Goal: Task Accomplishment & Management: Manage account settings

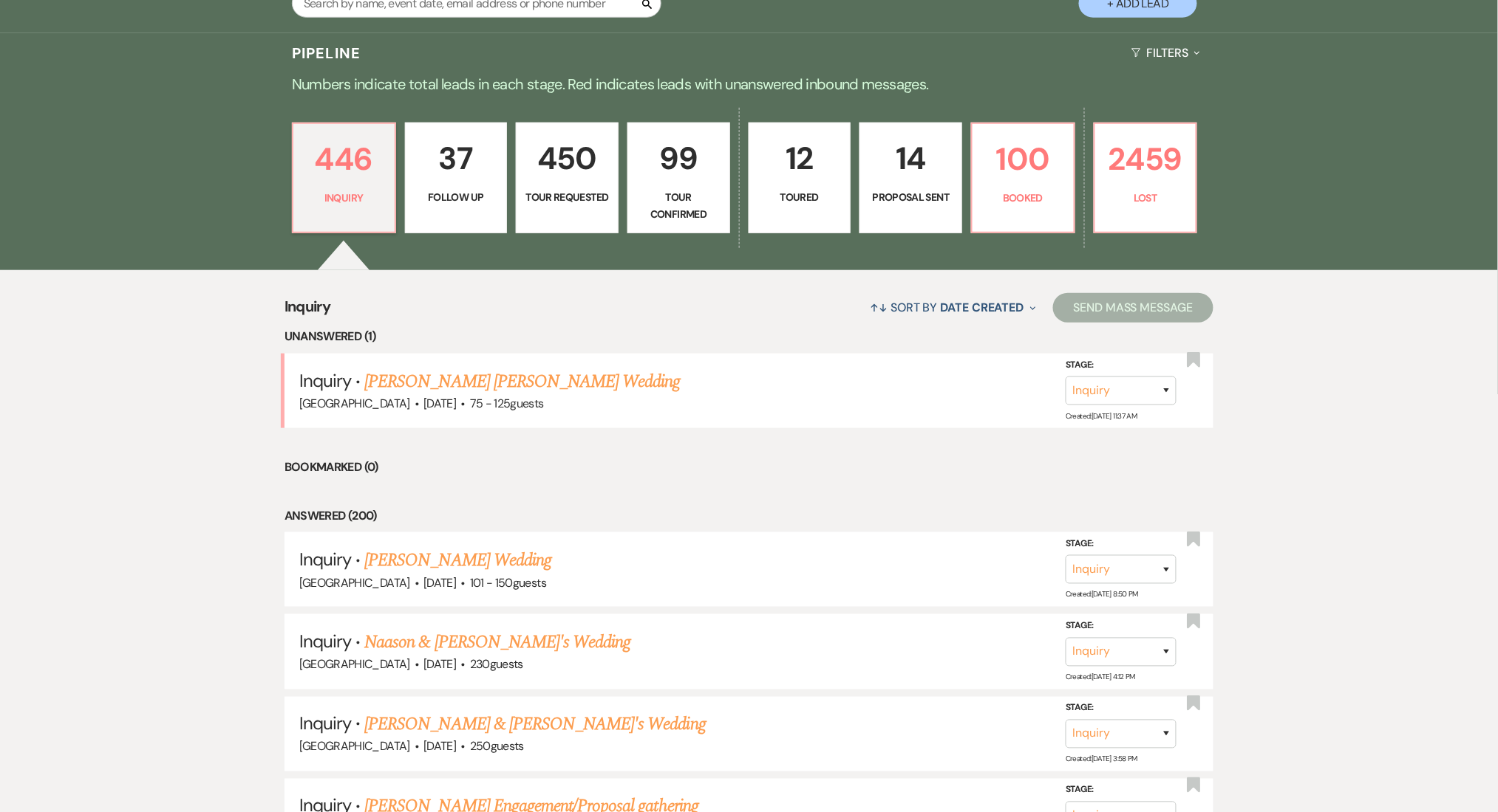
scroll to position [98, 0]
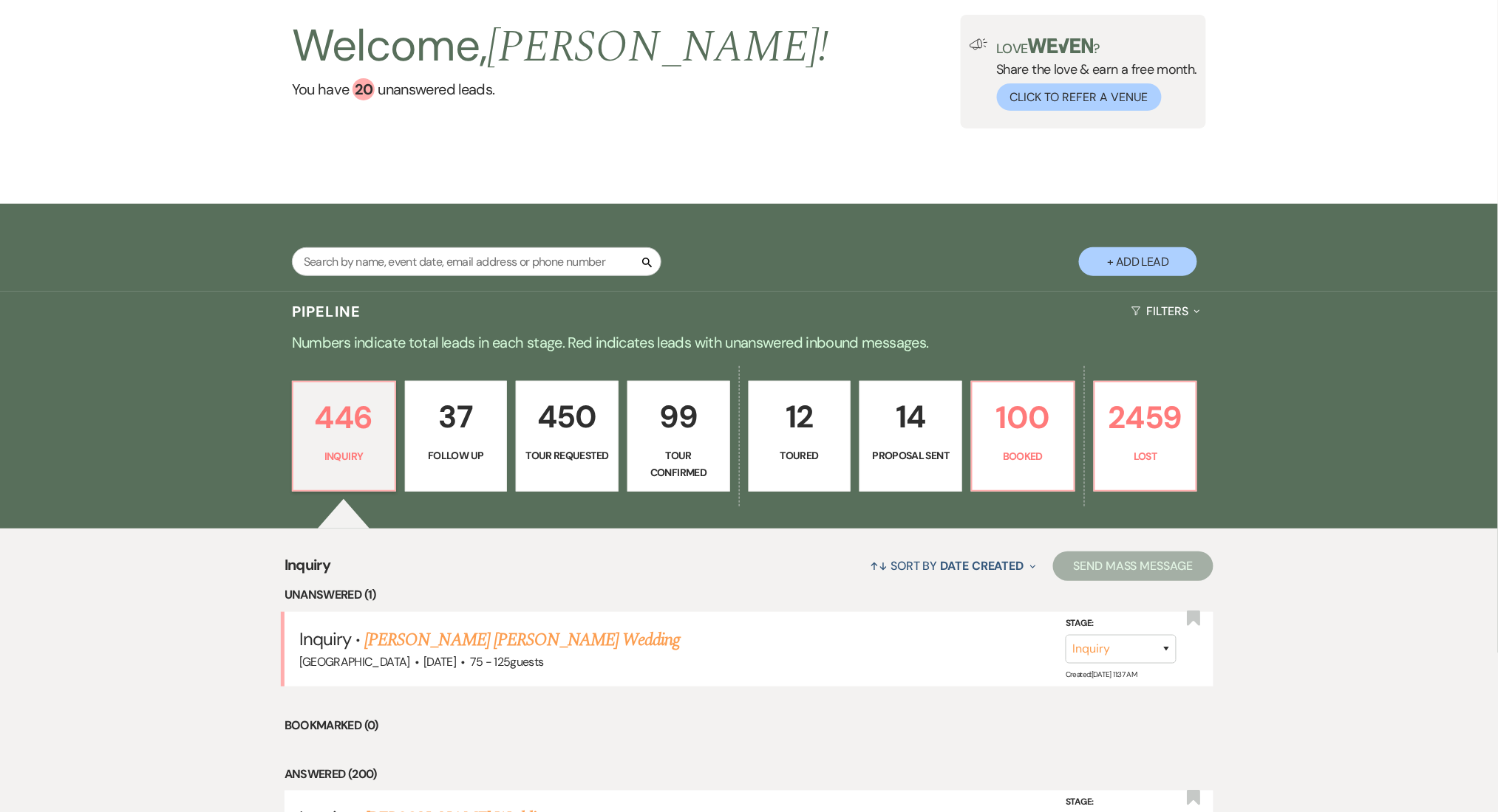
click at [479, 438] on p "37" at bounding box center [456, 418] width 84 height 50
select select "9"
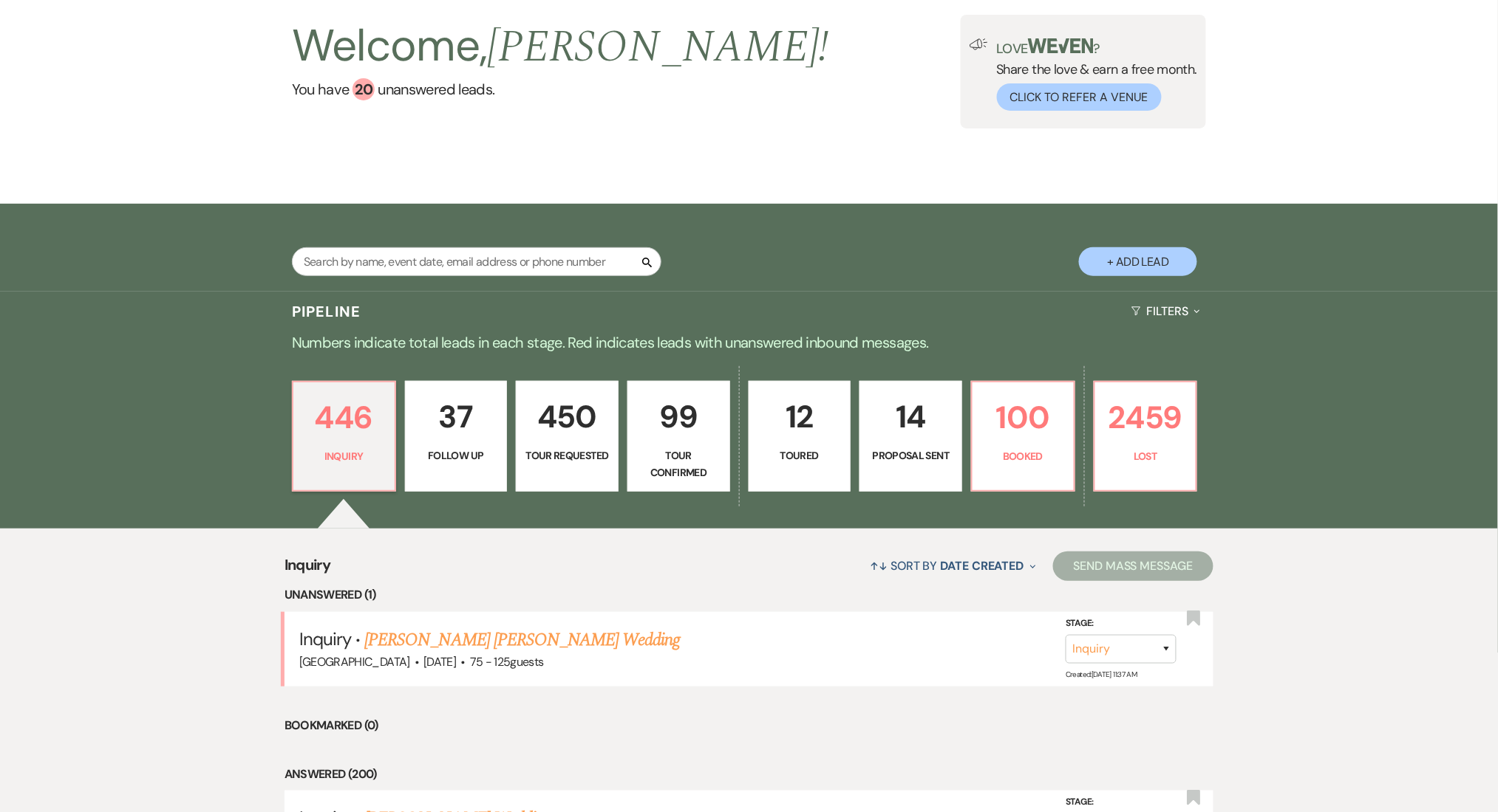
select select "9"
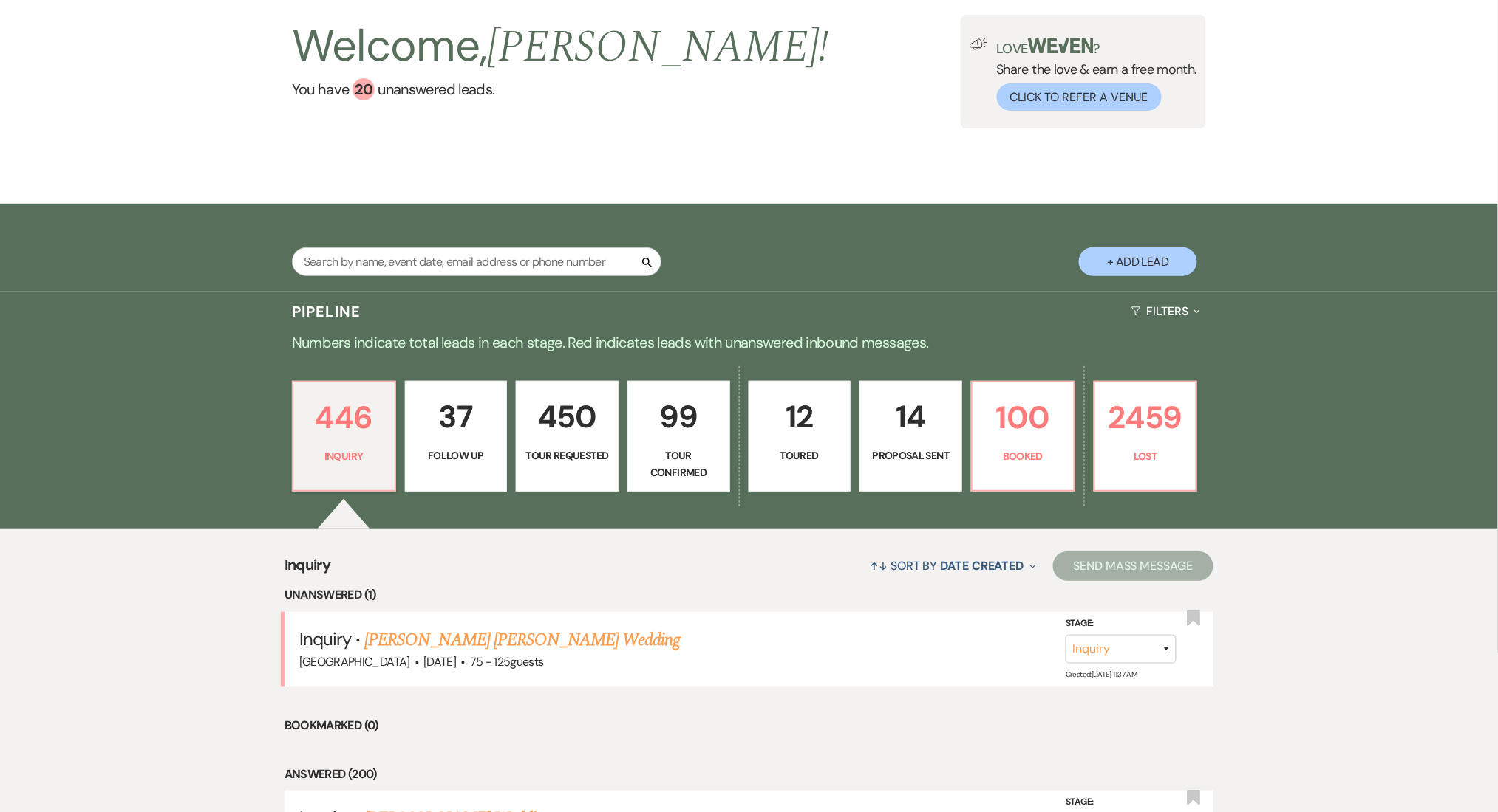
select select "9"
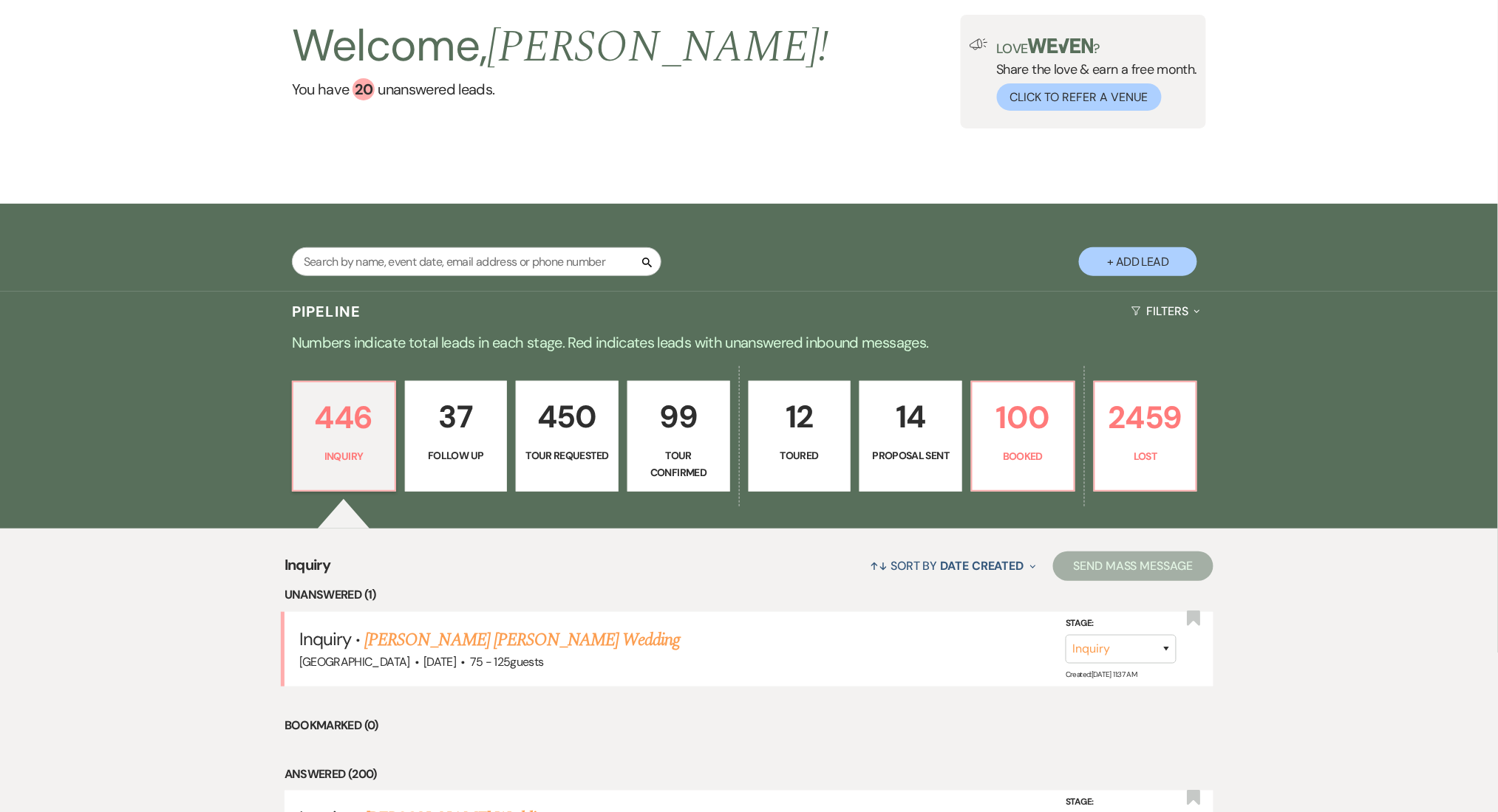
select select "9"
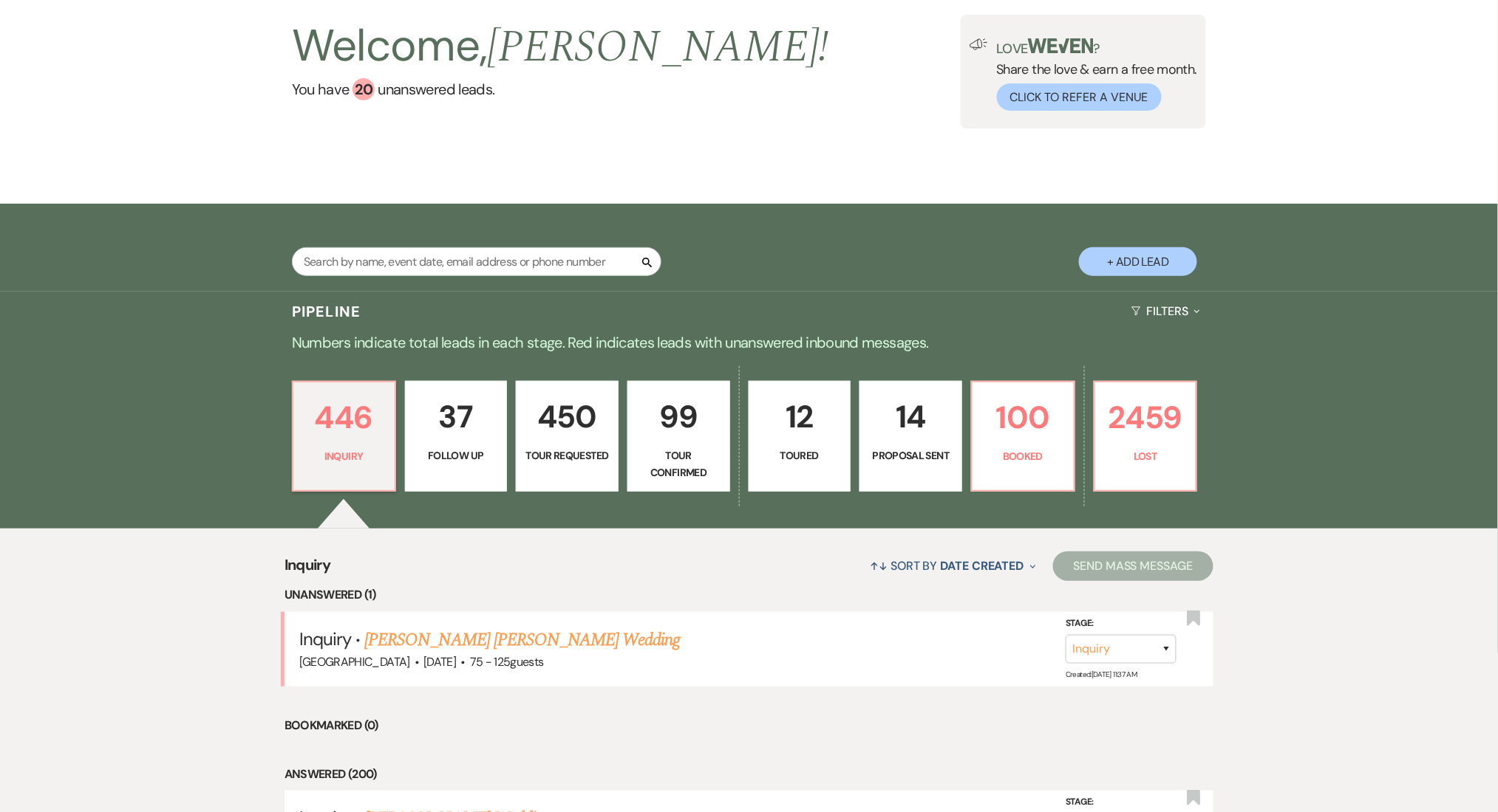
select select "9"
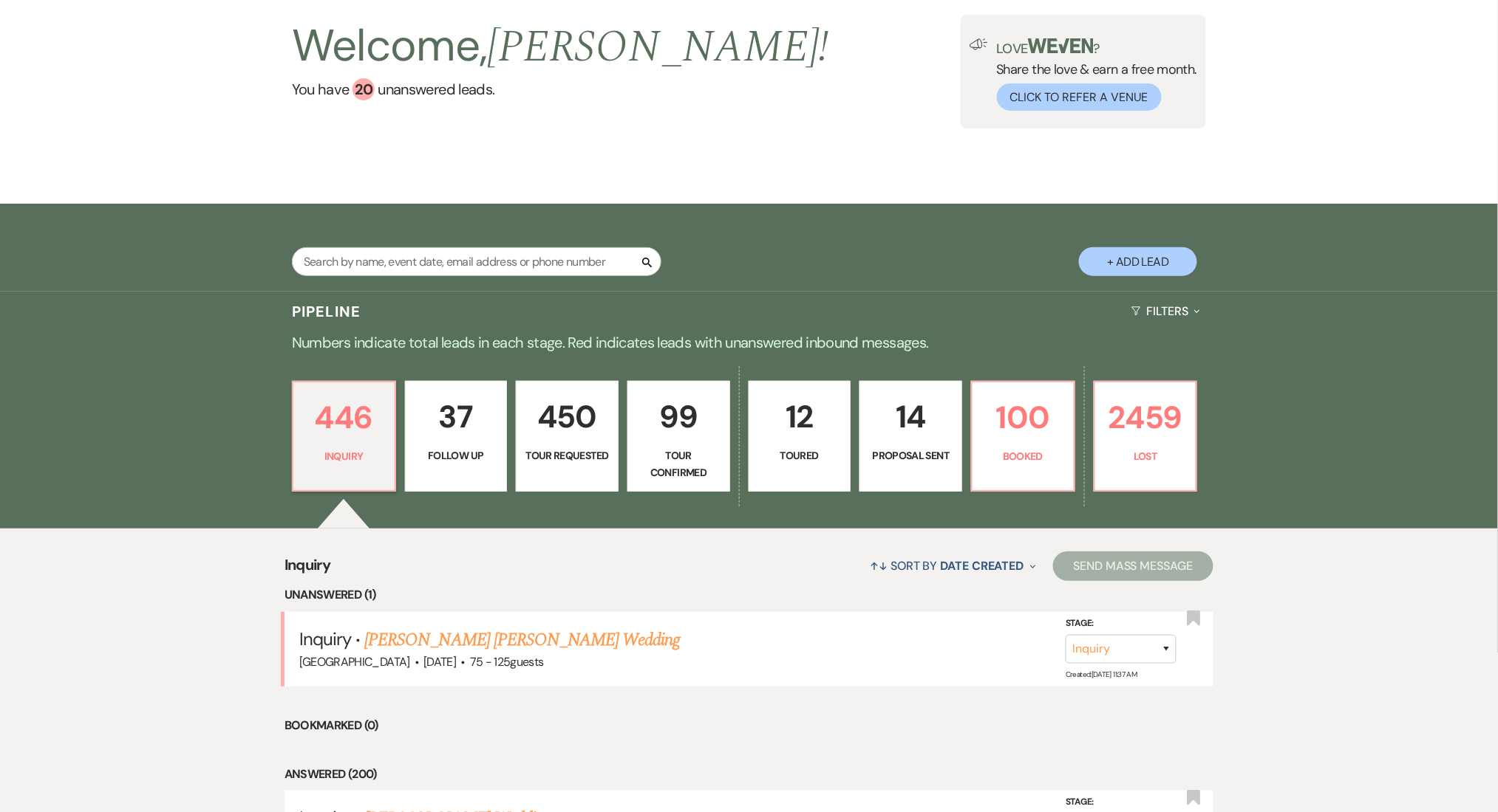
select select "9"
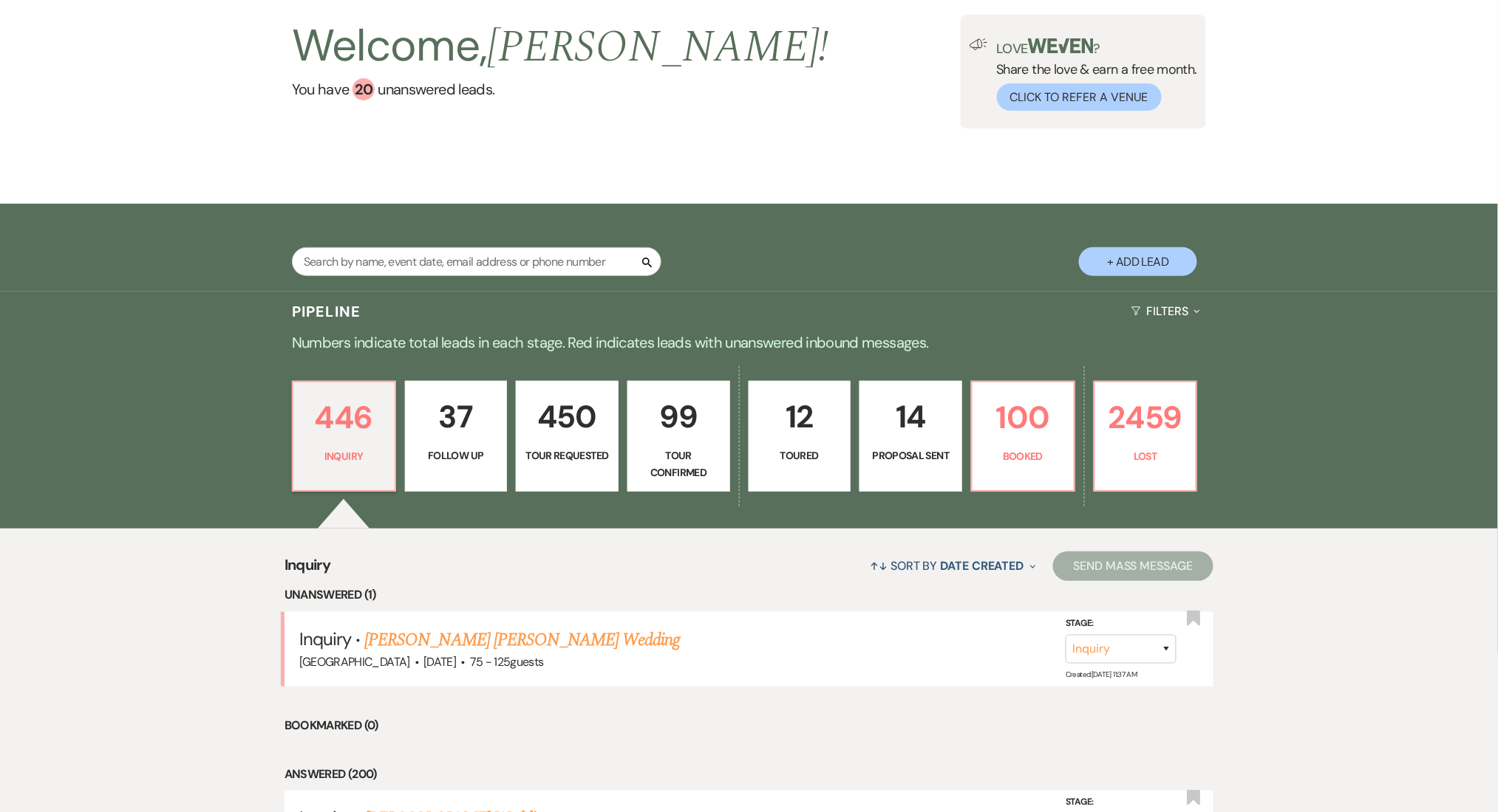
select select "9"
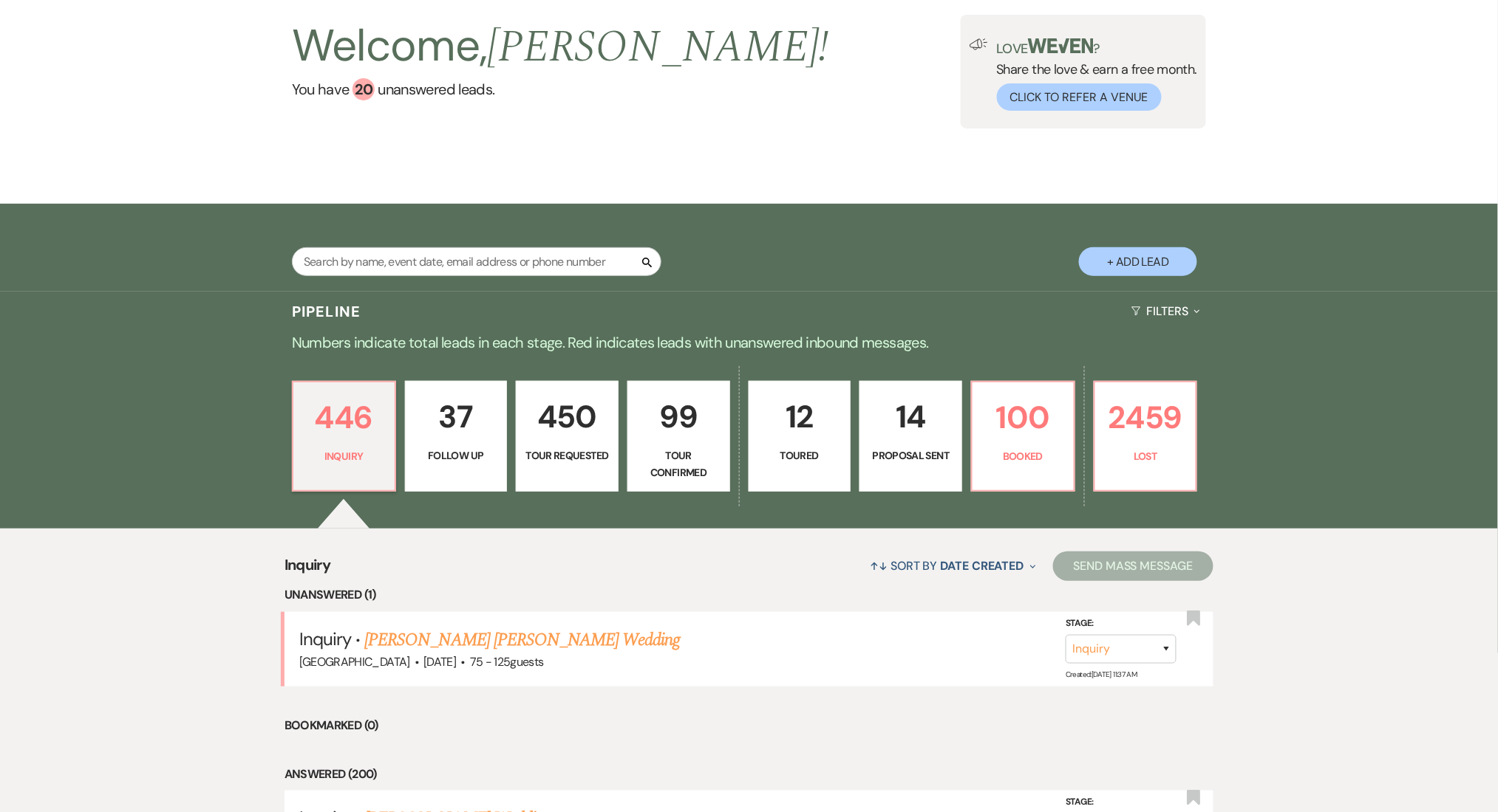
select select "9"
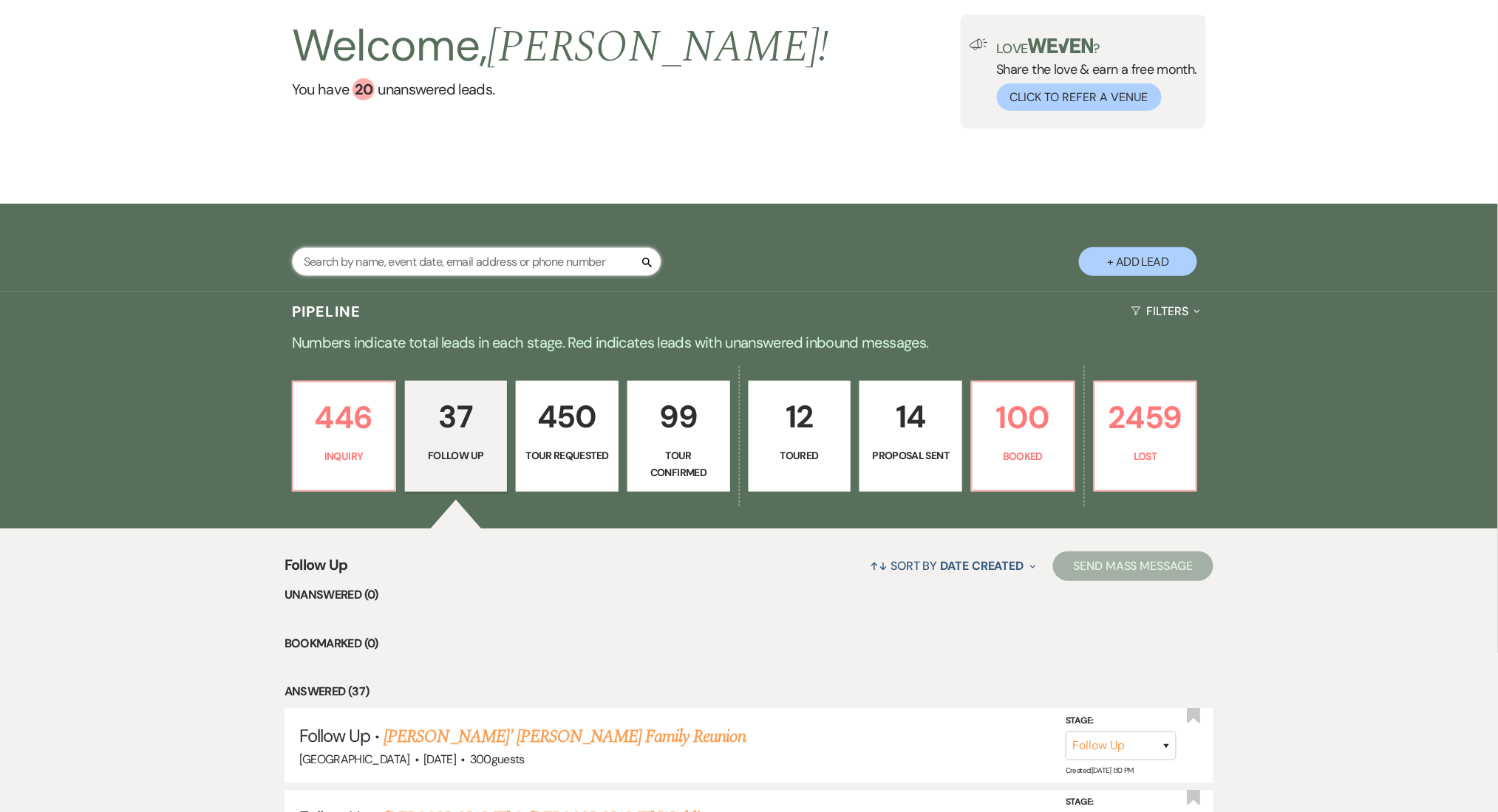
click at [399, 258] on input "text" at bounding box center [476, 262] width 370 height 29
paste input "lajechanel@gmail.com"
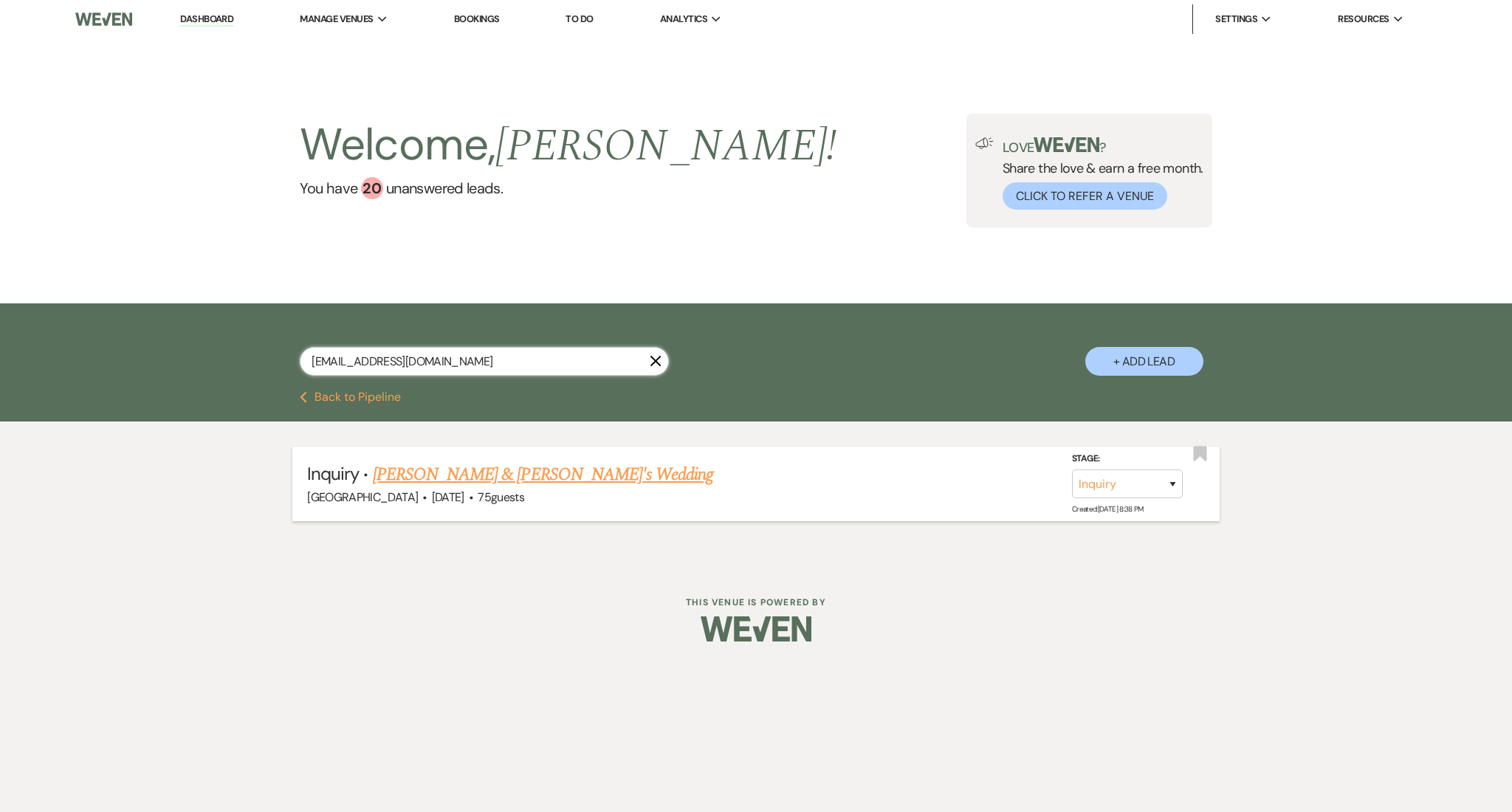
type input "lajechanel@gmail.com"
click at [495, 484] on link "[PERSON_NAME] & [PERSON_NAME]'s Wedding" at bounding box center [543, 475] width 341 height 27
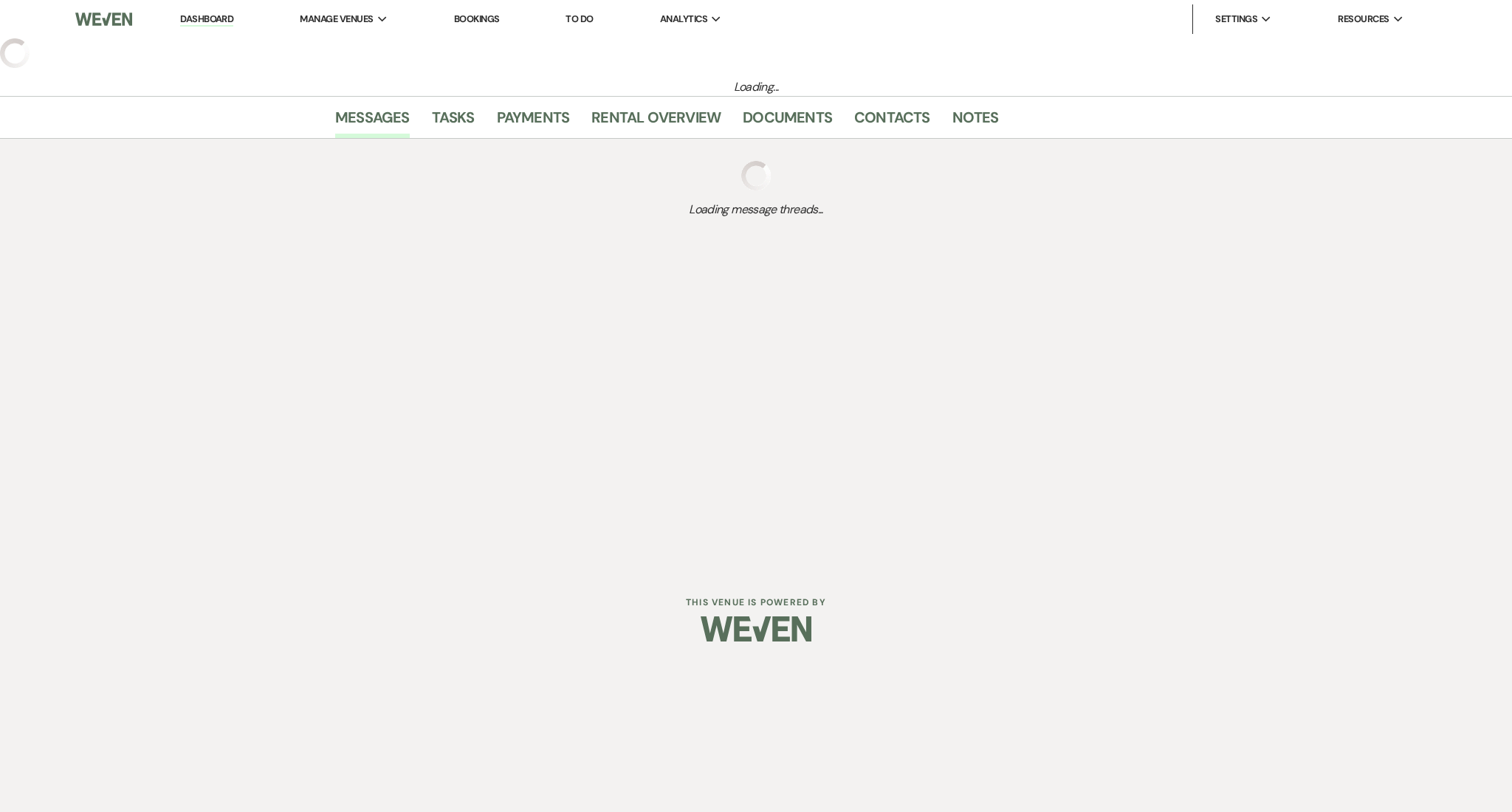
select select "5"
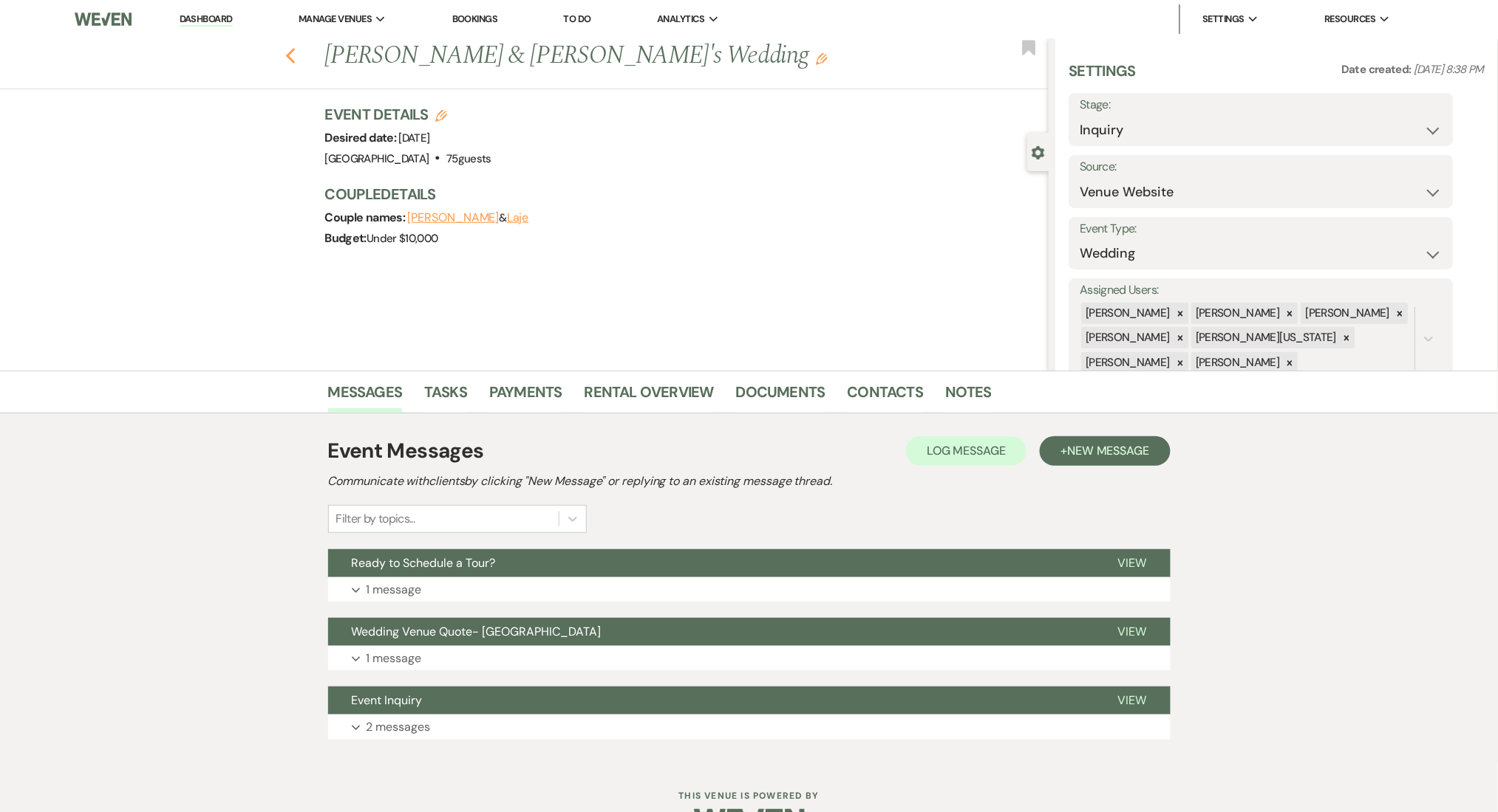
click at [293, 60] on icon "Previous" at bounding box center [291, 56] width 12 height 17
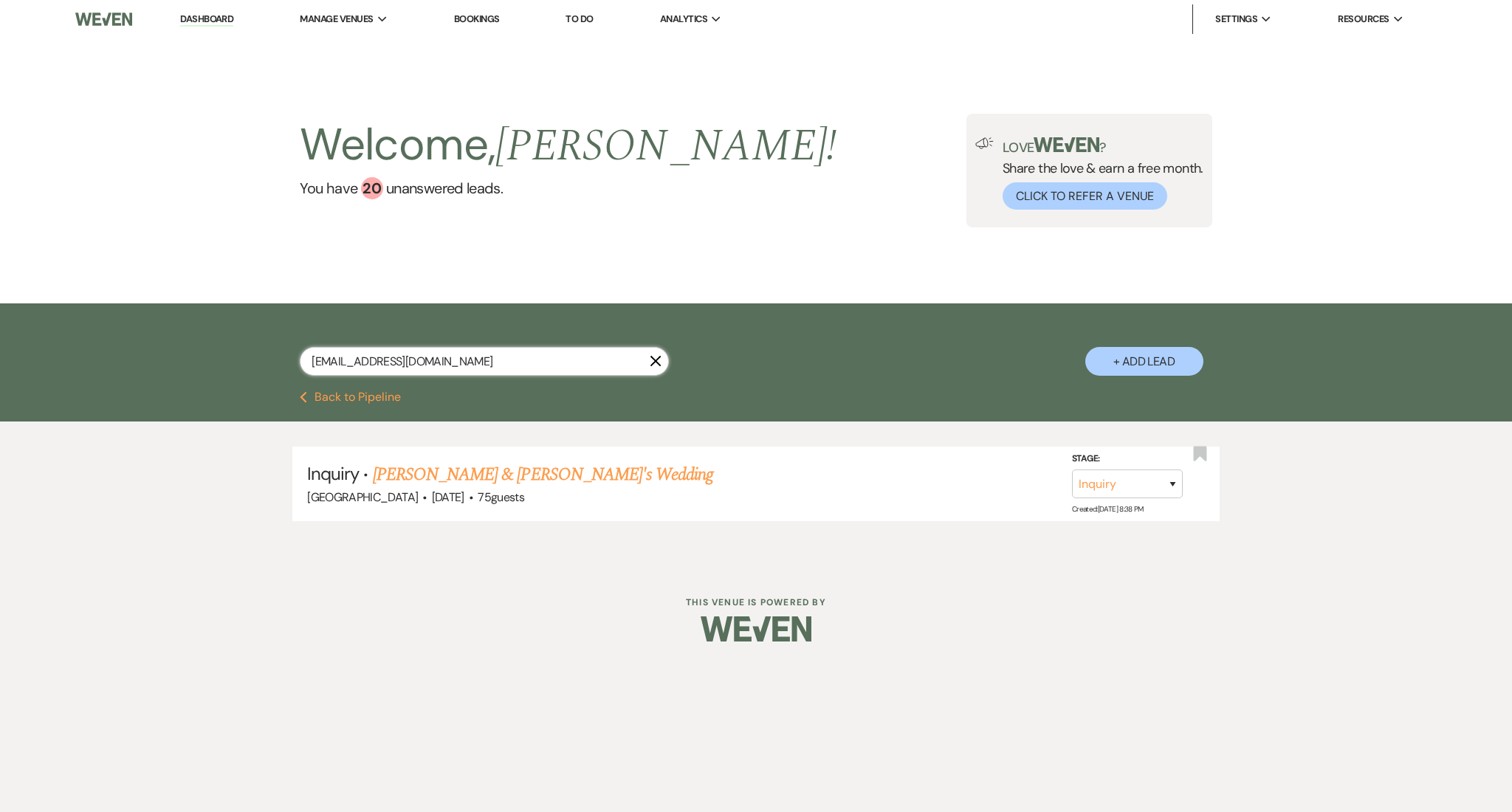
drag, startPoint x: 457, startPoint y: 357, endPoint x: 252, endPoint y: 341, distance: 205.6
click at [252, 341] on div "lajechanel@gmail.com X + Add Lead" at bounding box center [756, 349] width 1063 height 77
paste input "dsarvaiya.events"
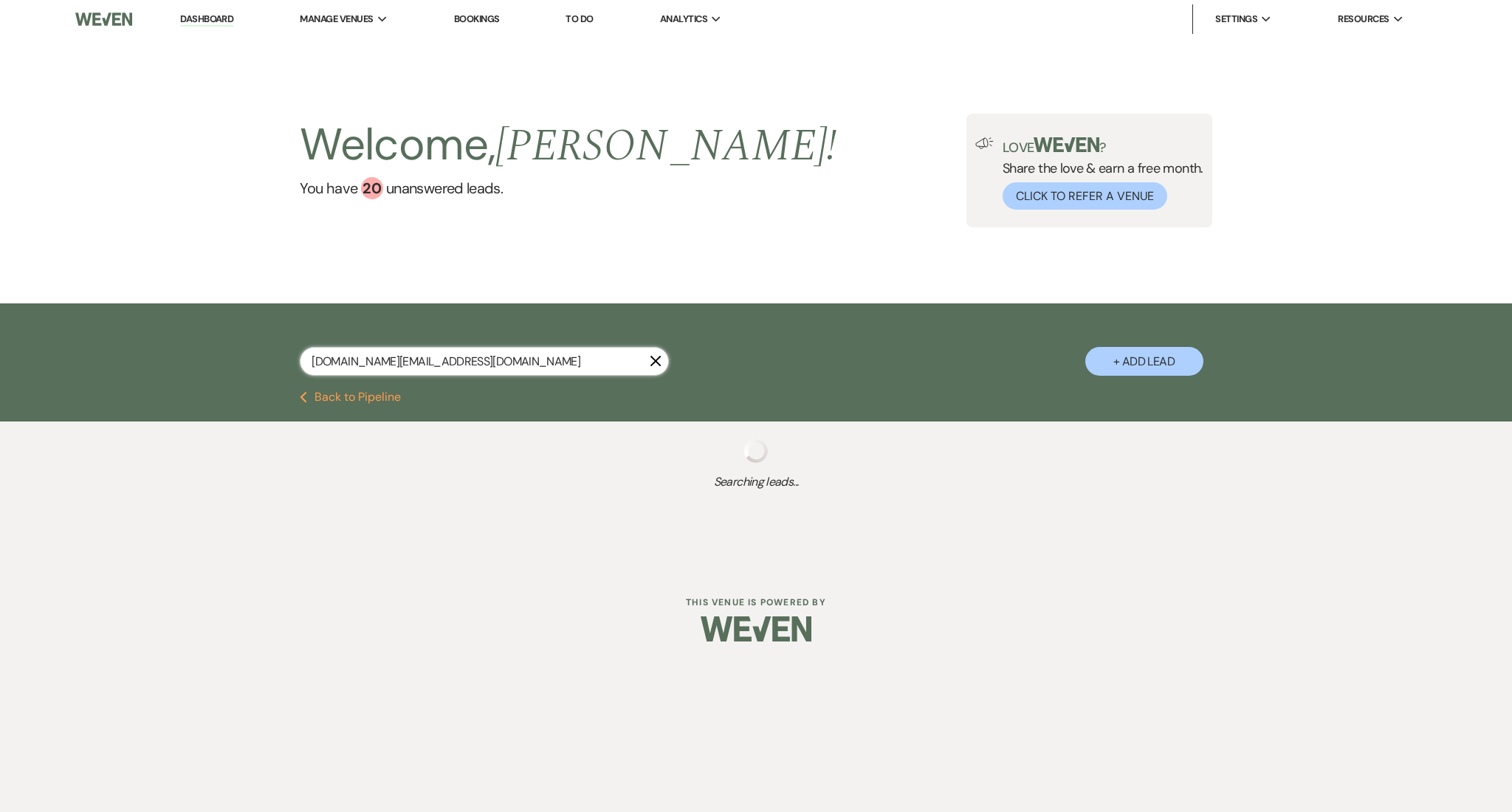
type input "dsarvaiya.events@gmail.com"
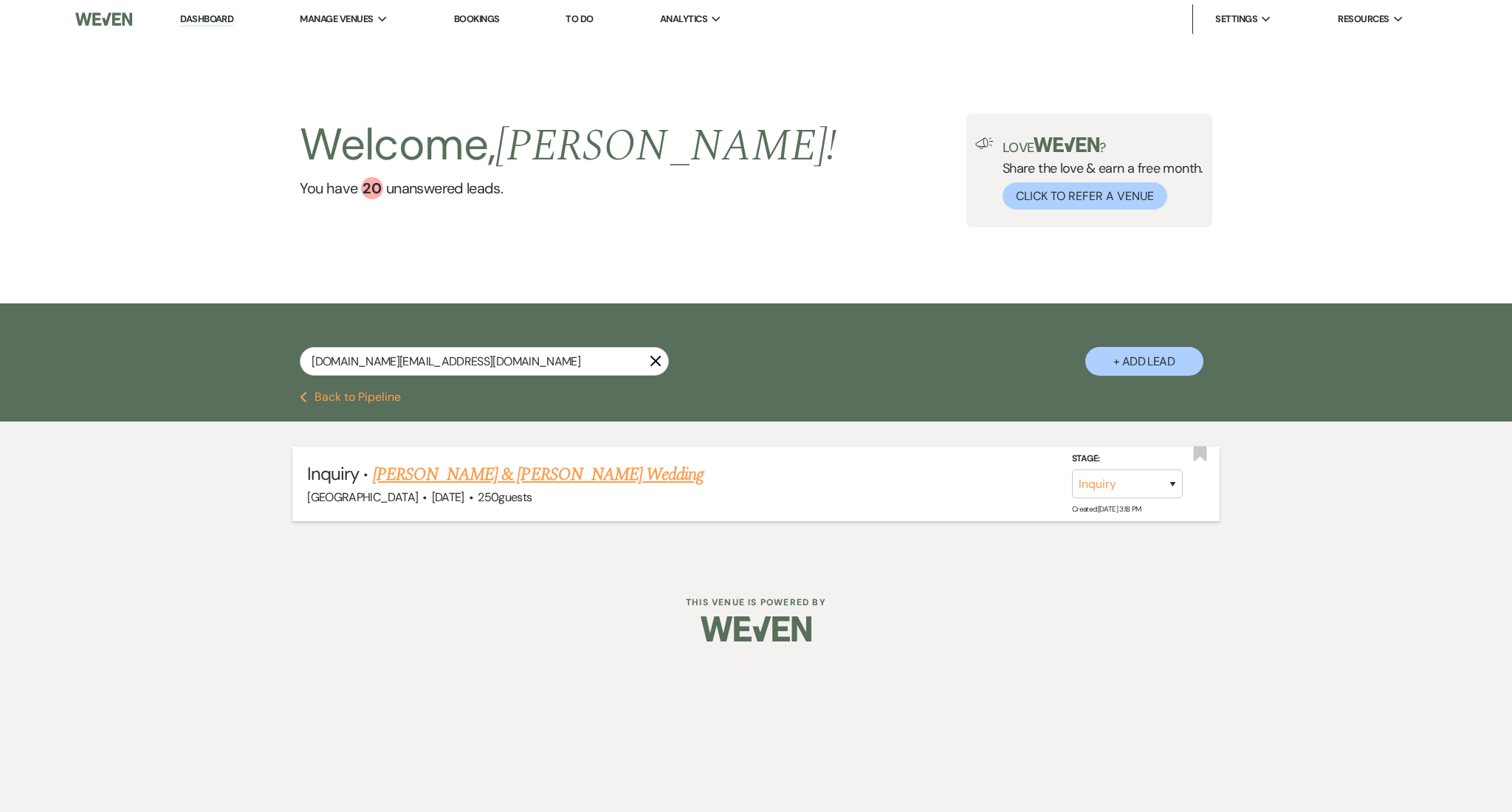
click at [547, 466] on link "[PERSON_NAME] & [PERSON_NAME] Wedding" at bounding box center [538, 475] width 331 height 27
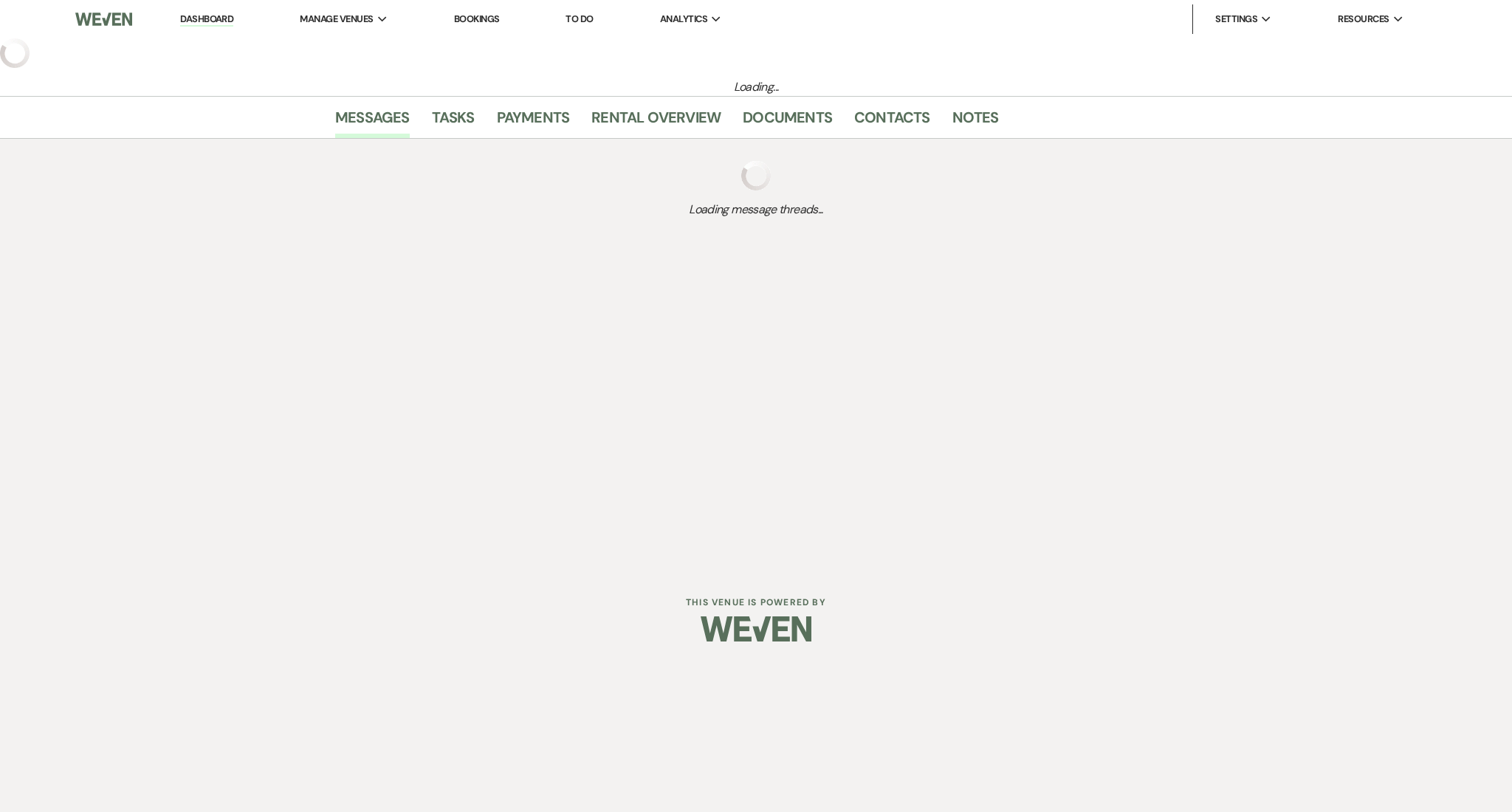
select select "5"
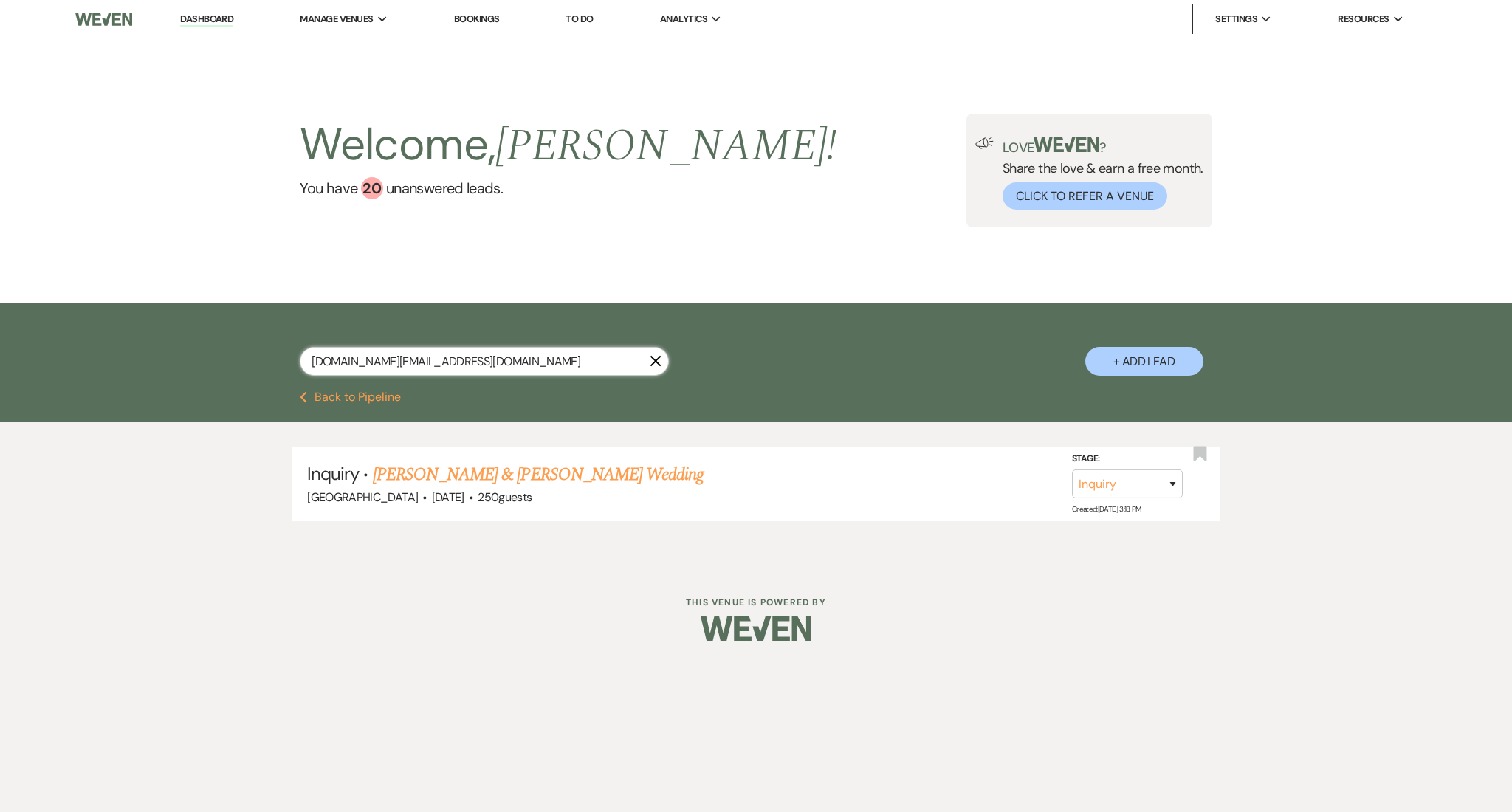
drag, startPoint x: 464, startPoint y: 357, endPoint x: 158, endPoint y: 343, distance: 306.3
click at [158, 343] on div "dsarvaiya.events@gmail.com X + Add Lead" at bounding box center [756, 347] width 1512 height 88
paste input "carrollcrystal83"
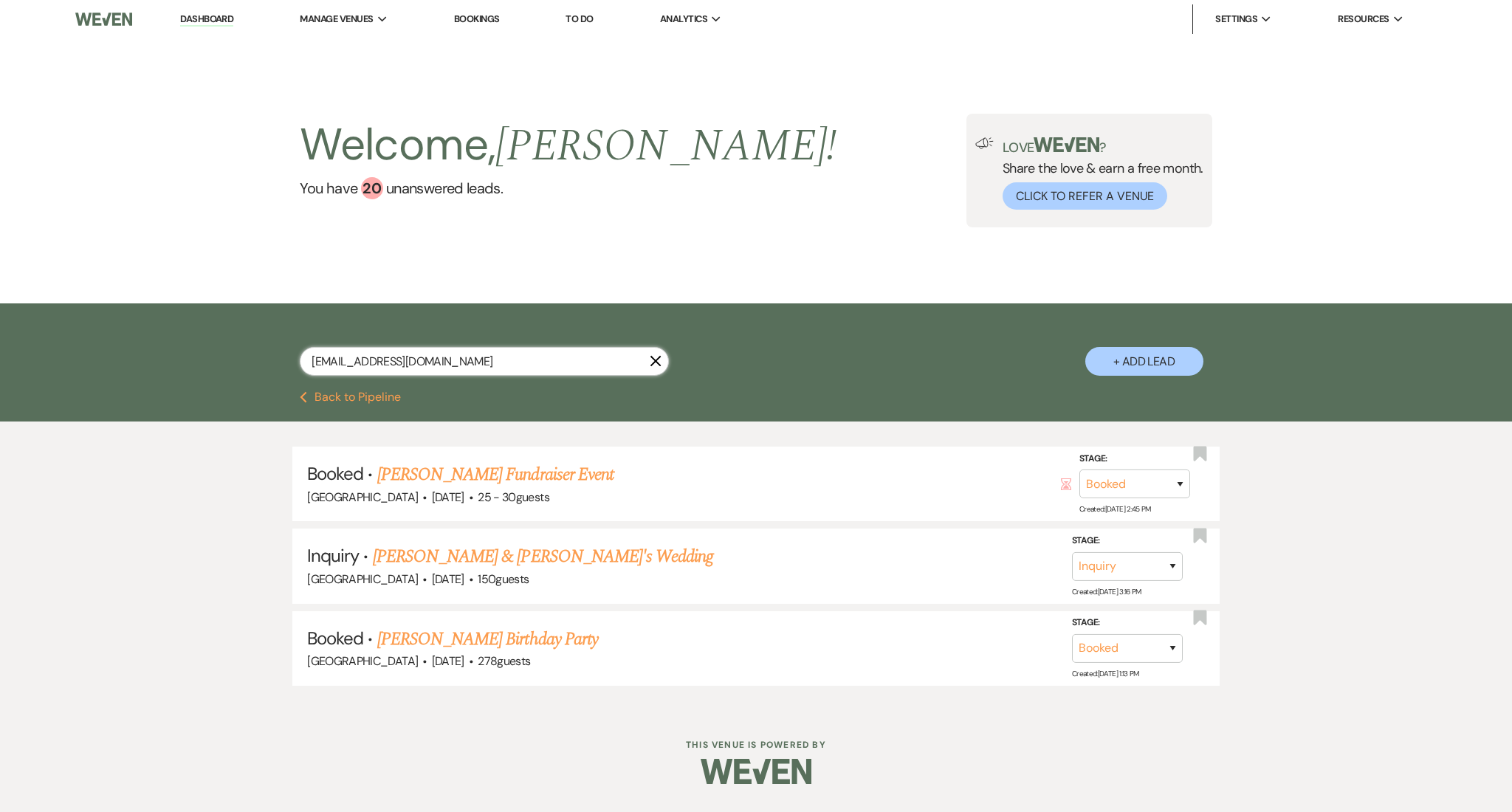
type input "carrollcrystal83@gmail.com"
click at [456, 559] on link "[PERSON_NAME] & [PERSON_NAME]'s Wedding" at bounding box center [543, 557] width 341 height 27
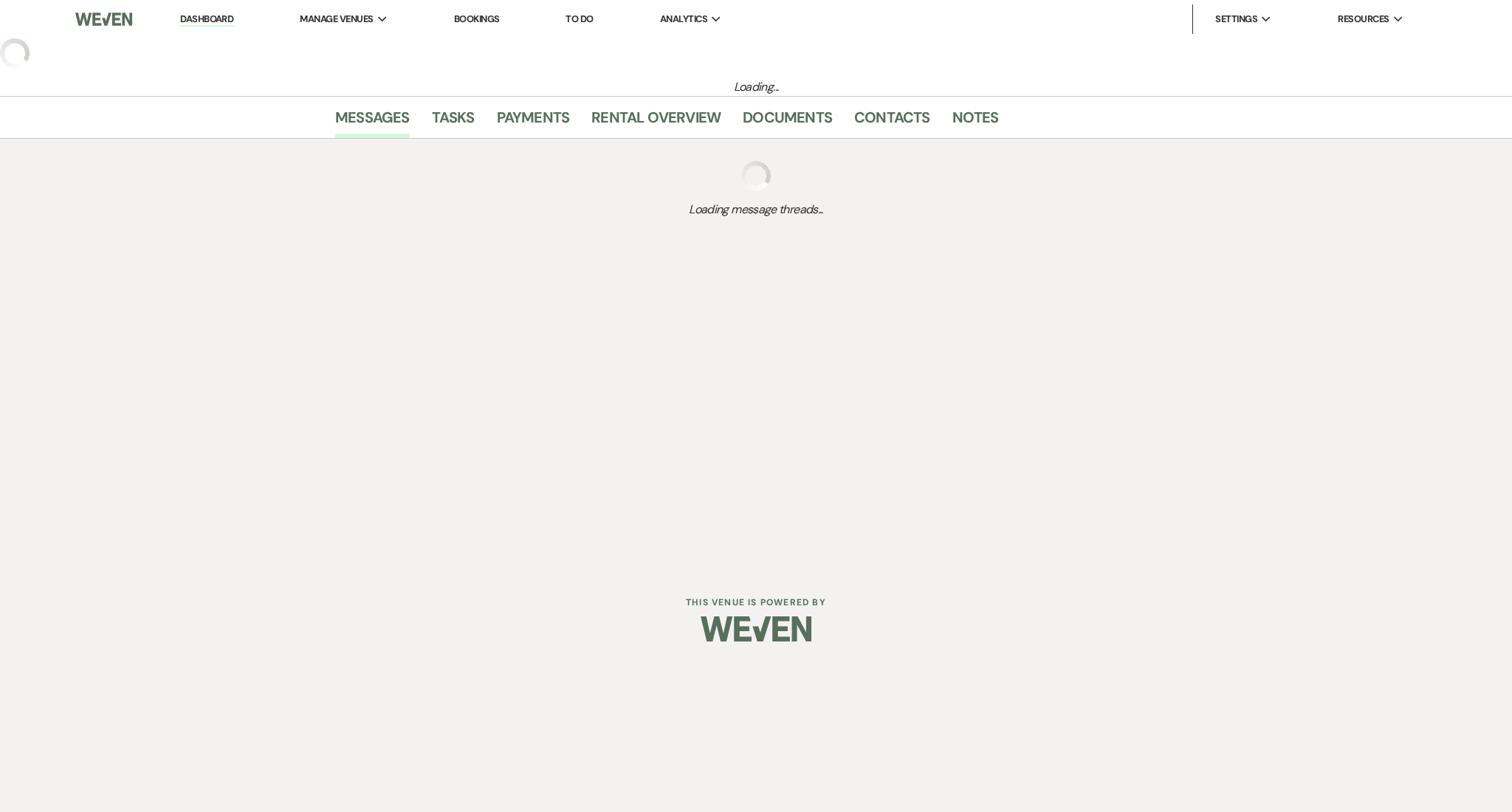
select select "5"
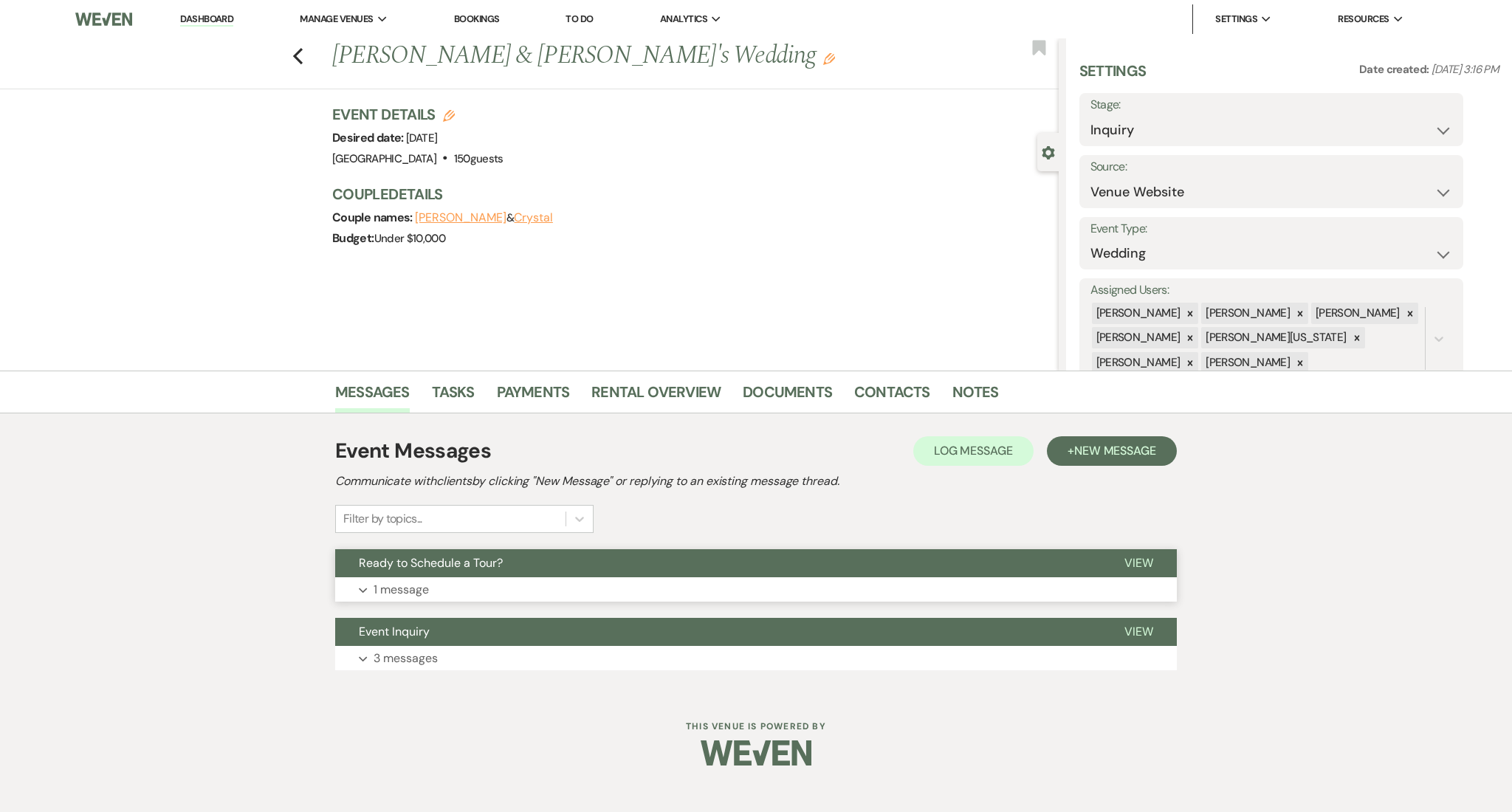
click at [458, 586] on button "Expand 1 message" at bounding box center [755, 590] width 841 height 25
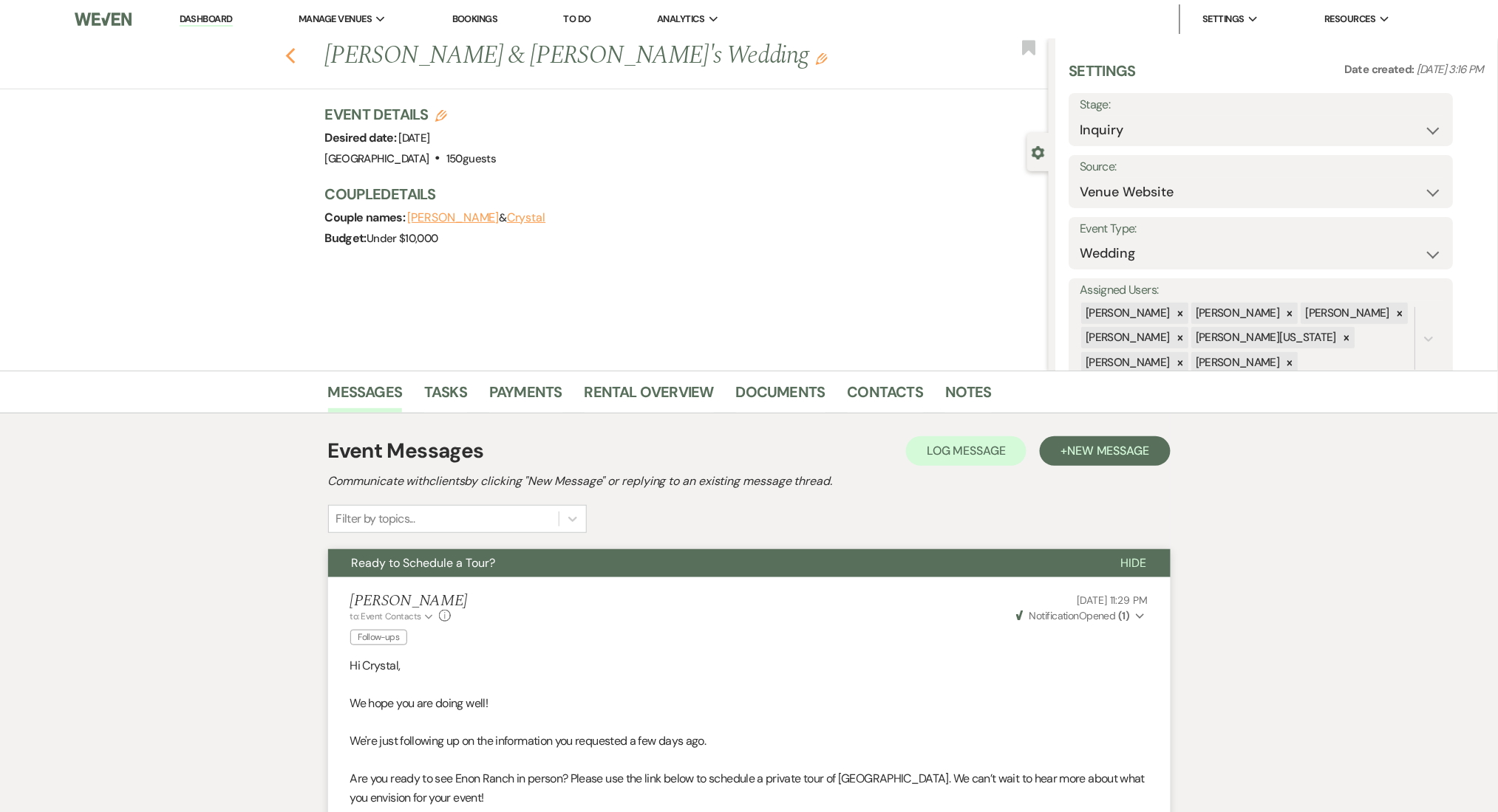
click at [297, 58] on icon "Previous" at bounding box center [291, 56] width 12 height 17
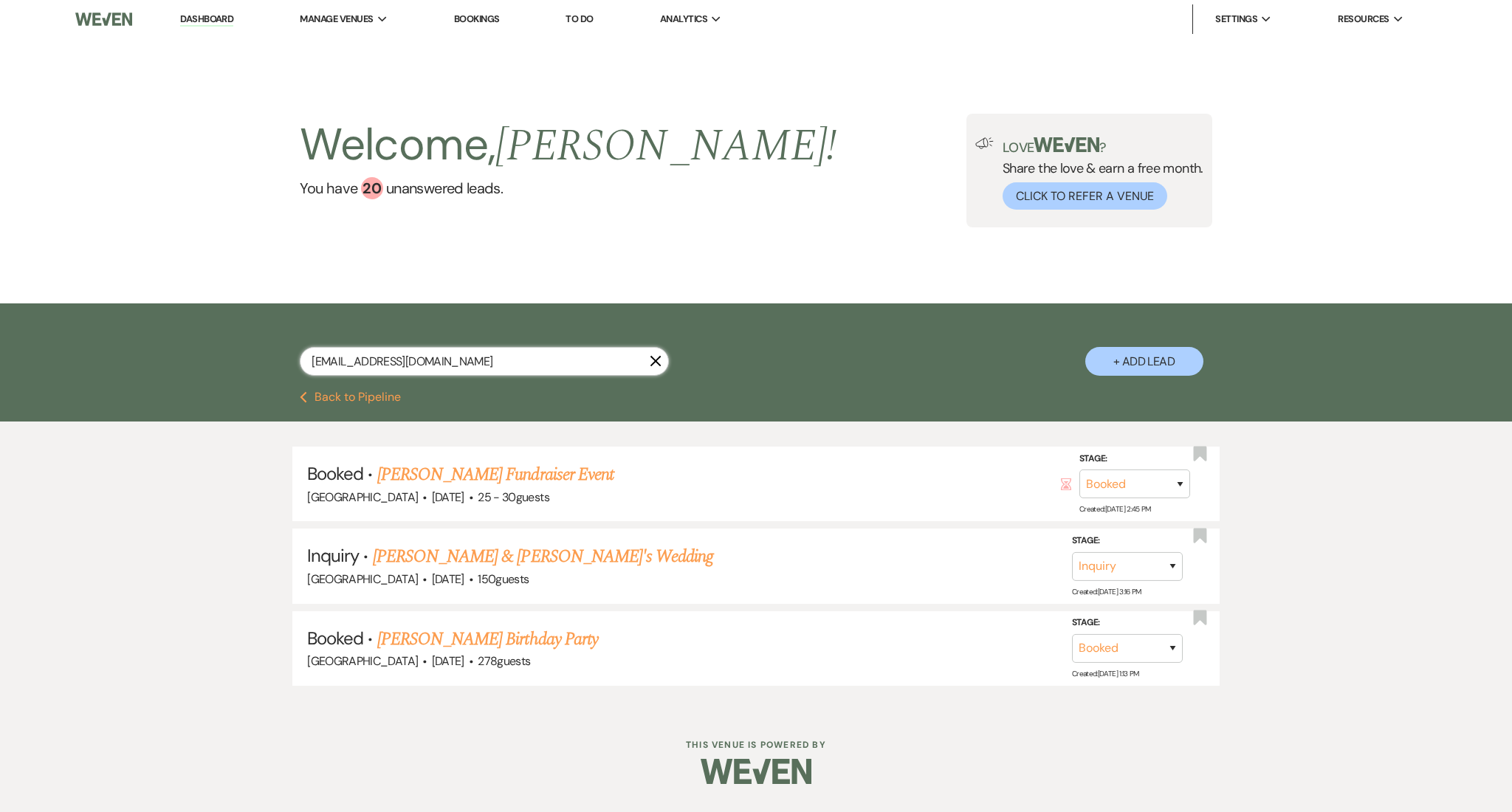
drag, startPoint x: 464, startPoint y: 371, endPoint x: 200, endPoint y: 343, distance: 265.5
click at [200, 343] on div "carrollcrystal83@gmail.com X + Add Lead" at bounding box center [756, 347] width 1512 height 88
paste input "jenniferrsanchez15"
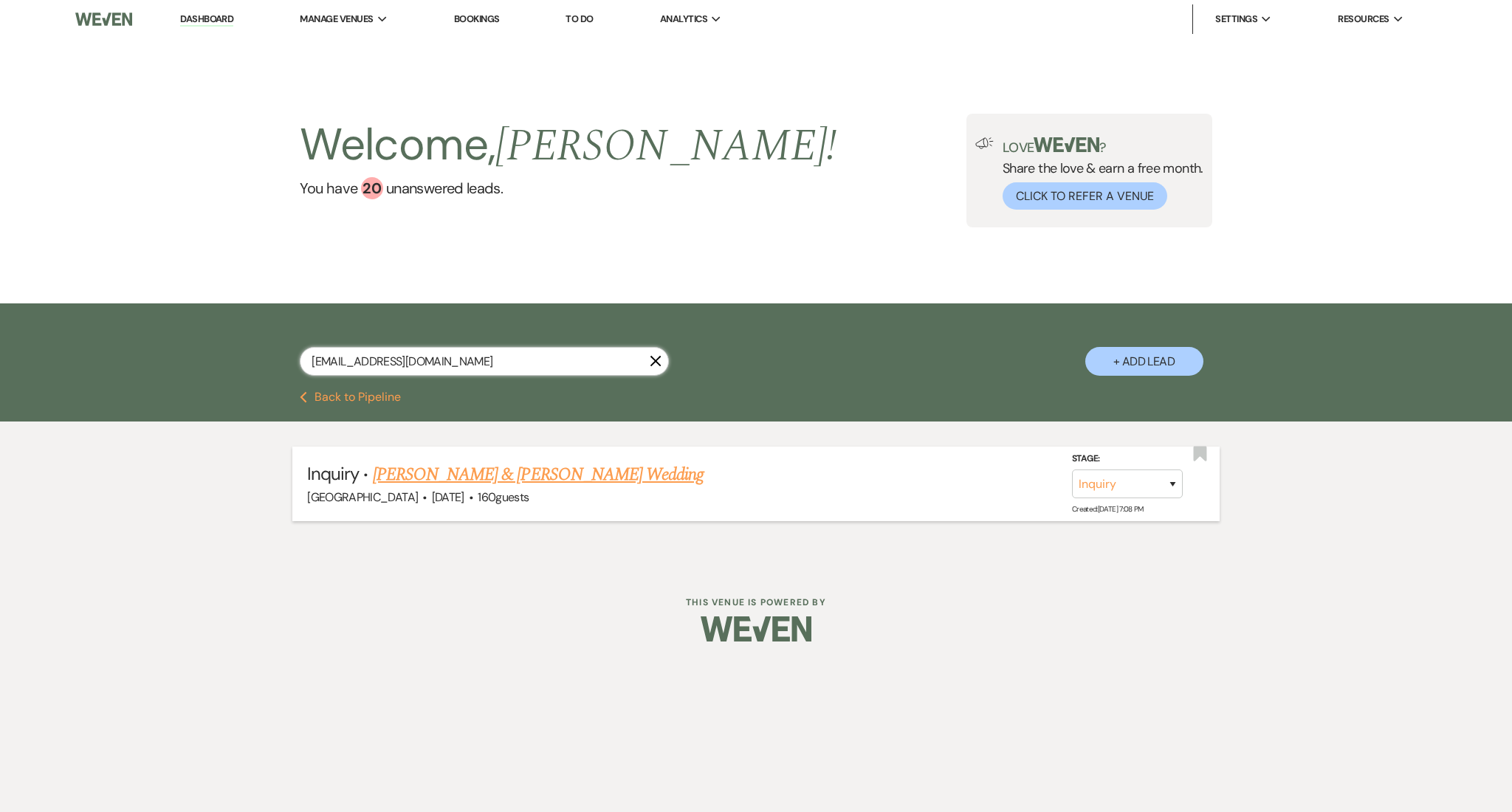
type input "jenniferrsanchez15@gmail.com"
click at [511, 472] on link "[PERSON_NAME] & [PERSON_NAME] Wedding" at bounding box center [538, 475] width 331 height 27
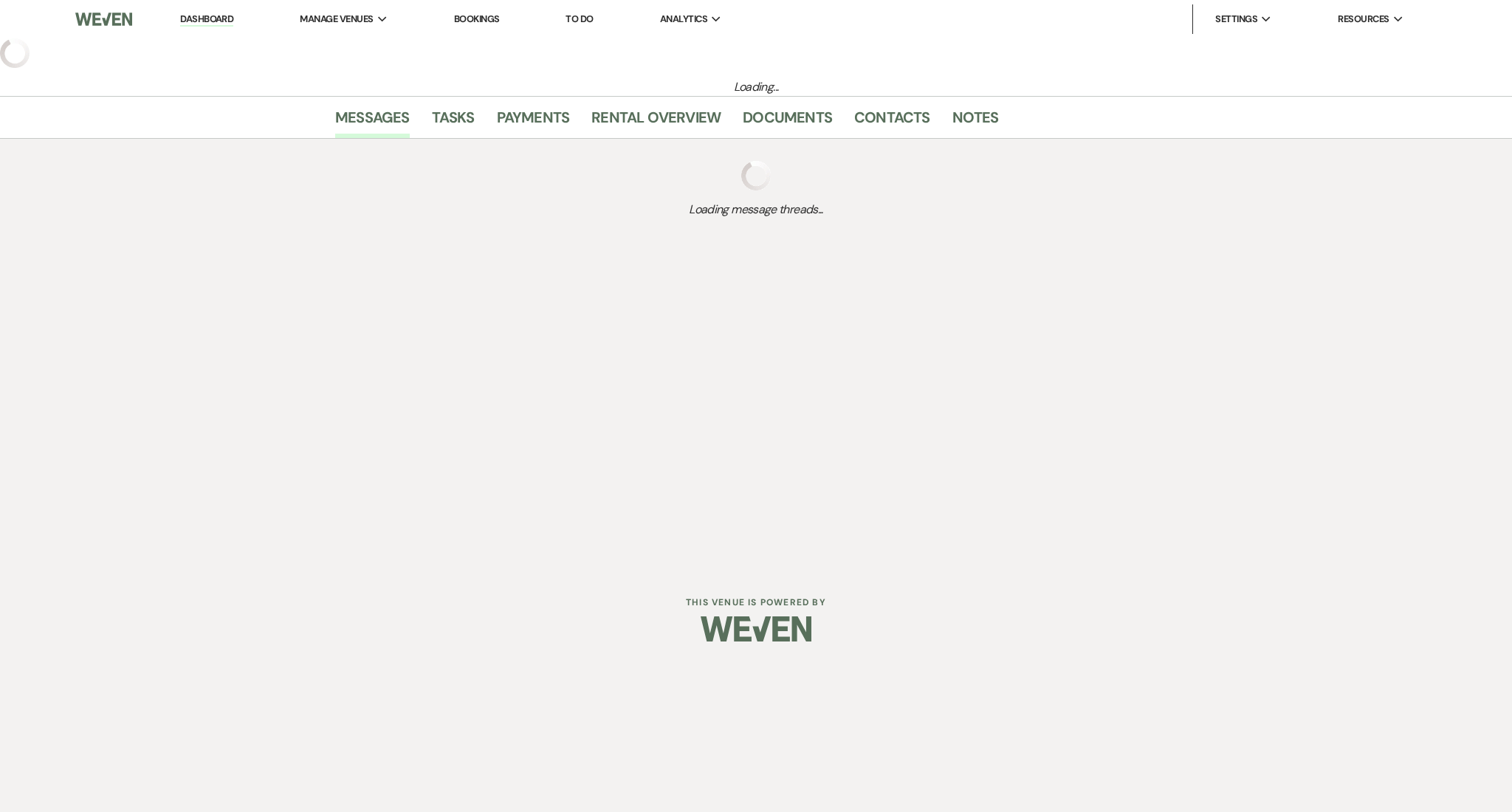
select select "5"
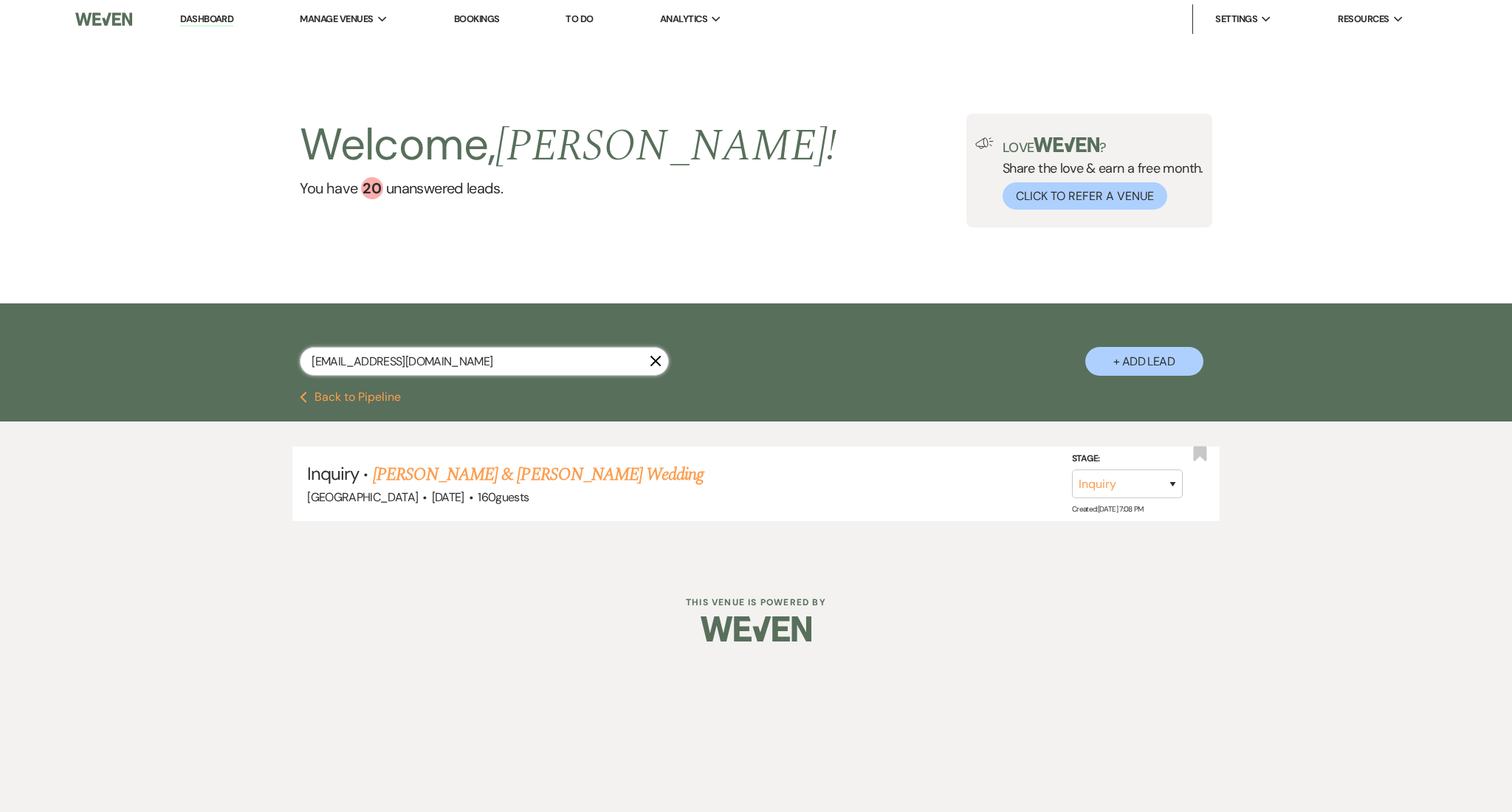
drag, startPoint x: 458, startPoint y: 353, endPoint x: 275, endPoint y: 364, distance: 183.3
click at [275, 364] on div "jenniferrsanchez15@gmail.com X + Add Lead" at bounding box center [756, 349] width 1063 height 77
drag, startPoint x: 503, startPoint y: 367, endPoint x: 92, endPoint y: 328, distance: 412.8
click at [92, 328] on div "jenniferrsanchez15@gmail.com X + Add Lead" at bounding box center [756, 347] width 1512 height 88
paste input "eedithambriz"
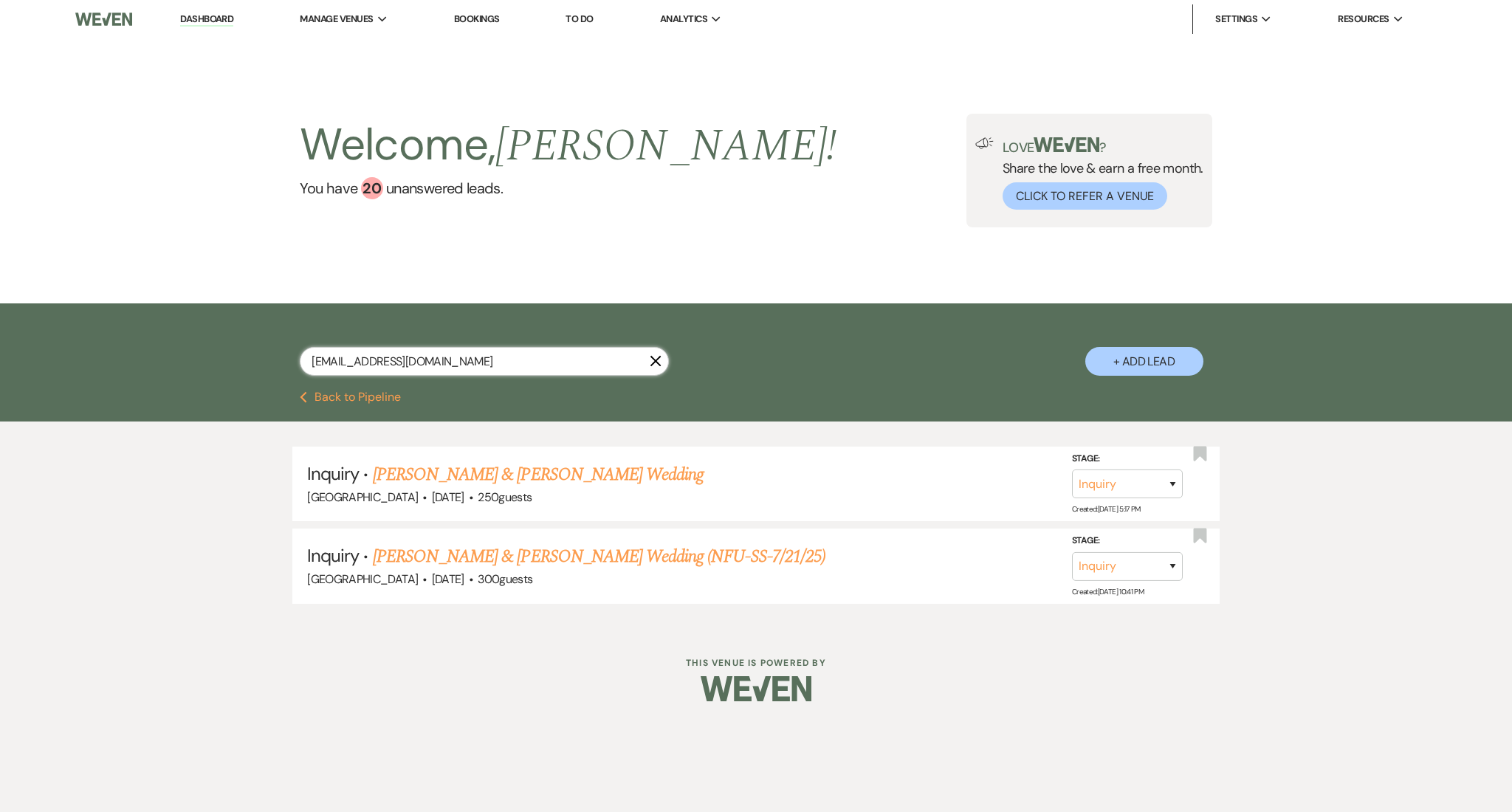
type input "eedithambriz@gmail.com"
click at [511, 472] on link "[PERSON_NAME] & [PERSON_NAME] Wedding" at bounding box center [538, 475] width 331 height 27
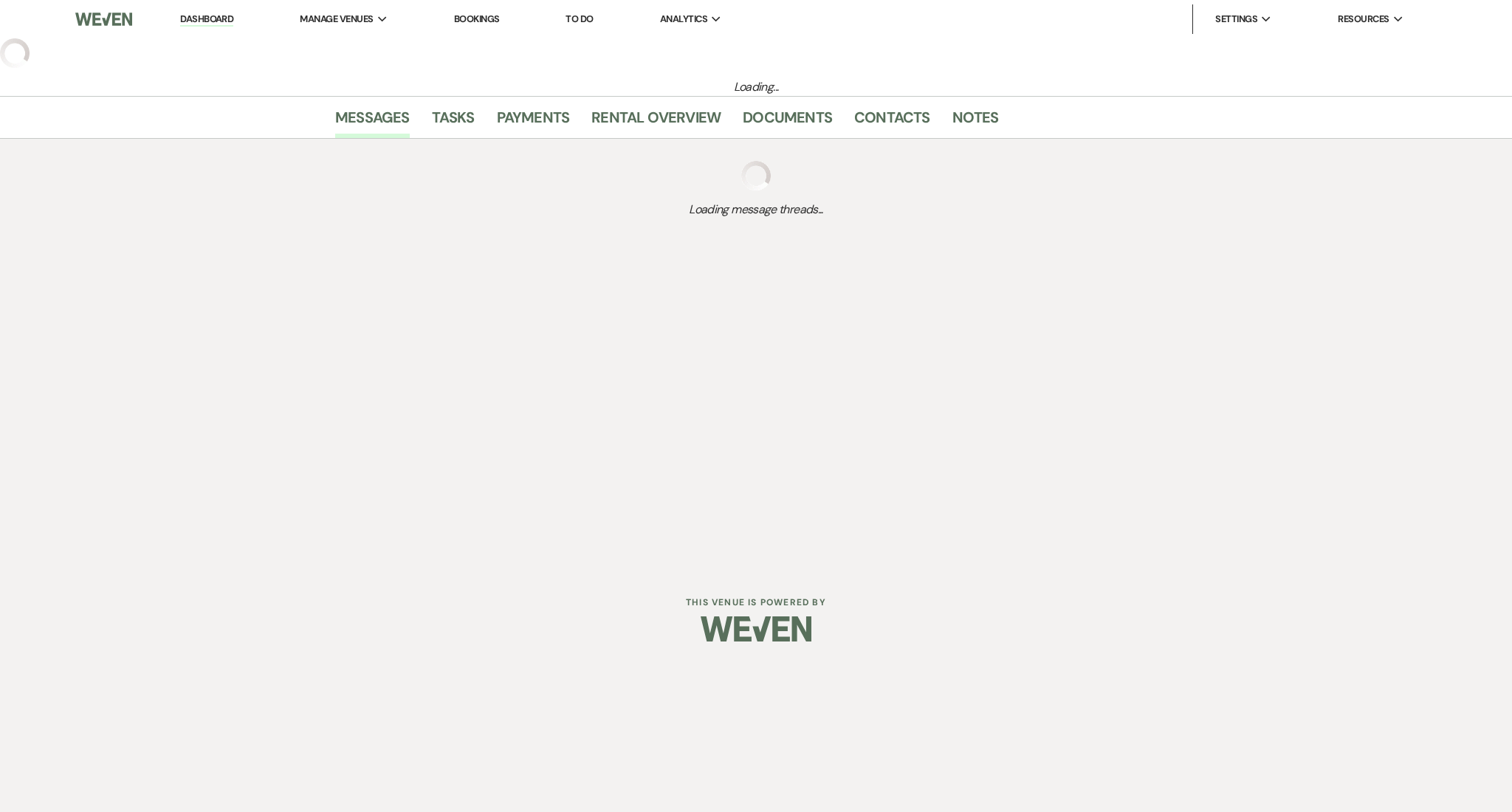
select select "5"
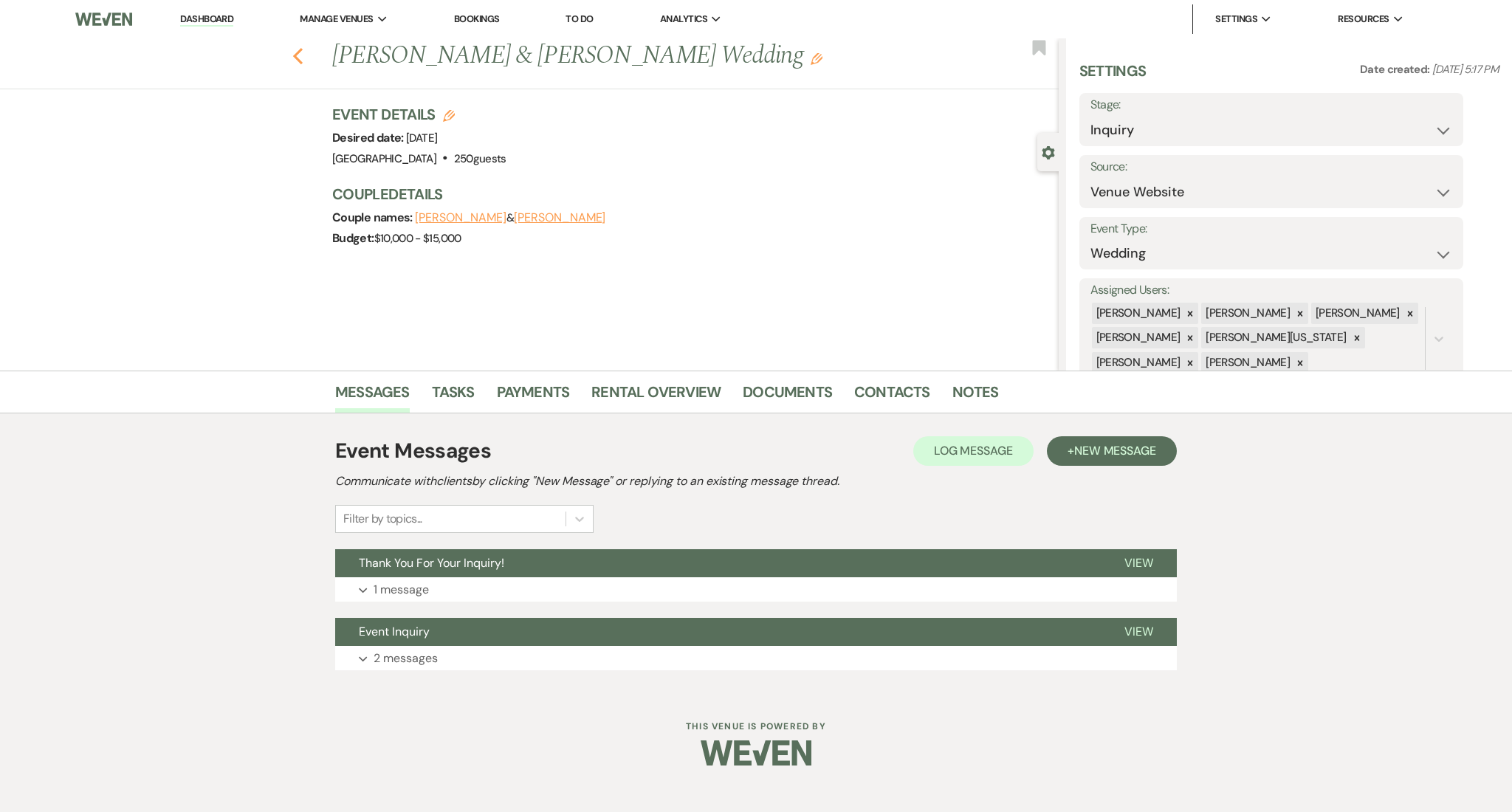
click at [301, 47] on icon "Previous" at bounding box center [298, 56] width 12 height 17
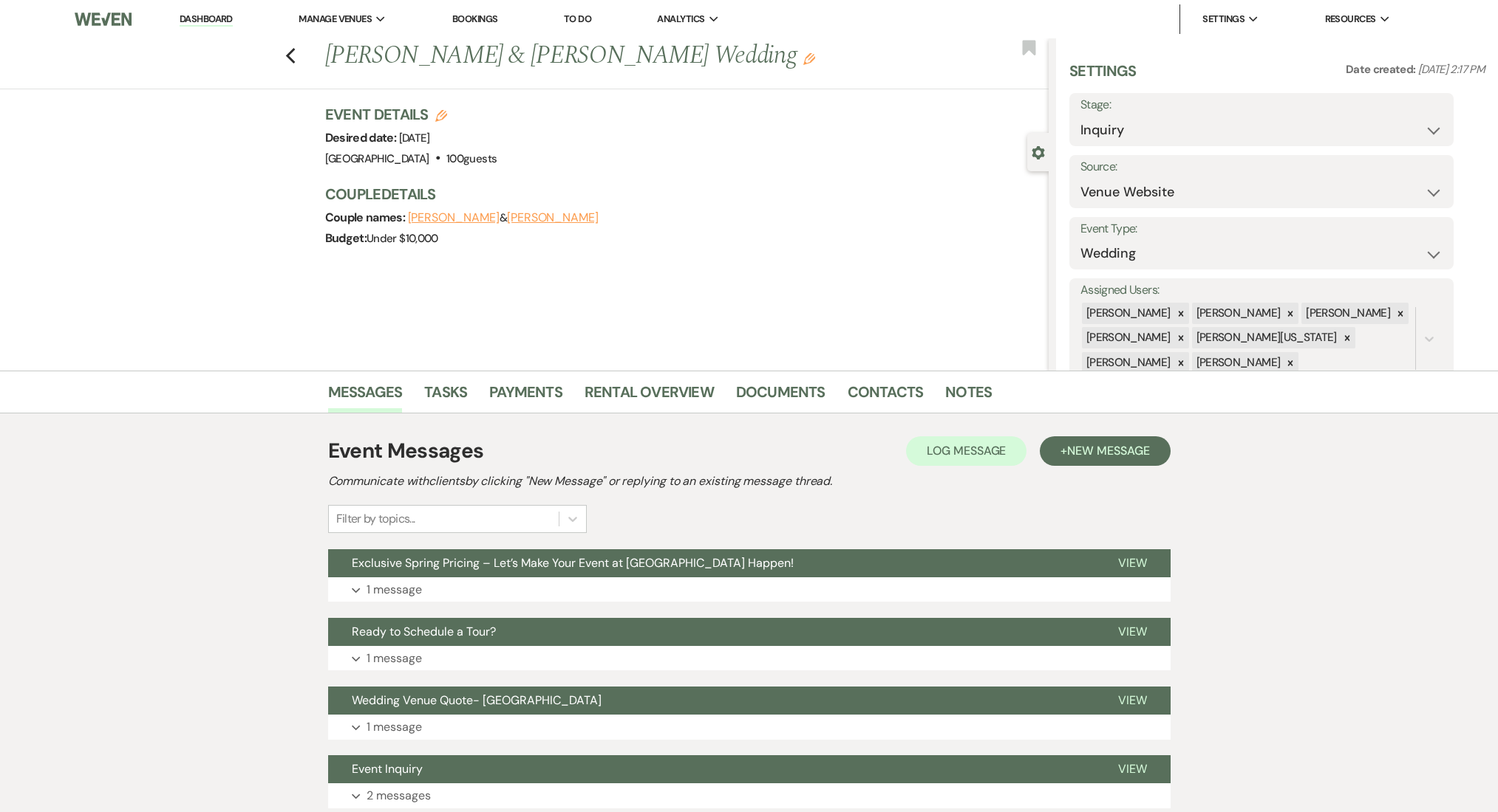
select select "5"
click at [295, 58] on use "button" at bounding box center [290, 56] width 10 height 16
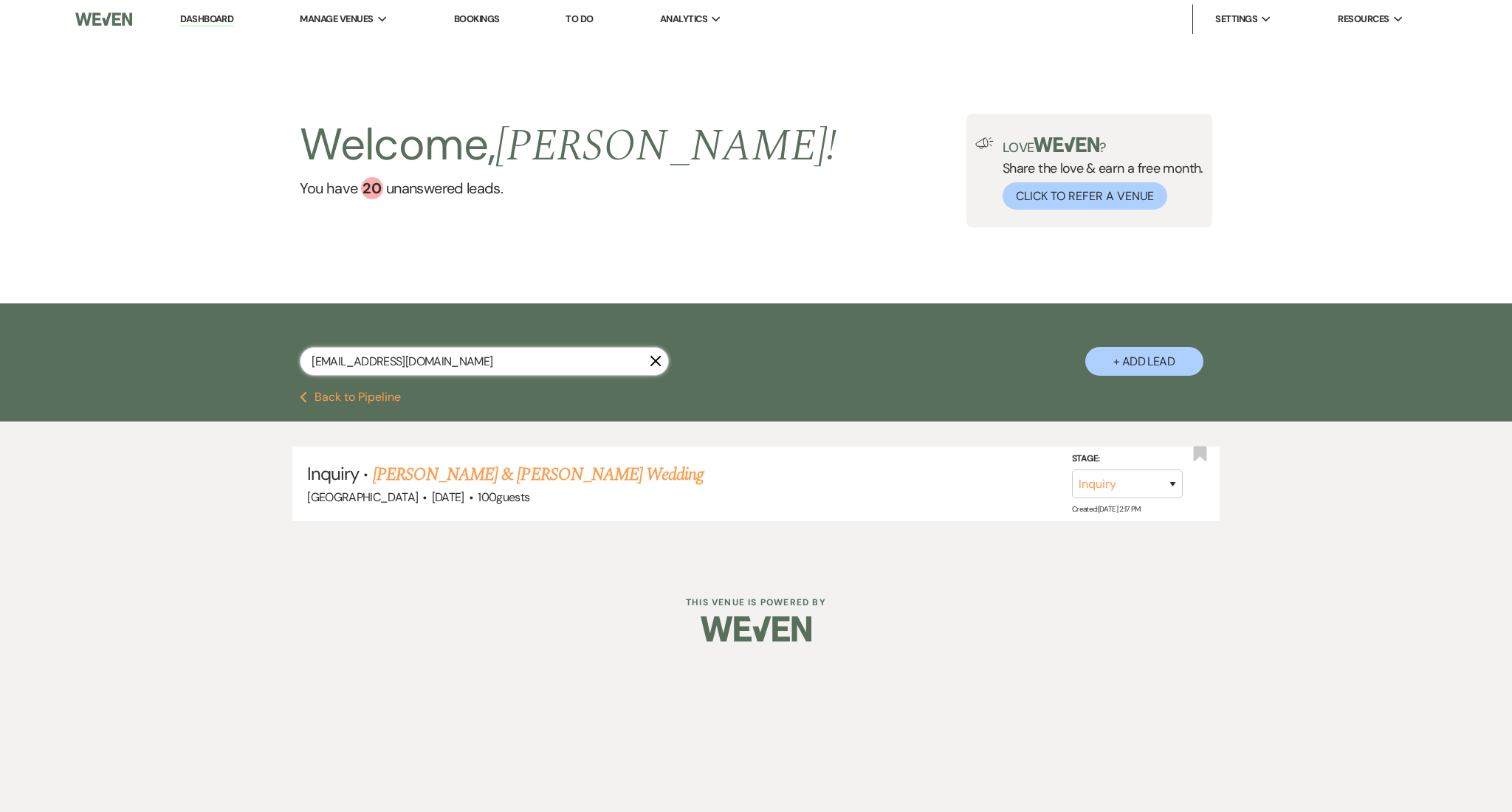
drag, startPoint x: 461, startPoint y: 351, endPoint x: 124, endPoint y: 342, distance: 337.1
click at [125, 342] on div "[EMAIL_ADDRESS][DOMAIN_NAME] X + Add Lead" at bounding box center [756, 347] width 1512 height 88
paste input "nicolemack64"
type input "[EMAIL_ADDRESS][DOMAIN_NAME]"
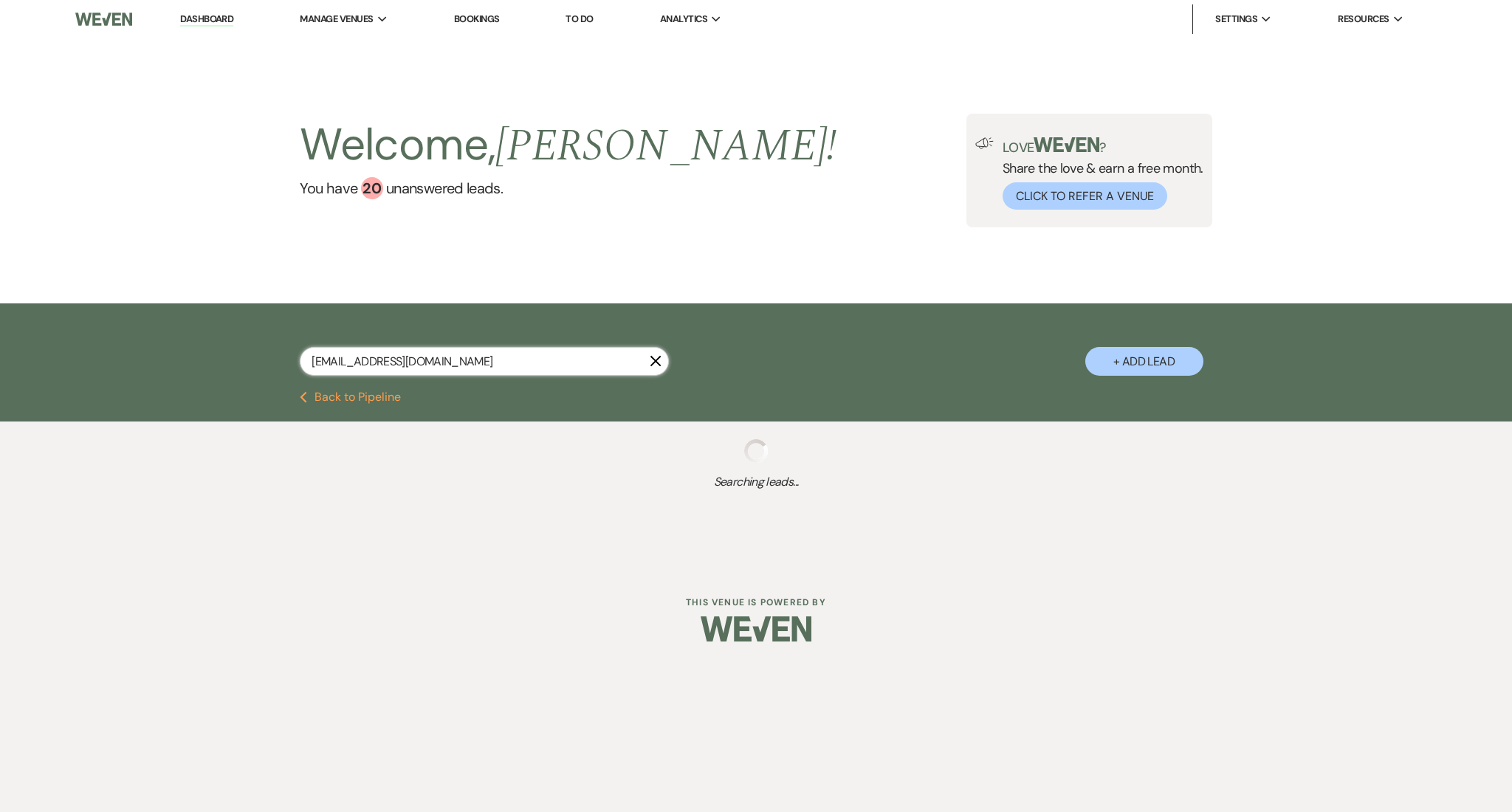
select select "8"
select select "7"
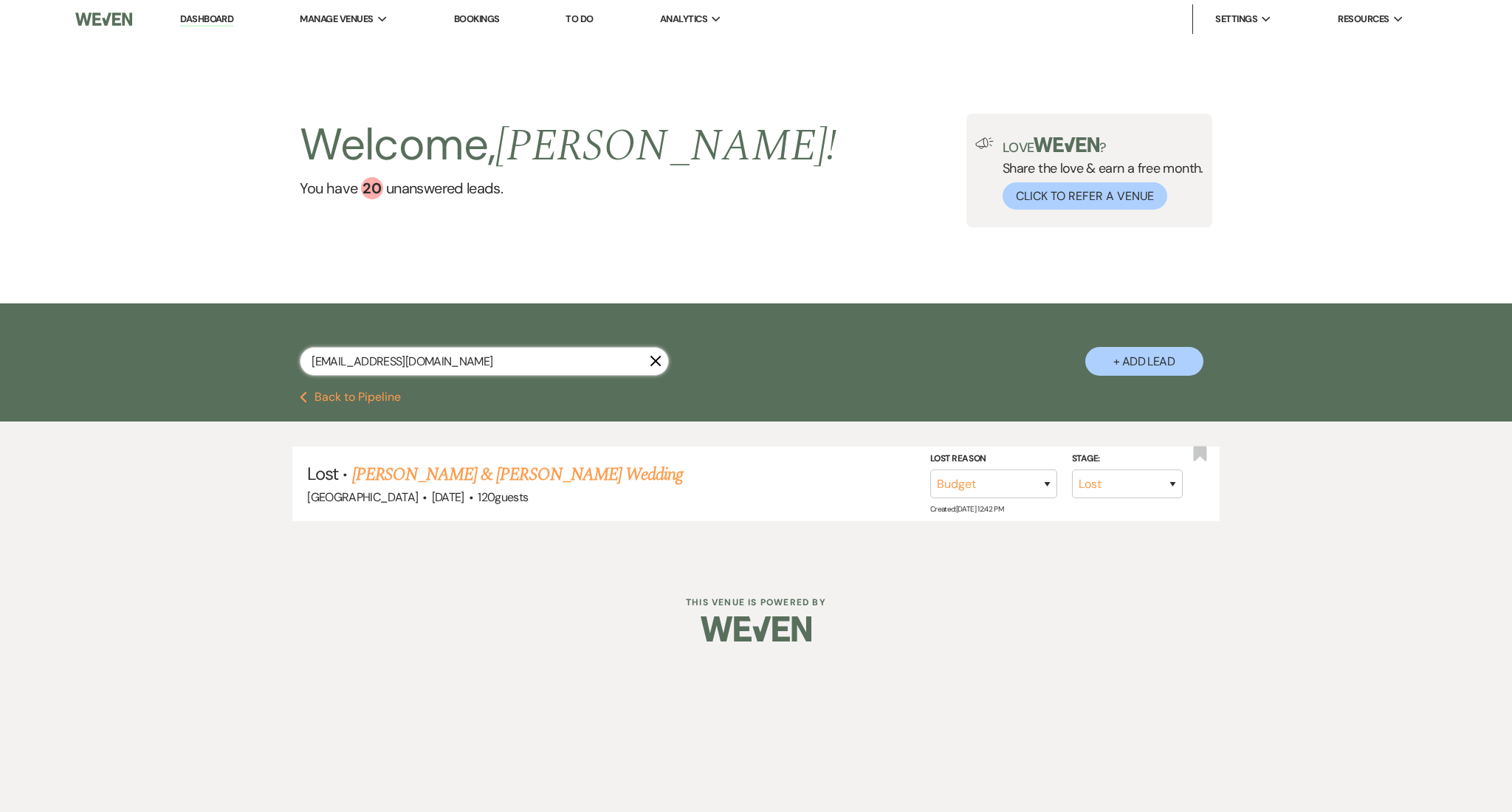
type input "[EMAIL_ADDRESS][DOMAIN_NAME]"
click at [436, 477] on link "[PERSON_NAME] & [PERSON_NAME] Wedding" at bounding box center [517, 475] width 331 height 27
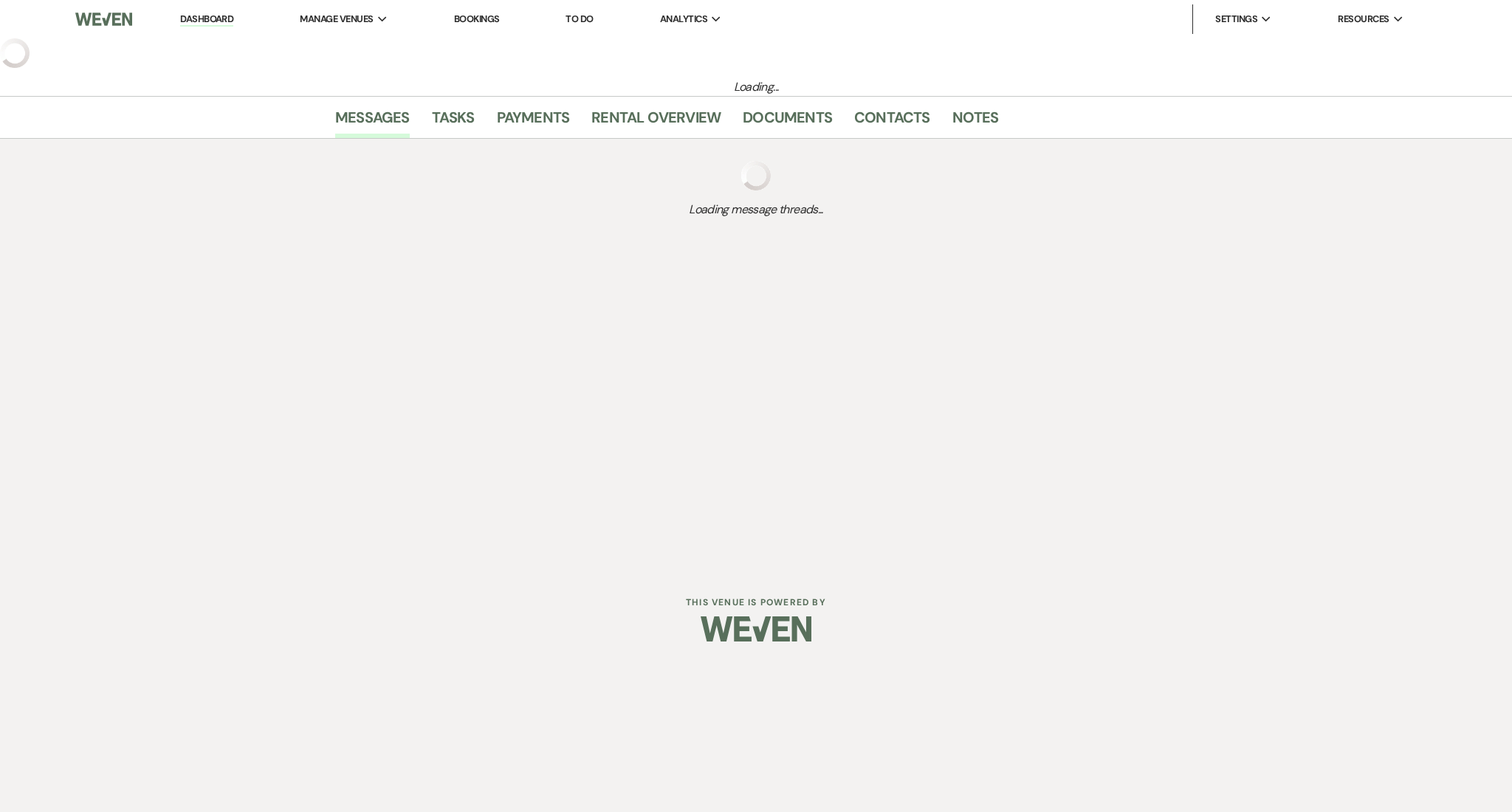
select select "8"
select select "7"
select select "5"
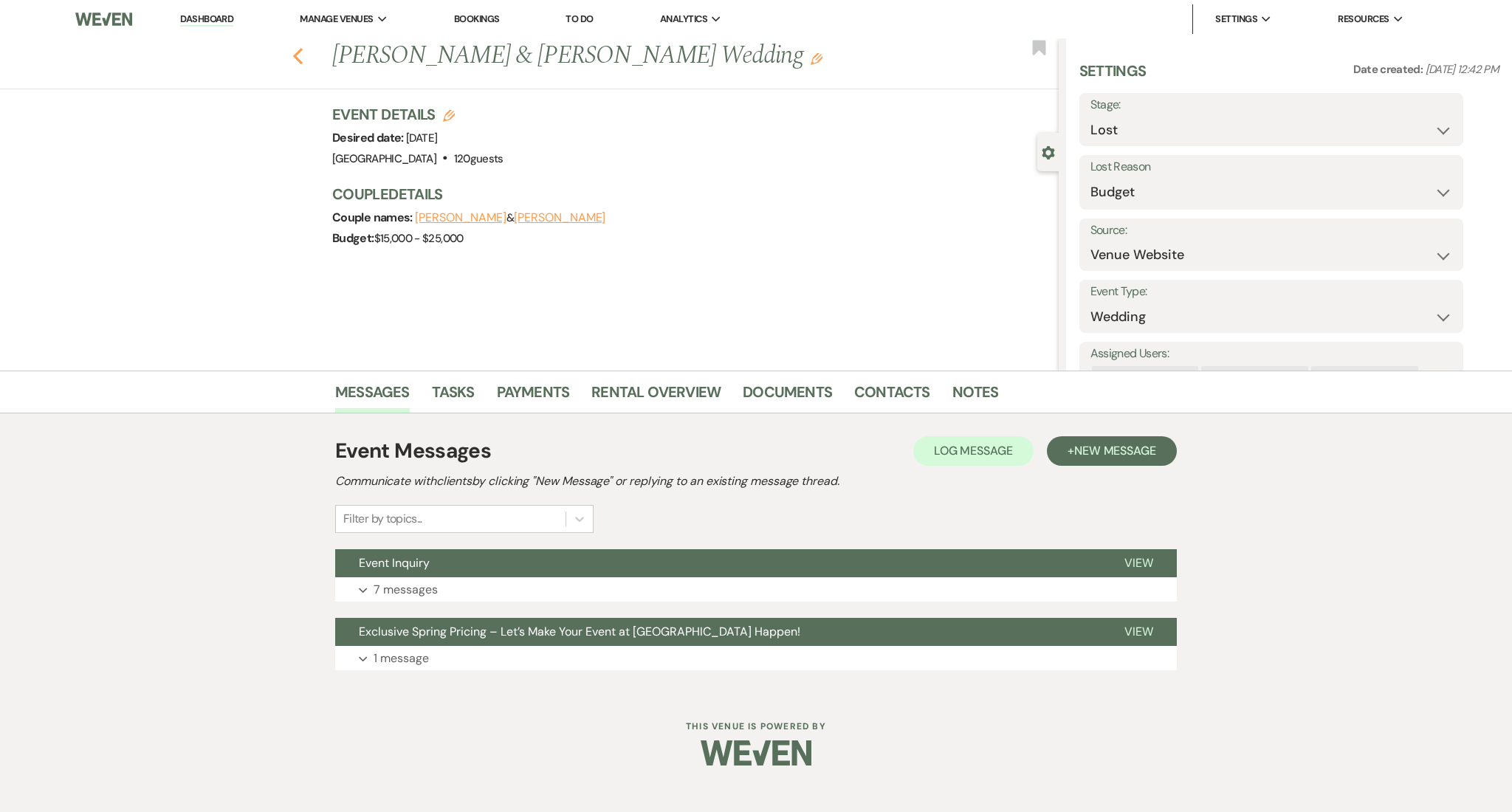
click at [293, 46] on button "Previous" at bounding box center [298, 55] width 12 height 21
select select "8"
select select "7"
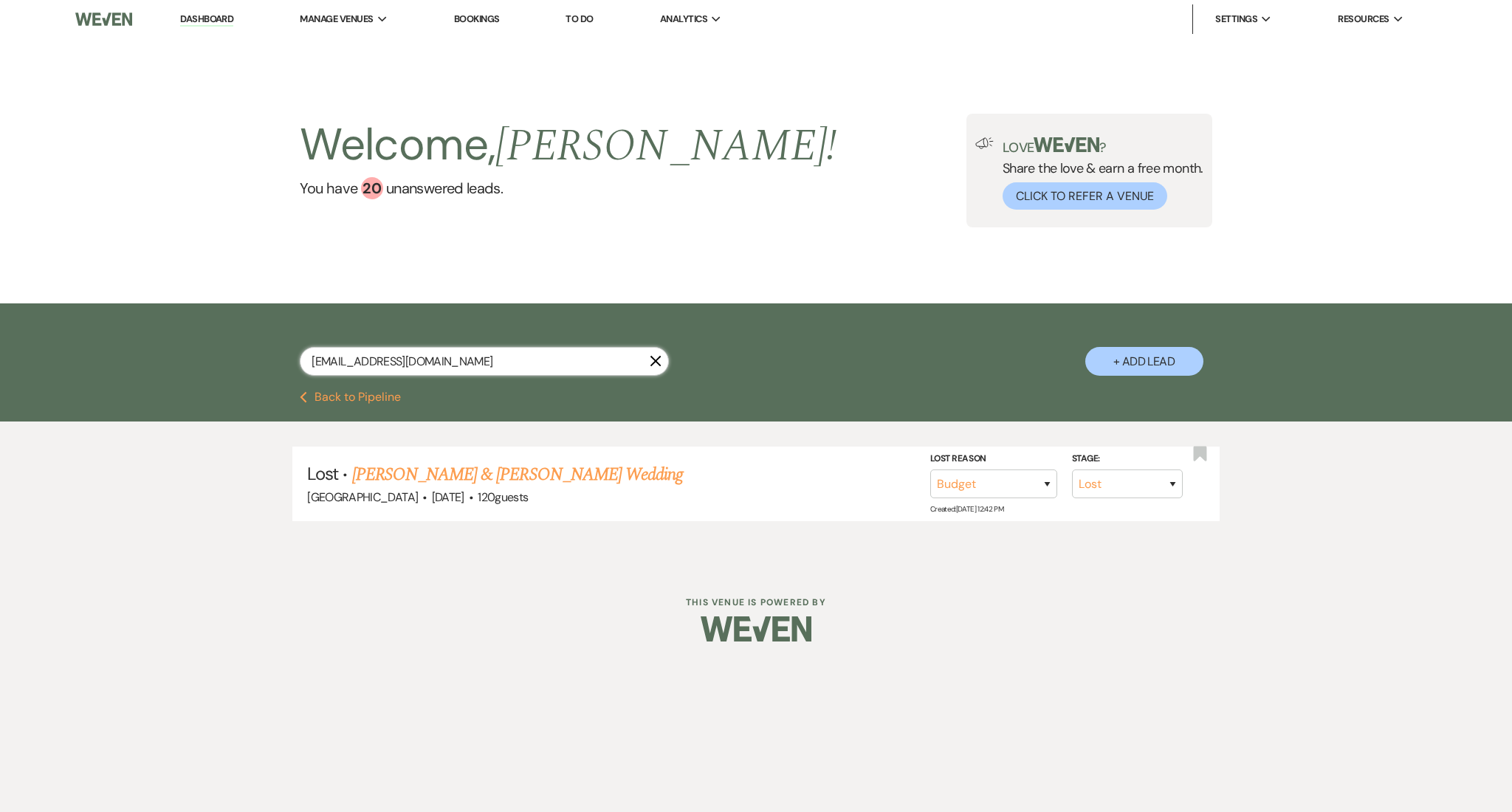
click at [462, 351] on input "[EMAIL_ADDRESS][DOMAIN_NAME]" at bounding box center [484, 362] width 369 height 29
click at [225, 322] on div "[EMAIL_ADDRESS][DOMAIN_NAME] X + Add Lead" at bounding box center [756, 349] width 1063 height 77
paste input "[EMAIL_ADDRESS][PERSON_NAME]"
type input "[EMAIL_ADDRESS][PERSON_NAME][DOMAIN_NAME]"
click at [447, 465] on link "[PERSON_NAME] & [PERSON_NAME] Wedding" at bounding box center [538, 475] width 331 height 27
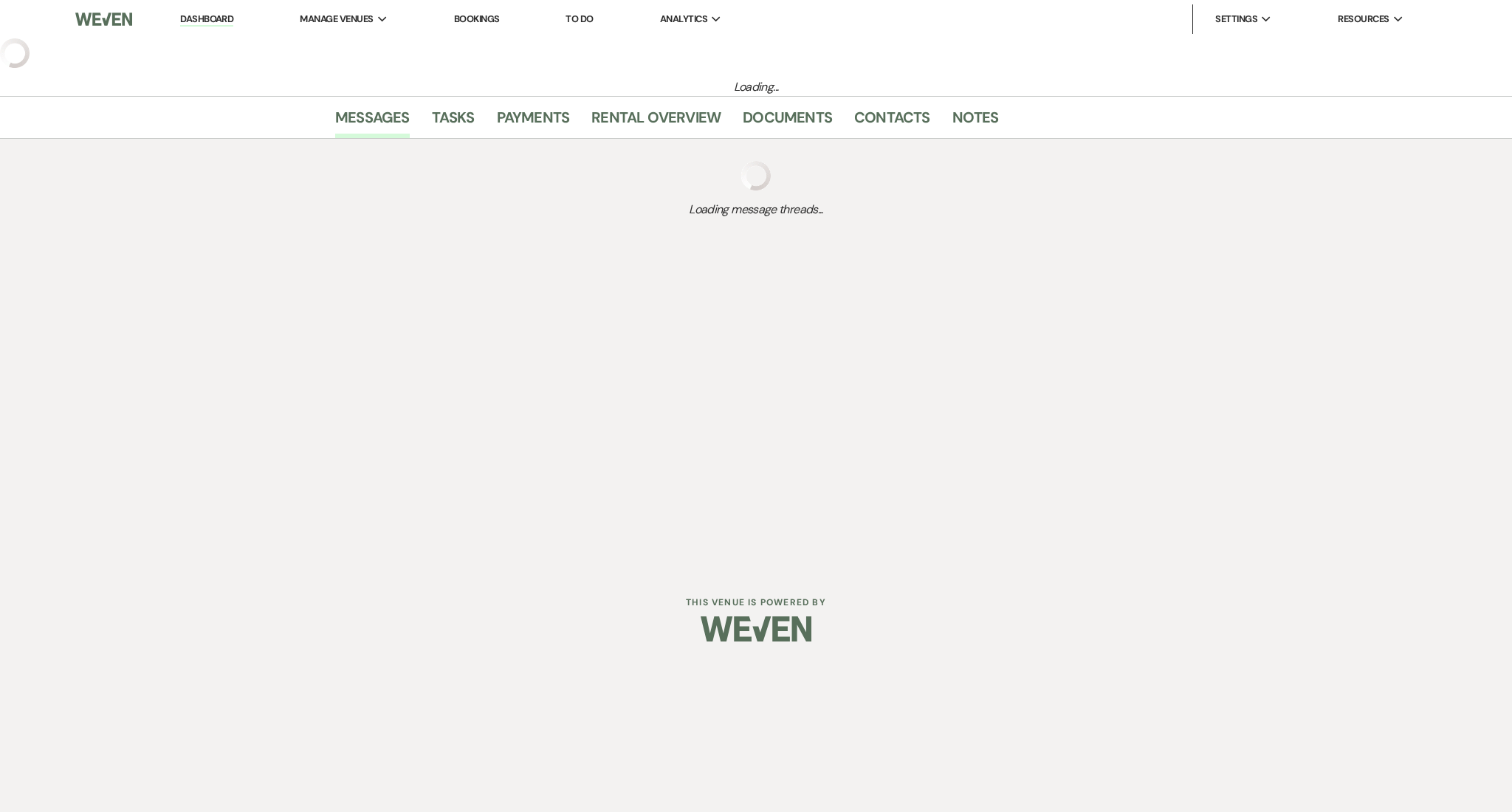
select select "5"
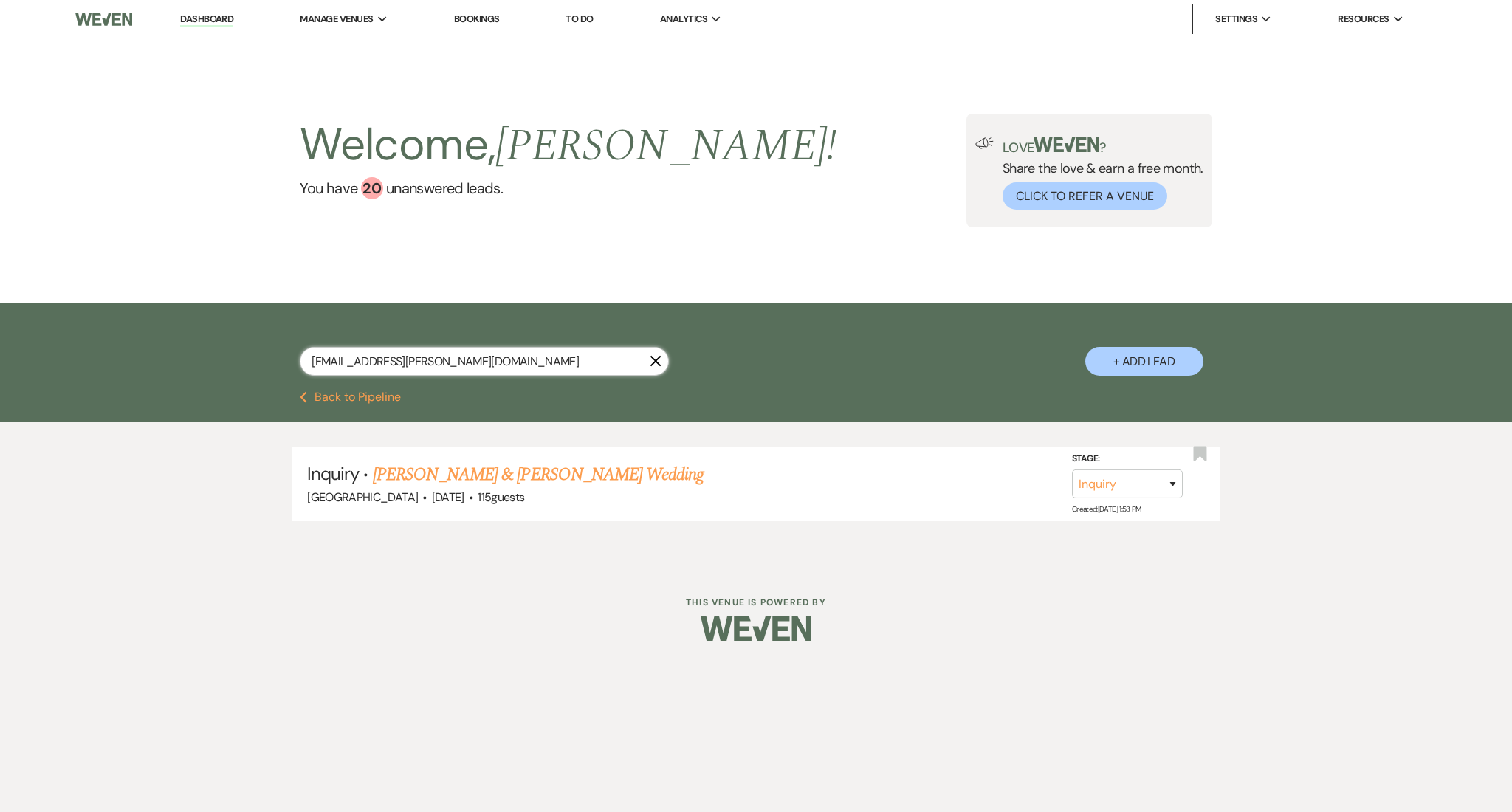
drag, startPoint x: 461, startPoint y: 349, endPoint x: 186, endPoint y: 323, distance: 276.2
click at [186, 323] on div "[EMAIL_ADDRESS][PERSON_NAME][DOMAIN_NAME] X + Add Lead" at bounding box center [756, 347] width 1512 height 88
paste input "sheldynmoore"
type input "[EMAIL_ADDRESS][DOMAIN_NAME]"
click at [426, 465] on link "[PERSON_NAME] - Dec. 13th's Rehearsal" at bounding box center [511, 475] width 276 height 27
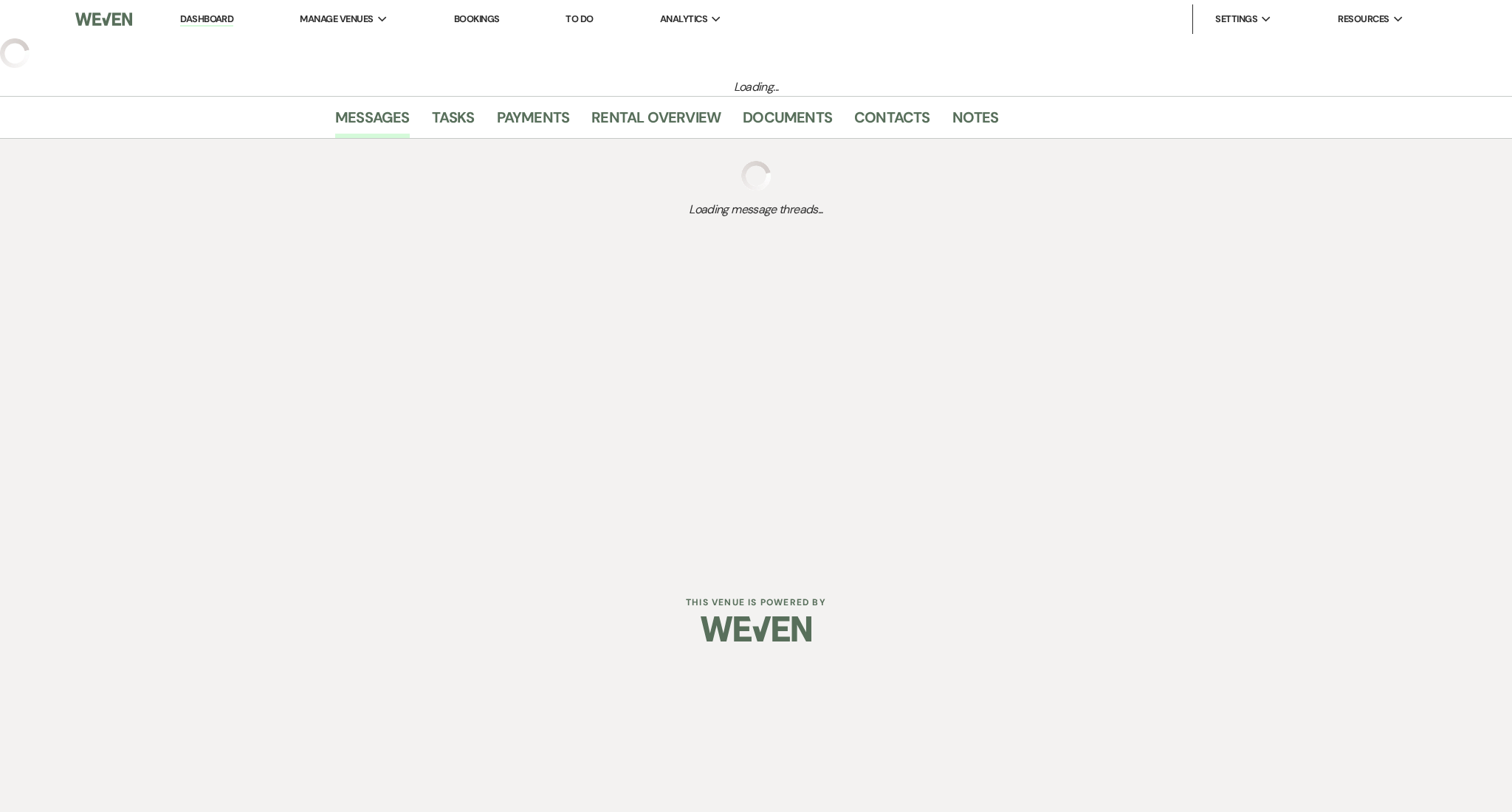
select select "11"
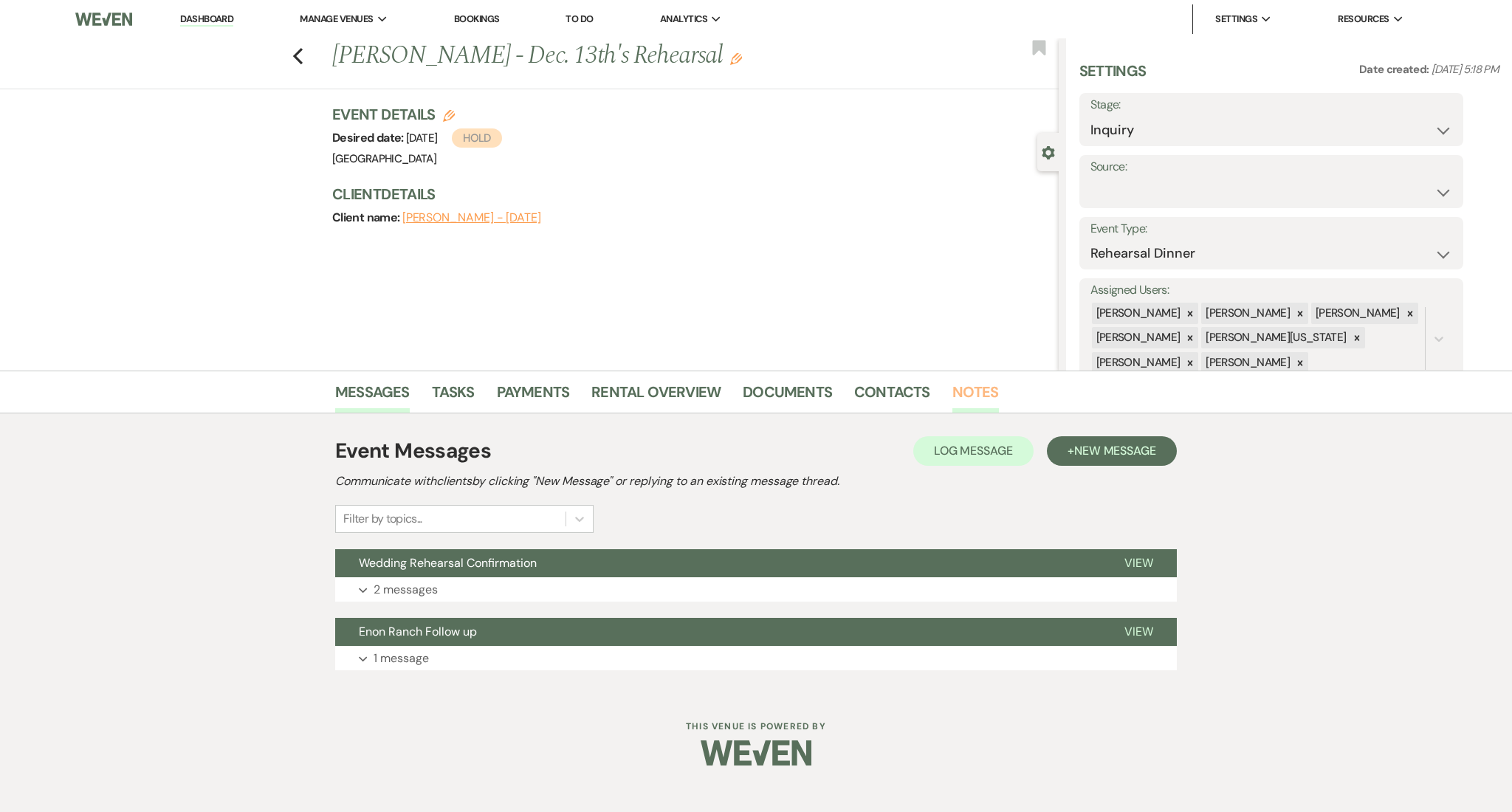
drag, startPoint x: 940, startPoint y: 395, endPoint x: 951, endPoint y: 393, distance: 11.2
click at [951, 393] on ul "Messages Tasks Payments Rental Overview Documents Contacts Notes" at bounding box center [755, 394] width 841 height 36
click at [953, 392] on link "Notes" at bounding box center [976, 396] width 46 height 33
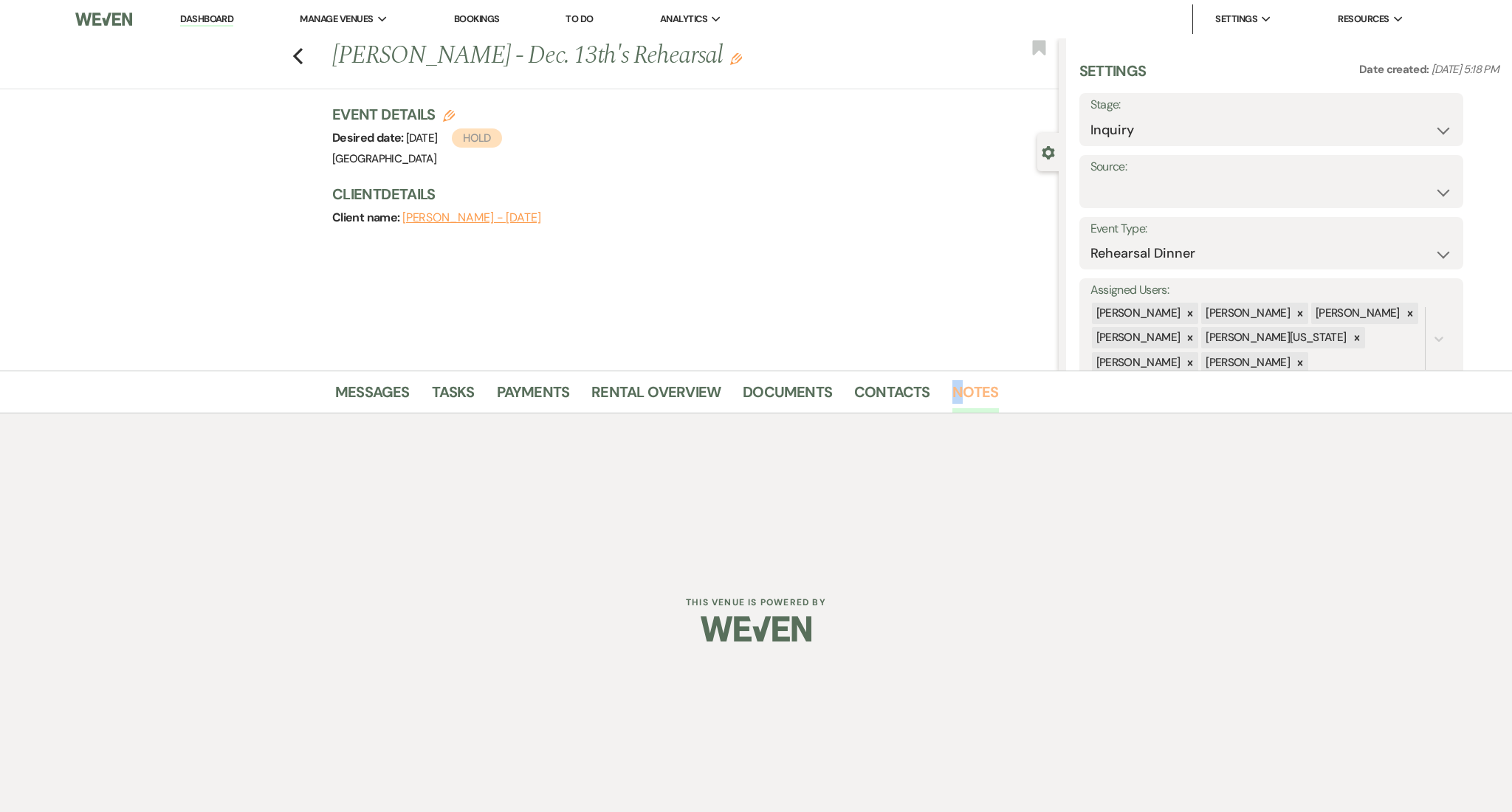
click at [961, 395] on link "Notes" at bounding box center [976, 396] width 46 height 33
click at [957, 394] on link "Notes" at bounding box center [976, 396] width 46 height 33
click at [894, 403] on link "Contacts" at bounding box center [891, 396] width 76 height 33
click at [972, 396] on link "Notes" at bounding box center [976, 396] width 46 height 33
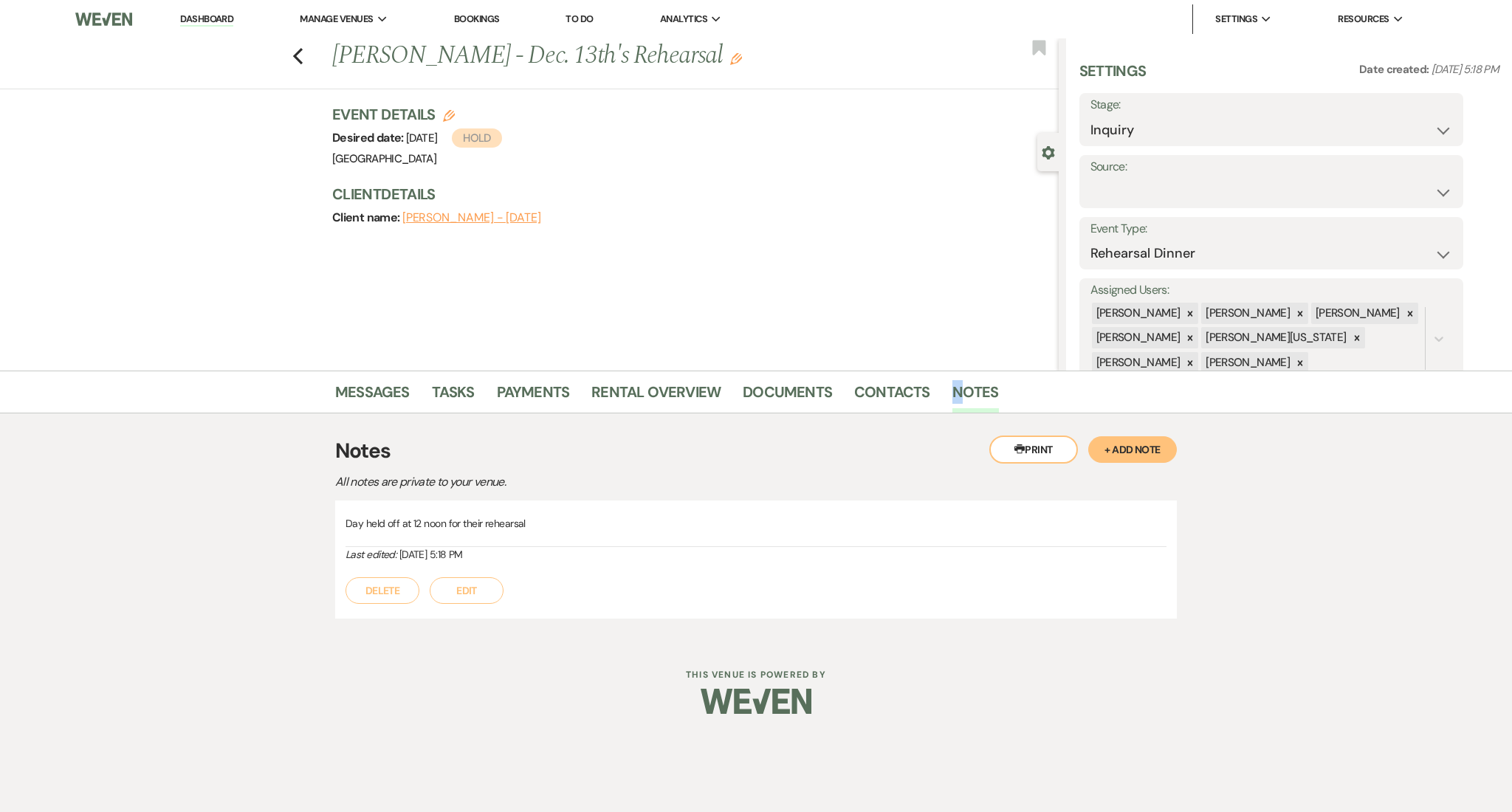
click at [211, 13] on link "Dashboard" at bounding box center [206, 19] width 53 height 14
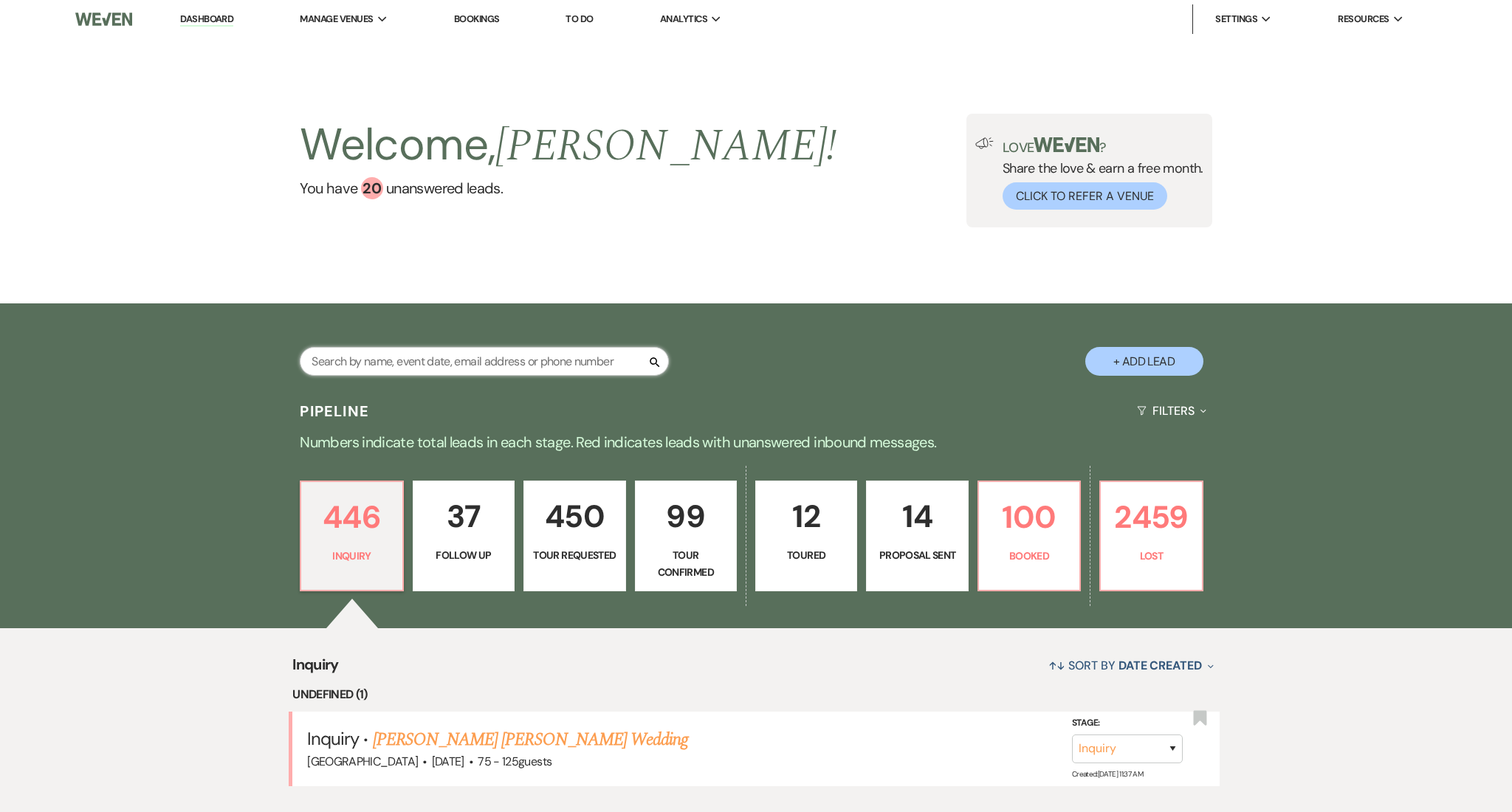
click at [435, 347] on input "text" at bounding box center [484, 362] width 369 height 29
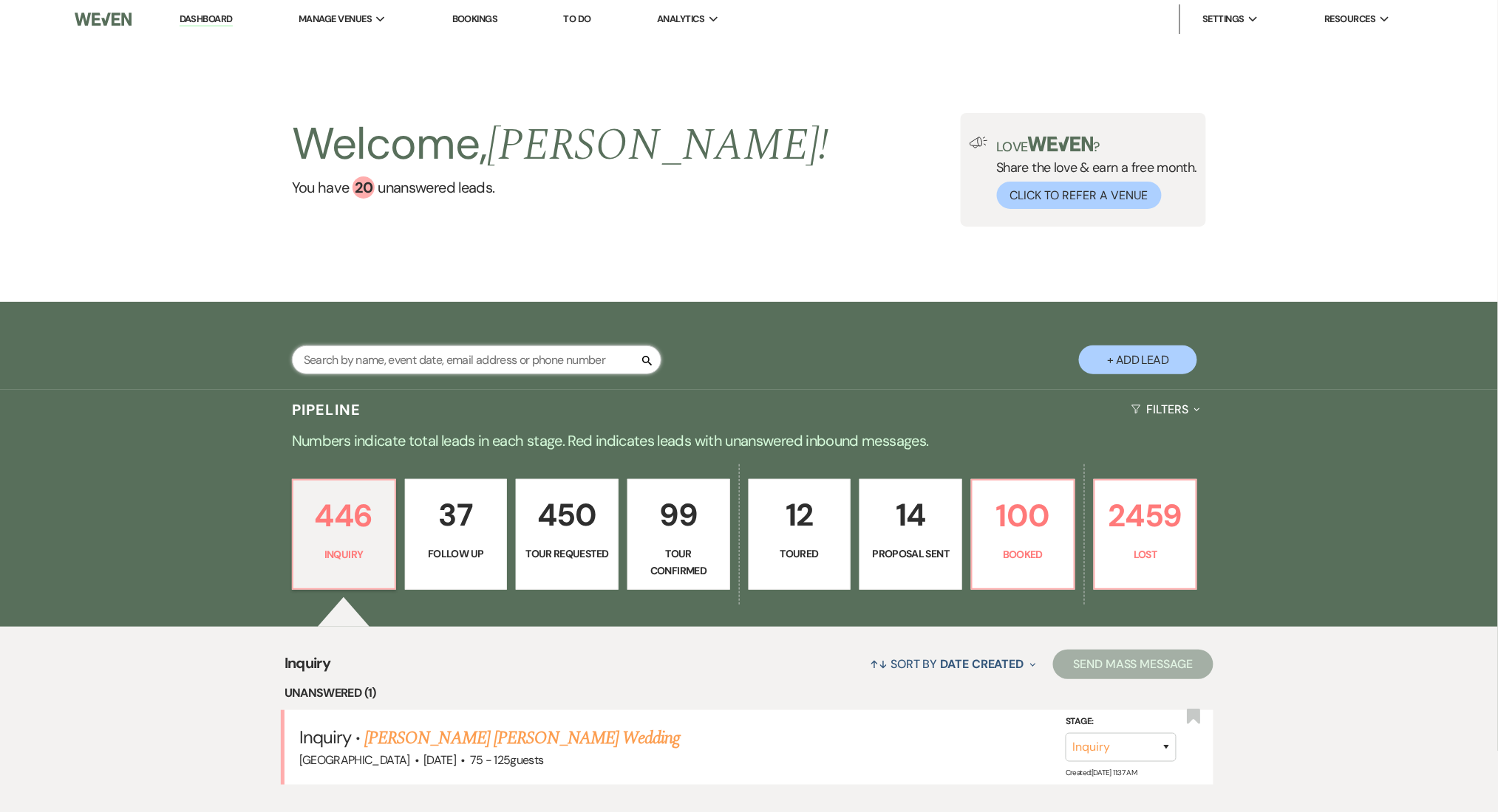
click at [434, 350] on input "text" at bounding box center [476, 360] width 370 height 29
paste input "[EMAIL_ADDRESS][PERSON_NAME][DOMAIN_NAME]"
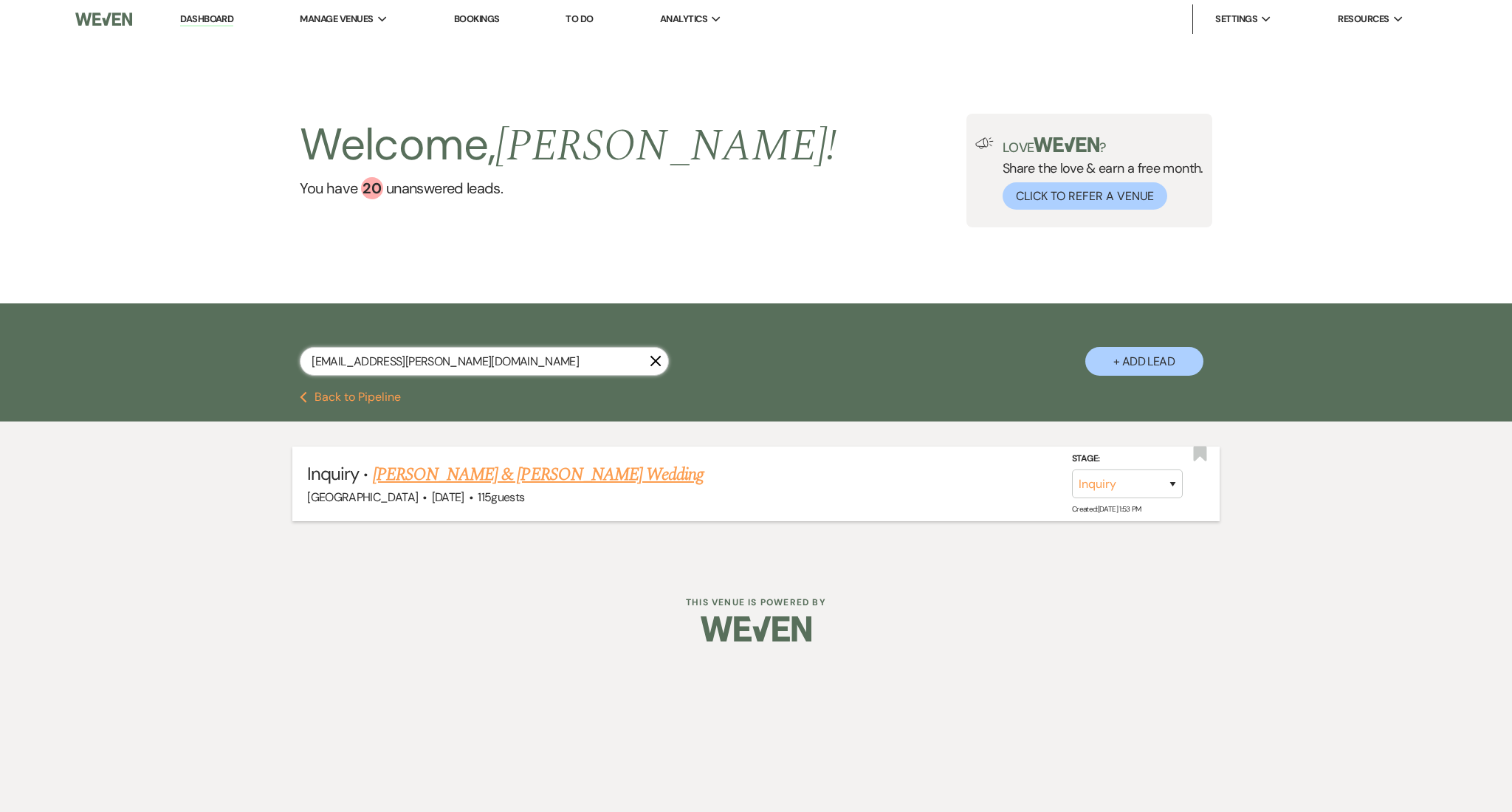
type input "[EMAIL_ADDRESS][PERSON_NAME][DOMAIN_NAME]"
click at [502, 466] on link "[PERSON_NAME] & [PERSON_NAME] Wedding" at bounding box center [538, 475] width 331 height 27
select select "5"
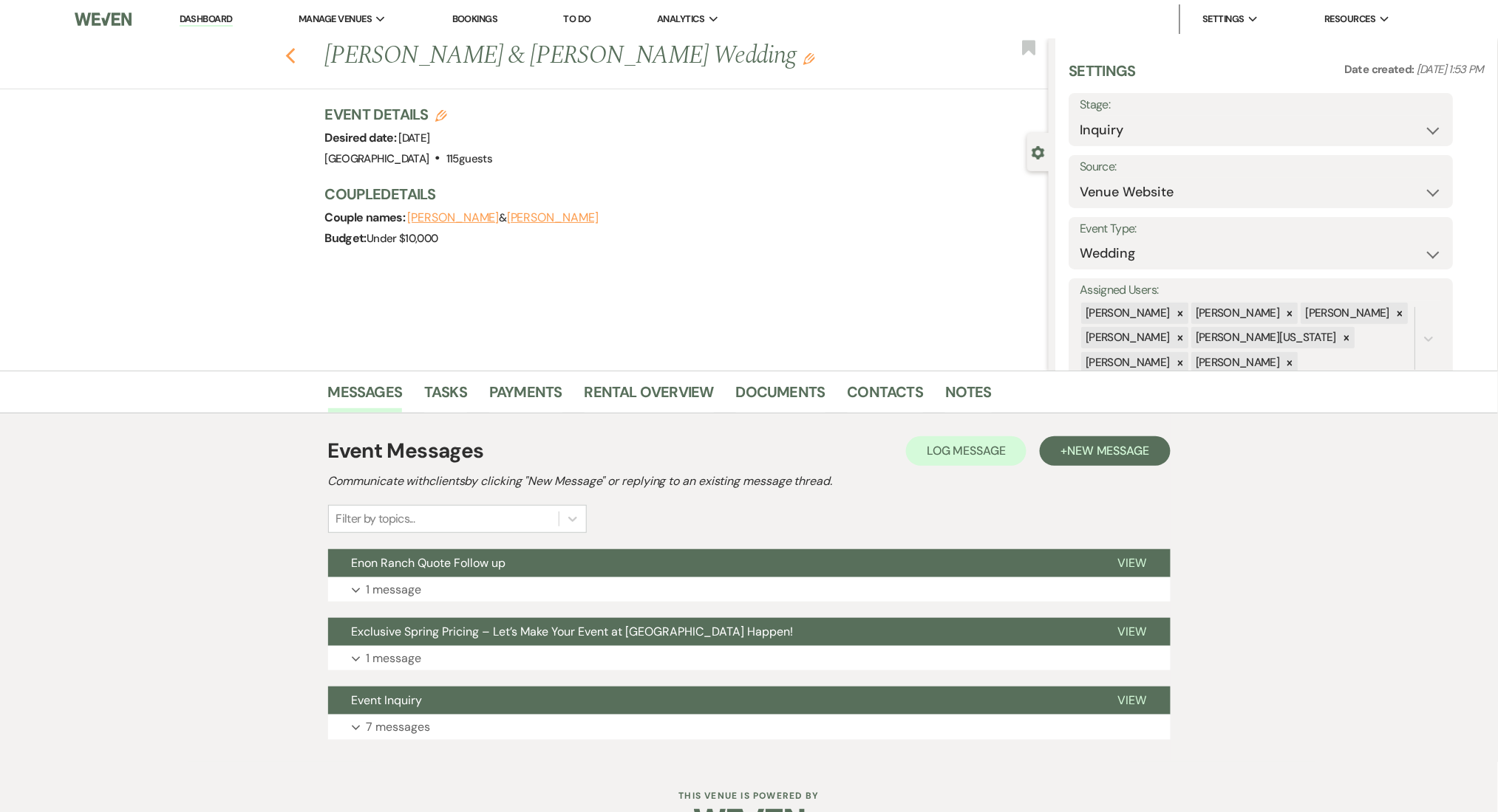
click at [297, 55] on icon "Previous" at bounding box center [291, 56] width 12 height 17
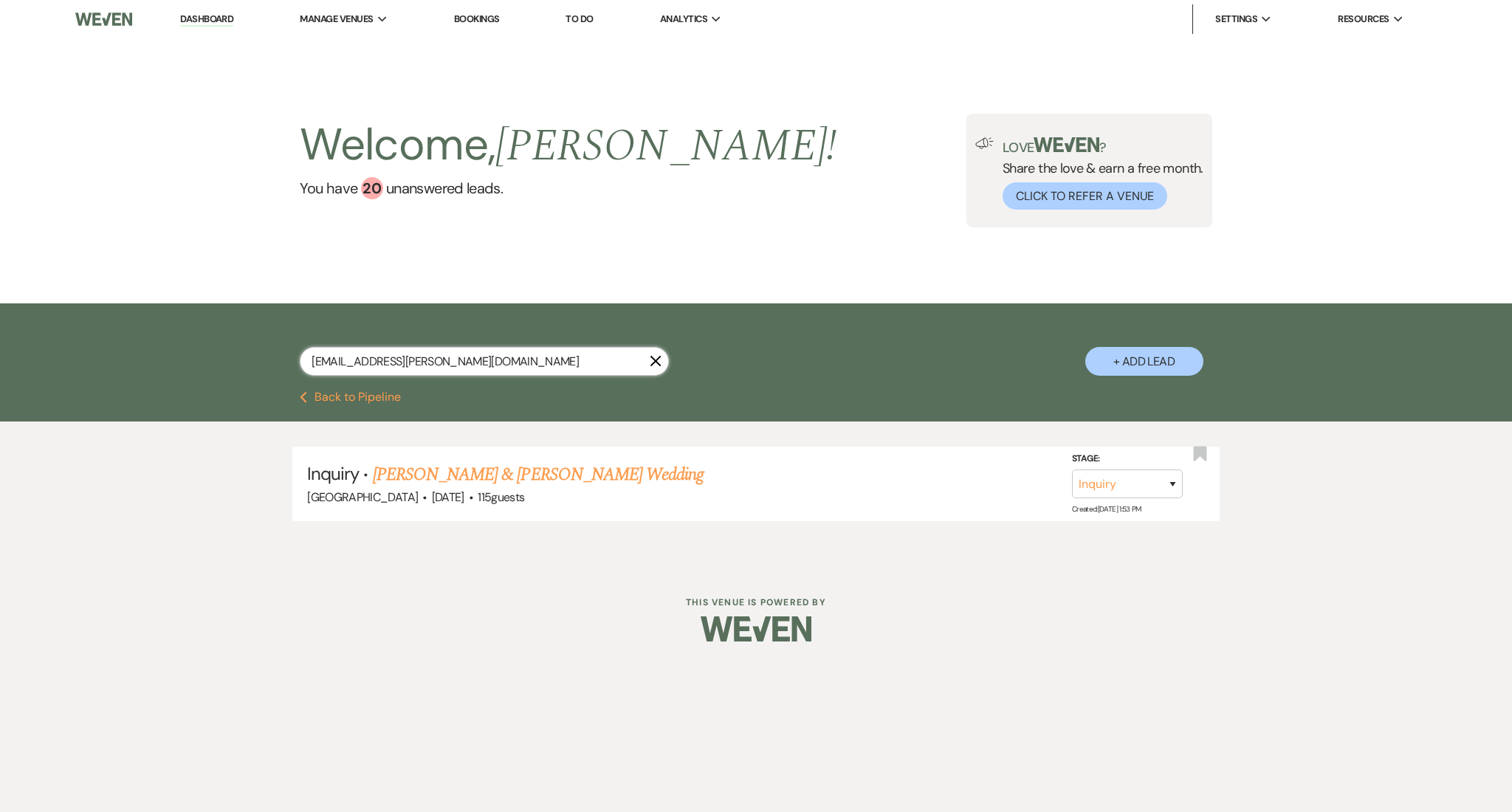
drag, startPoint x: 478, startPoint y: 369, endPoint x: 173, endPoint y: 373, distance: 305.0
click at [173, 373] on div "[EMAIL_ADDRESS][PERSON_NAME][DOMAIN_NAME] X + Add Lead" at bounding box center [756, 347] width 1512 height 88
paste input "craigaaronmckie"
type input "[EMAIL_ADDRESS][DOMAIN_NAME]"
click at [591, 482] on link "Boluwatife [PERSON_NAME] & [PERSON_NAME] Wedding" at bounding box center [574, 475] width 402 height 27
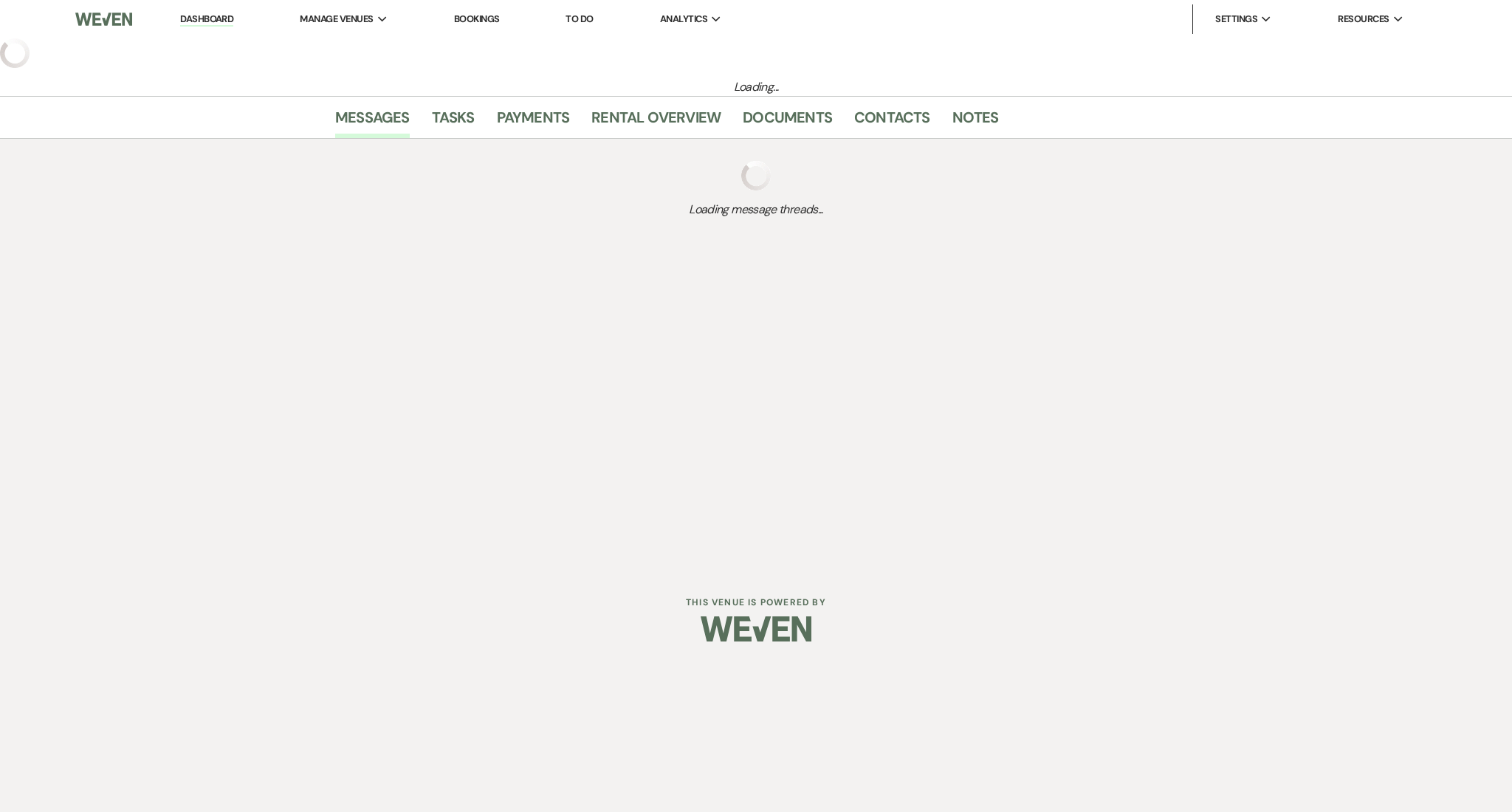
select select "5"
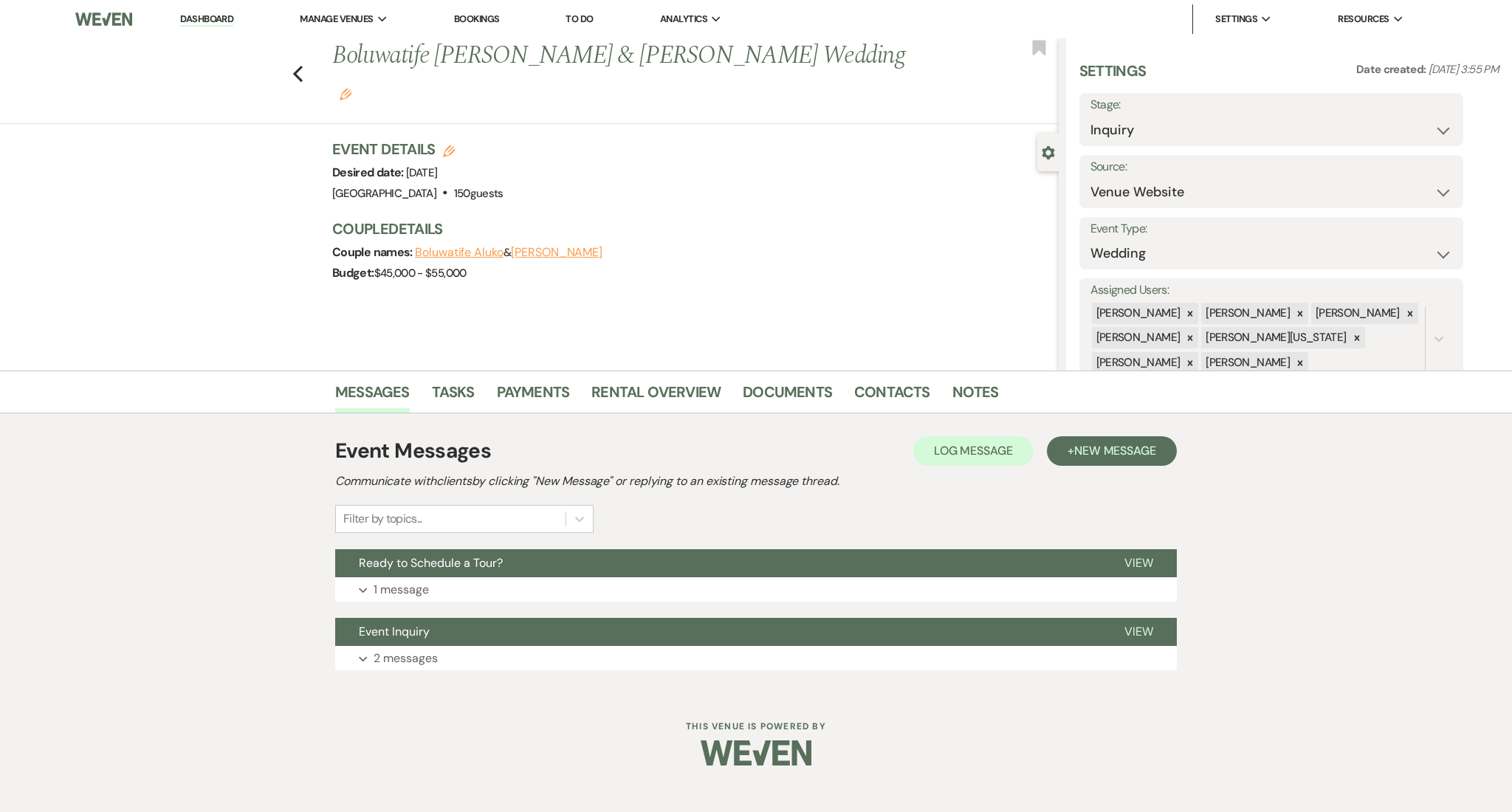
click at [309, 54] on div "Previous Boluwatife [PERSON_NAME] & [PERSON_NAME] Wedding Edit Bookmark" at bounding box center [525, 81] width 1066 height 85
click at [302, 65] on icon "Previous" at bounding box center [298, 74] width 12 height 17
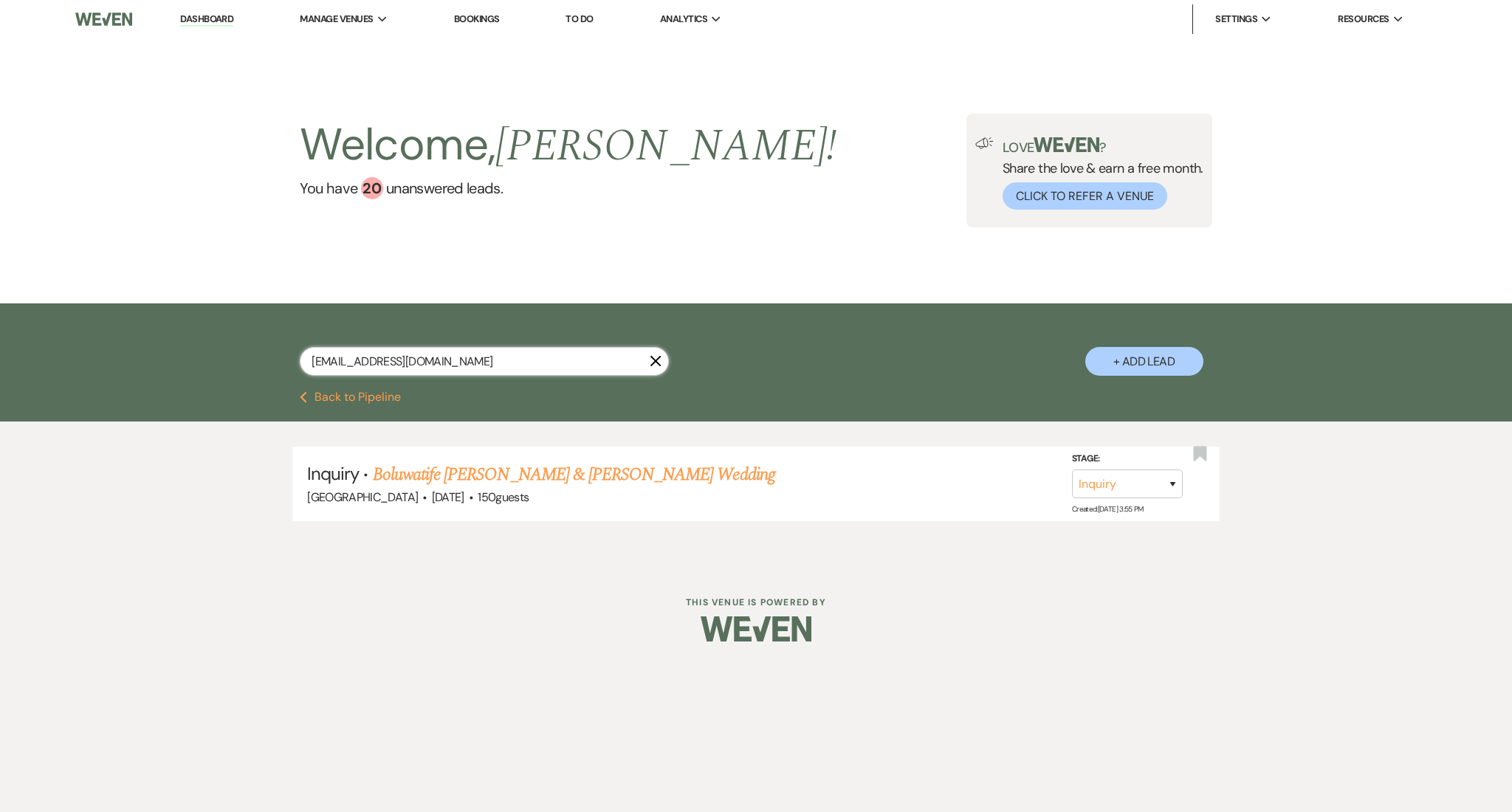
drag, startPoint x: 488, startPoint y: 362, endPoint x: 192, endPoint y: 364, distance: 296.0
click at [192, 364] on div "[EMAIL_ADDRESS][DOMAIN_NAME] X + Add Lead" at bounding box center [756, 347] width 1512 height 88
paste input "lateshiawarren"
type input "[EMAIL_ADDRESS][DOMAIN_NAME]"
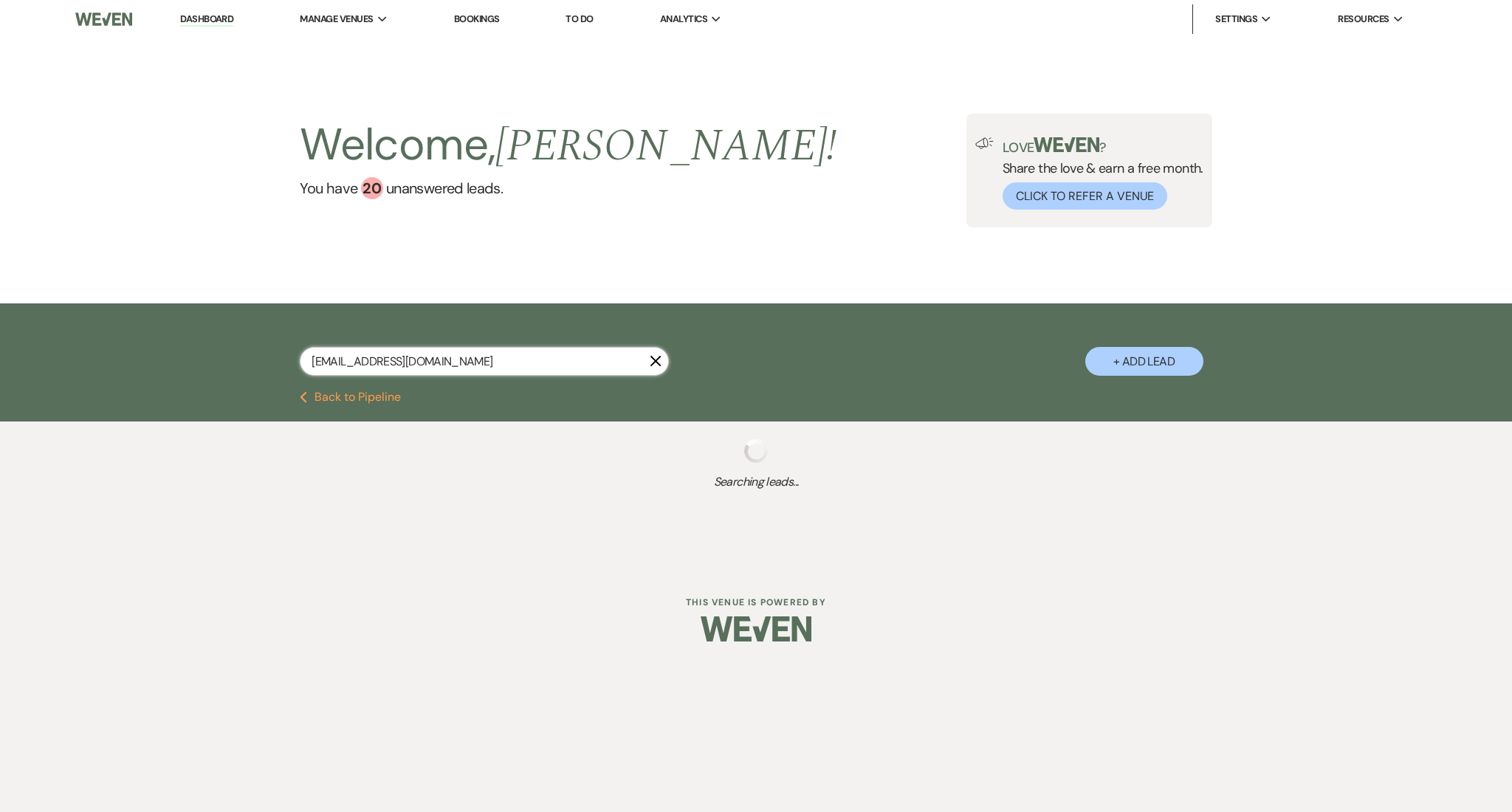
select select "9"
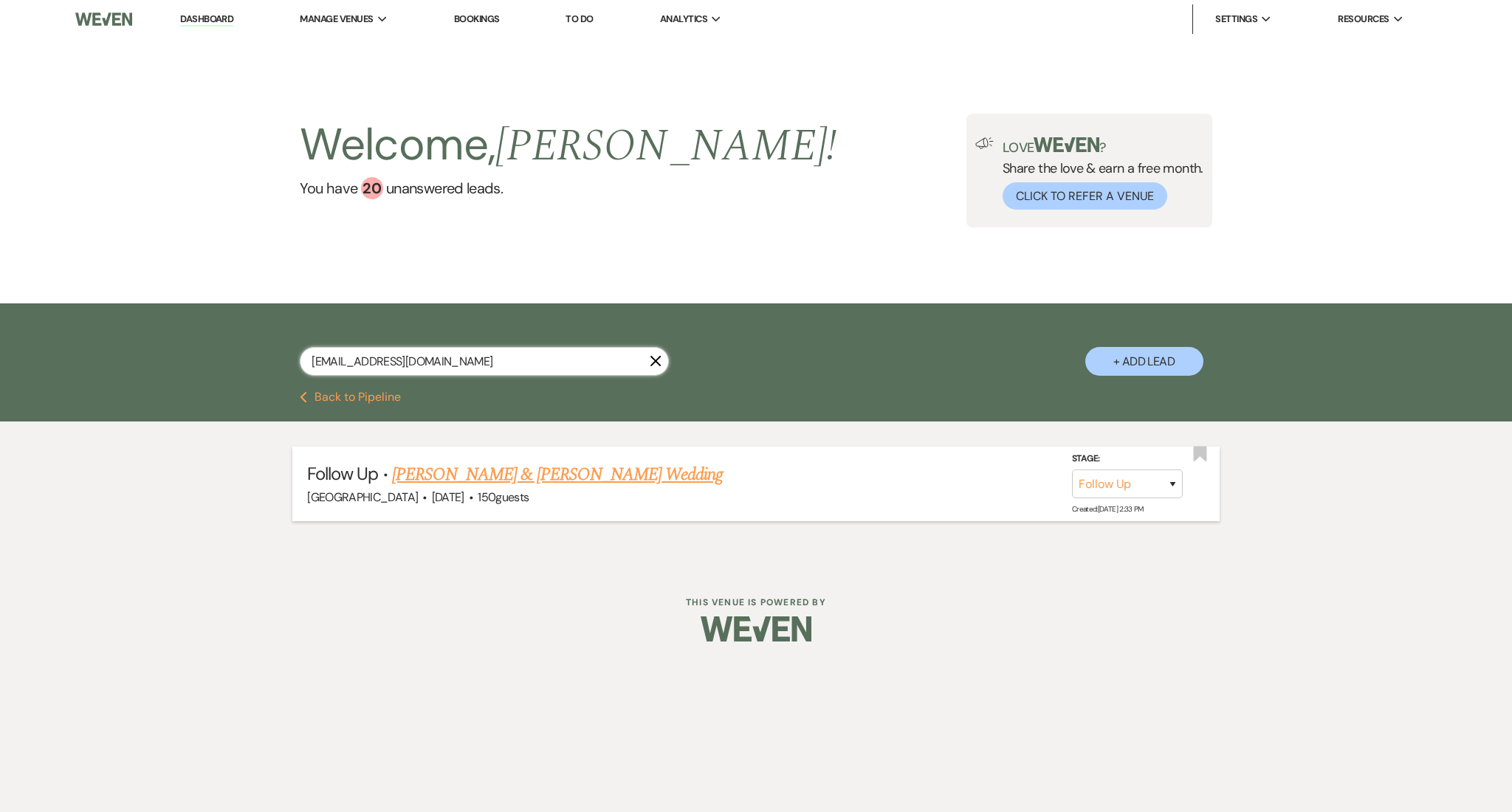
type input "[EMAIL_ADDRESS][DOMAIN_NAME]"
click at [528, 475] on link "[PERSON_NAME] & [PERSON_NAME] Wedding" at bounding box center [557, 475] width 331 height 27
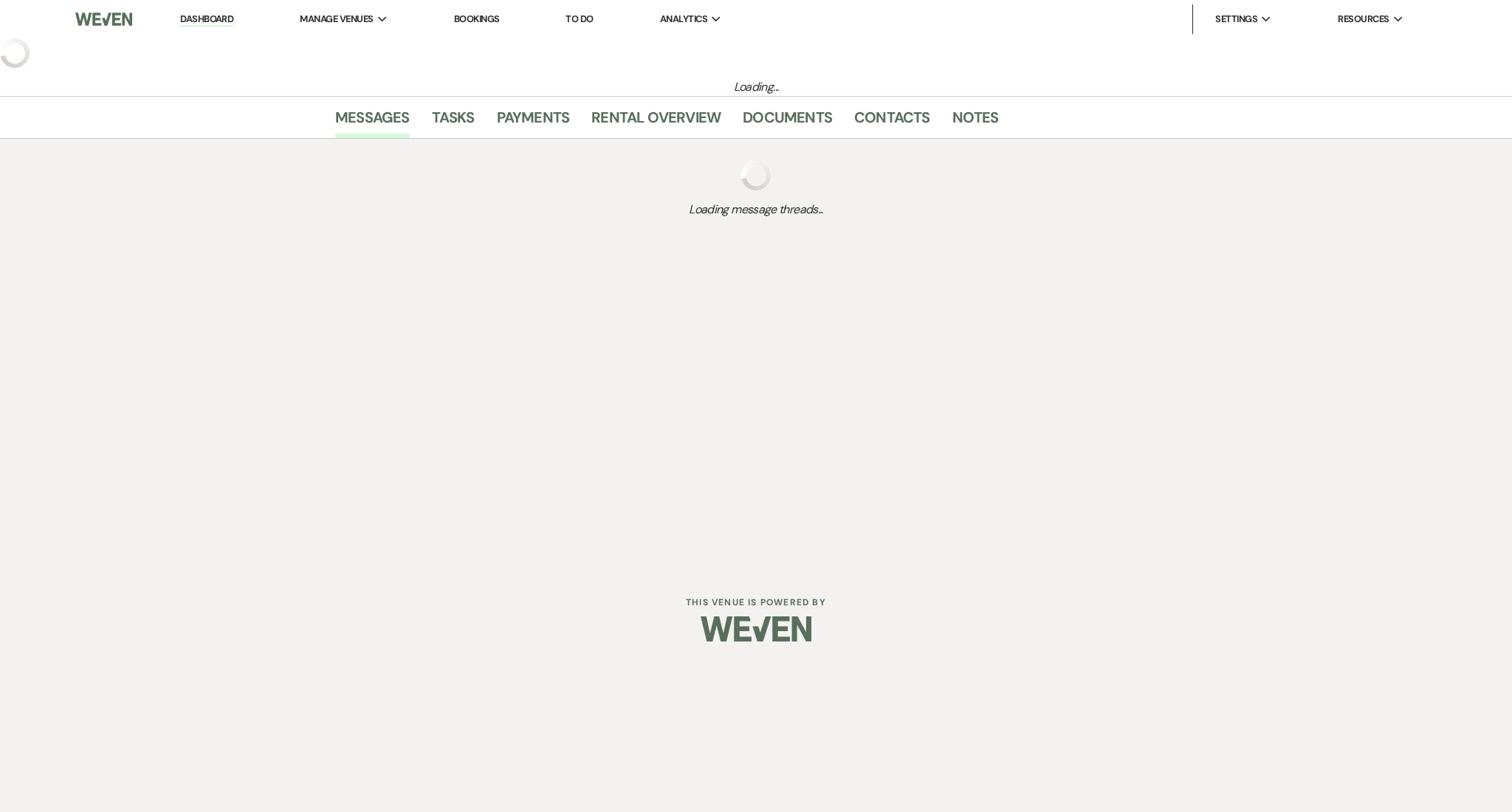
select select "9"
select select "5"
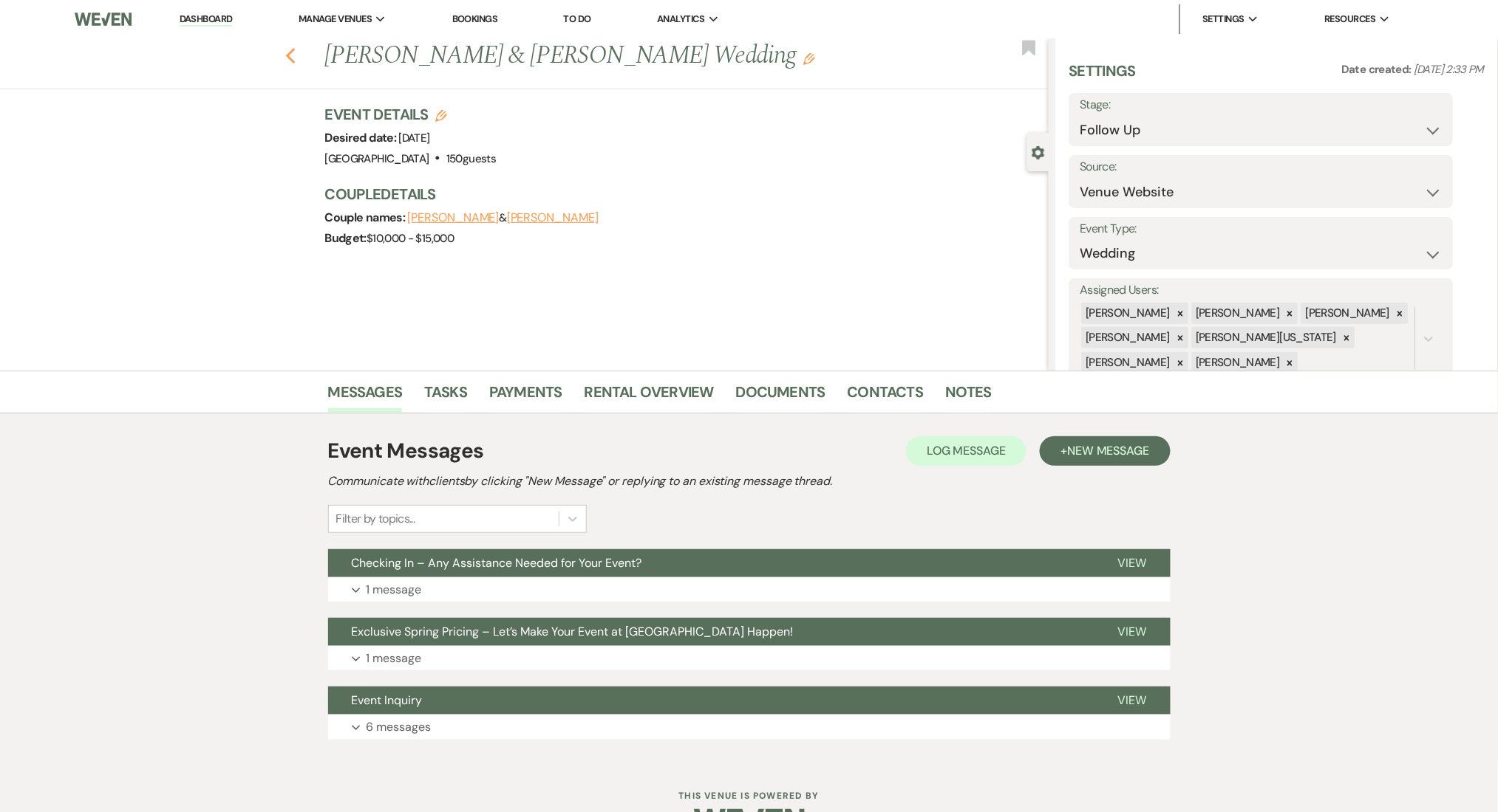
click at [297, 54] on icon "Previous" at bounding box center [291, 56] width 12 height 17
select select "9"
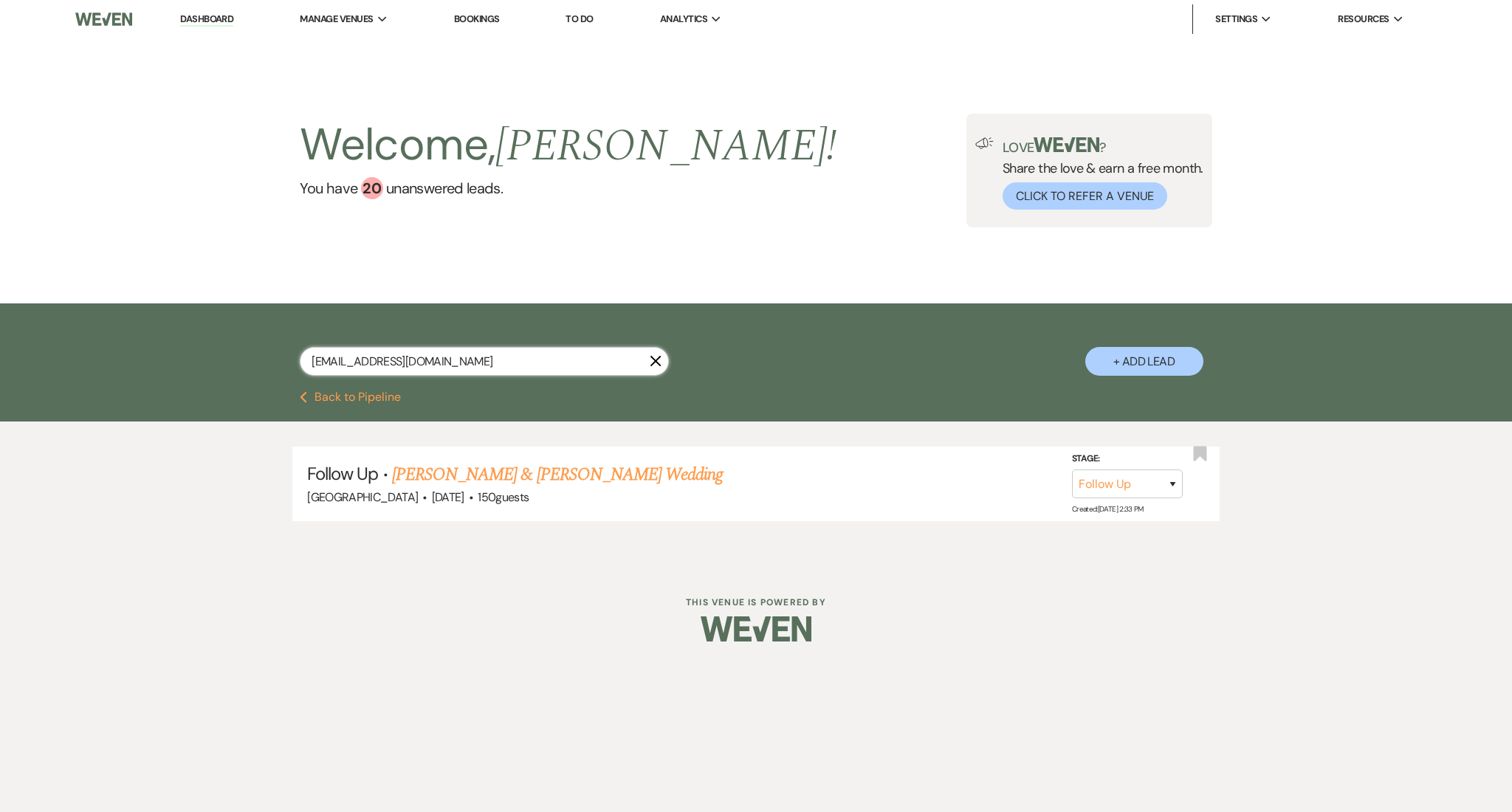
drag, startPoint x: 264, startPoint y: 362, endPoint x: 160, endPoint y: 362, distance: 104.0
click at [160, 362] on div "[EMAIL_ADDRESS][DOMAIN_NAME] X + Add Lead" at bounding box center [756, 347] width 1512 height 88
paste input "celinaandjaqiviouswise"
type input "[EMAIL_ADDRESS][DOMAIN_NAME]"
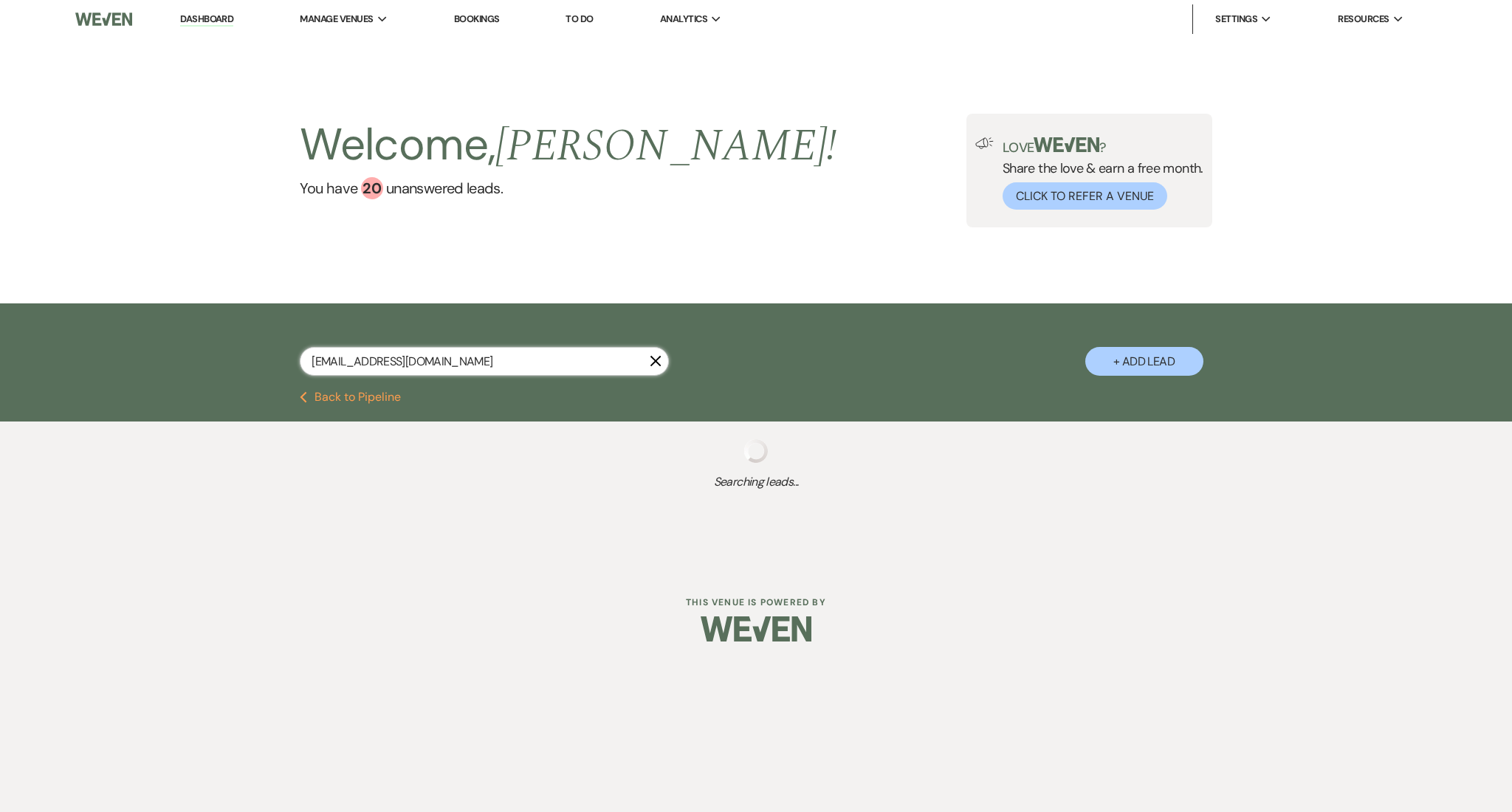
select select "2"
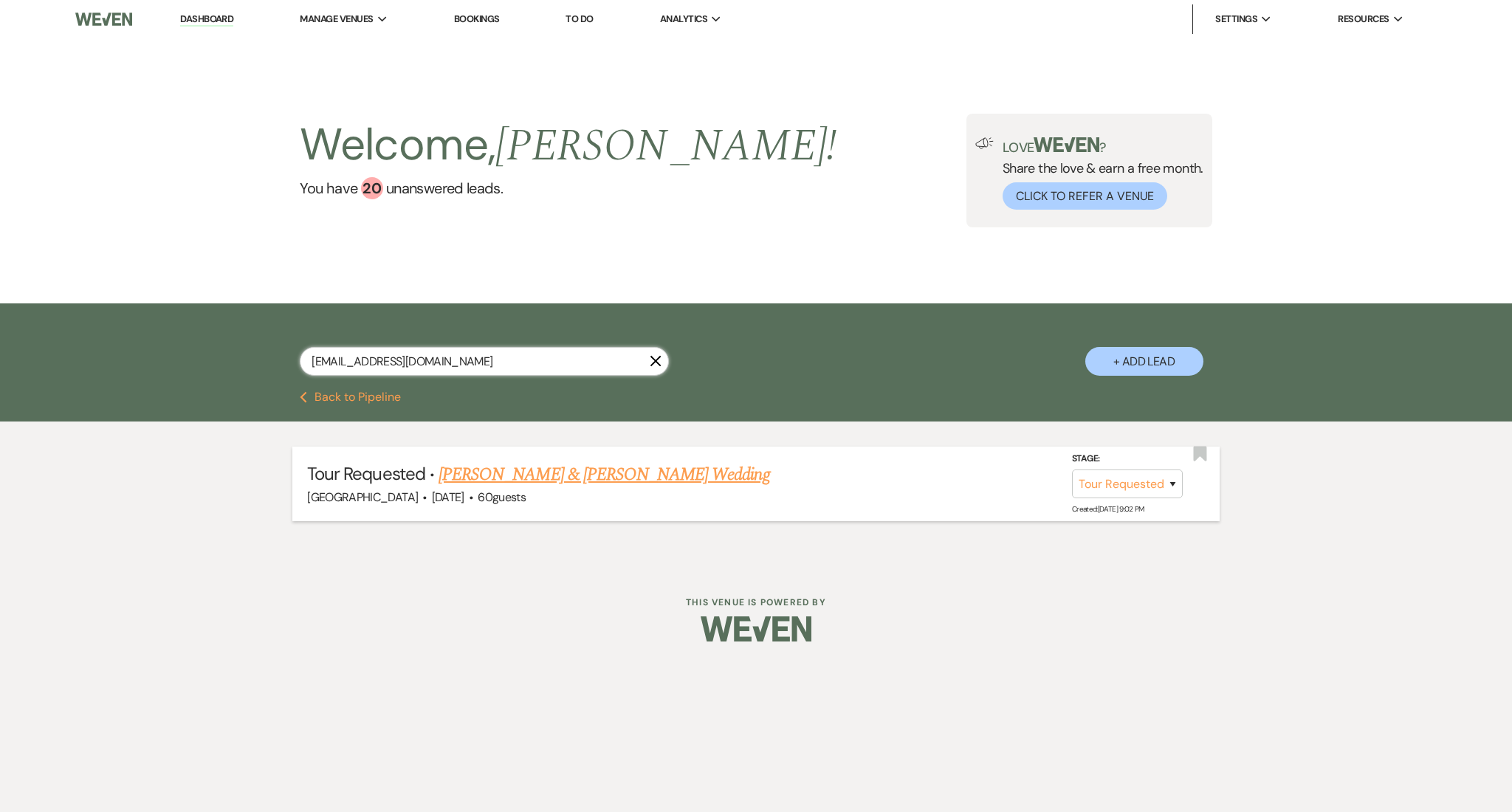
type input "[EMAIL_ADDRESS][DOMAIN_NAME]"
click at [551, 478] on link "[PERSON_NAME] & [PERSON_NAME] Wedding" at bounding box center [603, 475] width 331 height 27
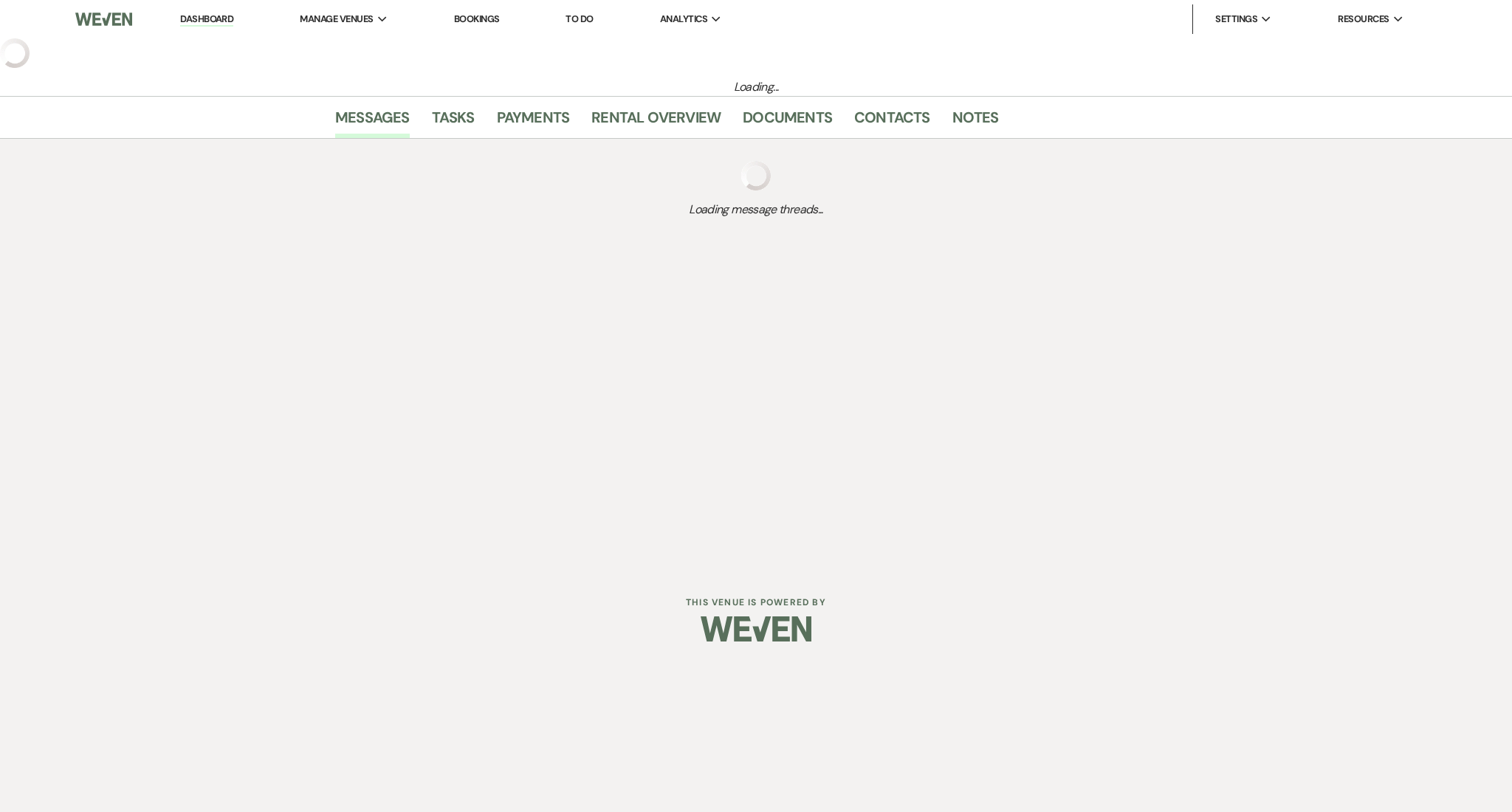
select select "2"
select select "5"
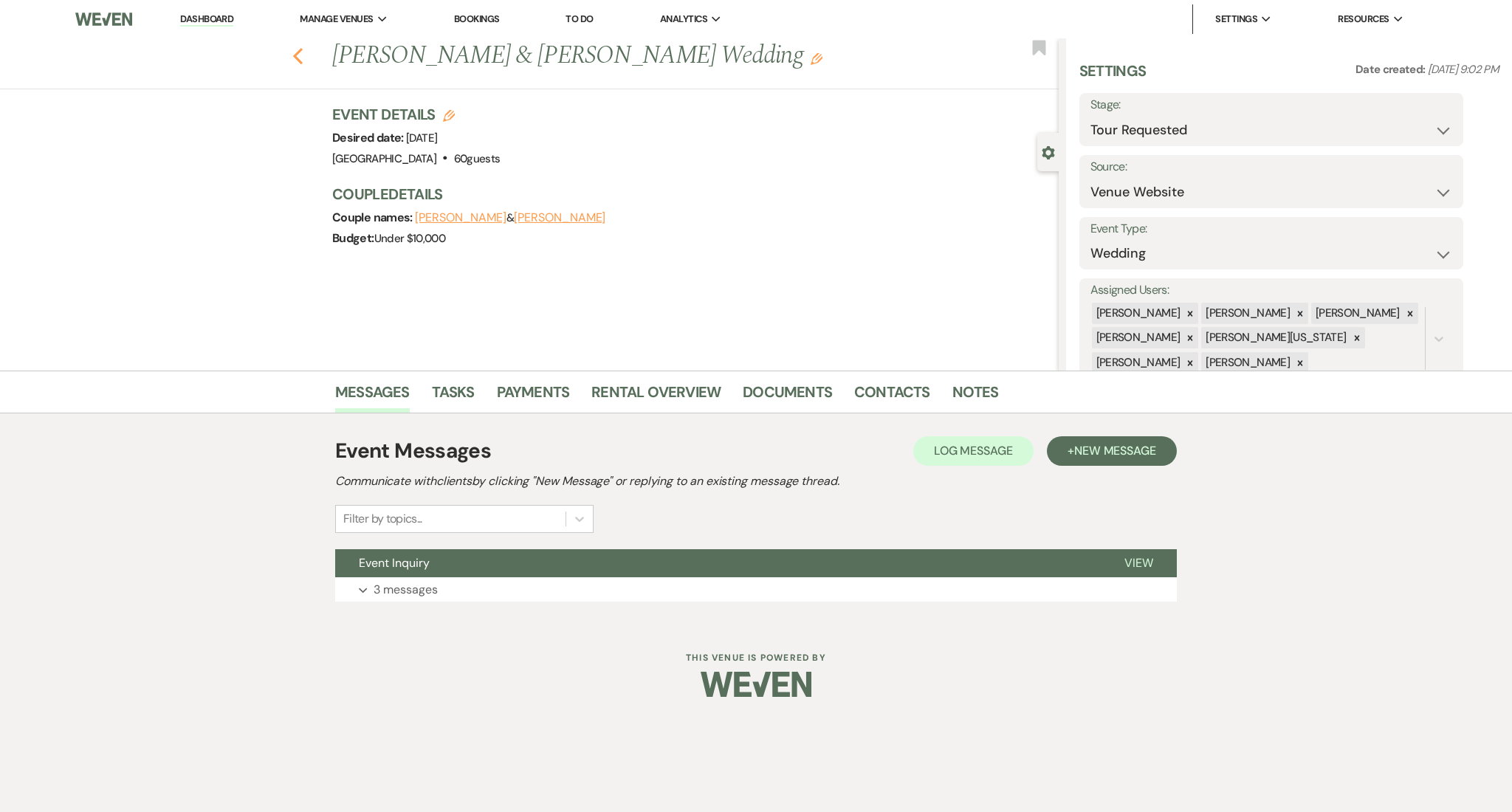
click at [302, 56] on icon "Previous" at bounding box center [298, 56] width 12 height 17
select select "2"
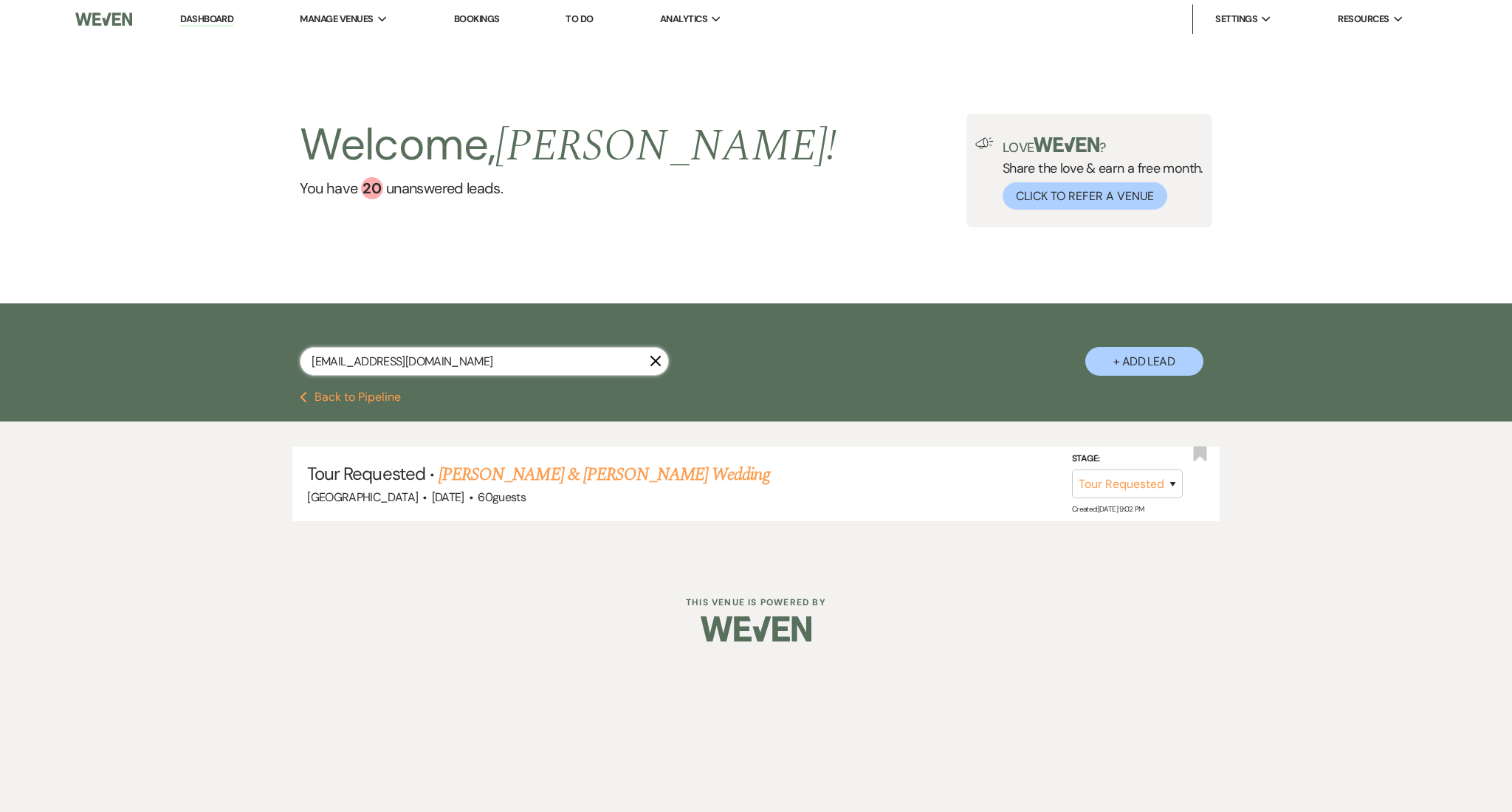
drag, startPoint x: 541, startPoint y: 364, endPoint x: 172, endPoint y: 355, distance: 369.1
click at [172, 355] on div "[EMAIL_ADDRESS][DOMAIN_NAME] X + Add Lead" at bounding box center [756, 347] width 1512 height 88
paste input "erikamstokes"
type input "[EMAIL_ADDRESS][DOMAIN_NAME]"
click at [457, 478] on link "[PERSON_NAME] Religious Event" at bounding box center [485, 475] width 225 height 27
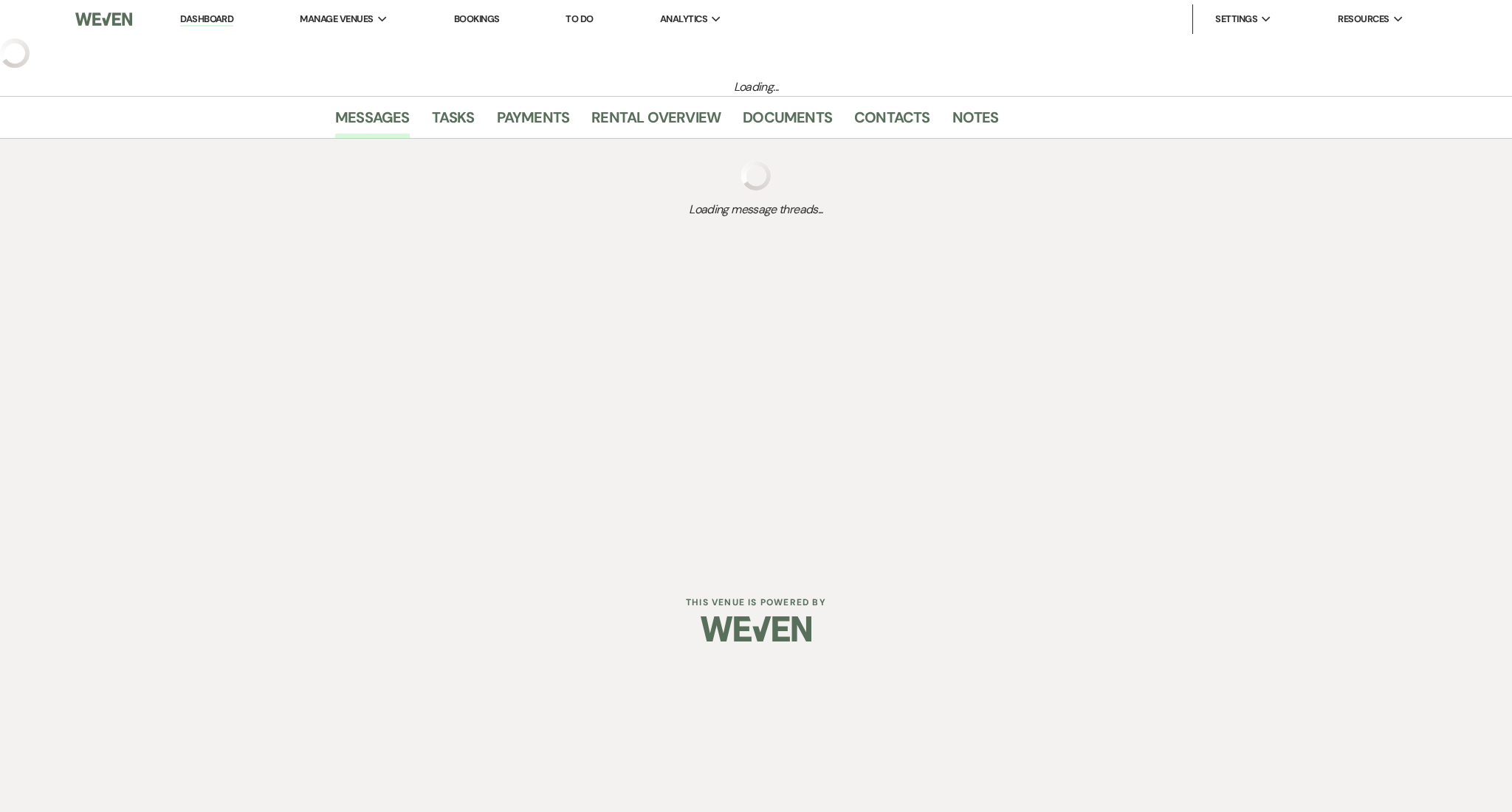
select select "5"
select select "12"
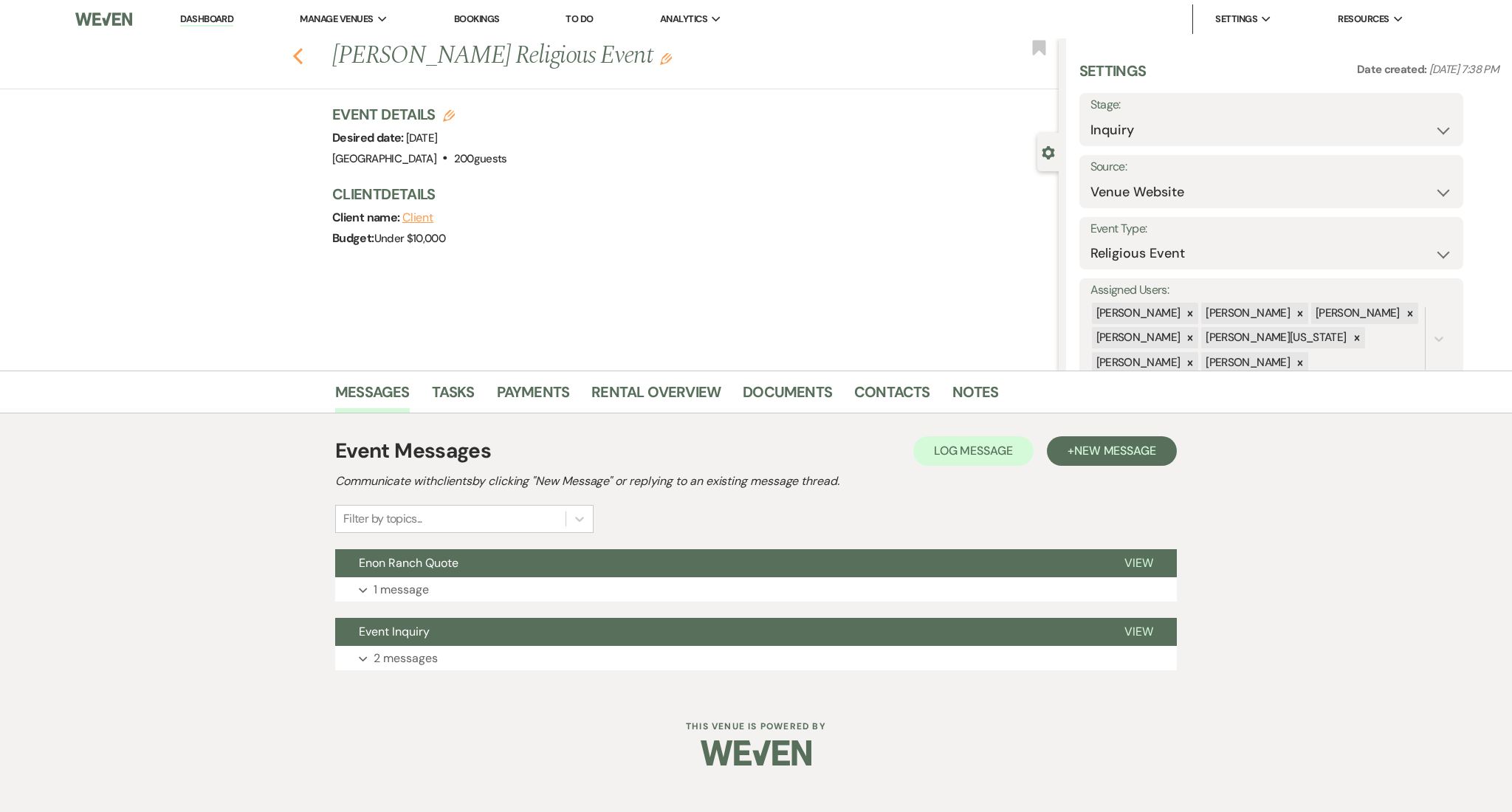
click at [295, 60] on icon "Previous" at bounding box center [298, 56] width 12 height 17
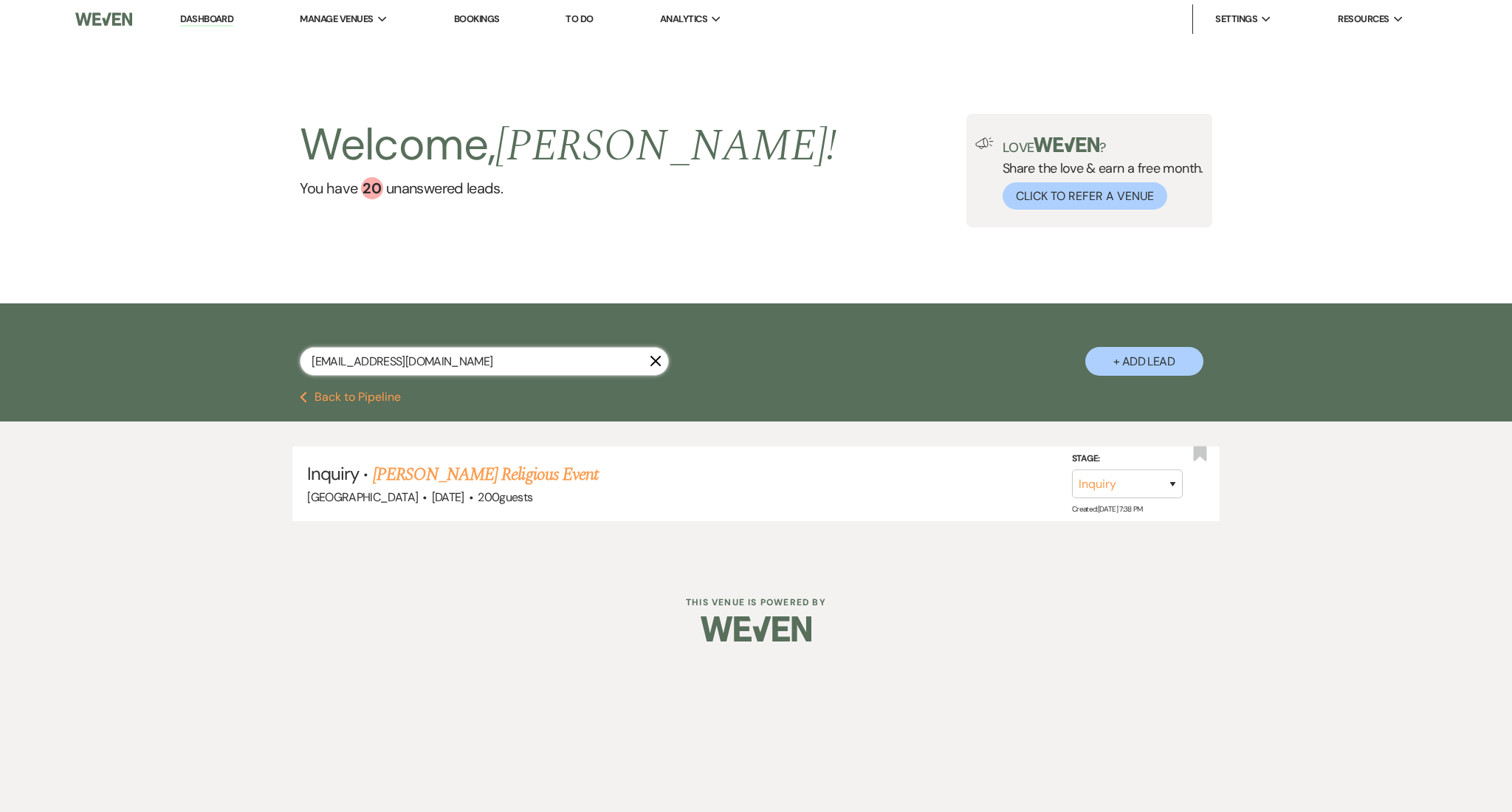
drag, startPoint x: 449, startPoint y: 364, endPoint x: 95, endPoint y: 337, distance: 355.0
click at [95, 337] on div "[EMAIL_ADDRESS][DOMAIN_NAME] X + Add Lead" at bounding box center [756, 347] width 1512 height 88
paste input "deja.[PERSON_NAME]"
type input "[EMAIL_ADDRESS][PERSON_NAME][DOMAIN_NAME]"
drag, startPoint x: 427, startPoint y: 462, endPoint x: 440, endPoint y: 467, distance: 13.9
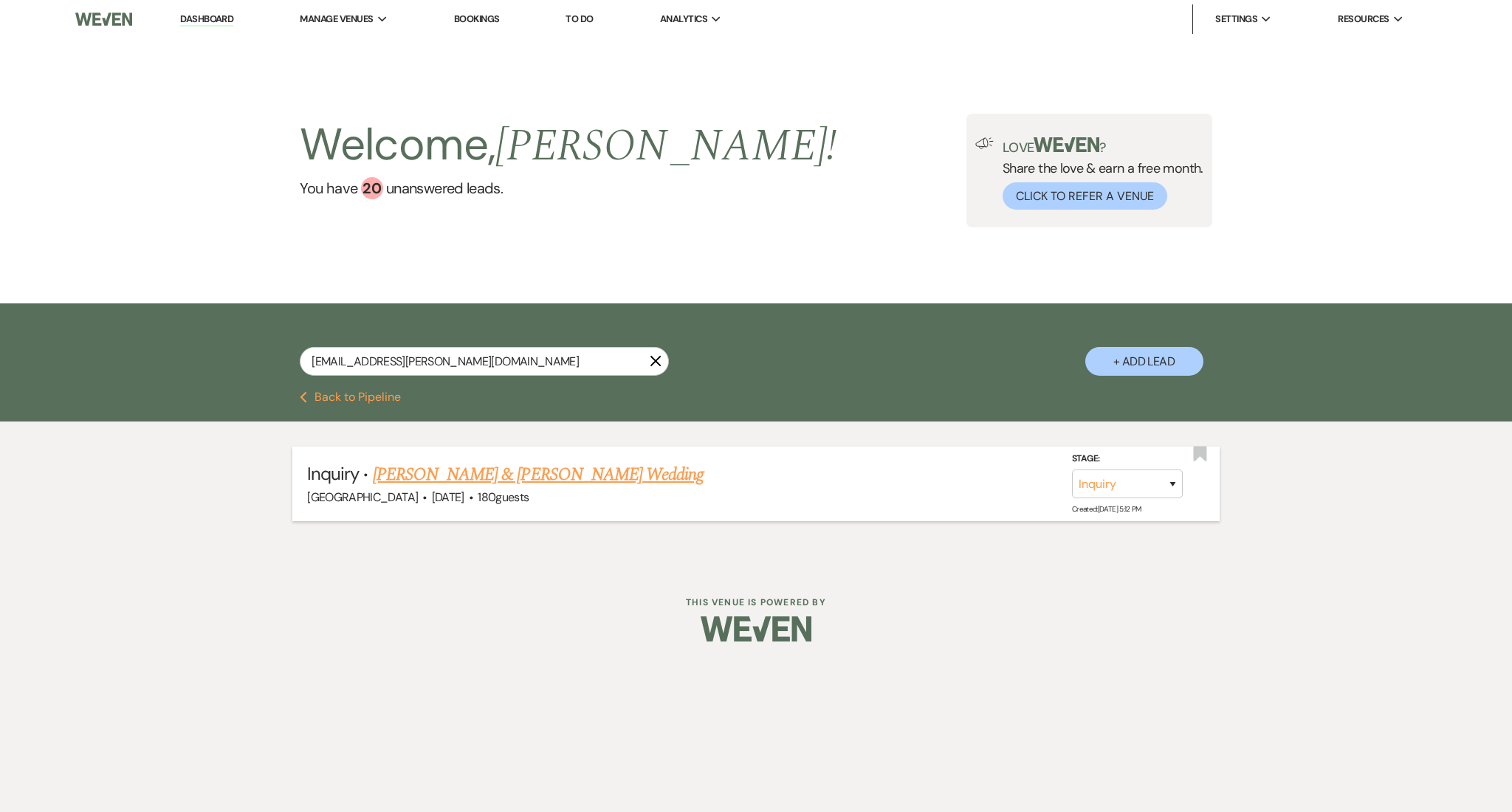
click at [440, 467] on link "[PERSON_NAME] & [PERSON_NAME] Wedding" at bounding box center [538, 475] width 331 height 27
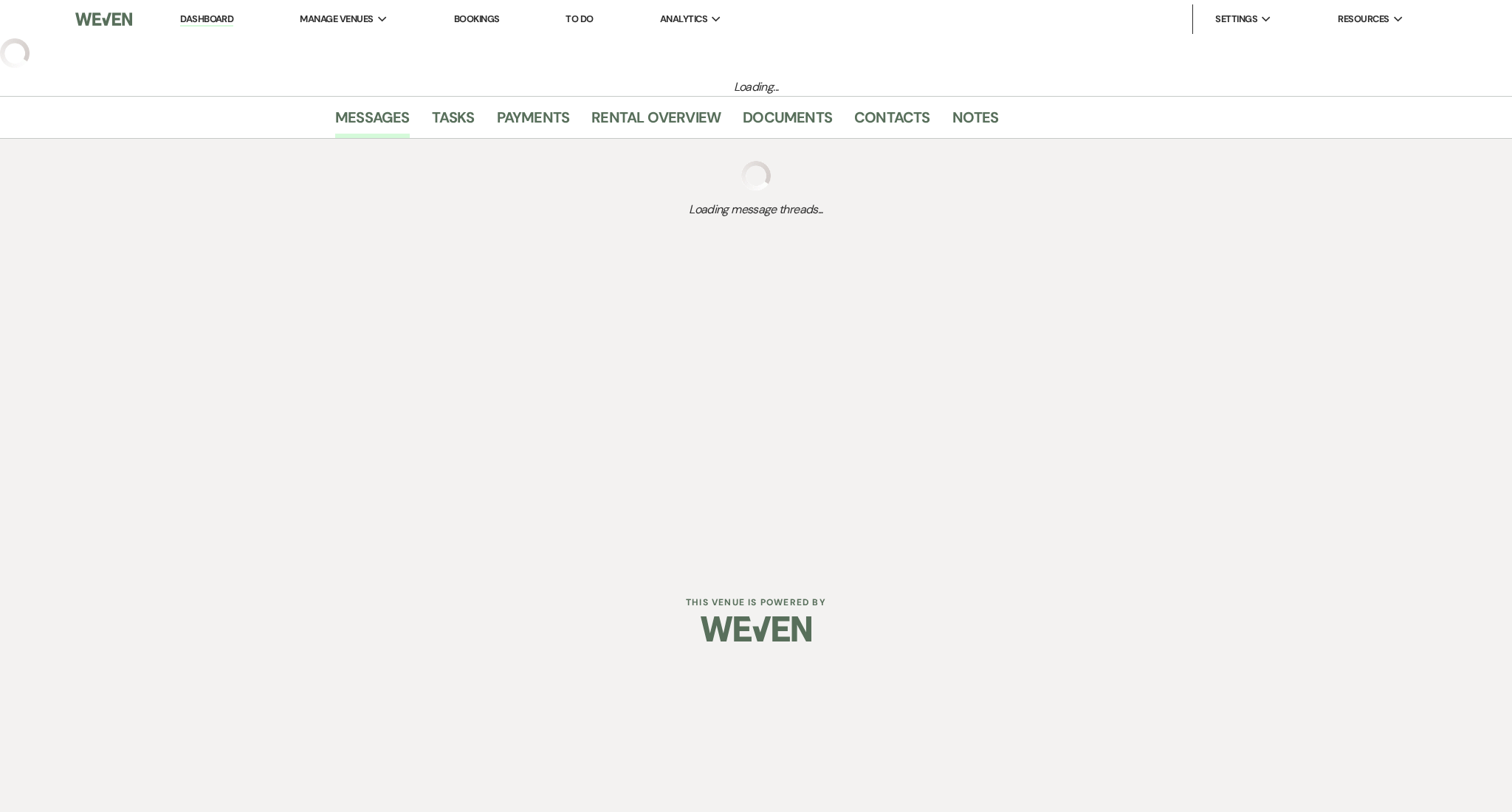
select select "5"
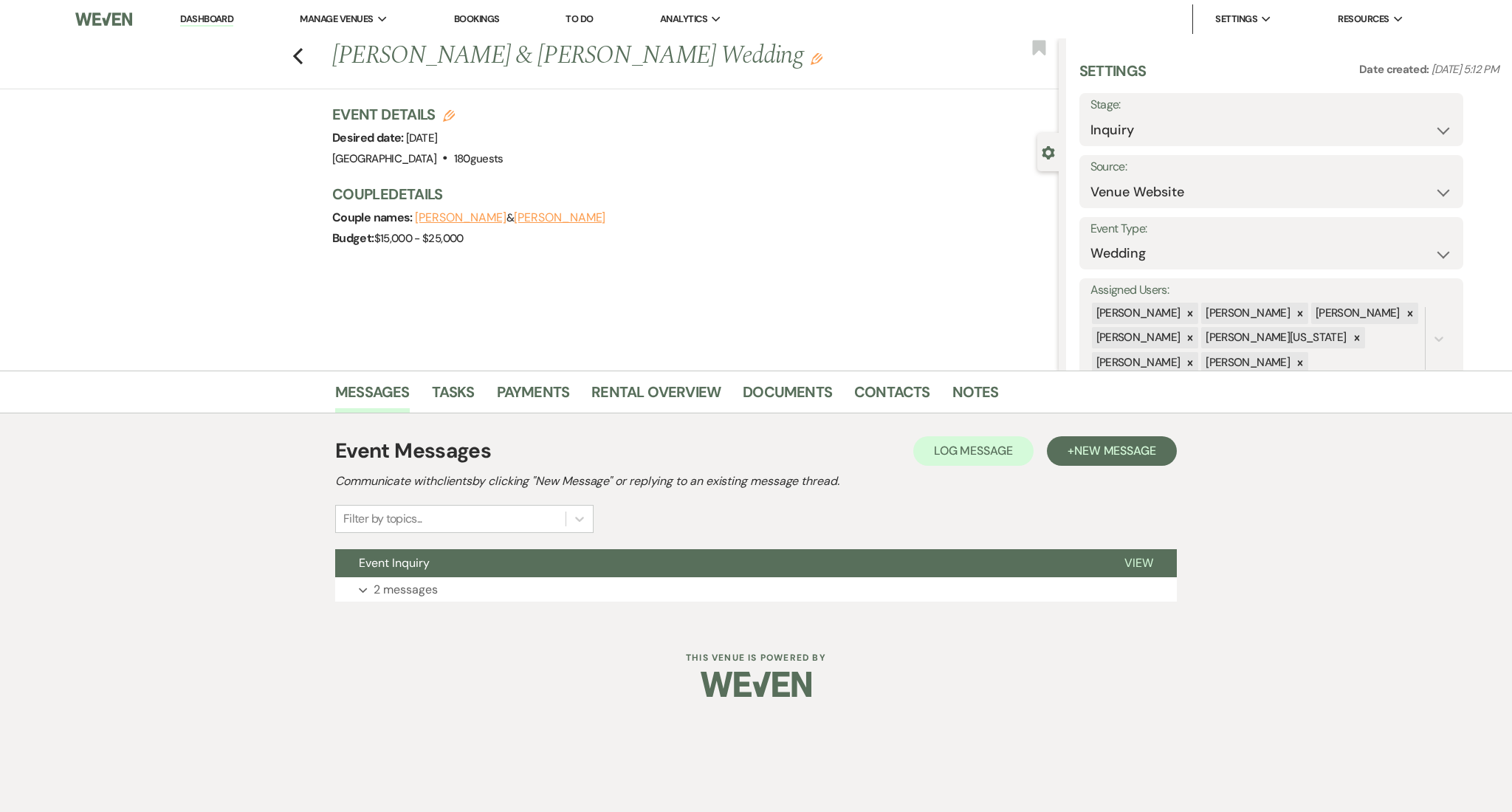
click at [289, 50] on div "Previous [PERSON_NAME] & [PERSON_NAME] Wedding Edit Bookmark" at bounding box center [525, 63] width 1066 height 51
click at [301, 57] on icon "Previous" at bounding box center [298, 56] width 12 height 17
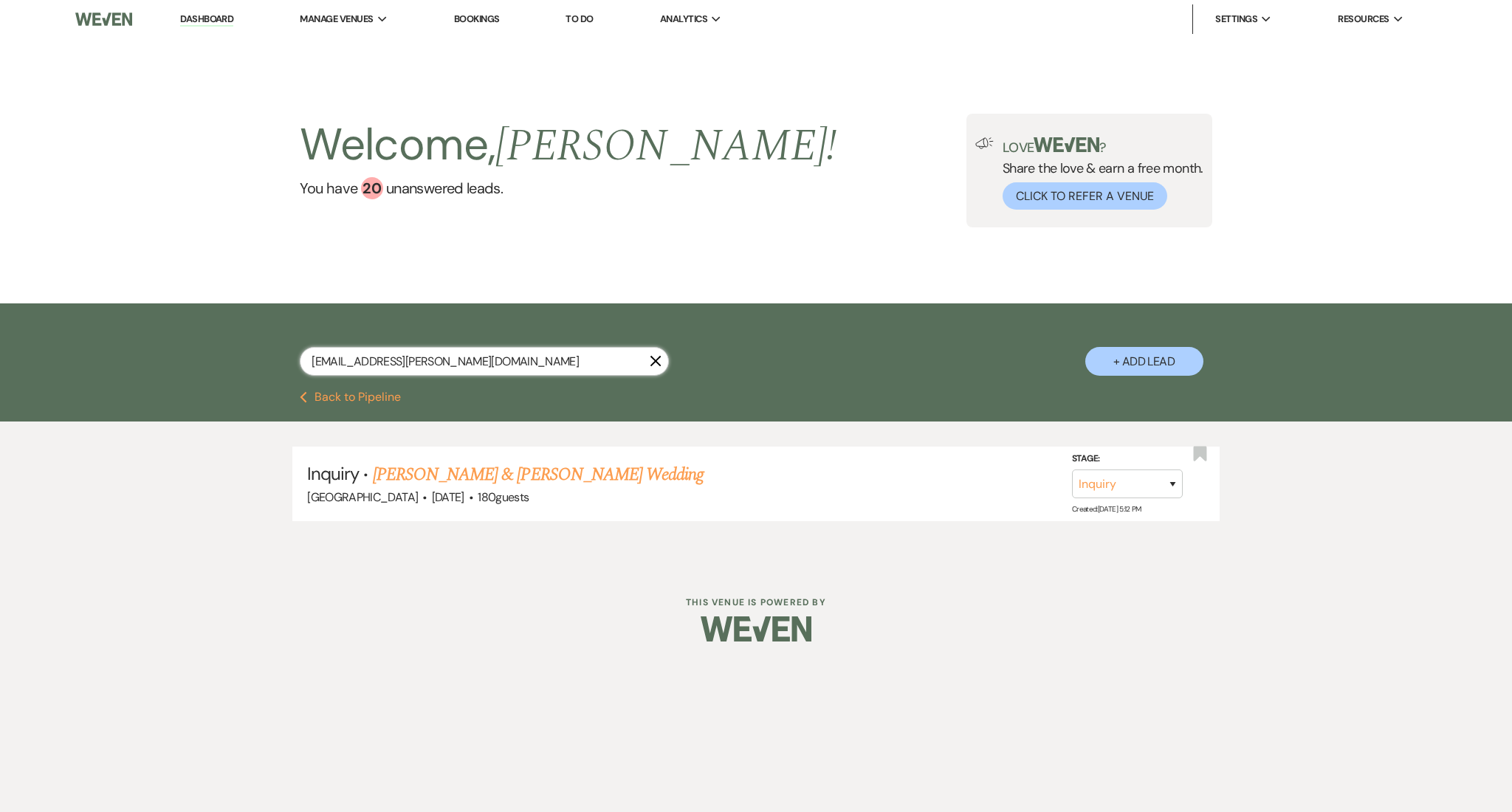
click at [419, 358] on input "[EMAIL_ADDRESS][PERSON_NAME][DOMAIN_NAME]" at bounding box center [484, 362] width 369 height 29
paste input "[PERSON_NAME]@keishacarter"
type input "[PERSON_NAME][EMAIL_ADDRESS][DOMAIN_NAME]"
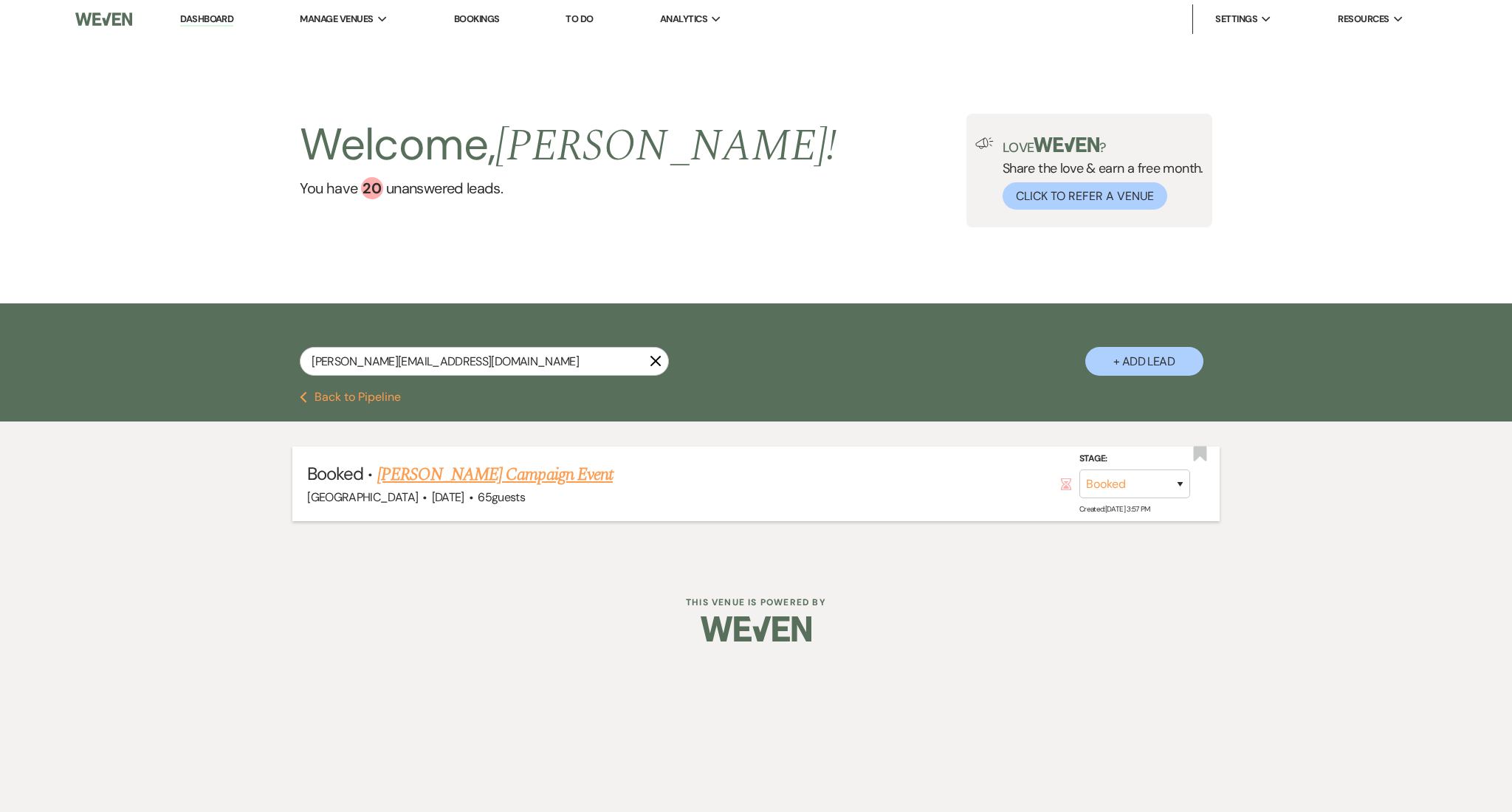
click at [459, 474] on link "[PERSON_NAME] Campaign Event" at bounding box center [494, 475] width 235 height 27
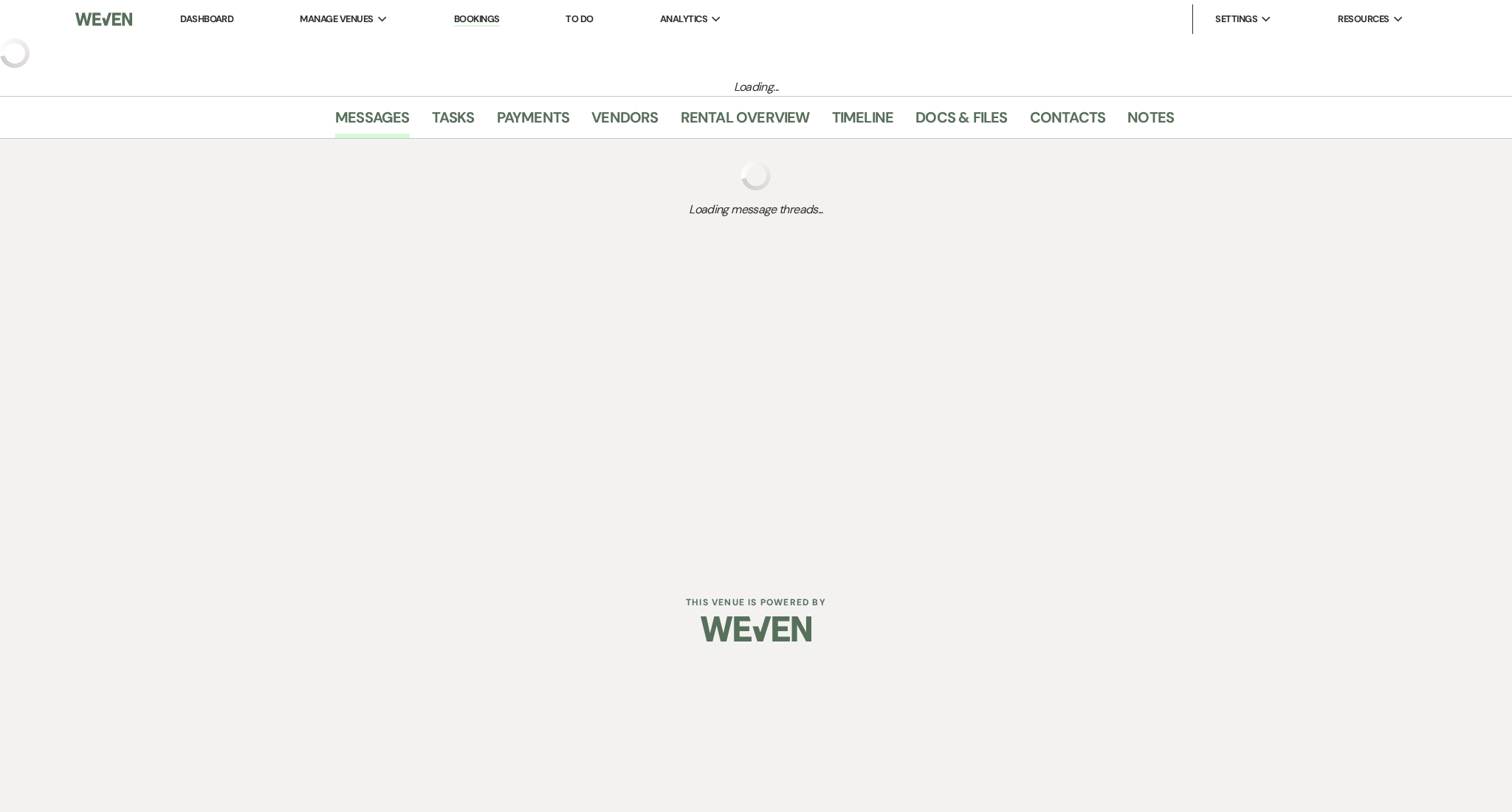
select select "20"
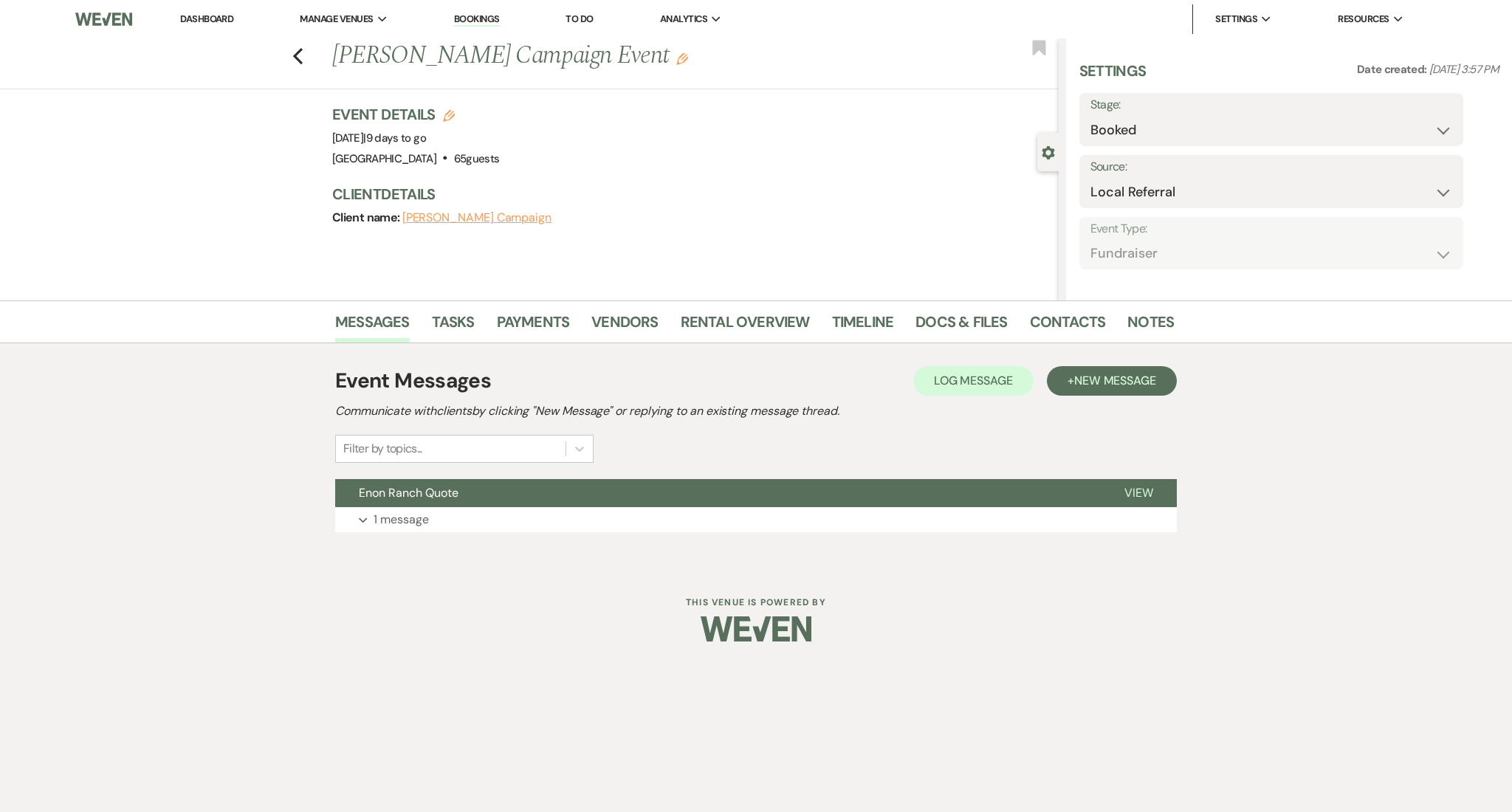
select select "20"
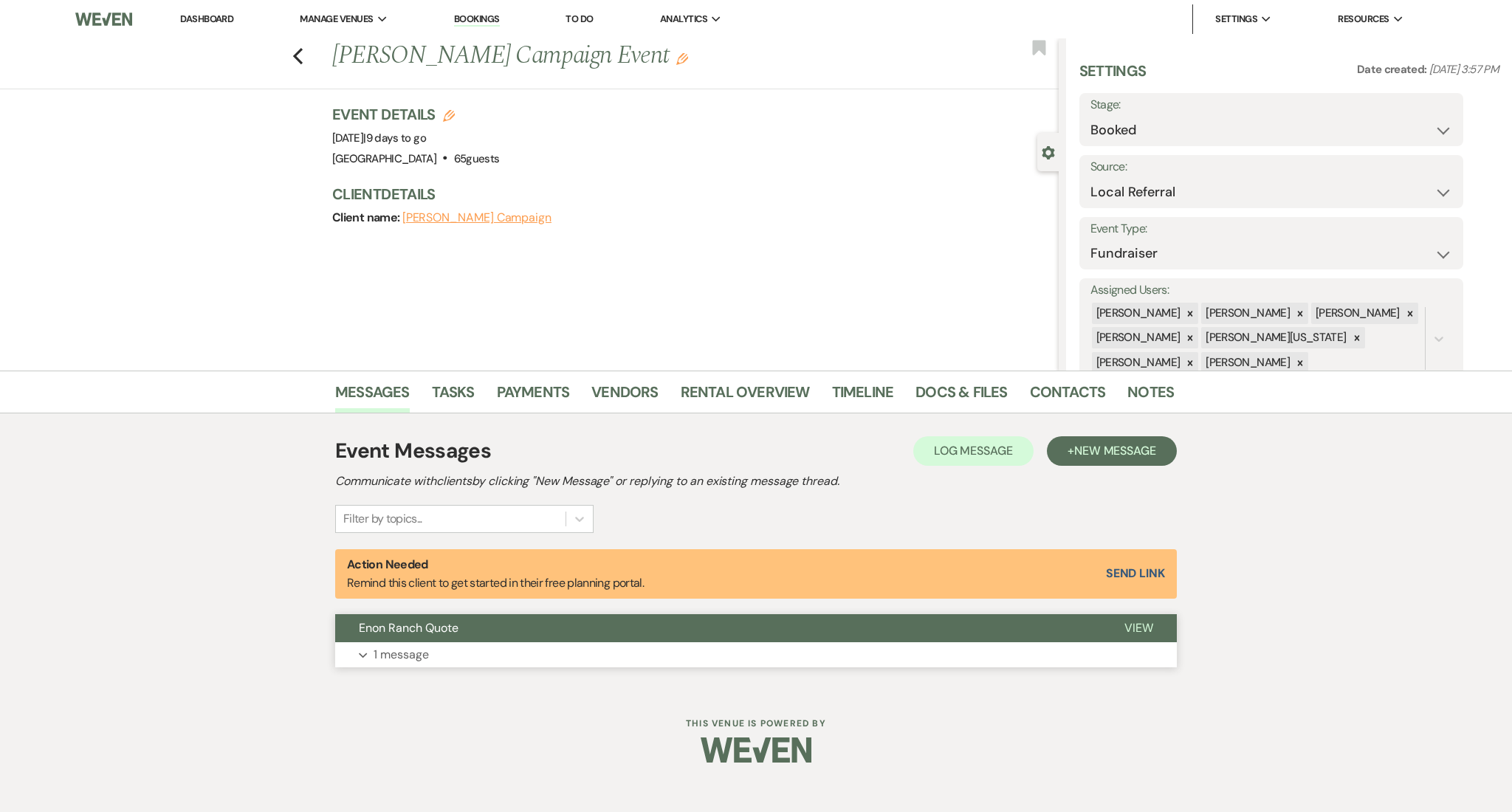
click at [554, 661] on button "Expand 1 message" at bounding box center [755, 655] width 841 height 25
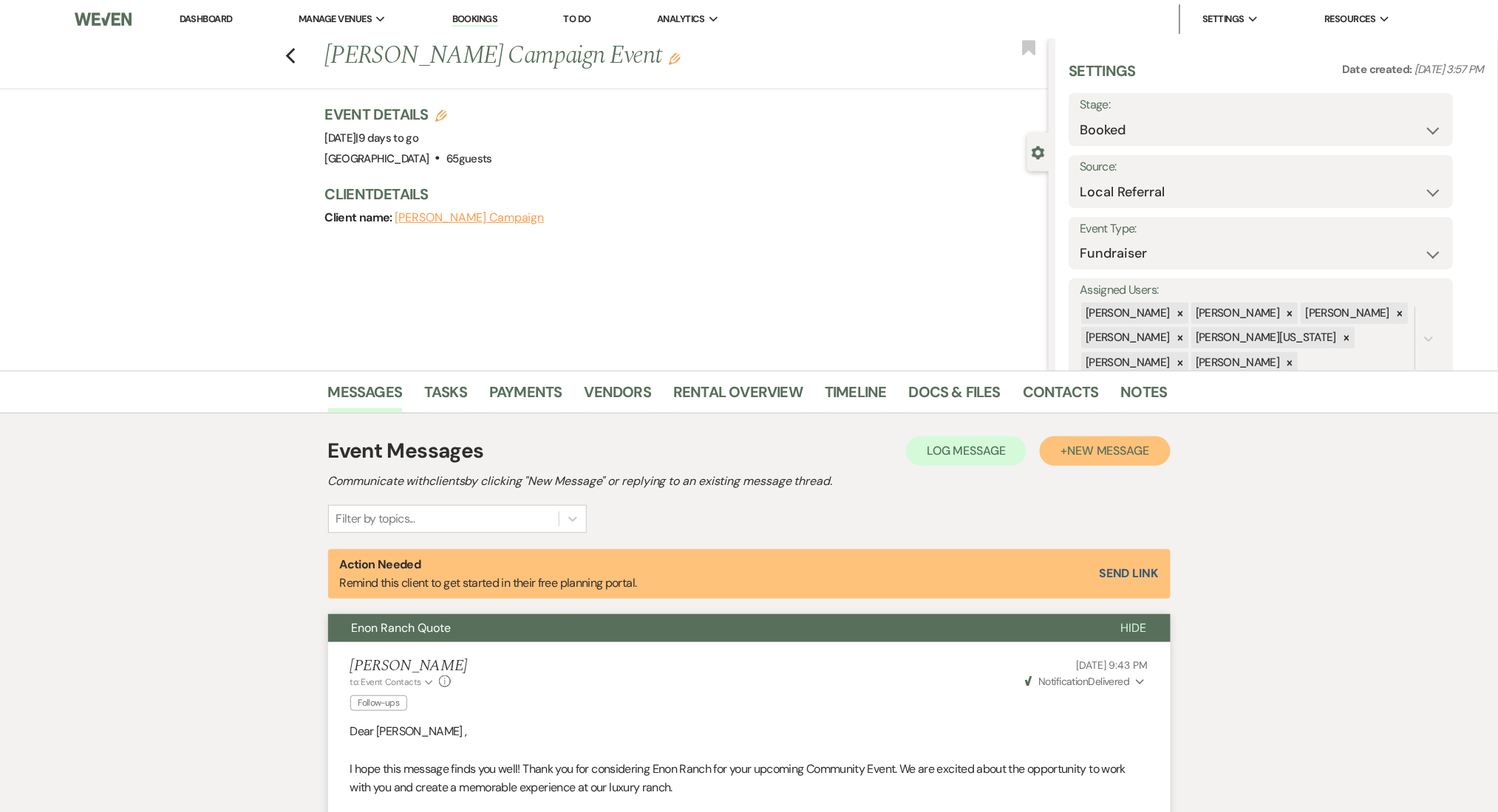
click at [1101, 461] on button "+ New Message" at bounding box center [1104, 451] width 130 height 30
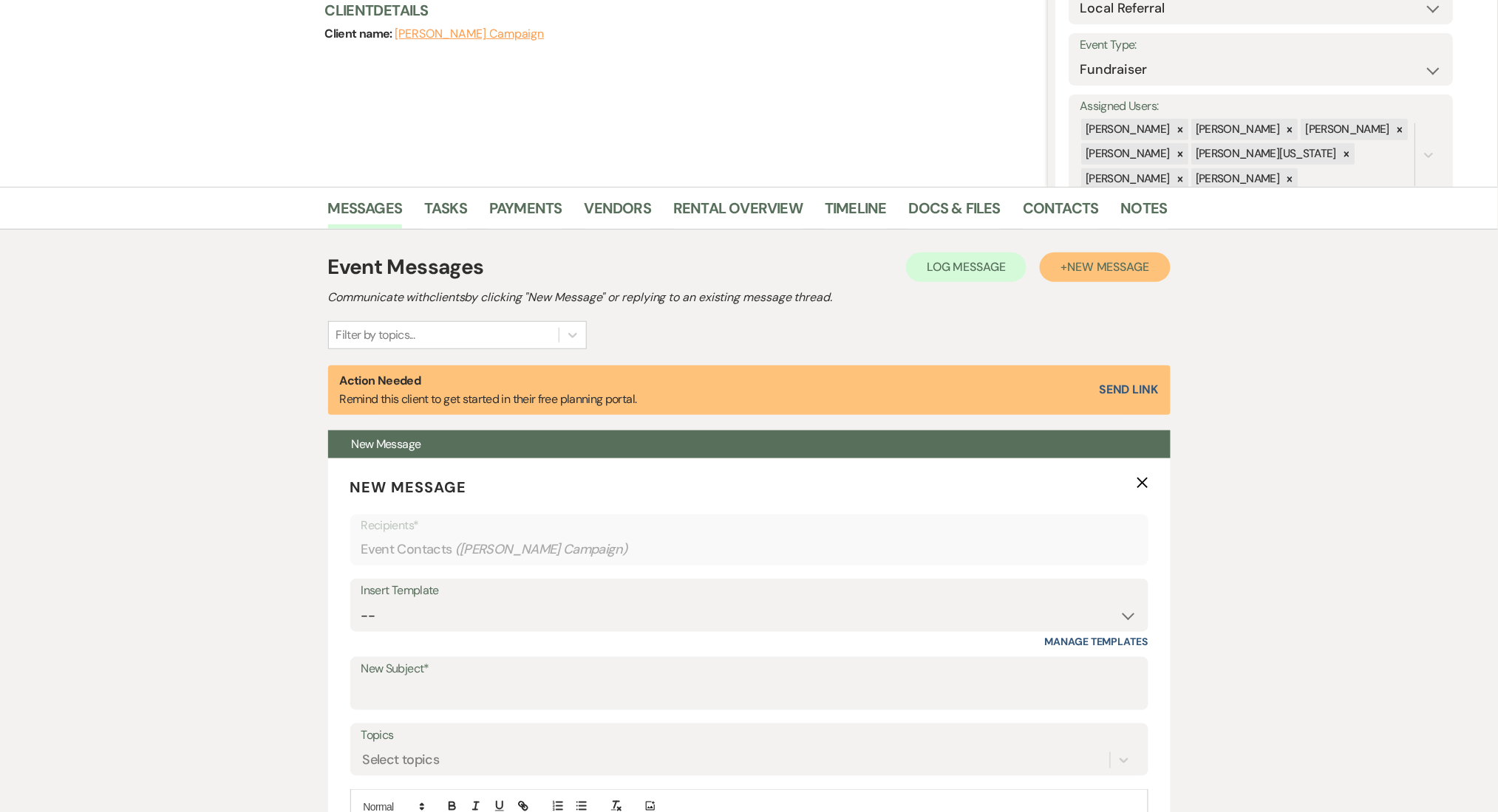
scroll to position [491, 0]
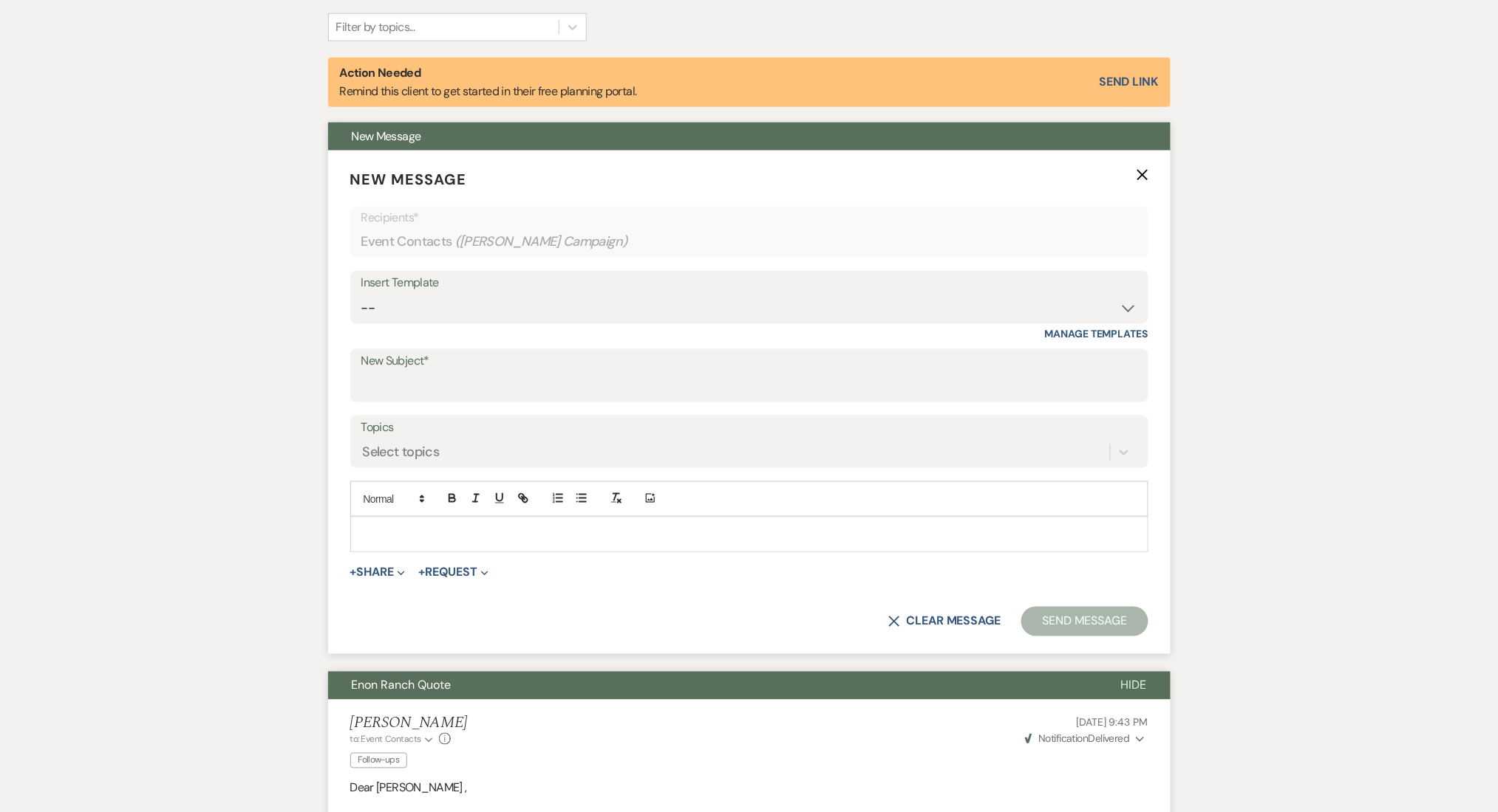
click at [1146, 181] on p "New Message X" at bounding box center [749, 179] width 798 height 22
click at [1143, 165] on form "New Message X Recipients* Event Contacts ( [PERSON_NAME] Campaign ) Insert Temp…" at bounding box center [749, 402] width 842 height 504
click at [1152, 173] on form "New Message X Recipients* Event Contacts ( [PERSON_NAME] Campaign ) Insert Temp…" at bounding box center [749, 402] width 842 height 504
click at [1144, 172] on use "button" at bounding box center [1142, 176] width 12 height 12
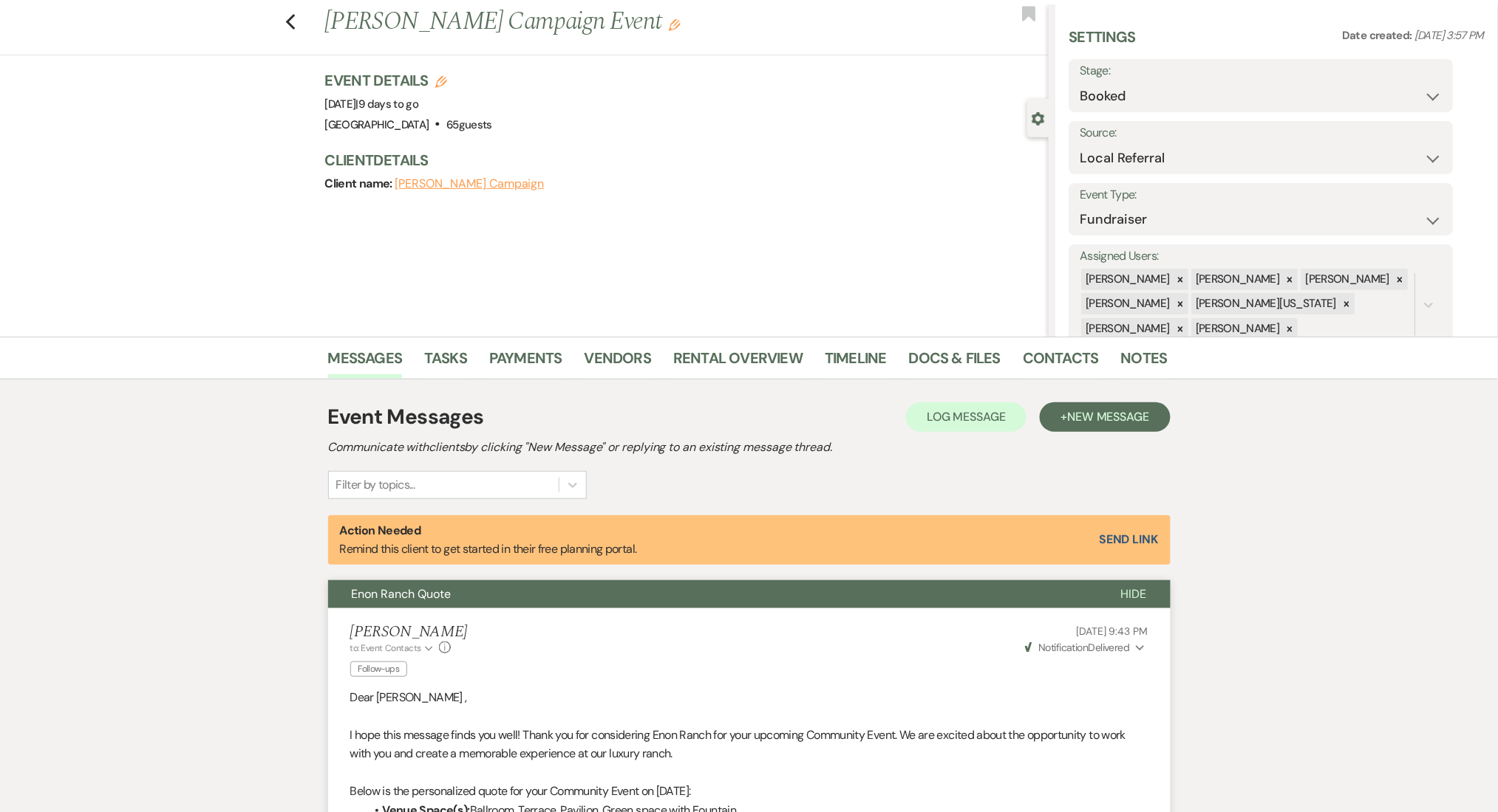
scroll to position [0, 0]
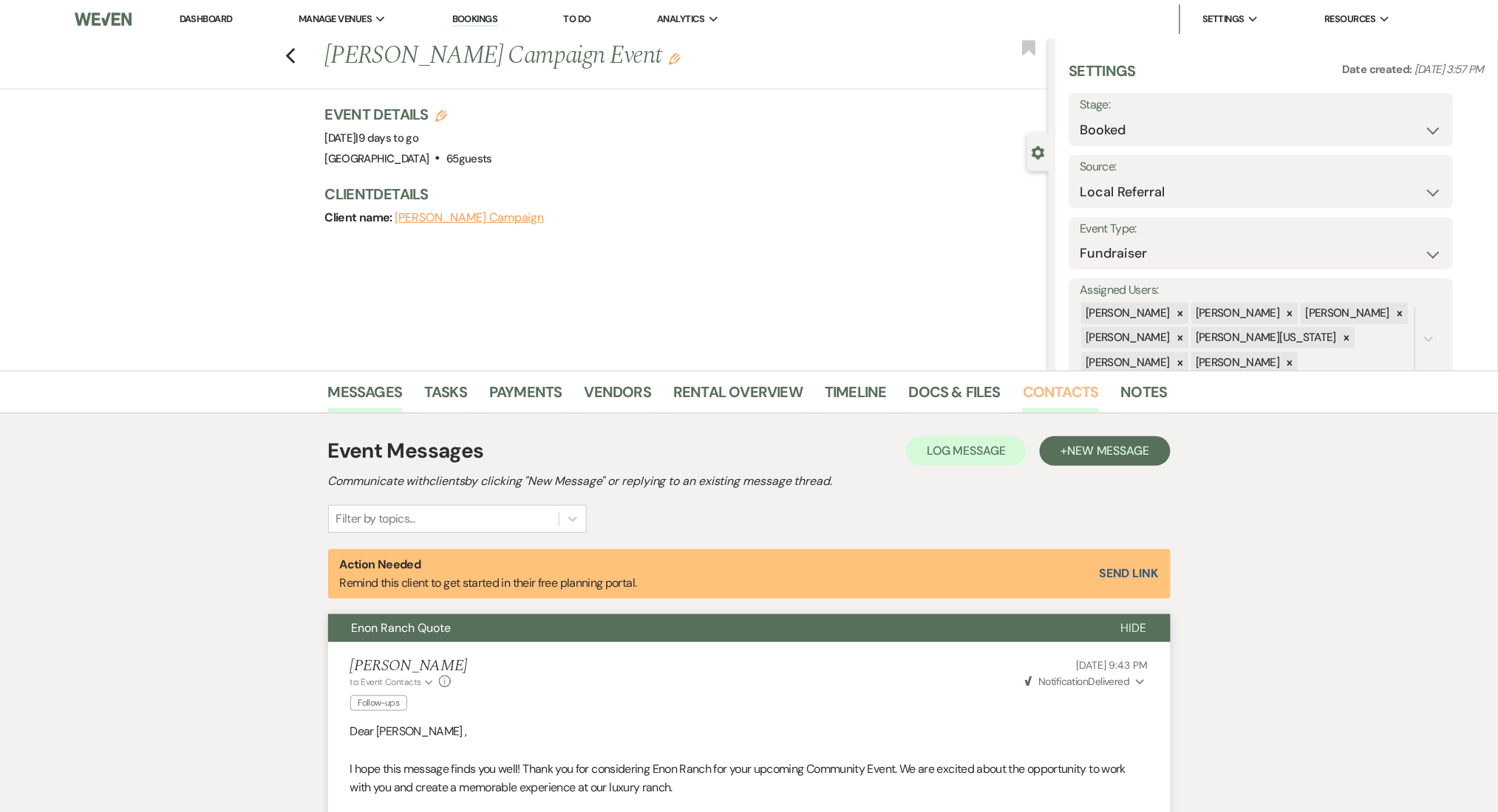
click at [1038, 401] on link "Contacts" at bounding box center [1060, 396] width 76 height 33
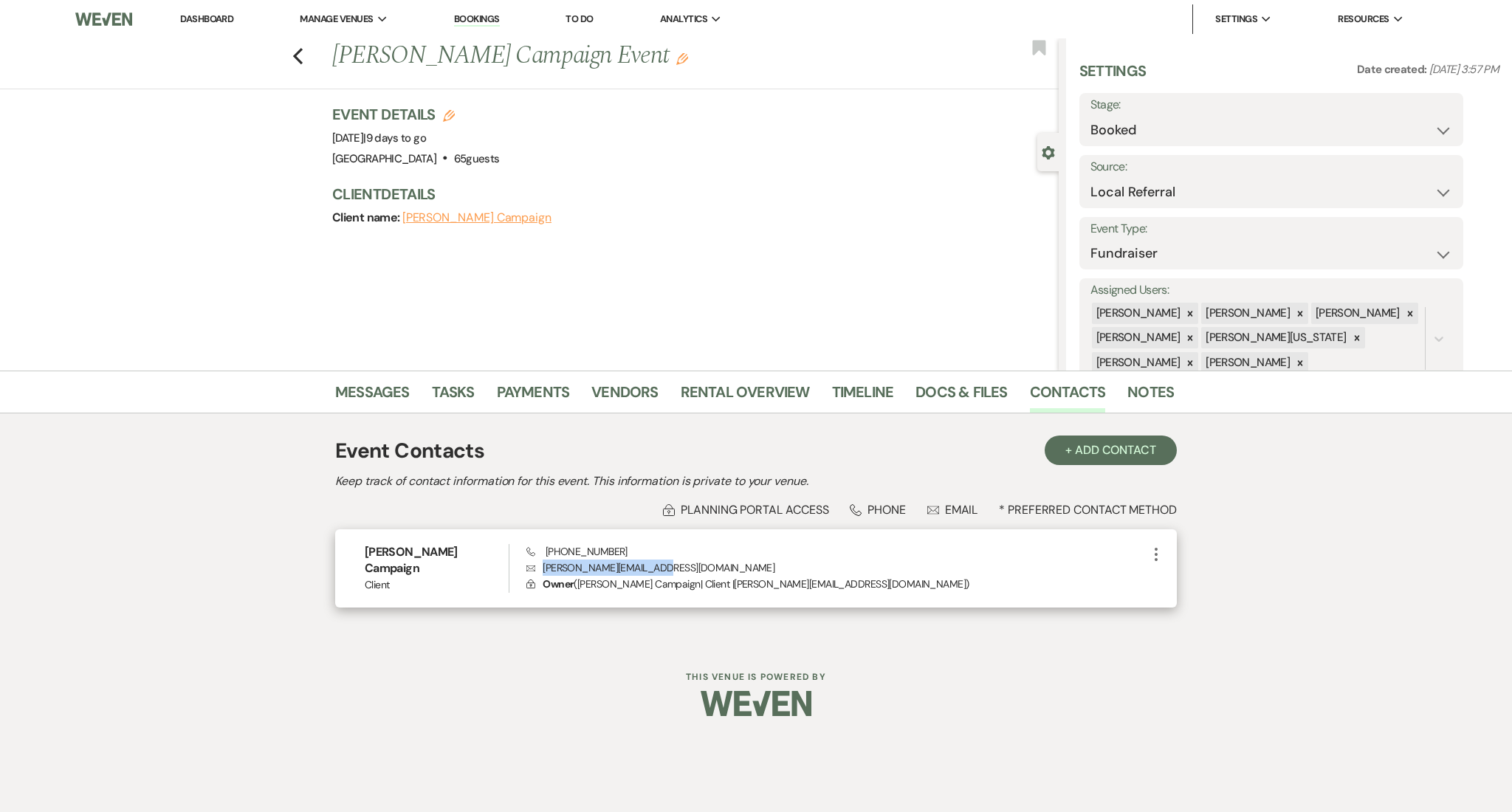
drag, startPoint x: 647, startPoint y: 568, endPoint x: 544, endPoint y: 567, distance: 103.0
click at [544, 567] on p "Envelope [PERSON_NAME][EMAIL_ADDRESS][DOMAIN_NAME]" at bounding box center [837, 567] width 621 height 16
copy p "[PERSON_NAME][EMAIL_ADDRESS][DOMAIN_NAME]"
click at [299, 52] on use "button" at bounding box center [297, 56] width 10 height 16
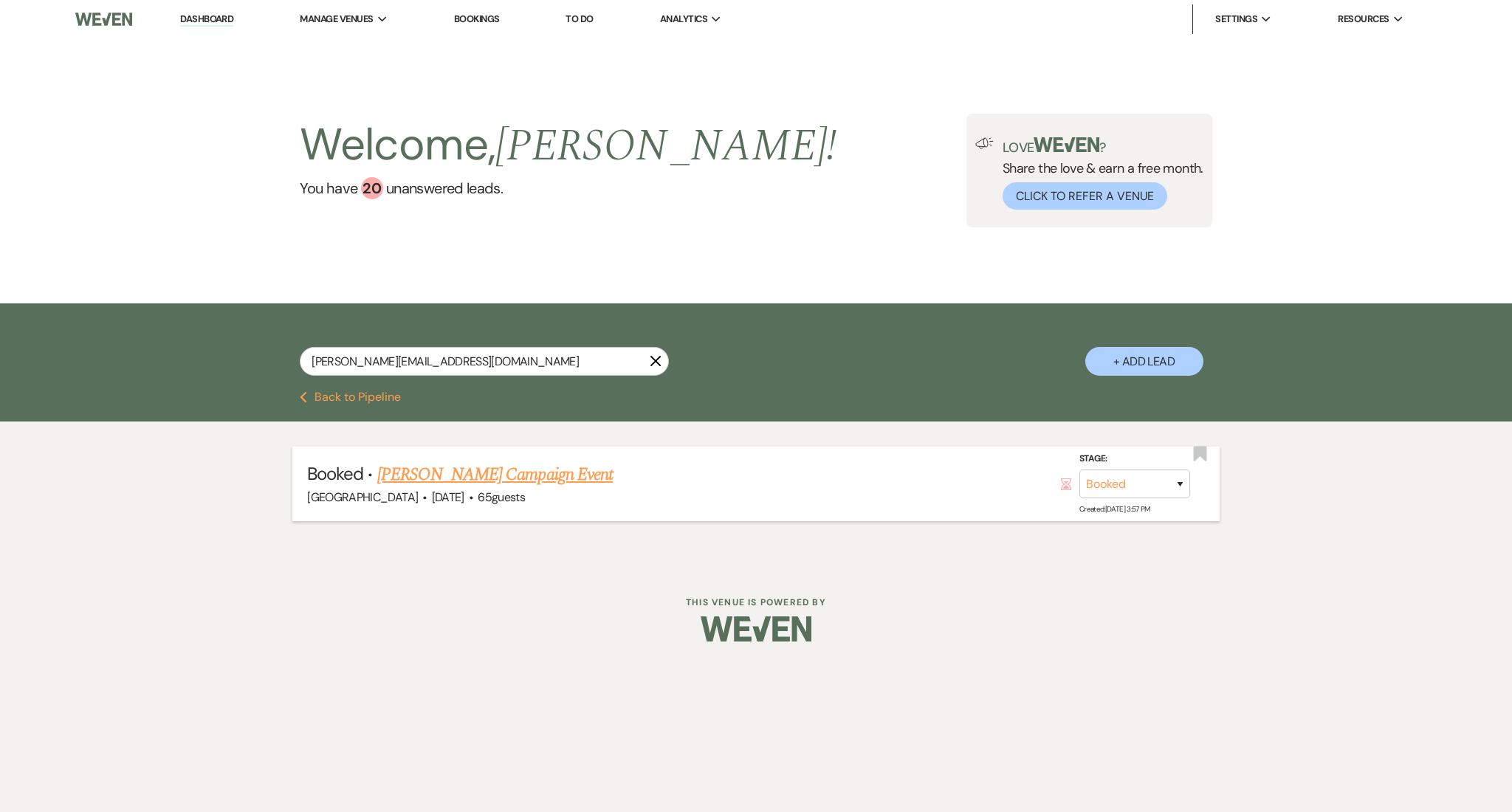
click at [412, 477] on link "[PERSON_NAME] Campaign Event" at bounding box center [494, 475] width 235 height 27
select select "20"
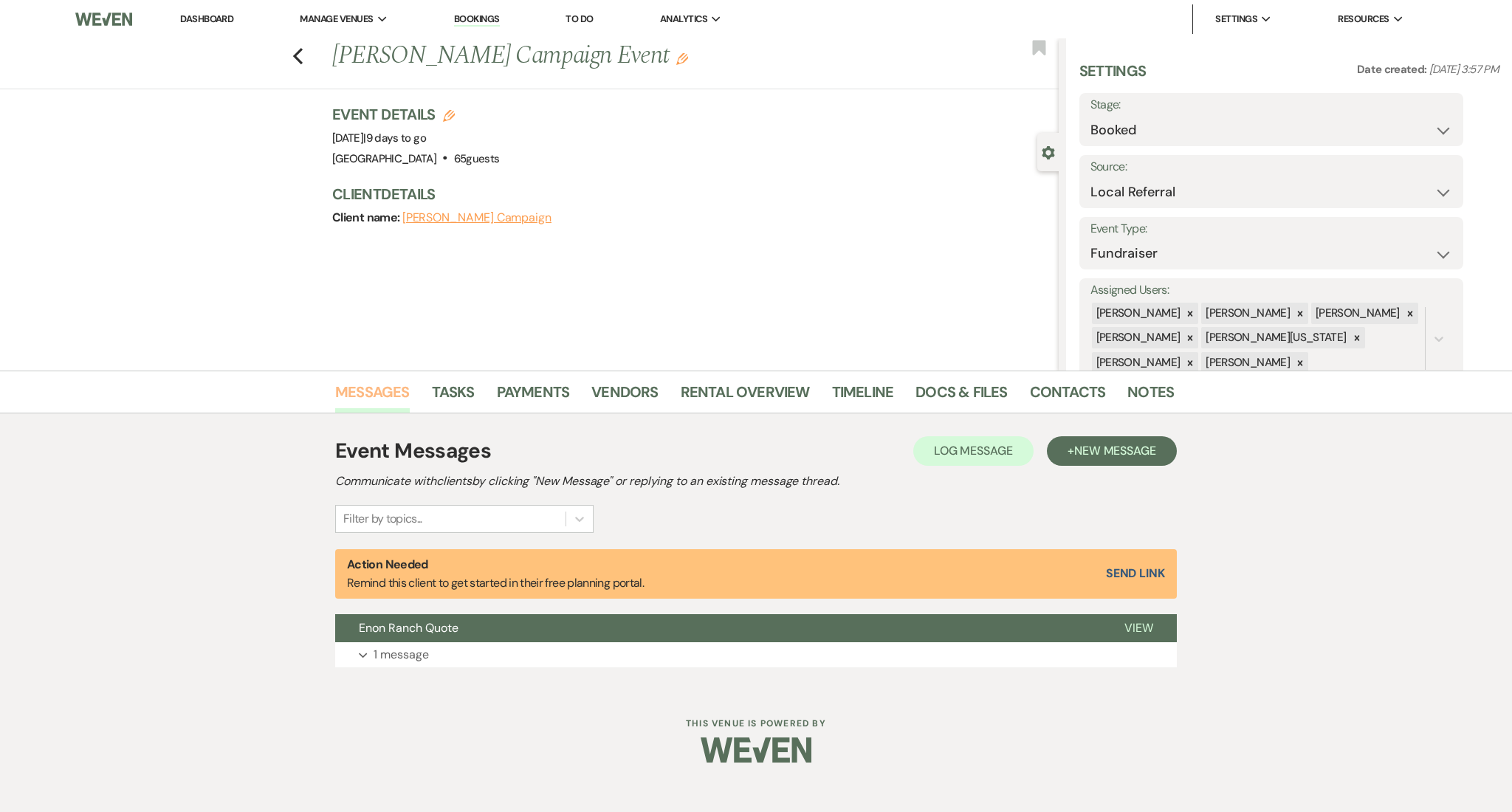
click at [355, 390] on link "Messages" at bounding box center [372, 396] width 75 height 33
click at [450, 644] on div "Enon Ranch Quote View Expand 1 message" at bounding box center [755, 640] width 841 height 53
click at [431, 660] on button "Expand 1 message" at bounding box center [755, 655] width 841 height 25
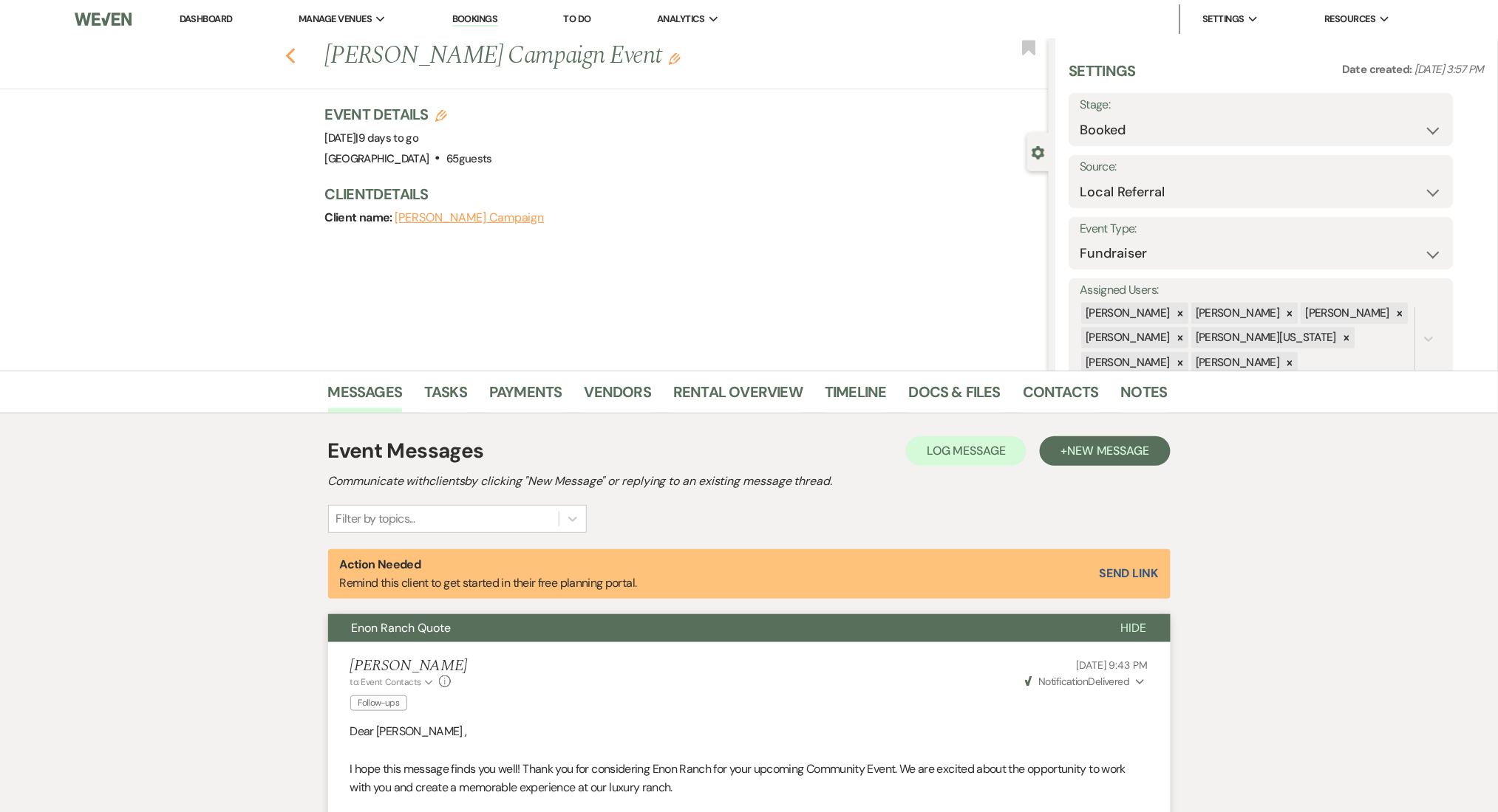
click at [291, 57] on div "Previous [PERSON_NAME] Campaign Event Edit Bookmark" at bounding box center [520, 63] width 1056 height 51
click at [293, 58] on icon "Previous" at bounding box center [291, 56] width 12 height 17
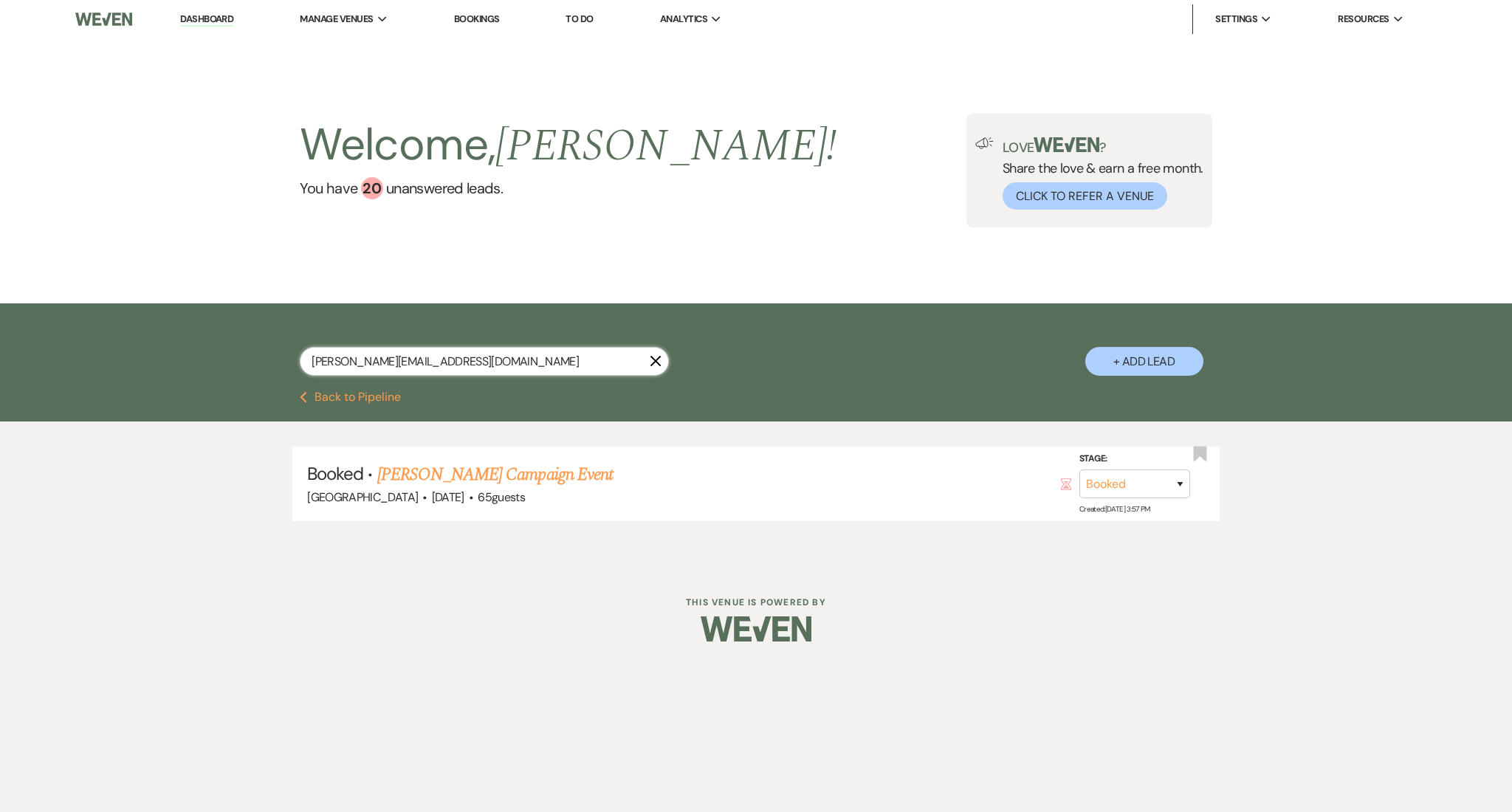
drag, startPoint x: 488, startPoint y: 361, endPoint x: 201, endPoint y: 362, distance: 287.0
click at [201, 362] on div "[PERSON_NAME][EMAIL_ADDRESS][DOMAIN_NAME] X + Add Lead" at bounding box center [756, 347] width 1512 height 88
paste input "[EMAIL_ADDRESS]"
type input "[EMAIL_ADDRESS][DOMAIN_NAME]"
click at [471, 463] on link "[PERSON_NAME] & [PERSON_NAME] Wedding" at bounding box center [538, 475] width 331 height 27
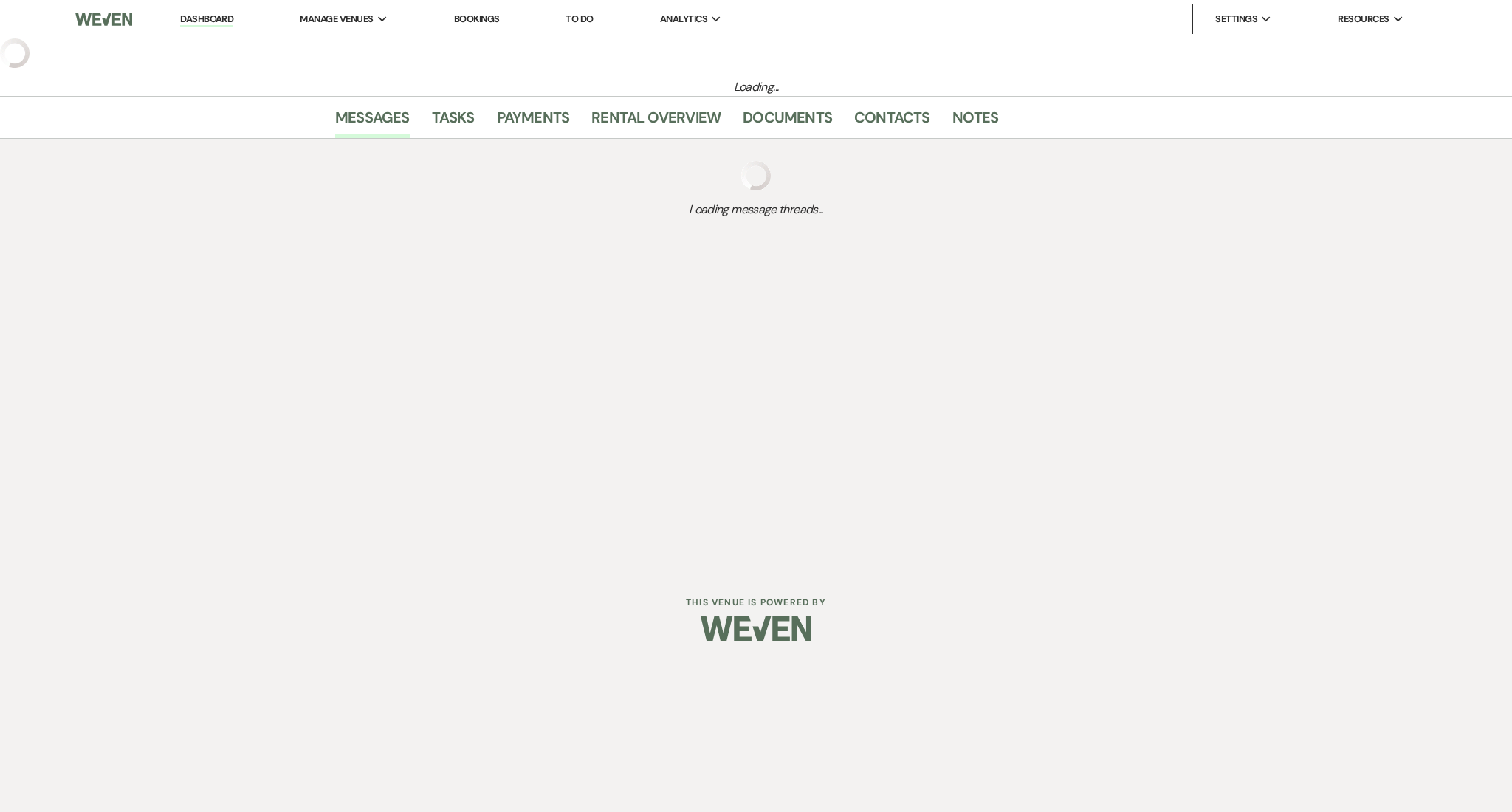
select select "5"
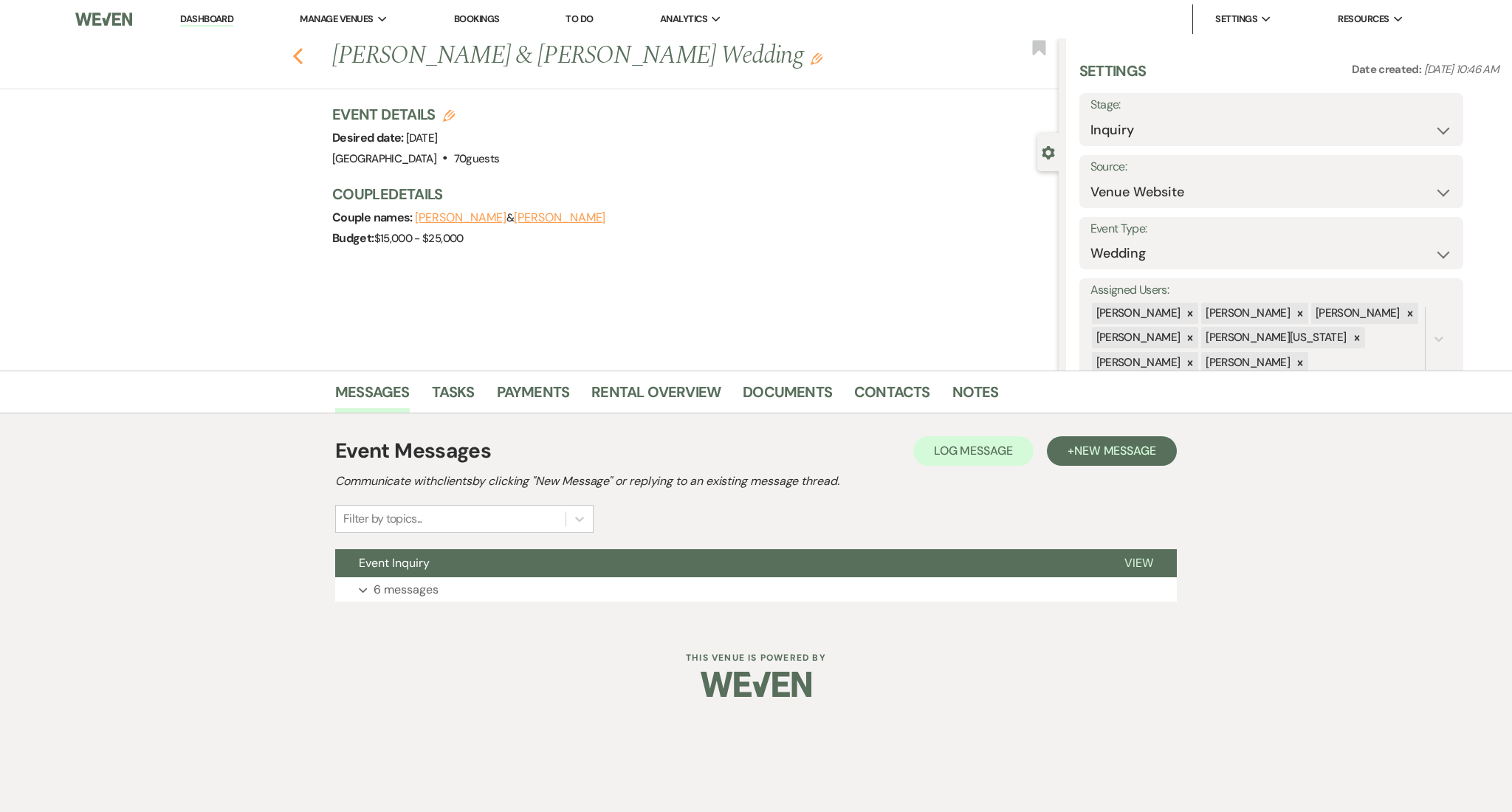
click at [300, 62] on use "button" at bounding box center [297, 56] width 10 height 16
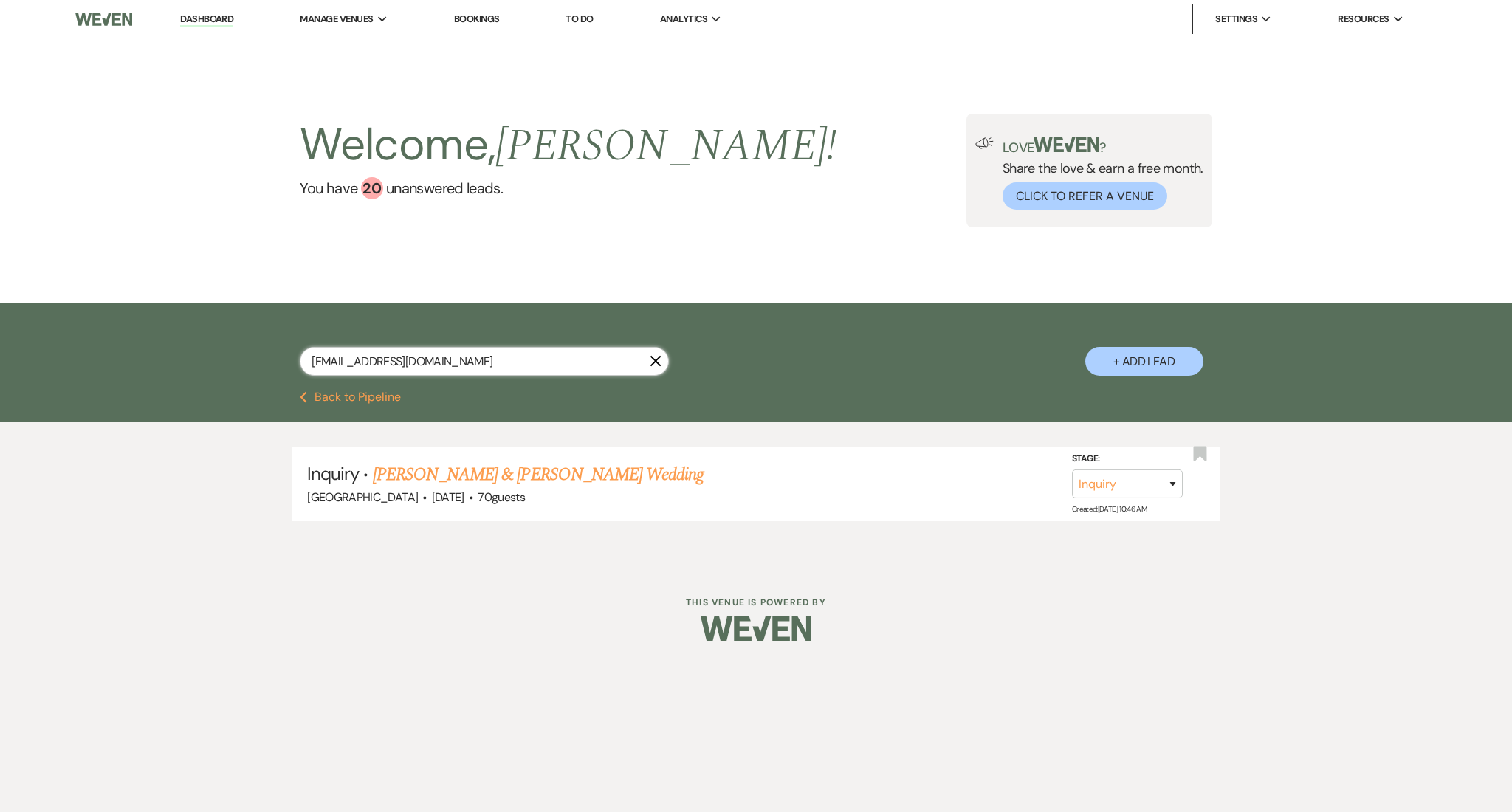
click at [360, 368] on input "[EMAIL_ADDRESS][DOMAIN_NAME]" at bounding box center [484, 362] width 369 height 29
paste input "theomcnair@ao"
type input "[EMAIL_ADDRESS][DOMAIN_NAME]"
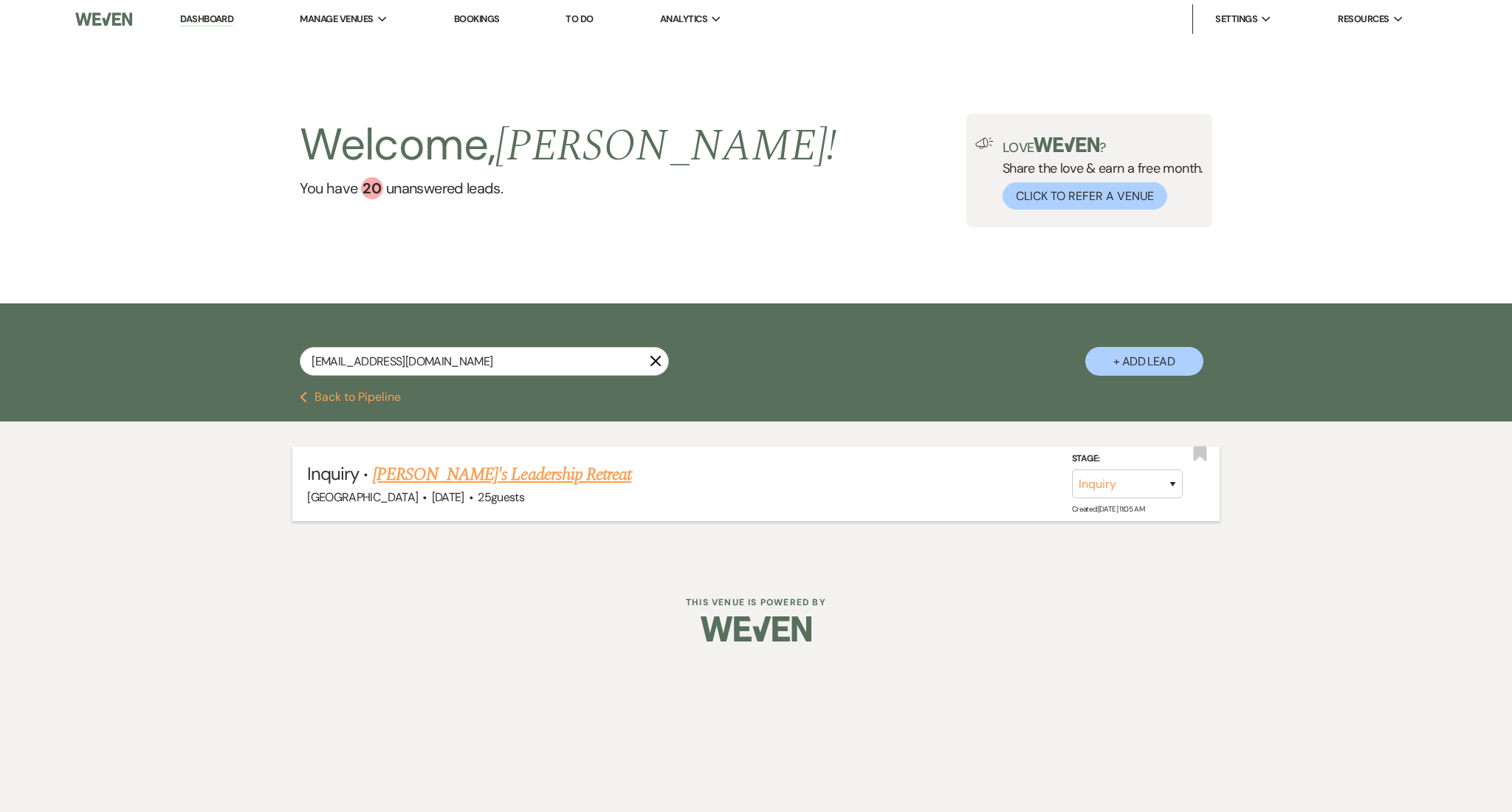
click at [463, 472] on link "[PERSON_NAME]'s Leadership Retreat" at bounding box center [502, 475] width 258 height 27
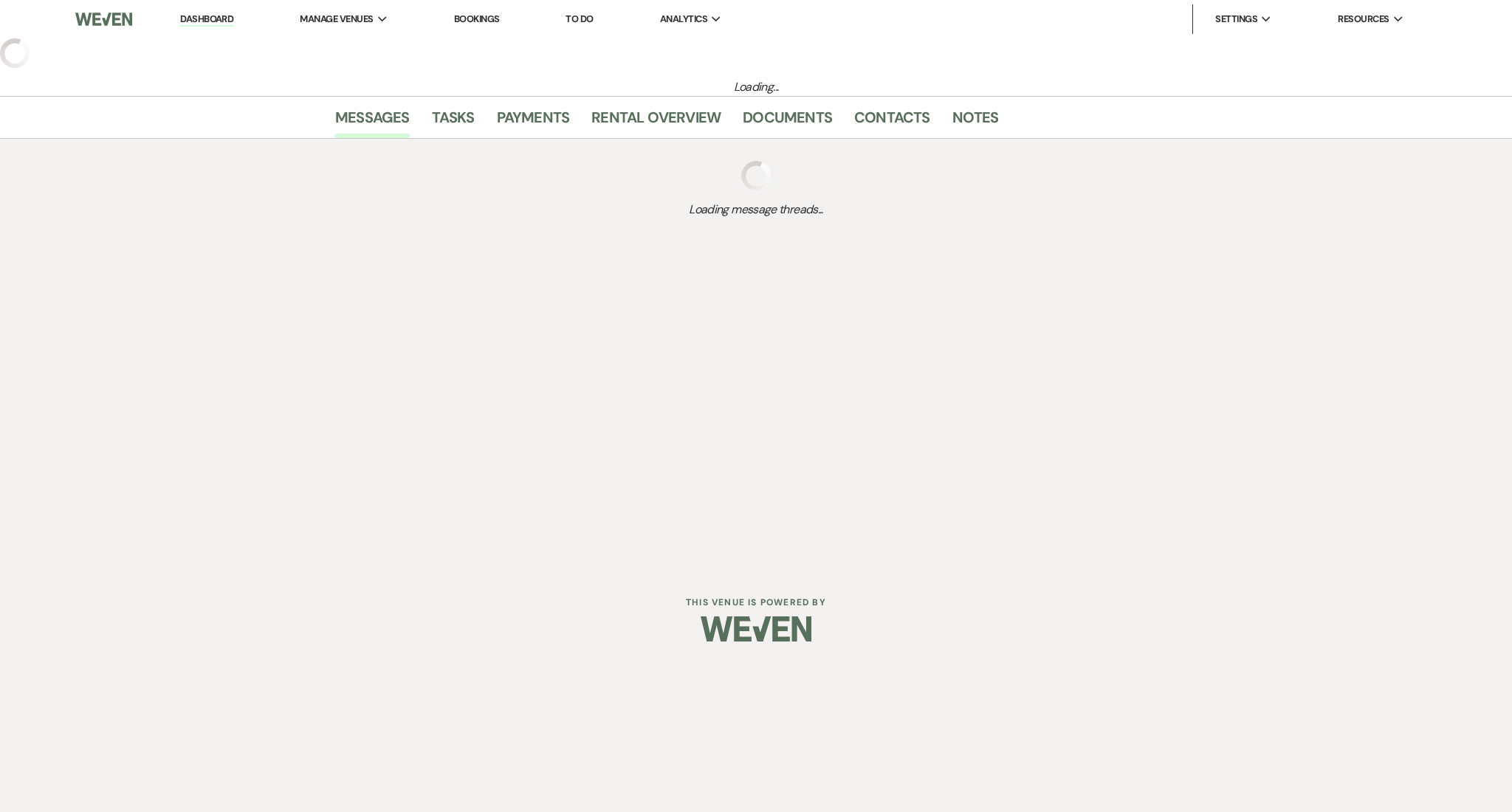
select select "5"
select select "13"
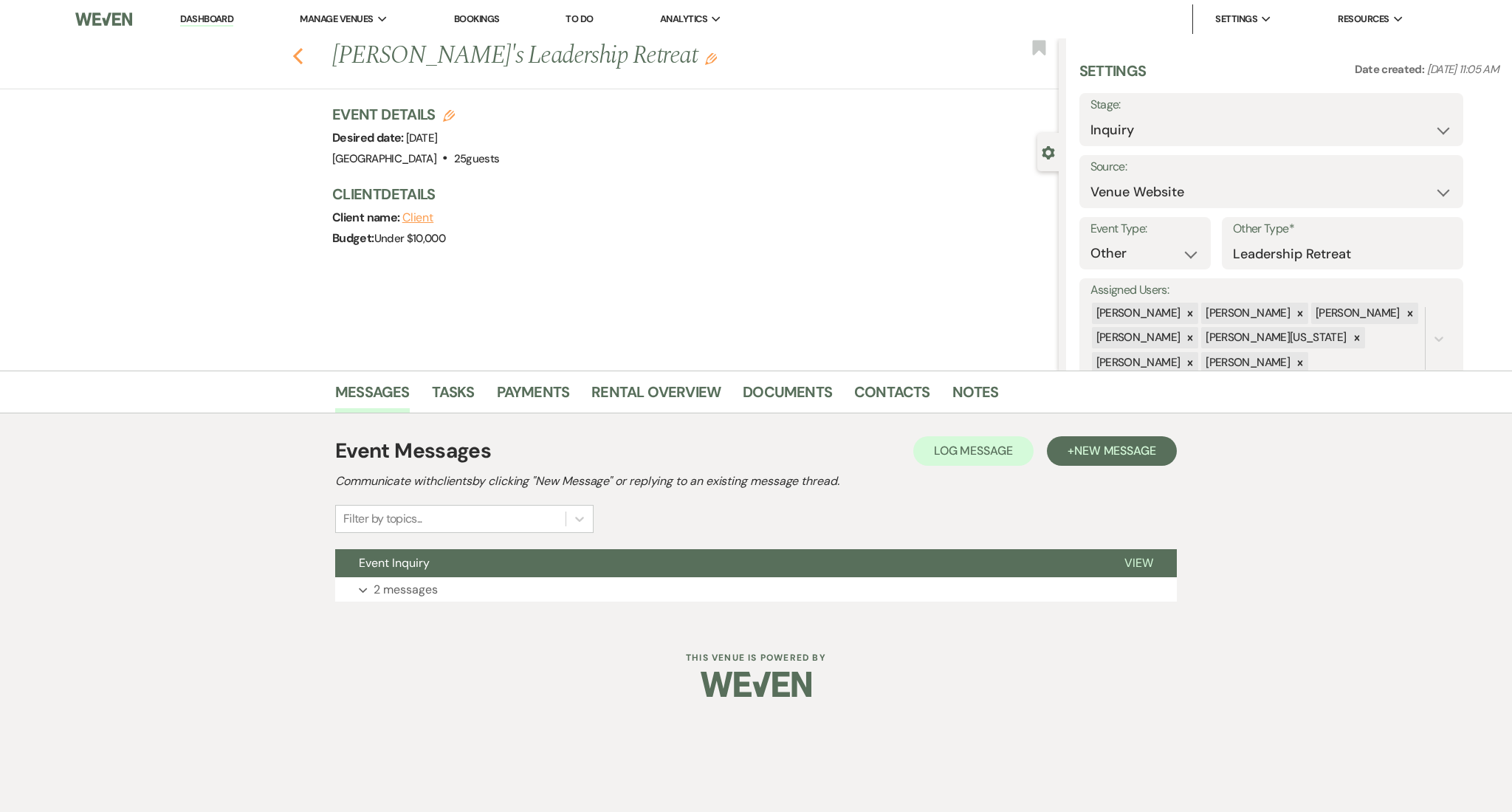
click at [299, 58] on icon "Previous" at bounding box center [298, 56] width 12 height 17
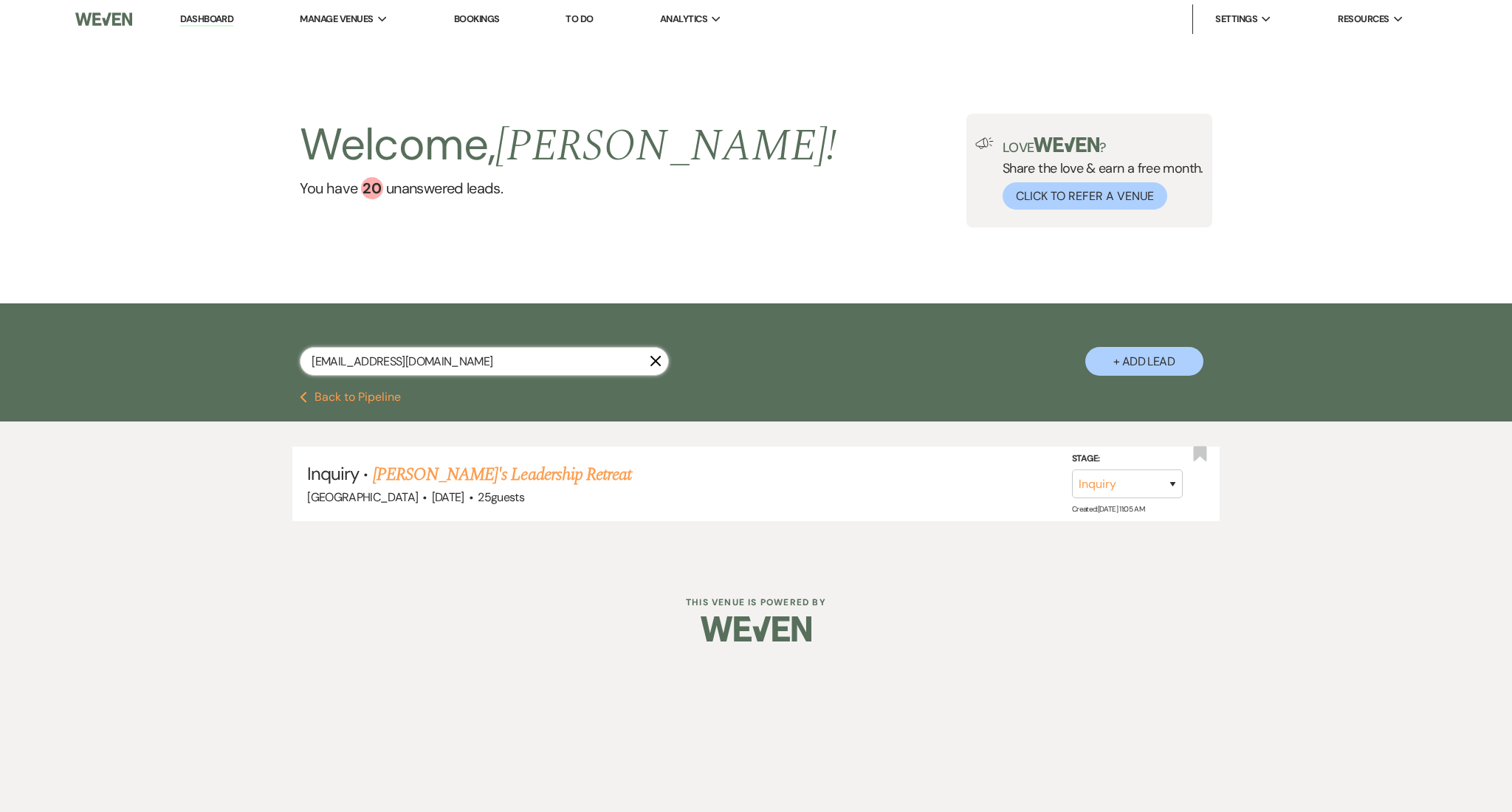
drag, startPoint x: 461, startPoint y: 356, endPoint x: 195, endPoint y: 343, distance: 266.3
click at [195, 343] on div "[EMAIL_ADDRESS][DOMAIN_NAME] X + Add Lead" at bounding box center [756, 347] width 1512 height 88
paste input "[EMAIL_ADDRESS][DOMAIN_NAME]"
type input "[EMAIL_ADDRESS][DOMAIN_NAME]"
click at [479, 471] on link "[PERSON_NAME] Birthday Party" at bounding box center [484, 475] width 221 height 27
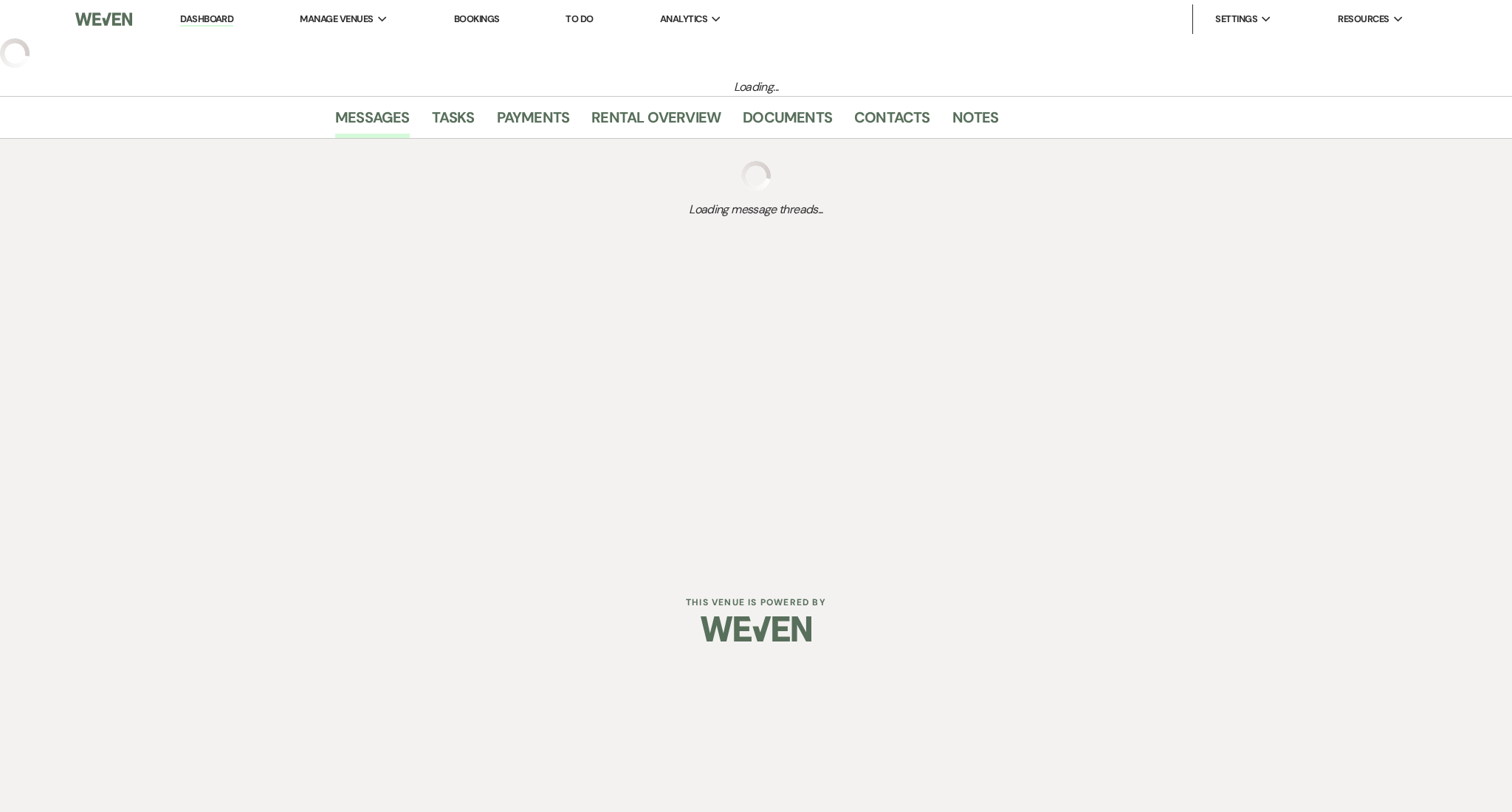
select select "5"
select select "4"
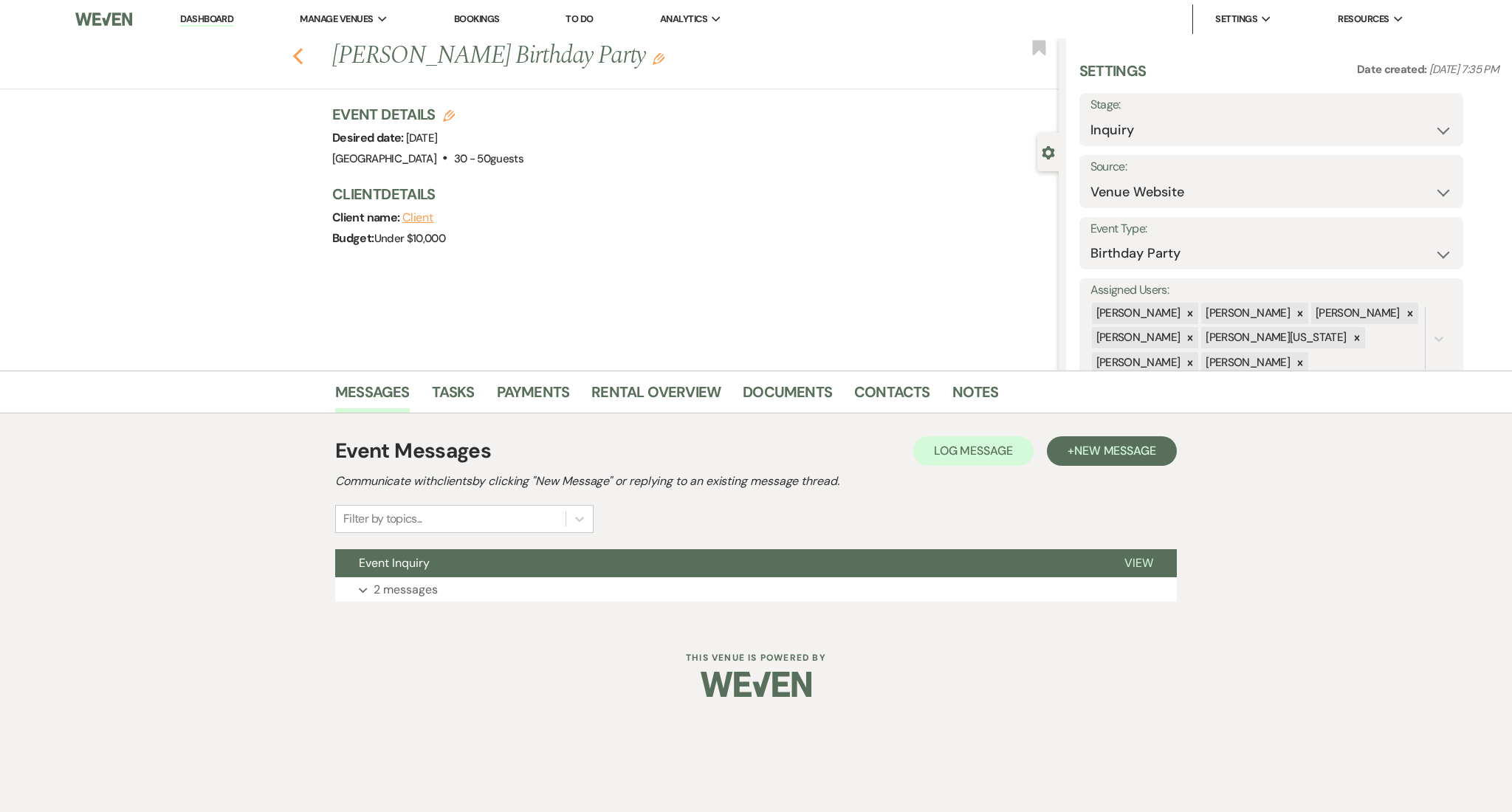
click at [299, 45] on button "Previous" at bounding box center [298, 55] width 12 height 21
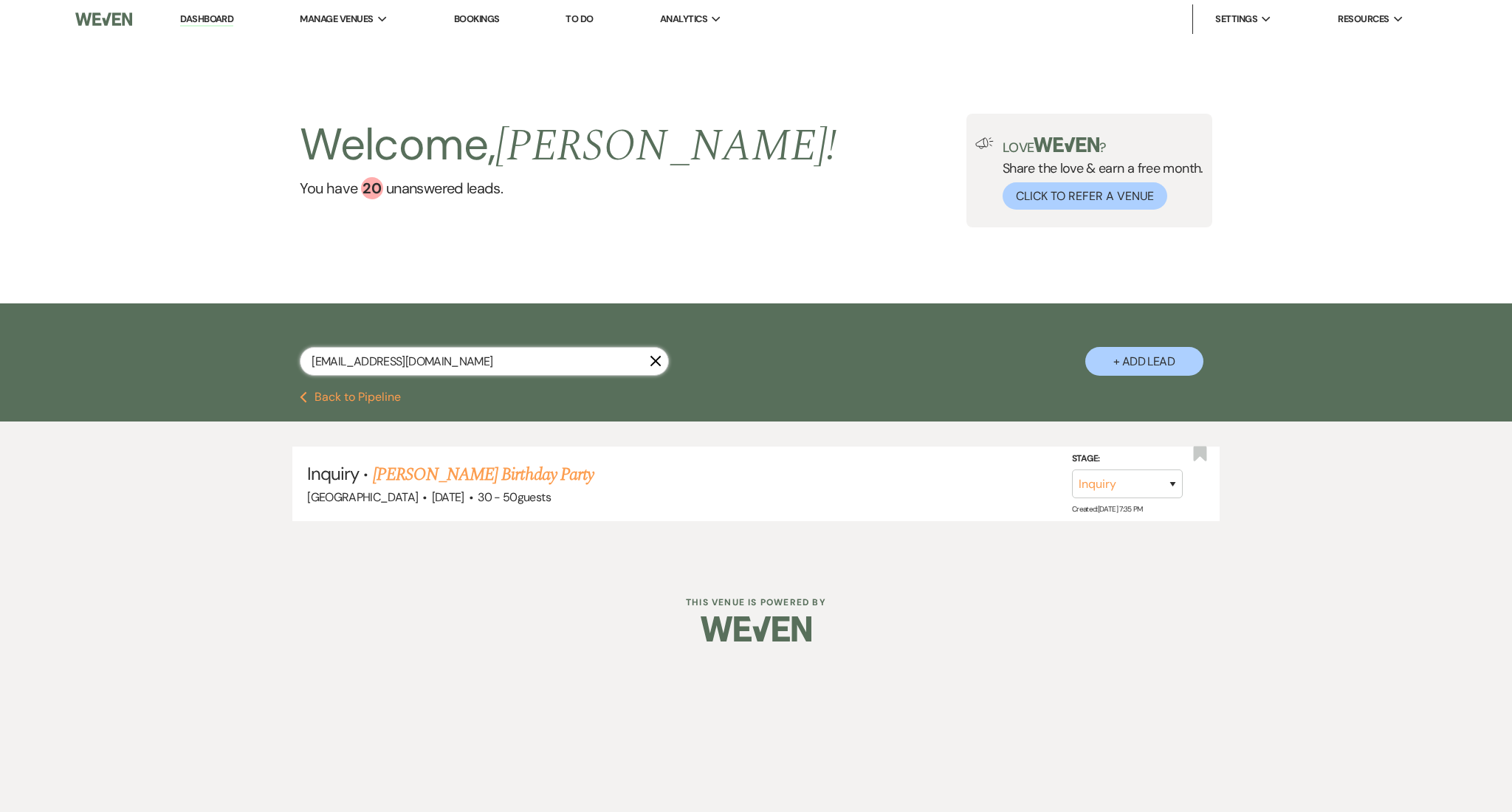
click at [484, 348] on input "[EMAIL_ADDRESS][DOMAIN_NAME]" at bounding box center [484, 362] width 369 height 29
drag, startPoint x: 466, startPoint y: 358, endPoint x: 92, endPoint y: 360, distance: 374.0
click at [92, 360] on div "[EMAIL_ADDRESS][DOMAIN_NAME] X + Add Lead" at bounding box center [756, 347] width 1512 height 88
paste input "[EMAIL_ADDRESS][DOMAIN_NAME]"
type input "[EMAIL_ADDRESS][DOMAIN_NAME]"
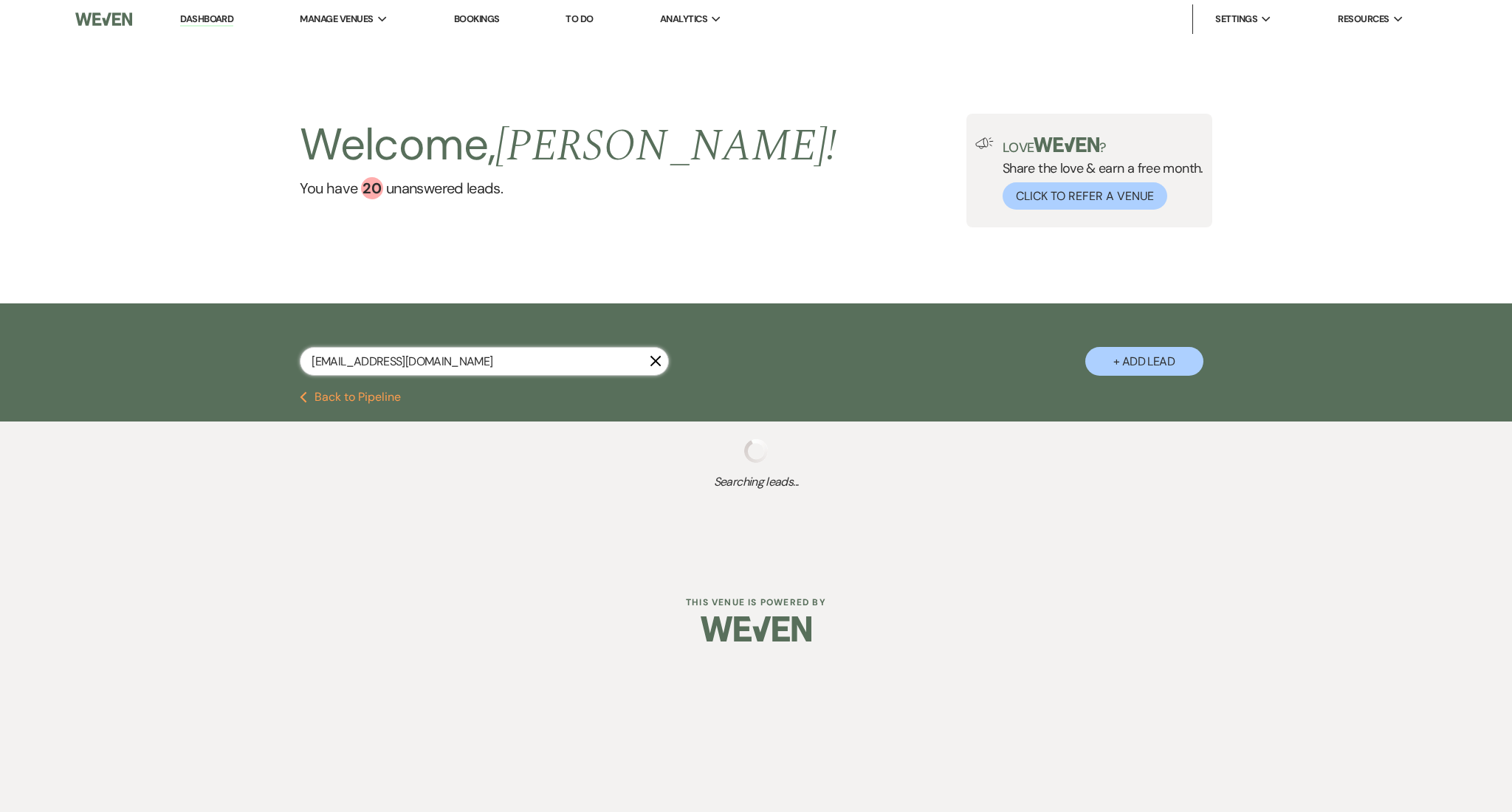
select select "9"
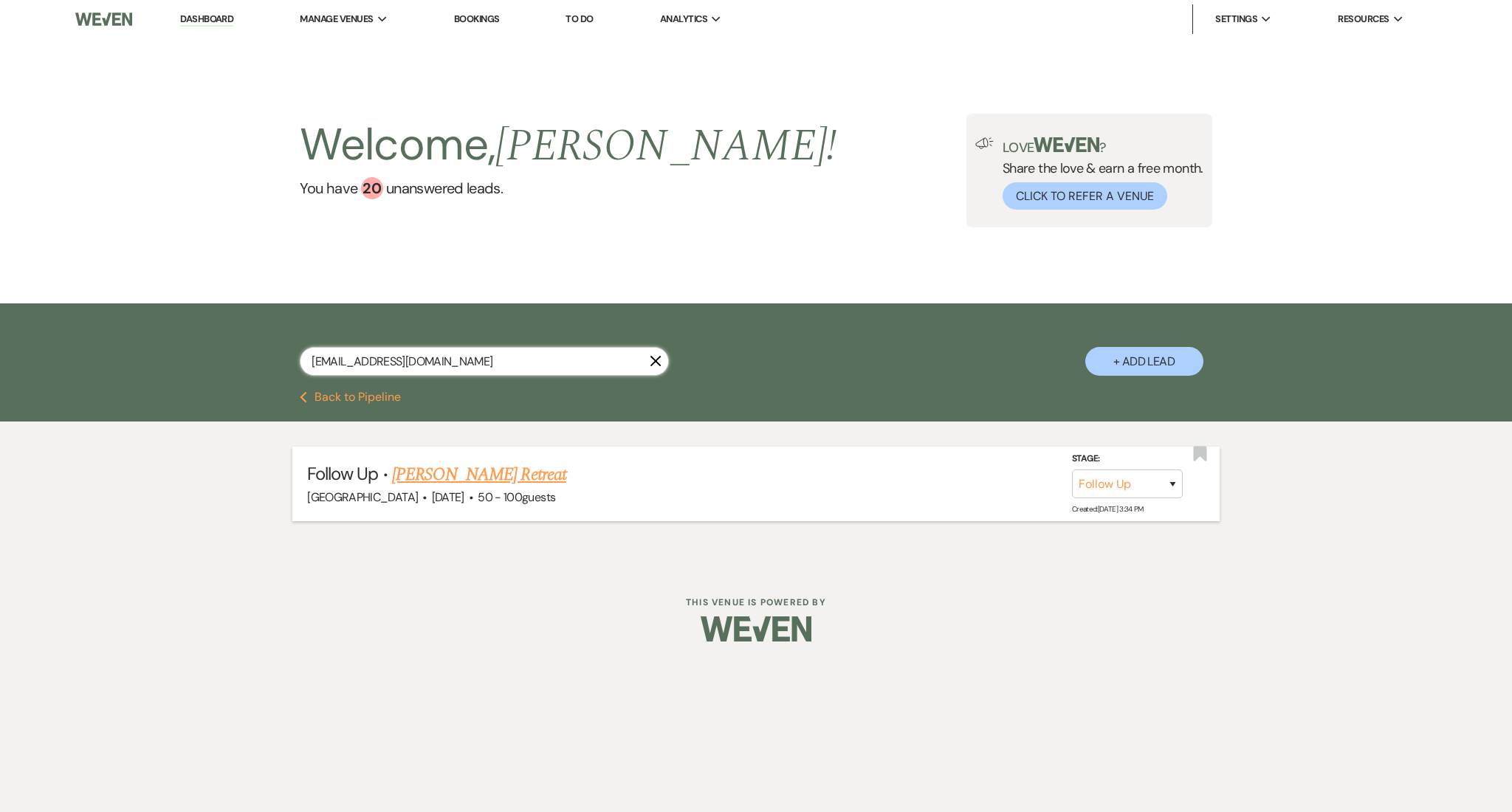
type input "[EMAIL_ADDRESS][DOMAIN_NAME]"
click at [450, 478] on link "[PERSON_NAME] Retreat" at bounding box center [480, 475] width 175 height 27
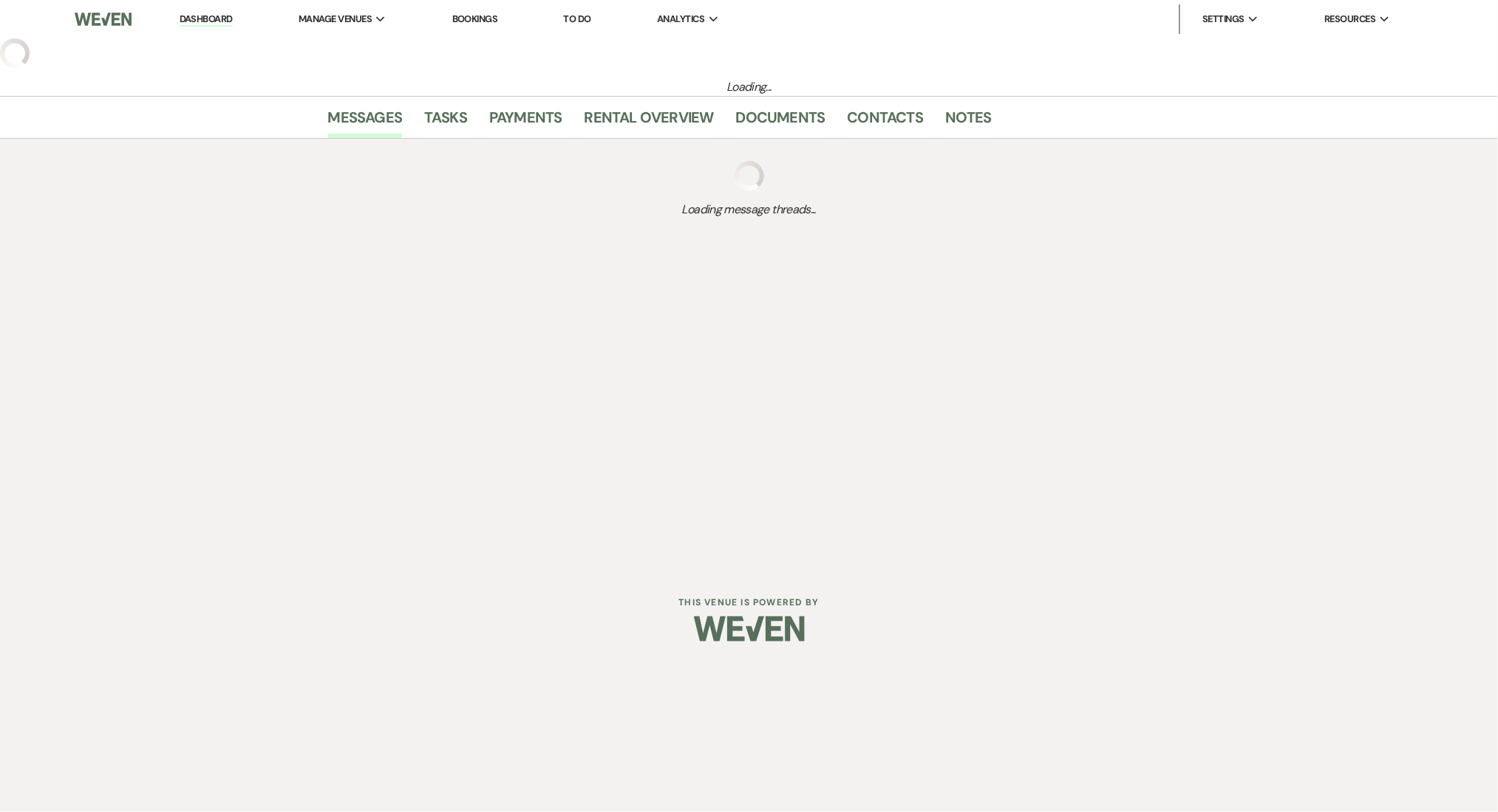
select select "9"
select select "23"
select select "21"
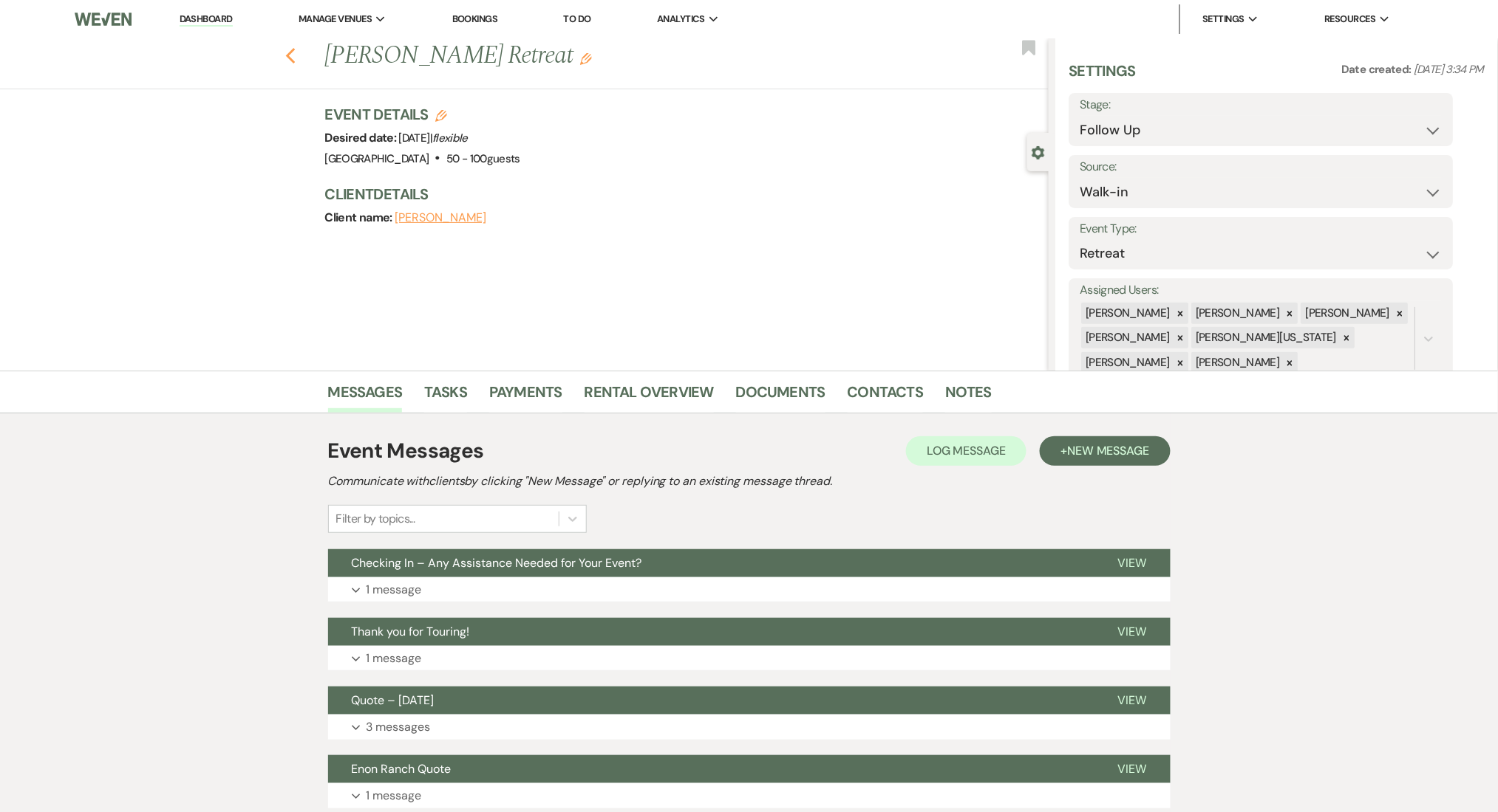
click at [297, 57] on icon "Previous" at bounding box center [291, 56] width 12 height 17
select select "9"
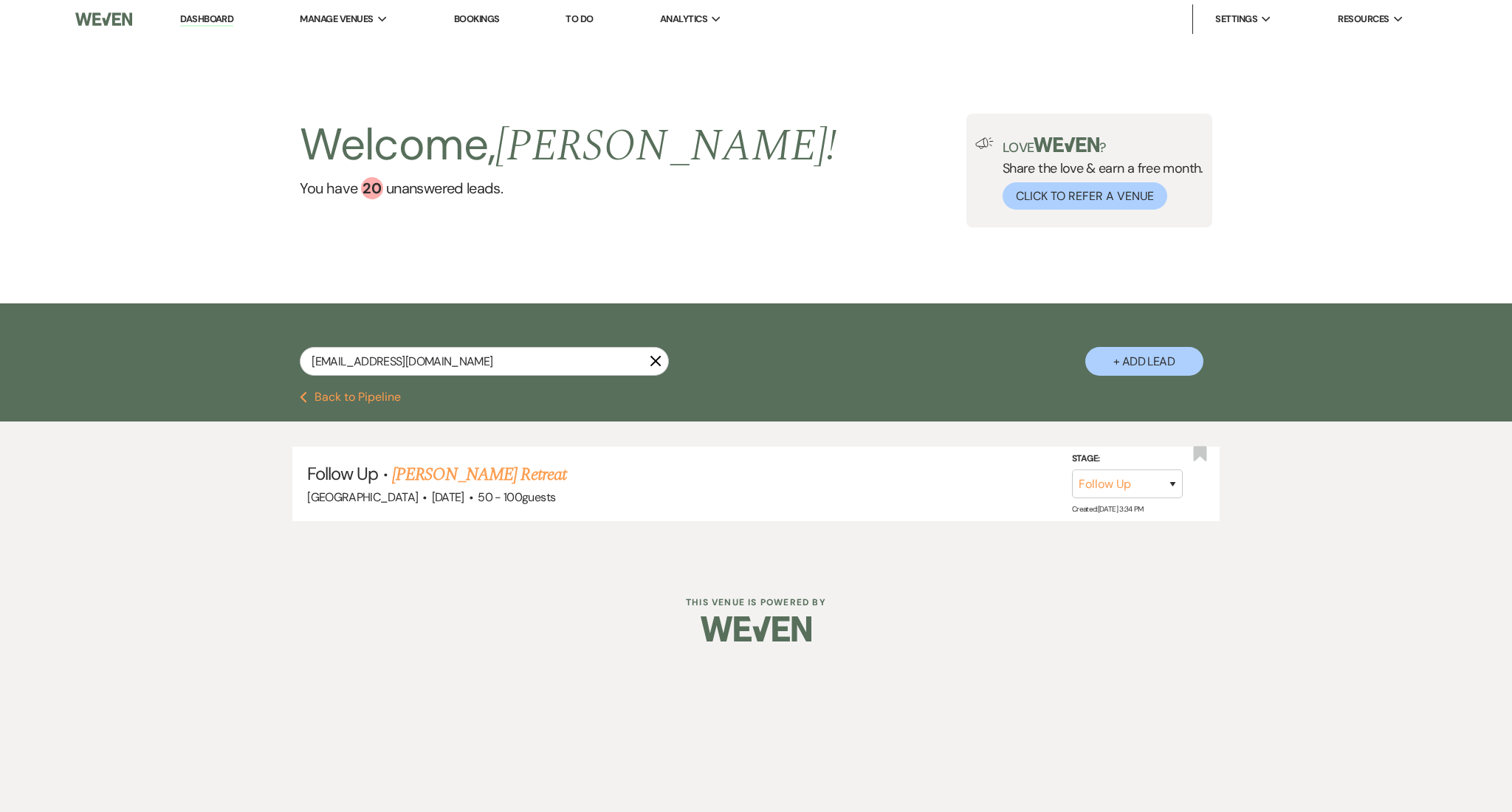
click at [416, 364] on input "[EMAIL_ADDRESS][DOMAIN_NAME]" at bounding box center [484, 362] width 369 height 29
drag, startPoint x: 440, startPoint y: 357, endPoint x: 126, endPoint y: 329, distance: 315.2
click at [126, 329] on div "[EMAIL_ADDRESS][DOMAIN_NAME] X + Add Lead" at bounding box center [756, 347] width 1512 height 88
paste input "crawfordjakita"
type input "[EMAIL_ADDRESS][DOMAIN_NAME]"
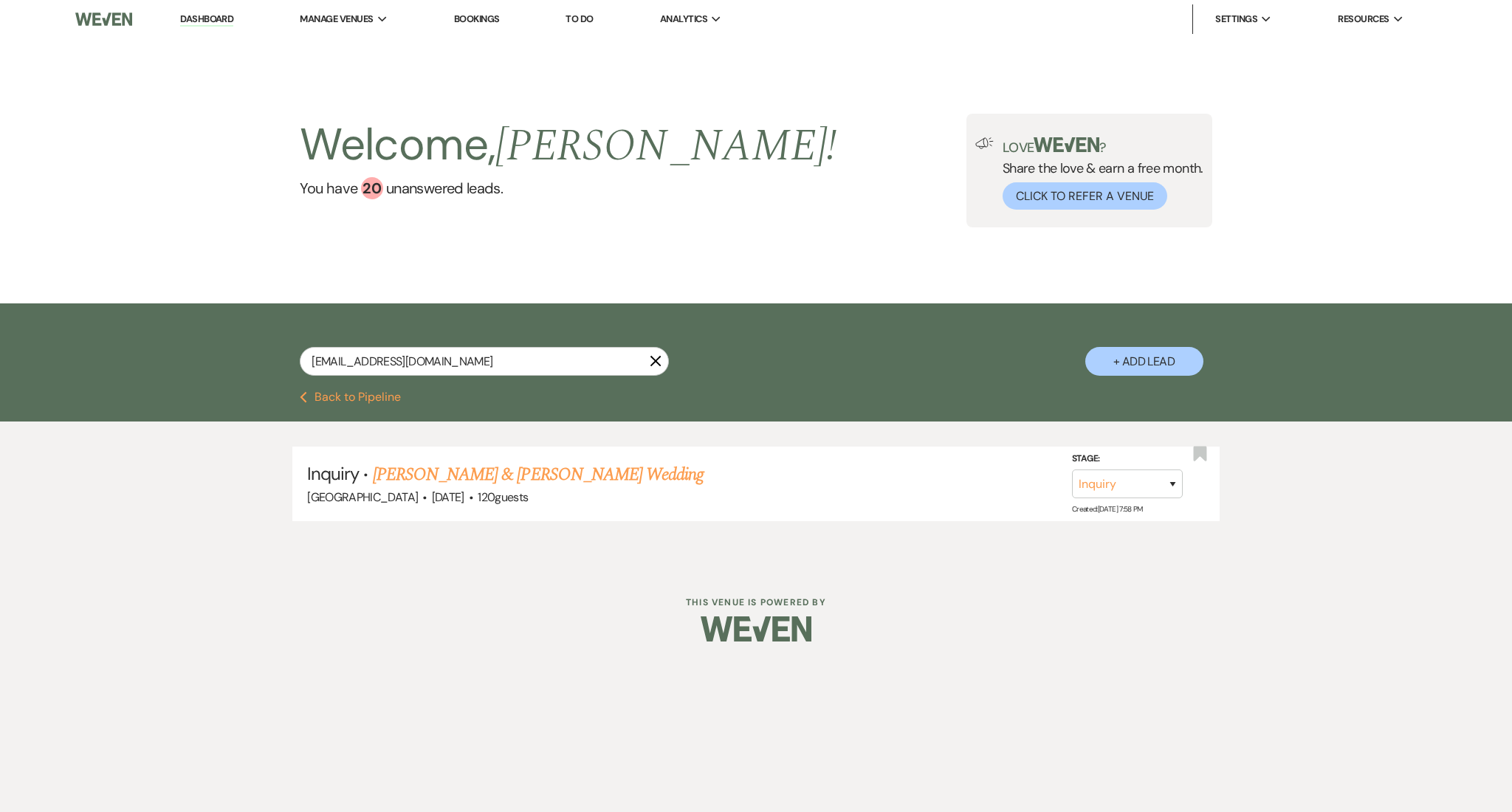
click at [579, 485] on link "[PERSON_NAME] & [PERSON_NAME] Wedding" at bounding box center [538, 475] width 331 height 27
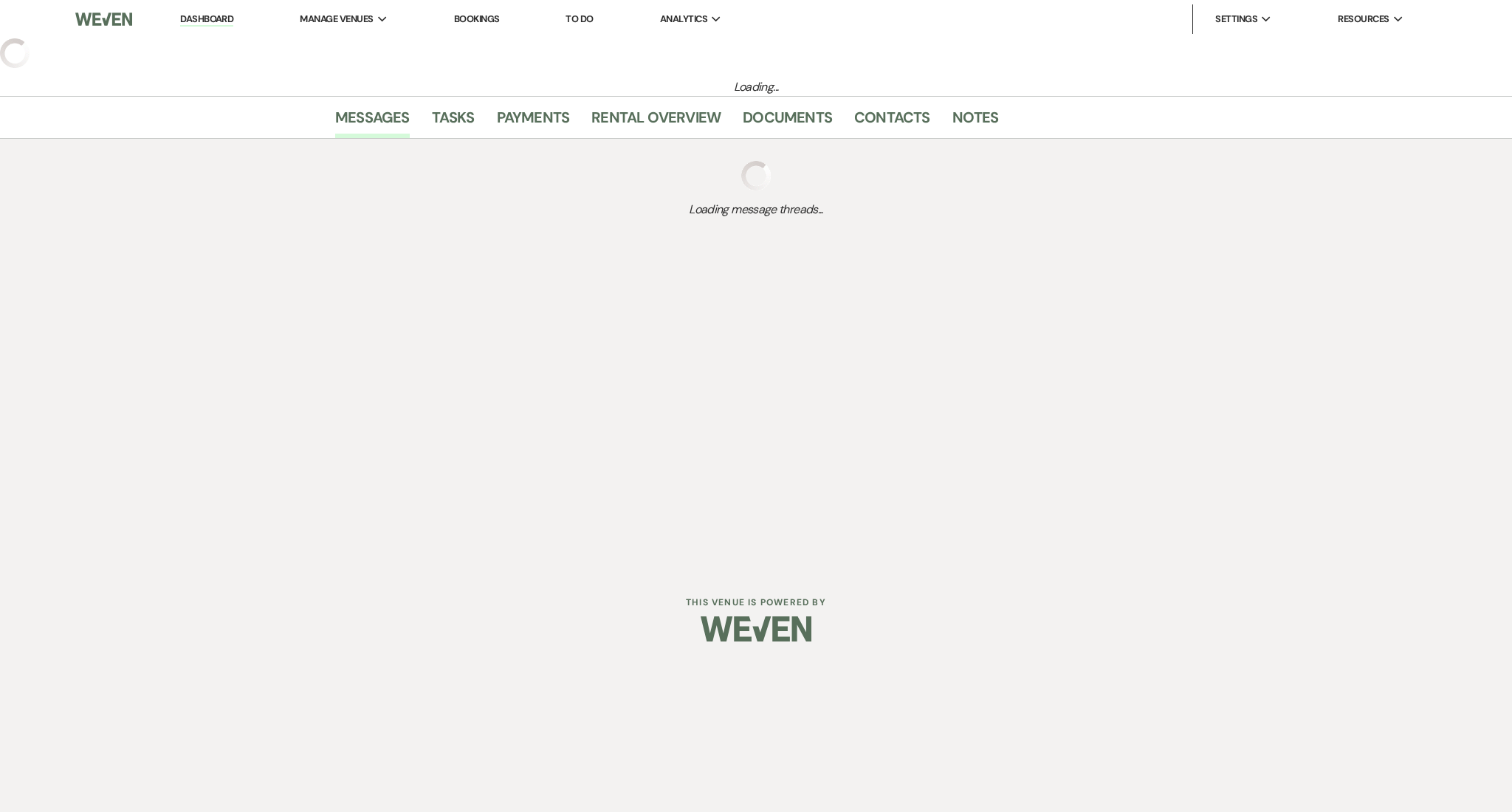
select select "5"
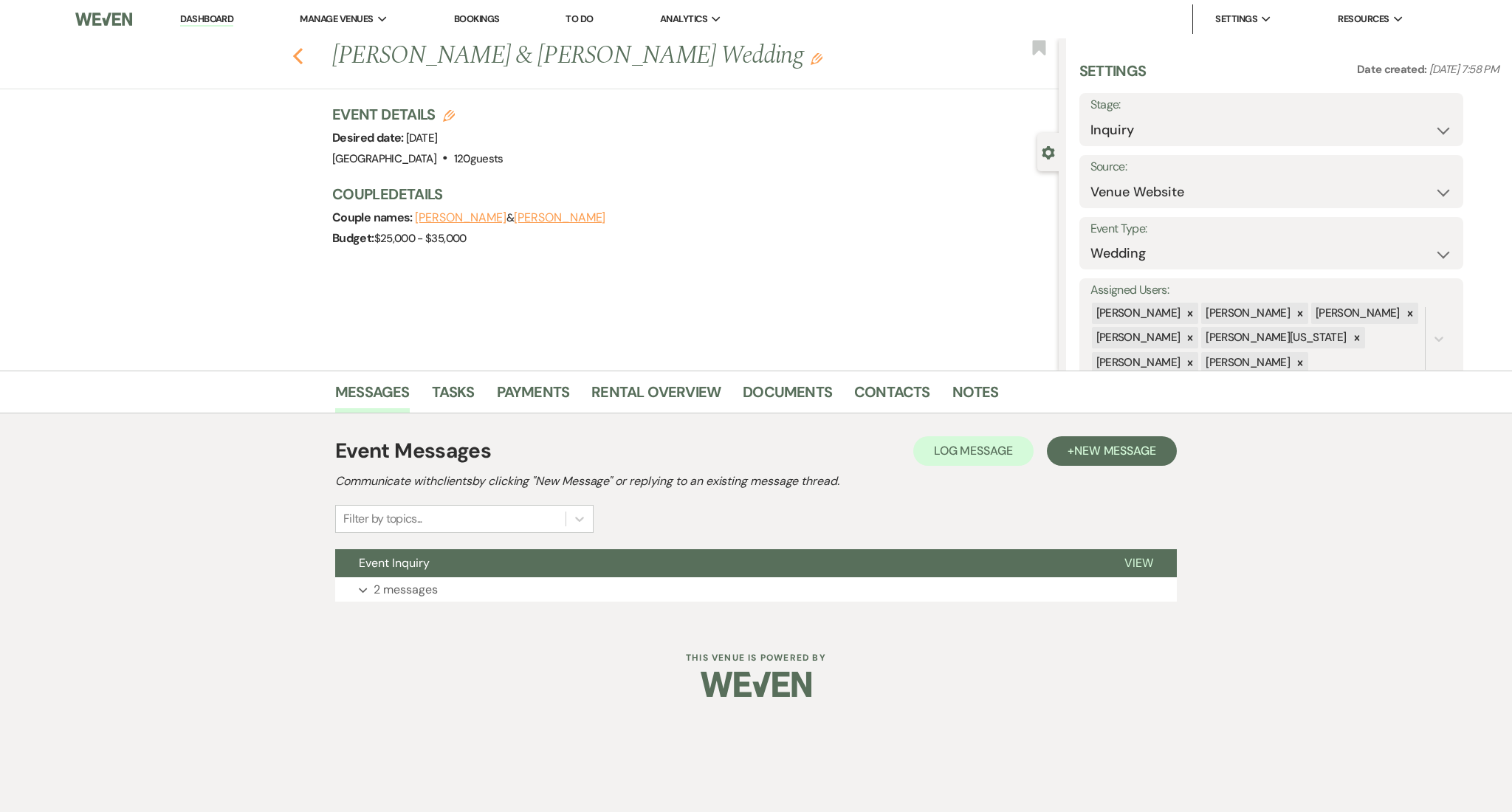
click at [296, 47] on icon "Previous" at bounding box center [298, 56] width 12 height 17
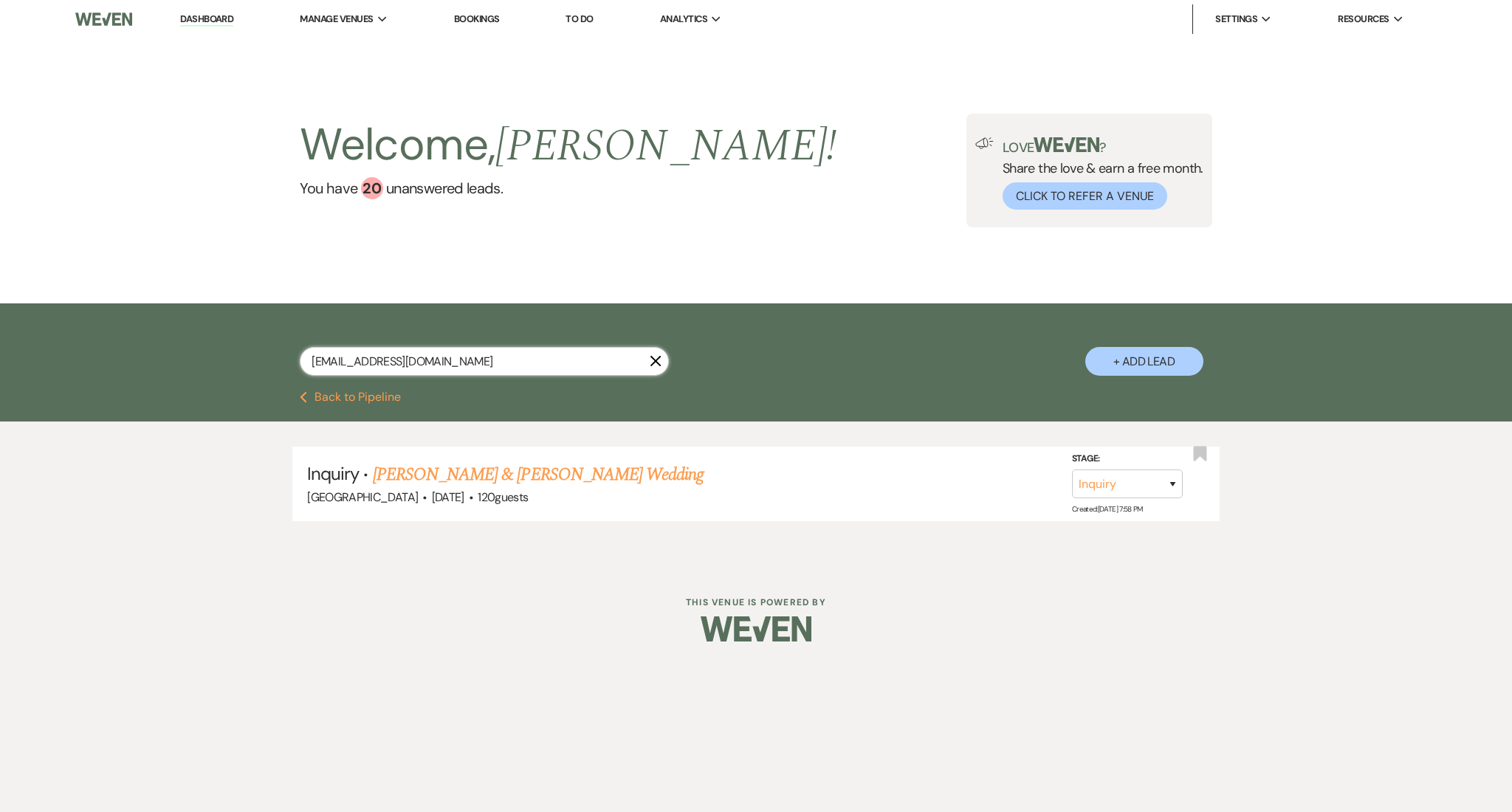
click at [469, 370] on input "[EMAIL_ADDRESS][DOMAIN_NAME]" at bounding box center [484, 362] width 369 height 29
drag, startPoint x: 480, startPoint y: 369, endPoint x: 101, endPoint y: 373, distance: 379.0
click at [101, 373] on div "[EMAIL_ADDRESS][DOMAIN_NAME] X + Add Lead" at bounding box center [756, 347] width 1512 height 88
paste input "wootentamara314"
type input "[EMAIL_ADDRESS][DOMAIN_NAME]"
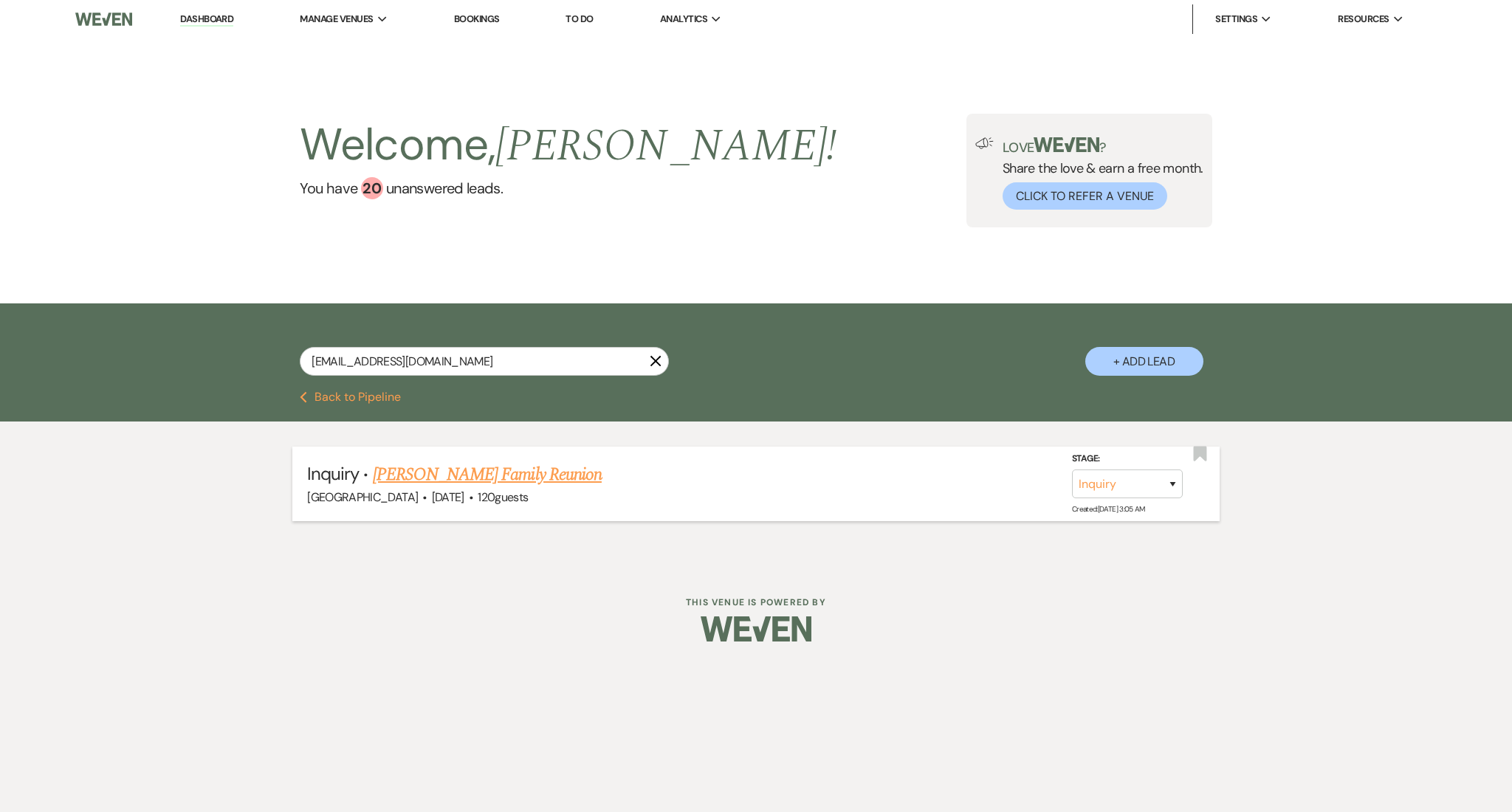
click at [575, 474] on link "[PERSON_NAME] Family Reunion" at bounding box center [487, 475] width 229 height 27
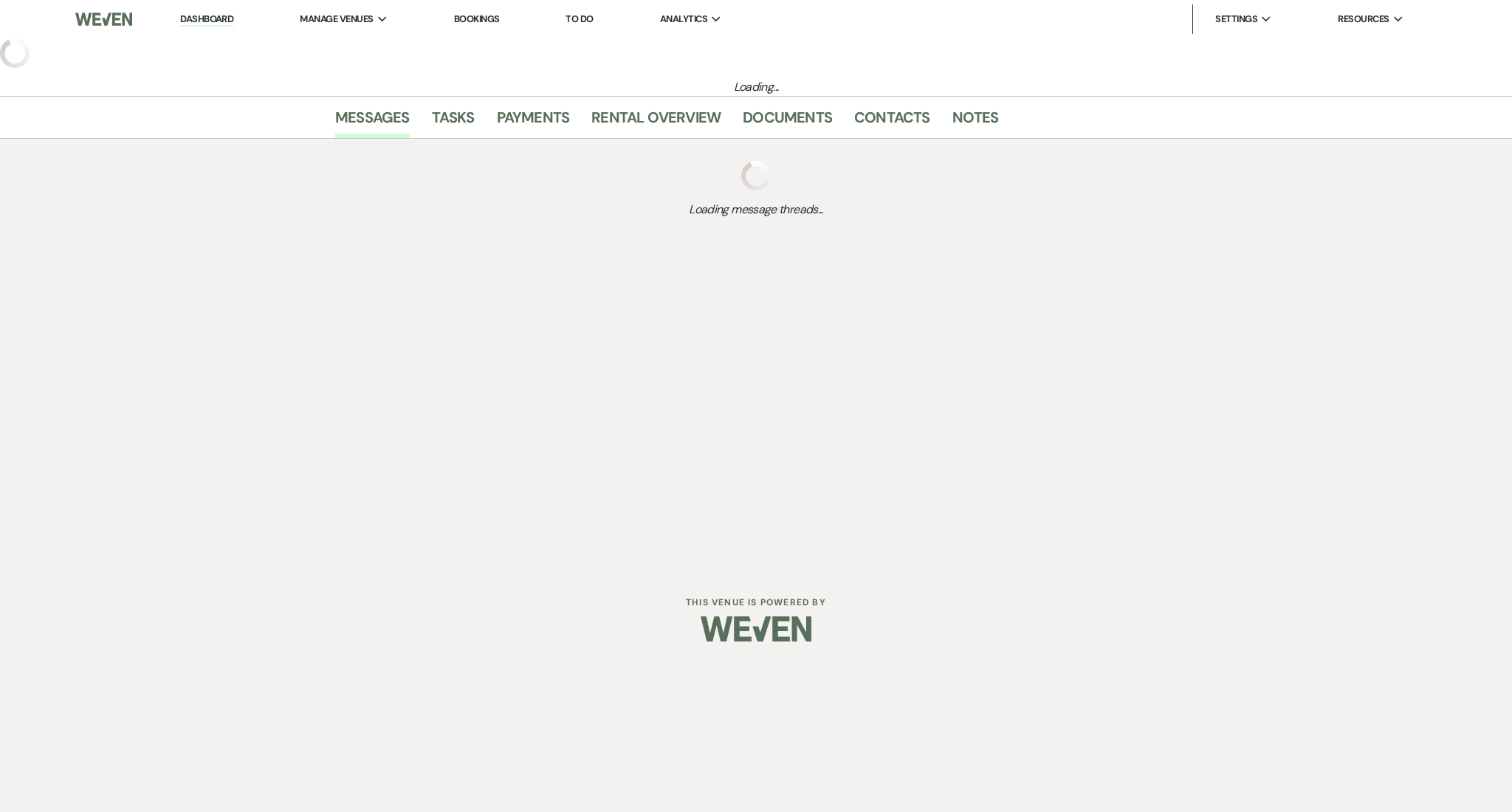
select select "5"
select select "13"
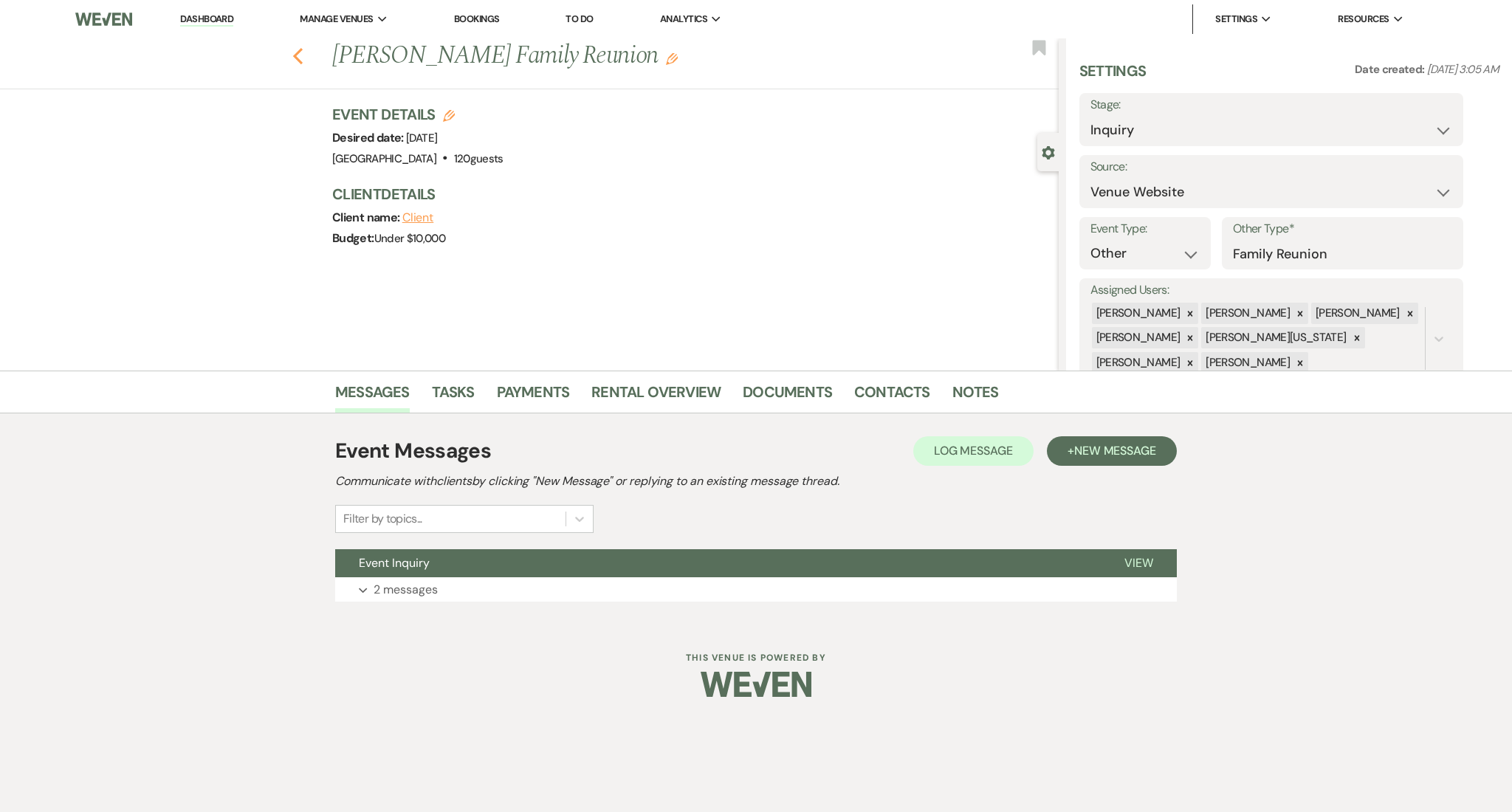
click at [294, 51] on icon "Previous" at bounding box center [298, 56] width 12 height 17
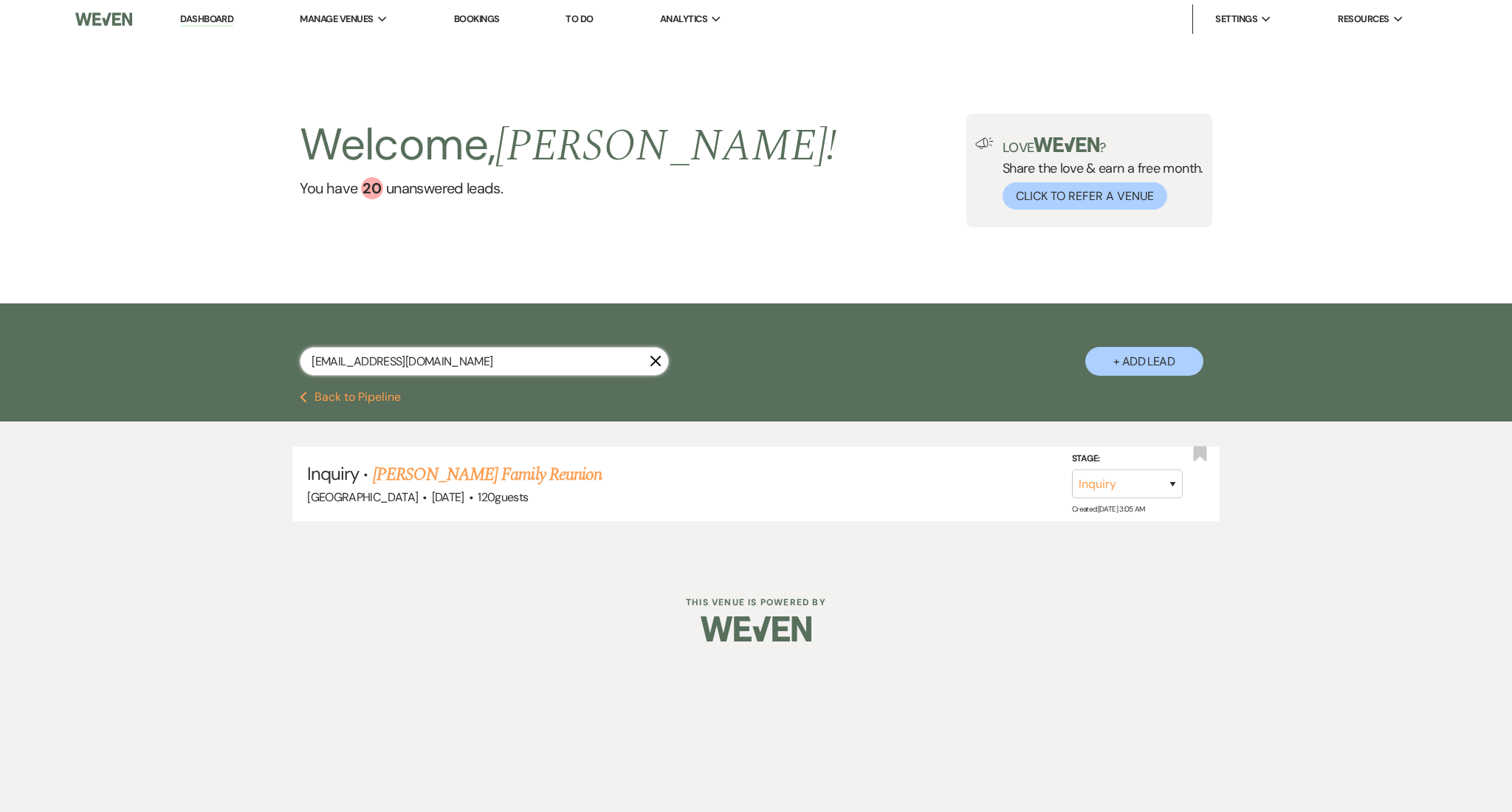
drag, startPoint x: 482, startPoint y: 367, endPoint x: 139, endPoint y: 354, distance: 343.2
click at [139, 354] on div "[EMAIL_ADDRESS][DOMAIN_NAME] X + Add Lead" at bounding box center [756, 347] width 1512 height 88
paste input "salinawalker29"
type input "[EMAIL_ADDRESS][DOMAIN_NAME]"
click at [452, 466] on link "[PERSON_NAME] Retirement" at bounding box center [471, 475] width 197 height 27
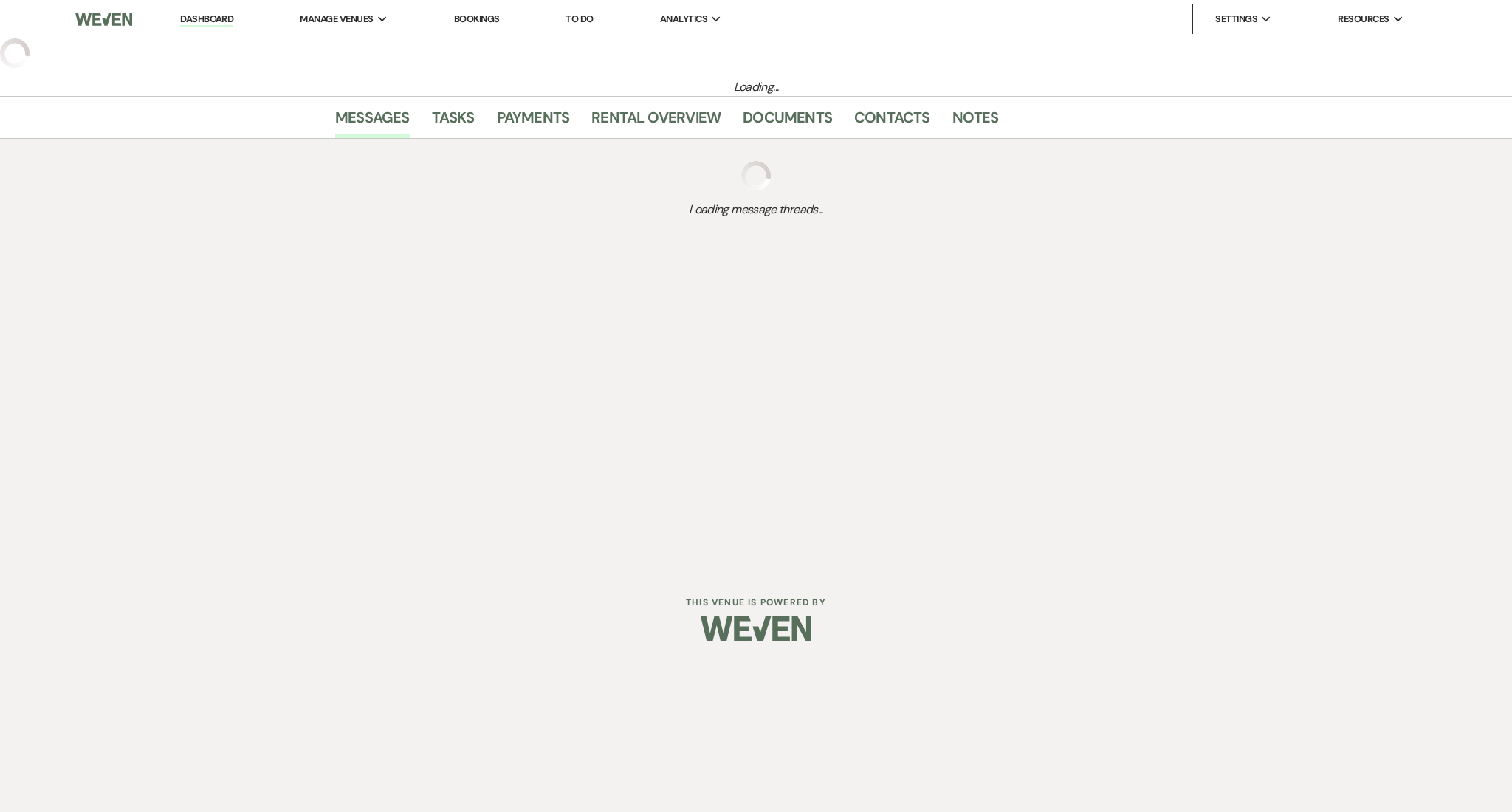
select select "5"
select select "13"
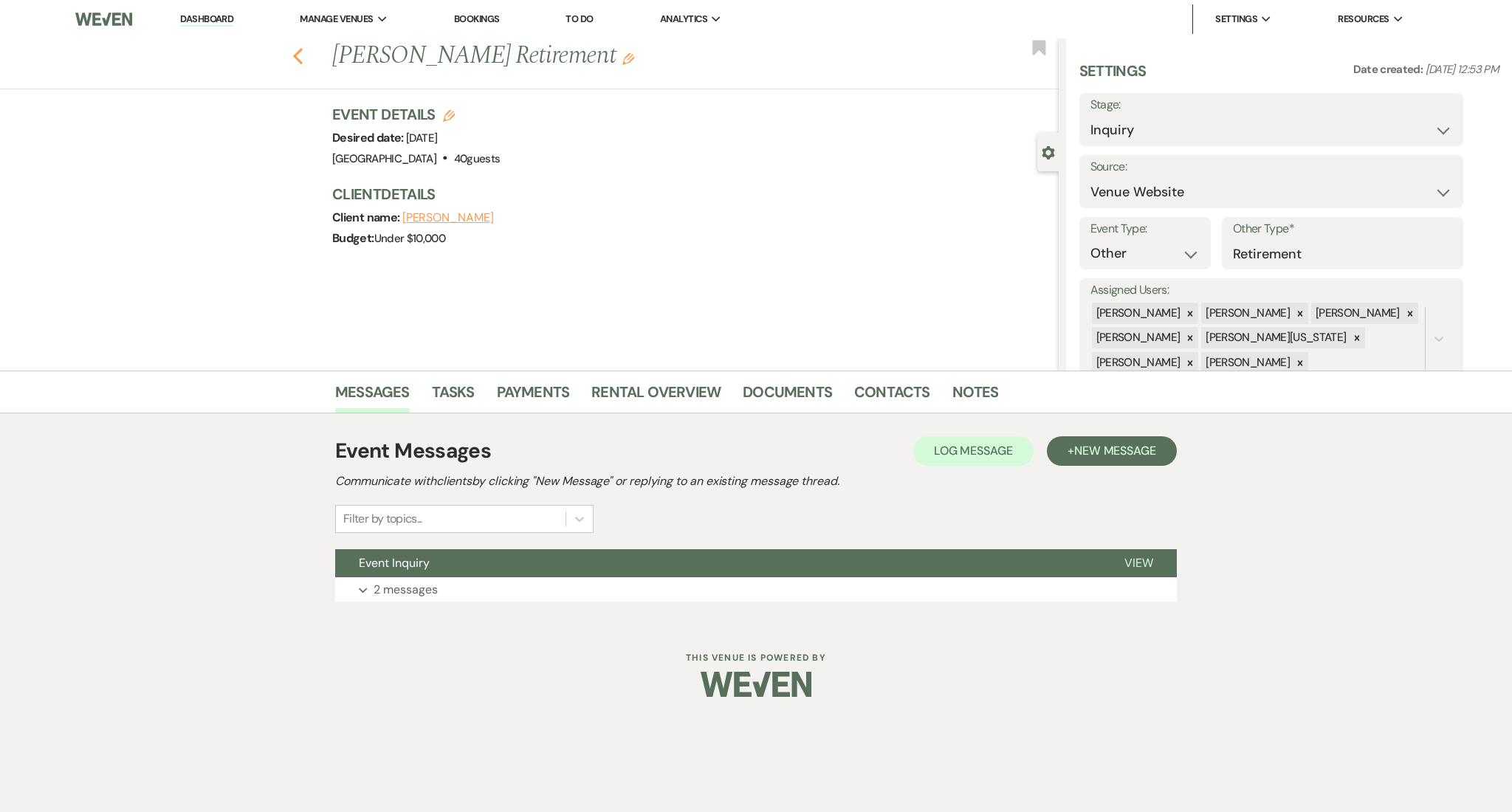
click at [301, 57] on icon "Previous" at bounding box center [298, 56] width 12 height 17
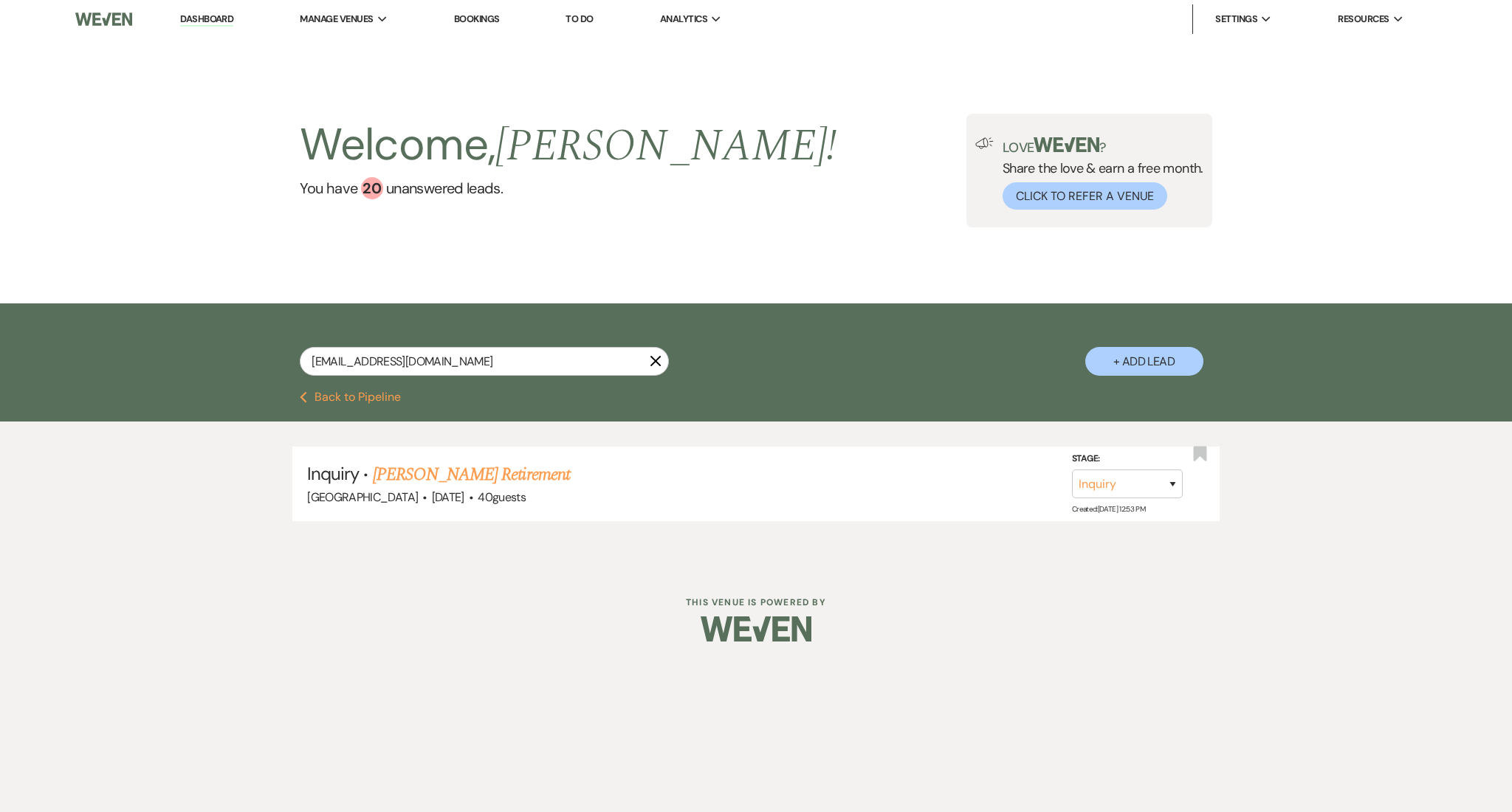
drag, startPoint x: 442, startPoint y: 377, endPoint x: 213, endPoint y: 345, distance: 231.2
click at [213, 345] on div "[EMAIL_ADDRESS][DOMAIN_NAME] X + Add Lead" at bounding box center [756, 347] width 1512 height 88
drag, startPoint x: 466, startPoint y: 357, endPoint x: 69, endPoint y: 343, distance: 397.2
click at [69, 343] on div "[EMAIL_ADDRESS][DOMAIN_NAME] X + Add Lead" at bounding box center [756, 347] width 1512 height 88
paste input "jrenfroe007"
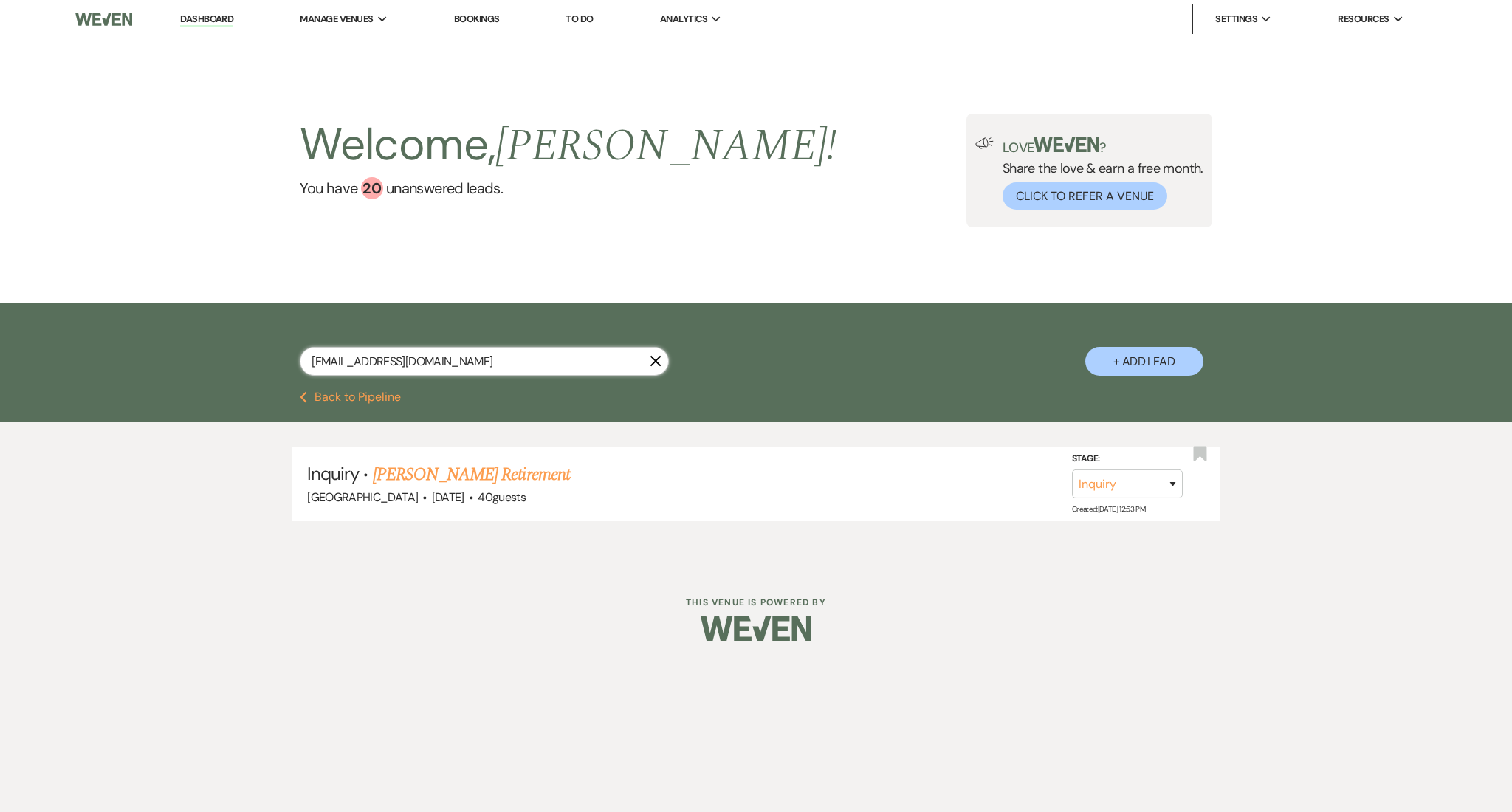
type input "[EMAIL_ADDRESS][DOMAIN_NAME]"
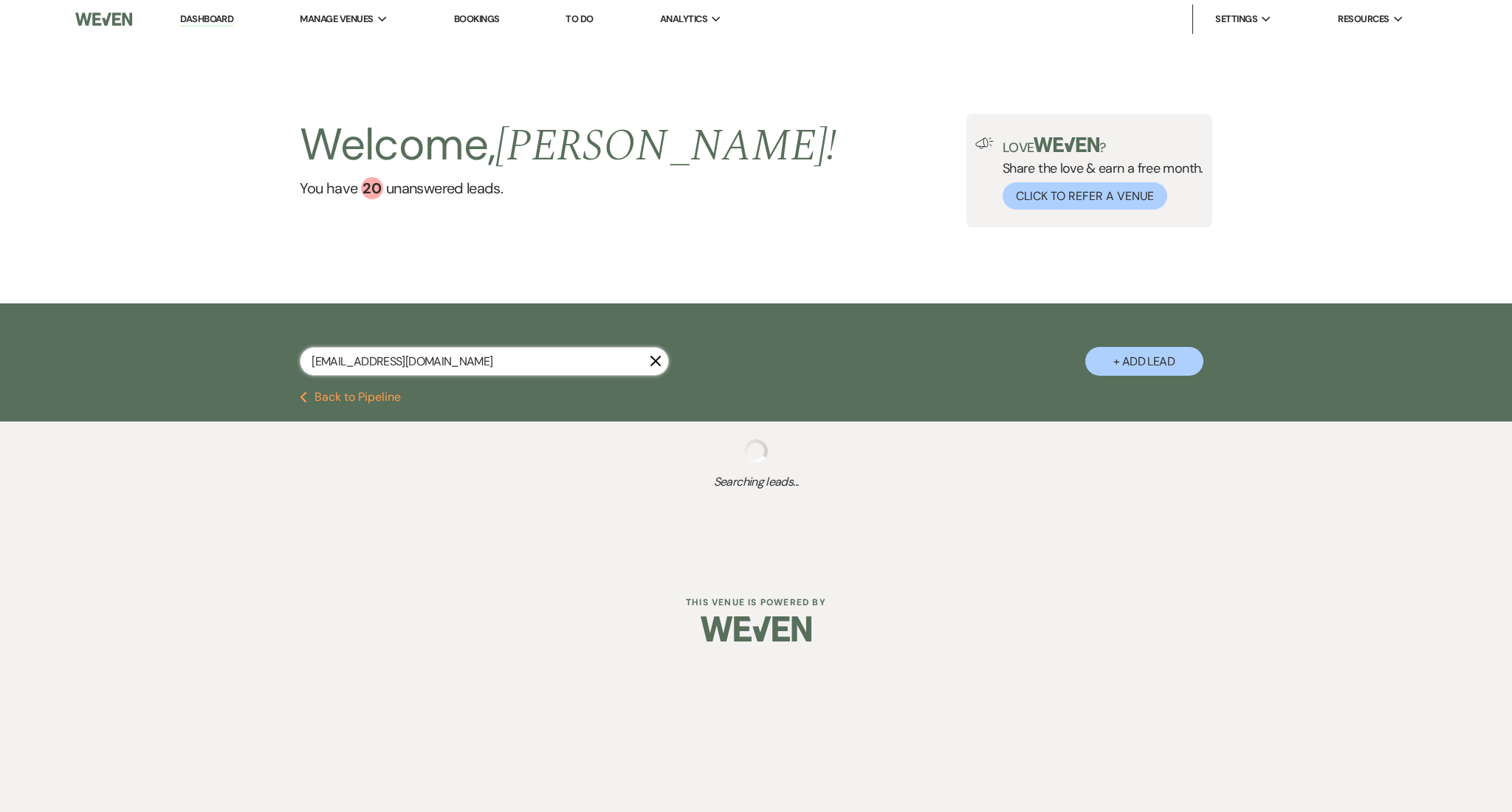
select select "4"
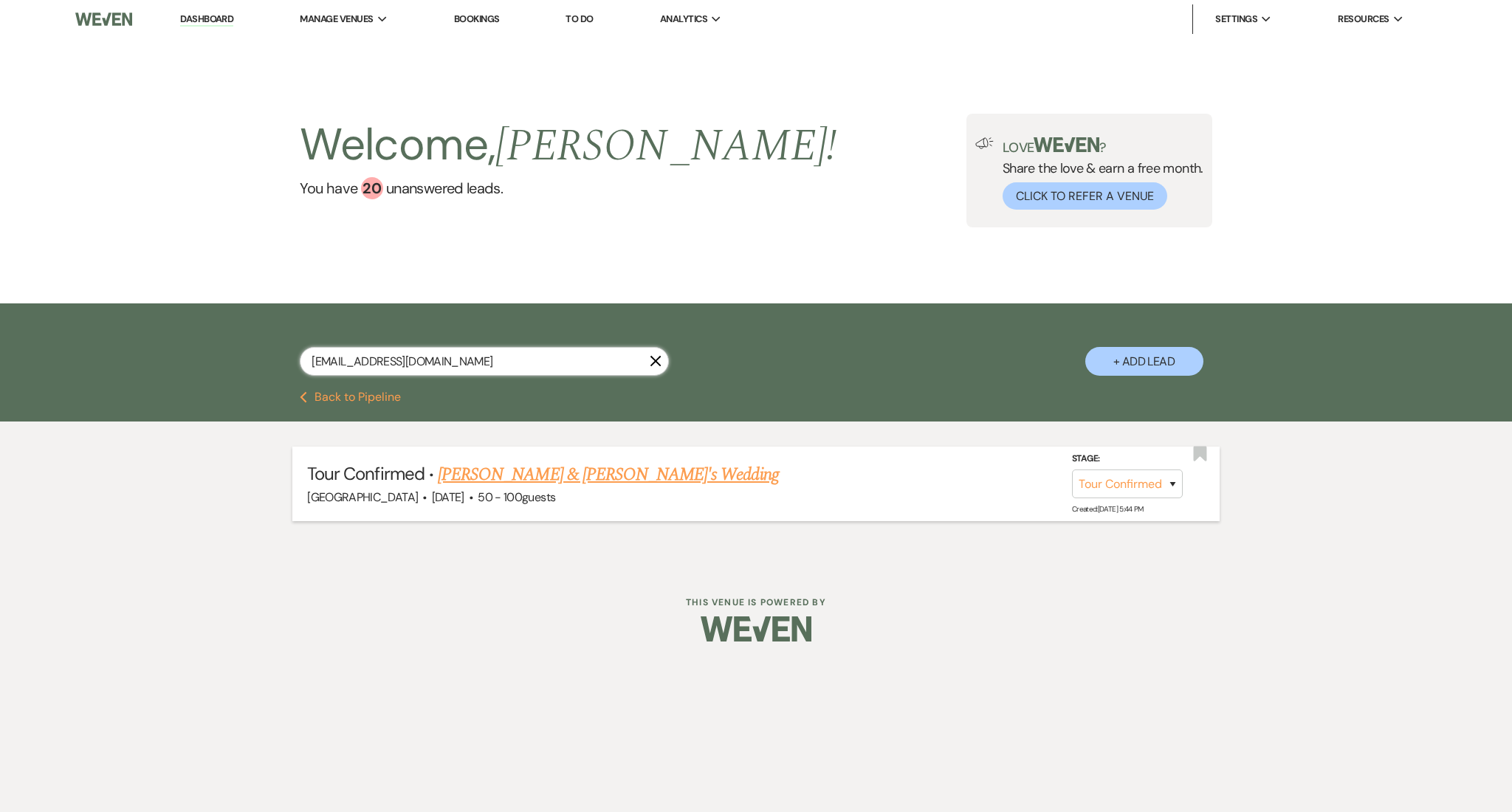
type input "[EMAIL_ADDRESS][DOMAIN_NAME]"
click at [501, 473] on link "[PERSON_NAME] & [PERSON_NAME]'s Wedding" at bounding box center [607, 475] width 341 height 27
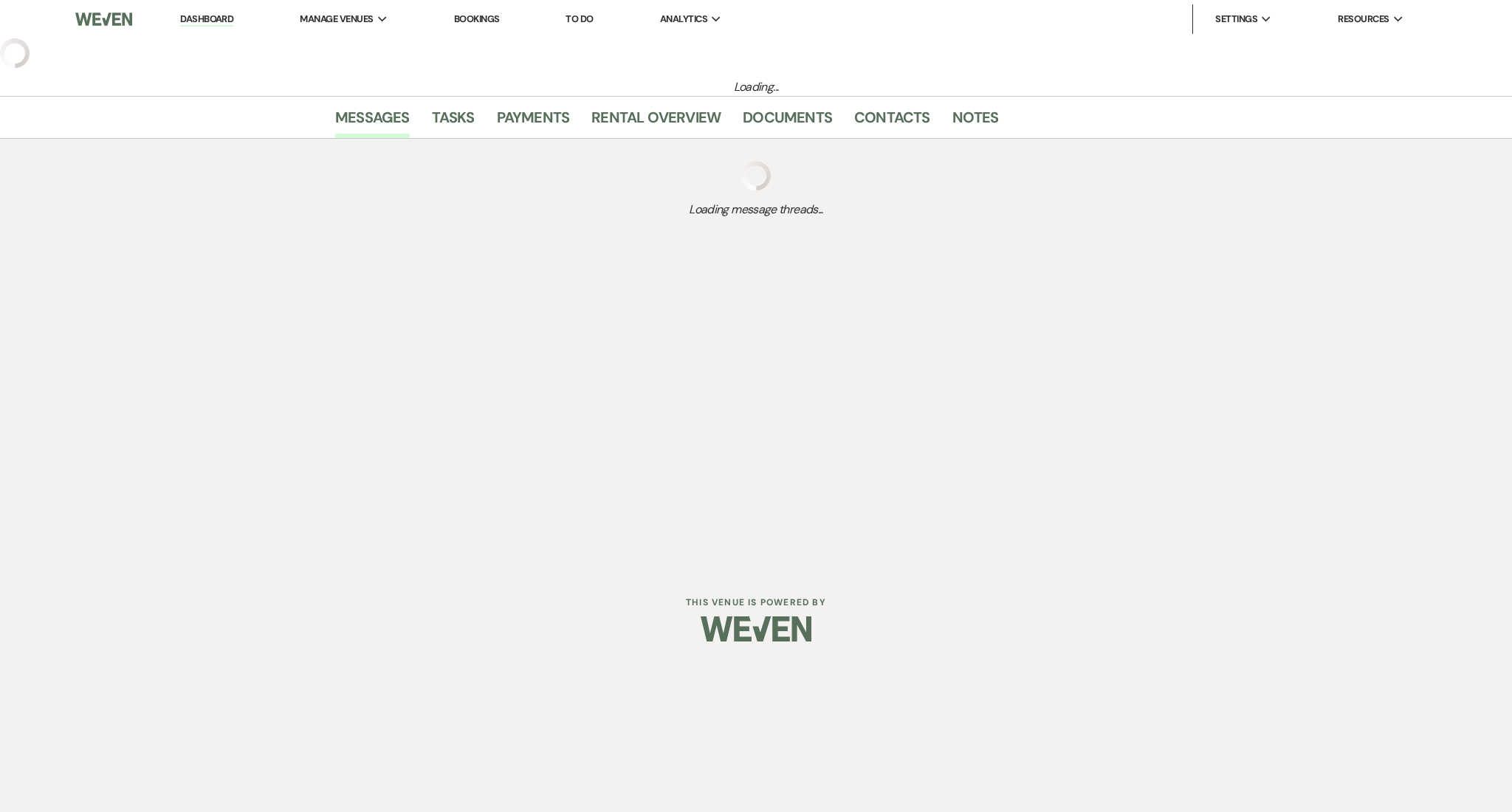
select select "4"
select select "22"
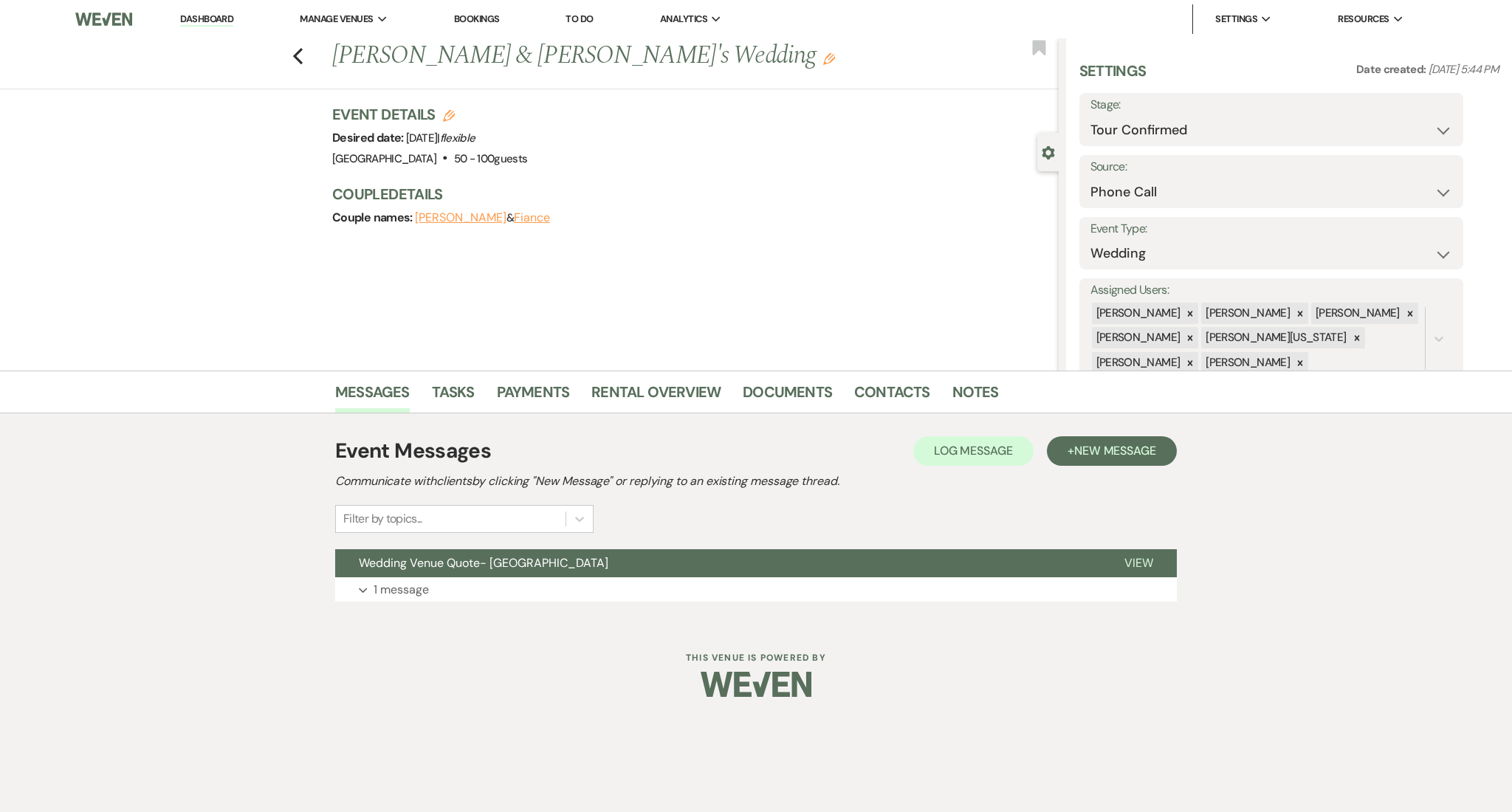
click at [303, 46] on div "Previous [PERSON_NAME] & [PERSON_NAME]'s Wedding Edit Bookmark" at bounding box center [525, 63] width 1066 height 51
click at [299, 60] on use "button" at bounding box center [297, 56] width 10 height 16
select select "4"
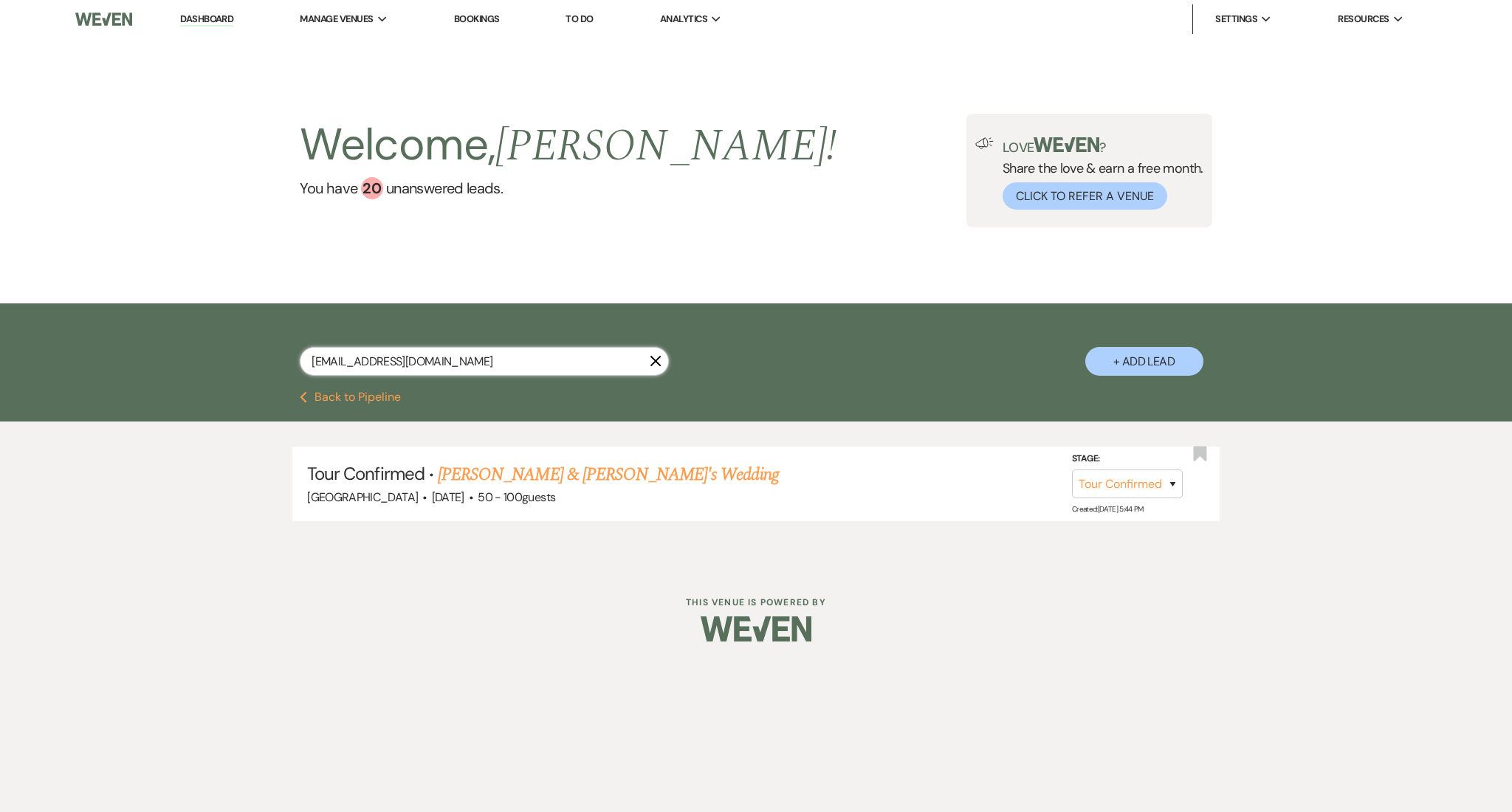
drag, startPoint x: 451, startPoint y: 362, endPoint x: 186, endPoint y: 362, distance: 265.0
click at [186, 362] on div "[EMAIL_ADDRESS][DOMAIN_NAME] X + Add Lead" at bounding box center [756, 347] width 1512 height 88
paste input "[PERSON_NAME].[PERSON_NAME]@faithtechinc"
type input "[PERSON_NAME][EMAIL_ADDRESS][PERSON_NAME][DOMAIN_NAME]"
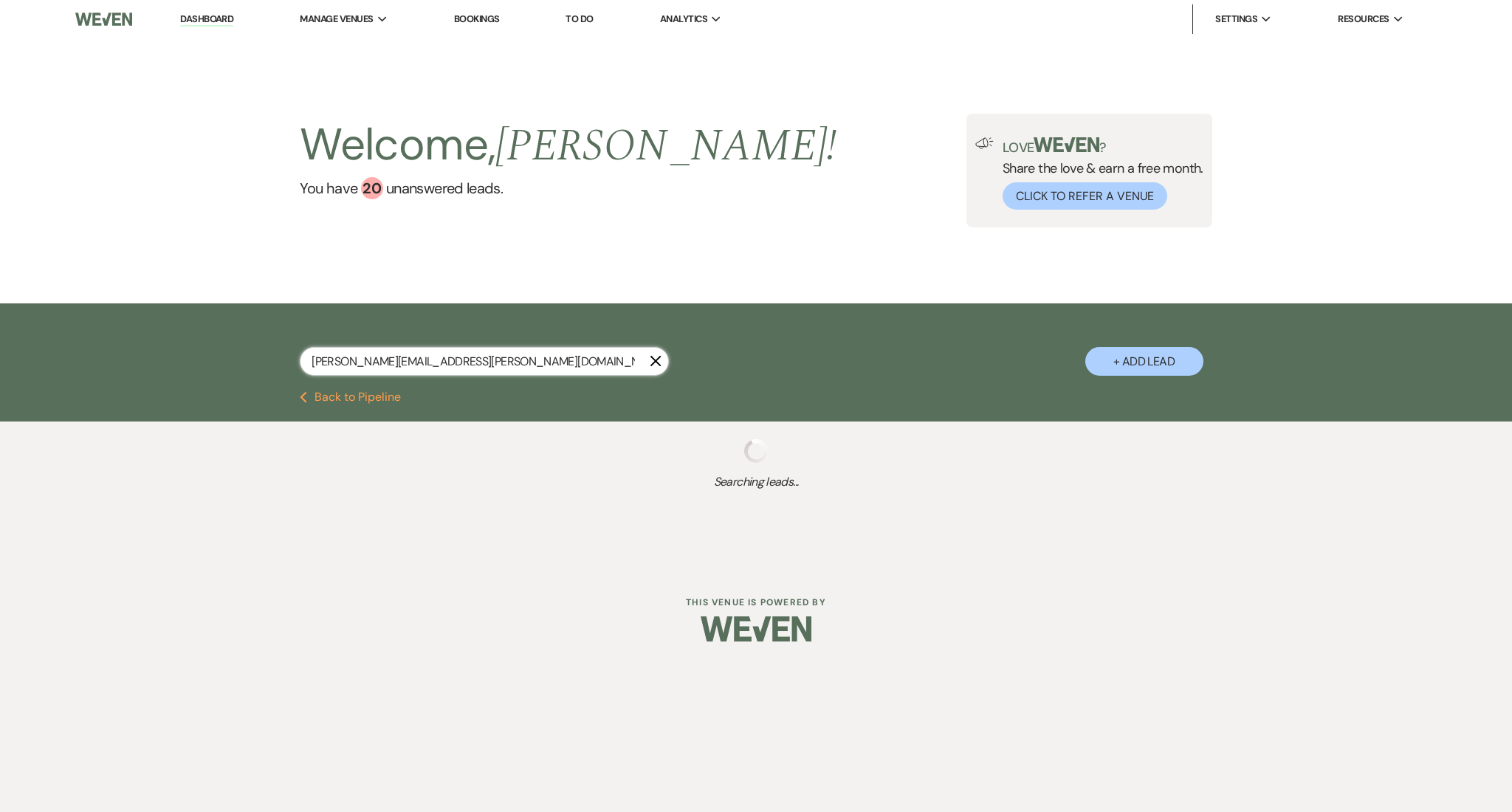
select select "9"
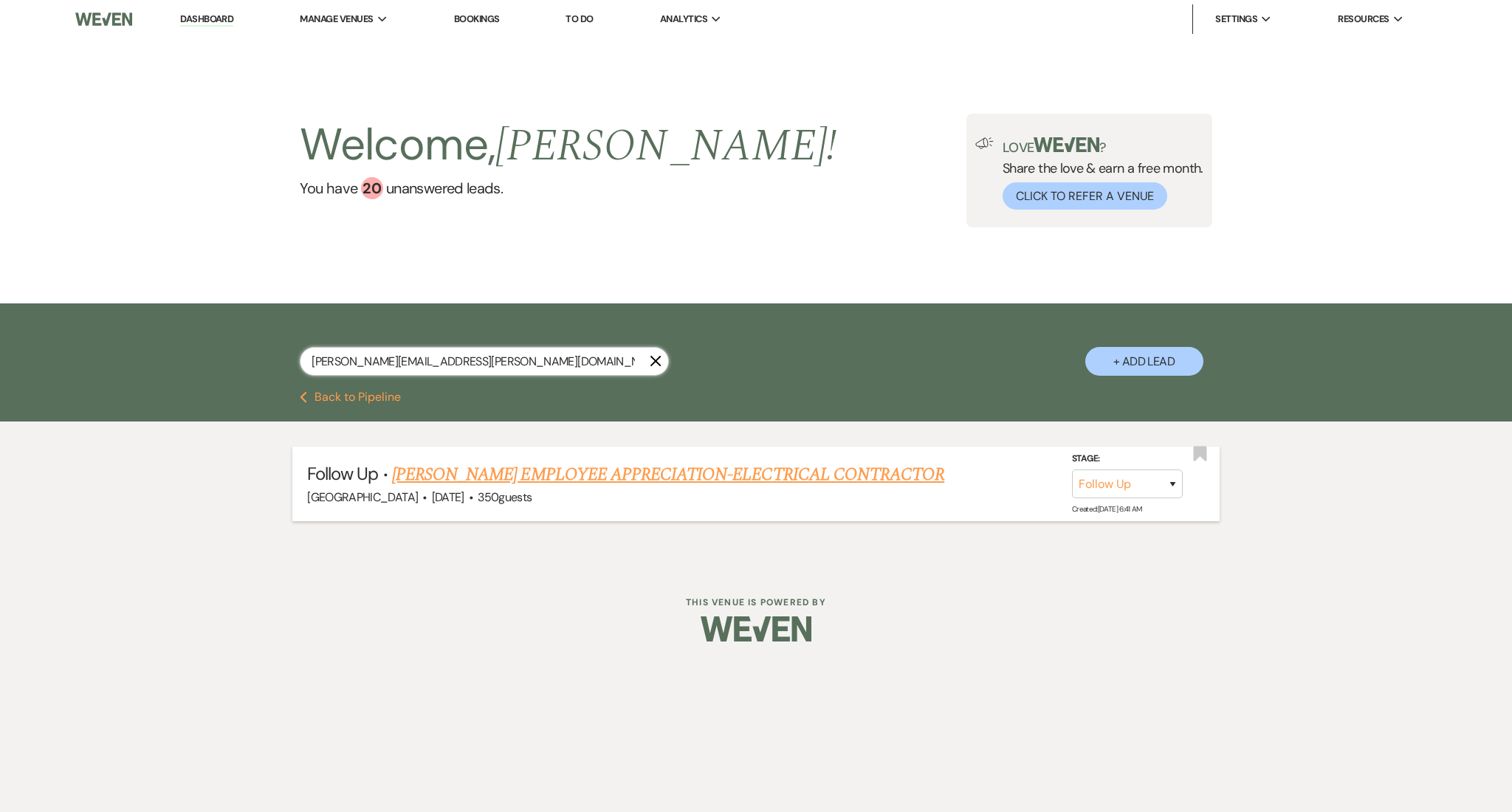
type input "[PERSON_NAME][EMAIL_ADDRESS][PERSON_NAME][DOMAIN_NAME]"
click at [470, 479] on link "[PERSON_NAME] EMPLOYEE APPRECIATION-ELECTRICAL CONTRACTOR" at bounding box center [669, 475] width 553 height 27
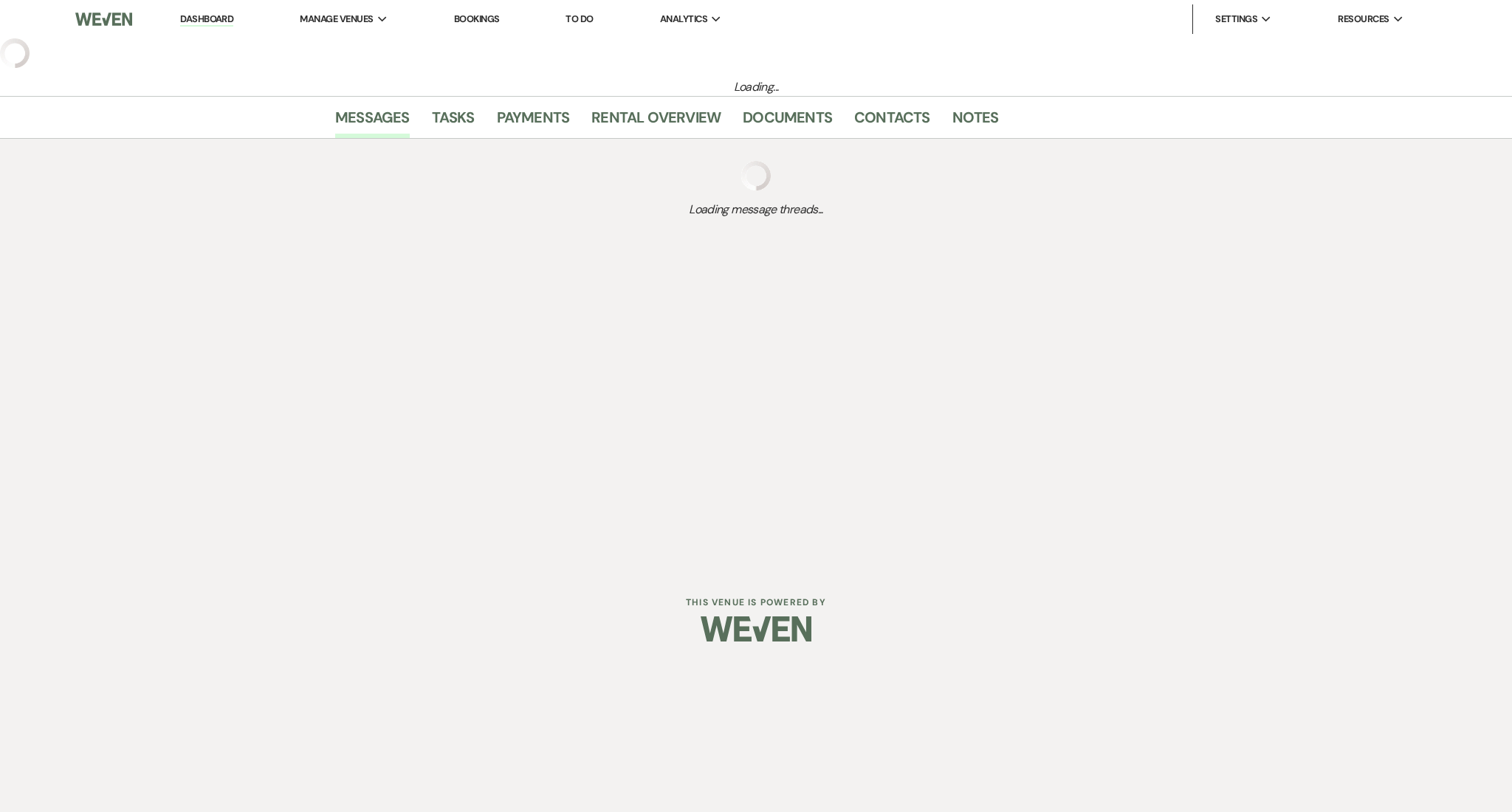
select select "9"
select select "5"
select select "13"
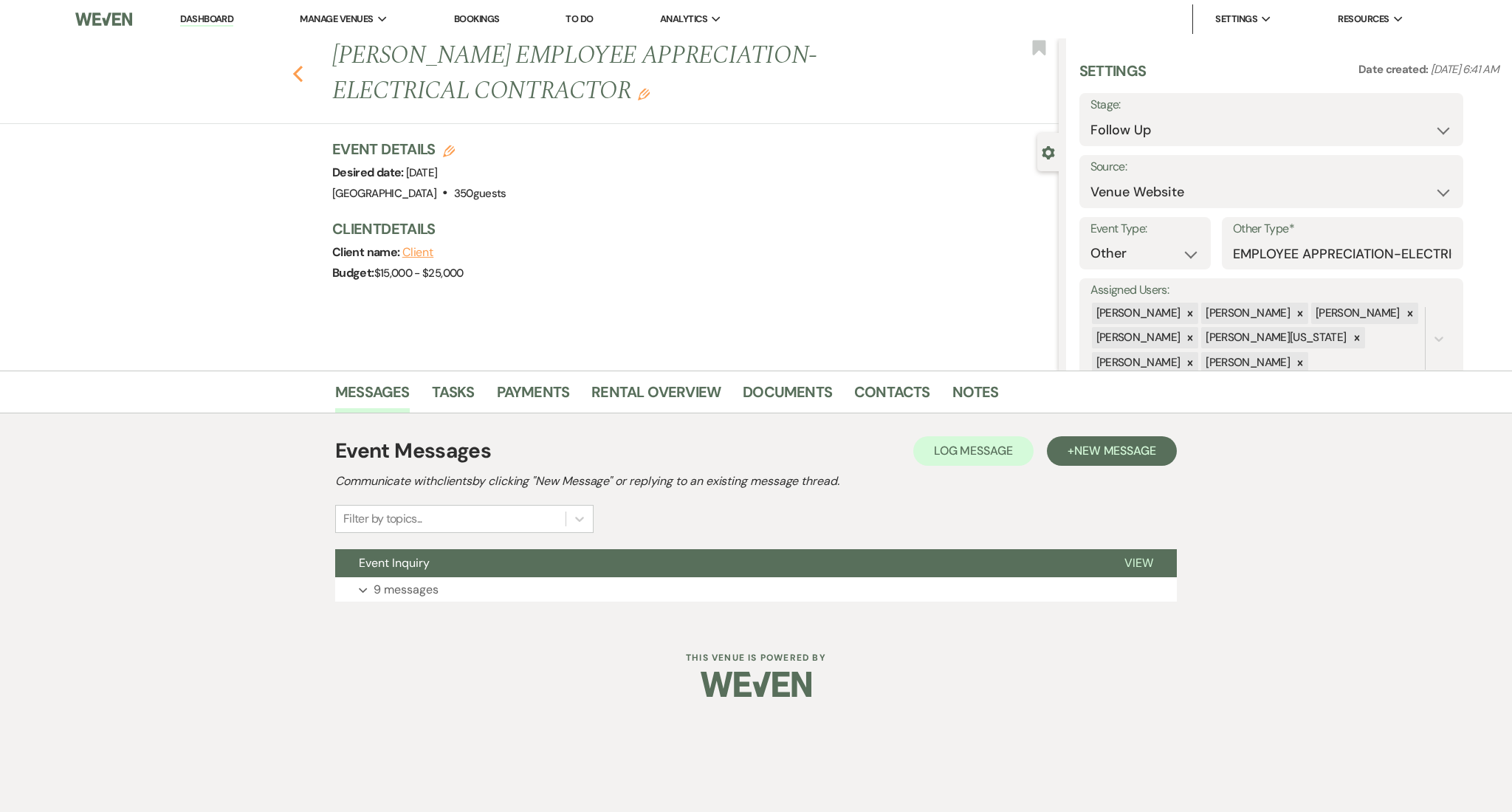
click at [302, 77] on icon "Previous" at bounding box center [298, 74] width 12 height 17
select select "9"
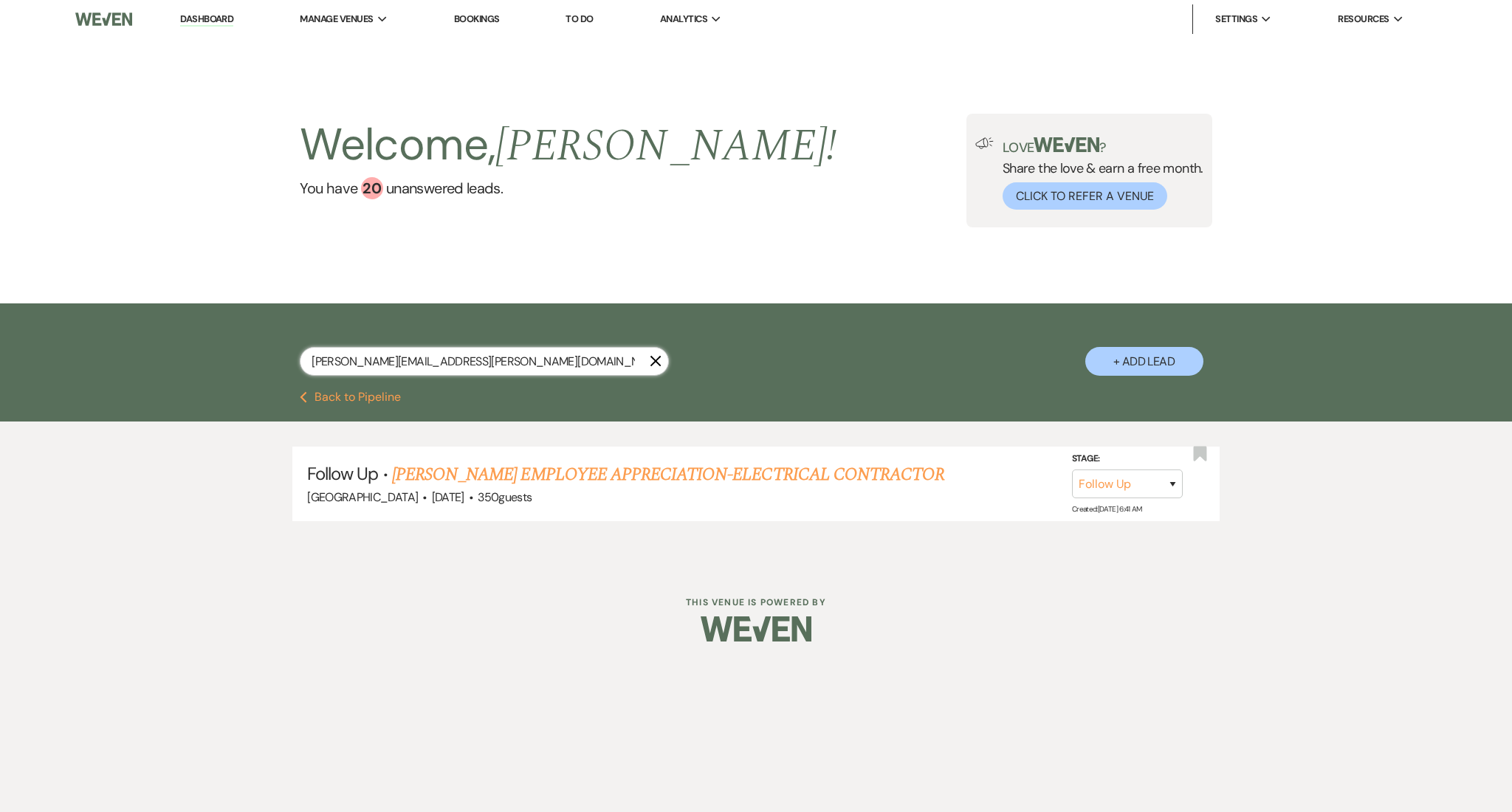
drag, startPoint x: 510, startPoint y: 367, endPoint x: 166, endPoint y: 347, distance: 344.6
click at [166, 347] on div "[PERSON_NAME][EMAIL_ADDRESS][PERSON_NAME][DOMAIN_NAME] X + Add Lead" at bounding box center [756, 347] width 1512 height 88
paste input "[EMAIL_ADDRESS]"
type input "[EMAIL_ADDRESS][DOMAIN_NAME]"
click at [488, 480] on link "[PERSON_NAME] & [PERSON_NAME] Wedding" at bounding box center [538, 475] width 331 height 27
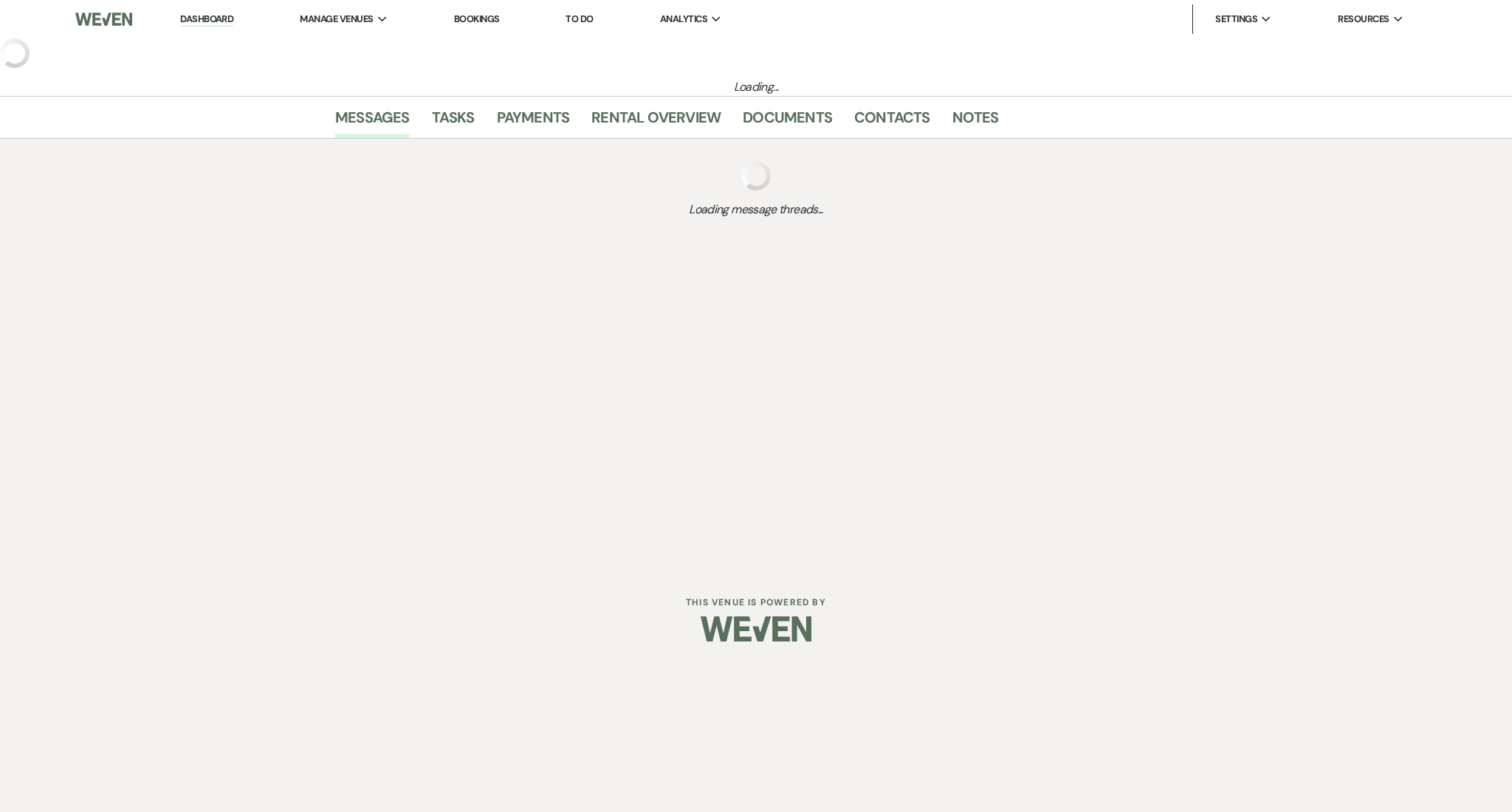
select select "5"
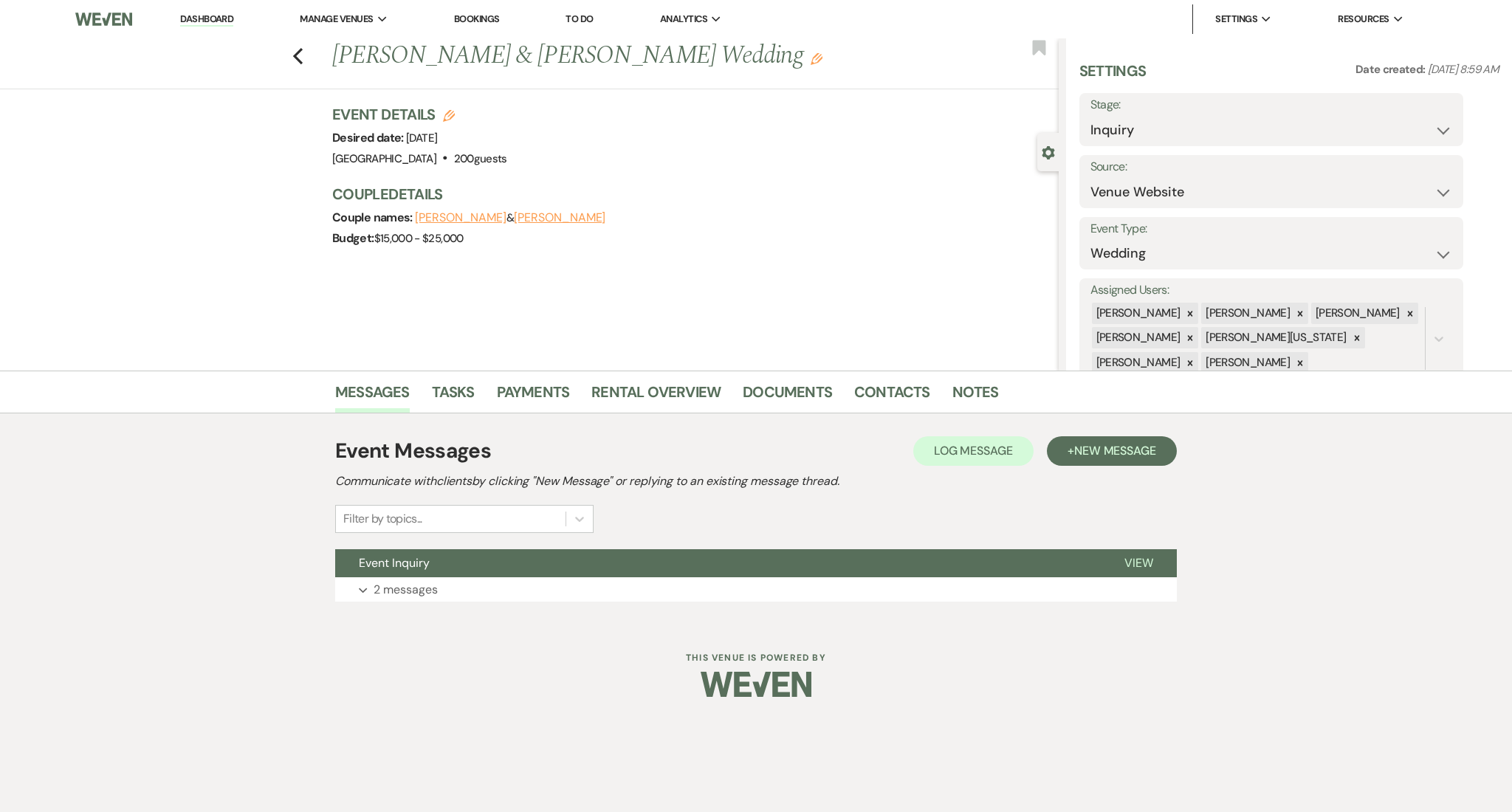
click at [289, 55] on div "Previous [PERSON_NAME] & [PERSON_NAME] Wedding Edit Bookmark" at bounding box center [525, 63] width 1066 height 51
click at [294, 55] on use "button" at bounding box center [297, 56] width 10 height 16
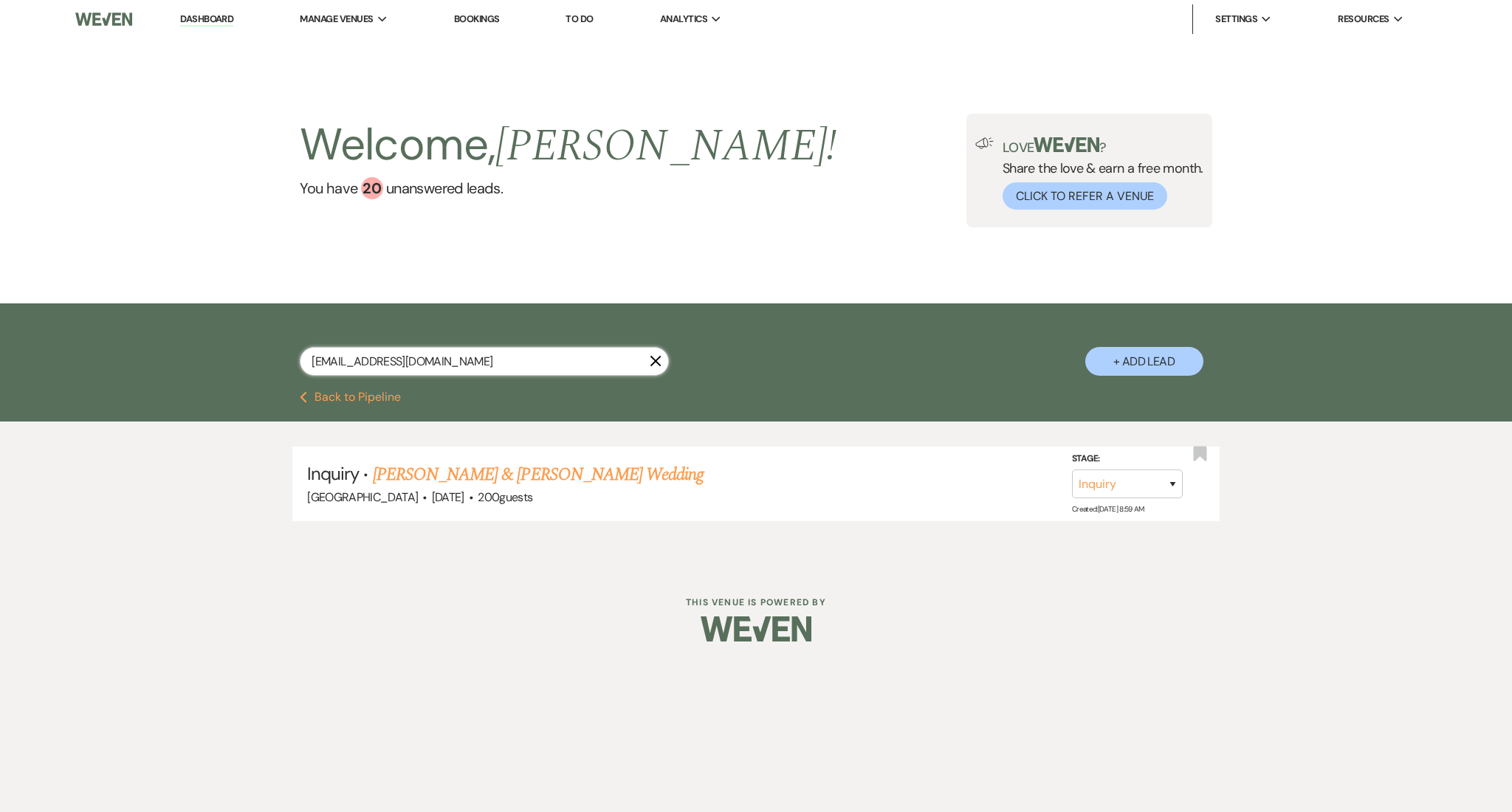
drag, startPoint x: 463, startPoint y: 352, endPoint x: 256, endPoint y: 337, distance: 207.5
click at [256, 337] on div "[EMAIL_ADDRESS][DOMAIN_NAME] X + Add Lead" at bounding box center [756, 349] width 1063 height 77
paste input "aded2787"
type input "[EMAIL_ADDRESS][DOMAIN_NAME]"
click at [413, 470] on link "[PERSON_NAME] Wedding" at bounding box center [466, 475] width 187 height 27
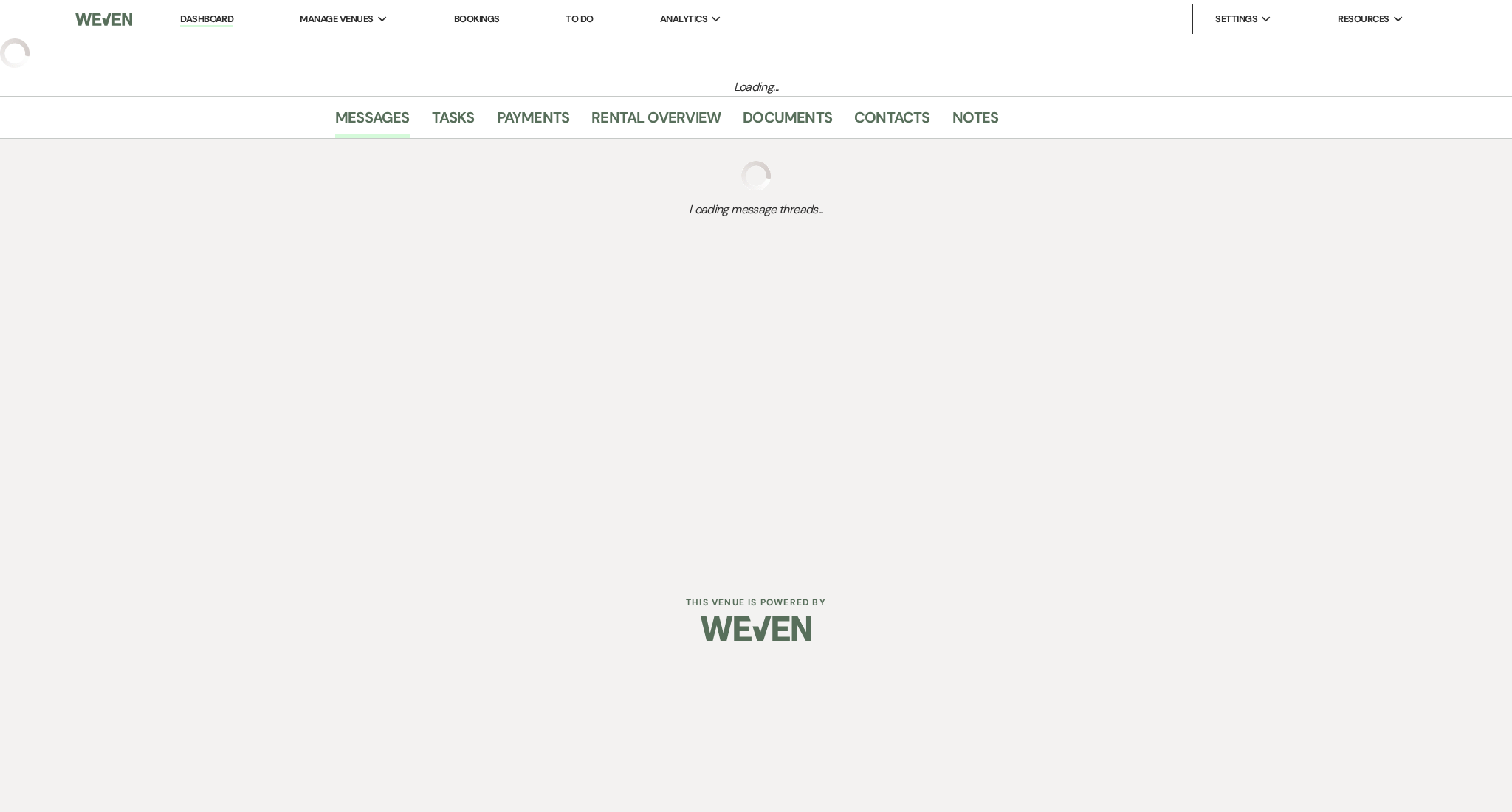
select select "2"
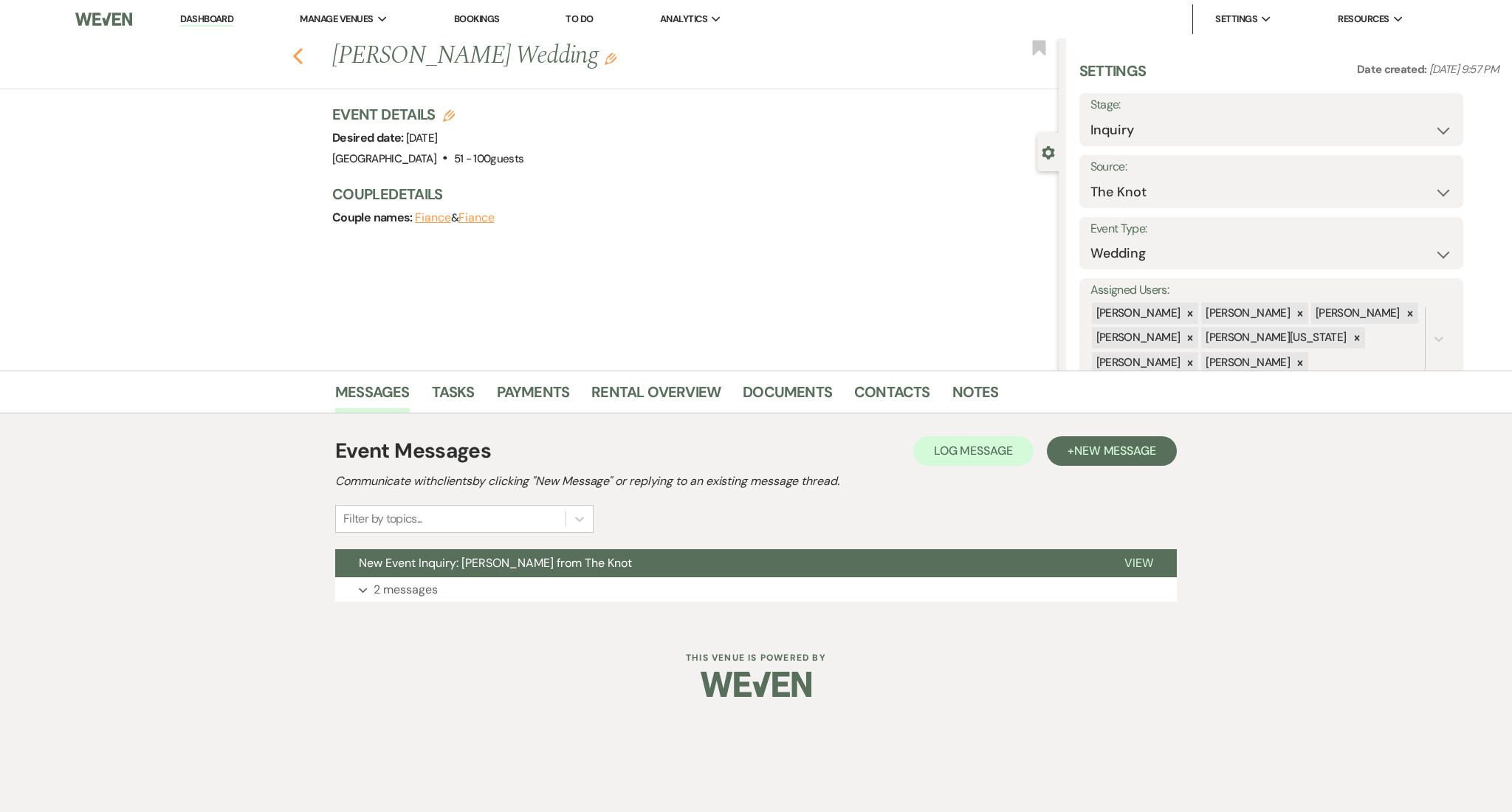
click at [296, 55] on use "button" at bounding box center [297, 56] width 10 height 16
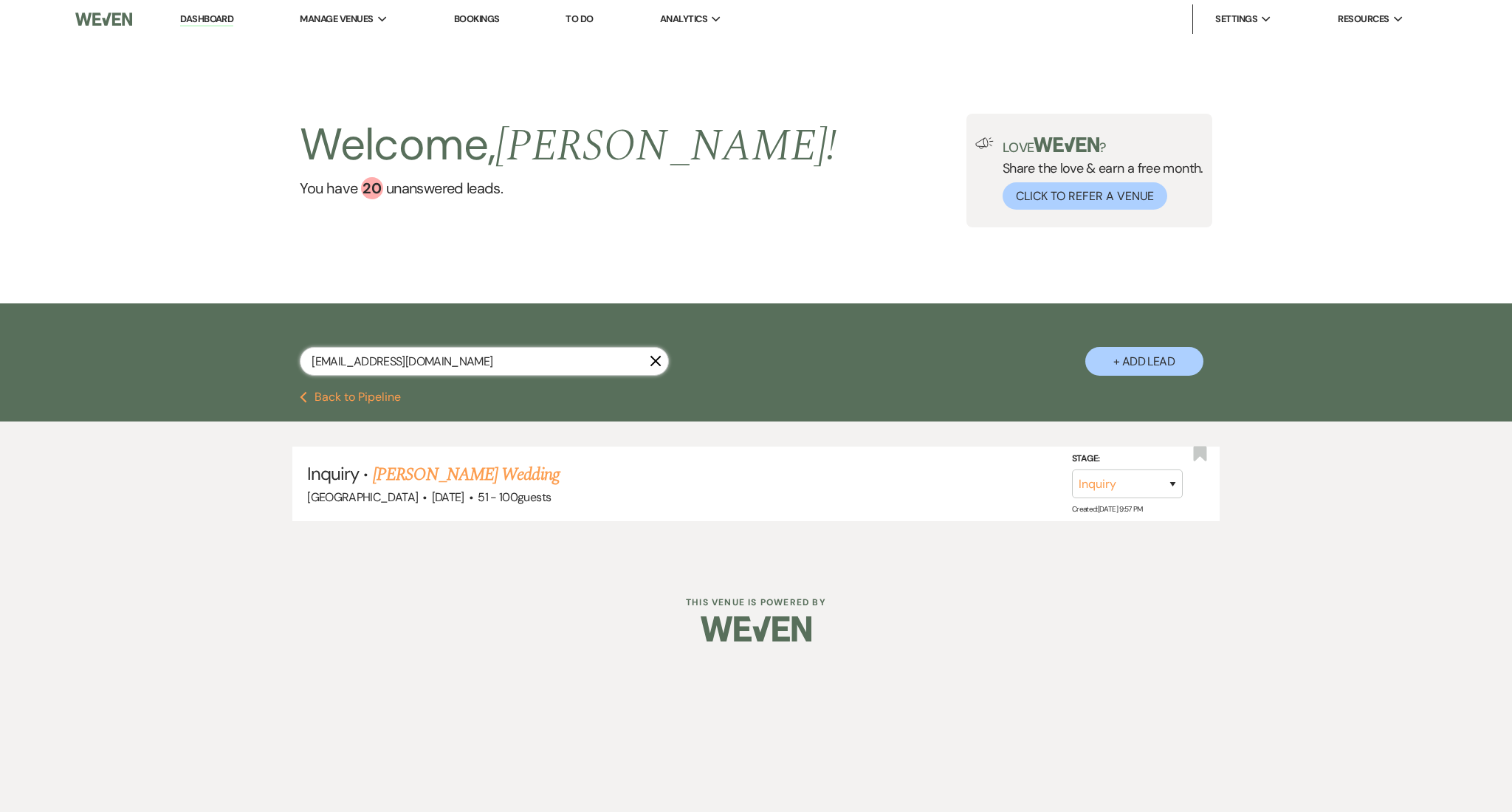
drag, startPoint x: 466, startPoint y: 368, endPoint x: 131, endPoint y: 337, distance: 336.4
click at [131, 337] on div "[EMAIL_ADDRESS][DOMAIN_NAME] X + Add Lead" at bounding box center [756, 347] width 1512 height 88
paste input "nhisenpai93"
type input "[EMAIL_ADDRESS][DOMAIN_NAME]"
click at [447, 466] on link "Nhi Ta's Wedding" at bounding box center [432, 475] width 118 height 27
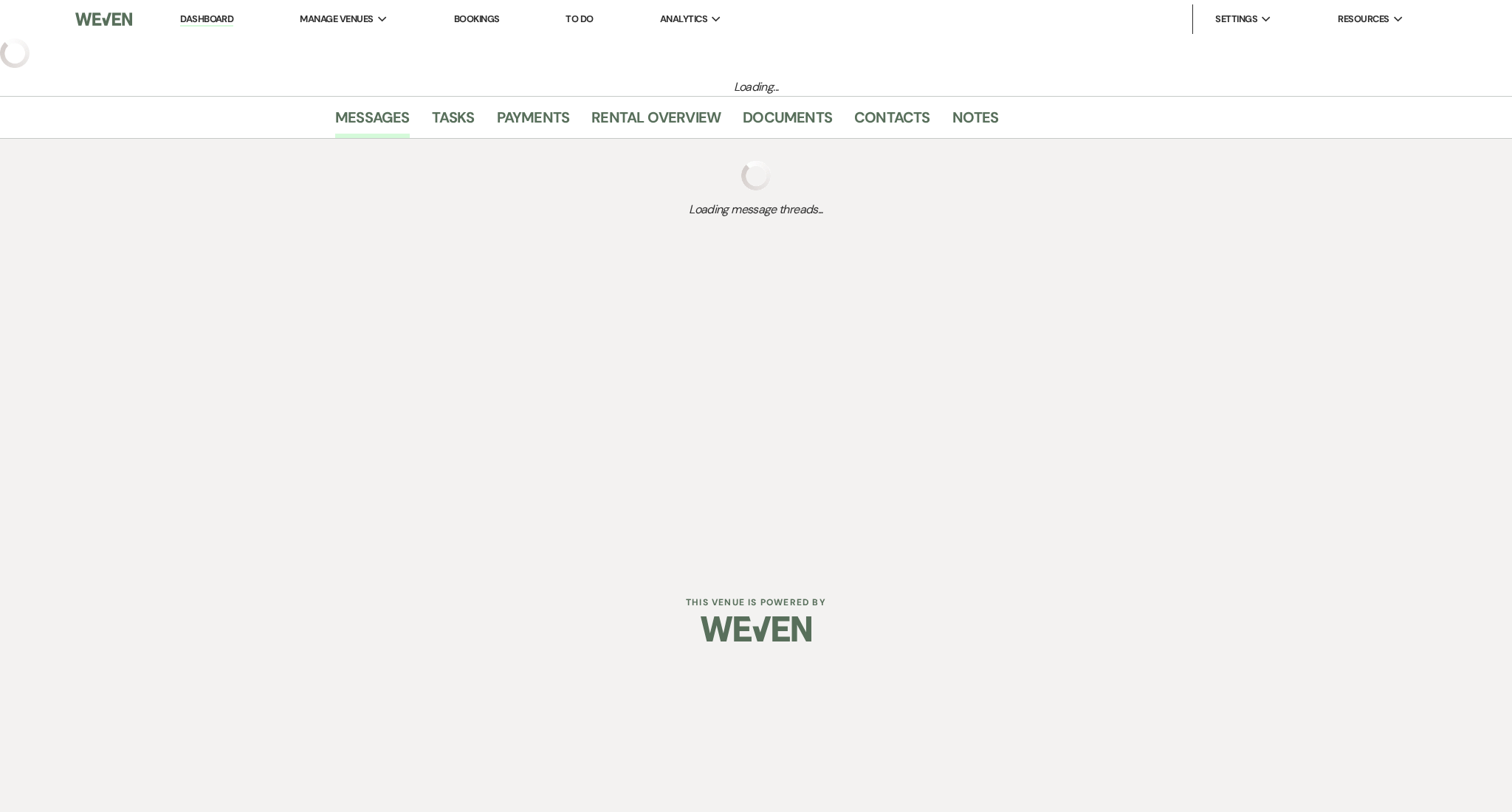
select select "2"
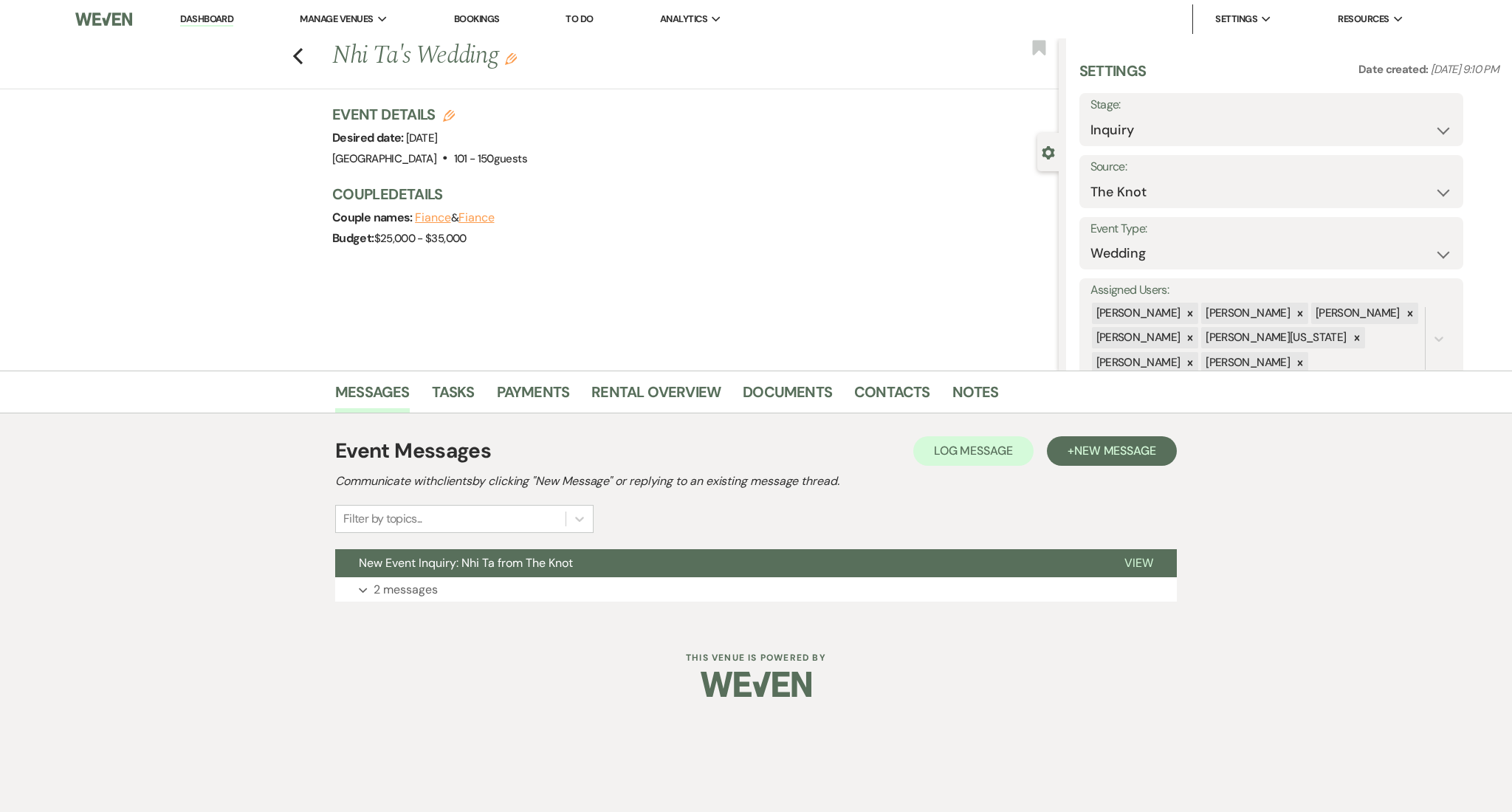
click at [289, 52] on div "Previous Nhi Ta's Wedding Edit Bookmark" at bounding box center [525, 63] width 1066 height 51
click at [293, 52] on icon "Previous" at bounding box center [298, 56] width 12 height 17
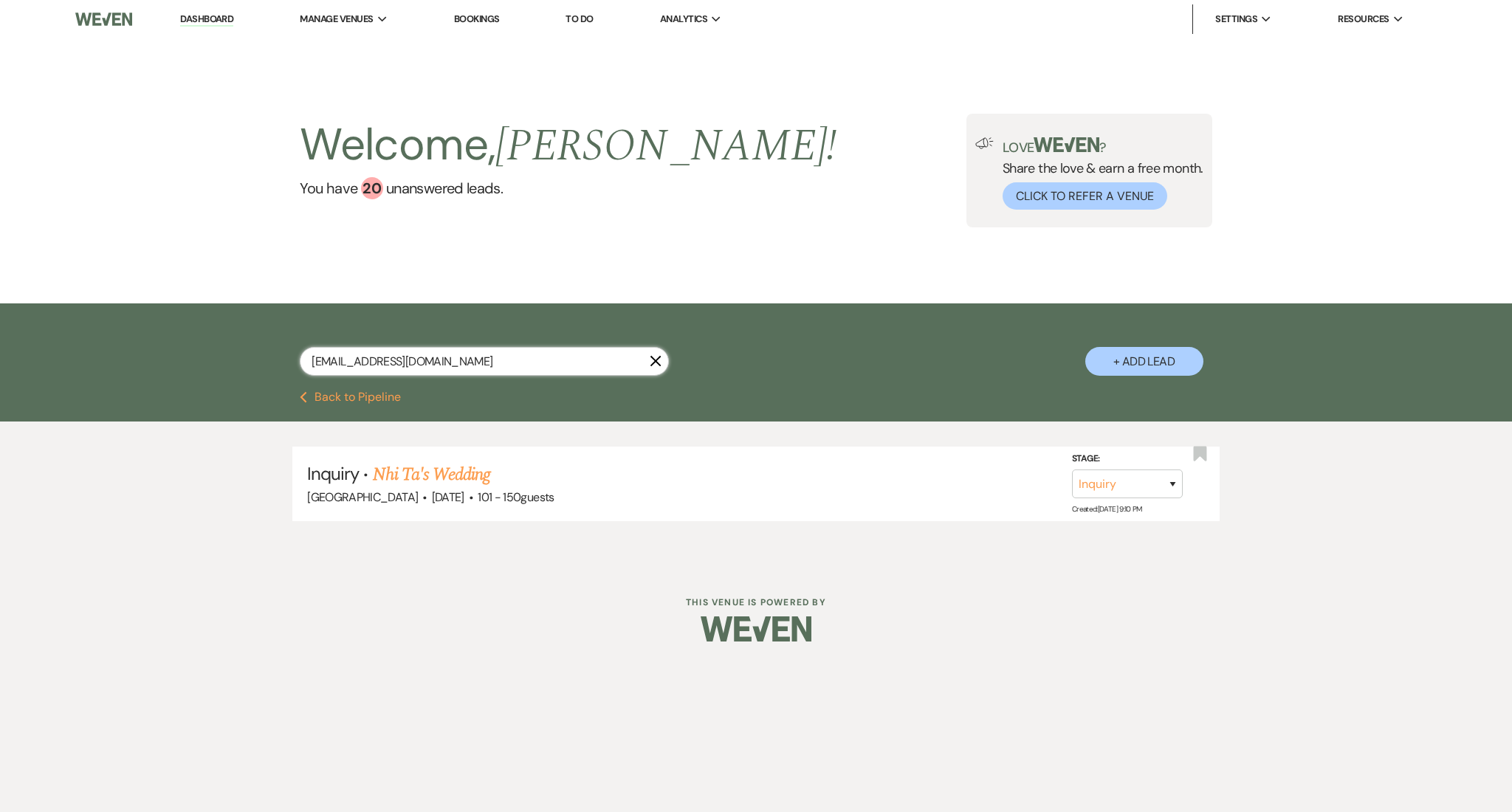
drag, startPoint x: 457, startPoint y: 360, endPoint x: 197, endPoint y: 361, distance: 260.0
click at [197, 361] on div "[EMAIL_ADDRESS][DOMAIN_NAME] X + Add Lead" at bounding box center [756, 347] width 1512 height 88
paste input "[PERSON_NAME].[PERSON_NAME].[PERSON_NAME]"
type input "[PERSON_NAME][EMAIL_ADDRESS][PERSON_NAME][PERSON_NAME][DOMAIN_NAME]"
click at [499, 466] on link "[PERSON_NAME] & [PERSON_NAME] Wedding" at bounding box center [538, 475] width 331 height 27
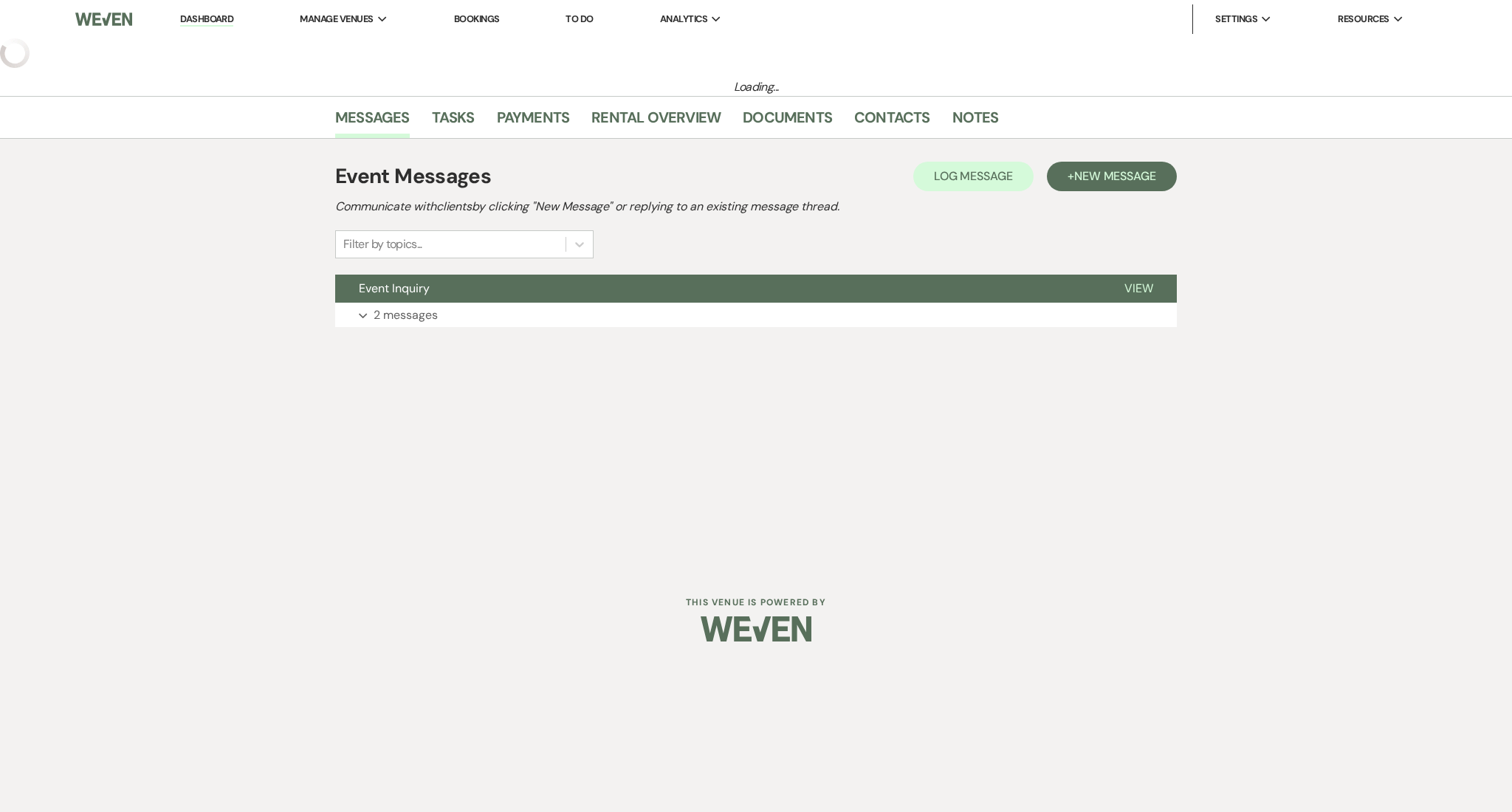
select select "5"
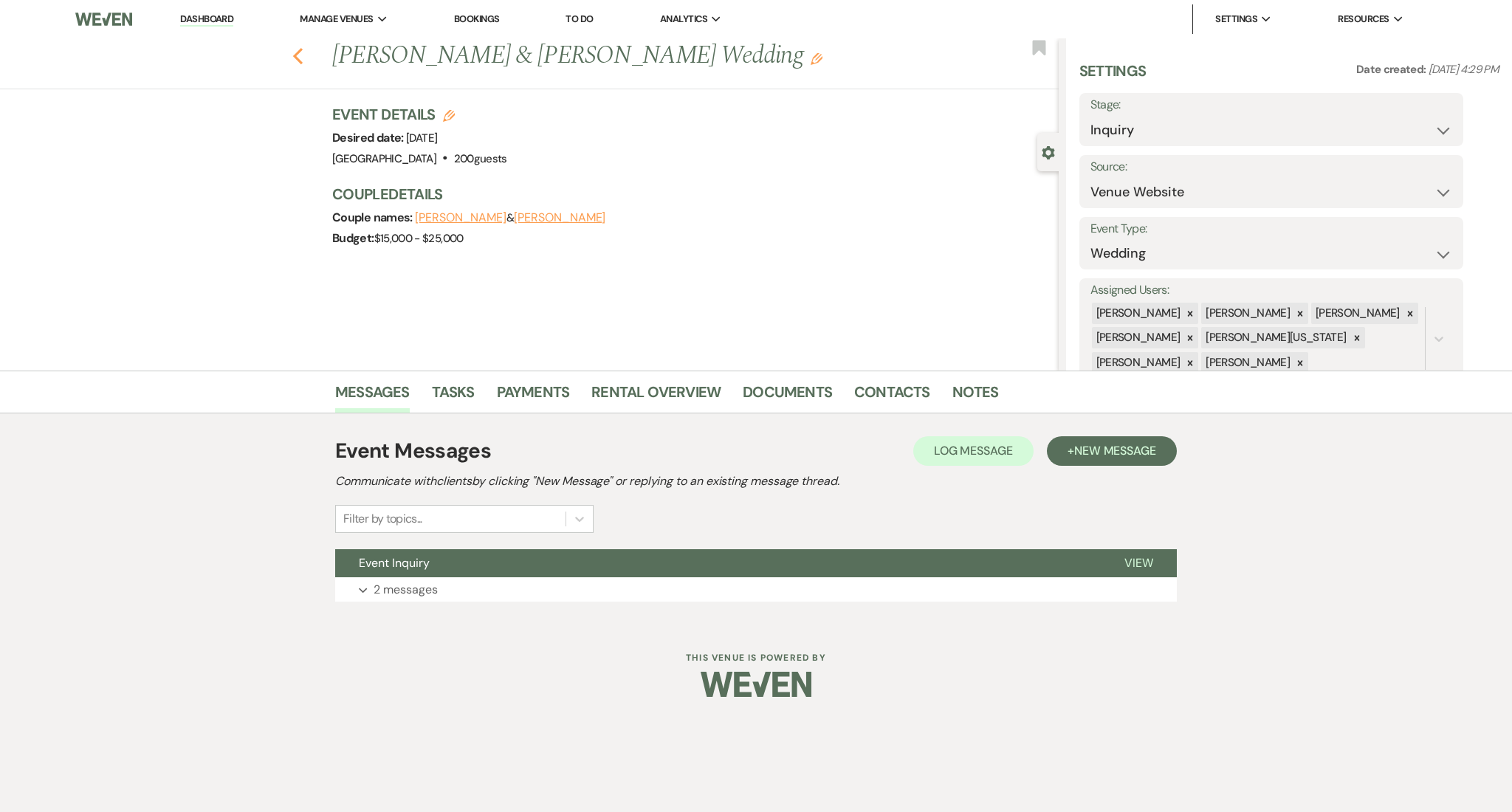
click at [293, 59] on icon "Previous" at bounding box center [298, 56] width 12 height 17
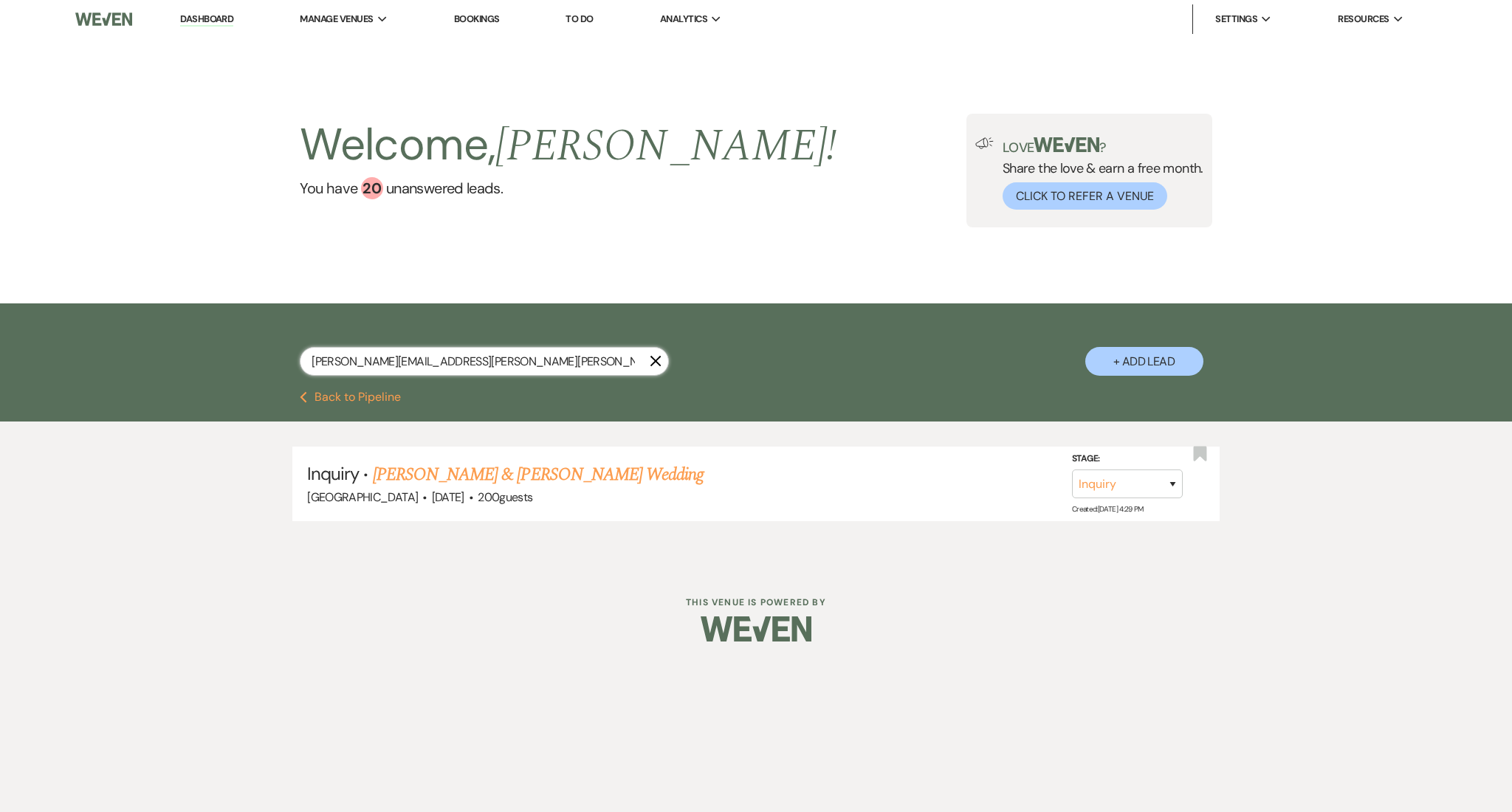
drag, startPoint x: 499, startPoint y: 356, endPoint x: 206, endPoint y: 367, distance: 293.2
click at [206, 367] on div "[PERSON_NAME][EMAIL_ADDRESS][PERSON_NAME][PERSON_NAME][DOMAIN_NAME] X + Add Lead" at bounding box center [756, 347] width 1512 height 88
paste input "nmegall1"
type input "[EMAIL_ADDRESS][DOMAIN_NAME]"
click at [469, 465] on link "[PERSON_NAME] Wedding" at bounding box center [466, 475] width 187 height 27
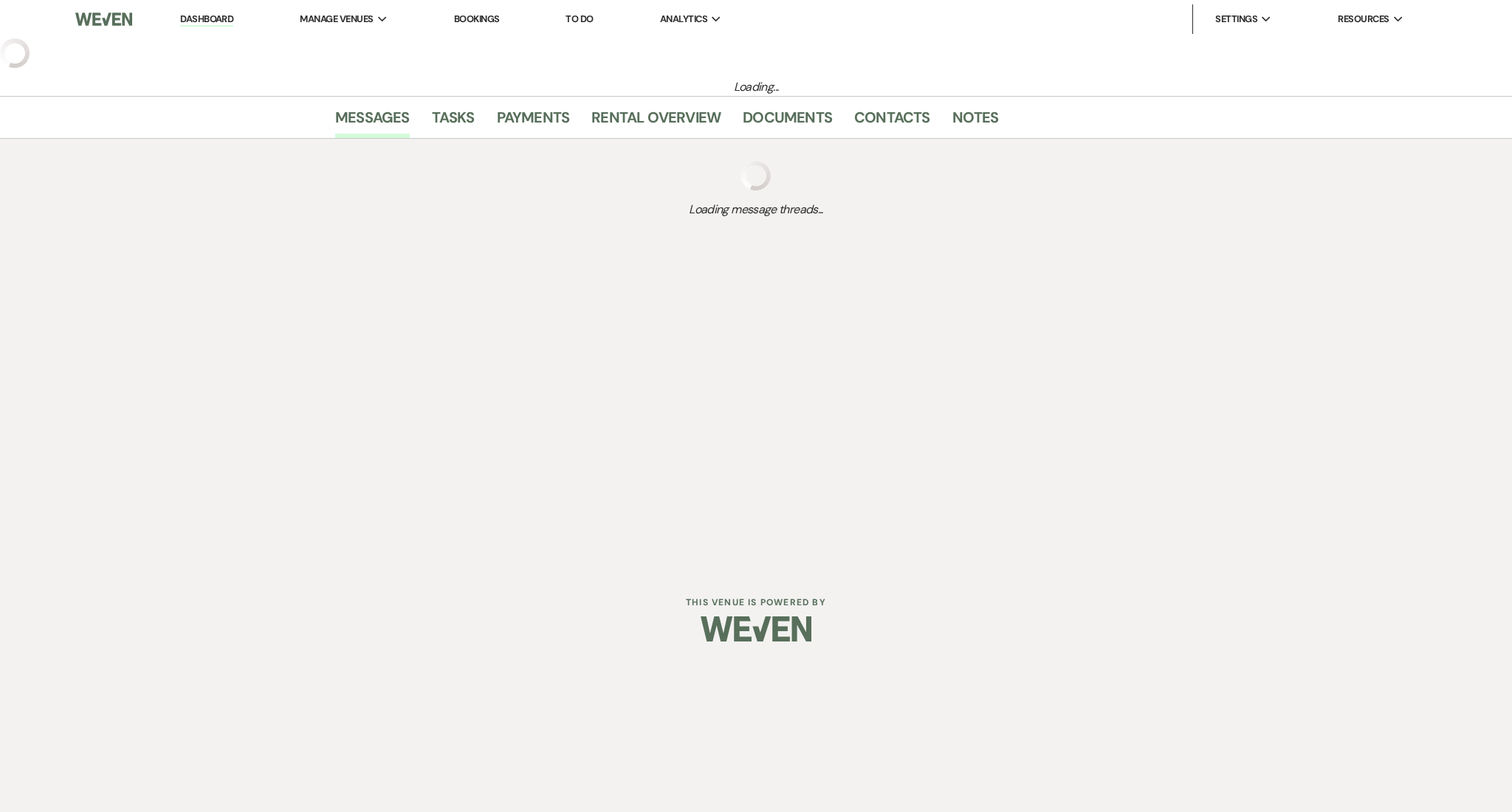
select select "2"
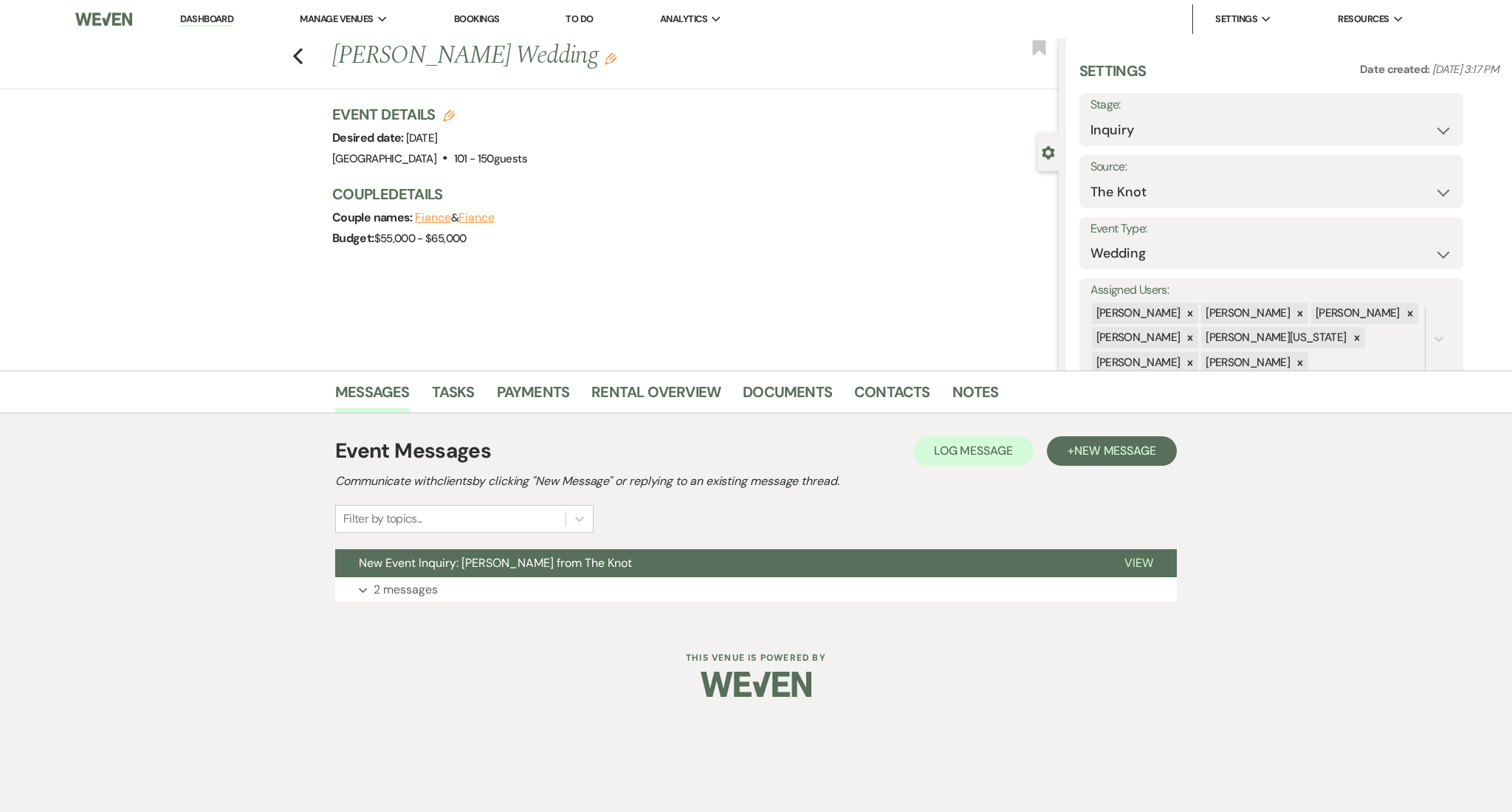
click at [310, 60] on div "Previous [PERSON_NAME] Wedding Edit Bookmark" at bounding box center [525, 63] width 1066 height 51
click at [300, 54] on icon "Previous" at bounding box center [298, 56] width 12 height 17
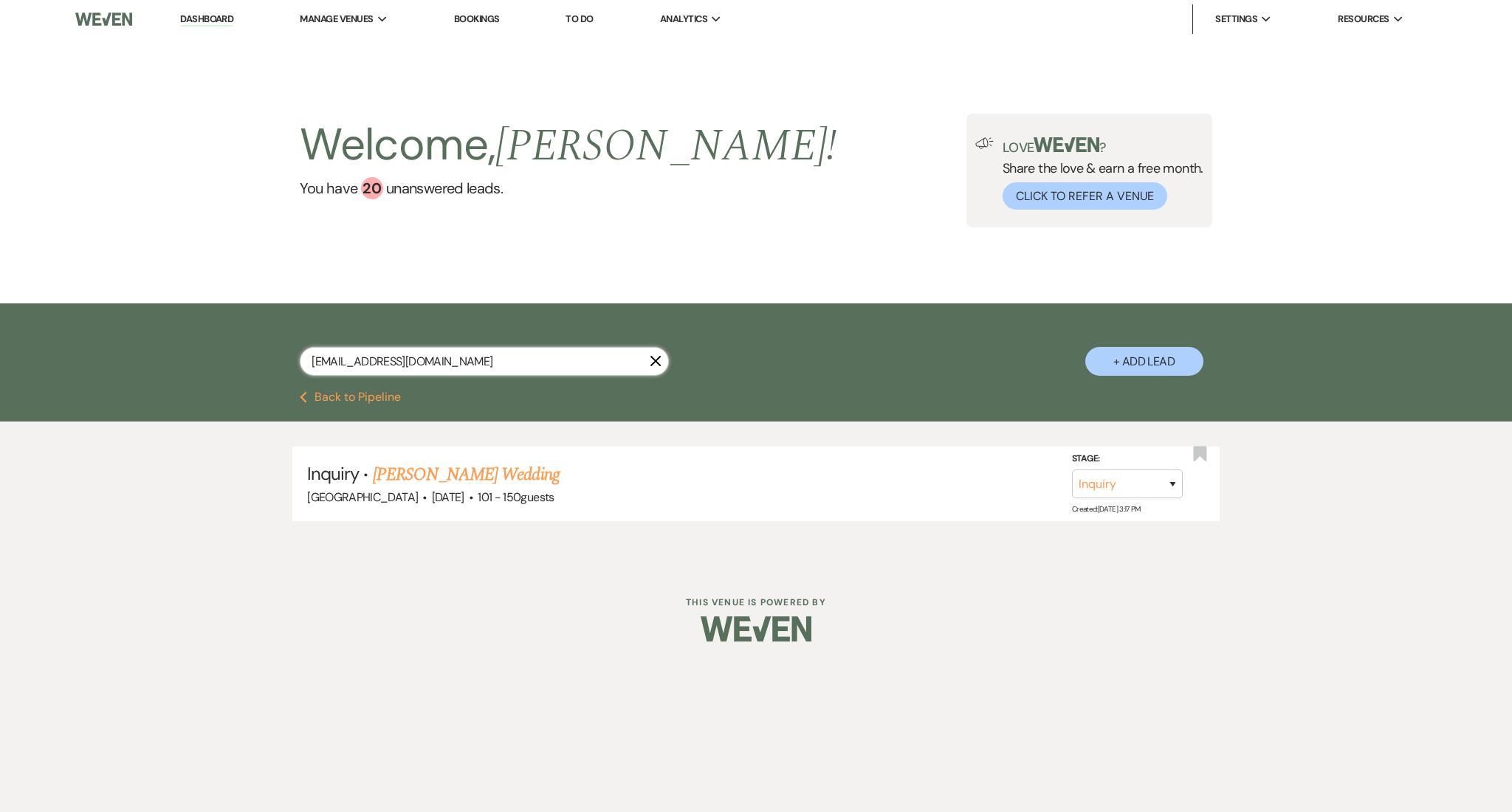
drag, startPoint x: 458, startPoint y: 358, endPoint x: 213, endPoint y: 356, distance: 245.0
click at [213, 356] on div "[EMAIL_ADDRESS][DOMAIN_NAME] X + Add Lead" at bounding box center [756, 347] width 1512 height 88
paste input "[EMAIL_ADDRESS]"
type input "[EMAIL_ADDRESS][DOMAIN_NAME]"
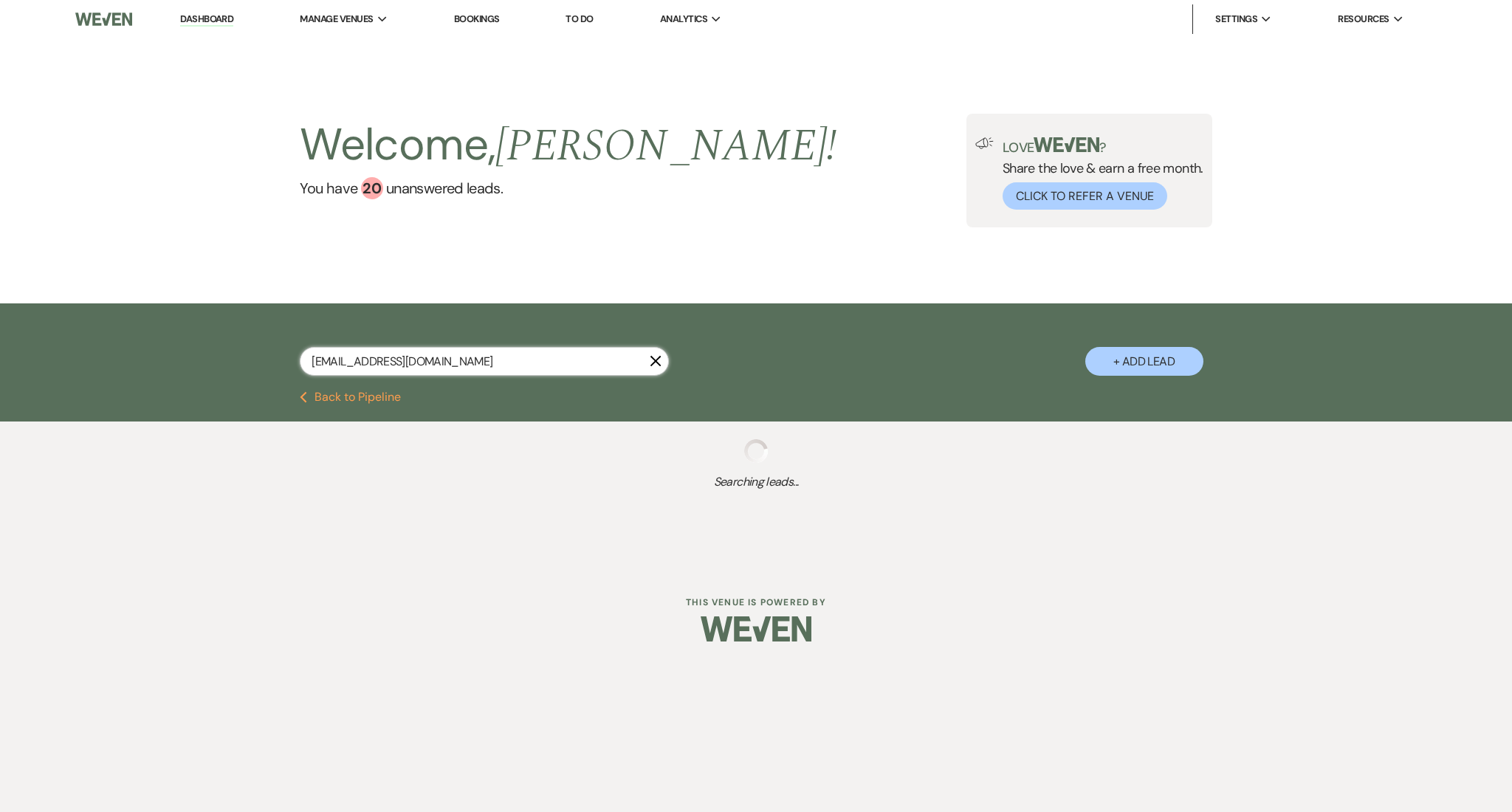
select select "9"
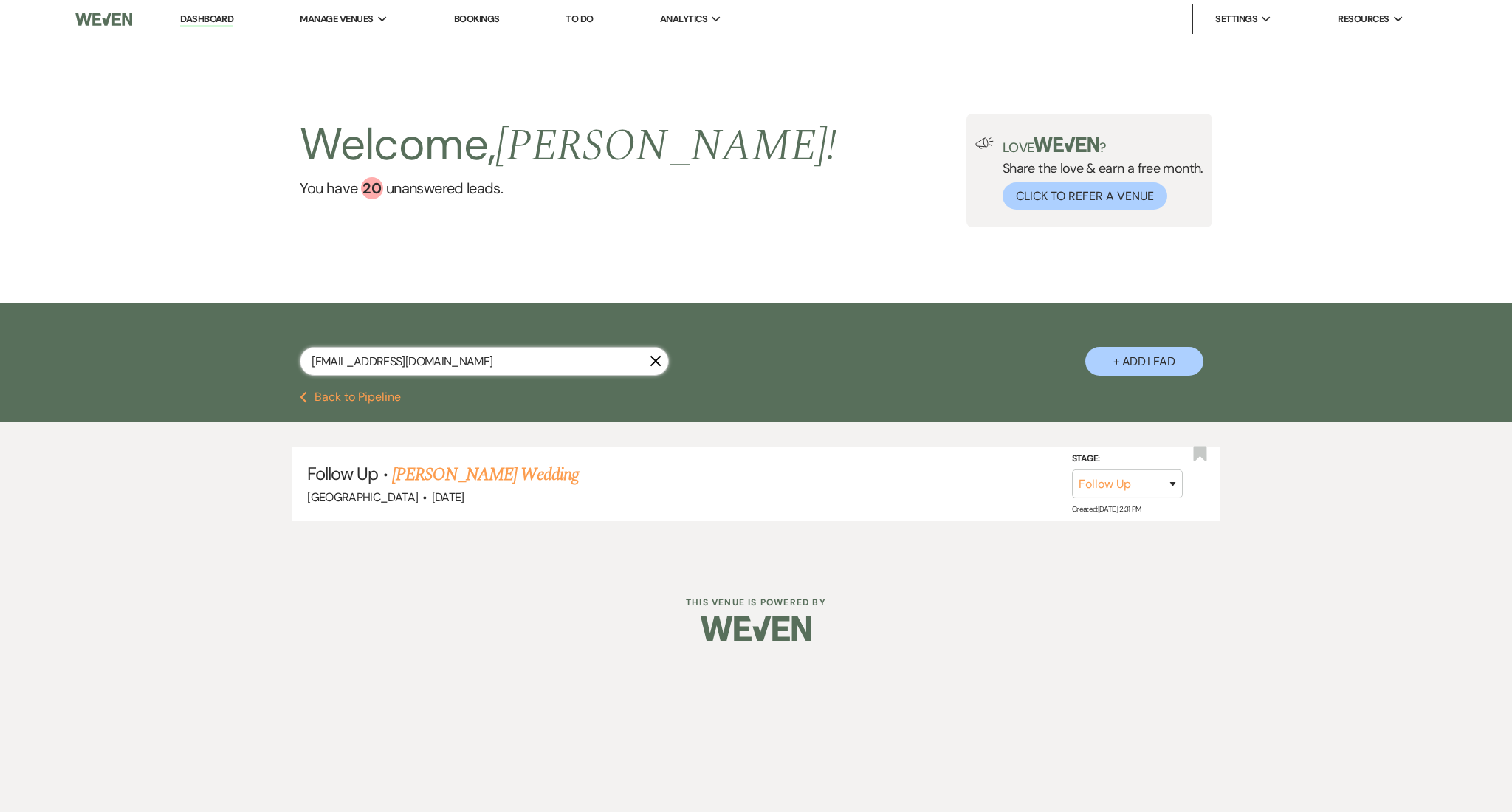
type input "[EMAIL_ADDRESS][DOMAIN_NAME]"
click at [426, 463] on link "[PERSON_NAME] Wedding" at bounding box center [485, 475] width 187 height 27
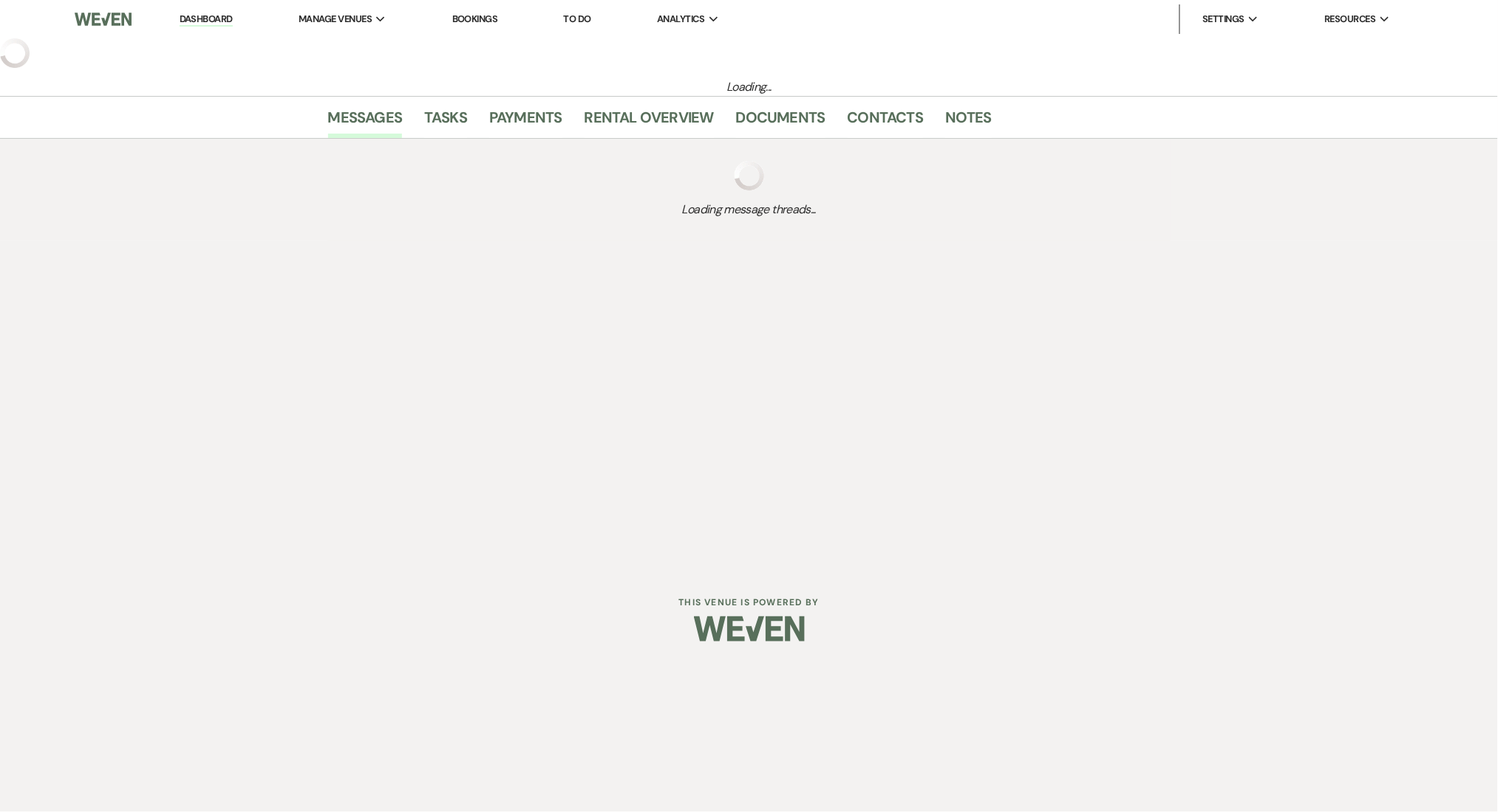
select select "9"
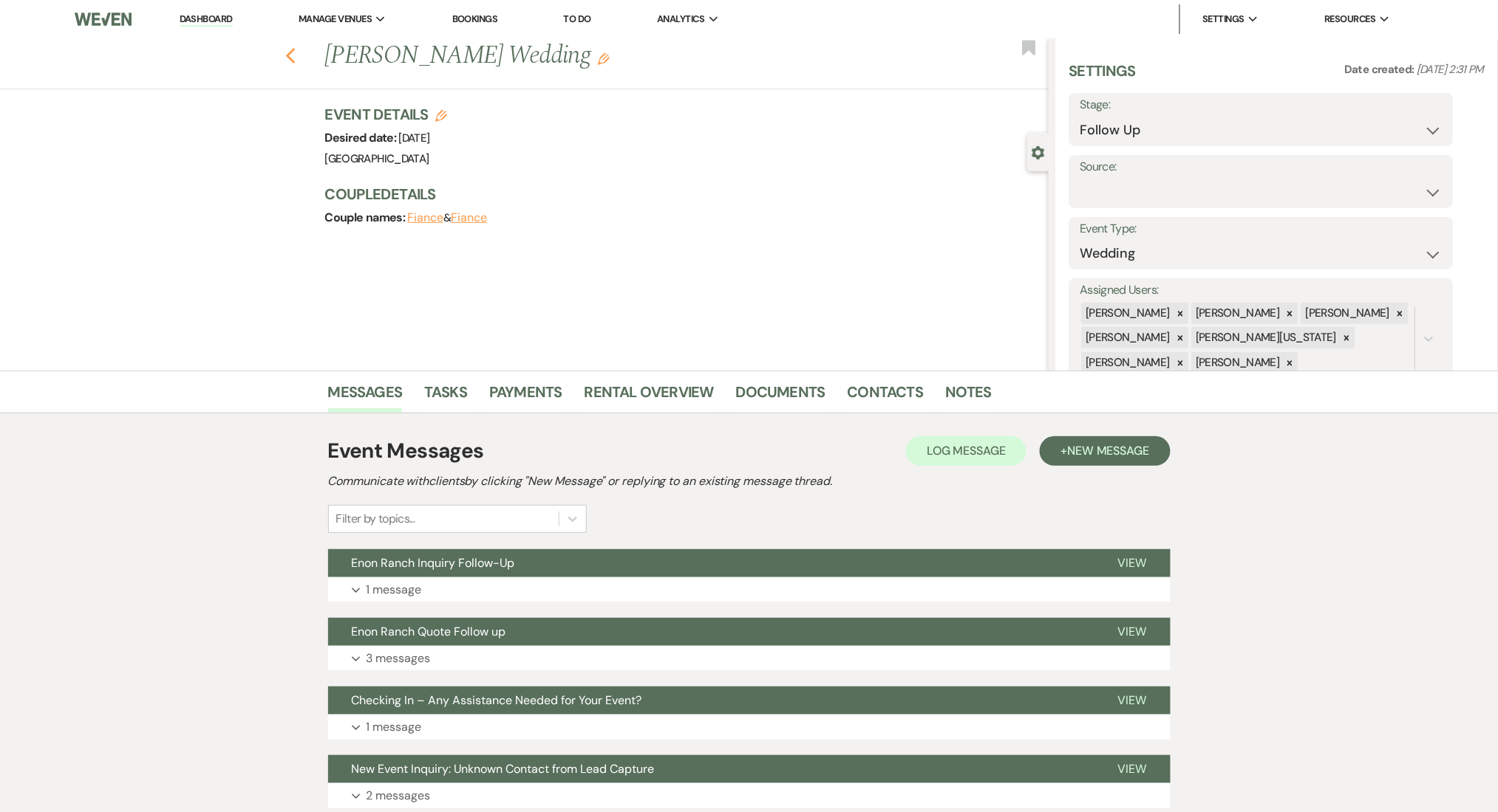
click at [297, 52] on icon "Previous" at bounding box center [291, 56] width 12 height 17
select select "9"
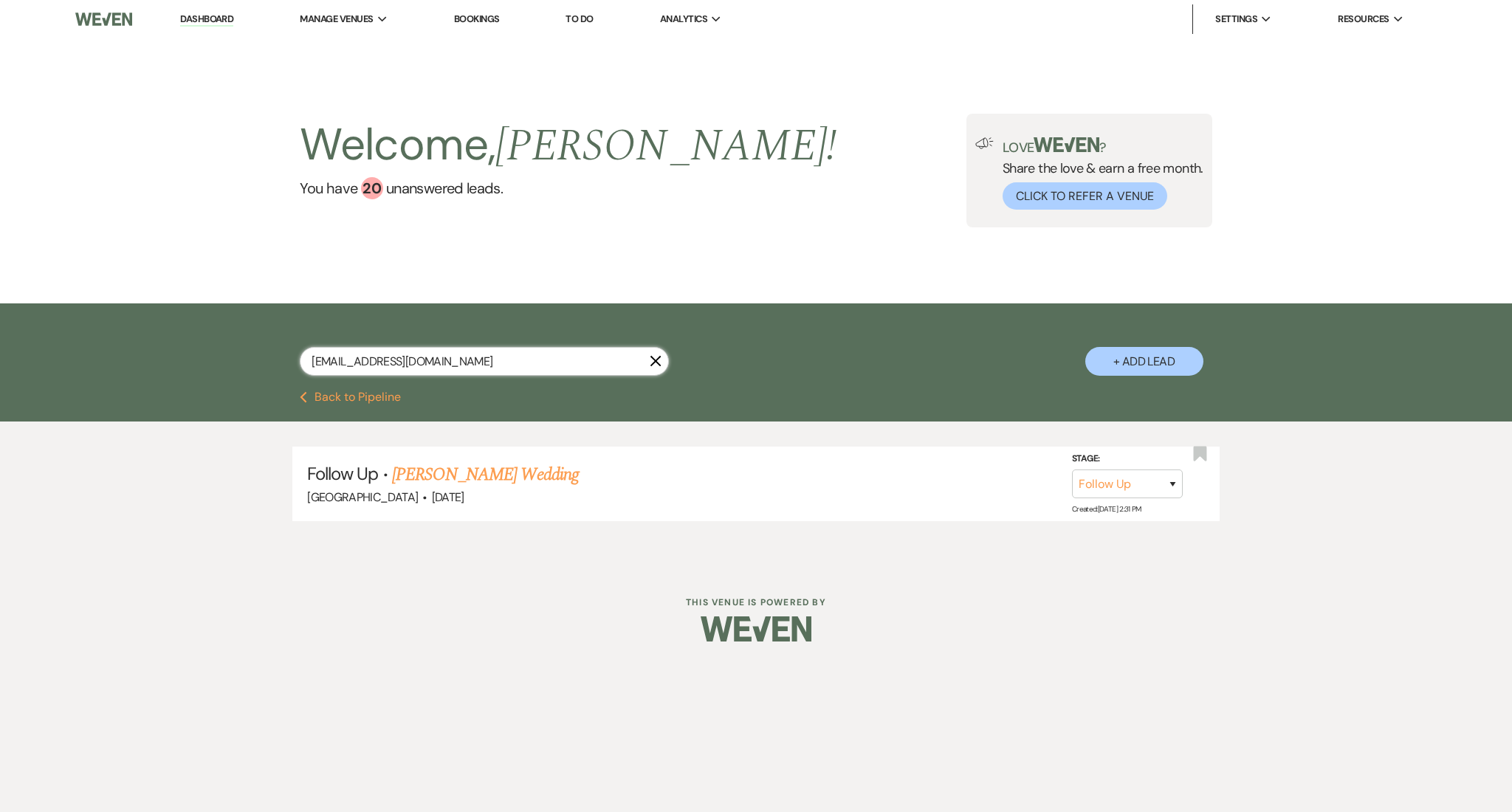
drag, startPoint x: 447, startPoint y: 357, endPoint x: 82, endPoint y: 321, distance: 366.8
click at [82, 321] on div "[EMAIL_ADDRESS][DOMAIN_NAME] X + Add Lead" at bounding box center [756, 347] width 1512 height 88
paste input "[EMAIL_ADDRESS]"
type input "[EMAIL_ADDRESS][DOMAIN_NAME]"
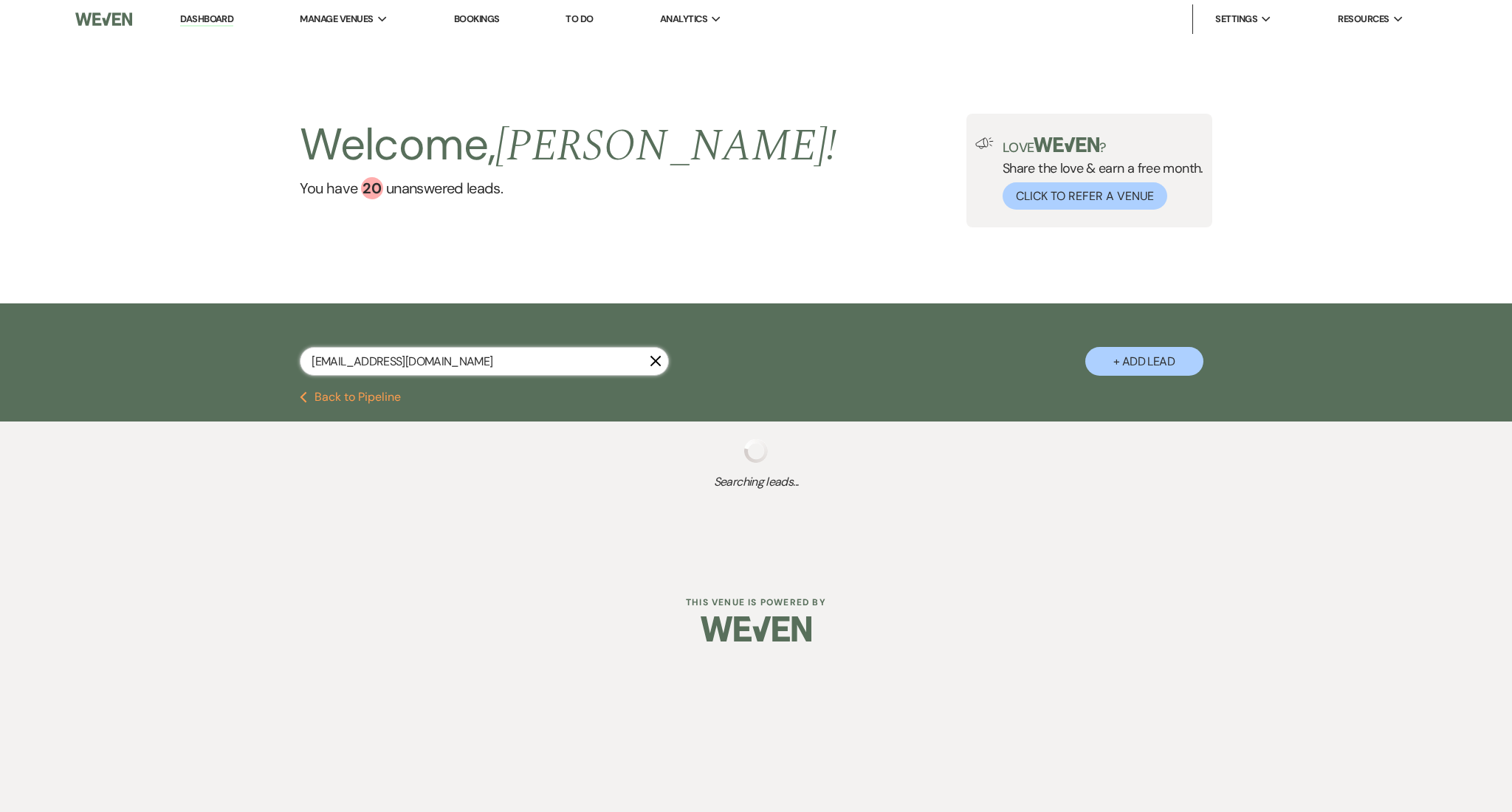
select select "9"
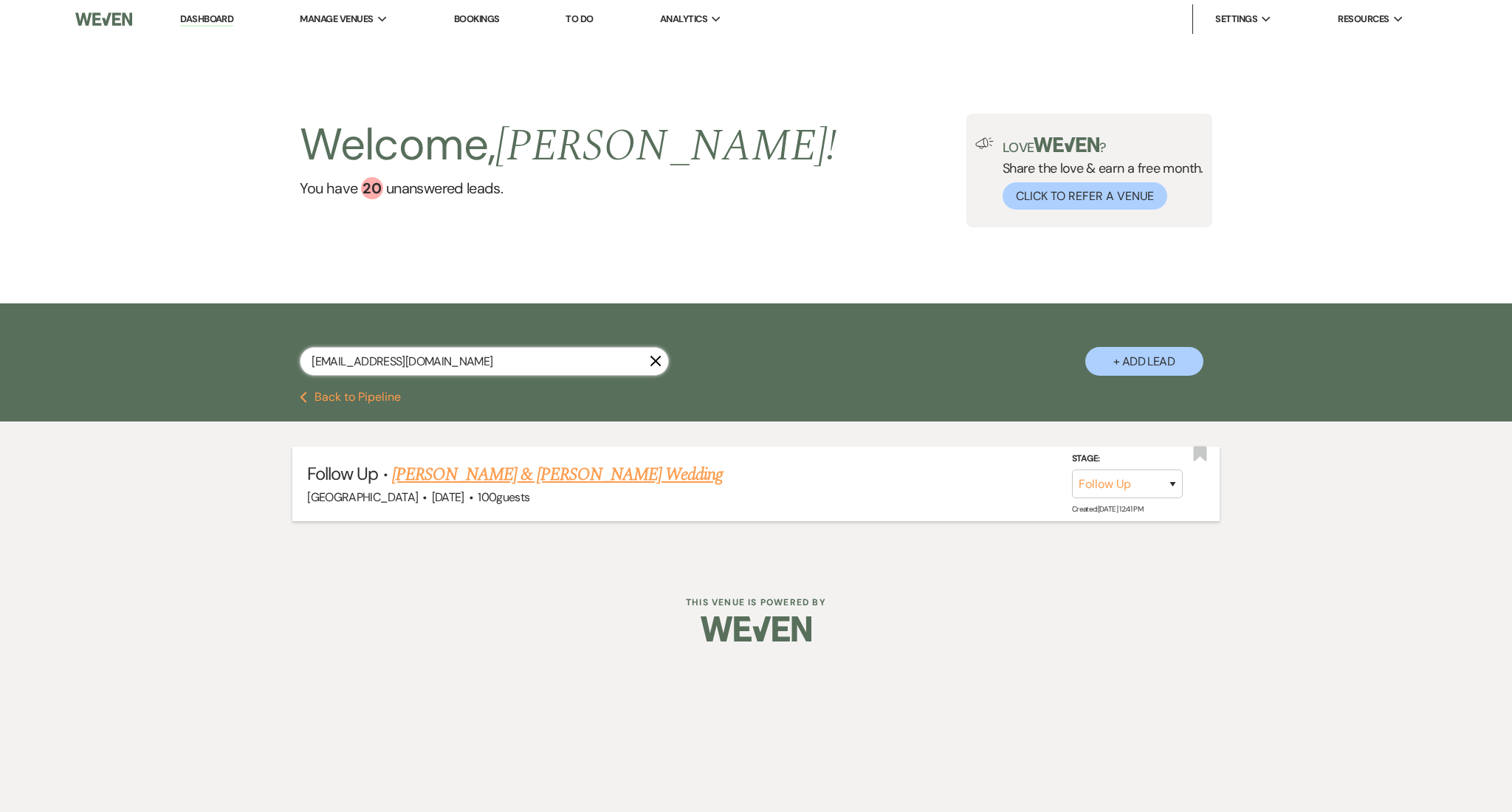
type input "[EMAIL_ADDRESS][DOMAIN_NAME]"
click at [483, 483] on link "[PERSON_NAME] & [PERSON_NAME] Wedding" at bounding box center [557, 475] width 331 height 27
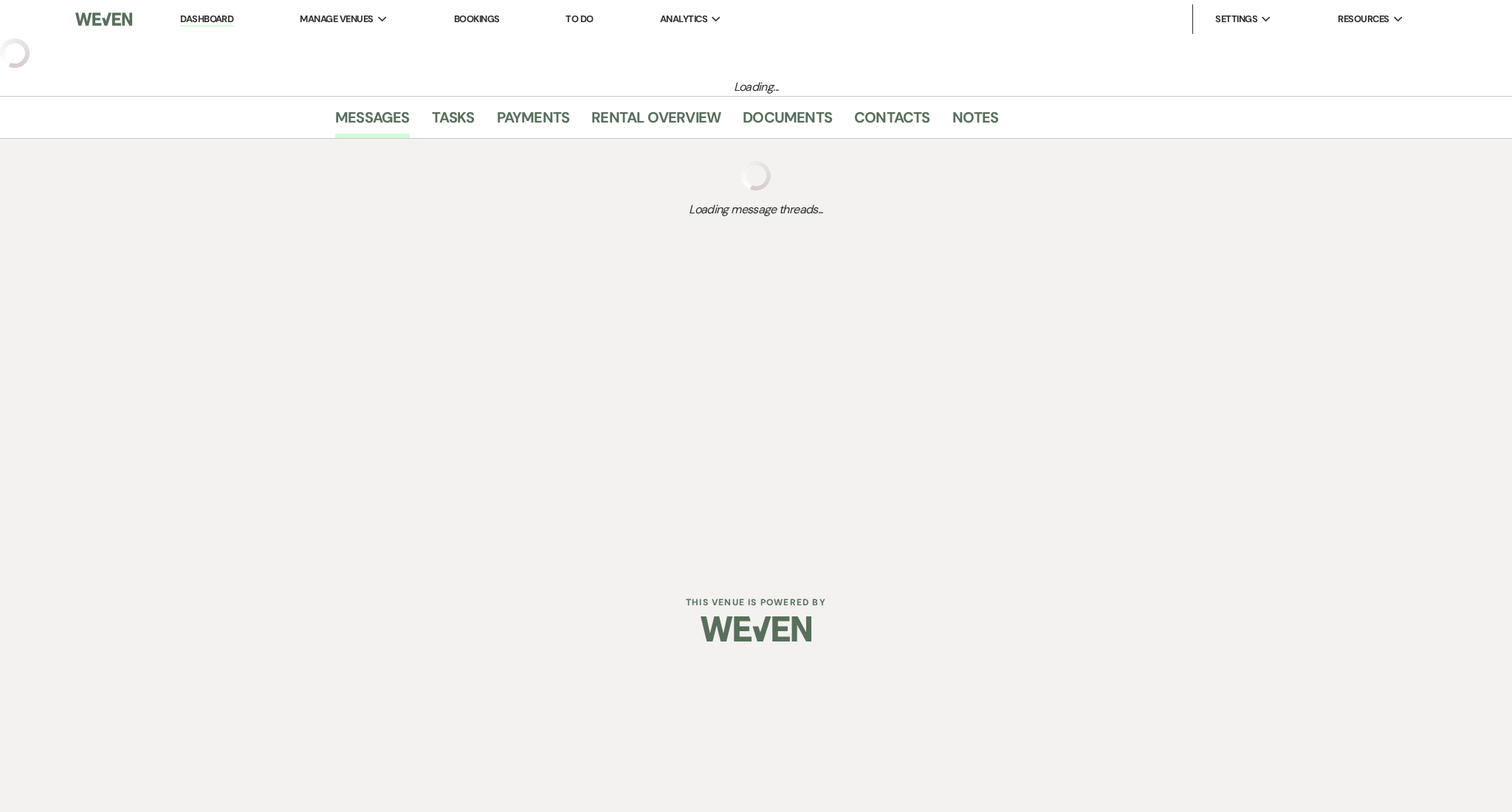
select select "9"
select select "5"
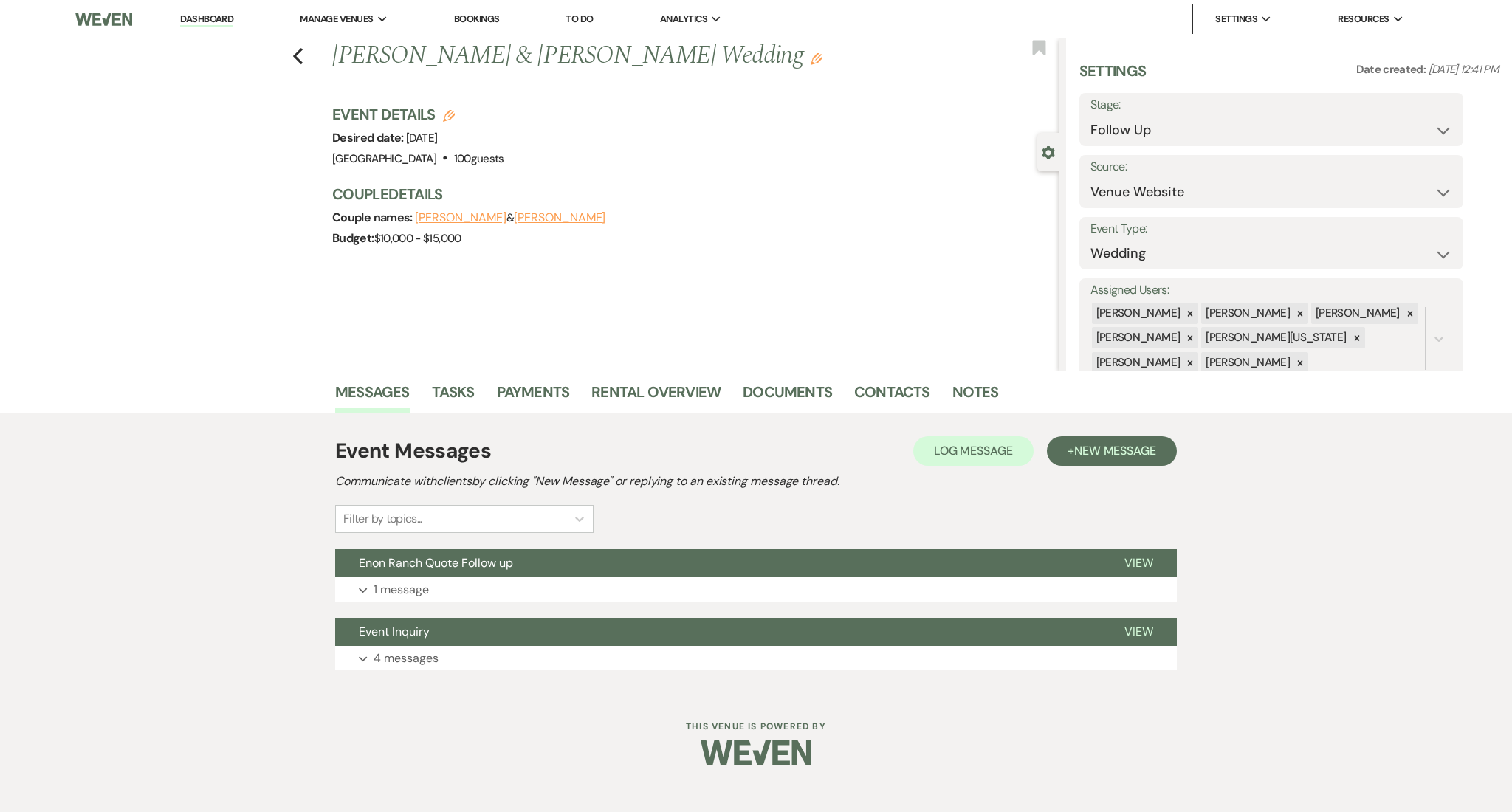
click at [307, 55] on div "Previous [PERSON_NAME] & [PERSON_NAME] Wedding Edit Bookmark" at bounding box center [525, 63] width 1066 height 51
click at [296, 56] on icon "Previous" at bounding box center [298, 56] width 12 height 17
select select "9"
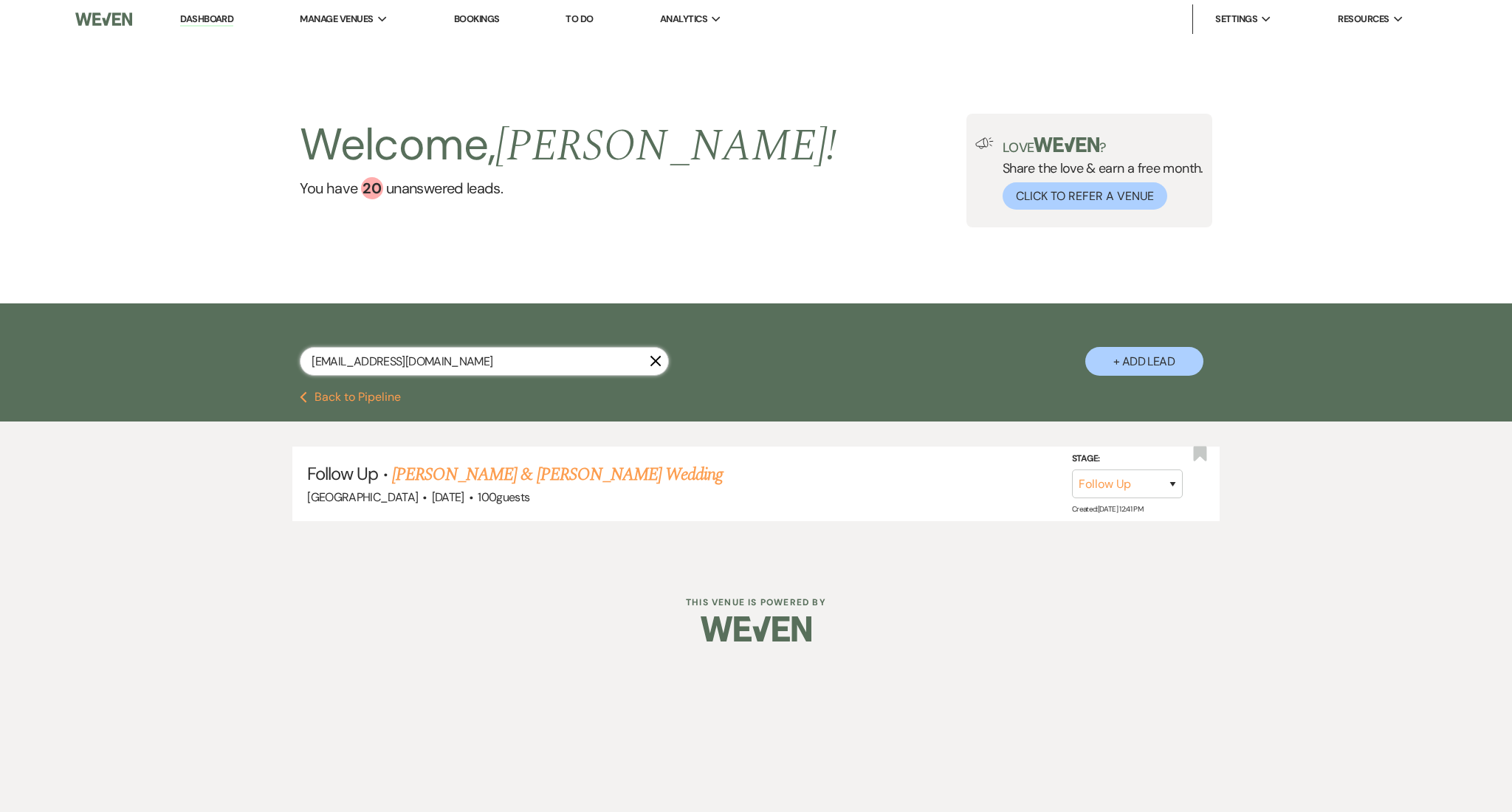
drag, startPoint x: 452, startPoint y: 365, endPoint x: 166, endPoint y: 341, distance: 287.0
click at [166, 341] on div "[EMAIL_ADDRESS][DOMAIN_NAME] X + Add Lead" at bounding box center [756, 347] width 1512 height 88
paste input "kacleak"
type input "[EMAIL_ADDRESS][DOMAIN_NAME]"
click at [469, 473] on link "[PERSON_NAME] Wedding" at bounding box center [466, 475] width 187 height 27
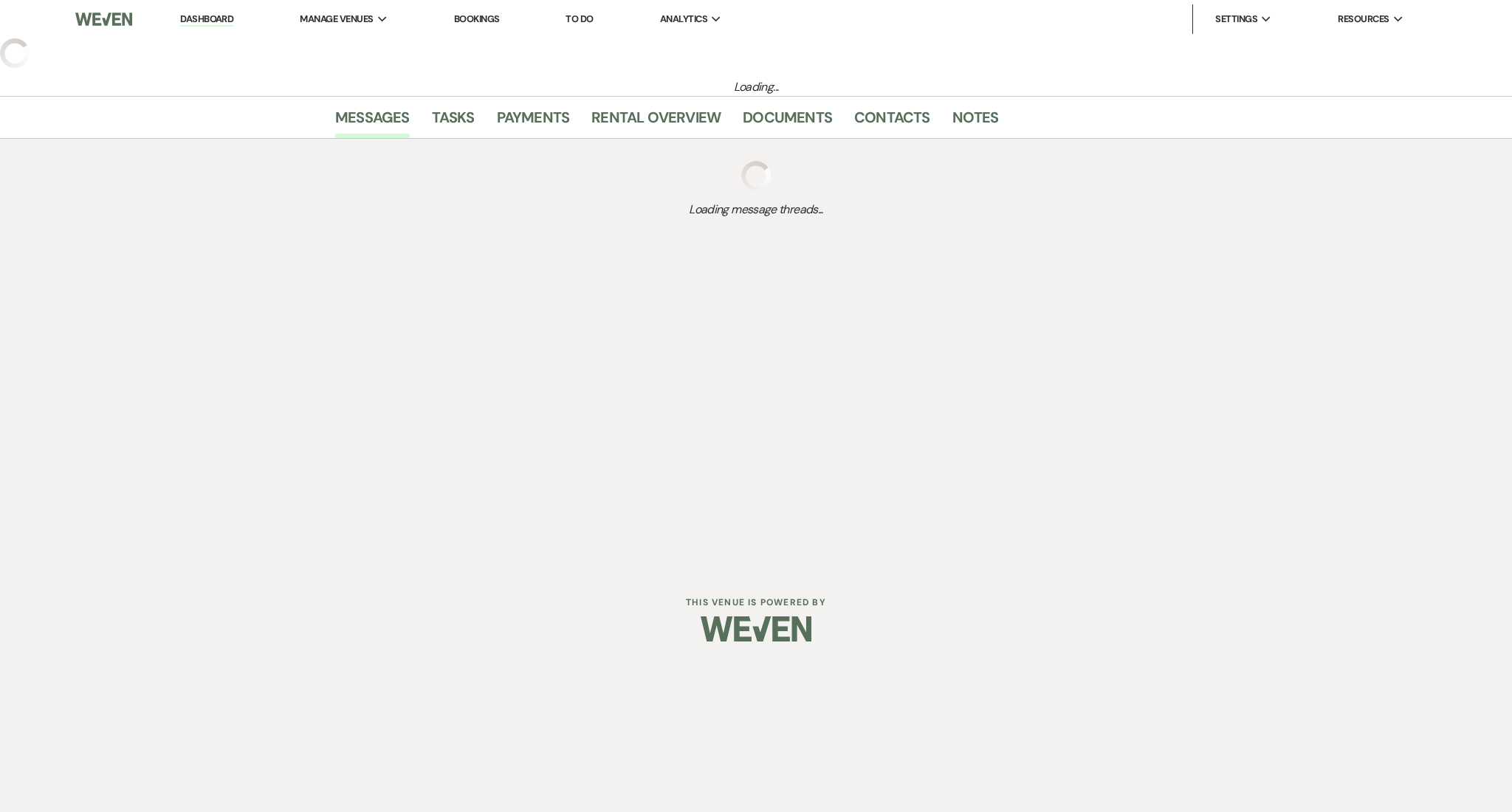
select select "2"
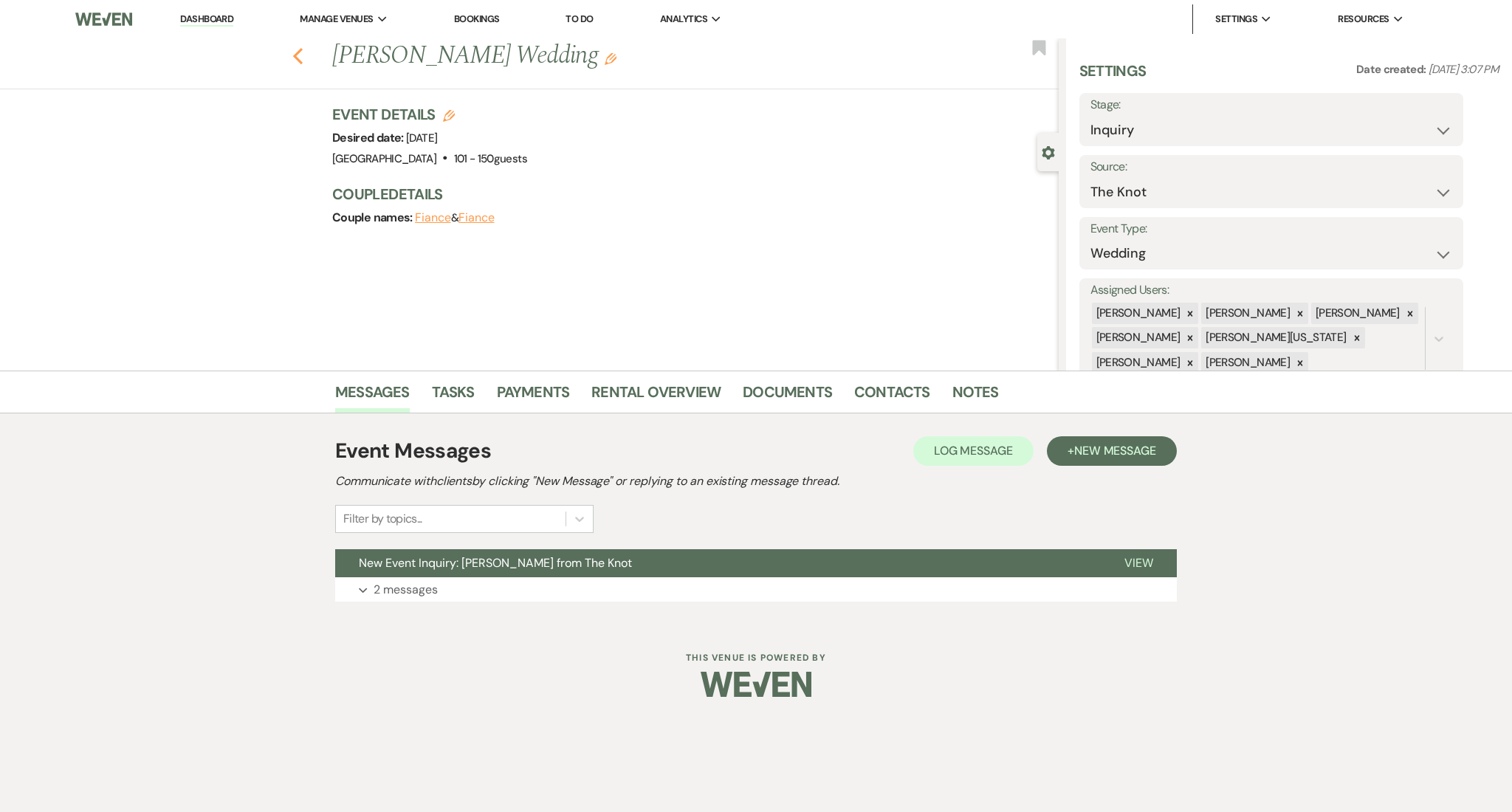
click at [295, 53] on icon "Previous" at bounding box center [298, 56] width 12 height 17
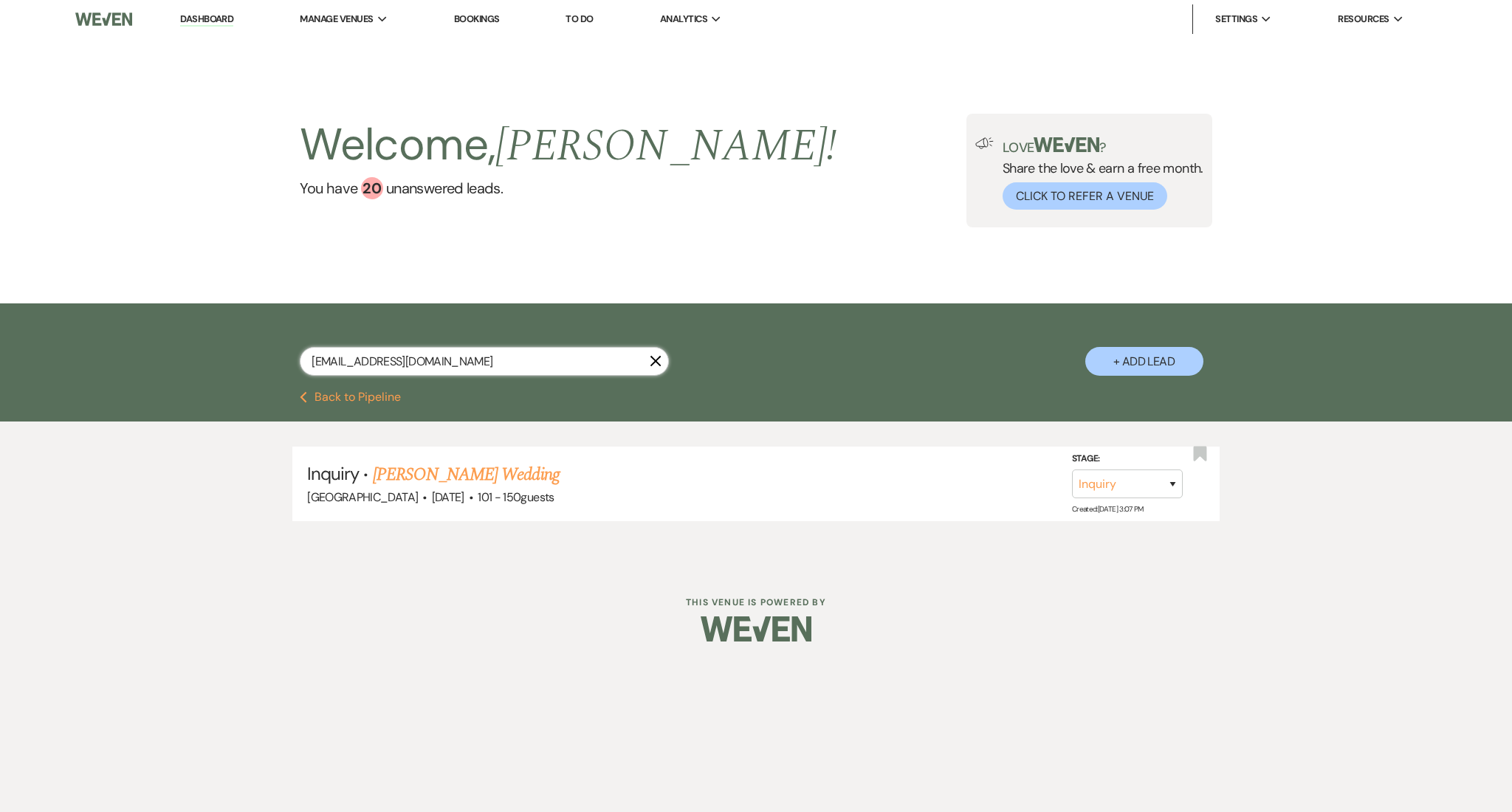
drag, startPoint x: 455, startPoint y: 354, endPoint x: 237, endPoint y: 354, distance: 218.0
click at [237, 354] on div "[EMAIL_ADDRESS][DOMAIN_NAME] X + Add Lead" at bounding box center [756, 349] width 1063 height 77
paste input "lawannas1980"
type input "[EMAIL_ADDRESS][DOMAIN_NAME]"
click at [591, 475] on link "LaWannz [PERSON_NAME] Wedding Reception" at bounding box center [533, 475] width 321 height 27
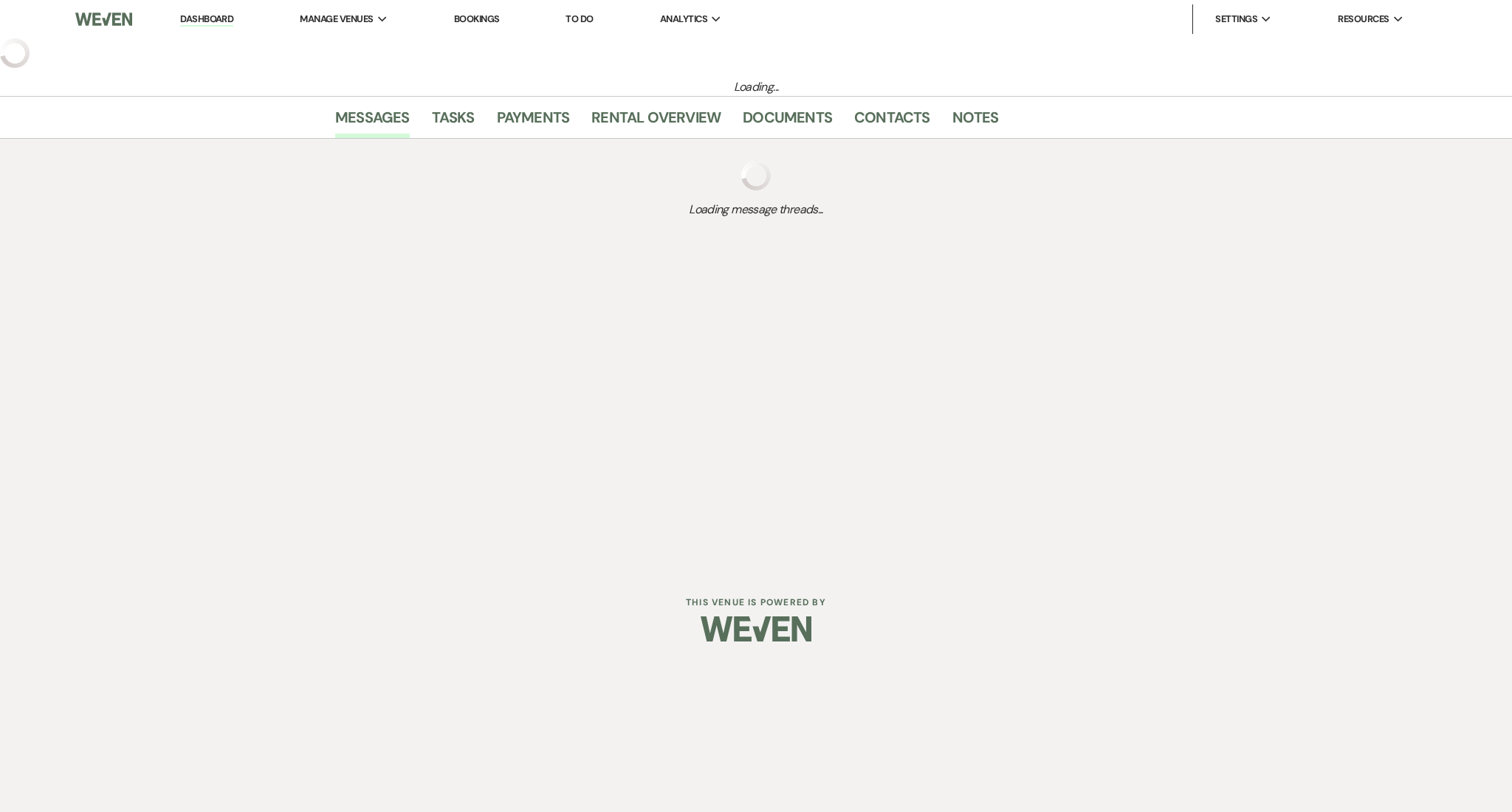
select select "5"
select select "13"
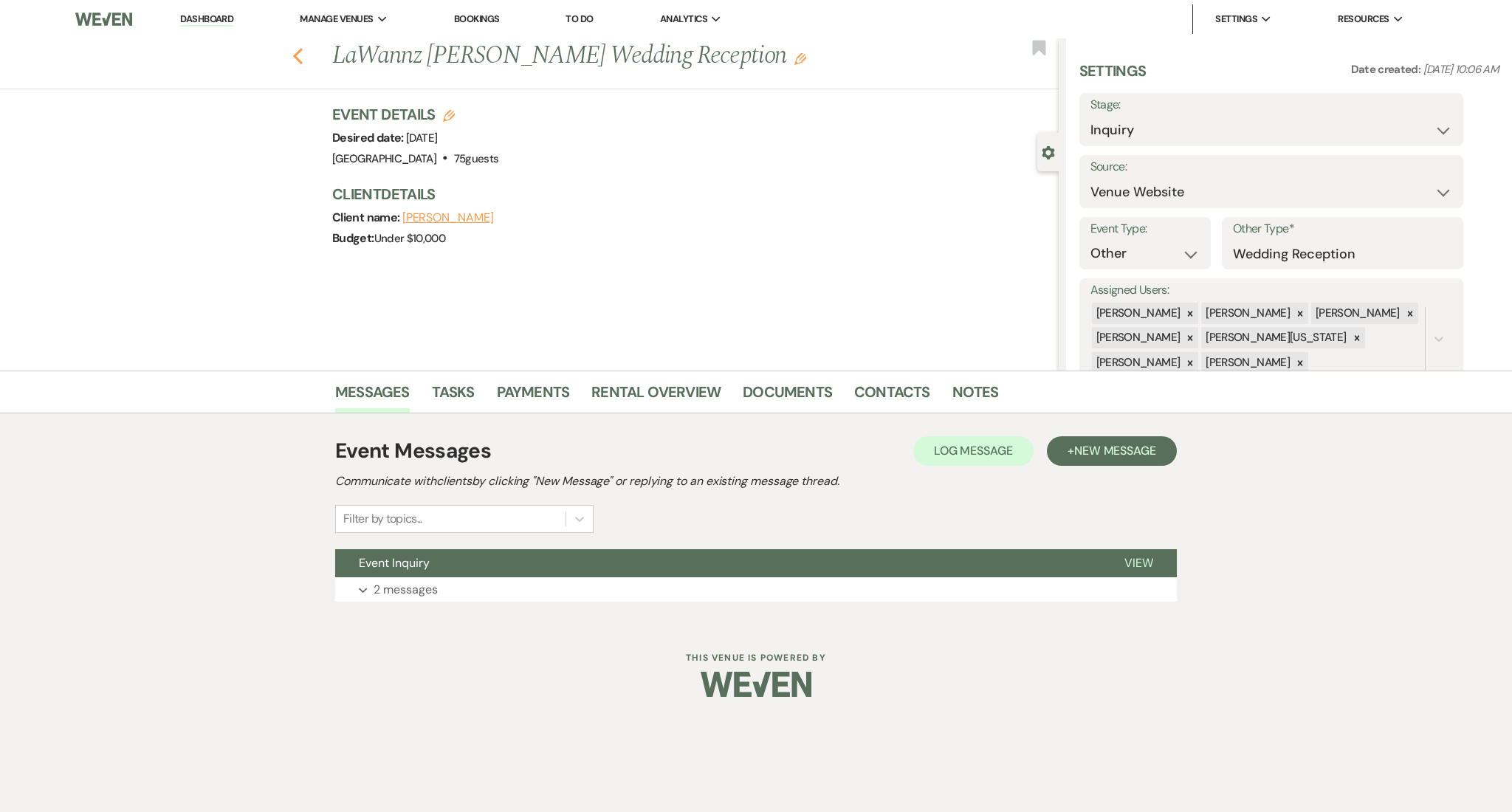
click at [296, 50] on icon "Previous" at bounding box center [298, 56] width 12 height 17
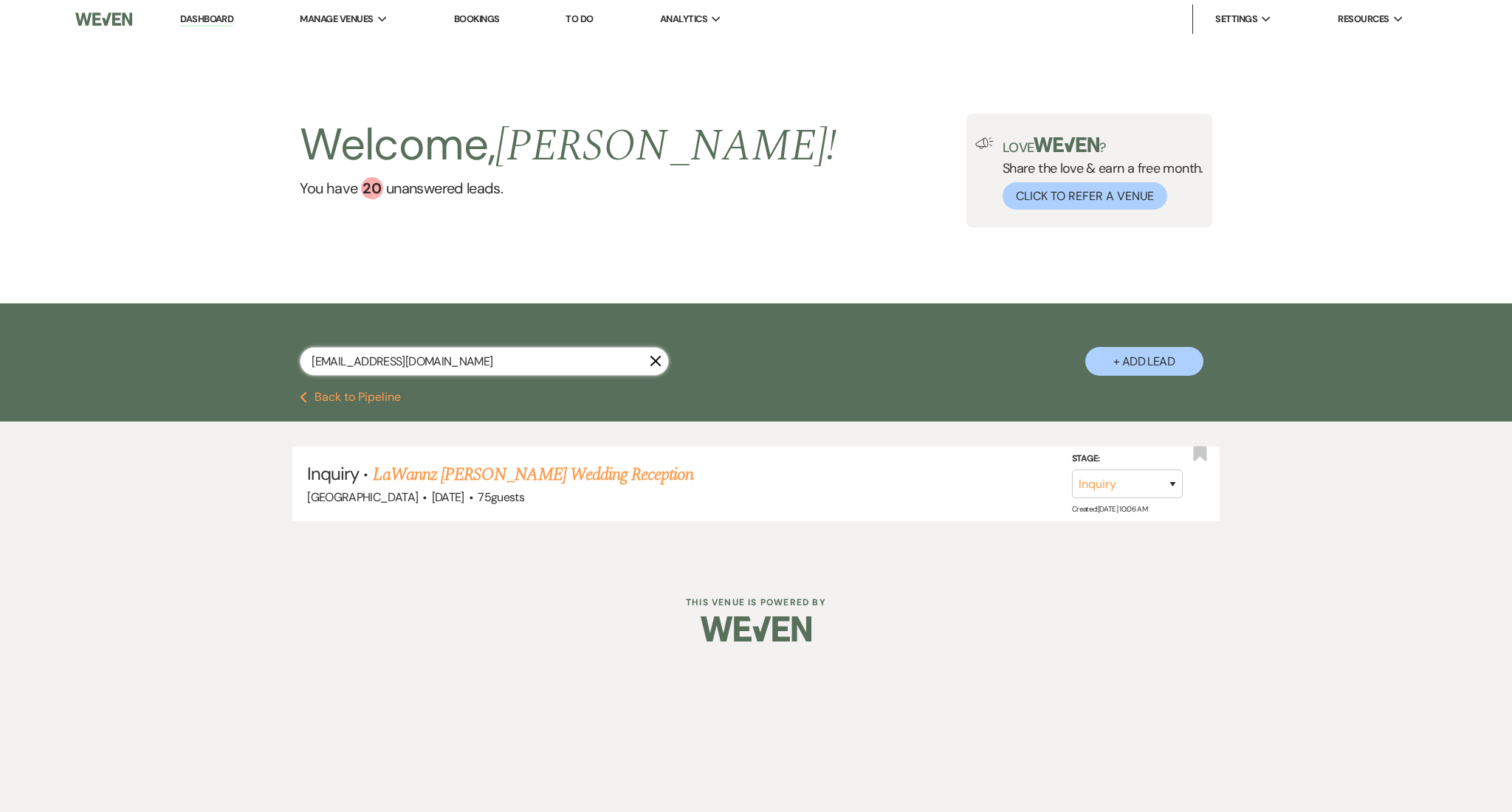
drag, startPoint x: 454, startPoint y: 358, endPoint x: 225, endPoint y: 346, distance: 229.3
click at [225, 346] on div "[EMAIL_ADDRESS][DOMAIN_NAME] X + Add Lead" at bounding box center [756, 349] width 1063 height 77
paste input "deadria200"
type input "[EMAIL_ADDRESS][DOMAIN_NAME]"
click at [485, 473] on link "[PERSON_NAME] & [PERSON_NAME] Wedding" at bounding box center [538, 475] width 331 height 27
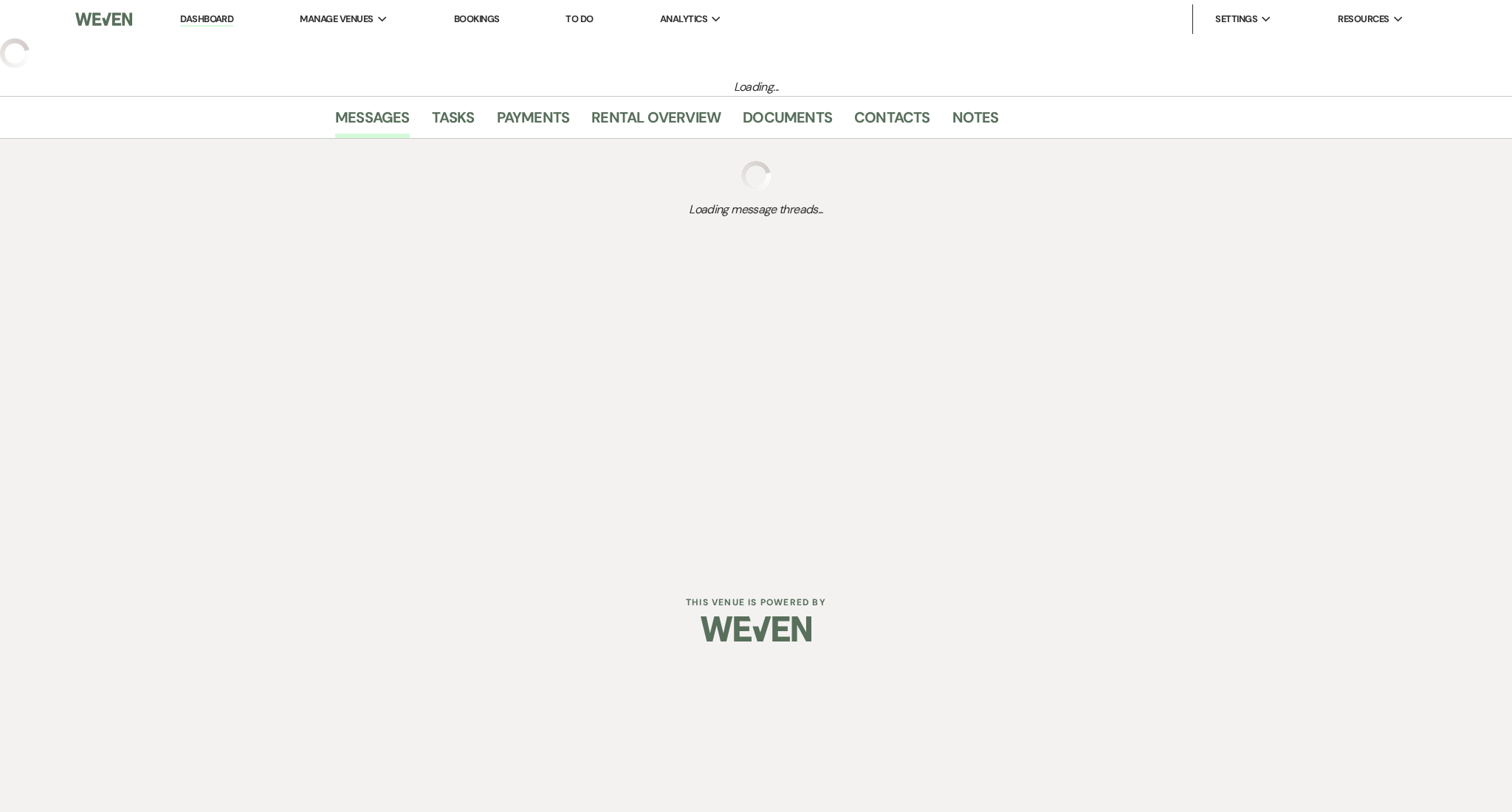
select select "5"
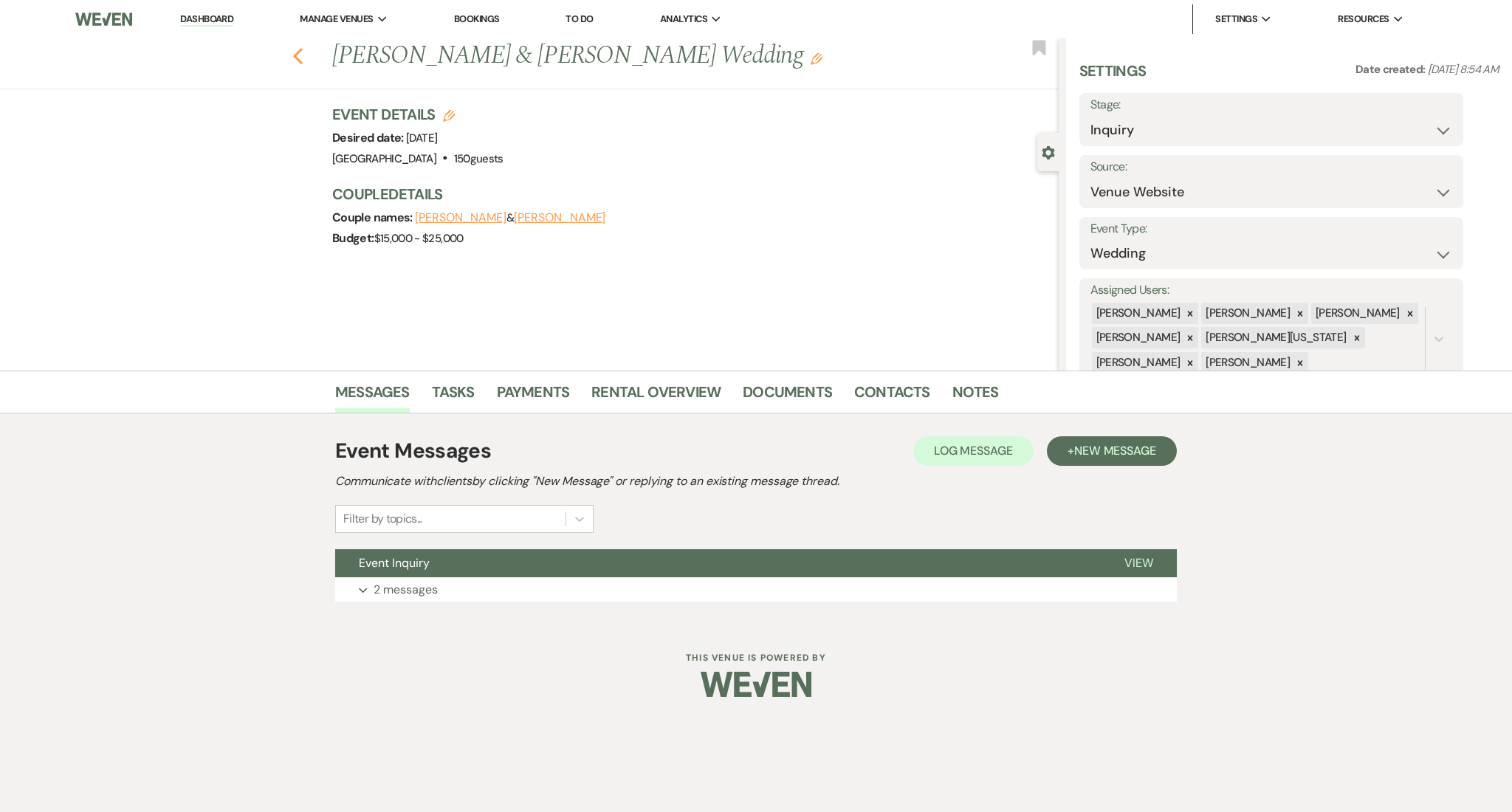
click at [299, 55] on icon "Previous" at bounding box center [298, 56] width 12 height 17
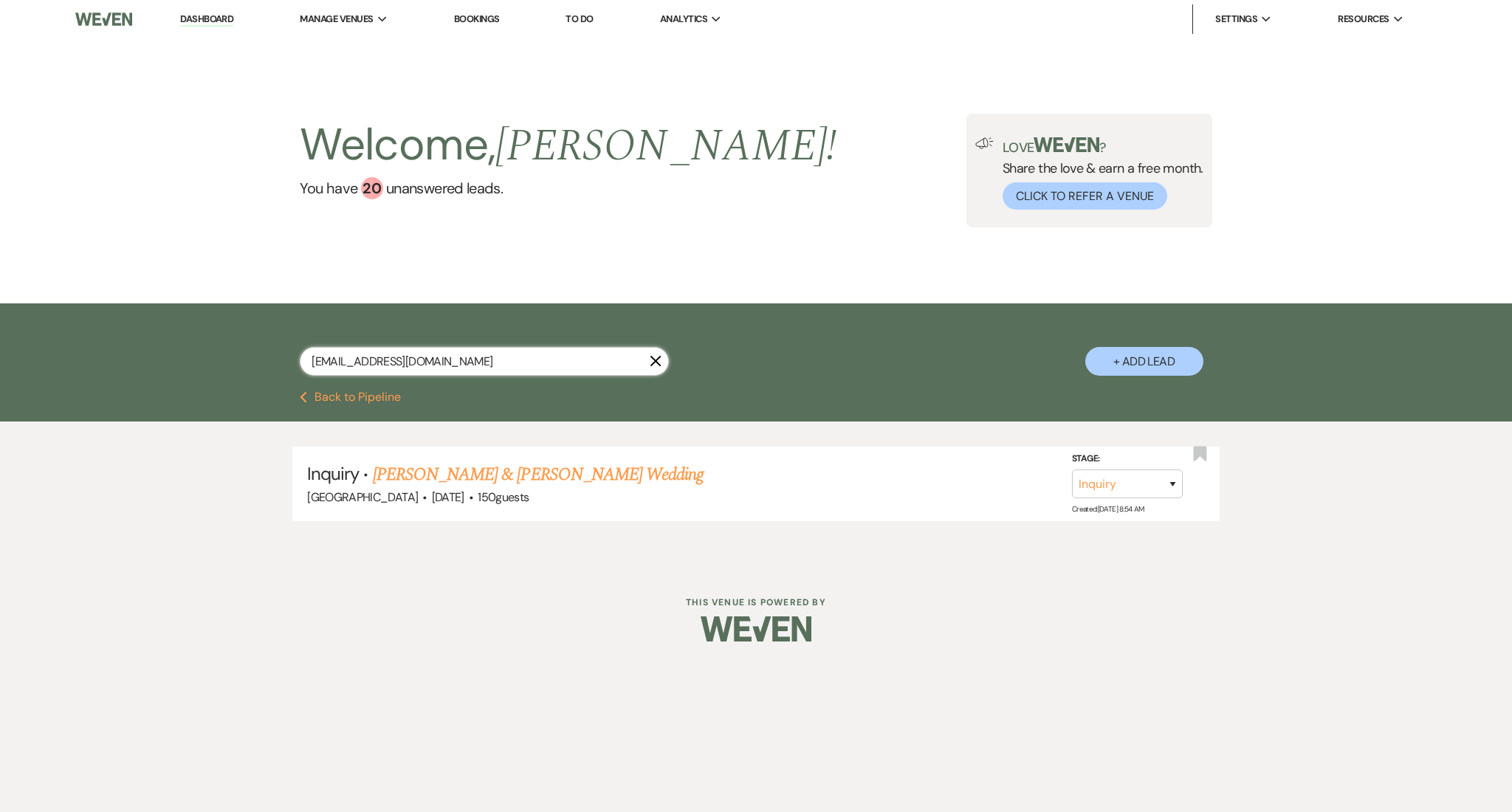
drag, startPoint x: 462, startPoint y: 351, endPoint x: 206, endPoint y: 336, distance: 256.4
click at [206, 336] on div "[EMAIL_ADDRESS][DOMAIN_NAME] X + Add Lead" at bounding box center [756, 347] width 1512 height 88
paste input "[PERSON_NAME]"
type input "[PERSON_NAME][EMAIL_ADDRESS][DOMAIN_NAME]"
click at [433, 477] on link "[PERSON_NAME] Wedding" at bounding box center [466, 475] width 187 height 27
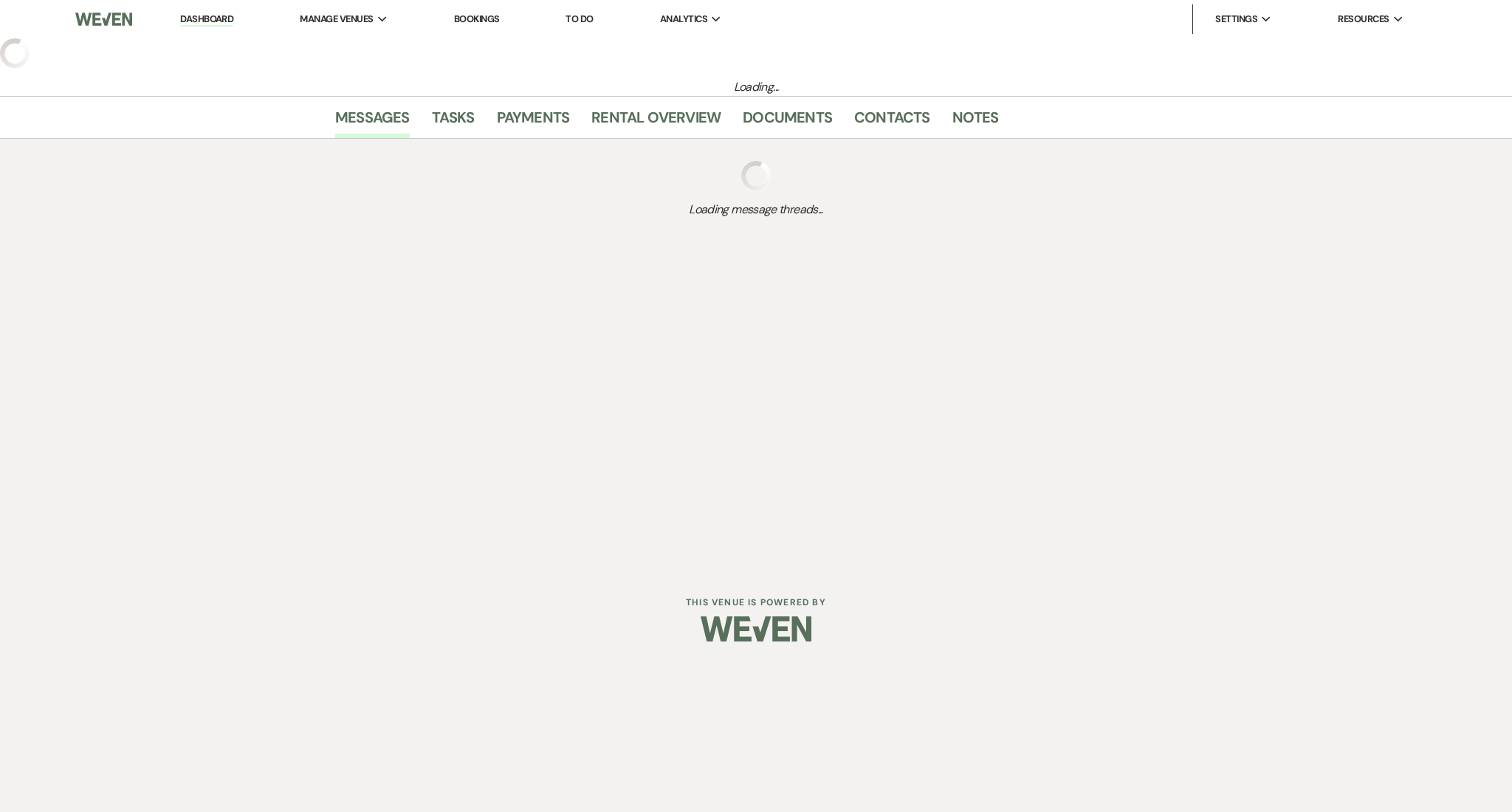
select select "3"
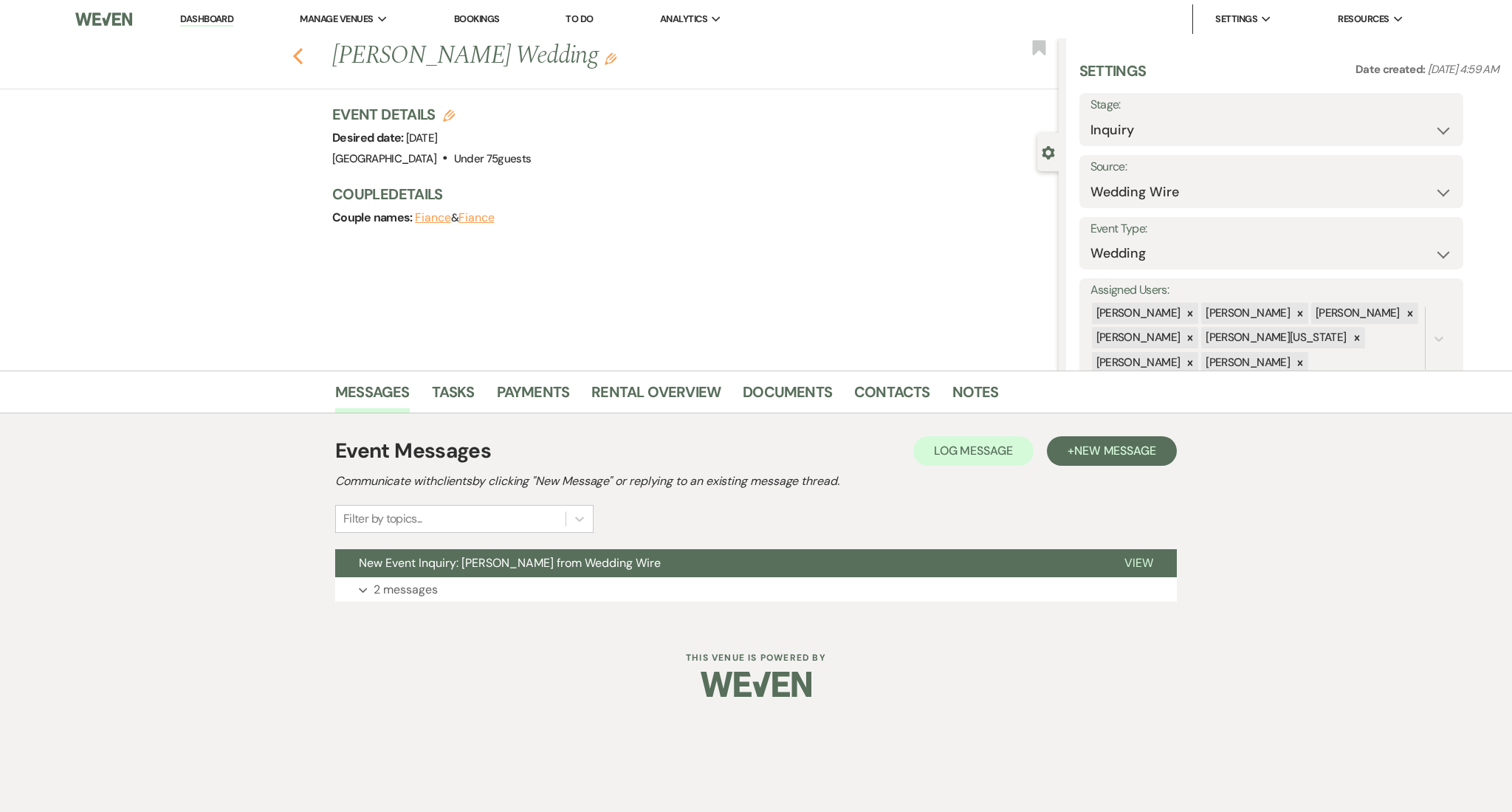
click at [295, 52] on icon "Previous" at bounding box center [298, 56] width 12 height 17
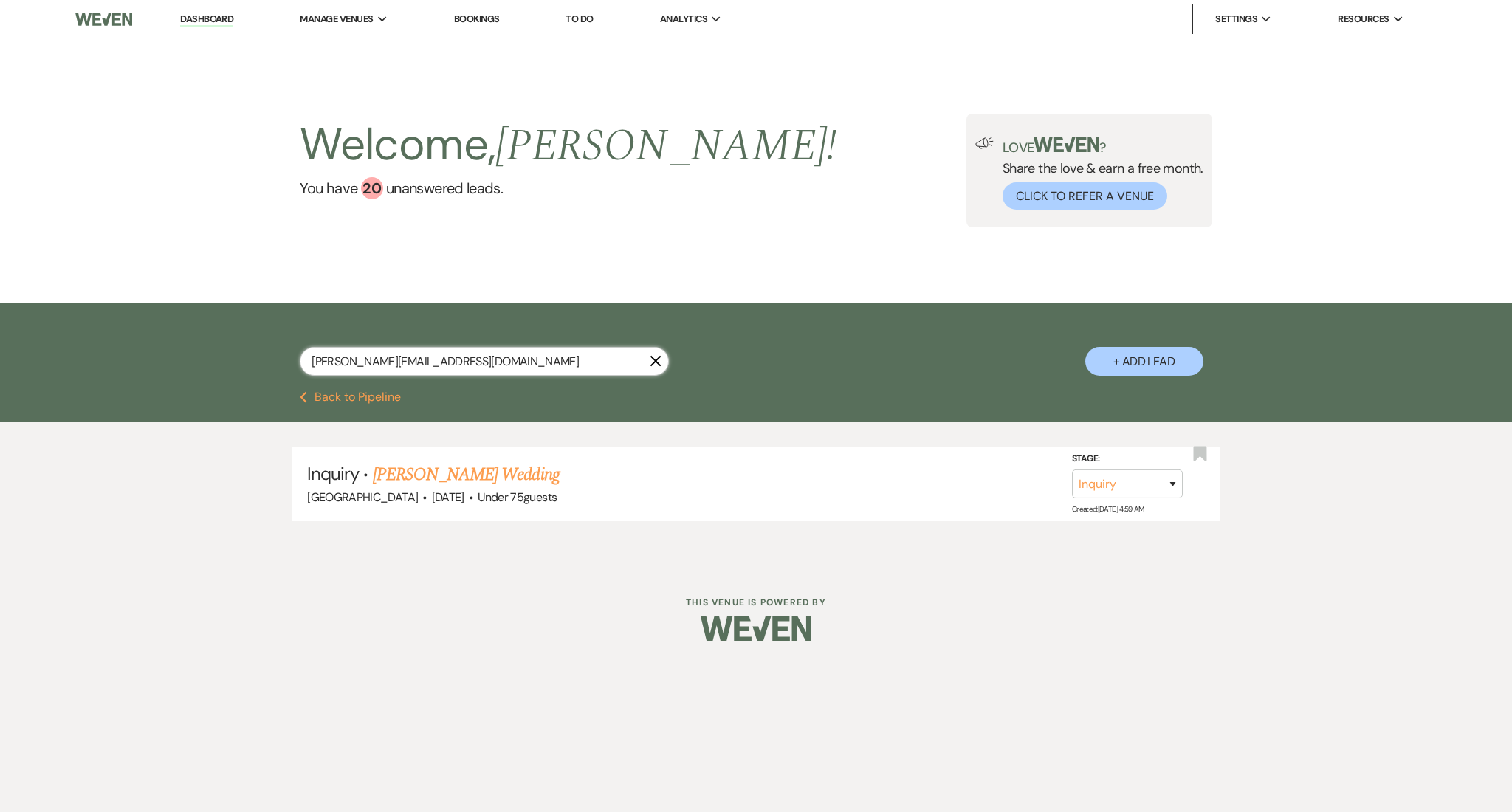
drag, startPoint x: 474, startPoint y: 357, endPoint x: 203, endPoint y: 331, distance: 272.2
click at [203, 331] on div "[PERSON_NAME][EMAIL_ADDRESS][DOMAIN_NAME] X + Add Lead" at bounding box center [756, 347] width 1512 height 88
paste input "[EMAIL_ADDRESS]"
type input "[EMAIL_ADDRESS][DOMAIN_NAME]"
click at [417, 479] on link "[PERSON_NAME] Wedding" at bounding box center [466, 475] width 187 height 27
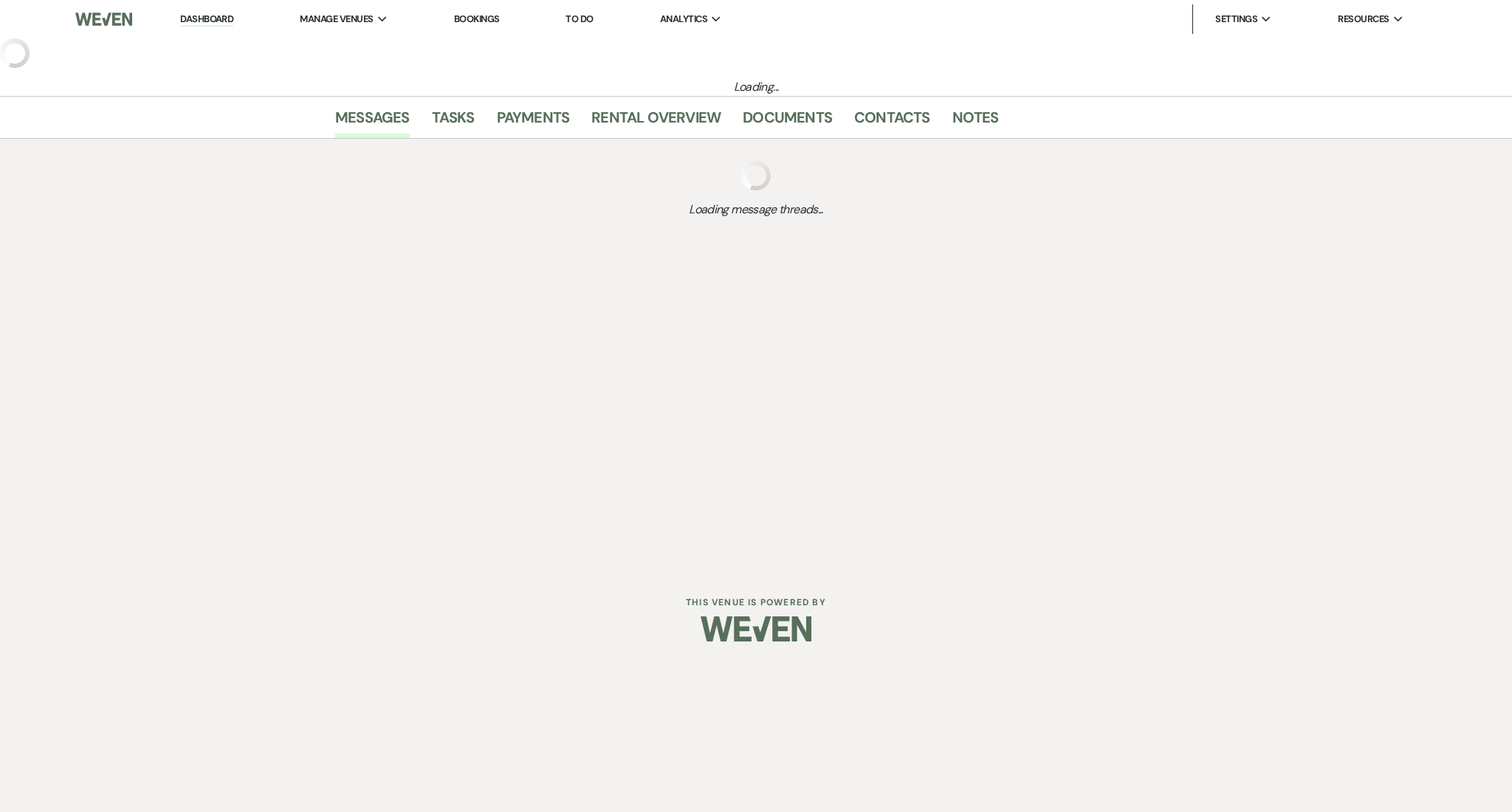
select select "2"
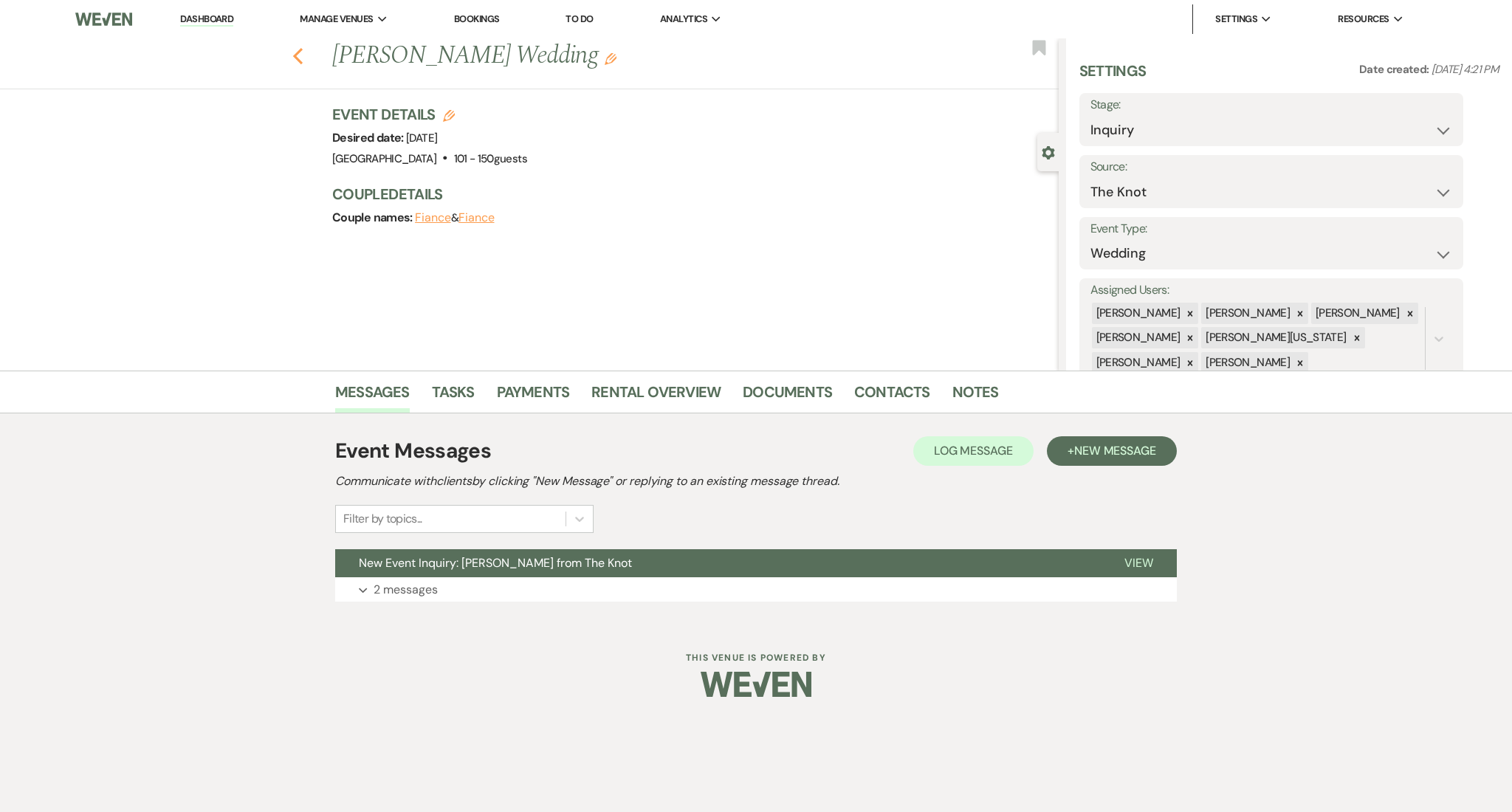
click at [293, 60] on icon "Previous" at bounding box center [298, 56] width 12 height 17
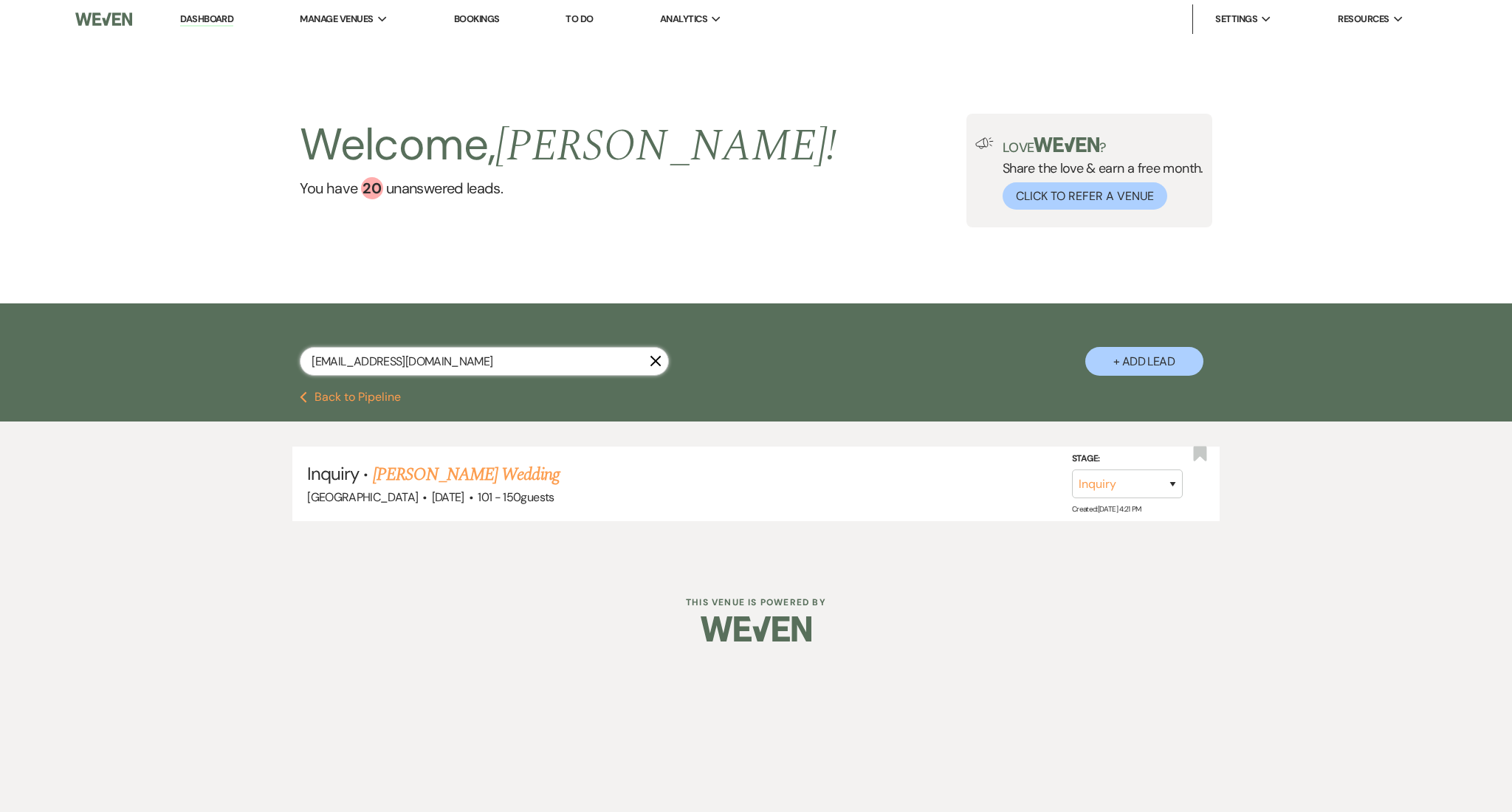
drag, startPoint x: 486, startPoint y: 361, endPoint x: 246, endPoint y: 364, distance: 240.0
click at [246, 364] on div "[EMAIL_ADDRESS][DOMAIN_NAME] X + Add Lead" at bounding box center [756, 349] width 1063 height 77
paste input "internet@athni"
type input "[EMAIL_ADDRESS][DOMAIN_NAME]"
click at [466, 466] on link "[PERSON_NAME]'s Corporate Event" at bounding box center [494, 475] width 243 height 27
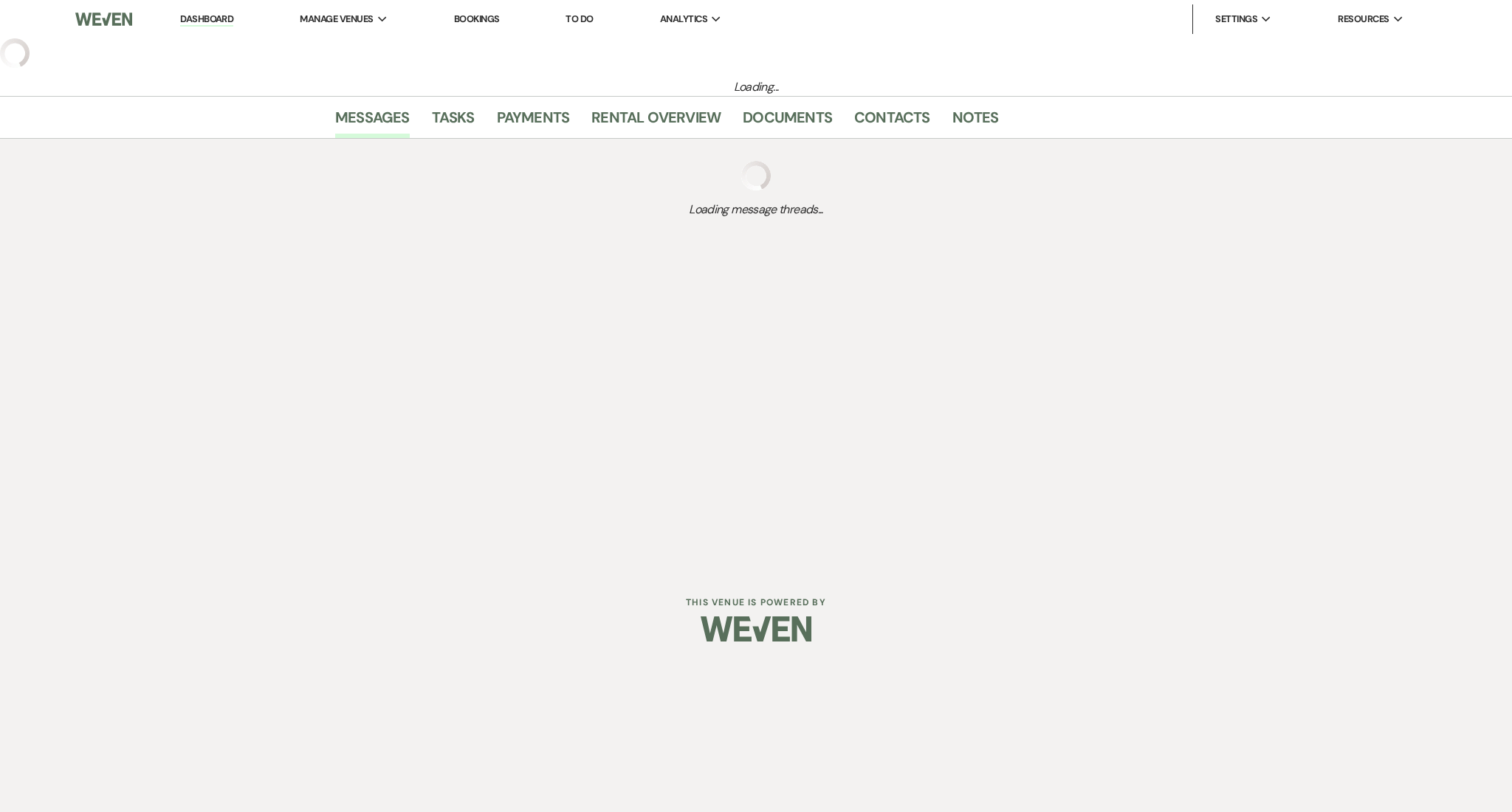
select select "5"
select select "9"
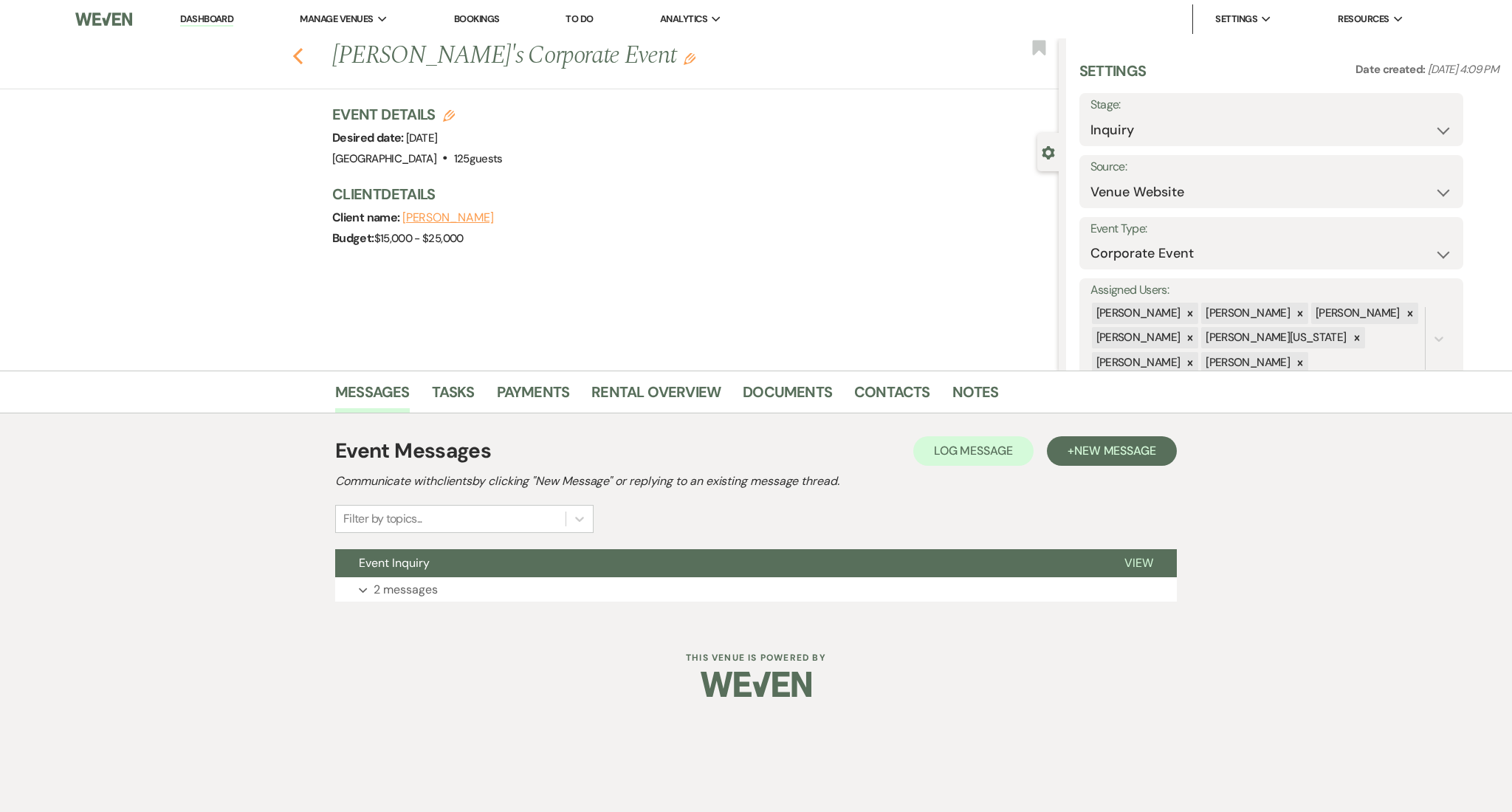
click at [295, 55] on use "button" at bounding box center [297, 56] width 10 height 16
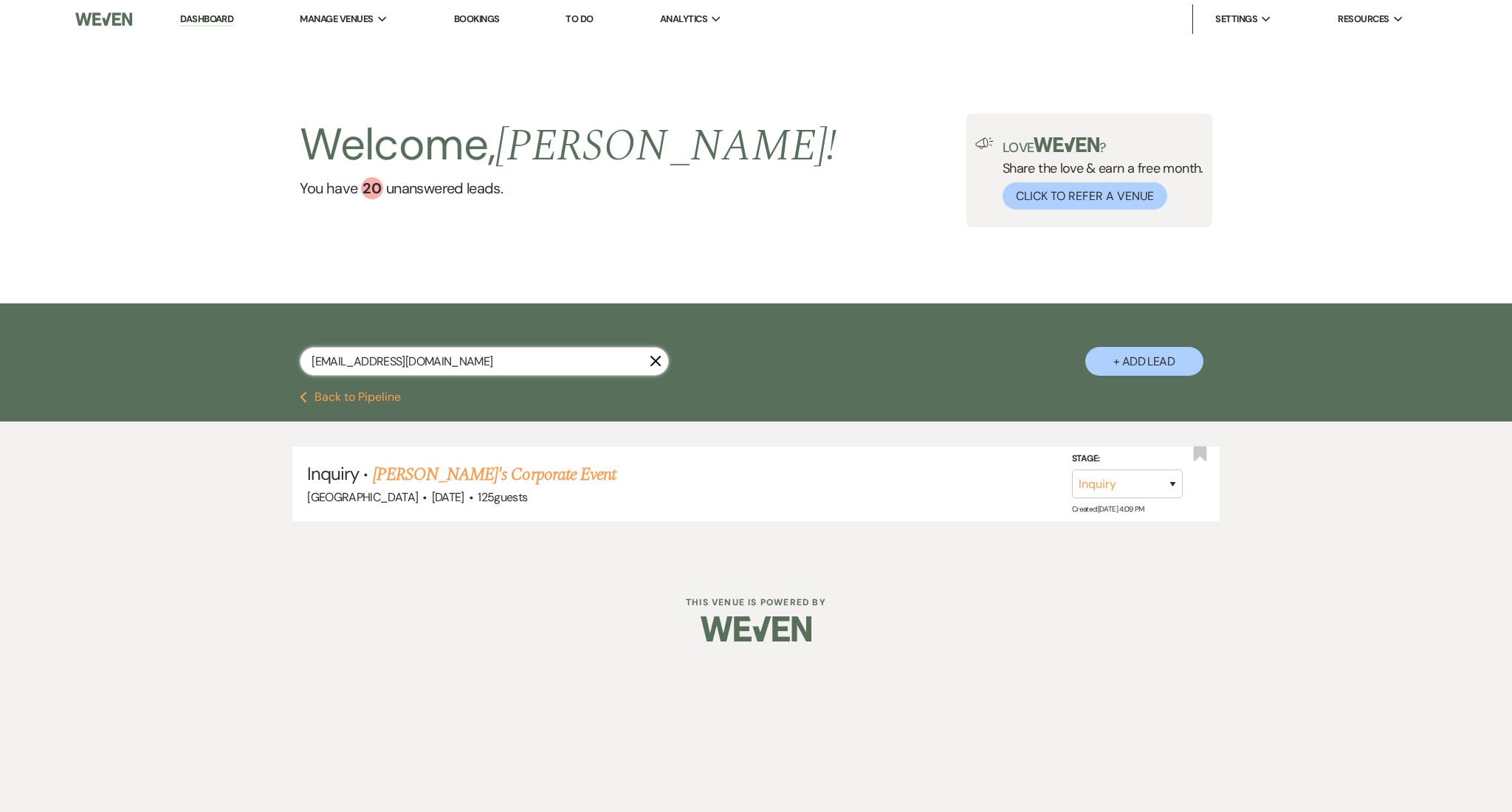
drag, startPoint x: 431, startPoint y: 367, endPoint x: 86, endPoint y: 364, distance: 345.0
click at [86, 364] on div "[EMAIL_ADDRESS][DOMAIN_NAME] X + Add Lead" at bounding box center [756, 347] width 1512 height 88
paste input "[EMAIL_ADDRESS]"
type input "[EMAIL_ADDRESS][DOMAIN_NAME]"
drag, startPoint x: 437, startPoint y: 469, endPoint x: 367, endPoint y: 456, distance: 71.2
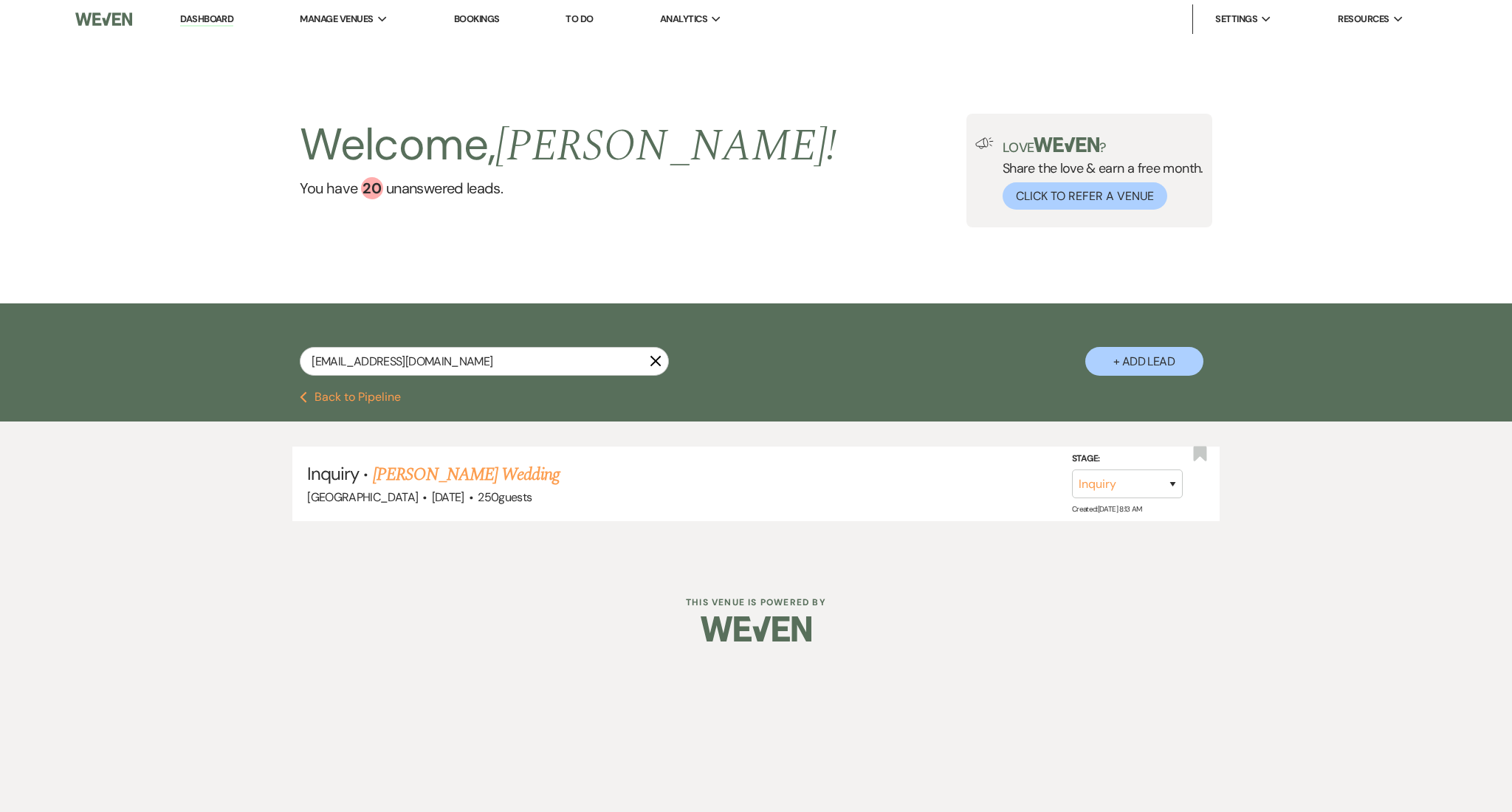
click at [437, 470] on link "[PERSON_NAME] Wedding" at bounding box center [466, 475] width 187 height 27
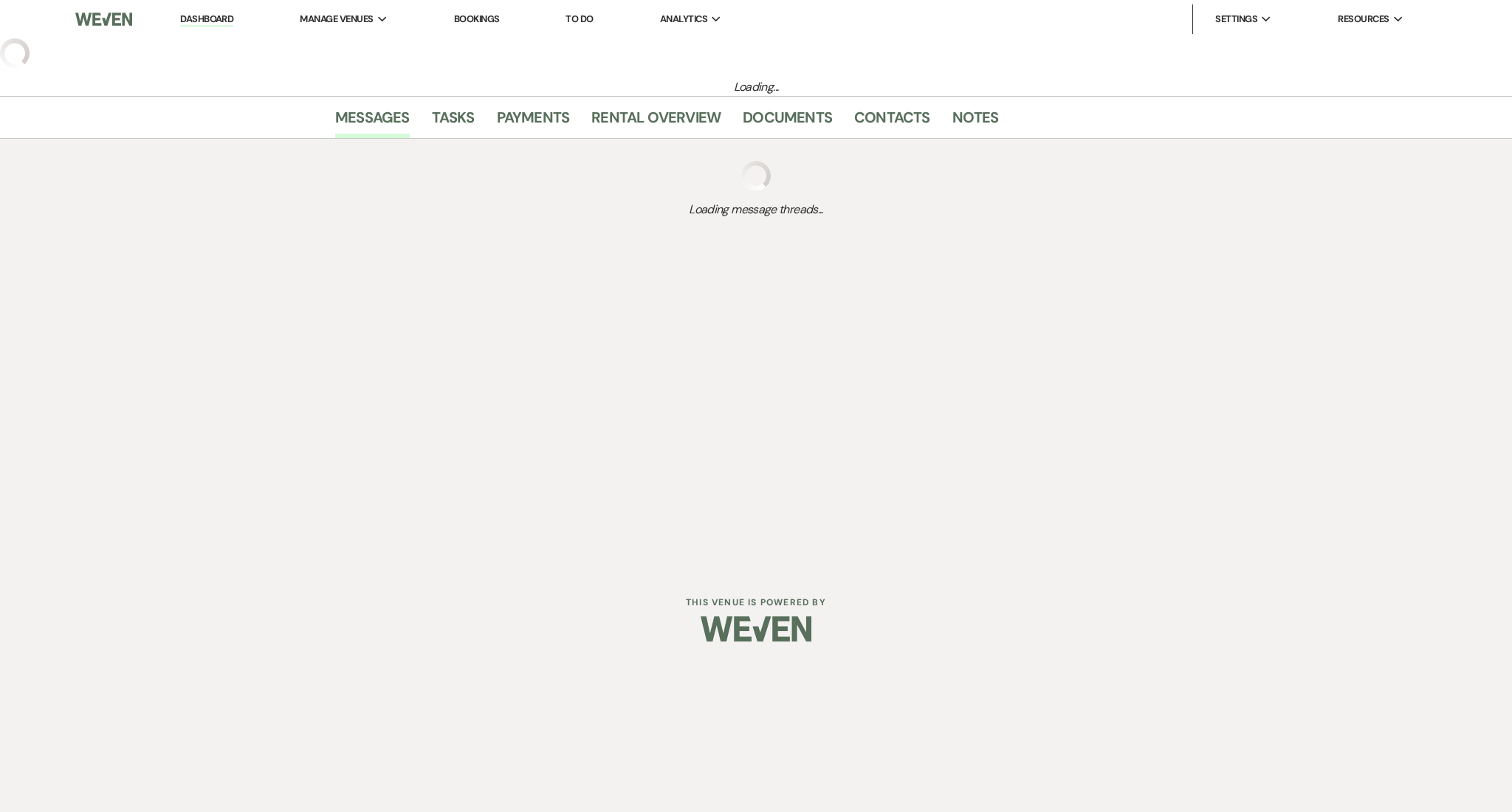
select select "3"
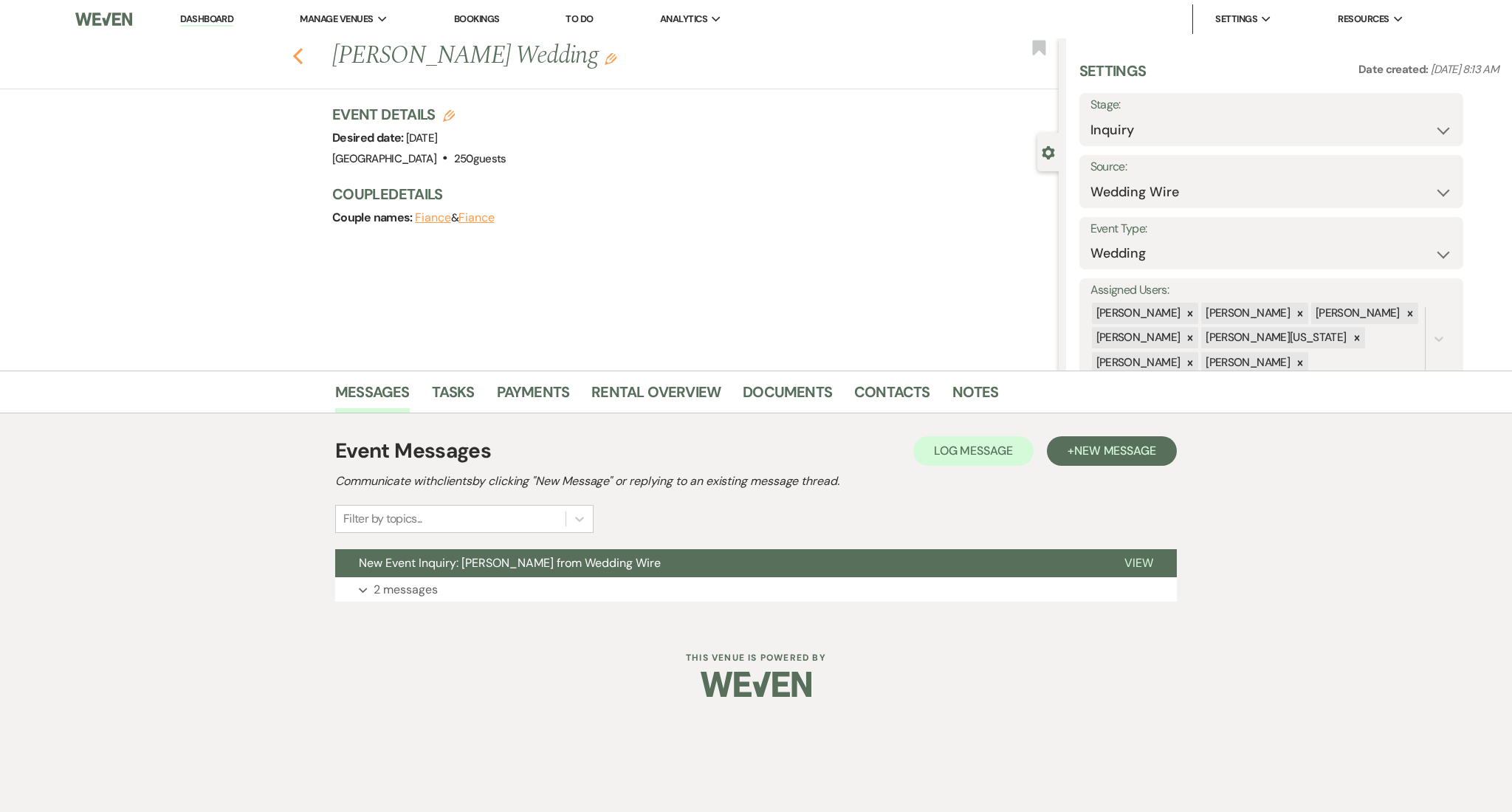
click at [299, 62] on icon "Previous" at bounding box center [298, 56] width 12 height 17
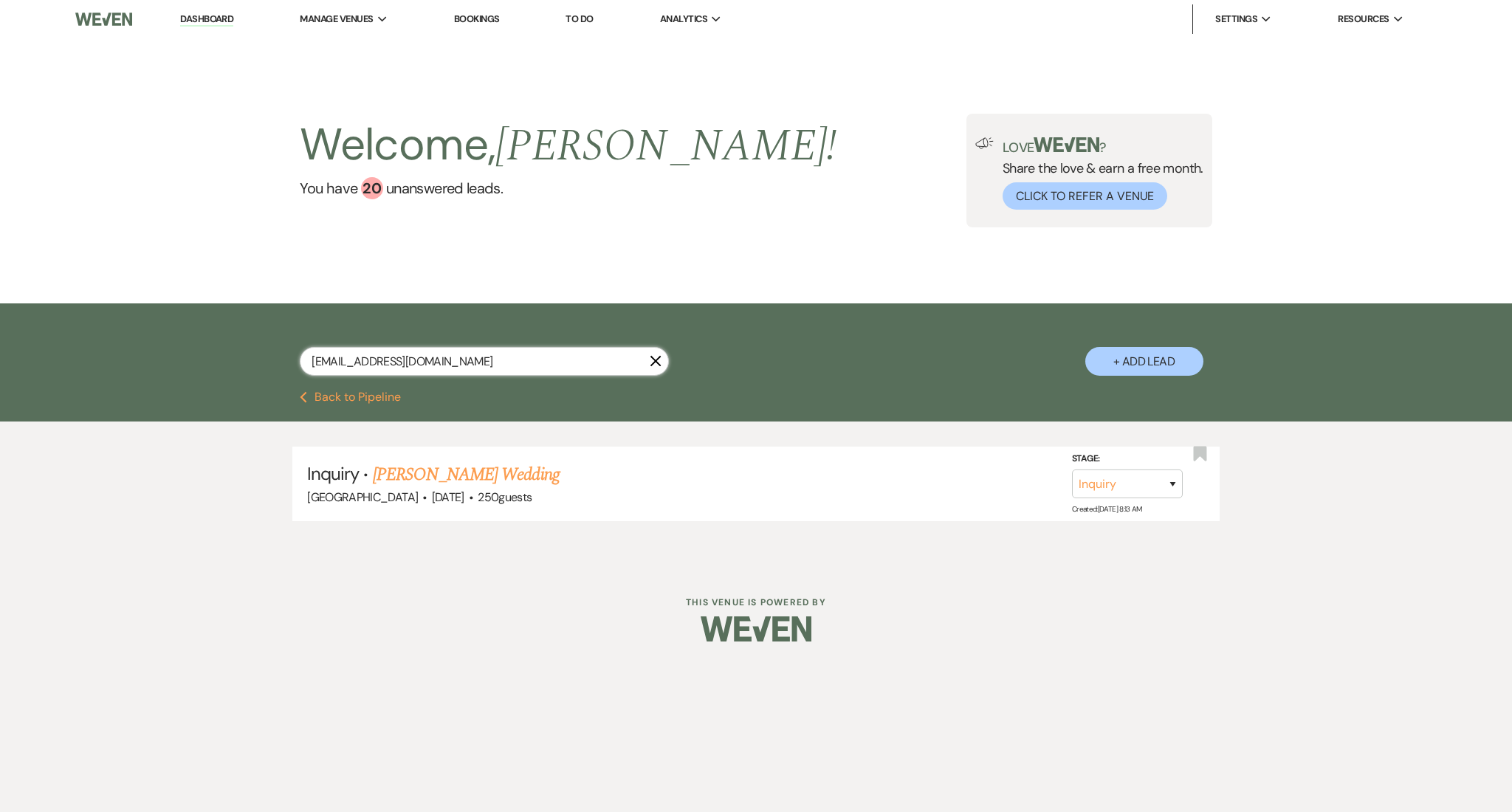
drag, startPoint x: 476, startPoint y: 360, endPoint x: 153, endPoint y: 347, distance: 323.3
click at [153, 347] on div "[EMAIL_ADDRESS][DOMAIN_NAME] X + Add Lead" at bounding box center [756, 347] width 1512 height 88
paste input "[EMAIL_ADDRESS]"
type input "[EMAIL_ADDRESS][DOMAIN_NAME]"
click at [431, 469] on link "[PERSON_NAME] Wedding" at bounding box center [466, 475] width 187 height 27
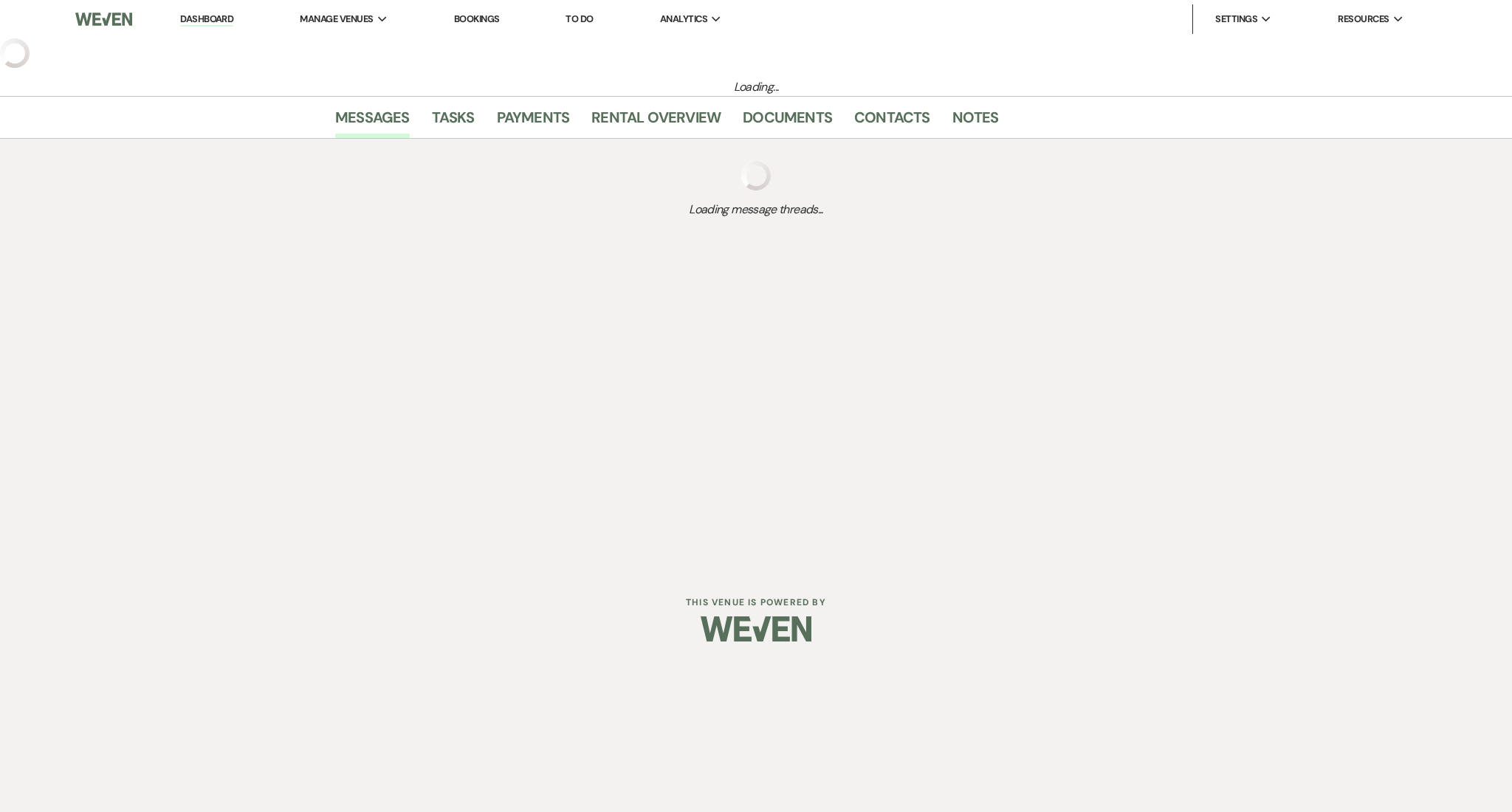
select select "3"
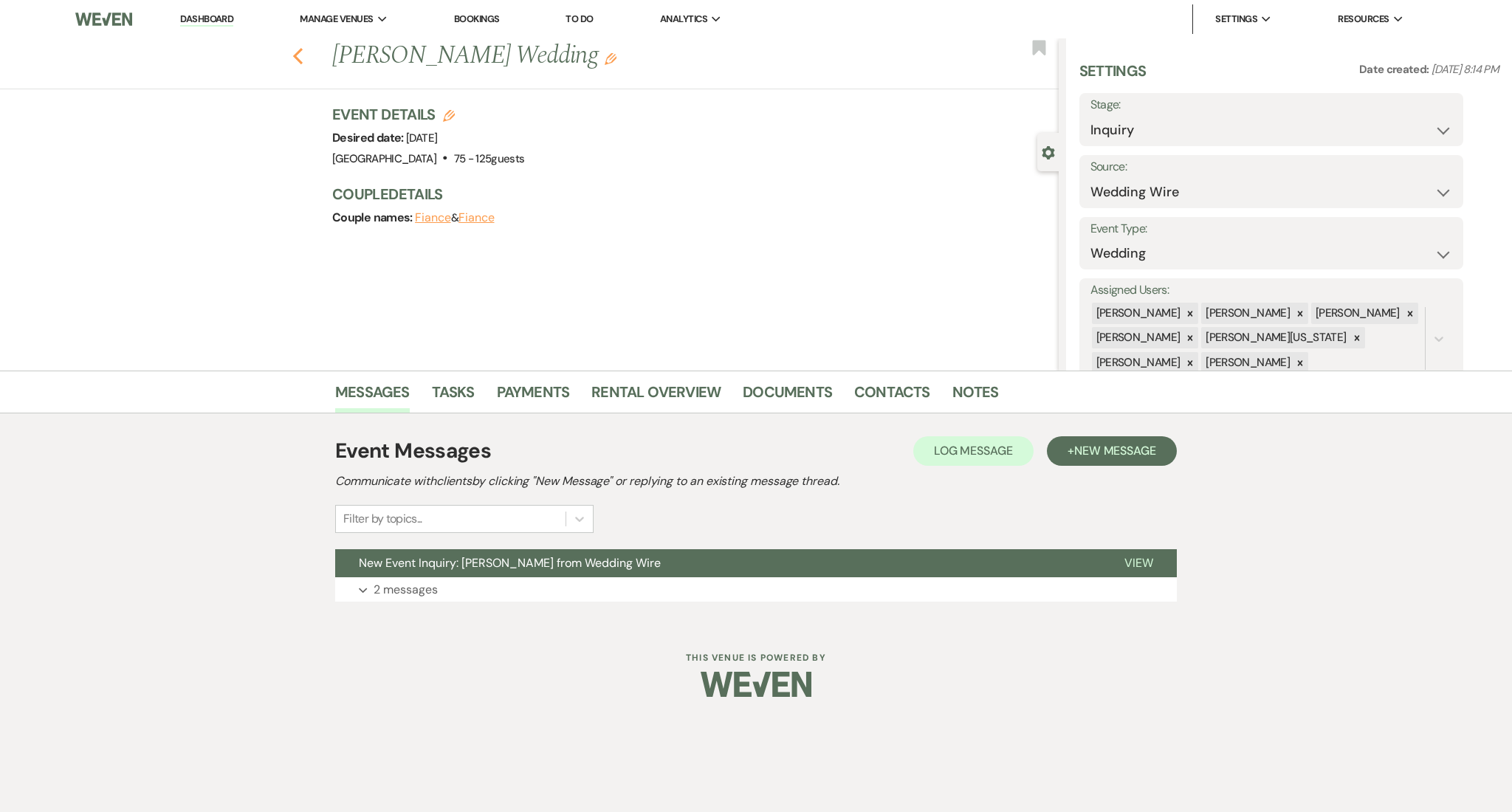
click at [293, 57] on icon "Previous" at bounding box center [298, 56] width 12 height 17
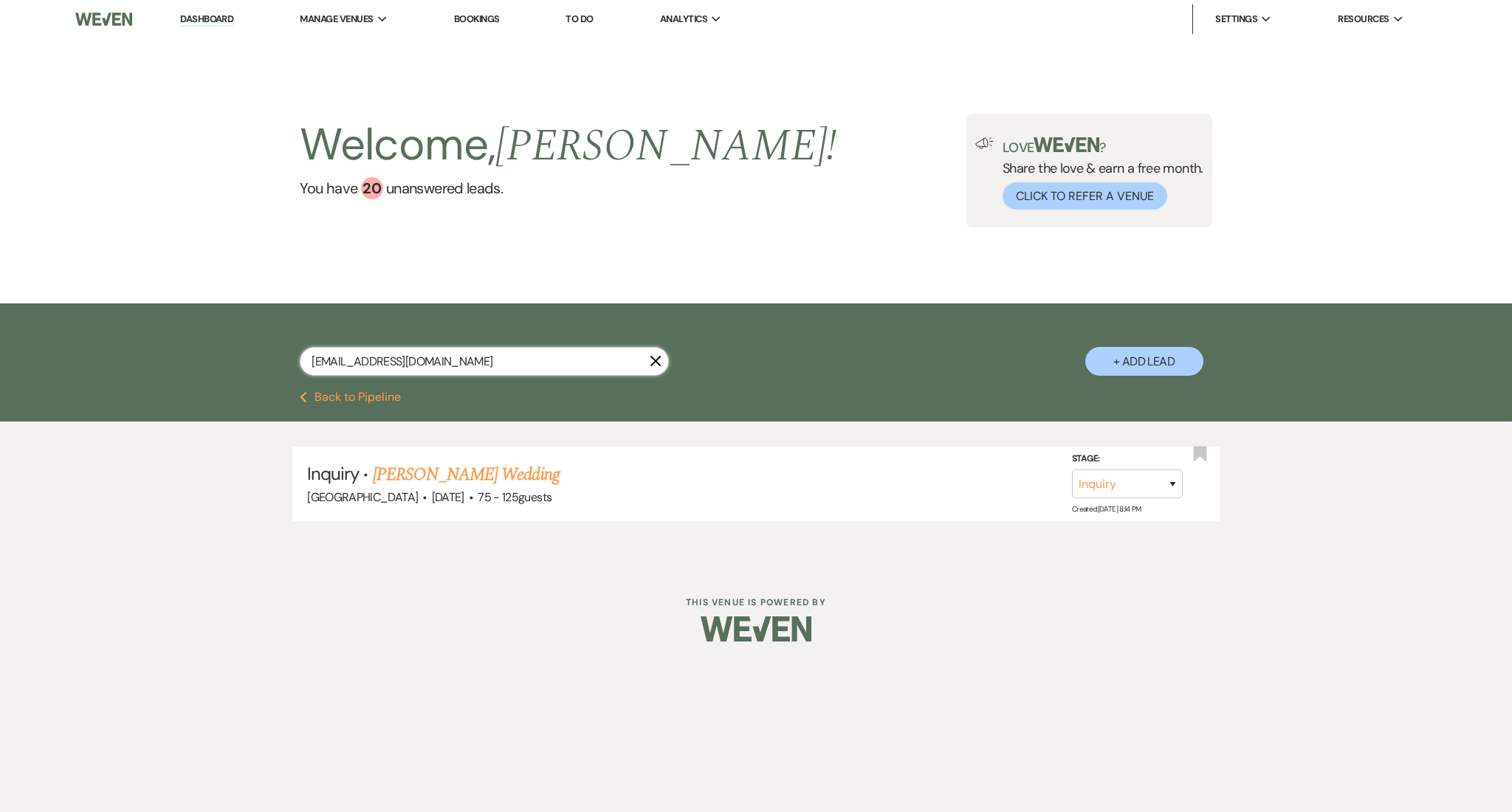
drag, startPoint x: 457, startPoint y: 366, endPoint x: 162, endPoint y: 353, distance: 295.3
click at [163, 353] on div "[EMAIL_ADDRESS][DOMAIN_NAME] X + Add Lead" at bounding box center [756, 347] width 1512 height 88
paste input "keterramelvinsims"
type input "[EMAIL_ADDRESS][DOMAIN_NAME]"
click at [456, 472] on link "Keterra Wheat's Anniversary Party" at bounding box center [484, 475] width 222 height 27
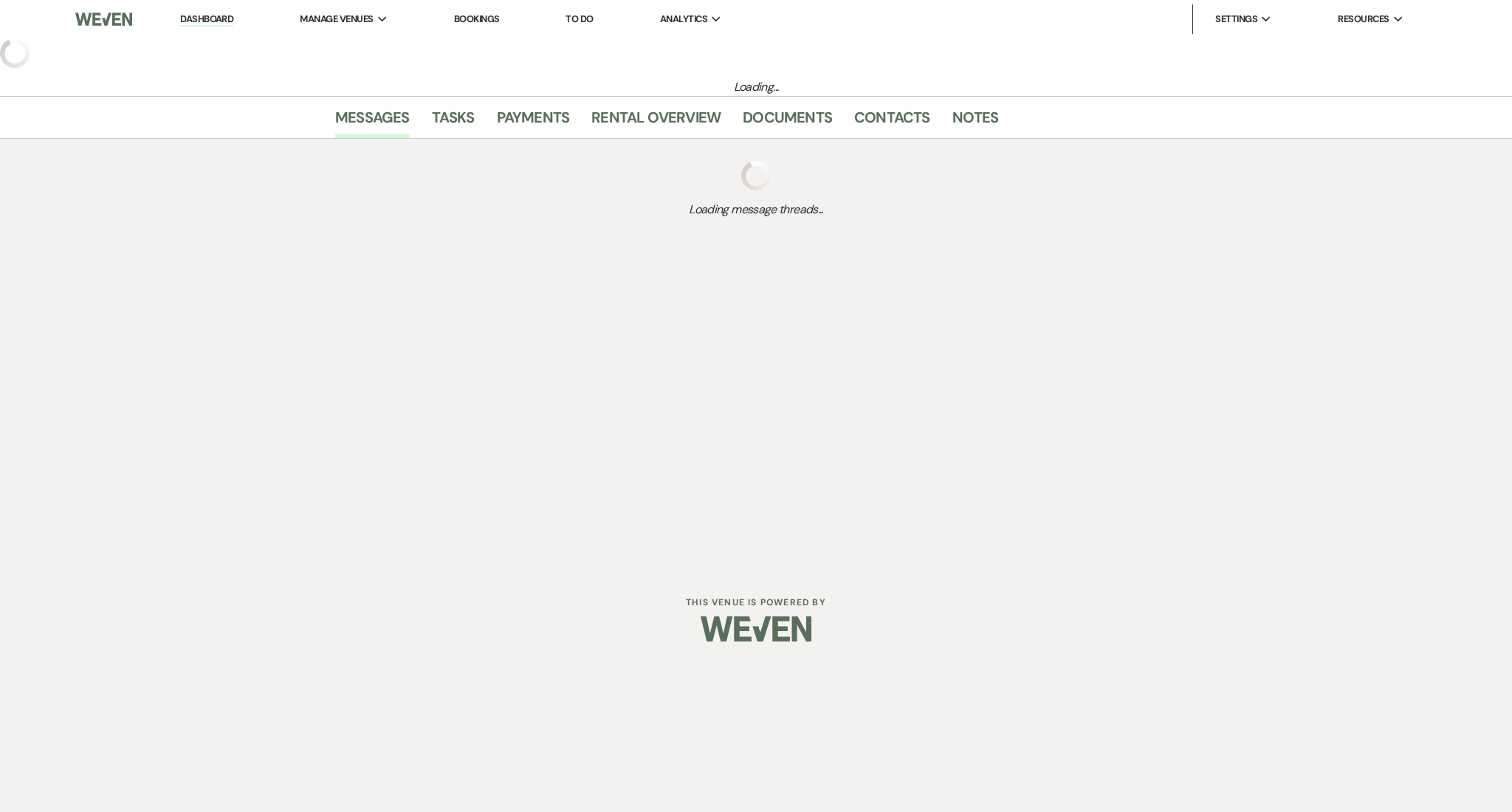
select select "5"
select select "13"
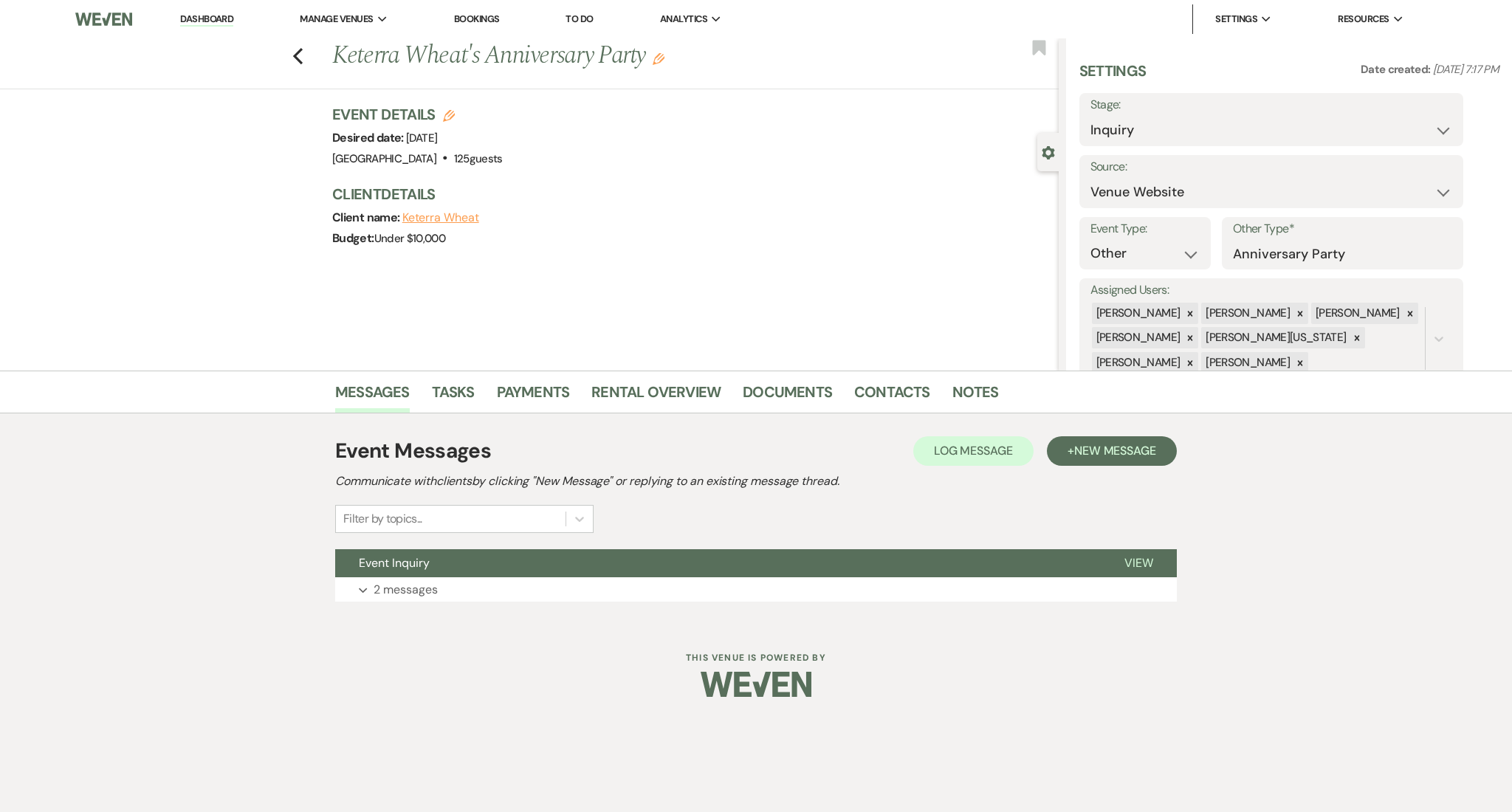
click at [305, 56] on div "Previous Keterra Wheat's Anniversary Party Edit Bookmark" at bounding box center [525, 63] width 1066 height 51
click at [298, 56] on icon "Previous" at bounding box center [298, 56] width 12 height 17
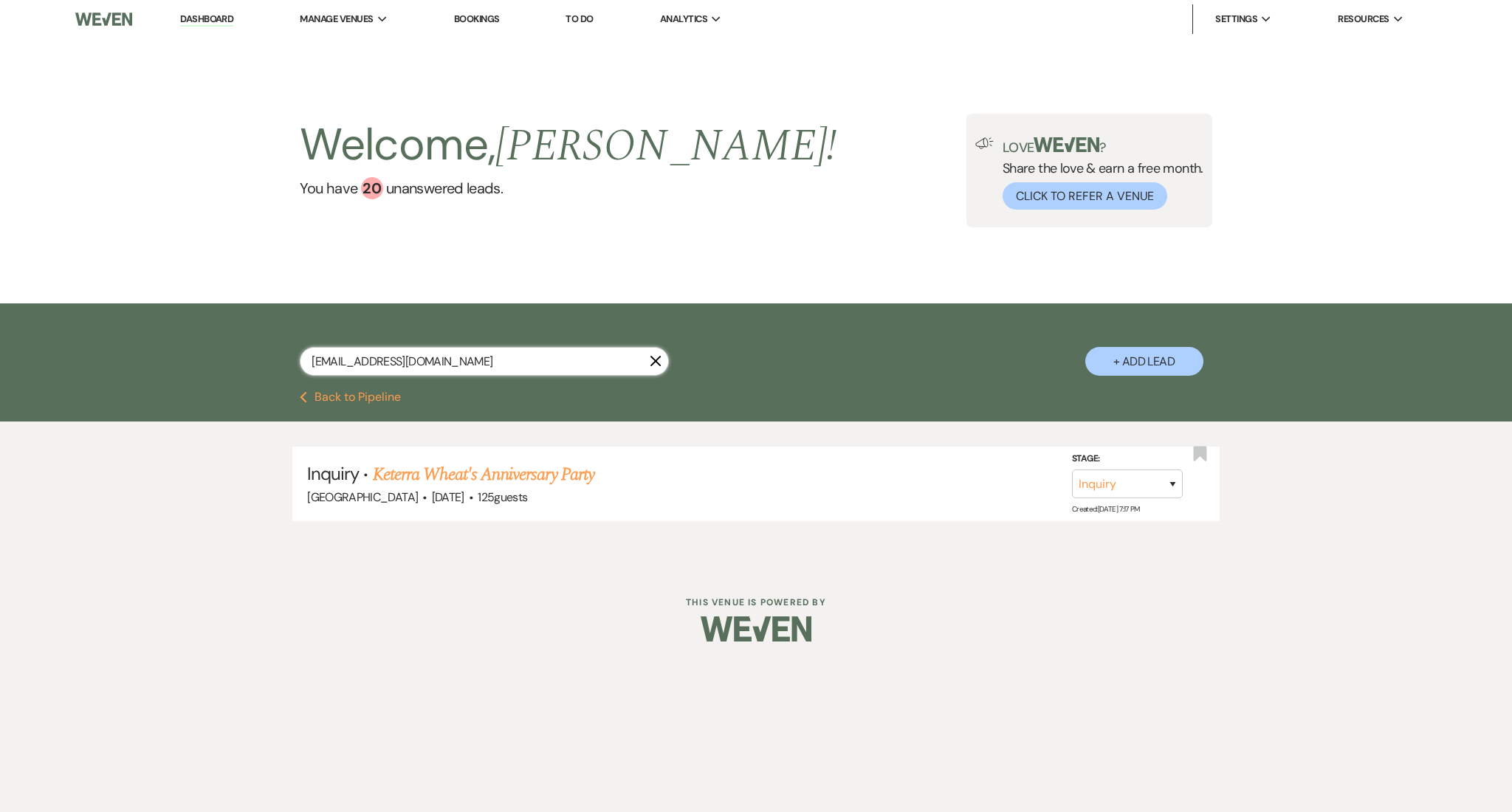
click at [514, 347] on input "[EMAIL_ADDRESS][DOMAIN_NAME]" at bounding box center [484, 362] width 369 height 29
drag, startPoint x: 493, startPoint y: 358, endPoint x: 193, endPoint y: 359, distance: 300.0
click at [193, 359] on div "[EMAIL_ADDRESS][DOMAIN_NAME] X + Add Lead" at bounding box center [756, 347] width 1512 height 88
paste input "[EMAIL_ADDRESS][PERSON_NAME]"
type input "[EMAIL_ADDRESS][PERSON_NAME][DOMAIN_NAME]"
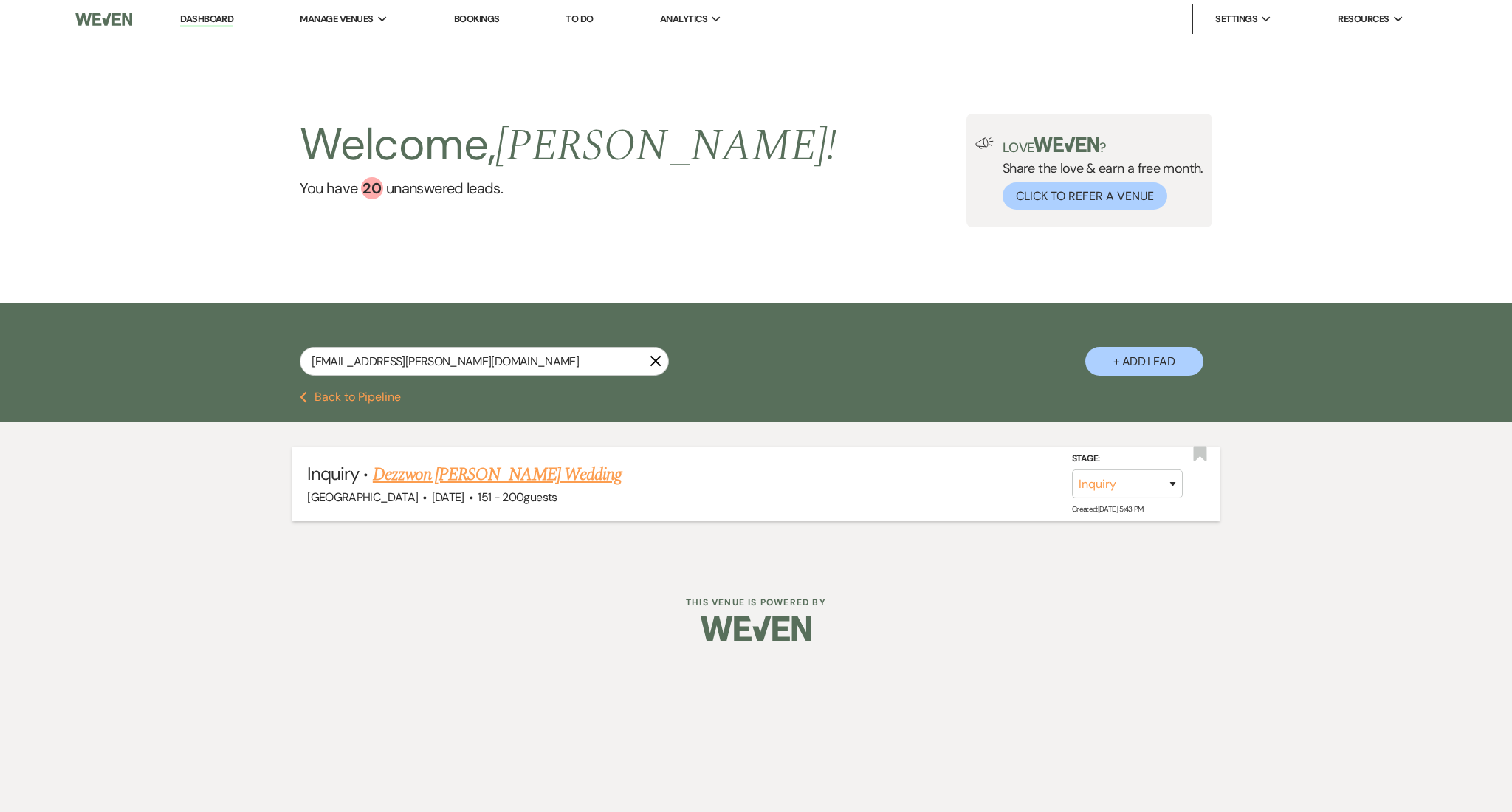
click at [504, 478] on link "Dezzwon [PERSON_NAME] Wedding" at bounding box center [497, 475] width 248 height 27
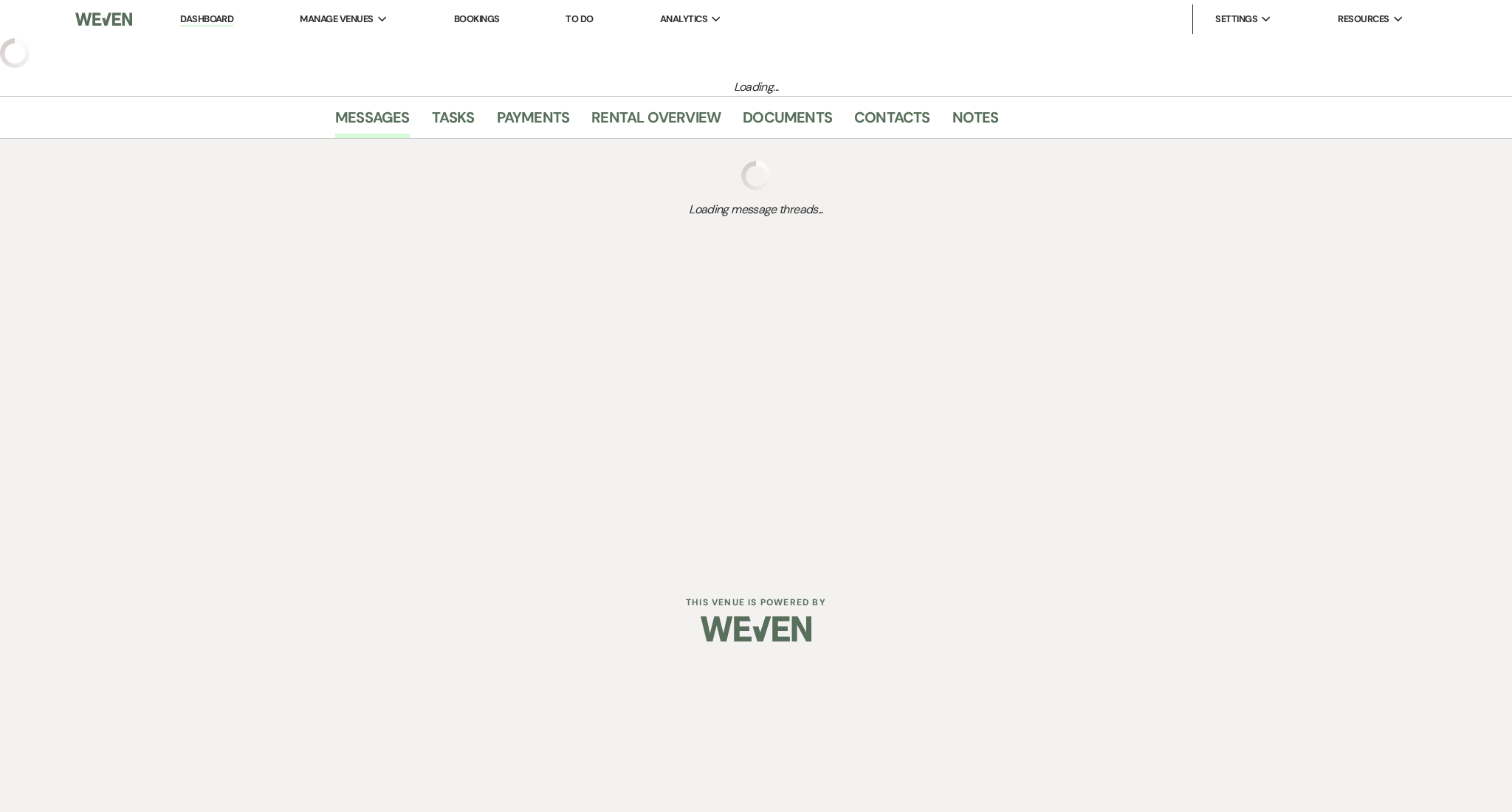
select select "2"
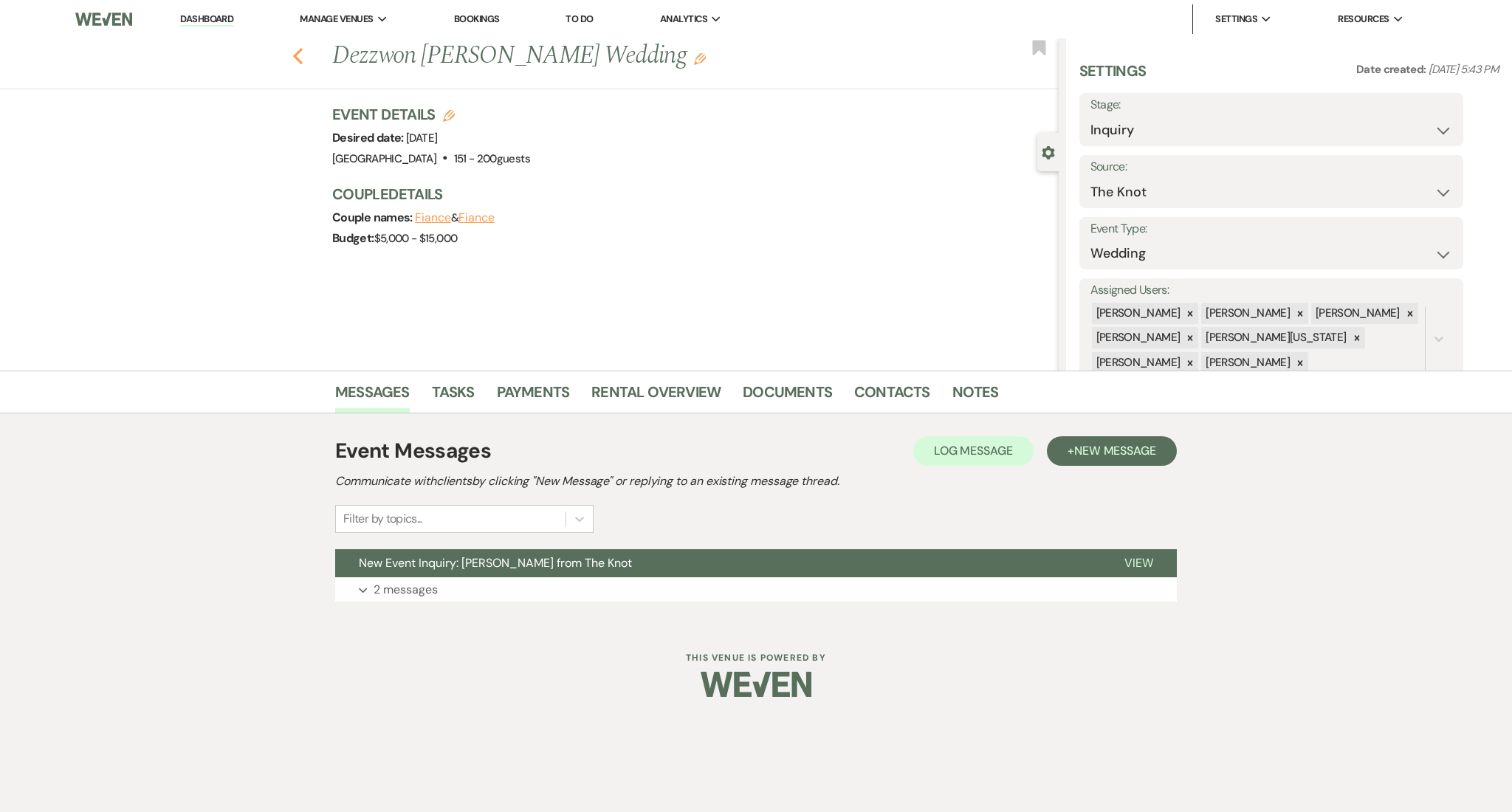
click at [296, 52] on icon "Previous" at bounding box center [298, 56] width 12 height 17
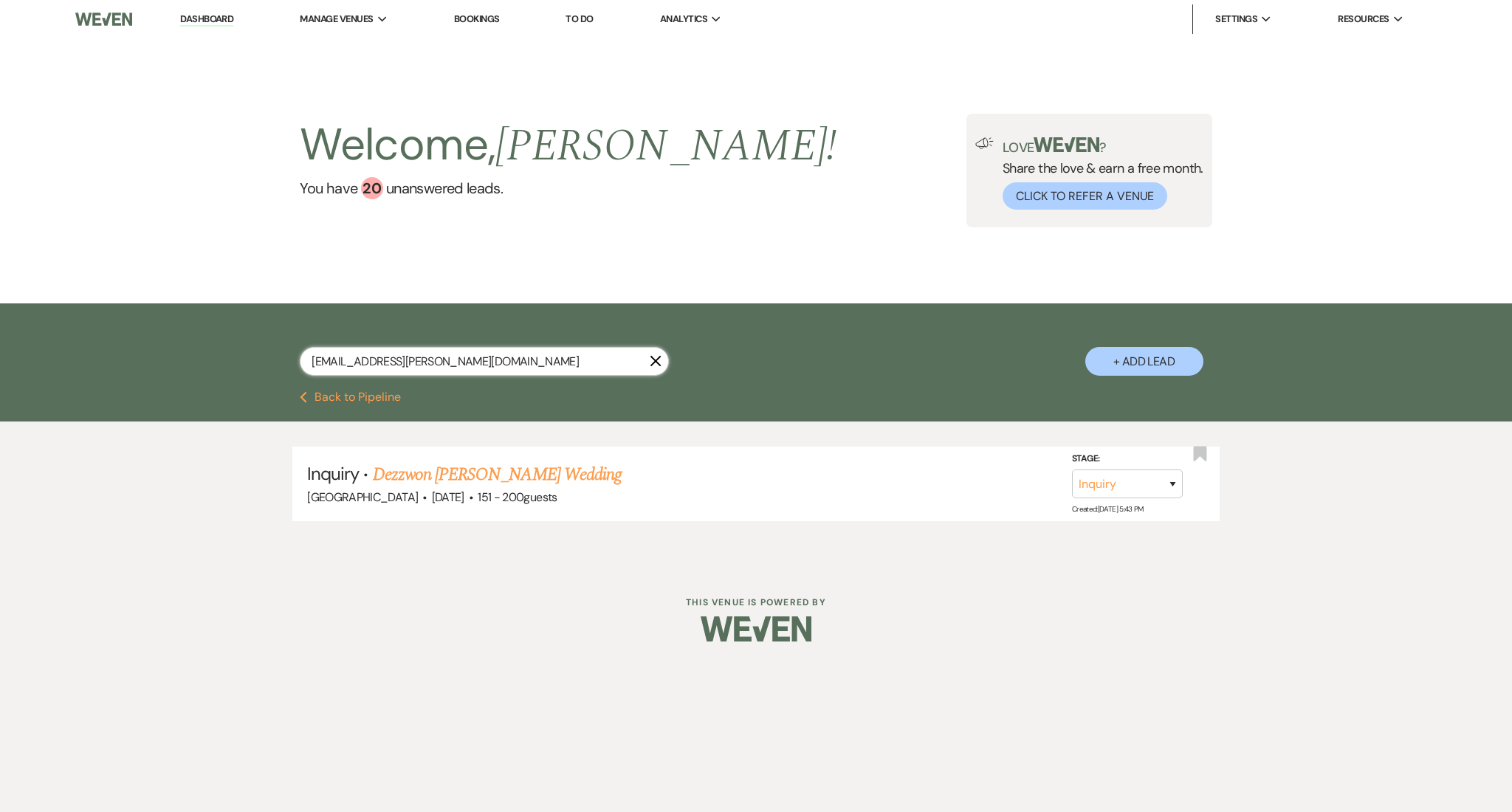
drag, startPoint x: 469, startPoint y: 365, endPoint x: 117, endPoint y: 346, distance: 352.5
click at [117, 346] on div "[EMAIL_ADDRESS][PERSON_NAME][DOMAIN_NAME] X + Add Lead" at bounding box center [756, 347] width 1512 height 88
paste input "[EMAIL_ADDRESS]"
type input "[EMAIL_ADDRESS][DOMAIN_NAME]"
click at [469, 498] on span "·" at bounding box center [471, 498] width 5 height 0
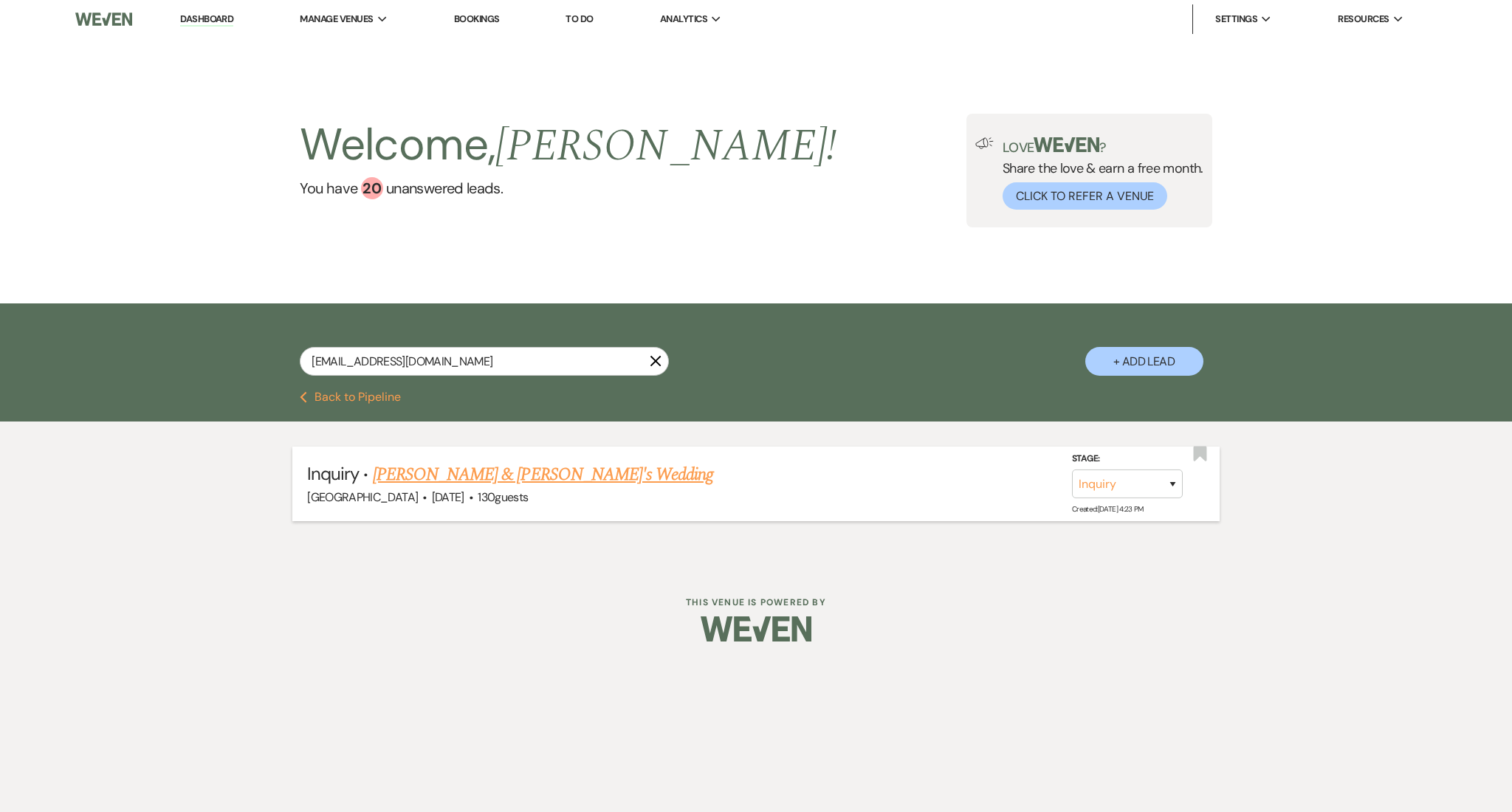
click at [455, 474] on link "[PERSON_NAME] & [PERSON_NAME]'s Wedding" at bounding box center [543, 475] width 341 height 27
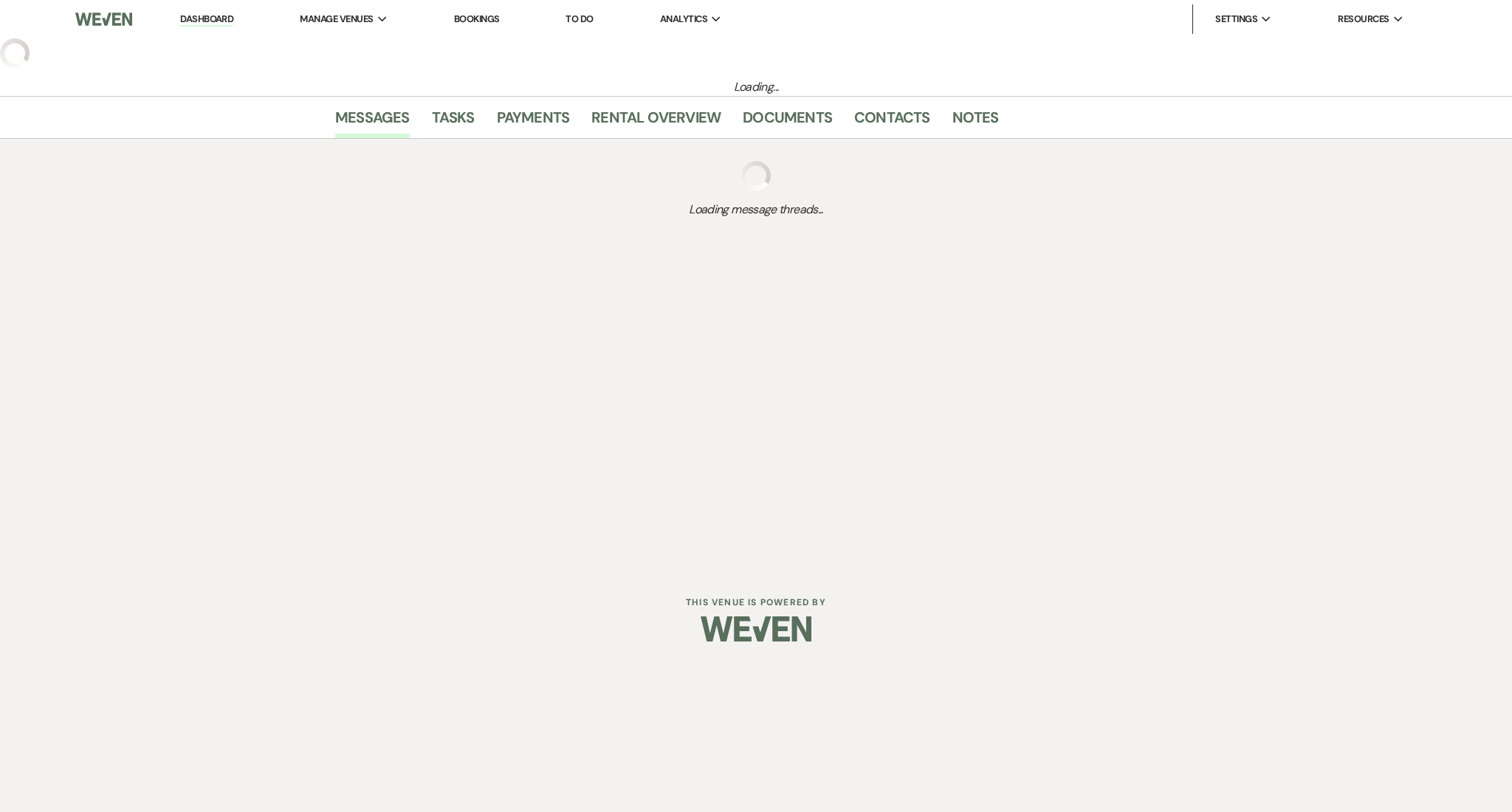
select select "5"
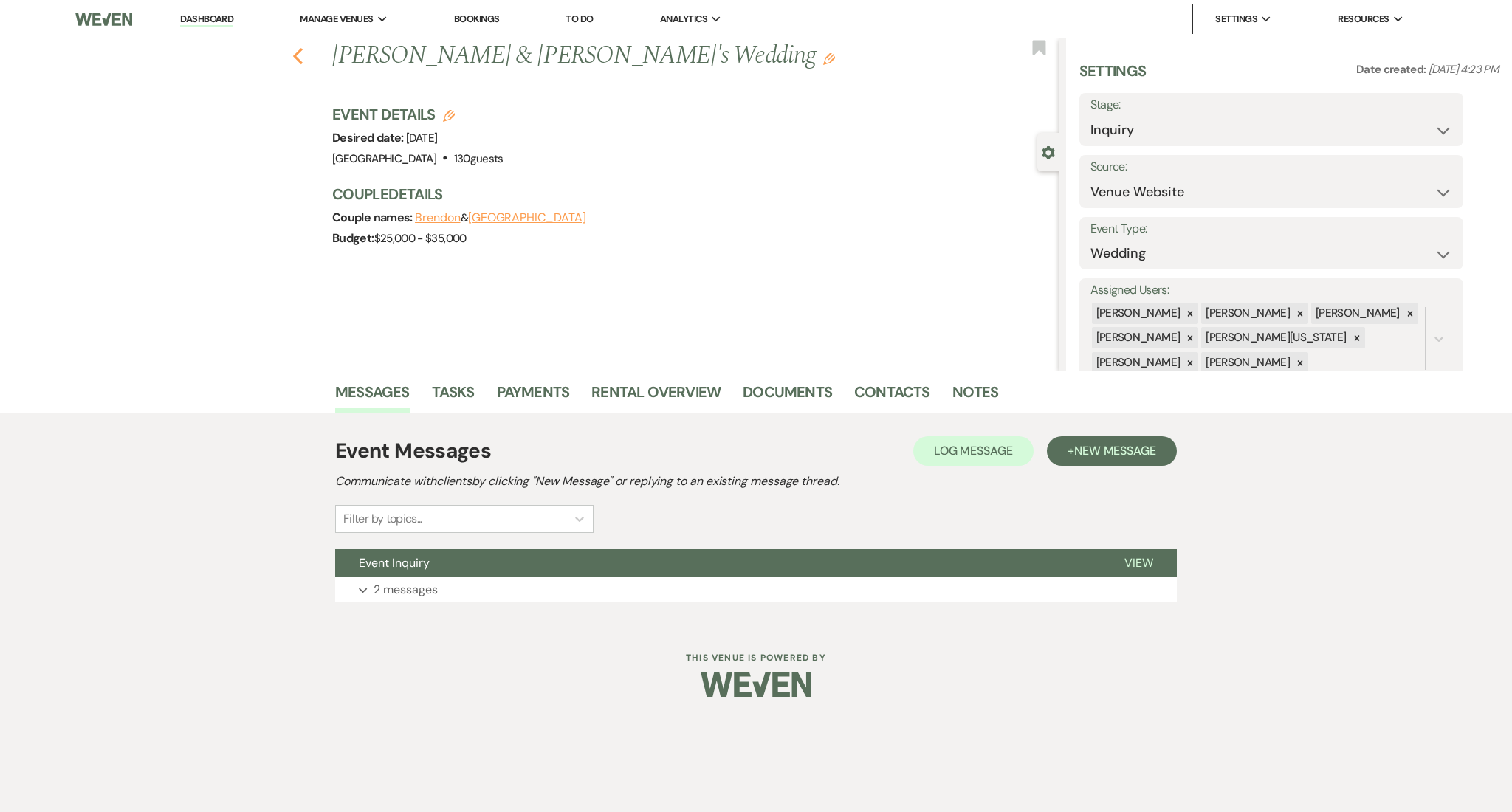
click at [296, 59] on use "button" at bounding box center [297, 56] width 10 height 16
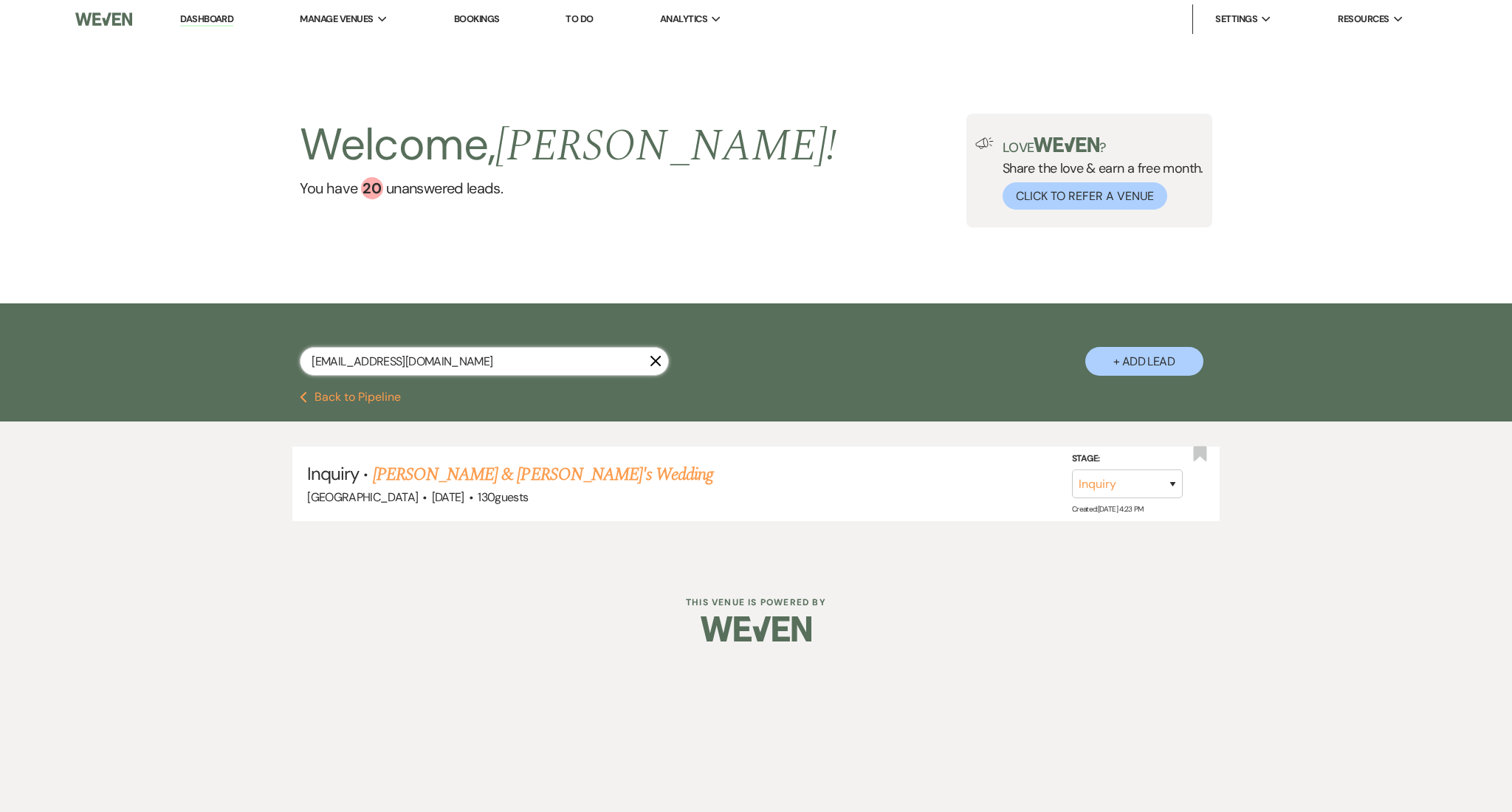
click at [409, 359] on input "[EMAIL_ADDRESS][DOMAIN_NAME]" at bounding box center [484, 362] width 369 height 29
drag, startPoint x: 453, startPoint y: 365, endPoint x: 163, endPoint y: 360, distance: 290.0
click at [163, 360] on div "[EMAIL_ADDRESS][DOMAIN_NAME] X + Add Lead" at bounding box center [756, 347] width 1512 height 88
paste input "keringuevara062"
type input "[EMAIL_ADDRESS][DOMAIN_NAME]"
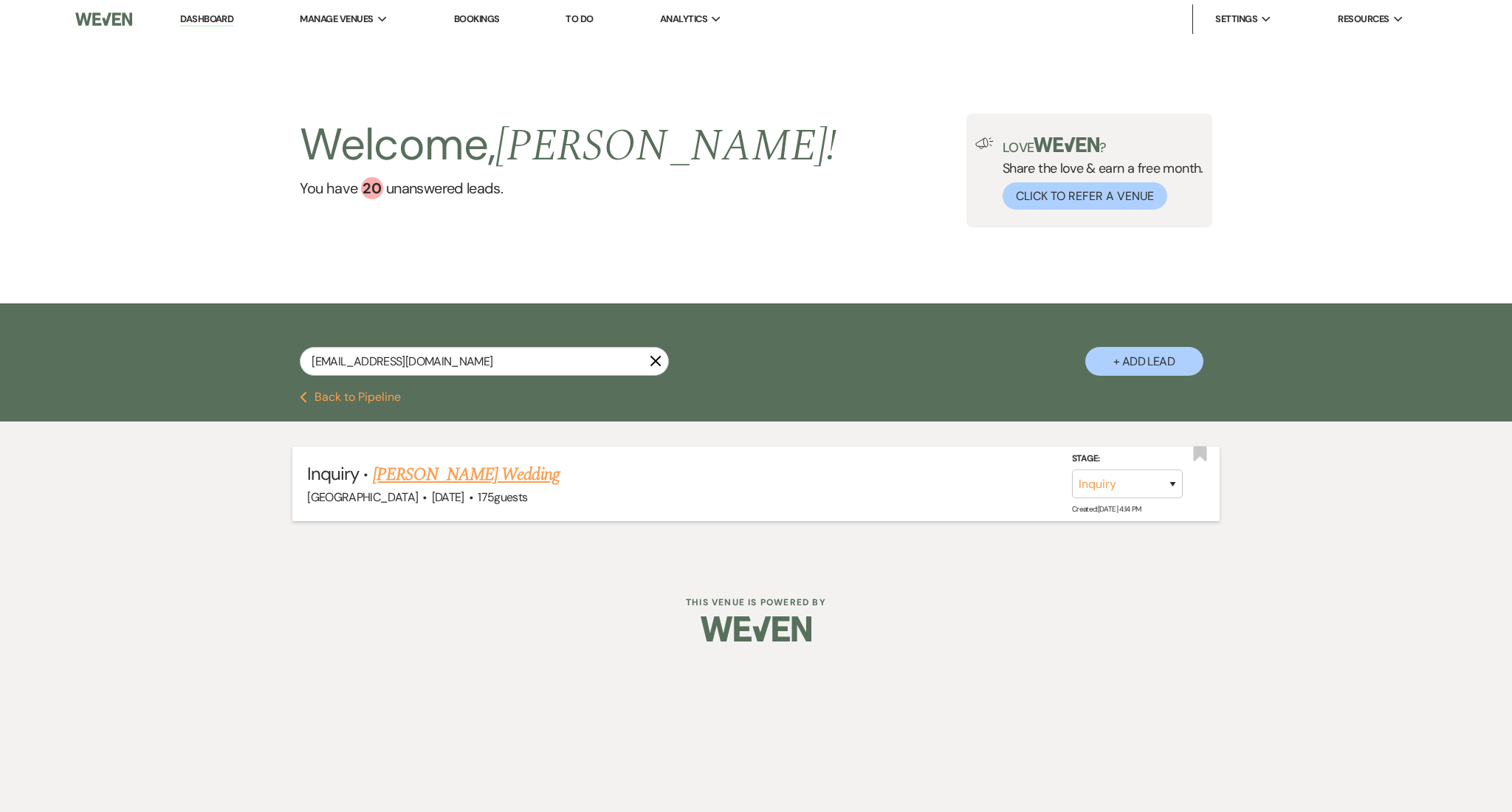
click at [453, 479] on link "[PERSON_NAME] Wedding" at bounding box center [466, 475] width 187 height 27
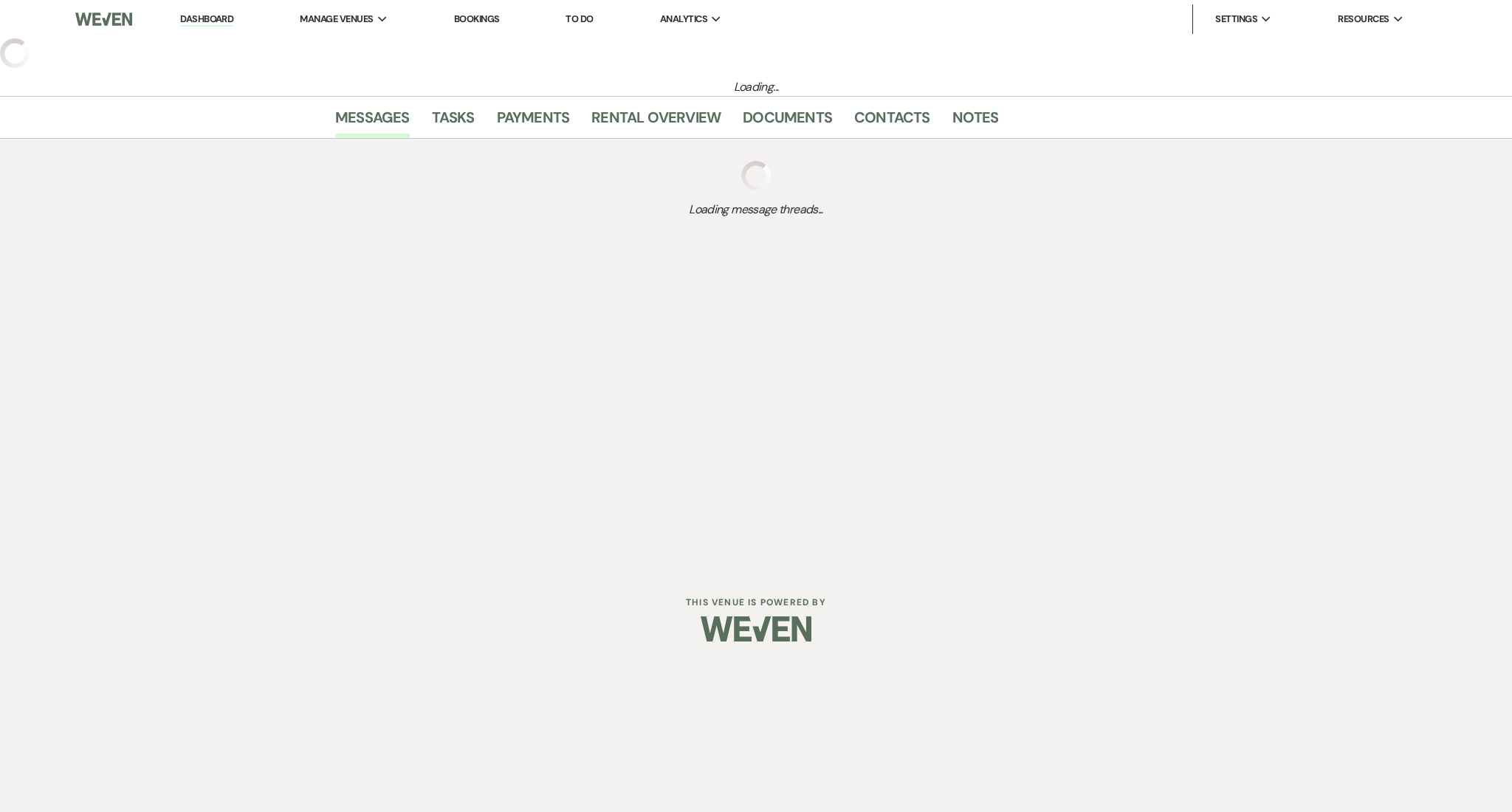
select select "3"
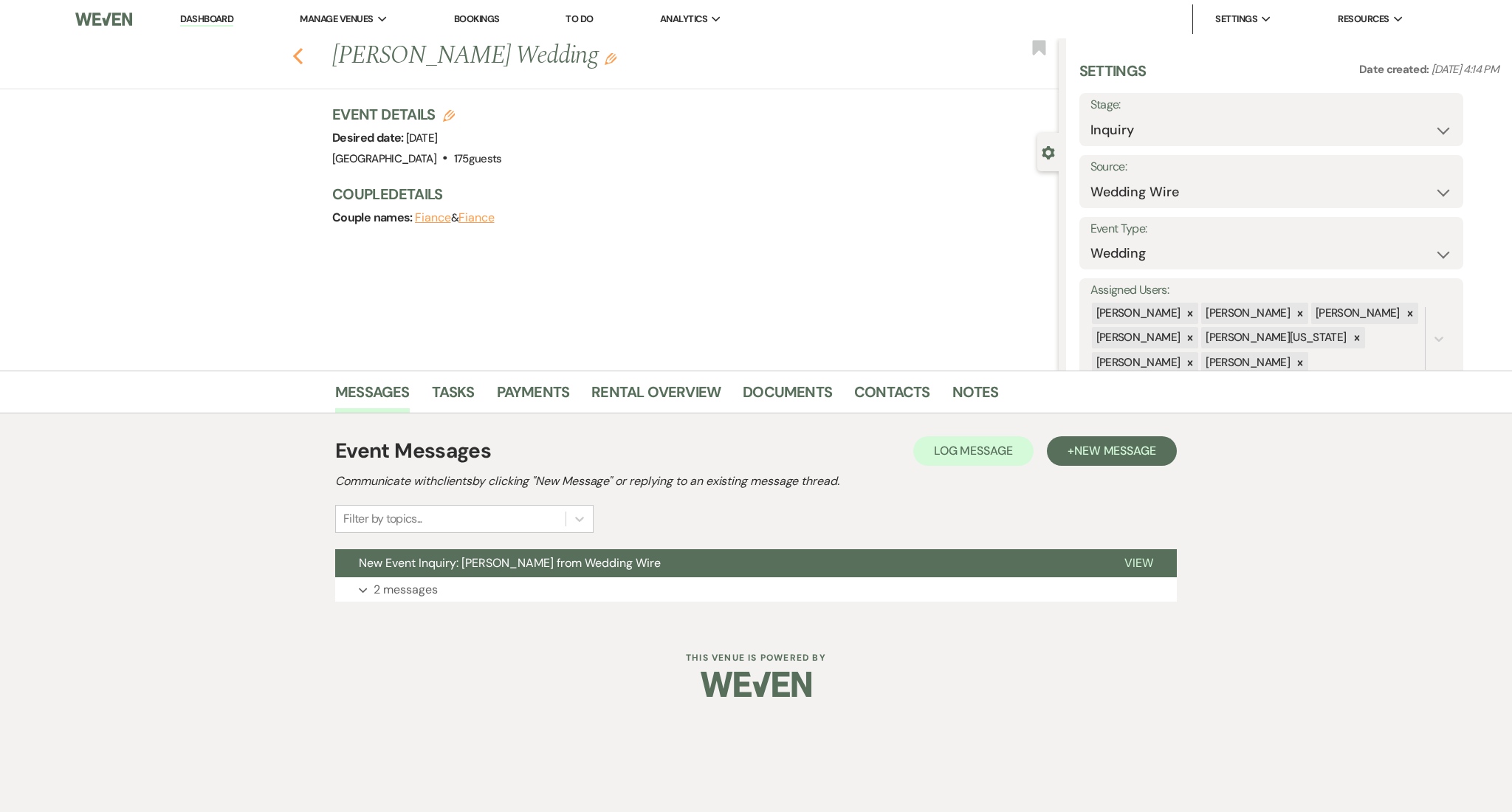
click at [293, 52] on icon "Previous" at bounding box center [298, 56] width 12 height 17
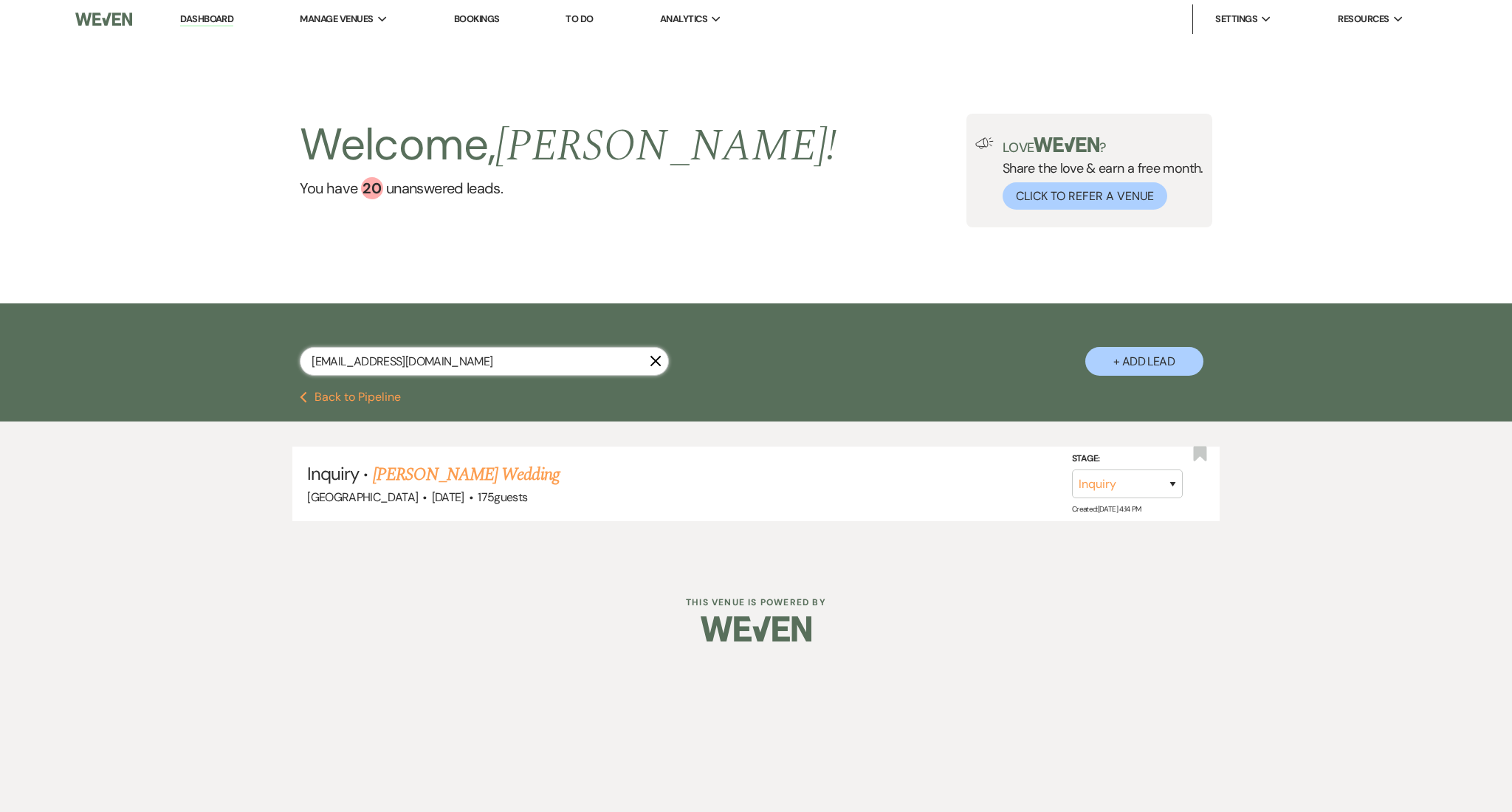
drag, startPoint x: 496, startPoint y: 367, endPoint x: 213, endPoint y: 338, distance: 284.5
click at [213, 338] on div "[EMAIL_ADDRESS][DOMAIN_NAME] X + Add Lead" at bounding box center [756, 347] width 1512 height 88
paste input "[EMAIL_ADDRESS]"
type input "[EMAIL_ADDRESS][DOMAIN_NAME]"
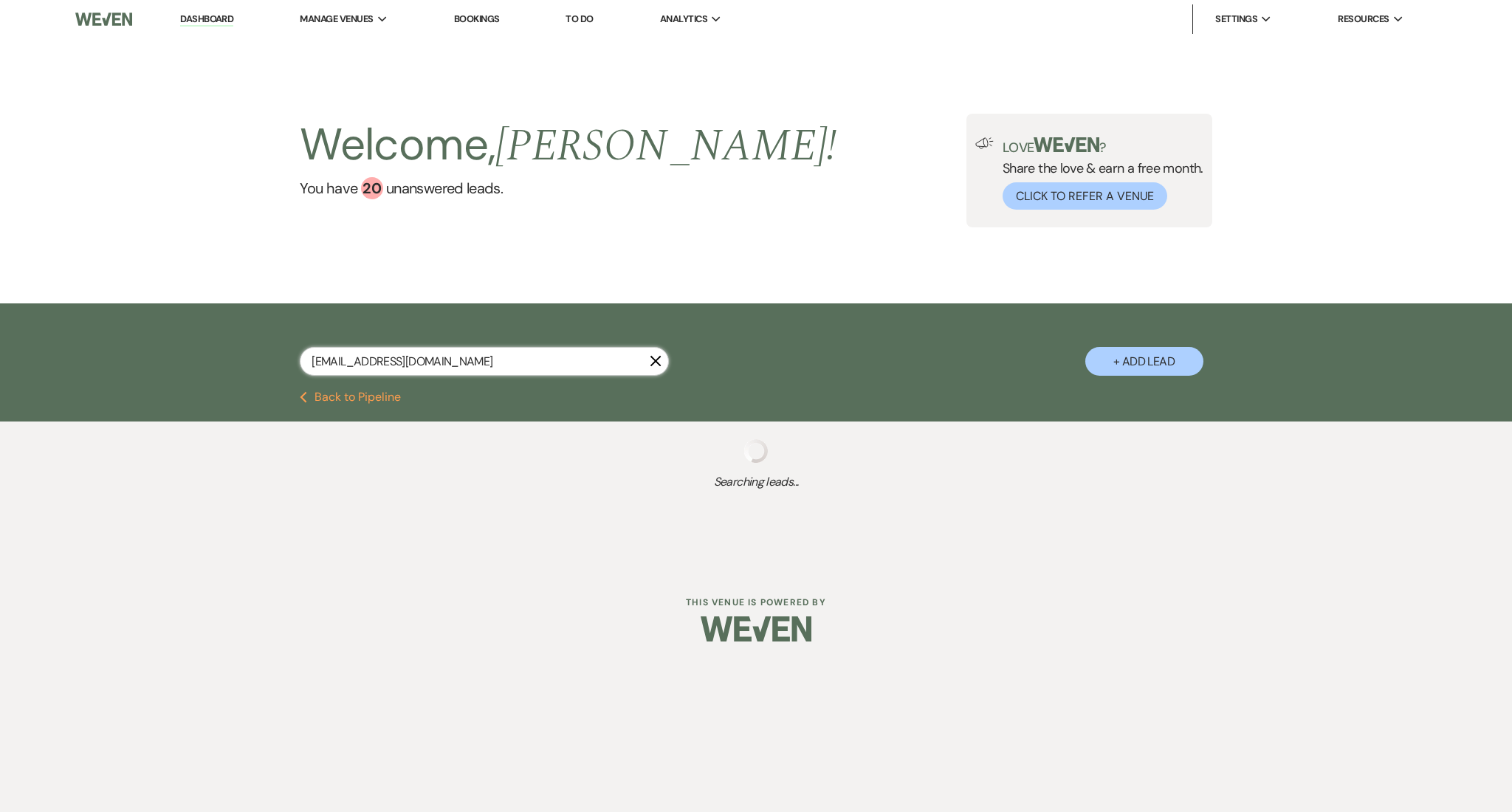
select select "9"
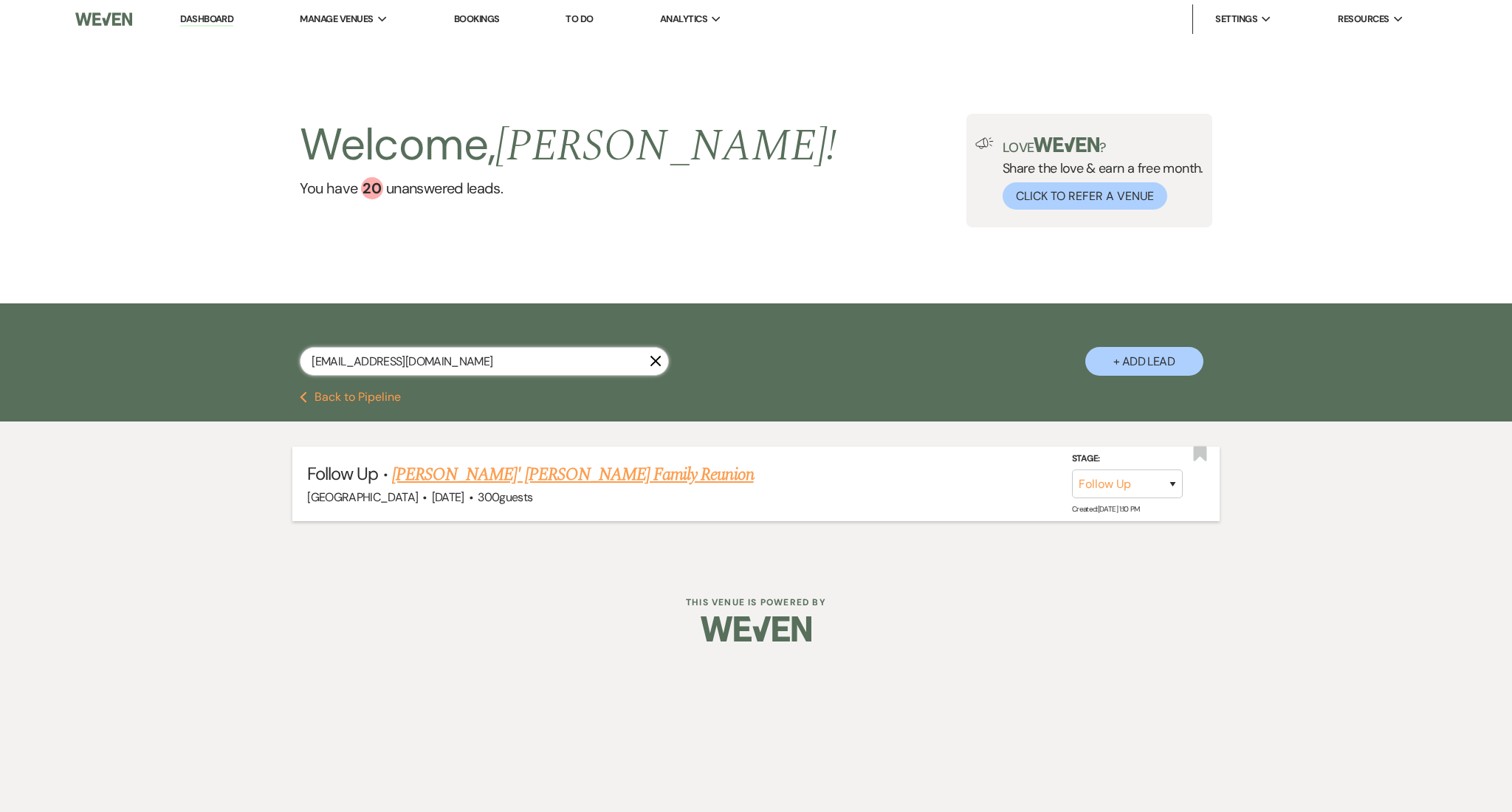
type input "[EMAIL_ADDRESS][DOMAIN_NAME]"
click at [536, 477] on link "[PERSON_NAME]' [PERSON_NAME] Family Reunion" at bounding box center [573, 475] width 362 height 27
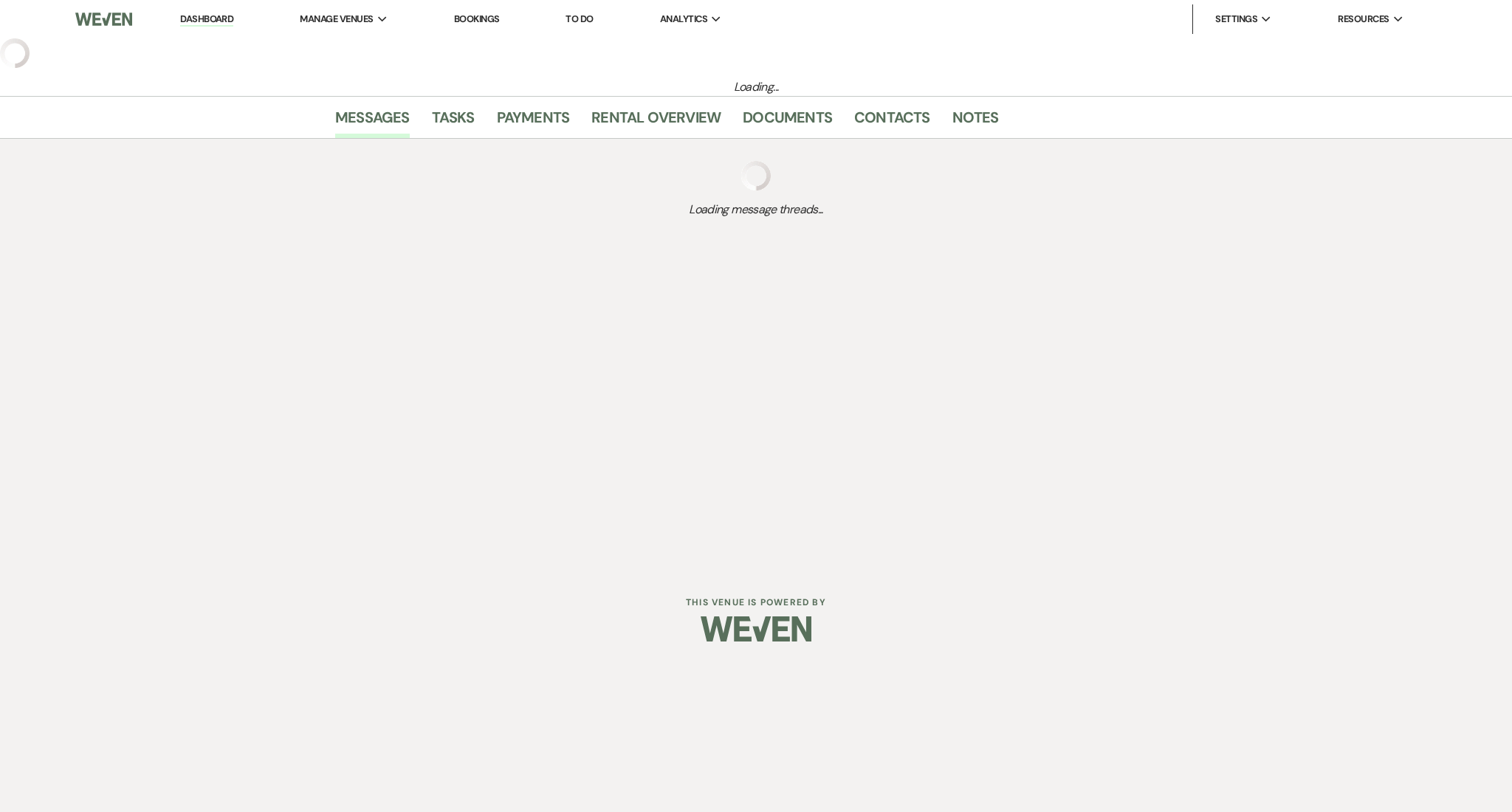
select select "9"
select select "5"
select select "13"
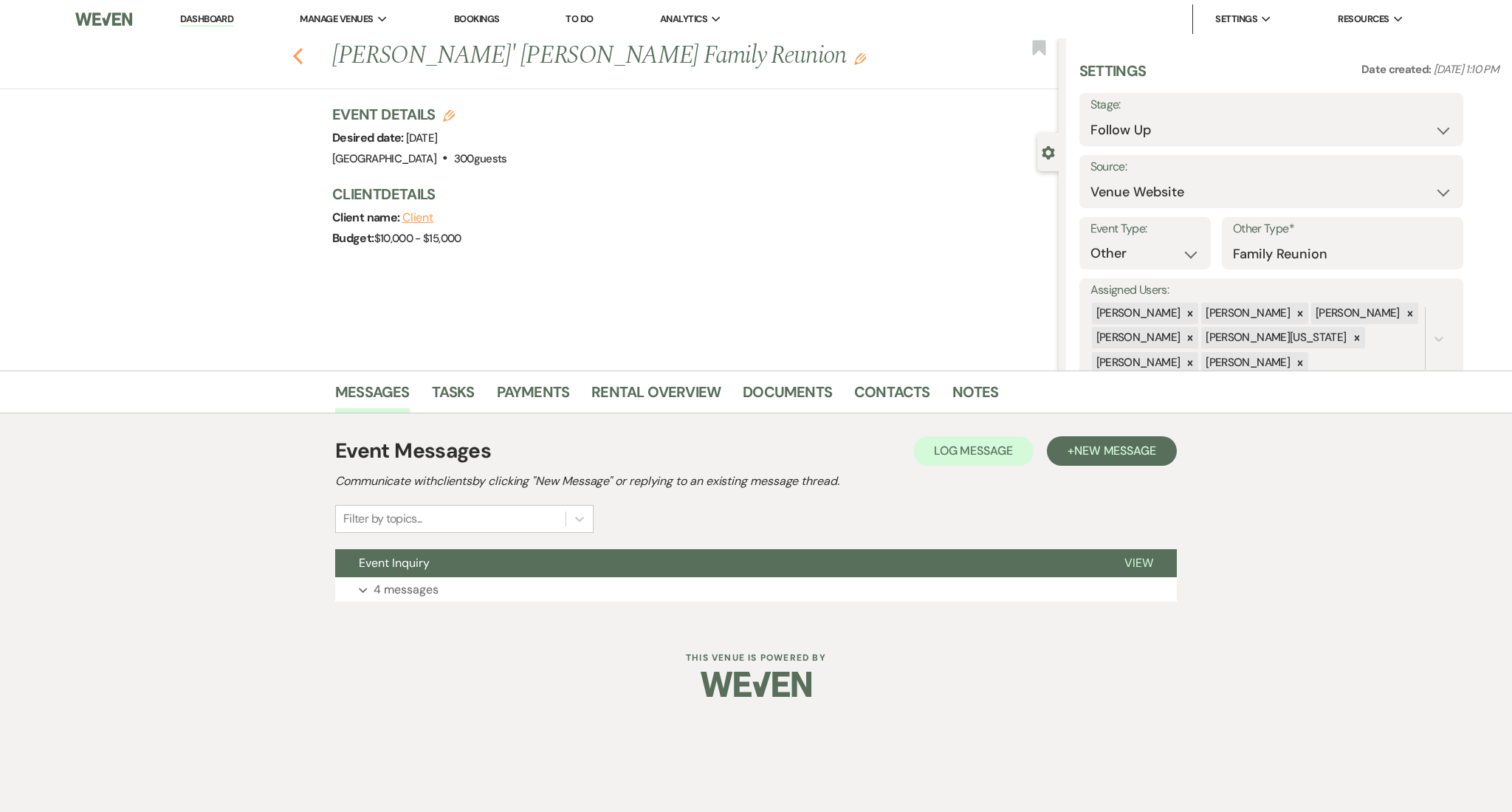
click at [295, 56] on use "button" at bounding box center [297, 56] width 10 height 16
select select "9"
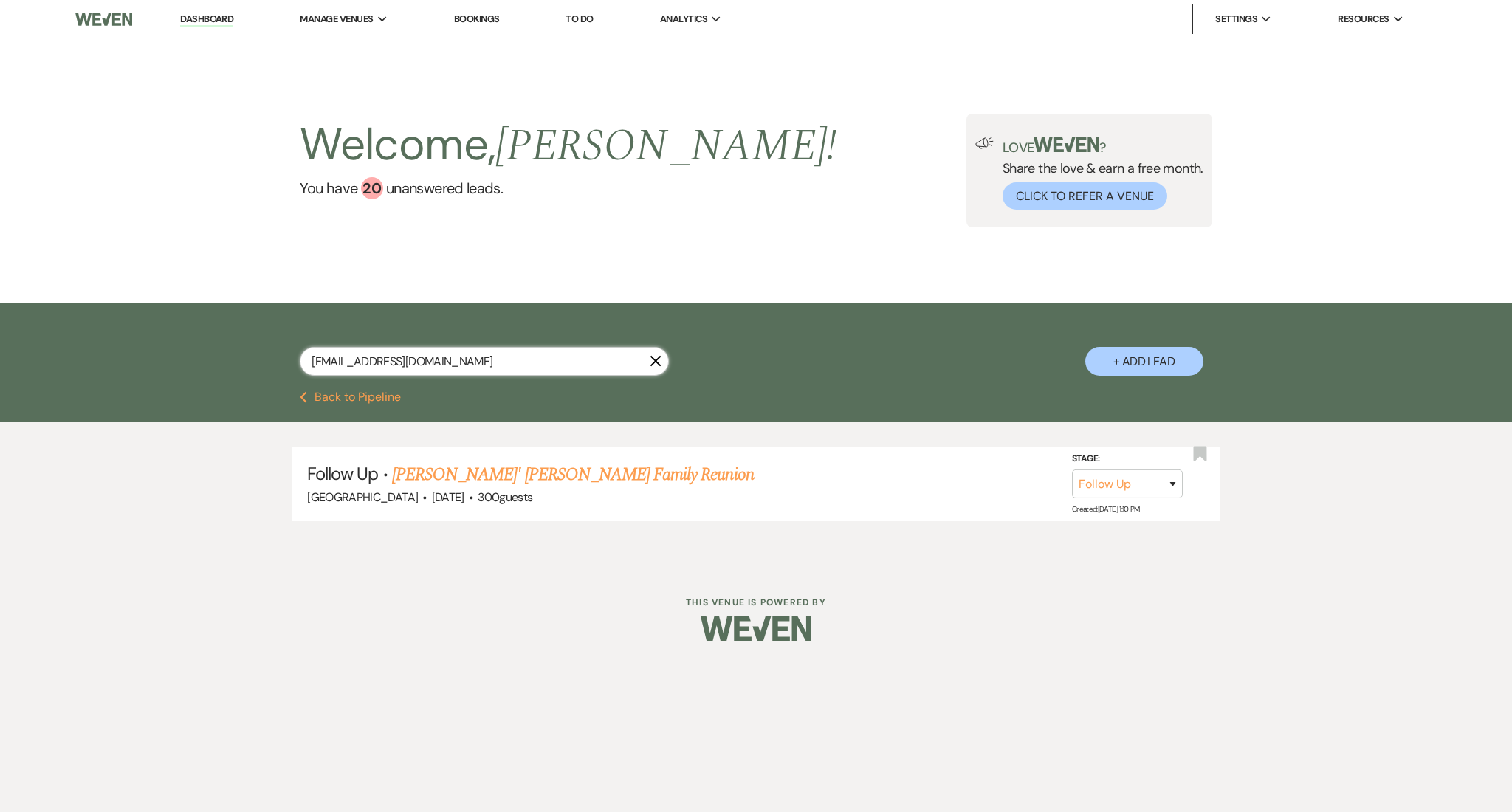
drag, startPoint x: 446, startPoint y: 352, endPoint x: 256, endPoint y: 357, distance: 190.1
click at [257, 357] on div "[EMAIL_ADDRESS][DOMAIN_NAME] X + Add Lead" at bounding box center [756, 349] width 1063 height 77
paste input "[EMAIL_ADDRESS]"
type input "[EMAIL_ADDRESS][DOMAIN_NAME]"
click at [547, 472] on link "[PERSON_NAME] & [PERSON_NAME] Wedding" at bounding box center [538, 475] width 331 height 27
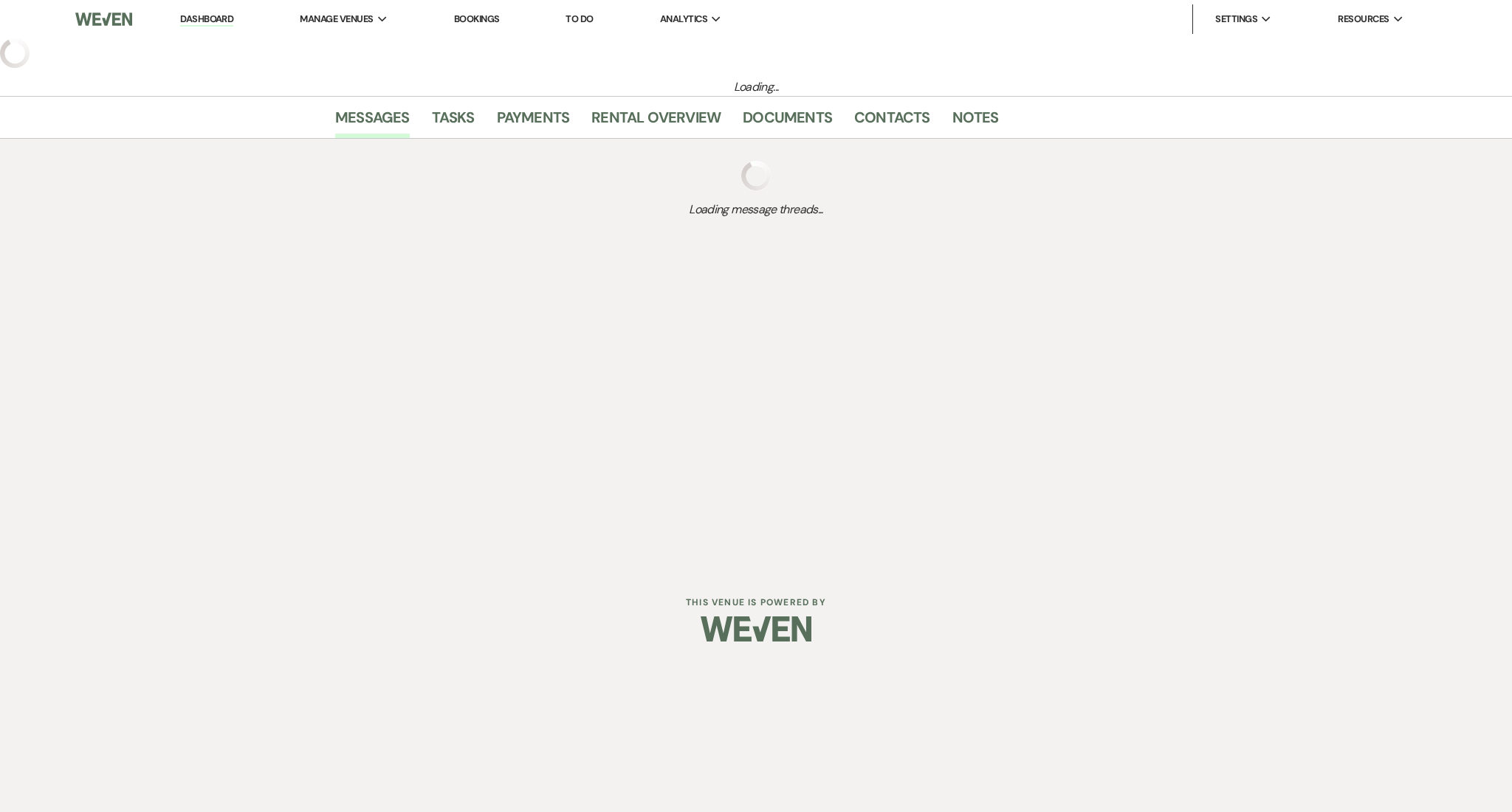
select select "5"
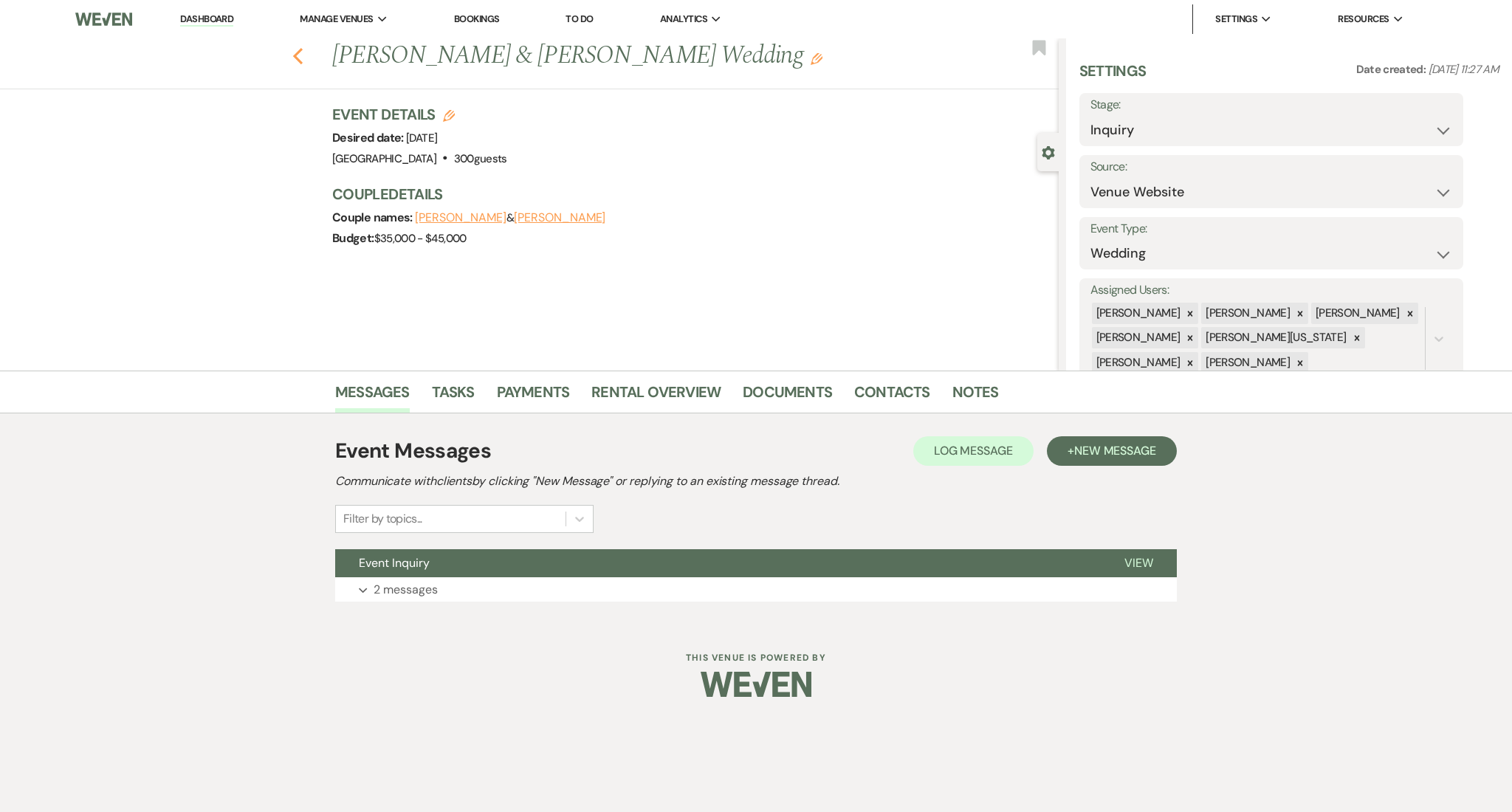
click at [293, 54] on icon "Previous" at bounding box center [298, 56] width 12 height 17
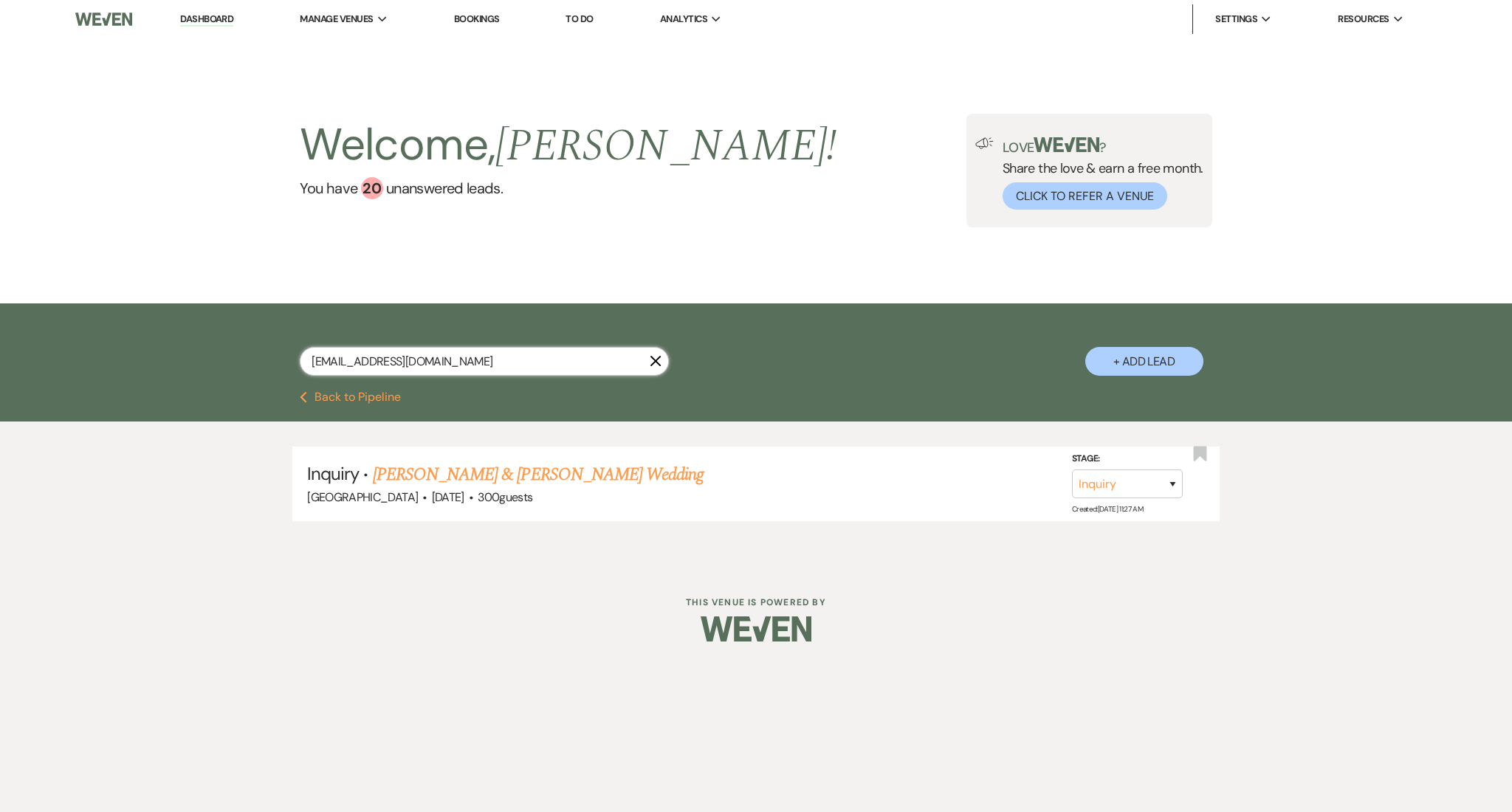
drag, startPoint x: 477, startPoint y: 367, endPoint x: 206, endPoint y: 376, distance: 271.1
click at [209, 376] on div "[EMAIL_ADDRESS][DOMAIN_NAME] X + Add Lead" at bounding box center [756, 347] width 1512 height 88
paste input "[PERSON_NAME][DOMAIN_NAME]"
type input "[PERSON_NAME][DOMAIN_NAME][EMAIL_ADDRESS][DOMAIN_NAME]"
click at [411, 468] on link "Juiet & [PERSON_NAME]'s Wedding" at bounding box center [495, 475] width 244 height 27
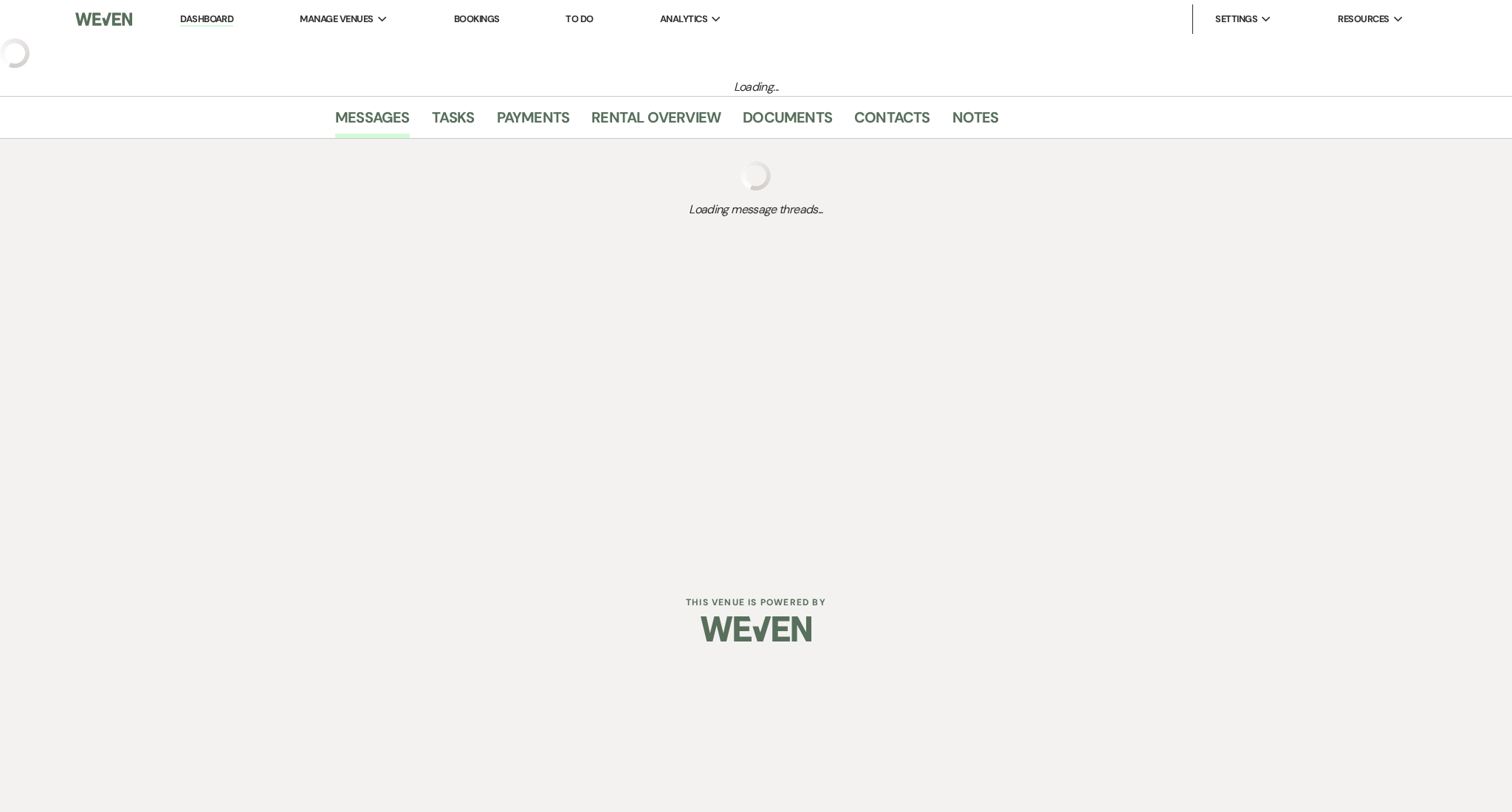
select select "5"
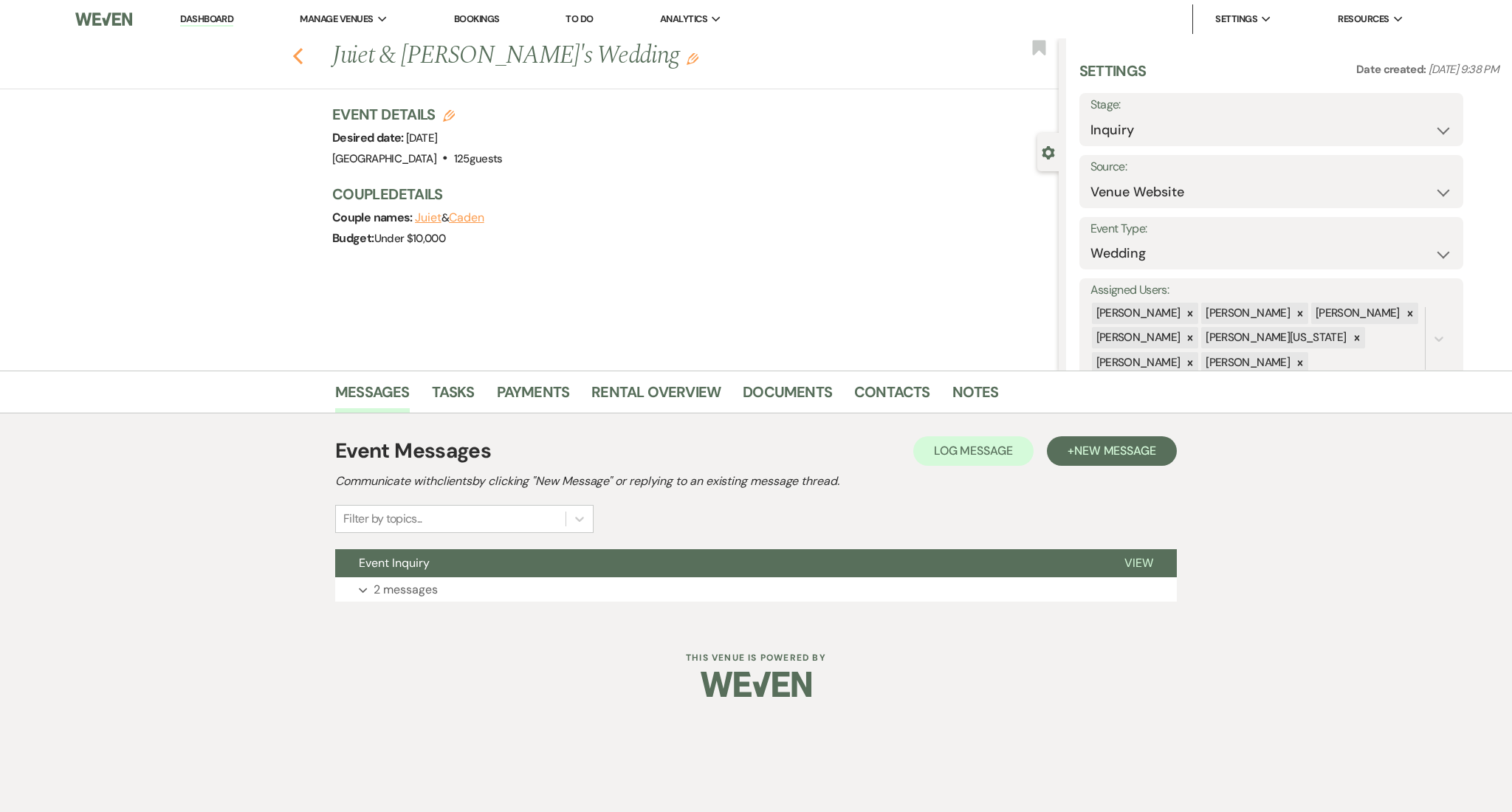
click at [302, 50] on icon "Previous" at bounding box center [298, 56] width 12 height 17
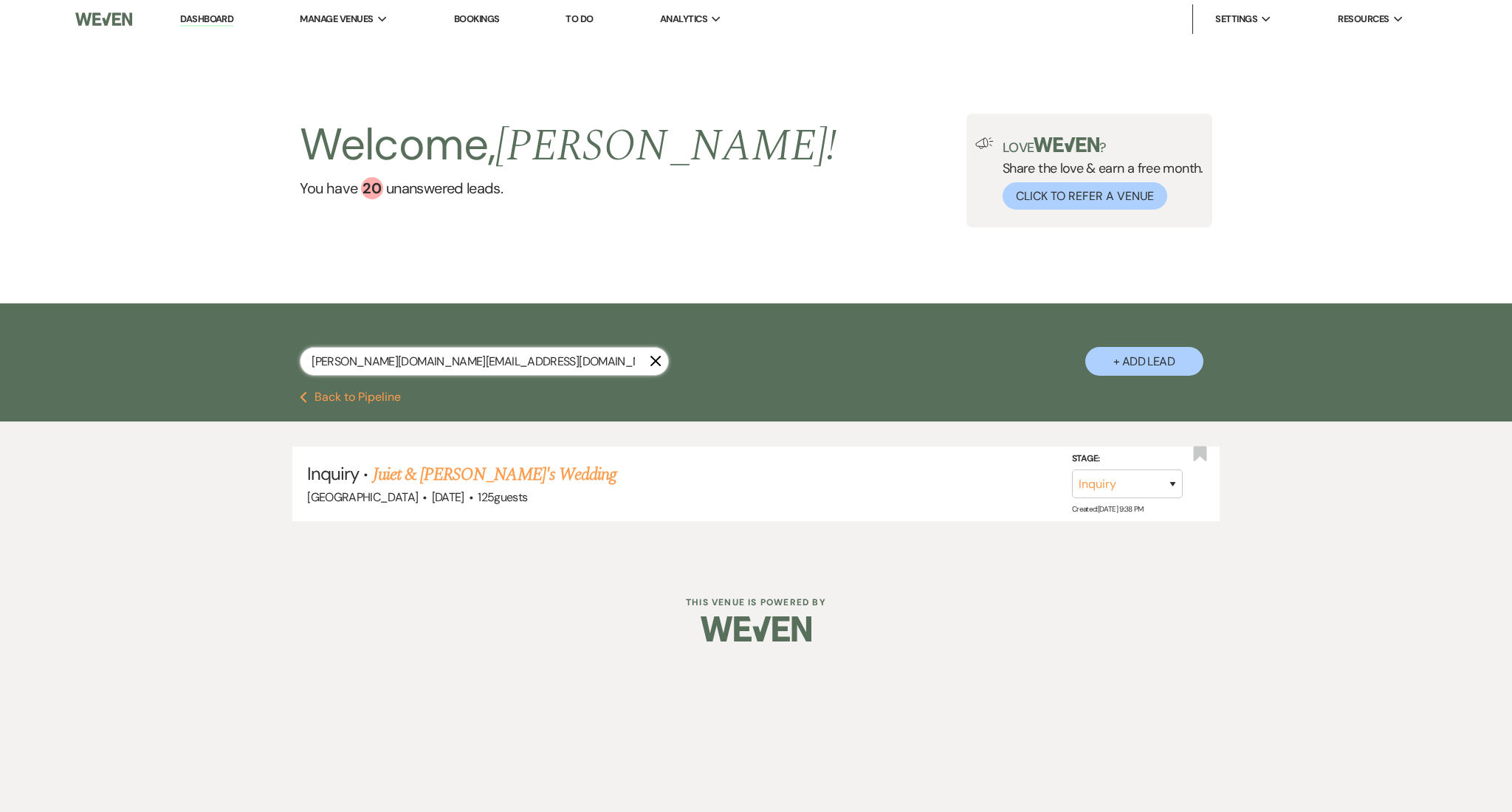
drag, startPoint x: 542, startPoint y: 359, endPoint x: 78, endPoint y: 331, distance: 464.8
click at [78, 331] on div "[PERSON_NAME][DOMAIN_NAME][EMAIL_ADDRESS][DOMAIN_NAME] X + Add Lead" at bounding box center [756, 347] width 1512 height 88
paste input "joannamiranda989"
type input "[EMAIL_ADDRESS][DOMAIN_NAME]"
click at [486, 482] on link "[PERSON_NAME] & [PERSON_NAME] Wedding" at bounding box center [538, 475] width 331 height 27
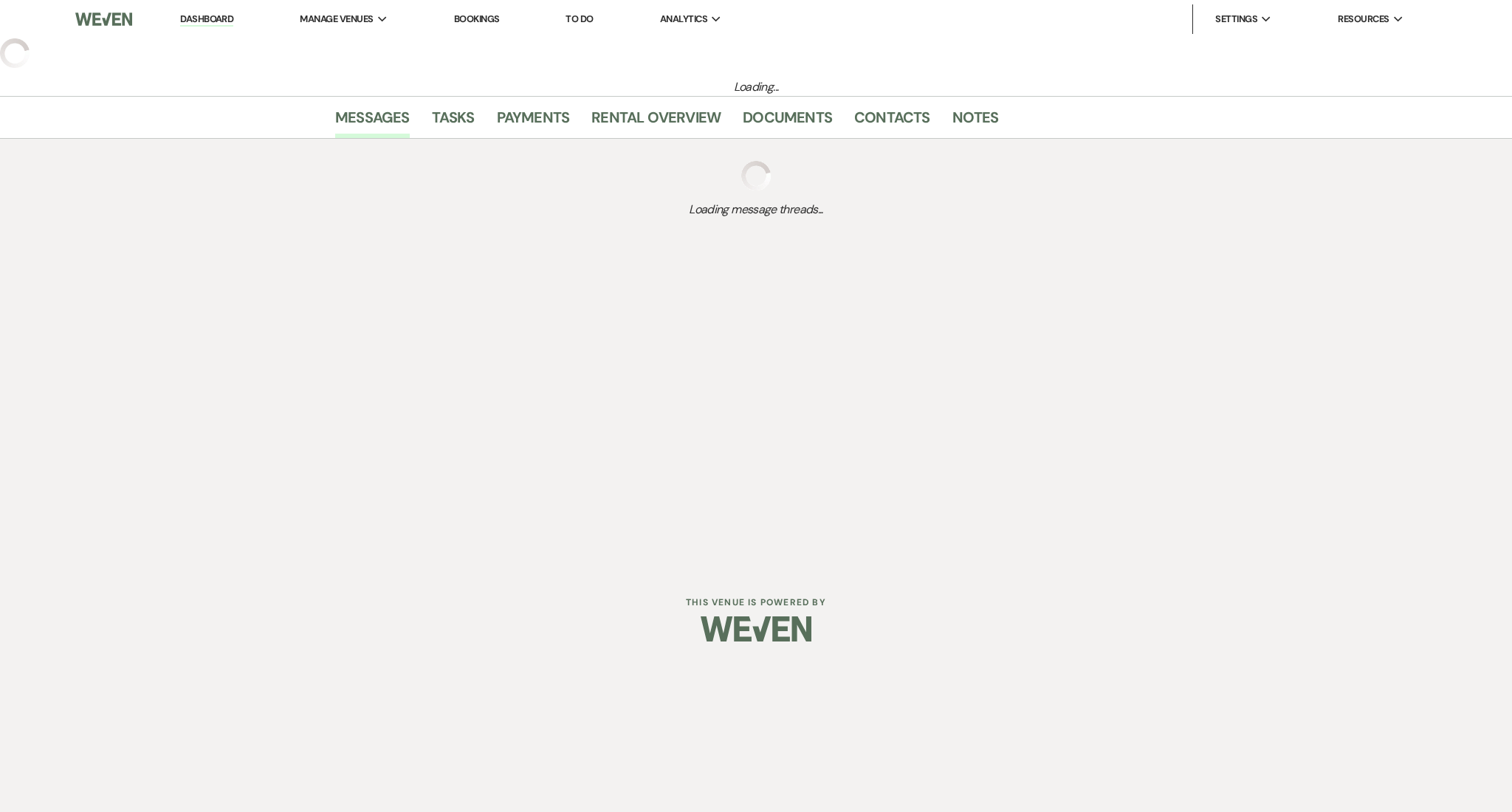
select select "5"
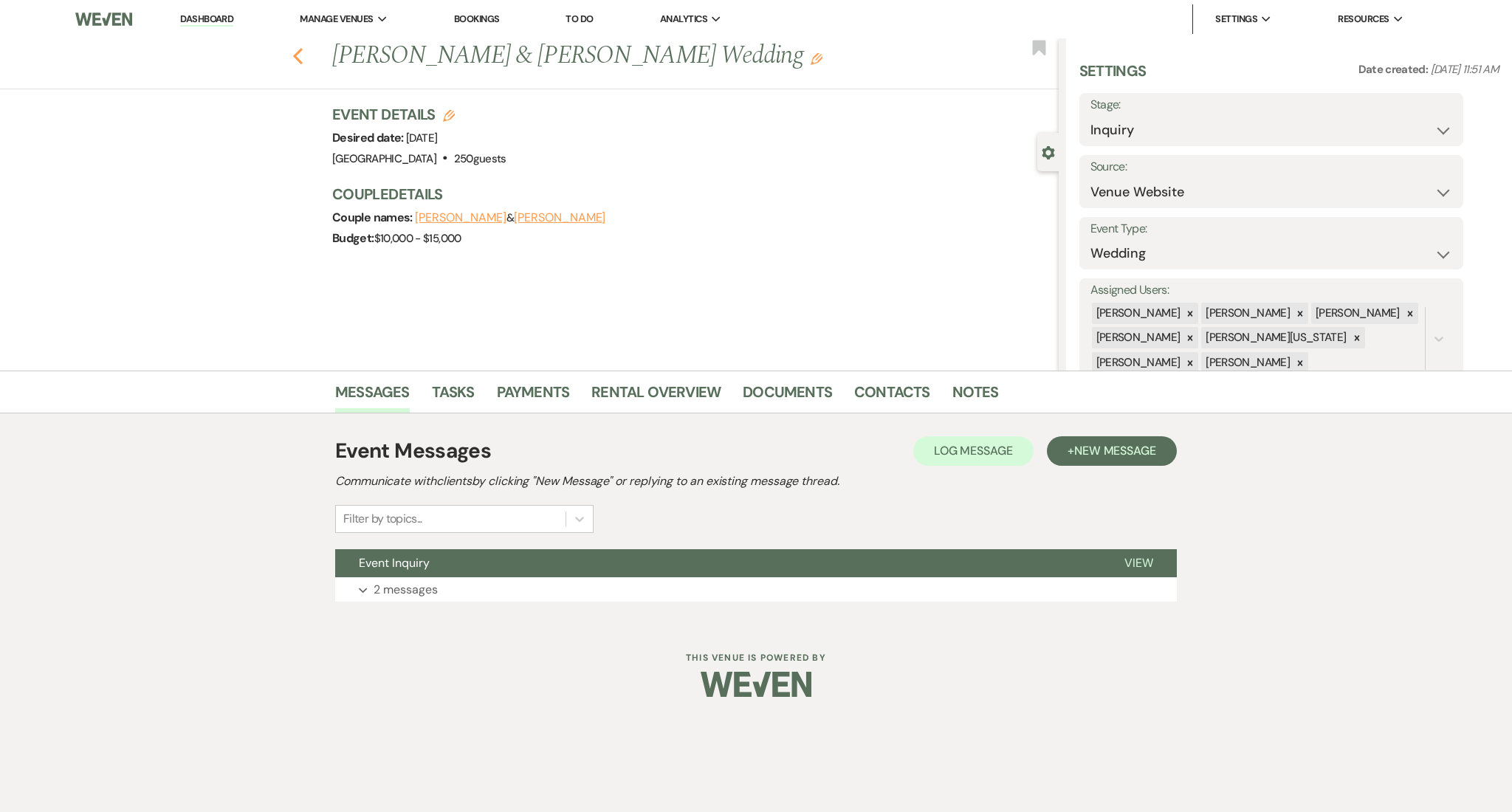
click at [296, 60] on use "button" at bounding box center [297, 56] width 10 height 16
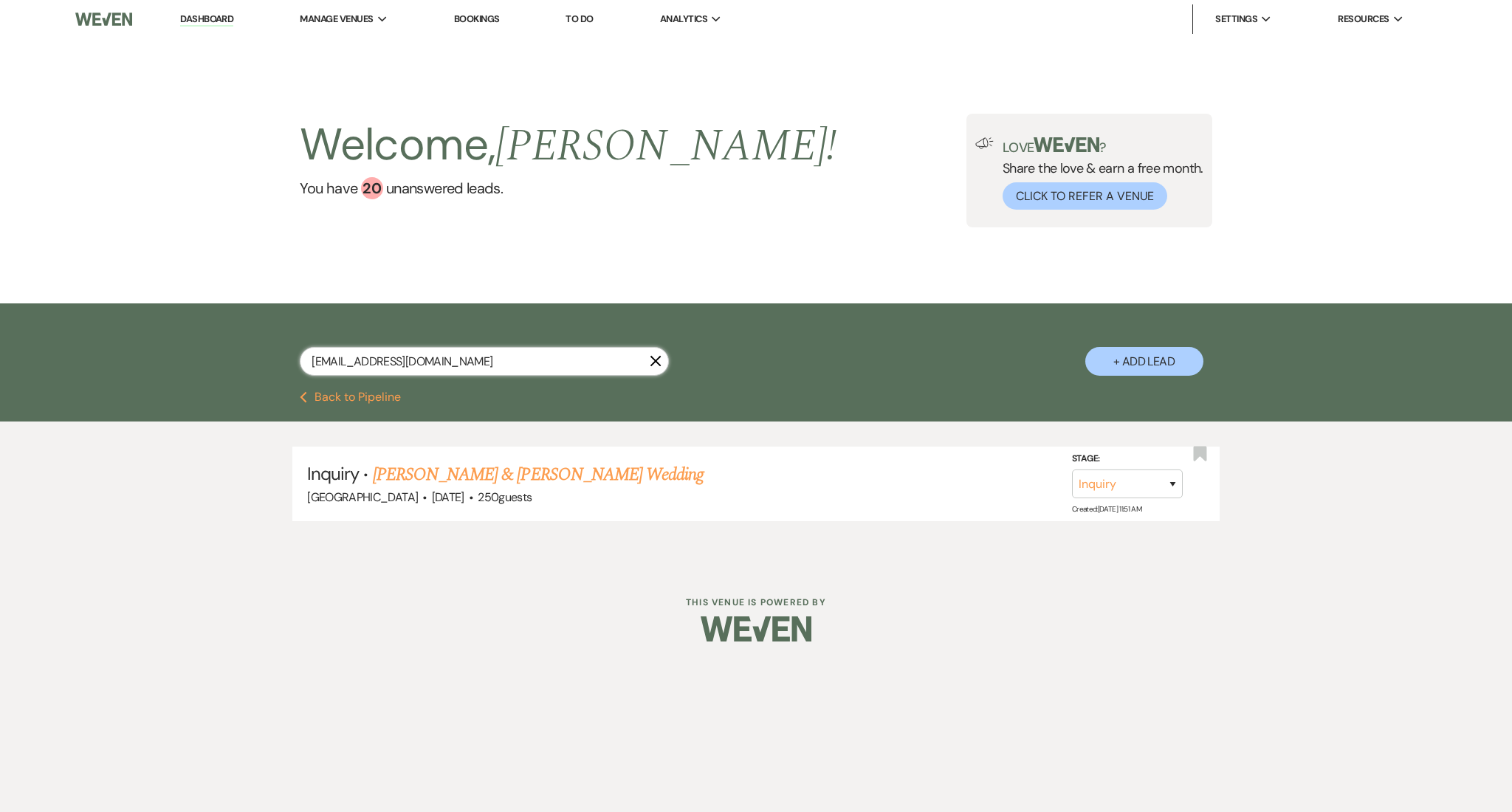
drag, startPoint x: 466, startPoint y: 366, endPoint x: 168, endPoint y: 393, distance: 299.2
click at [168, 393] on div "[EMAIL_ADDRESS][DOMAIN_NAME] X + Add Lead Previous Back to Pipeline Inquiry · […" at bounding box center [756, 425] width 1512 height 244
paste input "becauseitsyou404"
type input "[EMAIL_ADDRESS][DOMAIN_NAME]"
click at [515, 478] on link "Zena & [PERSON_NAME]'s Wedding" at bounding box center [497, 475] width 248 height 27
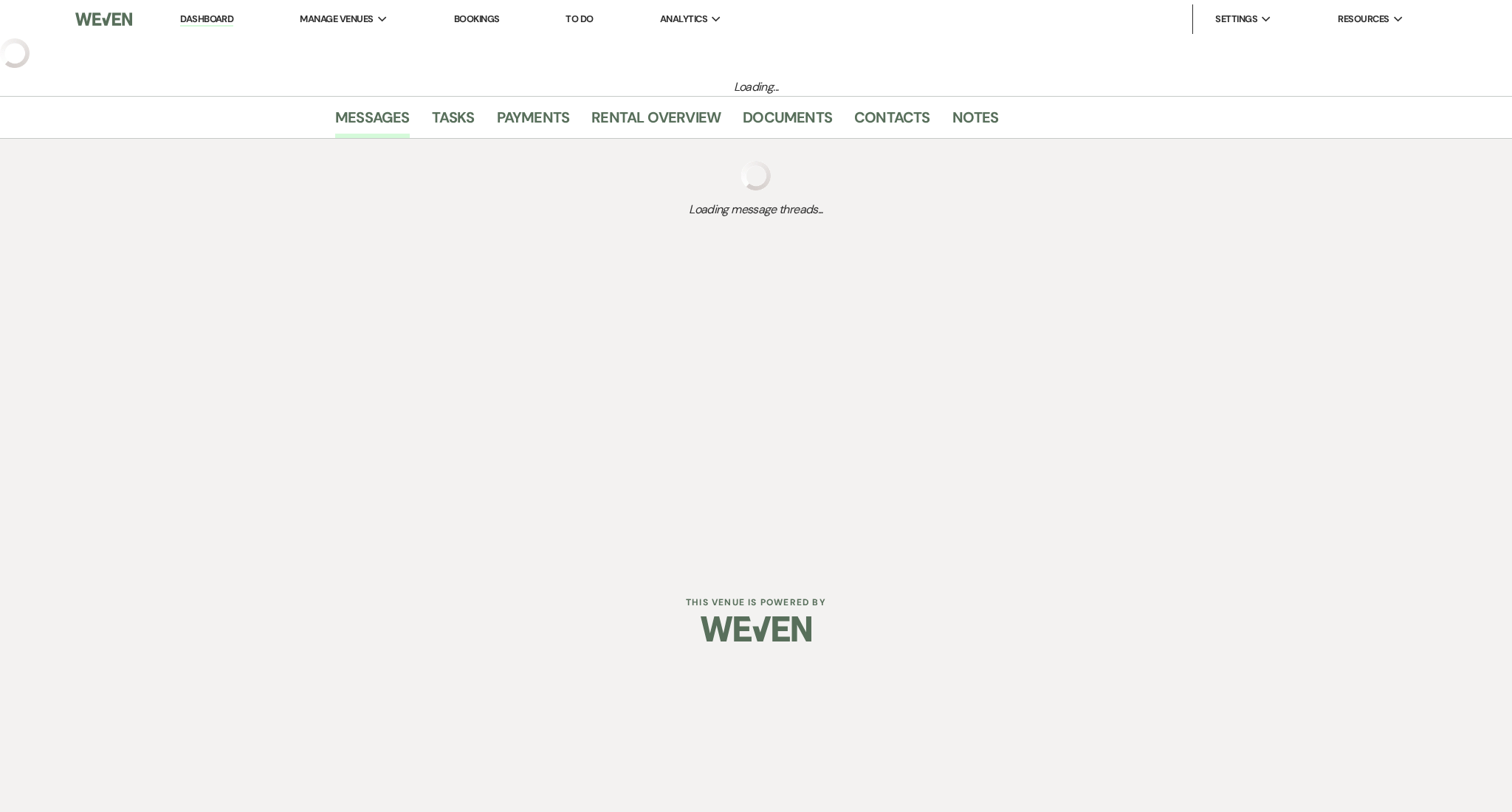
select select "5"
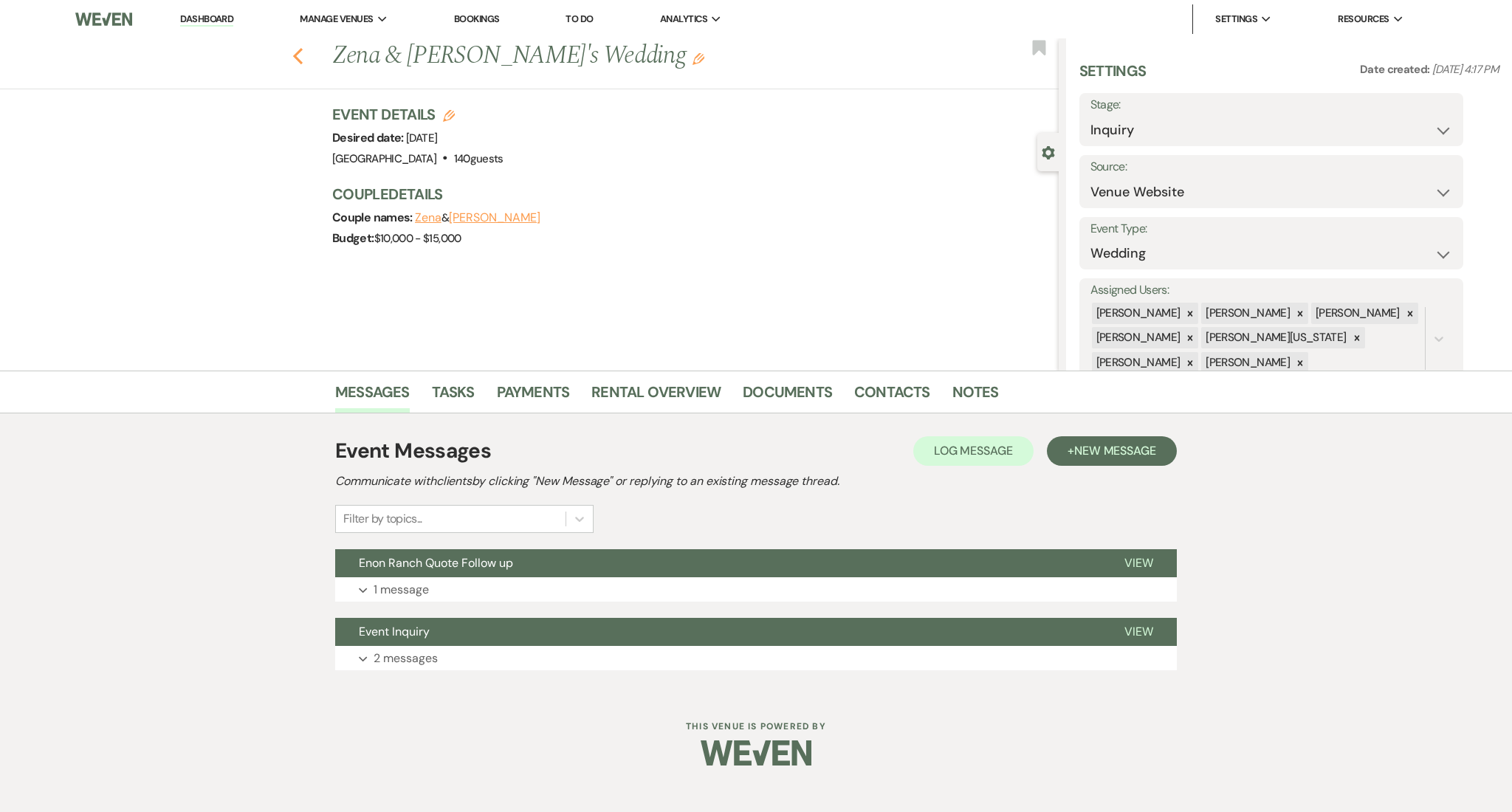
click at [296, 56] on icon "Previous" at bounding box center [298, 56] width 12 height 17
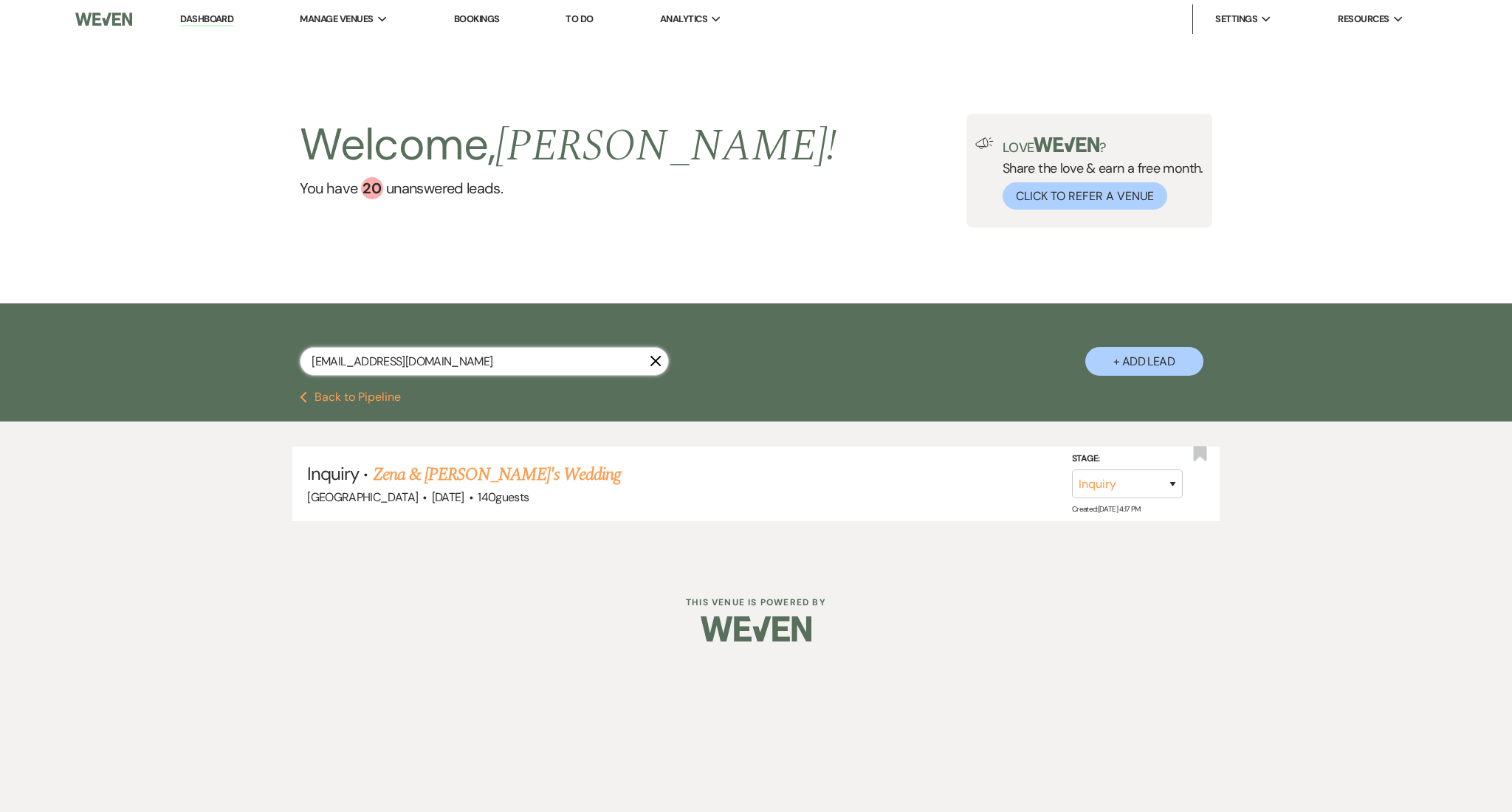
drag, startPoint x: 470, startPoint y: 361, endPoint x: 131, endPoint y: 346, distance: 339.3
click at [131, 346] on div "[EMAIL_ADDRESS][DOMAIN_NAME] X + Add Lead" at bounding box center [756, 347] width 1512 height 88
paste input "[EMAIL_ADDRESS]"
type input "[EMAIL_ADDRESS][DOMAIN_NAME]"
click at [452, 479] on link "[PERSON_NAME]'s Birthday Party" at bounding box center [488, 475] width 230 height 27
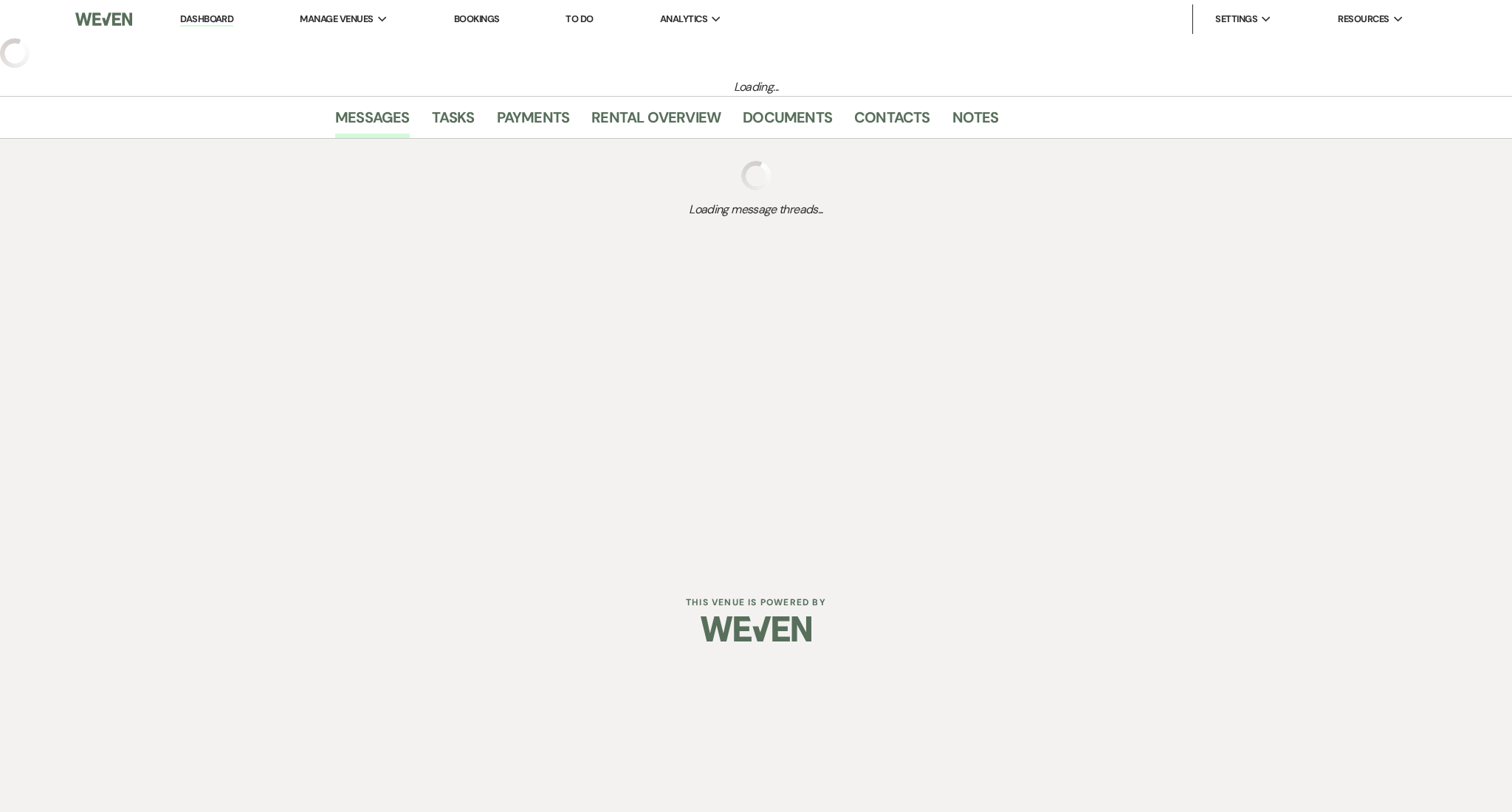
select select "22"
select select "4"
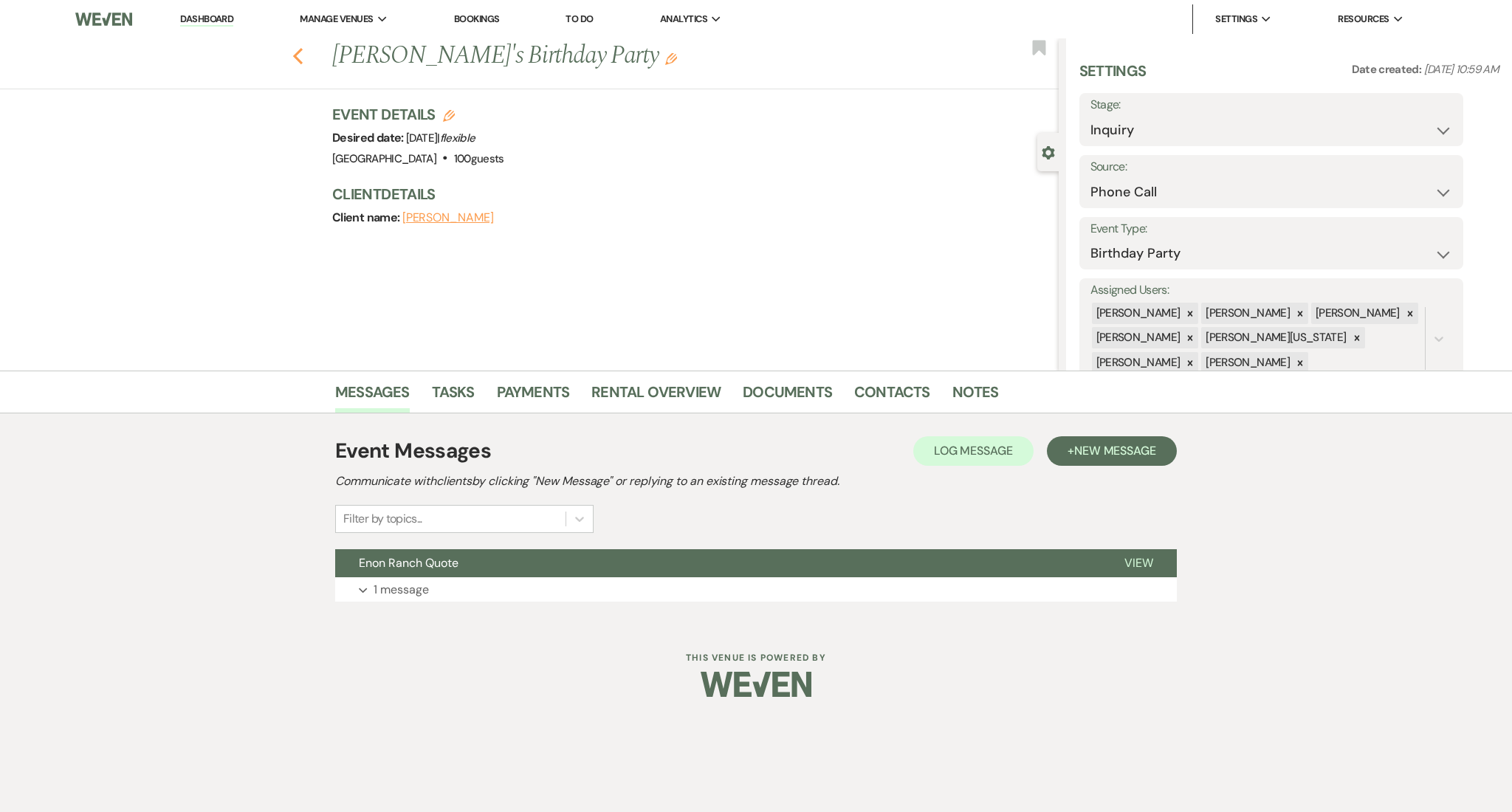
click at [295, 52] on icon "Previous" at bounding box center [298, 56] width 12 height 17
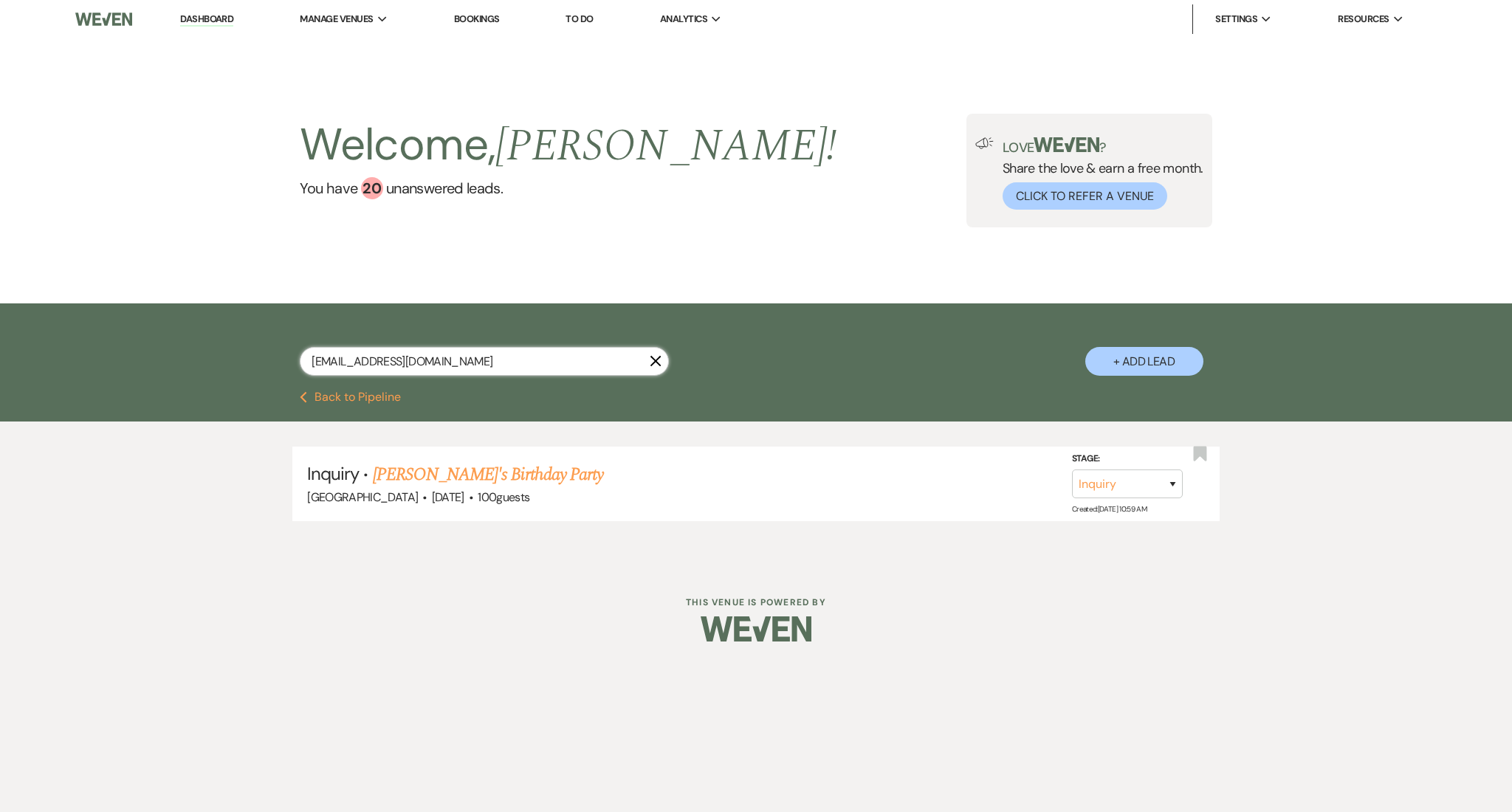
drag, startPoint x: 443, startPoint y: 367, endPoint x: 202, endPoint y: 342, distance: 242.3
click at [202, 342] on div "[EMAIL_ADDRESS][DOMAIN_NAME] X + Add Lead" at bounding box center [756, 347] width 1512 height 88
paste input "[EMAIL_ADDRESS]"
type input "[EMAIL_ADDRESS][DOMAIN_NAME]"
click at [508, 473] on link "[PERSON_NAME] Wedding" at bounding box center [466, 475] width 187 height 27
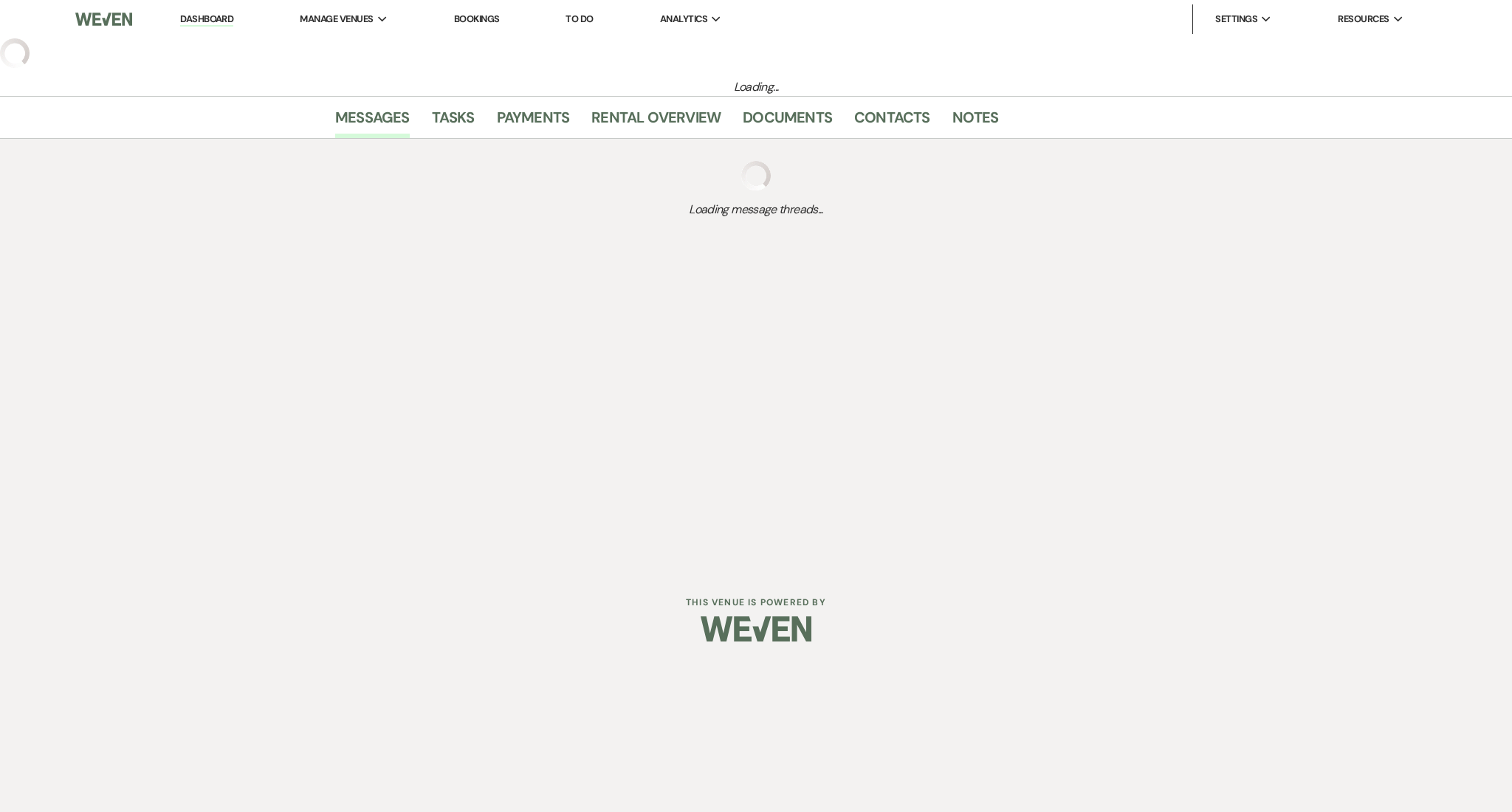
select select "2"
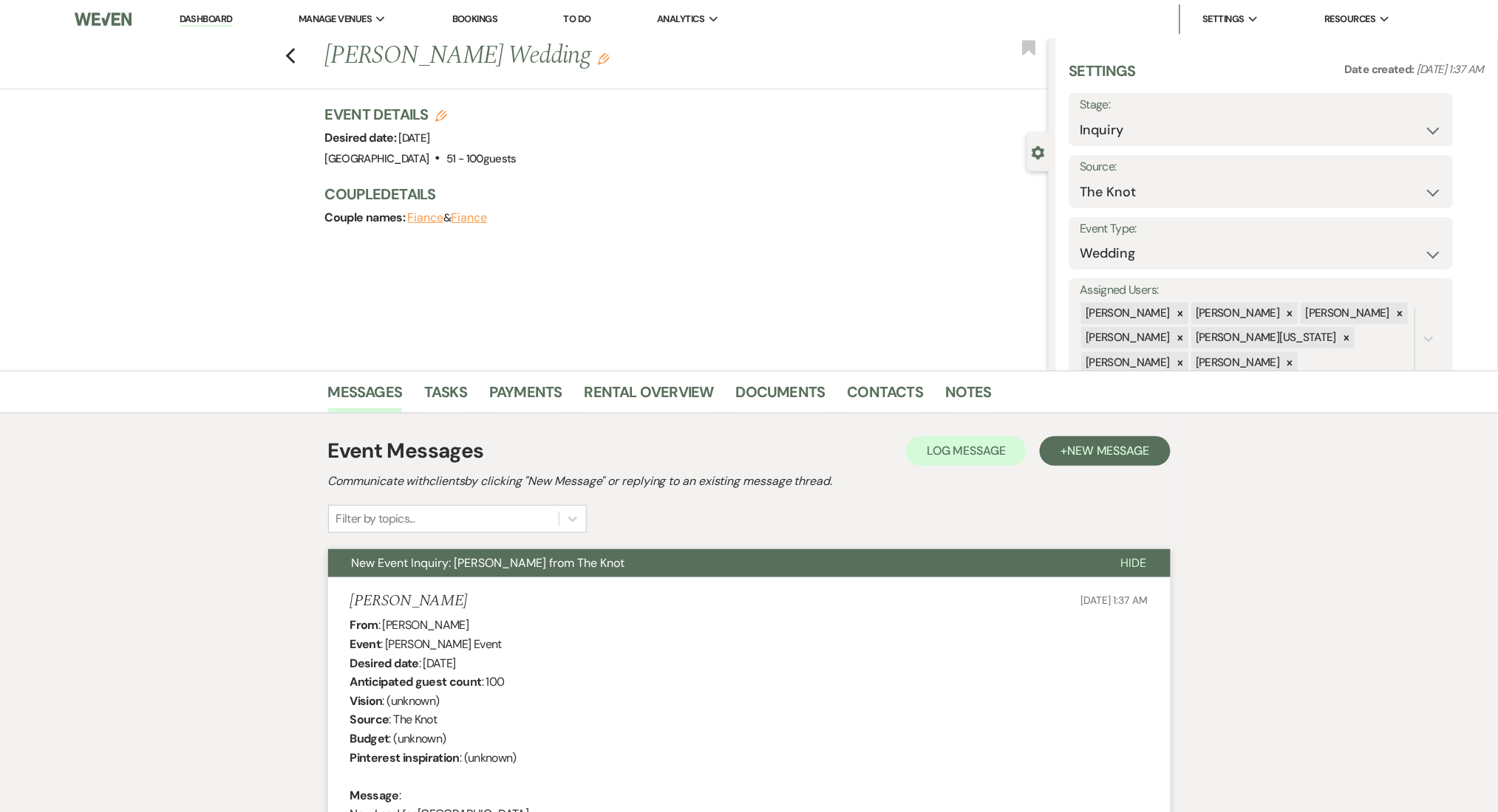
click at [304, 56] on div "Previous [PERSON_NAME] Wedding Edit Bookmark" at bounding box center [520, 63] width 1056 height 51
click at [297, 56] on icon "Previous" at bounding box center [291, 56] width 12 height 17
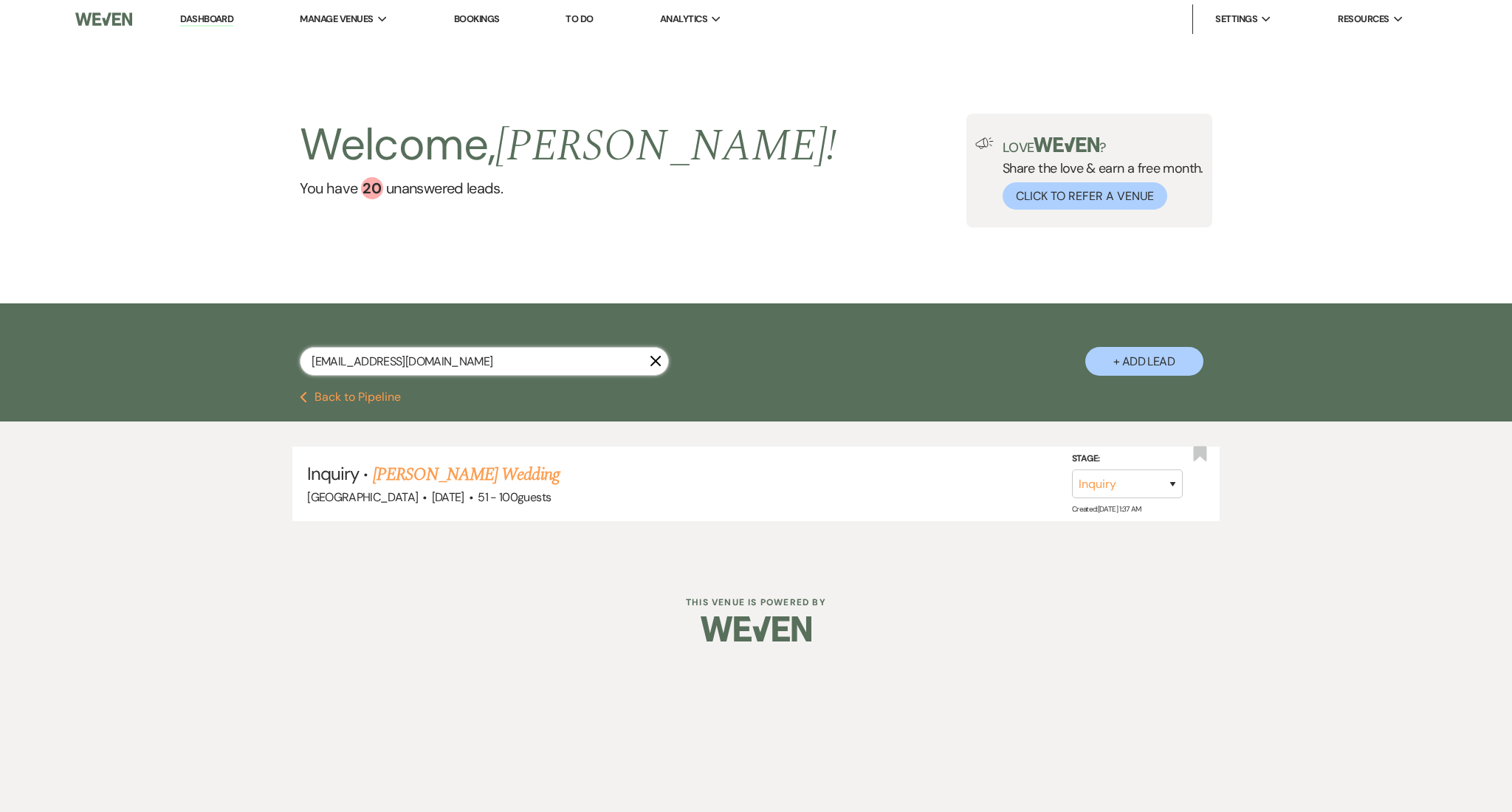
drag, startPoint x: 459, startPoint y: 361, endPoint x: 197, endPoint y: 361, distance: 262.0
click at [197, 361] on div "[EMAIL_ADDRESS][DOMAIN_NAME] X + Add Lead" at bounding box center [756, 347] width 1512 height 88
paste input "mayawagner1000"
type input "[EMAIL_ADDRESS][DOMAIN_NAME]"
click at [432, 472] on link "[PERSON_NAME] Wedding" at bounding box center [466, 475] width 187 height 27
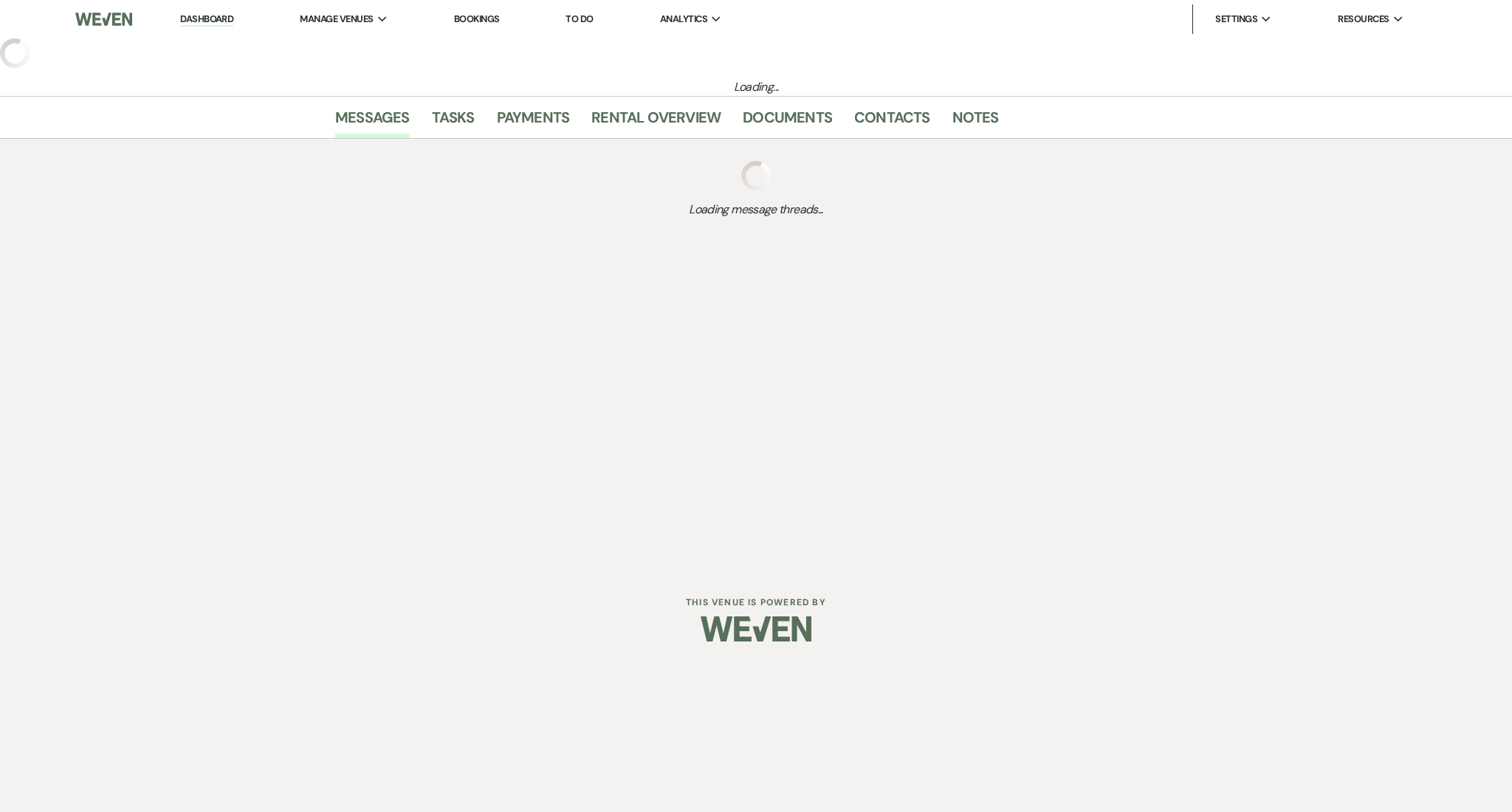
select select "3"
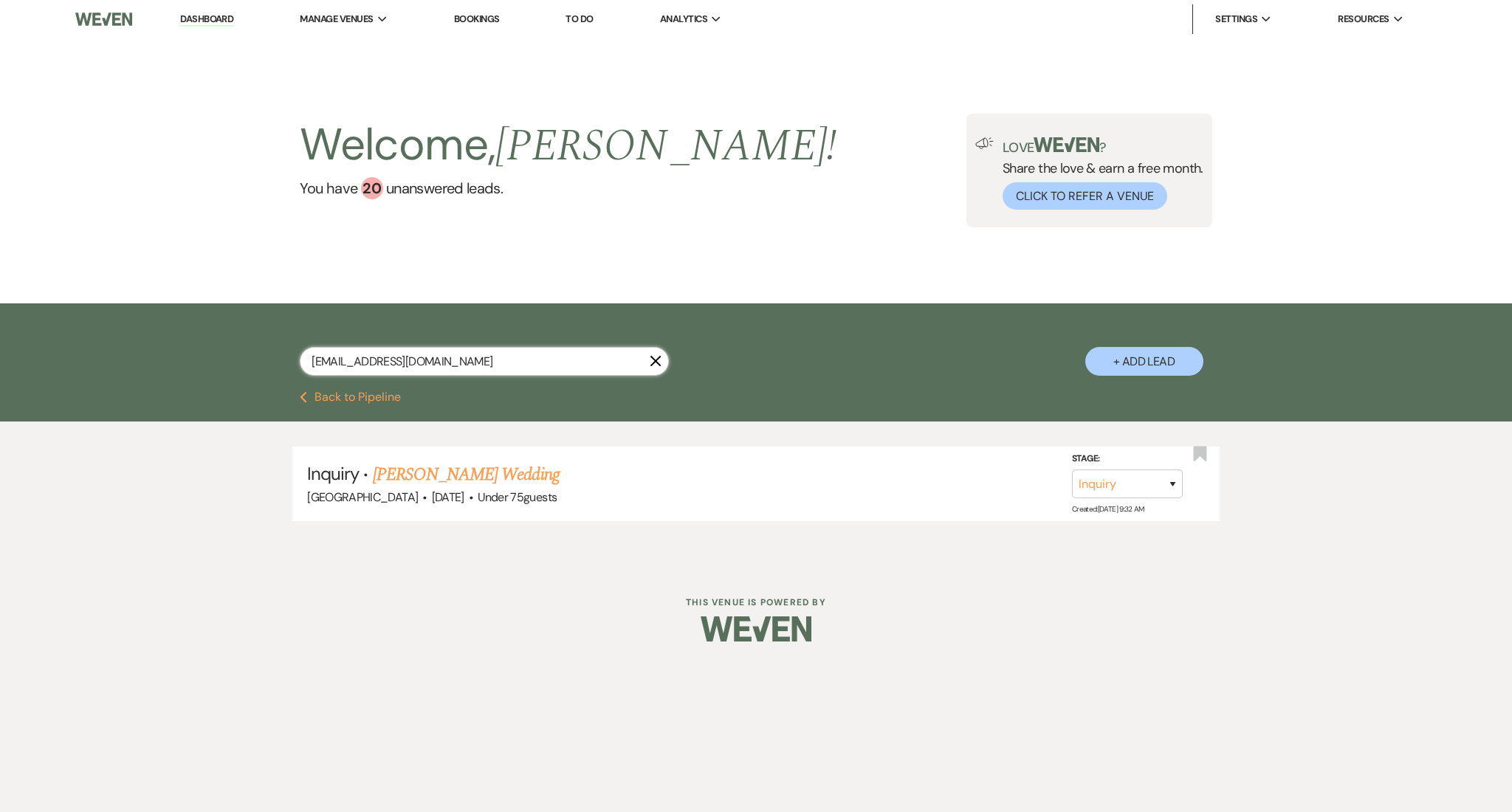
drag, startPoint x: 468, startPoint y: 364, endPoint x: 124, endPoint y: 322, distance: 346.6
click at [124, 322] on div "[EMAIL_ADDRESS][DOMAIN_NAME] X + Add Lead" at bounding box center [756, 347] width 1512 height 88
paste input "gw391315"
type input "[EMAIL_ADDRESS][DOMAIN_NAME]"
click at [436, 463] on link "[PERSON_NAME] Wedding" at bounding box center [466, 475] width 187 height 27
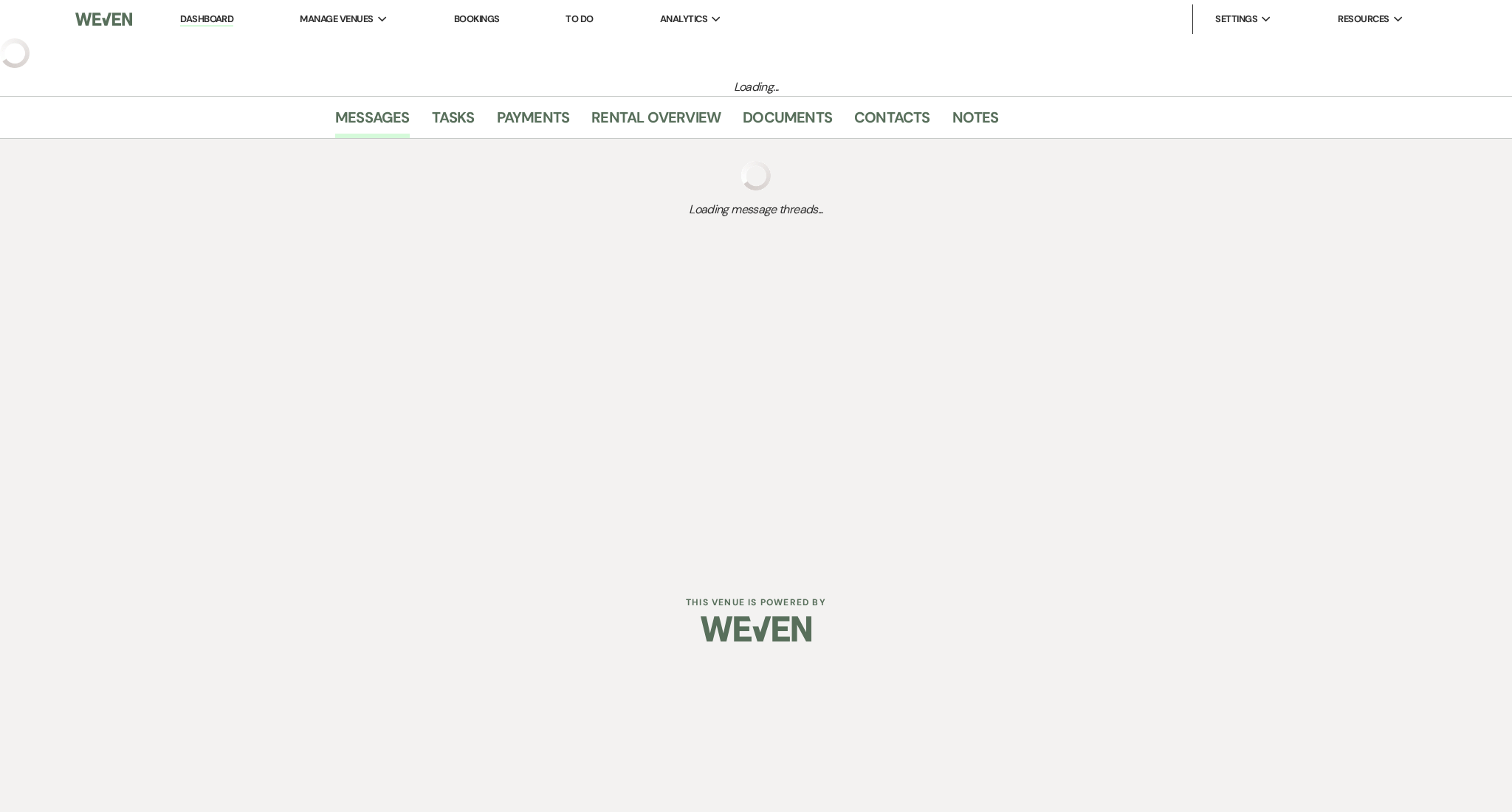
select select "3"
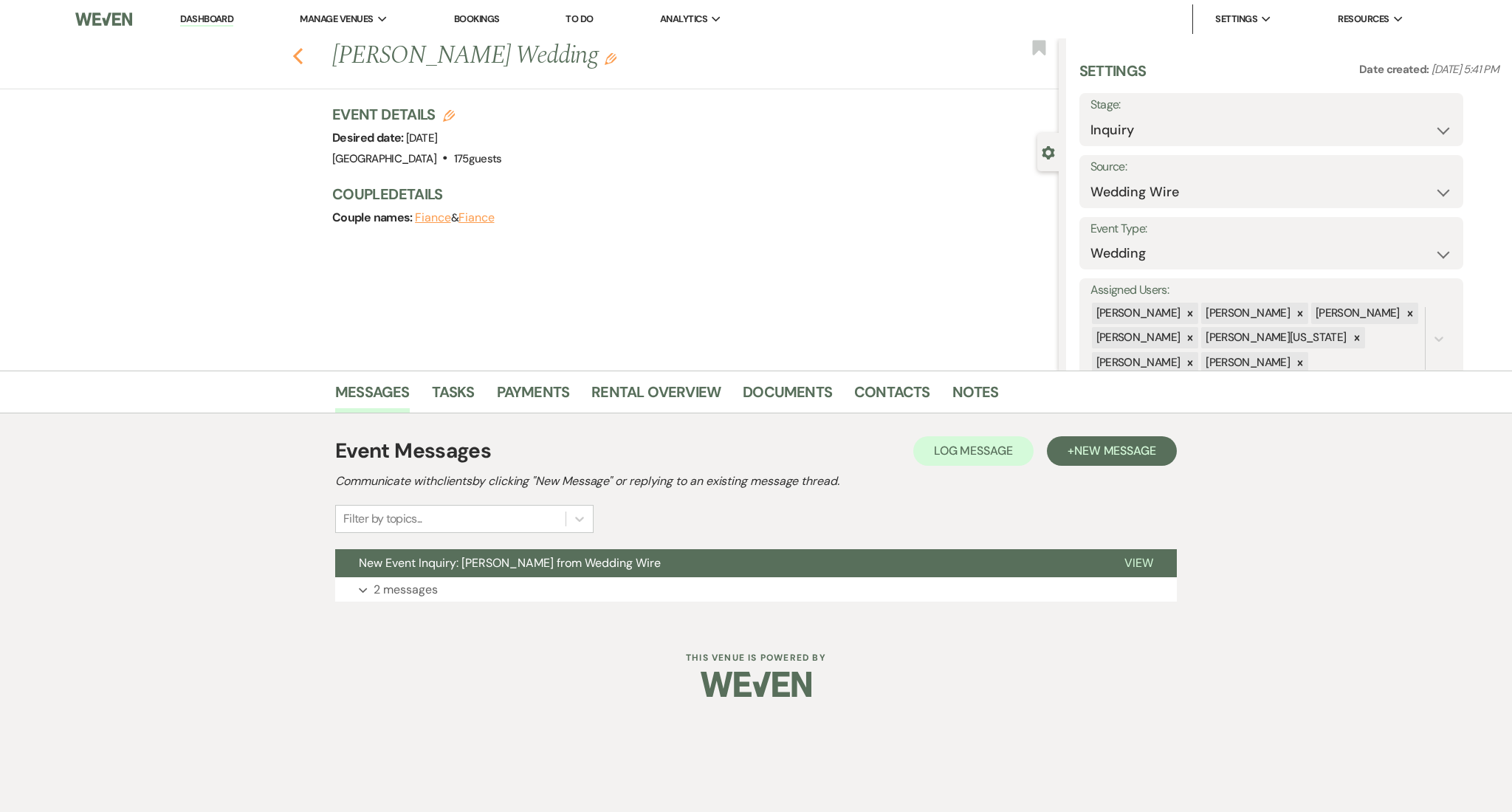
click at [301, 53] on icon "Previous" at bounding box center [298, 56] width 12 height 17
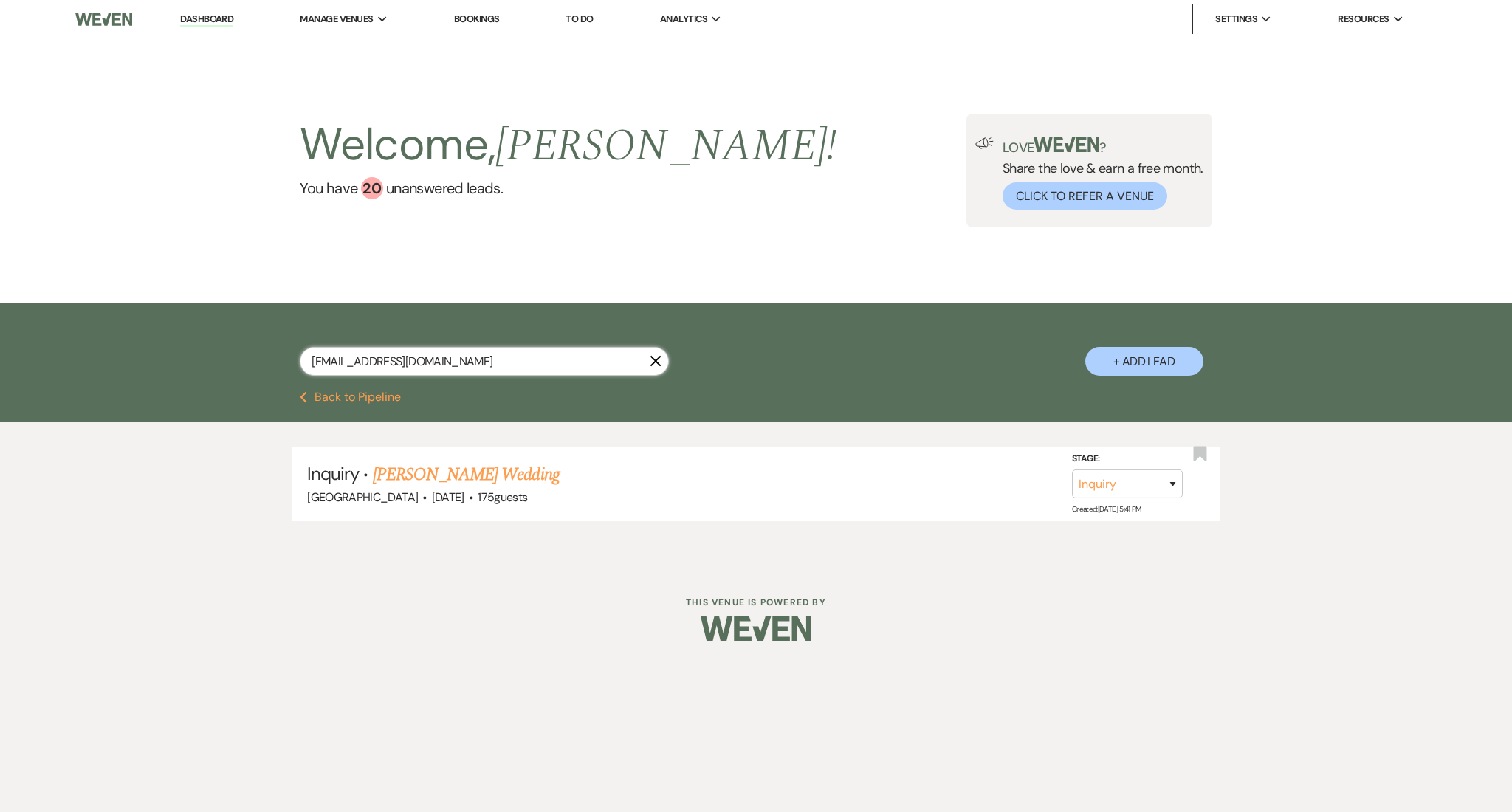
drag, startPoint x: 491, startPoint y: 357, endPoint x: 132, endPoint y: 364, distance: 359.1
click at [132, 364] on div "[EMAIL_ADDRESS][DOMAIN_NAME] X + Add Lead" at bounding box center [756, 347] width 1512 height 88
paste input "[EMAIL_ADDRESS]"
type input "[EMAIL_ADDRESS][DOMAIN_NAME]"
click at [481, 469] on link "[PERSON_NAME] Wedding" at bounding box center [466, 475] width 187 height 27
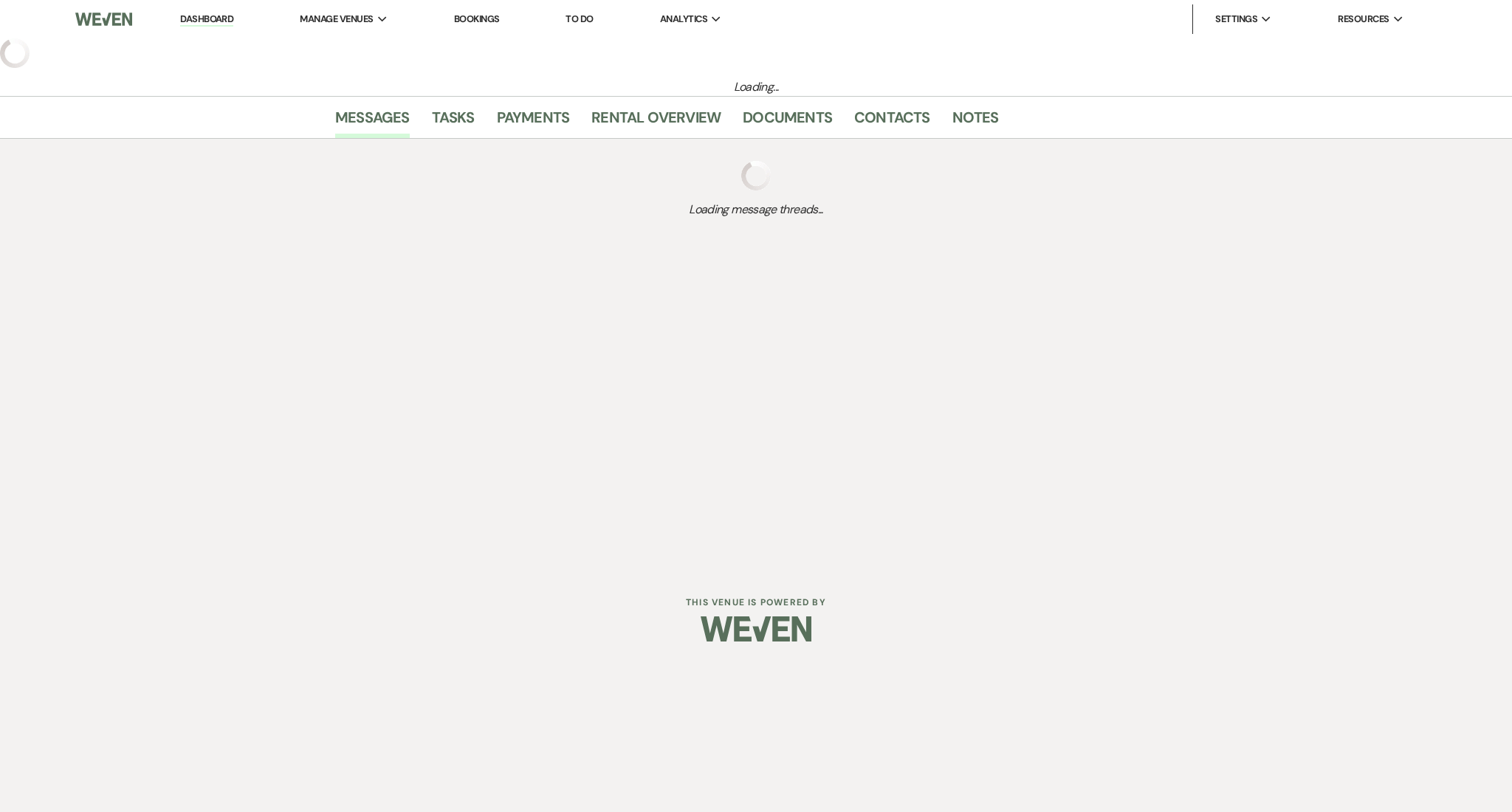
select select "2"
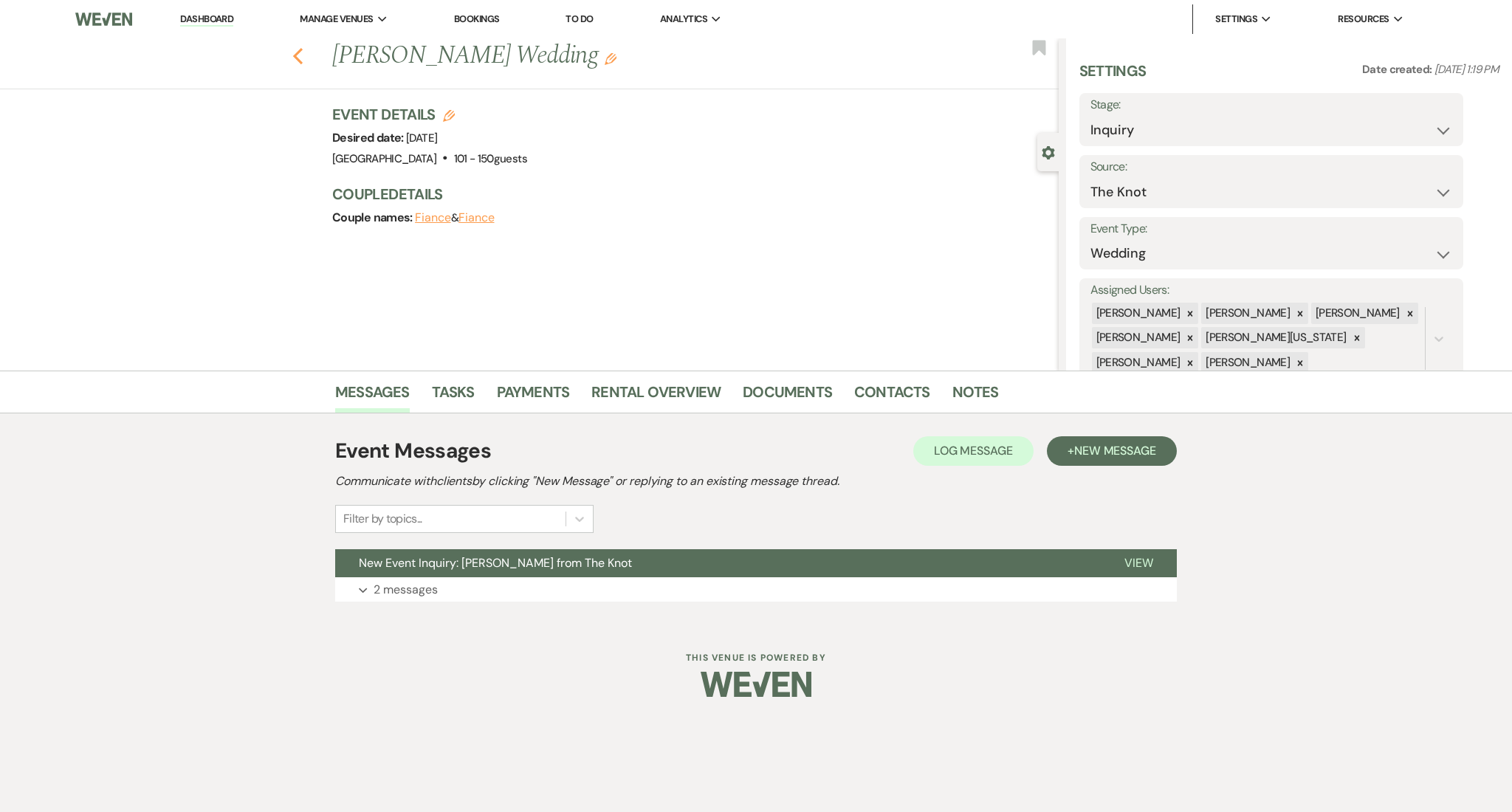
click at [294, 59] on icon "Previous" at bounding box center [298, 56] width 12 height 17
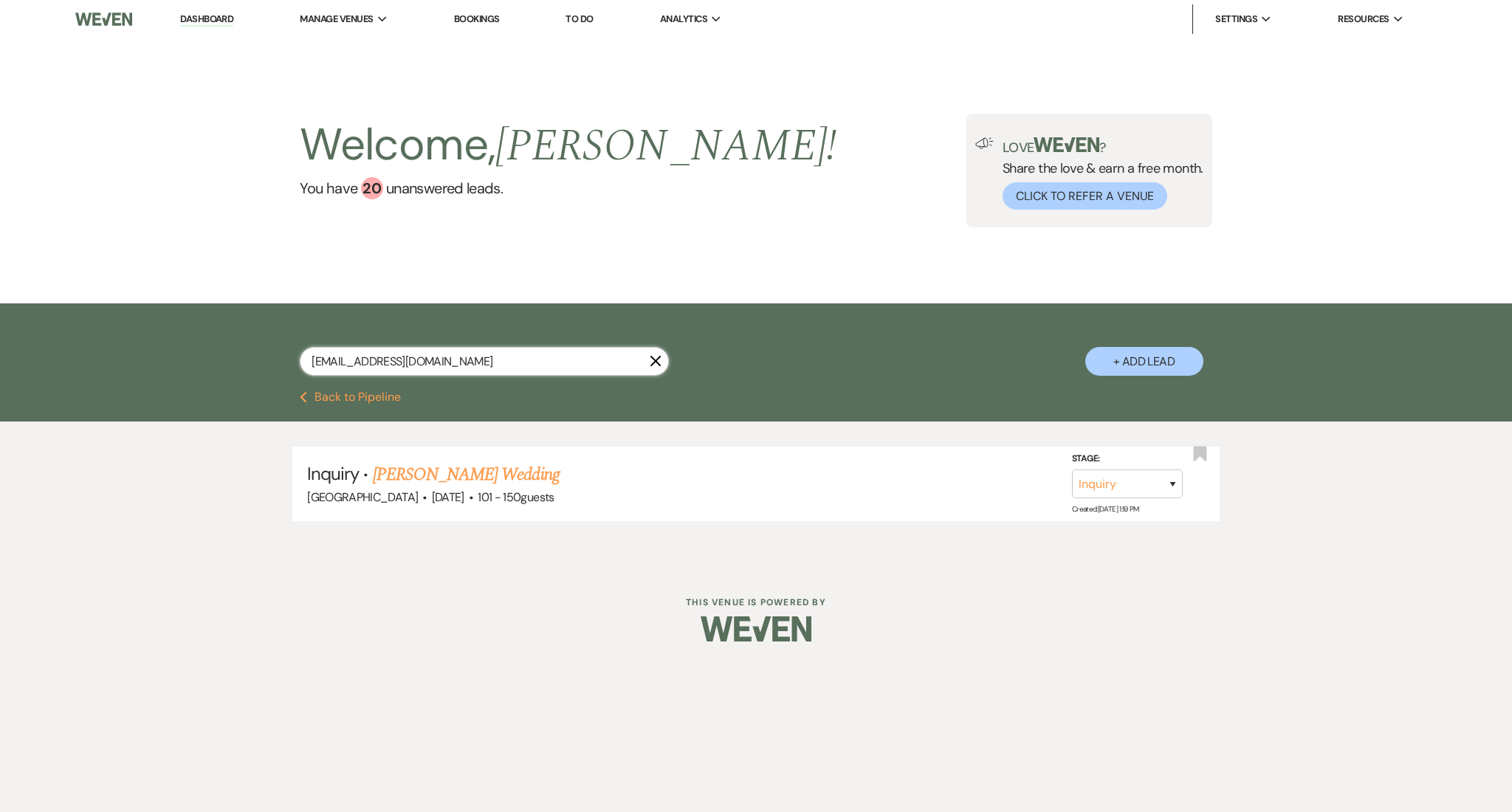
drag, startPoint x: 490, startPoint y: 367, endPoint x: 110, endPoint y: 340, distance: 381.0
click at [110, 340] on div "[EMAIL_ADDRESS][DOMAIN_NAME] X + Add Lead" at bounding box center [756, 347] width 1512 height 88
paste input "abbyschmidt93"
type input "[EMAIL_ADDRESS][DOMAIN_NAME]"
click at [447, 466] on link "[PERSON_NAME]'s Wedding" at bounding box center [471, 475] width 197 height 27
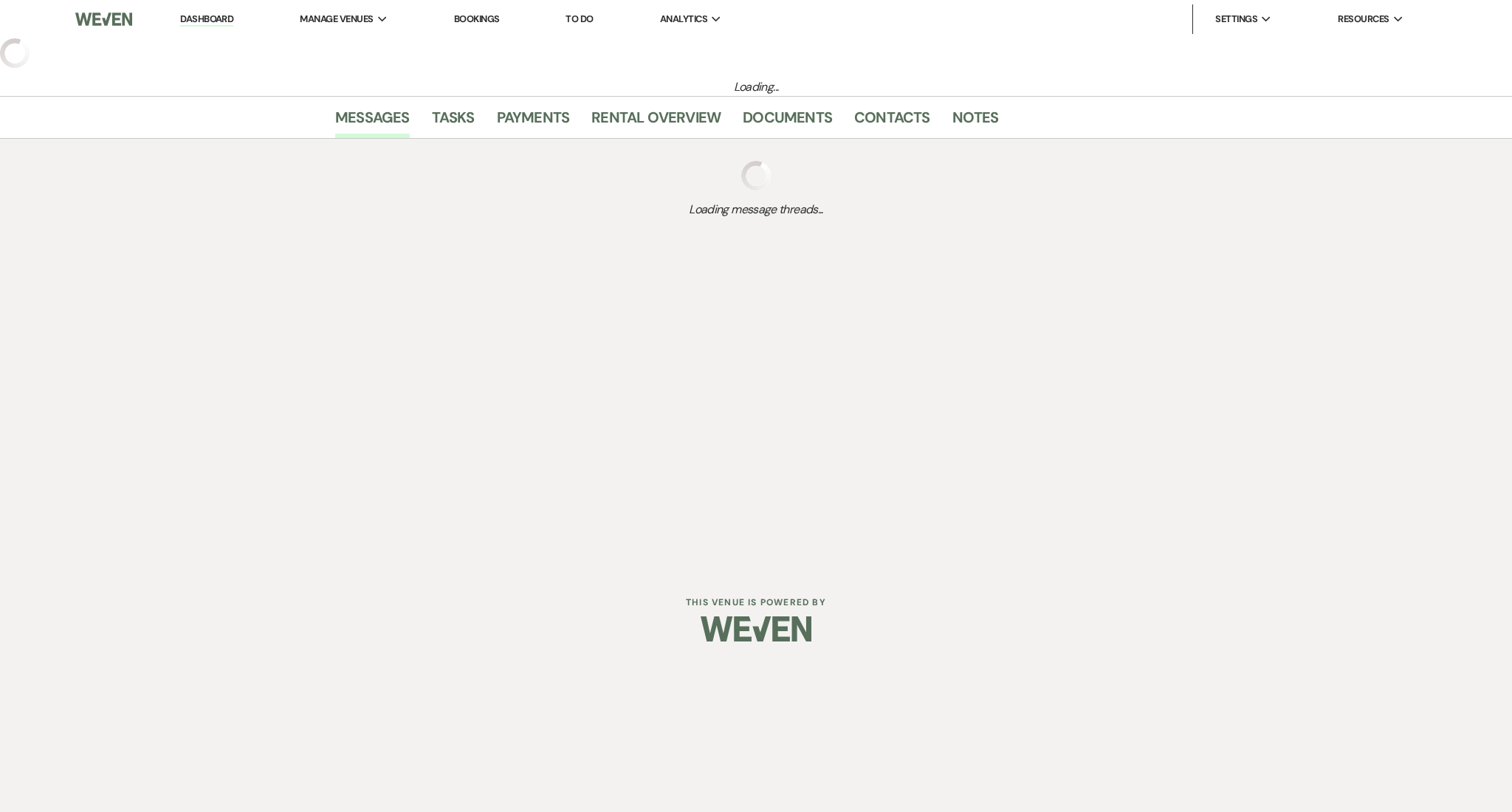
select select "3"
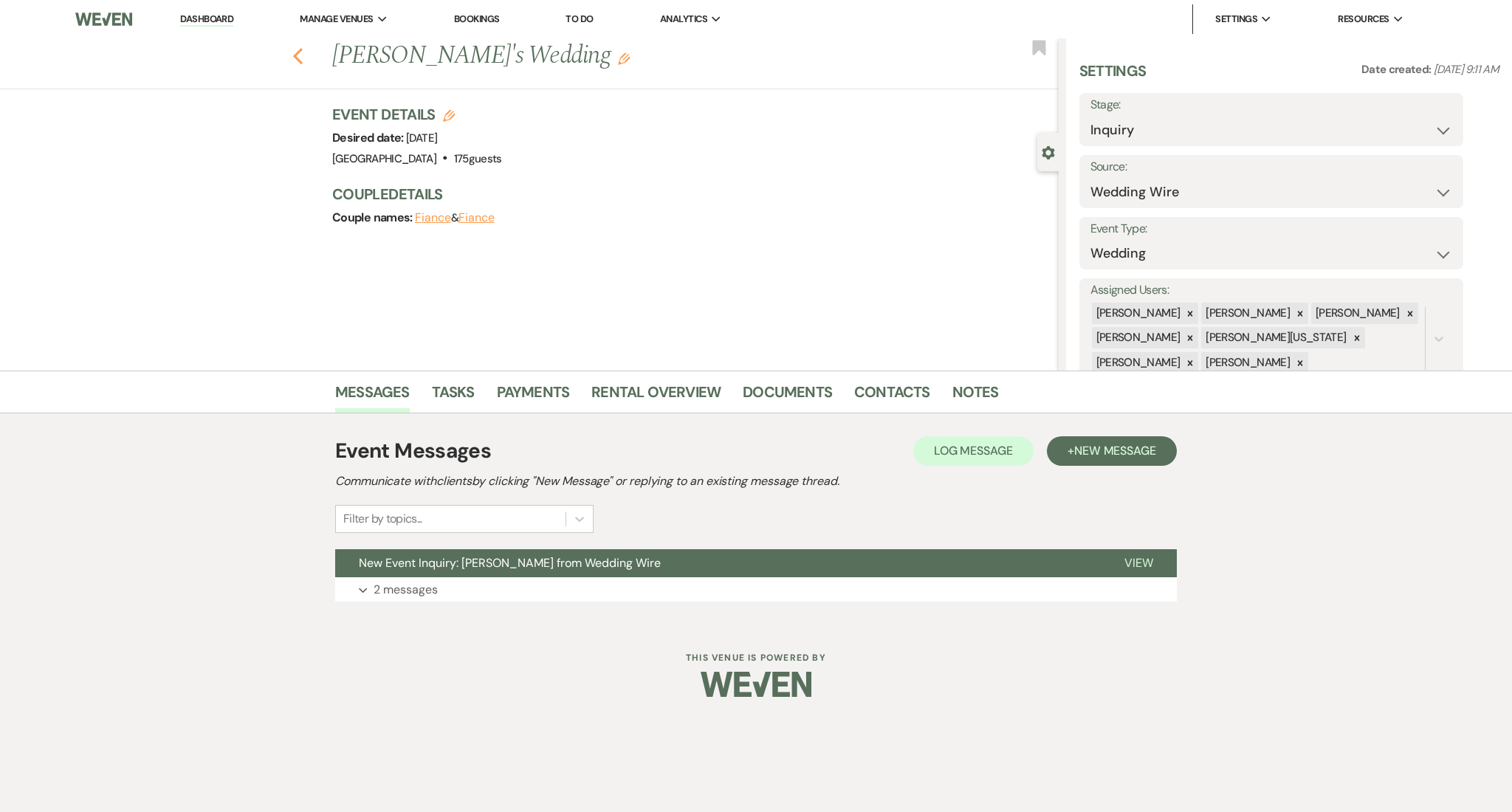
click at [299, 51] on use "button" at bounding box center [297, 56] width 10 height 16
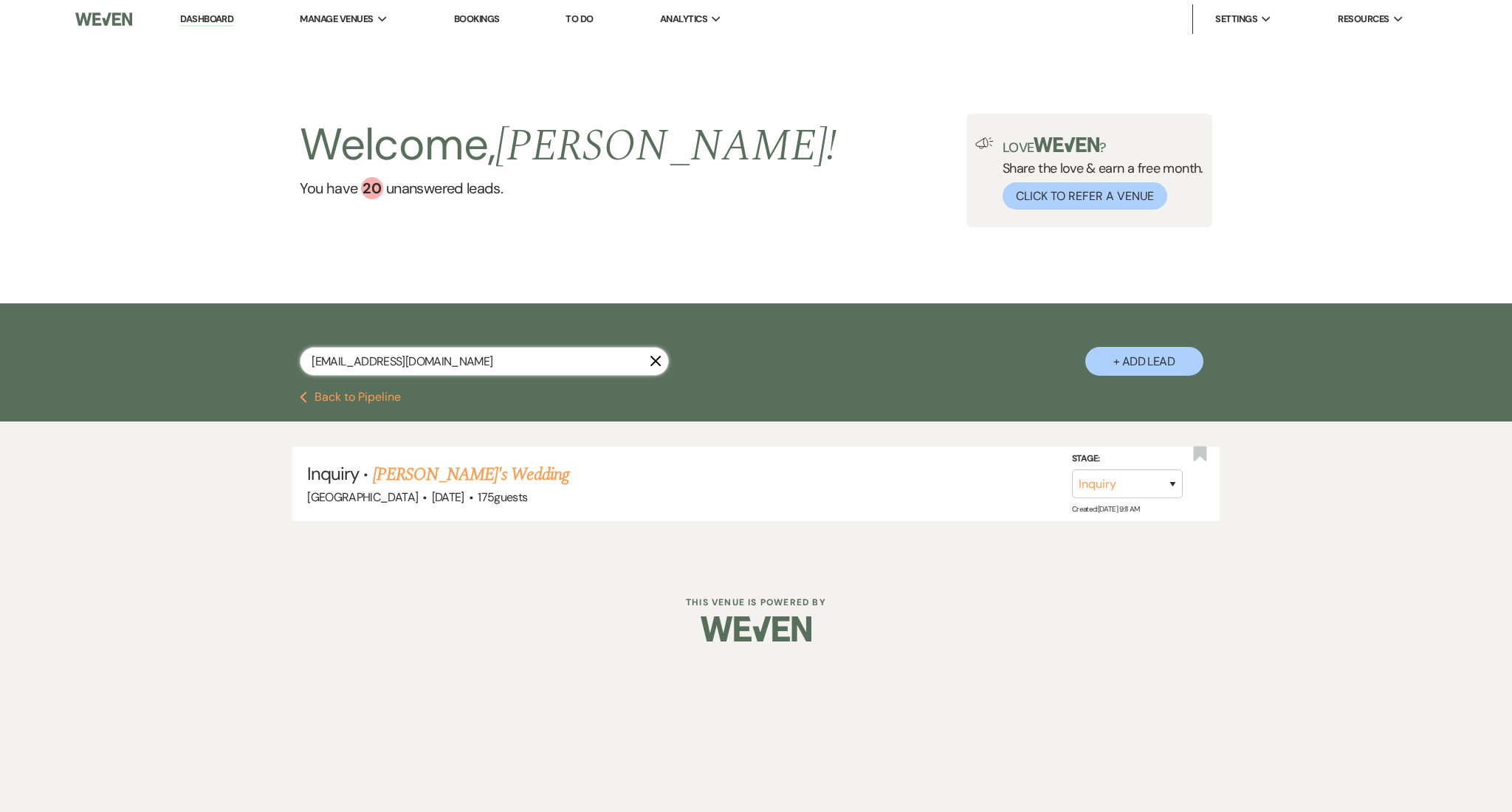
drag, startPoint x: 460, startPoint y: 369, endPoint x: 194, endPoint y: 347, distance: 266.9
click at [196, 348] on div "[EMAIL_ADDRESS][DOMAIN_NAME] X + Add Lead" at bounding box center [756, 347] width 1512 height 88
paste input "[EMAIL_ADDRESS]"
type input "[EMAIL_ADDRESS][DOMAIN_NAME]"
click at [407, 466] on link "Naason & [PERSON_NAME]'s Wedding" at bounding box center [506, 475] width 266 height 27
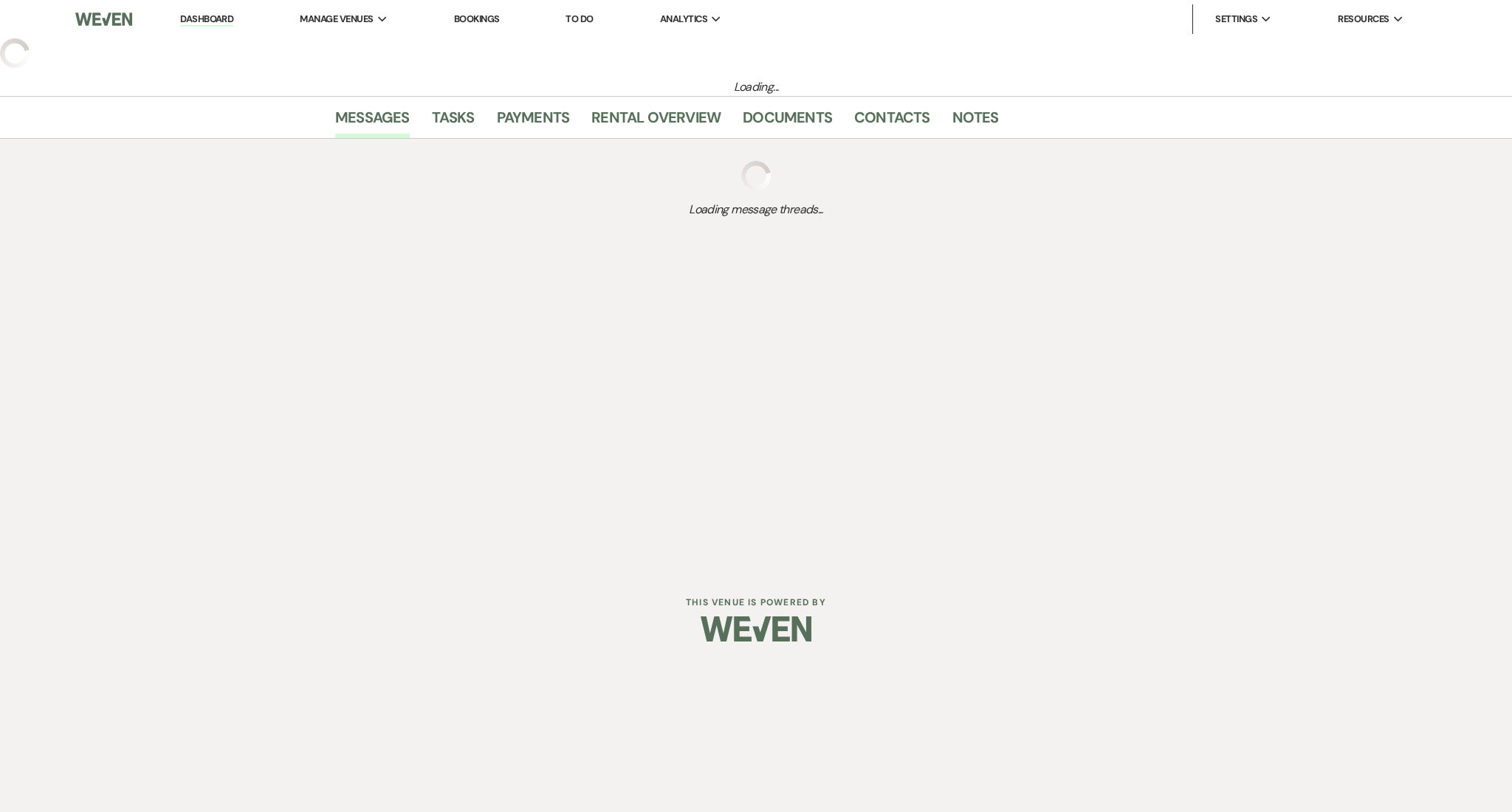
select select "5"
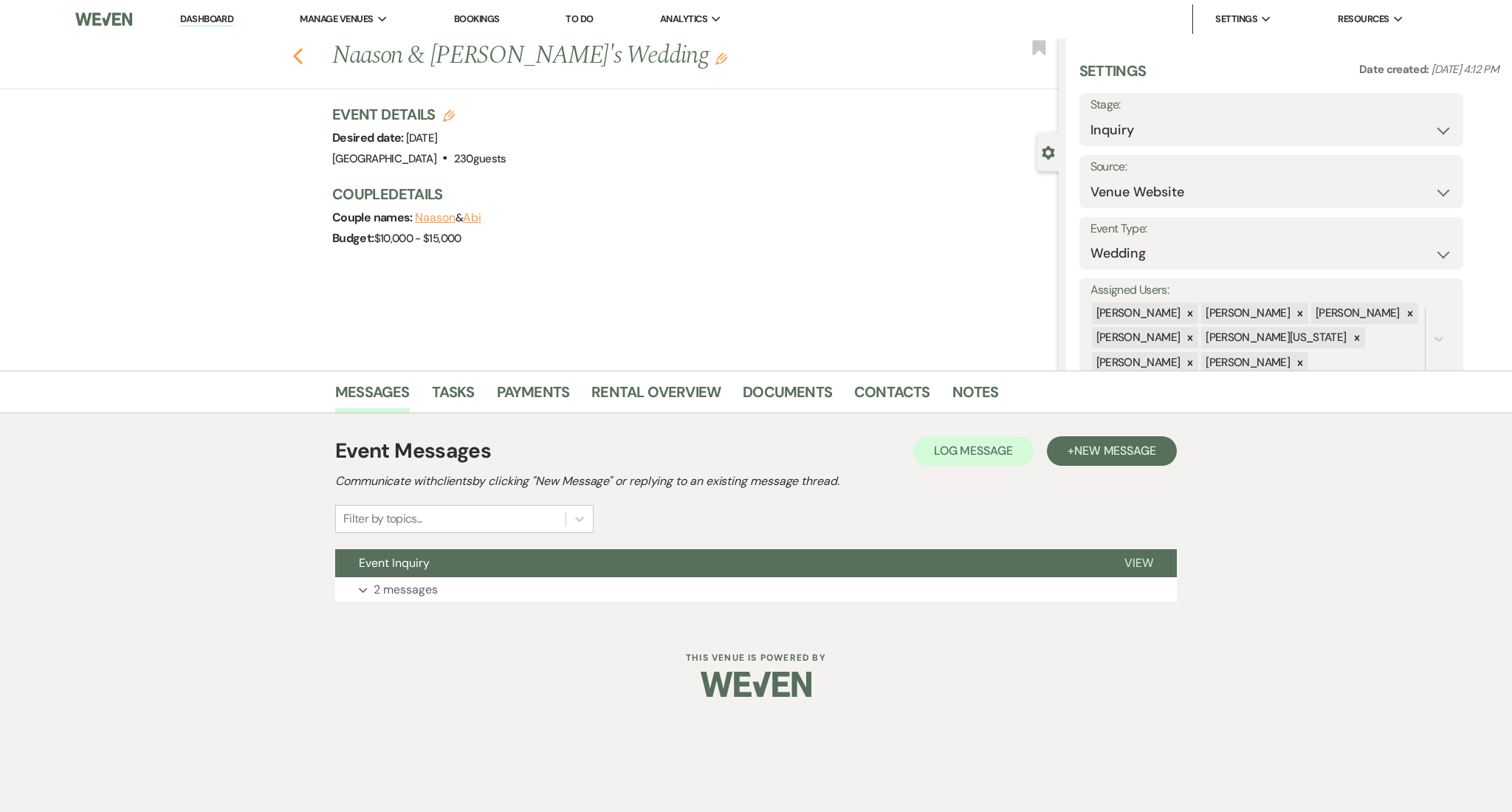
click at [297, 60] on icon "Previous" at bounding box center [298, 56] width 12 height 17
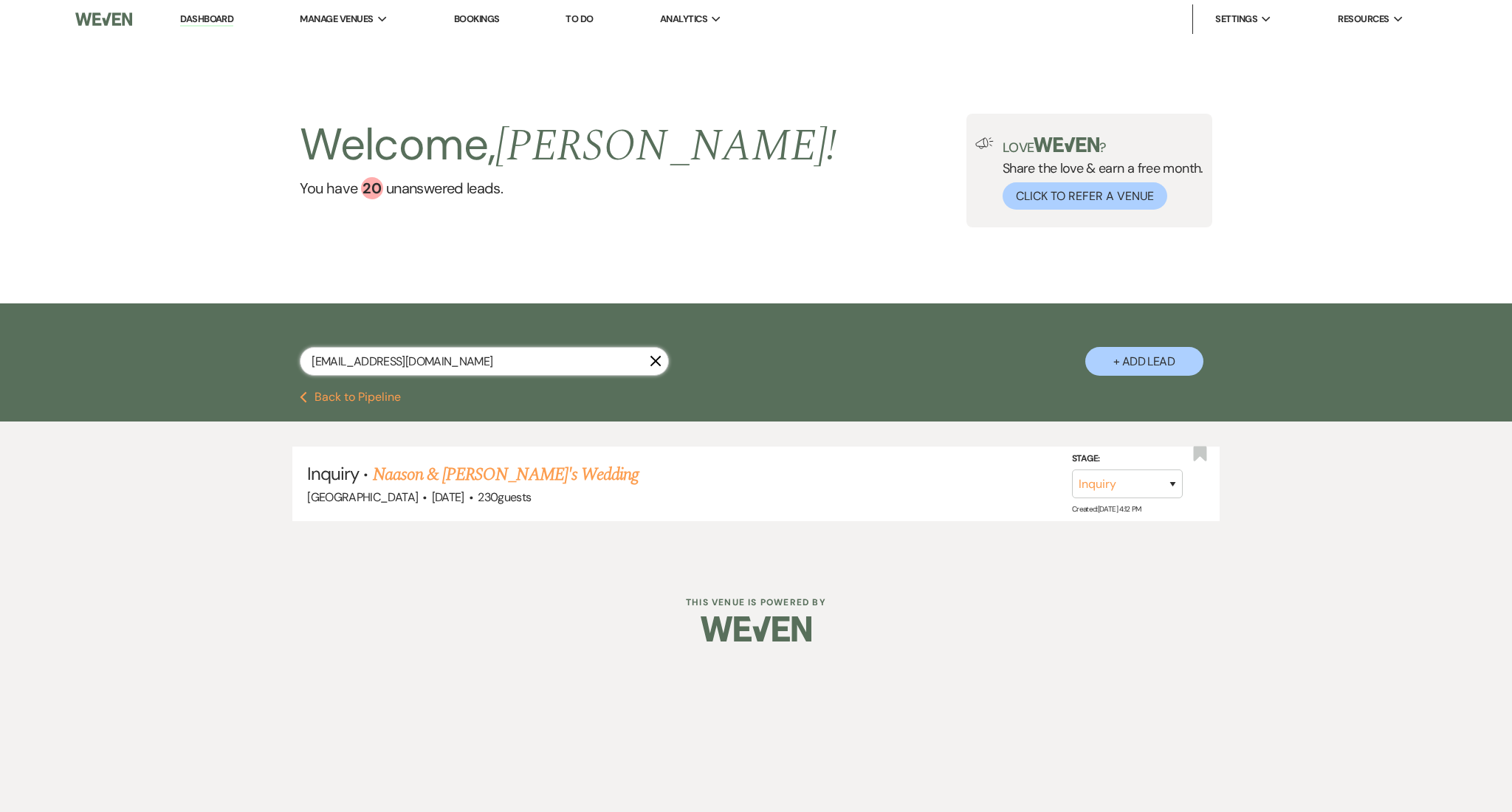
drag, startPoint x: 447, startPoint y: 361, endPoint x: 107, endPoint y: 362, distance: 340.0
click at [107, 362] on div "[EMAIL_ADDRESS][DOMAIN_NAME] X + Add Lead" at bounding box center [756, 347] width 1512 height 88
paste input "mizzsteel411"
type input "[EMAIL_ADDRESS][DOMAIN_NAME]"
click at [527, 465] on link "[PERSON_NAME] & [PERSON_NAME]'s Wedding" at bounding box center [543, 475] width 341 height 27
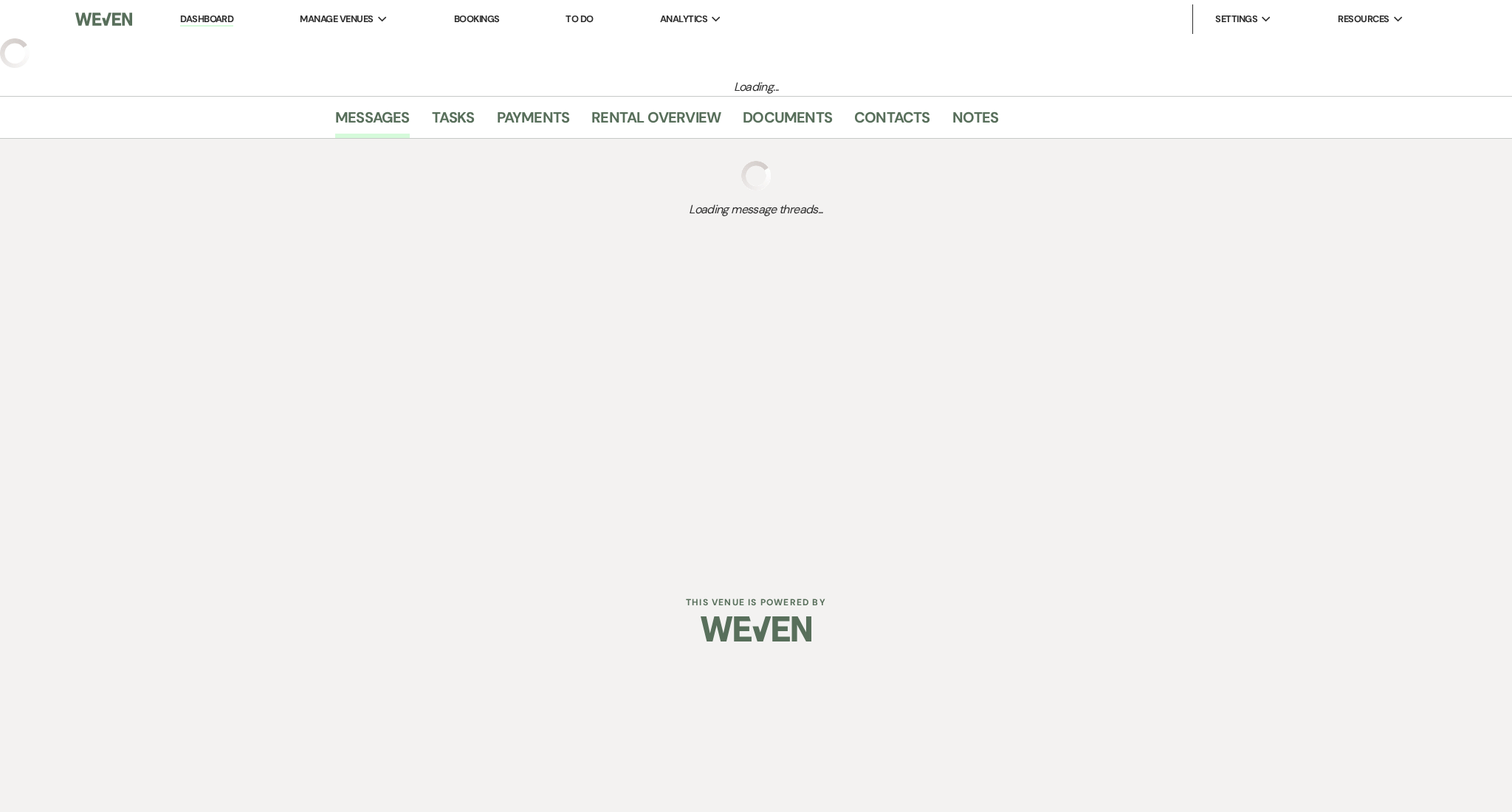
select select "5"
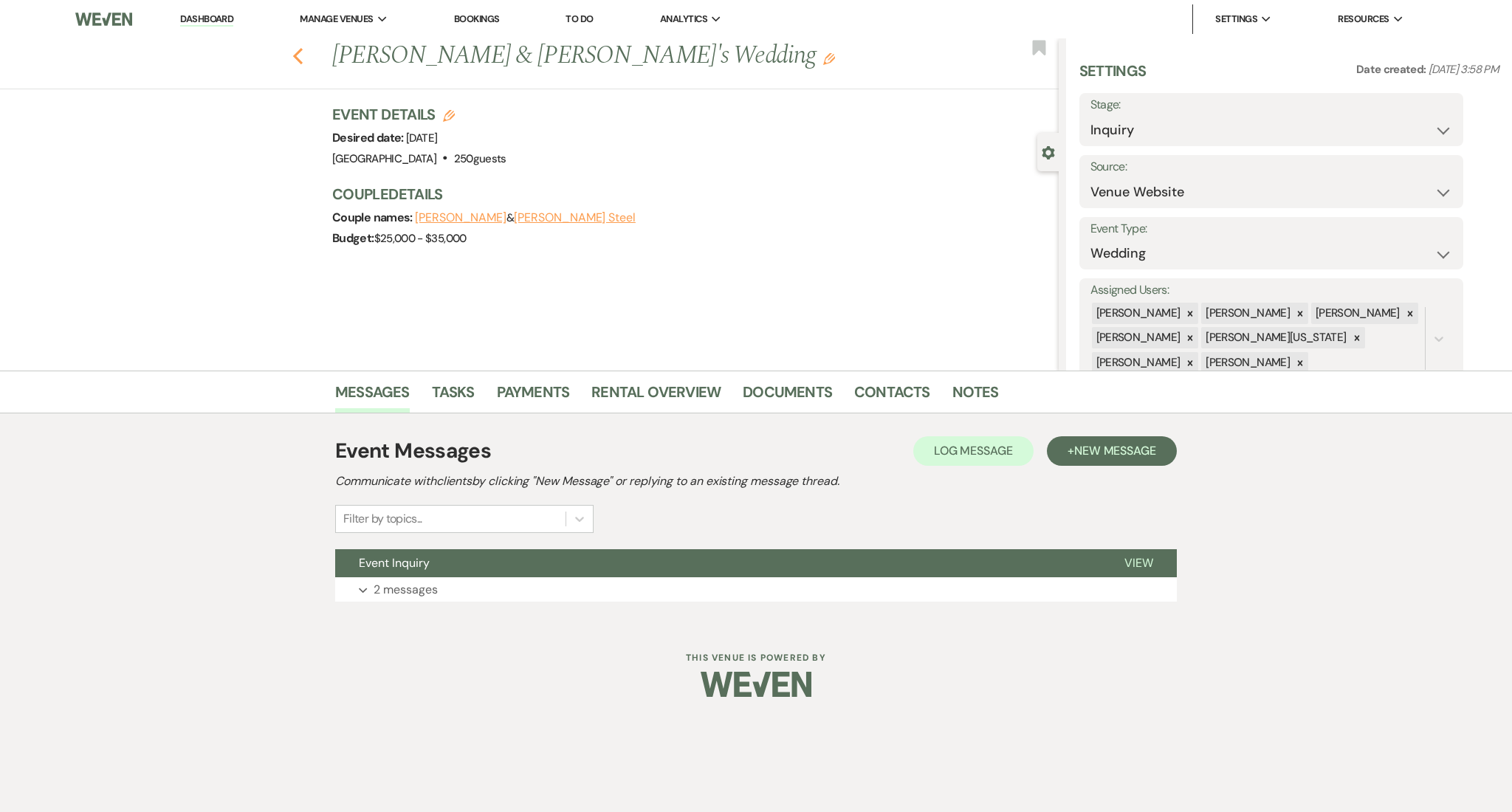
click at [296, 51] on icon "Previous" at bounding box center [298, 56] width 12 height 17
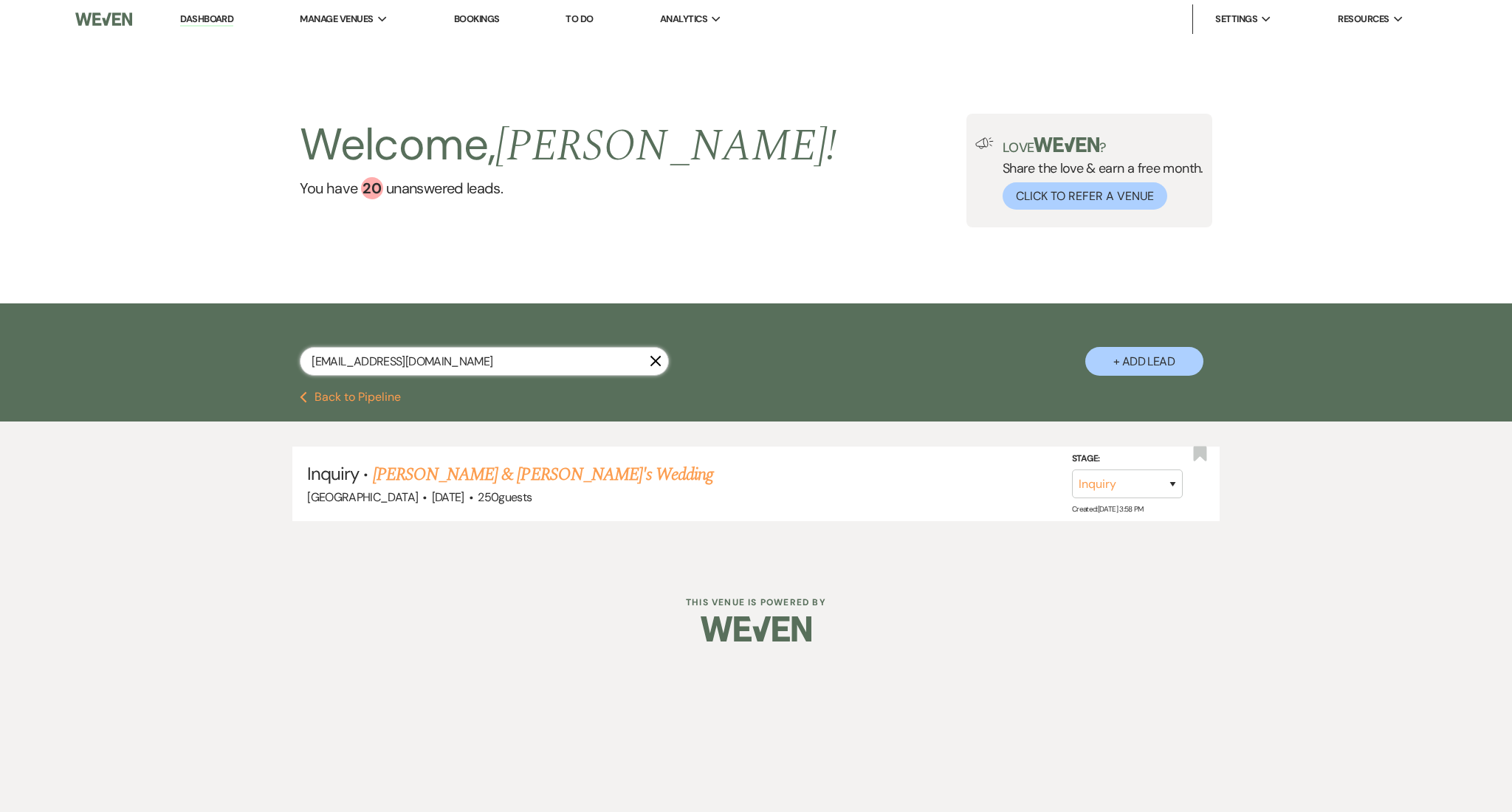
drag, startPoint x: 466, startPoint y: 361, endPoint x: 135, endPoint y: 331, distance: 332.4
click at [135, 331] on div "[EMAIL_ADDRESS][DOMAIN_NAME] X + Add Lead" at bounding box center [756, 347] width 1512 height 88
paste input "abibascencio"
type input "[EMAIL_ADDRESS][DOMAIN_NAME]"
click at [509, 476] on link "[PERSON_NAME] Engagement/Proposal gathering" at bounding box center [540, 475] width 334 height 27
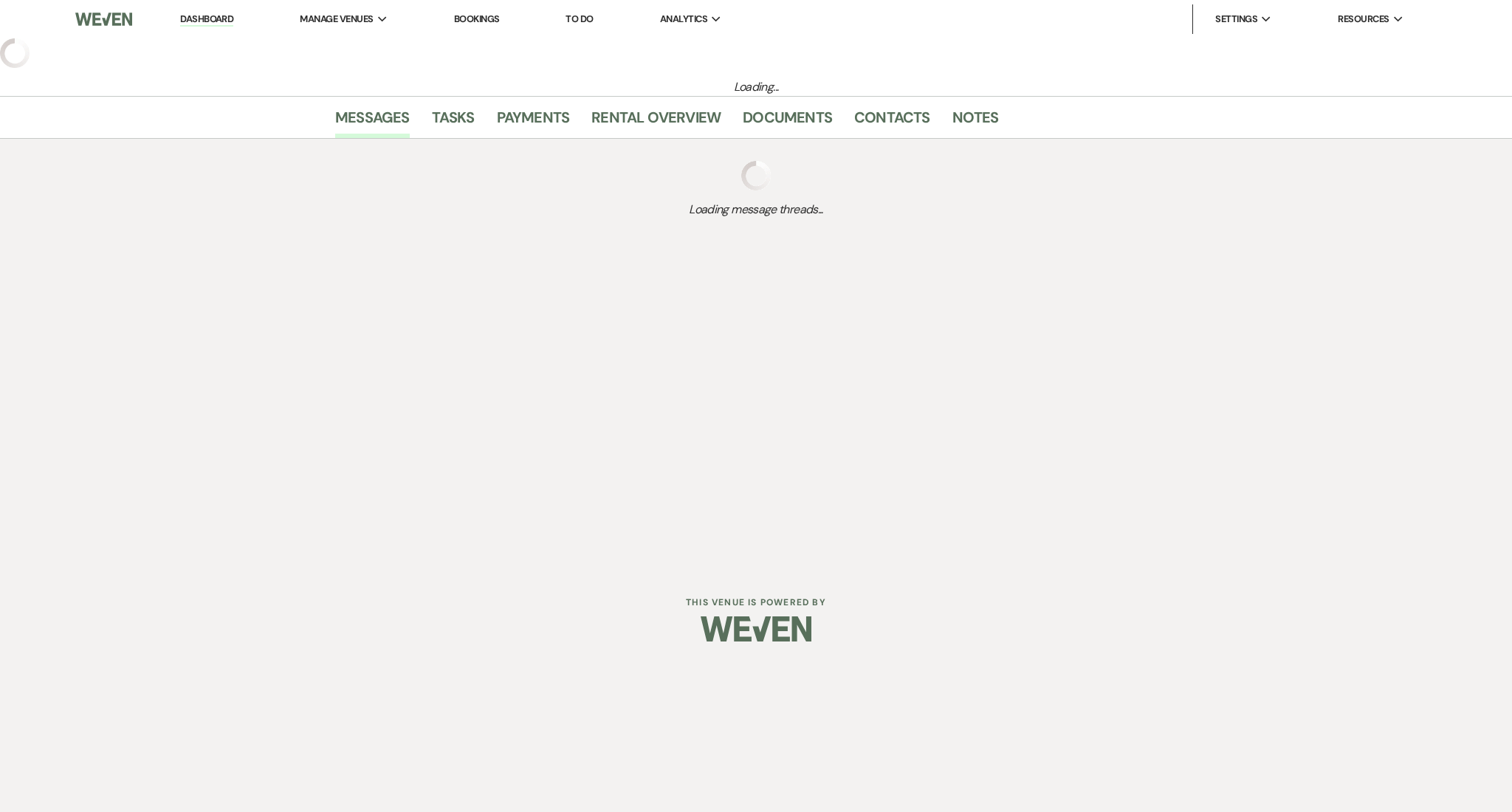
select select "5"
select select "13"
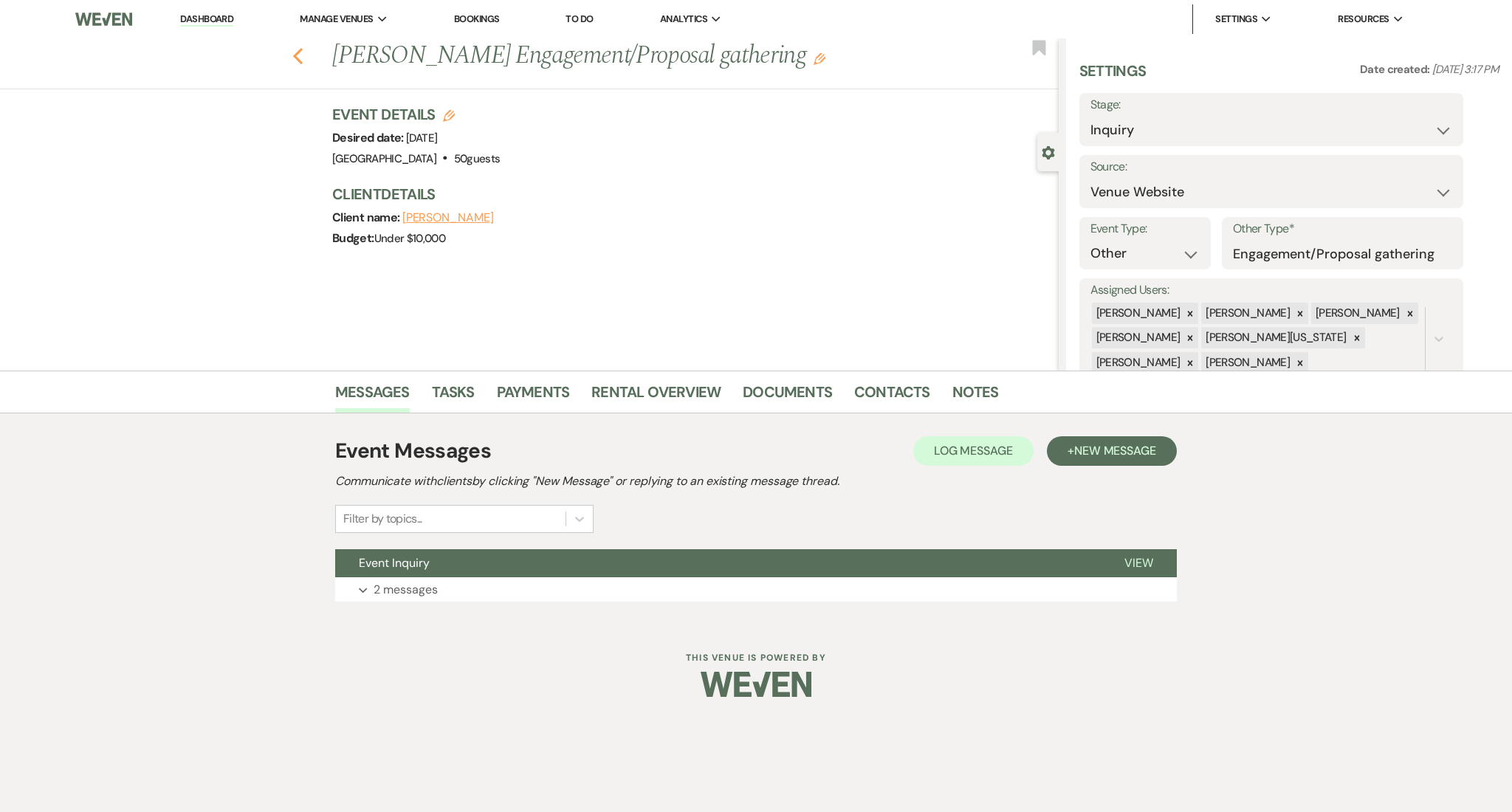
click at [301, 50] on use "button" at bounding box center [297, 56] width 10 height 16
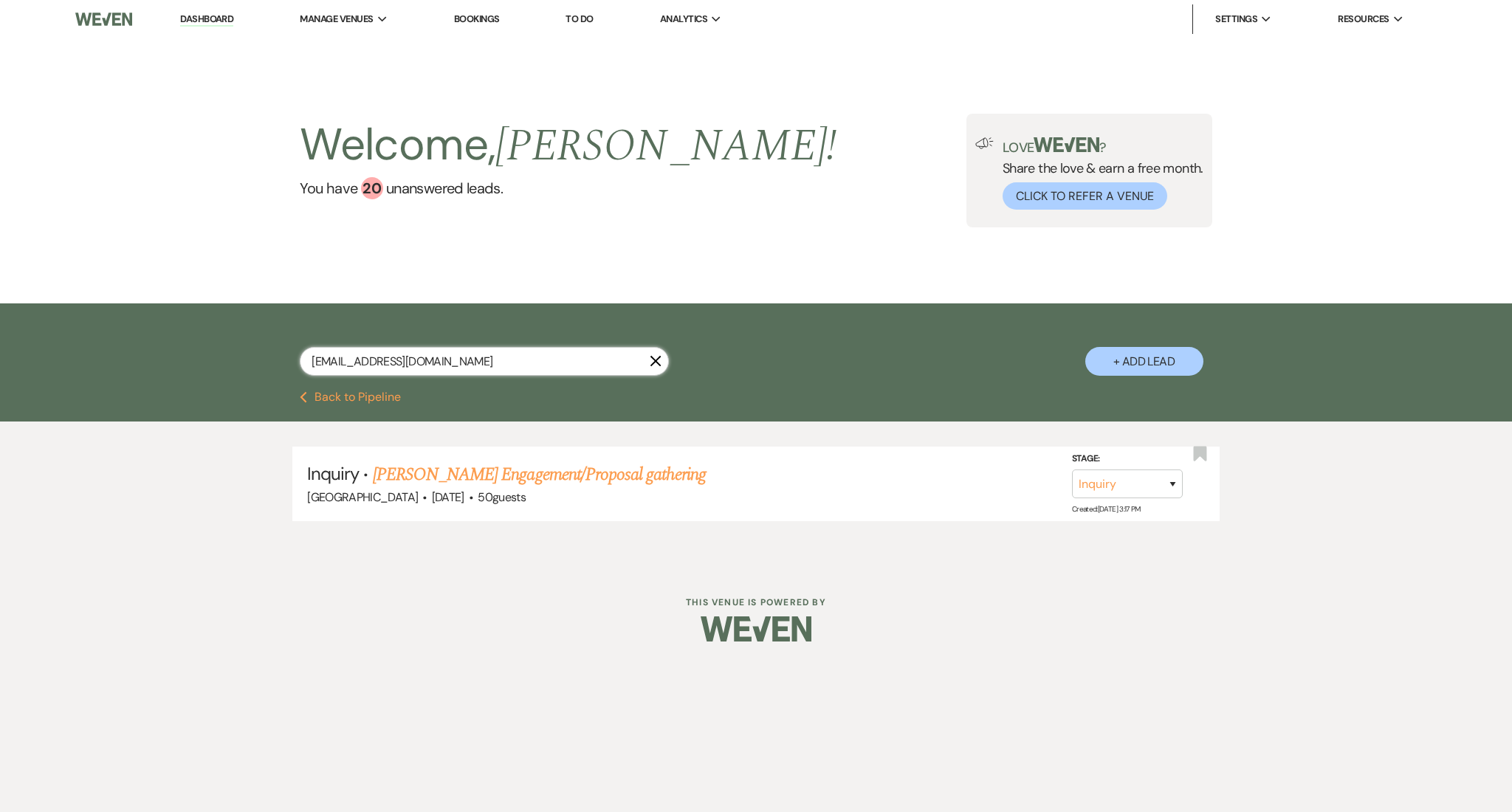
drag, startPoint x: 376, startPoint y: 356, endPoint x: 127, endPoint y: 356, distance: 249.0
click at [127, 356] on div "[EMAIL_ADDRESS][DOMAIN_NAME] X + Add Lead" at bounding box center [756, 347] width 1512 height 88
paste input "johnnywicxk"
type input "[EMAIL_ADDRESS][DOMAIN_NAME]"
click at [446, 476] on link "[PERSON_NAME] [PERSON_NAME] Wedding" at bounding box center [531, 475] width 316 height 27
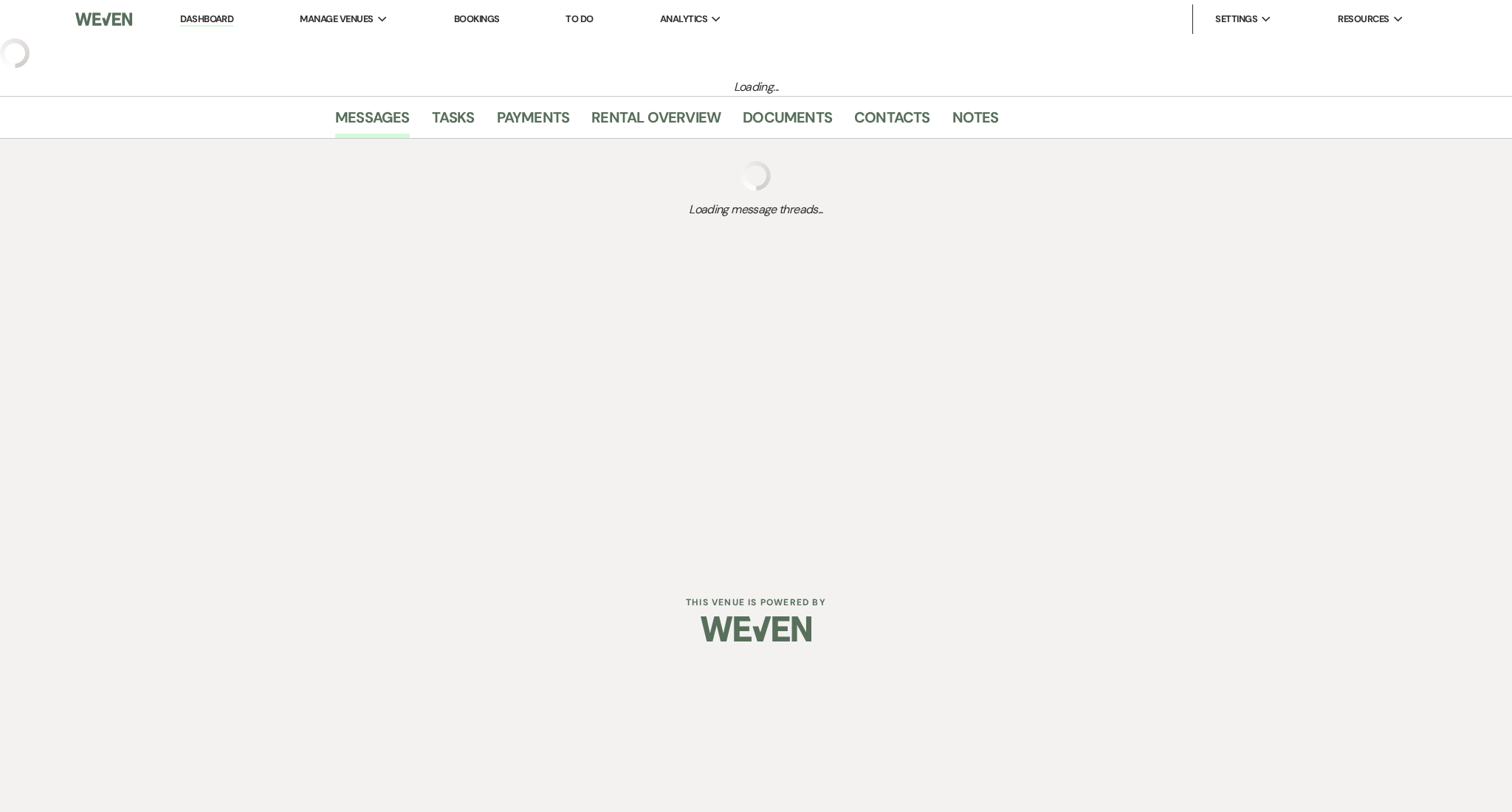
select select "3"
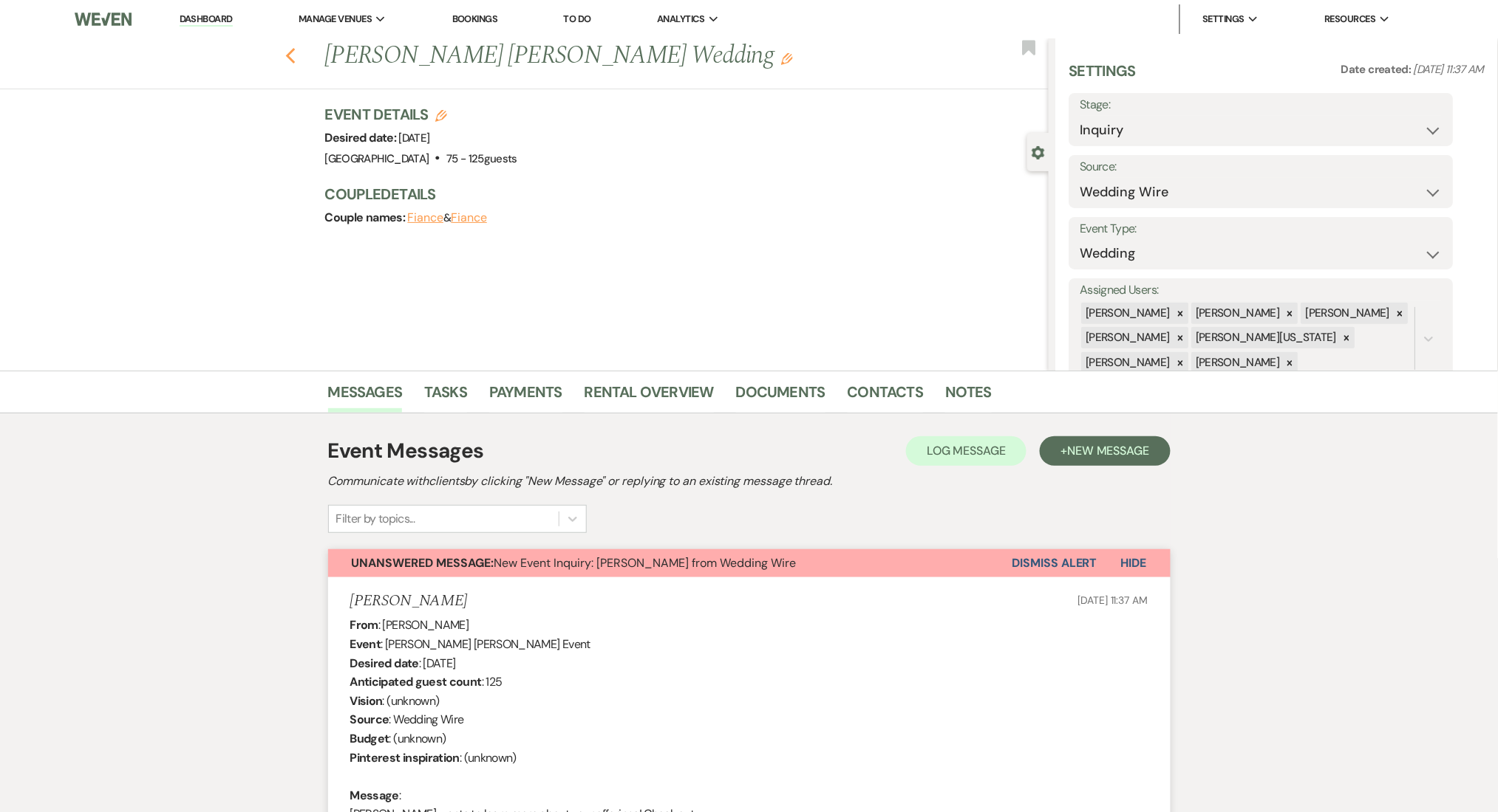
click at [293, 54] on icon "Previous" at bounding box center [291, 56] width 12 height 17
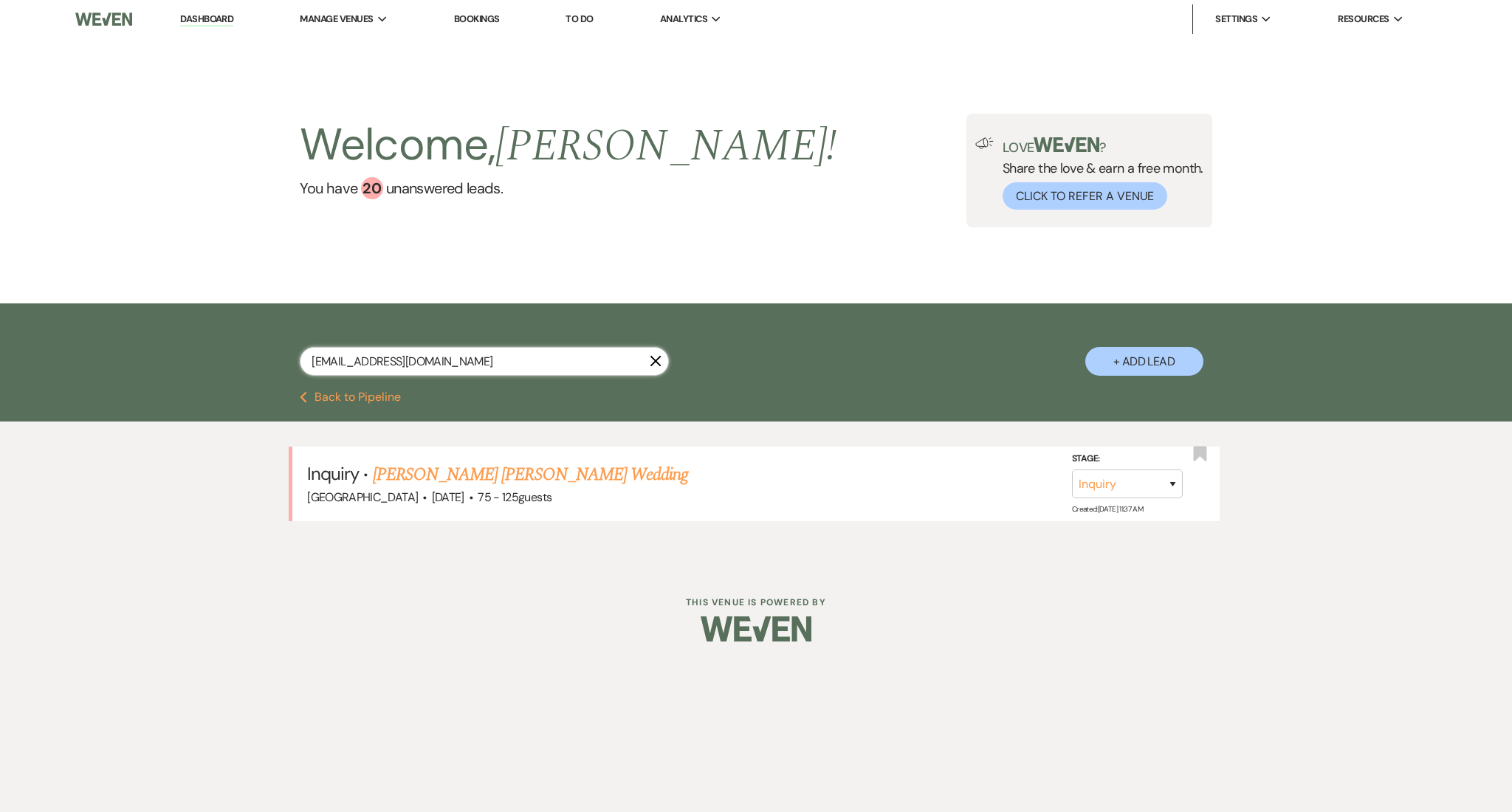
drag, startPoint x: 485, startPoint y: 375, endPoint x: 160, endPoint y: 346, distance: 326.3
click at [160, 346] on div "[EMAIL_ADDRESS][DOMAIN_NAME] X + Add Lead" at bounding box center [756, 347] width 1512 height 88
paste input "gloriaclaek462"
type input "[EMAIL_ADDRESS][DOMAIN_NAME]"
click at [422, 475] on link "Juicy [PERSON_NAME]'s Wedding" at bounding box center [488, 475] width 230 height 27
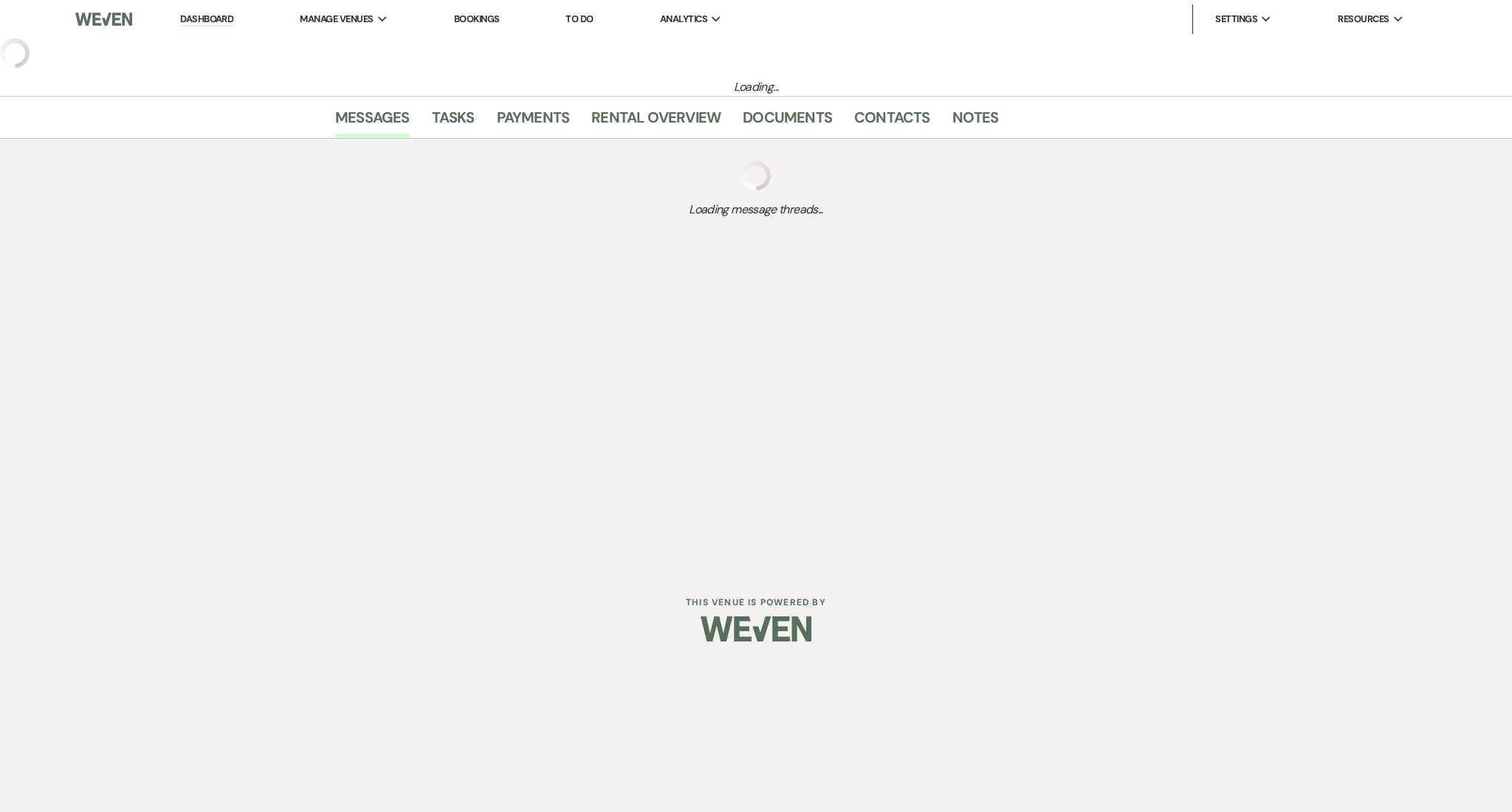
select select "3"
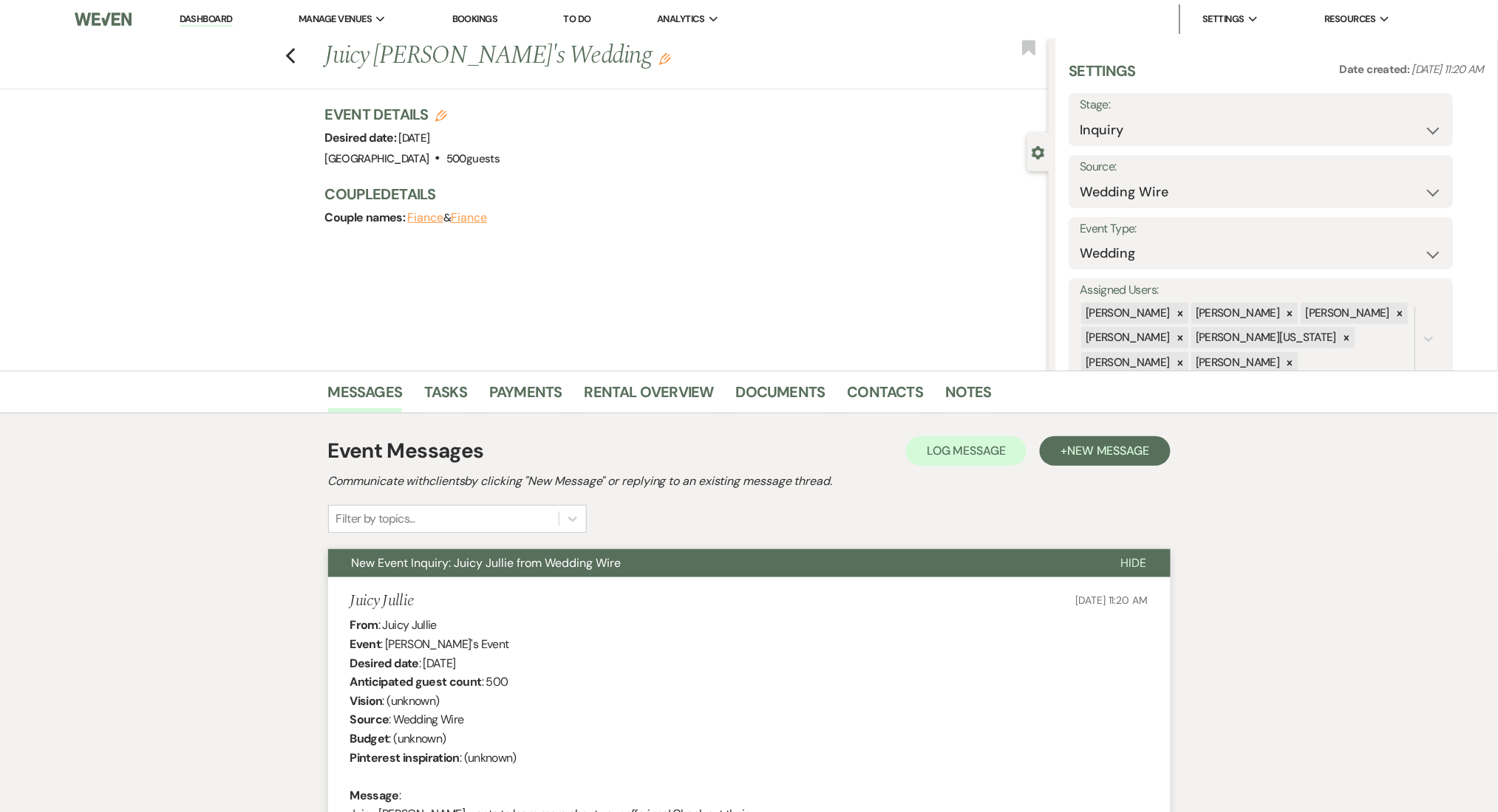
click at [291, 55] on div "Previous Juicy Jullie's Wedding Edit Bookmark" at bounding box center [520, 63] width 1056 height 51
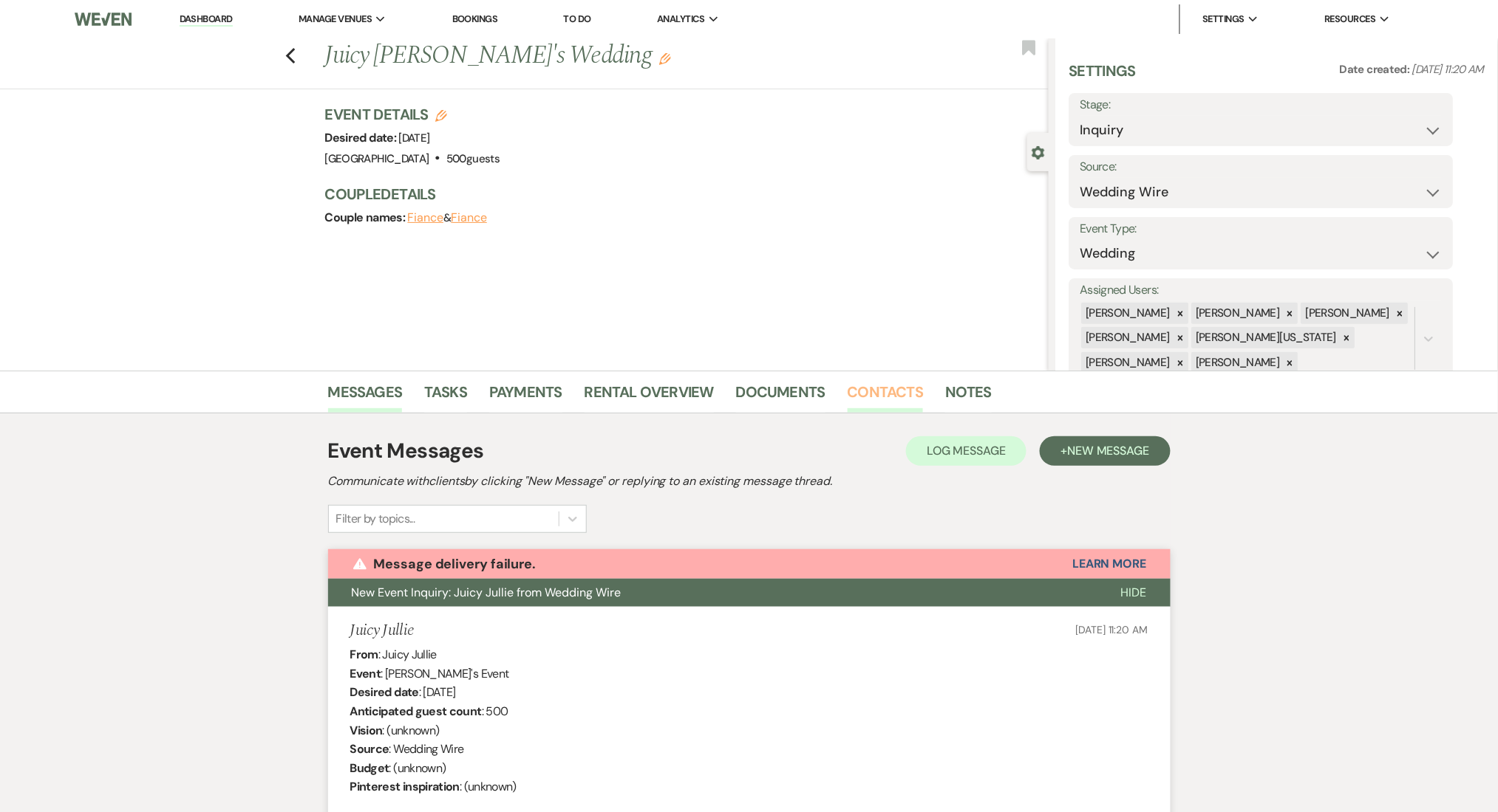
click at [899, 394] on link "Contacts" at bounding box center [885, 396] width 76 height 33
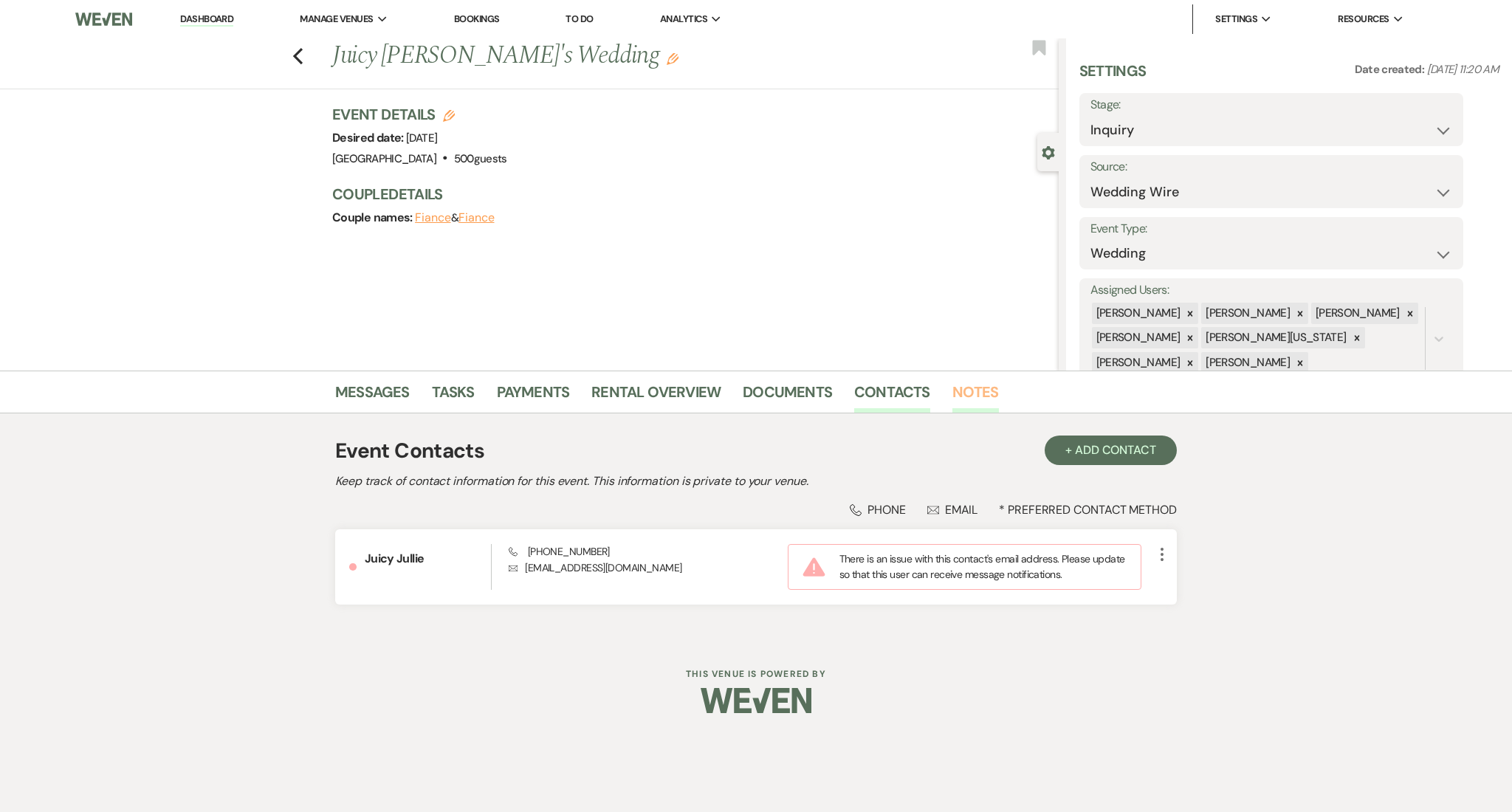
click at [963, 384] on link "Notes" at bounding box center [976, 396] width 46 height 33
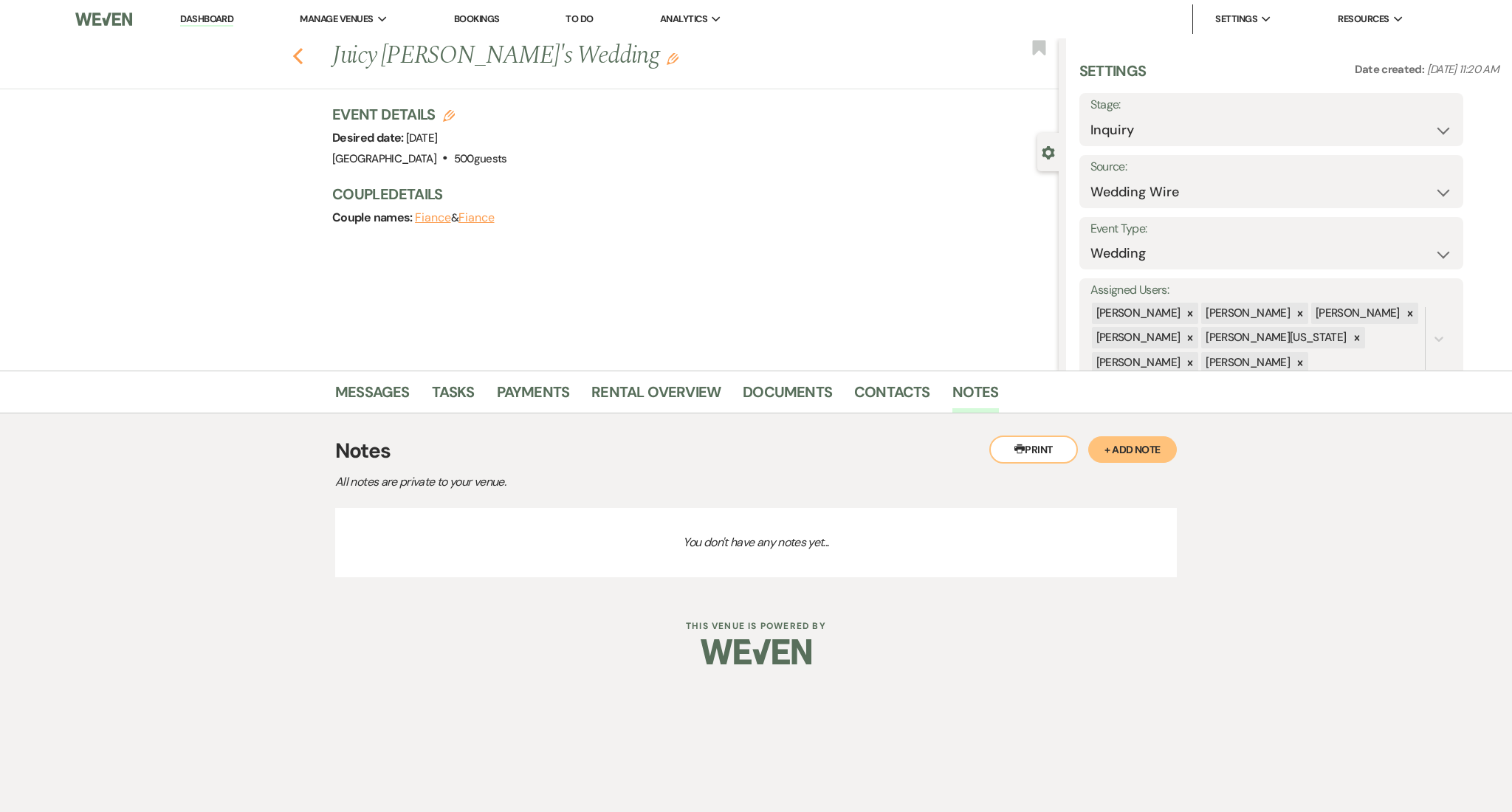
click at [294, 60] on icon "Previous" at bounding box center [298, 56] width 12 height 17
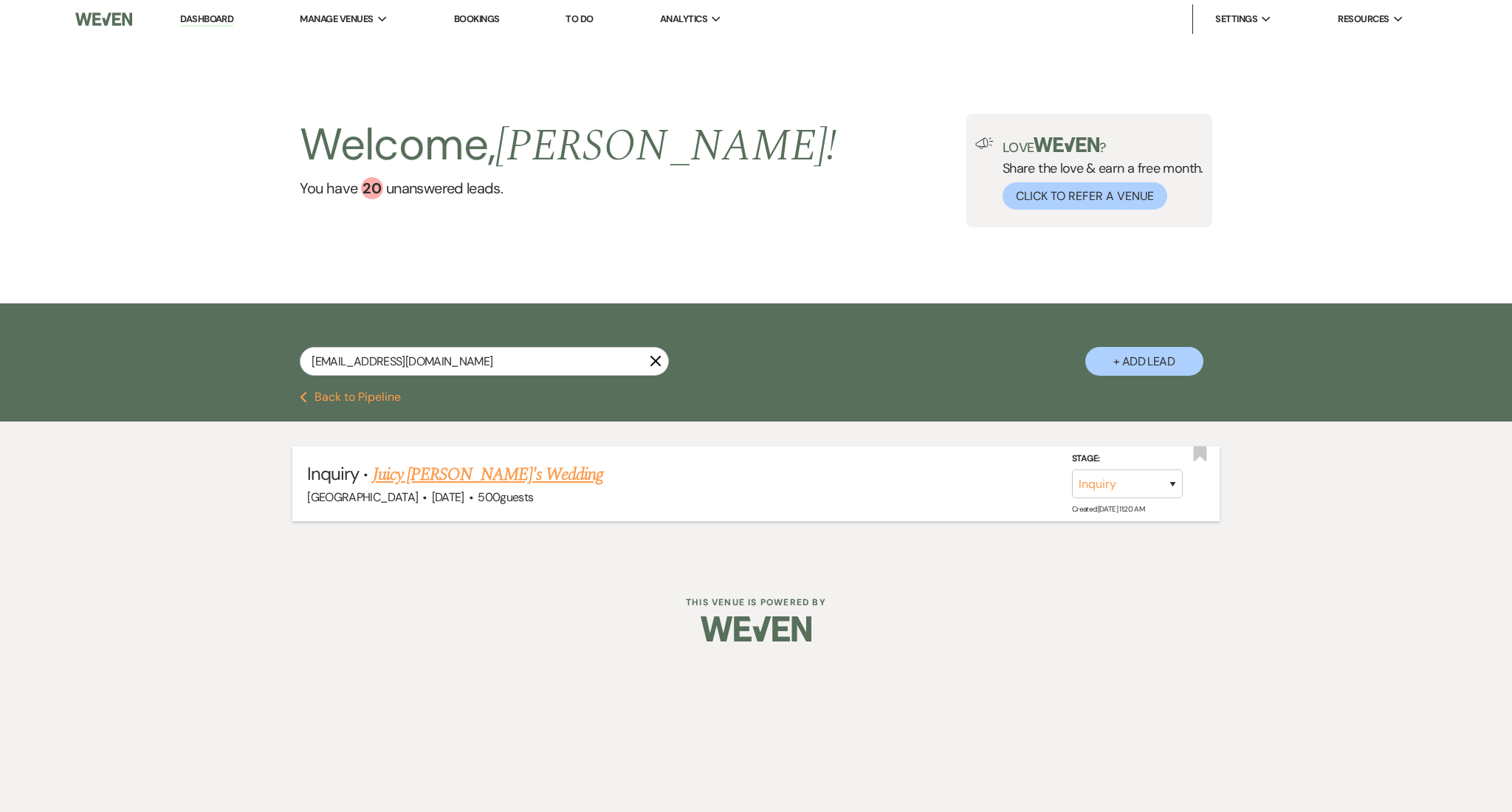
click at [429, 464] on link "Juicy [PERSON_NAME]'s Wedding" at bounding box center [488, 475] width 230 height 27
select select "3"
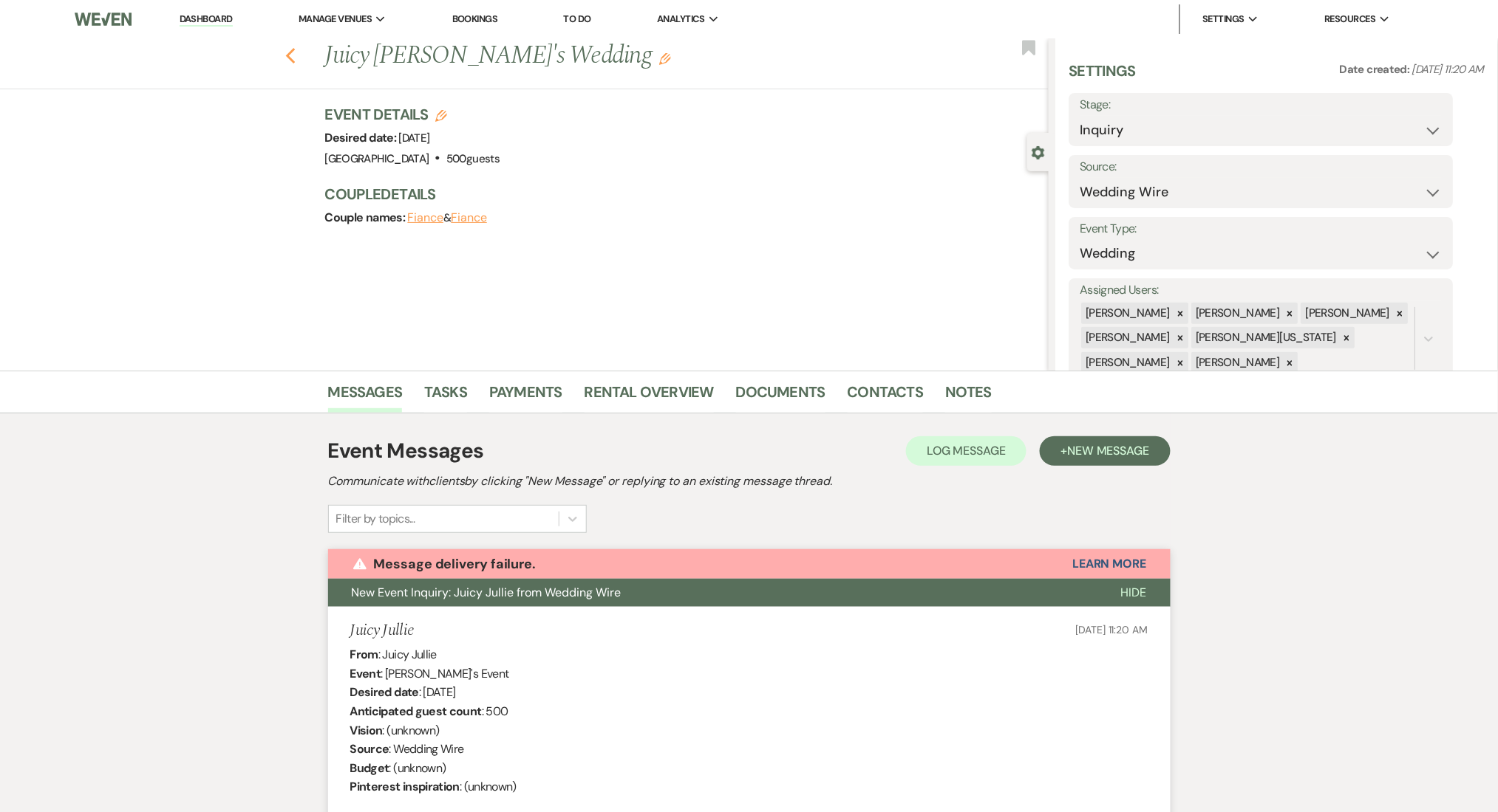
drag, startPoint x: 313, startPoint y: 60, endPoint x: 301, endPoint y: 60, distance: 12.0
click at [311, 60] on div "Previous Juicy Jullie's Wedding Edit Bookmark" at bounding box center [520, 63] width 1056 height 51
click at [295, 60] on use "button" at bounding box center [290, 56] width 10 height 16
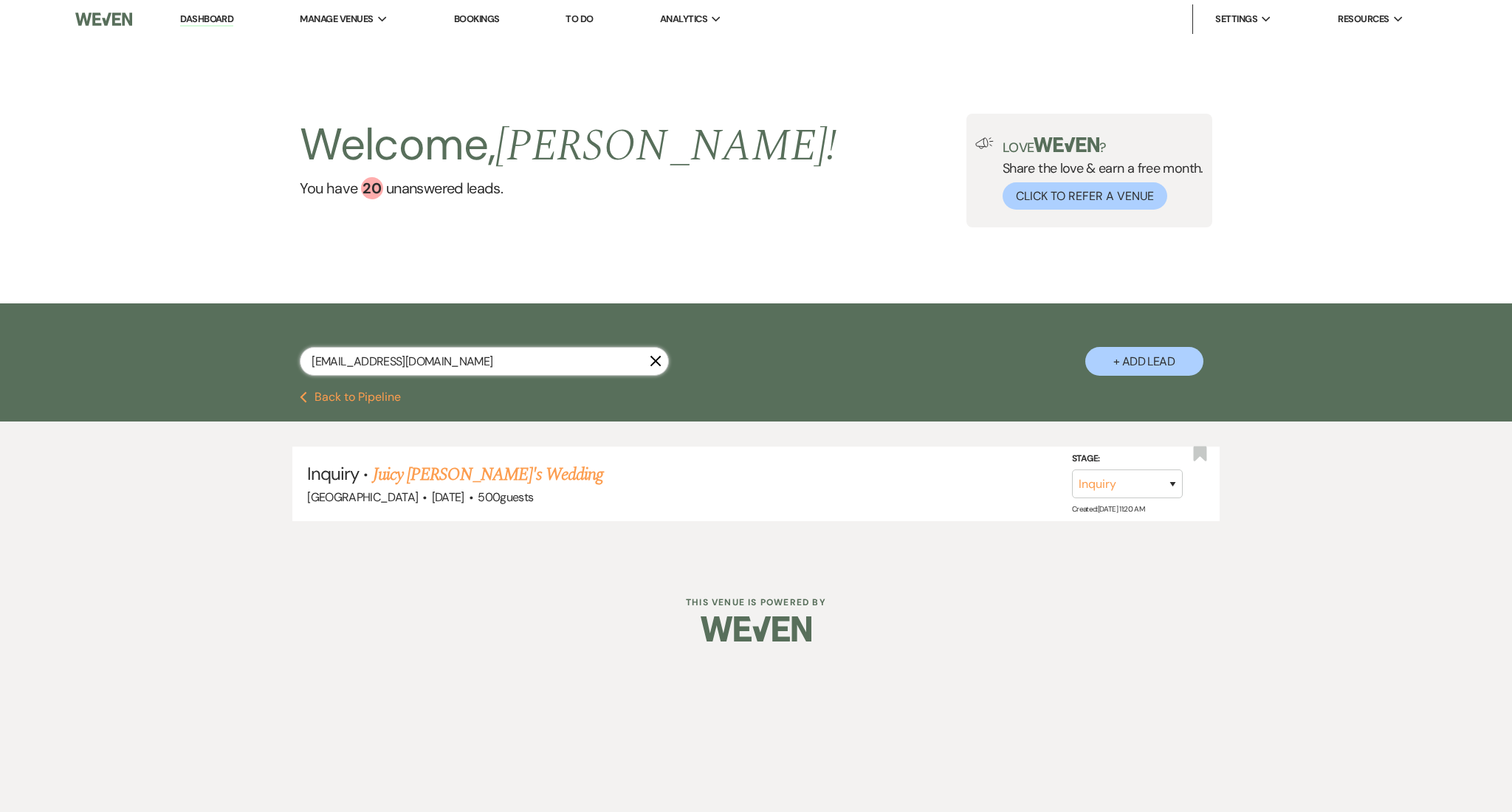
paste input "bdkantor"
drag, startPoint x: 454, startPoint y: 362, endPoint x: 191, endPoint y: 362, distance: 263.0
click at [191, 362] on div "[EMAIL_ADDRESS][DOMAIN_NAME] X + Add Lead" at bounding box center [756, 347] width 1512 height 88
type input "[EMAIL_ADDRESS][DOMAIN_NAME]"
click at [418, 464] on link "[PERSON_NAME] Wedding" at bounding box center [466, 475] width 187 height 27
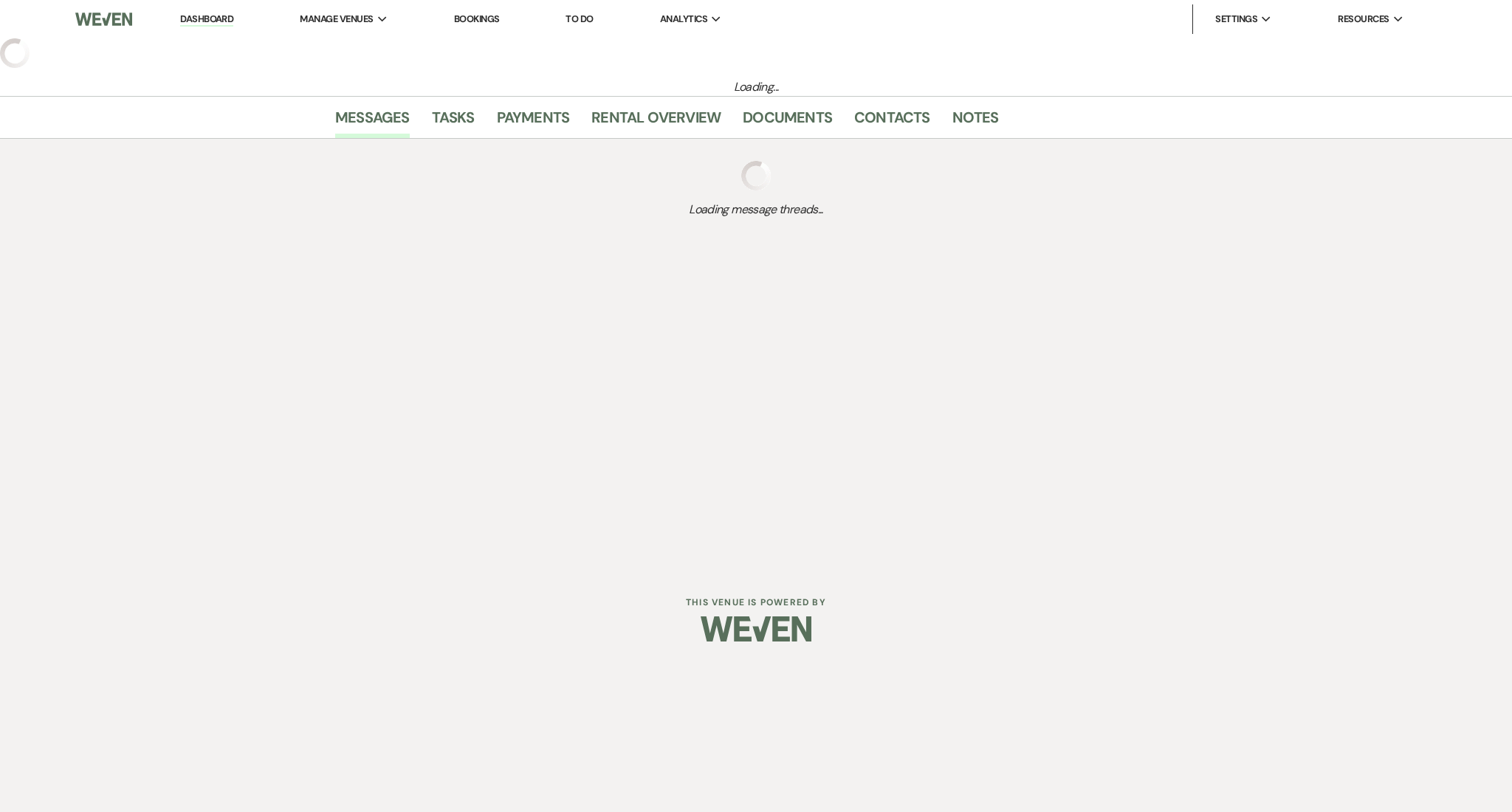
select select "2"
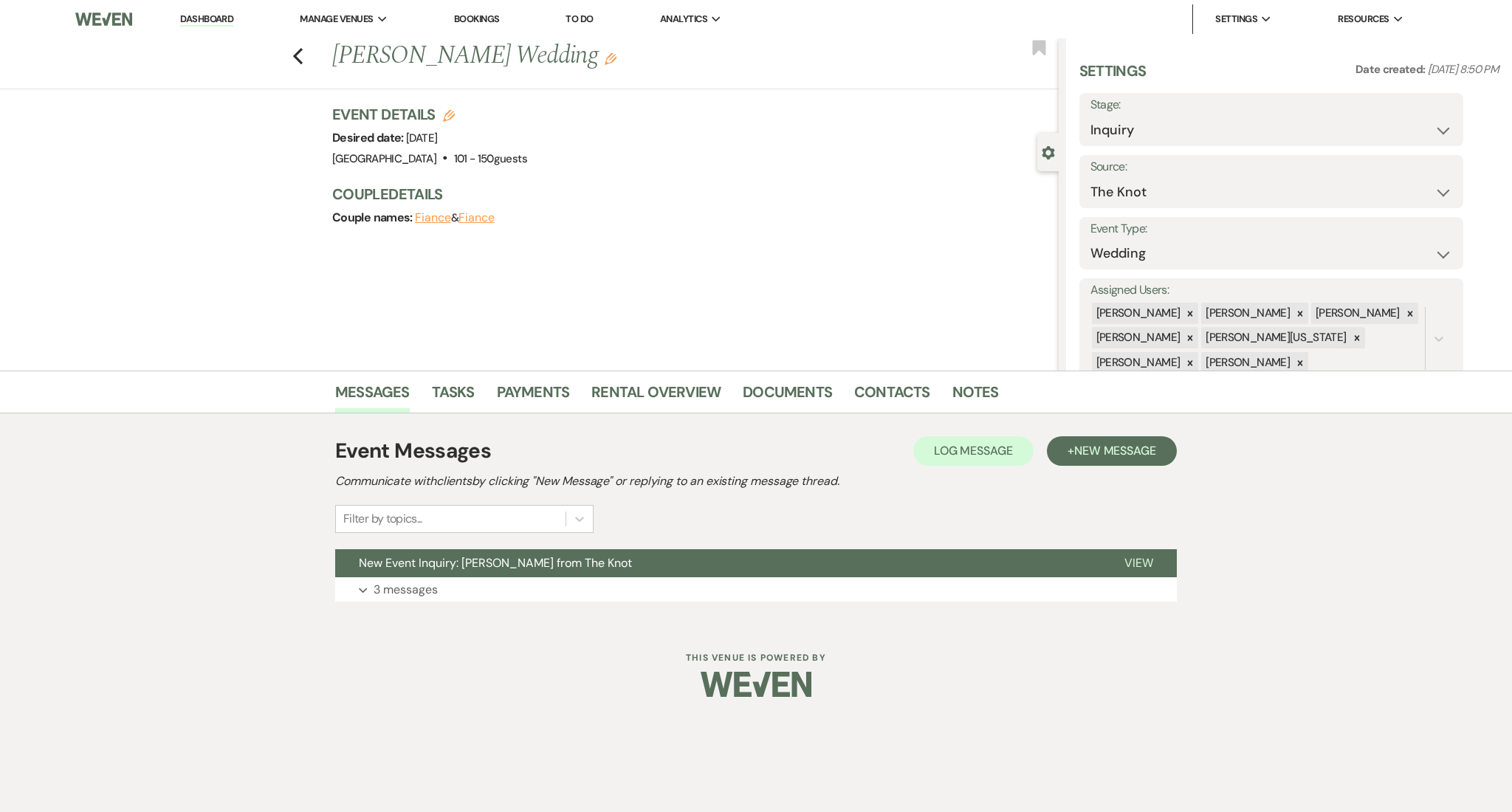
click at [202, 12] on link "Dashboard" at bounding box center [206, 19] width 53 height 14
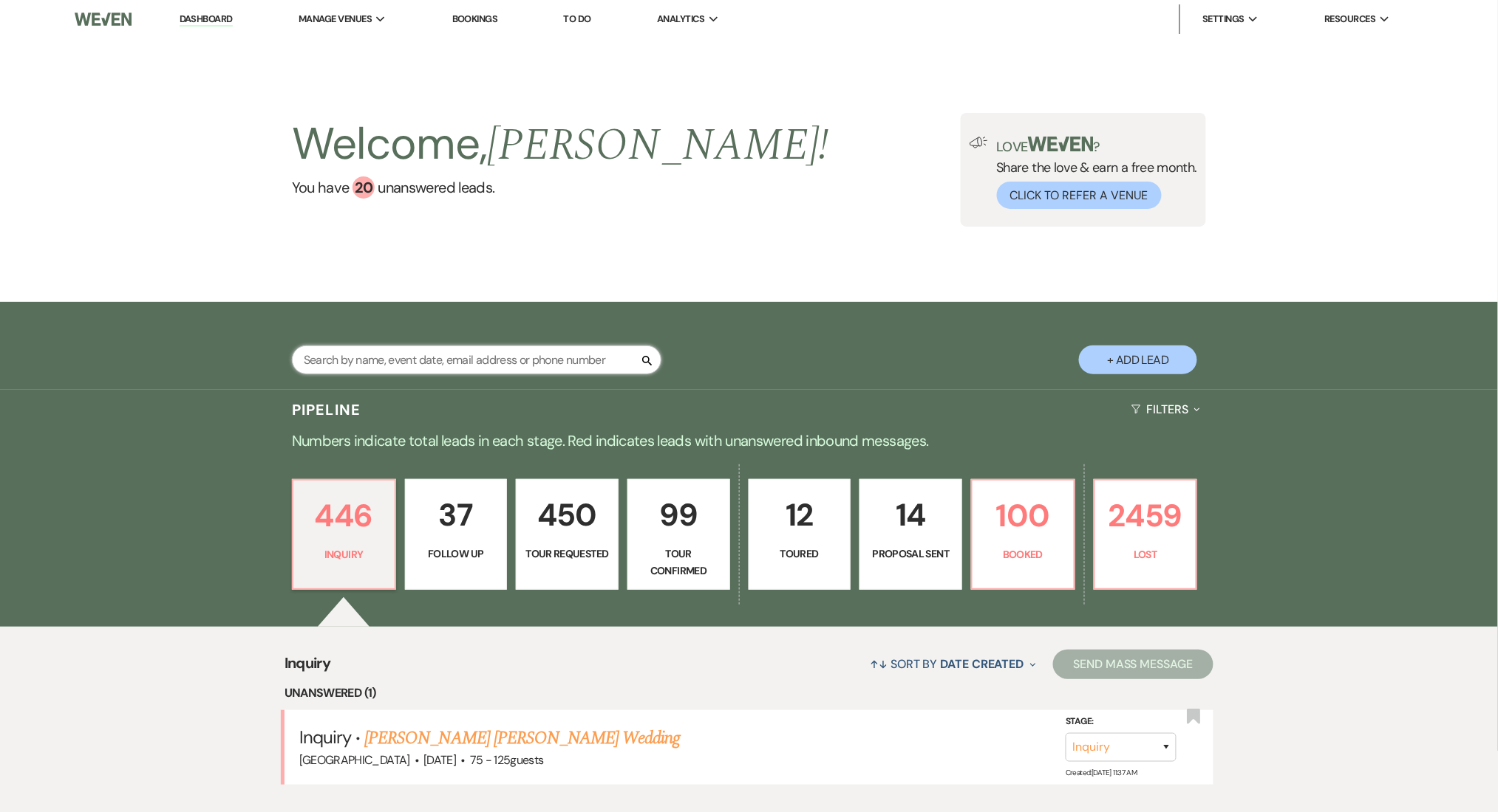
click at [533, 368] on input "text" at bounding box center [476, 360] width 370 height 29
paste input "[EMAIL_ADDRESS][DOMAIN_NAME]"
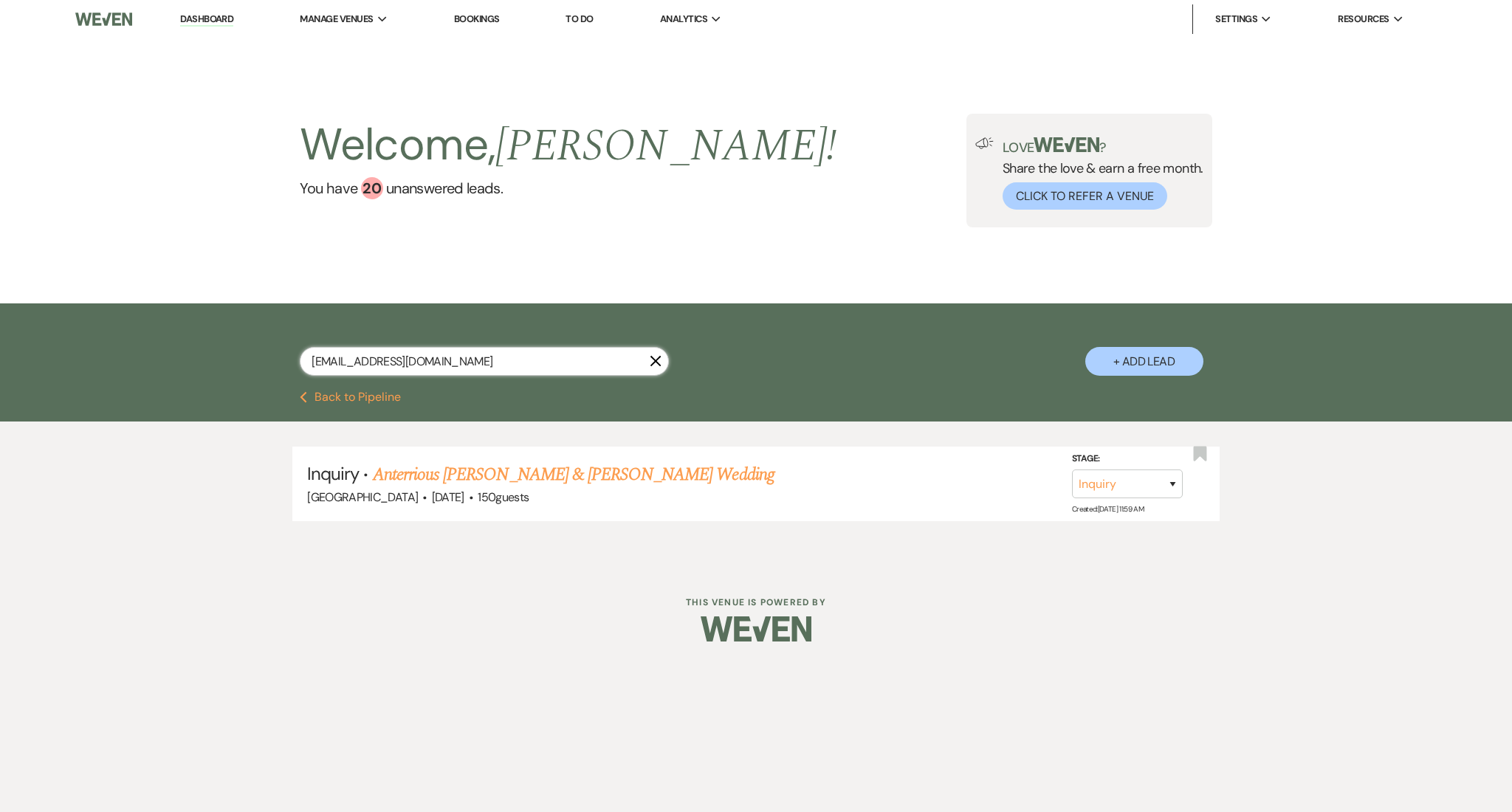
type input "[EMAIL_ADDRESS][DOMAIN_NAME]"
click at [480, 494] on span "150 guests" at bounding box center [503, 497] width 51 height 15
click at [505, 483] on link "Anterrious [PERSON_NAME] & [PERSON_NAME] Wedding" at bounding box center [574, 475] width 402 height 27
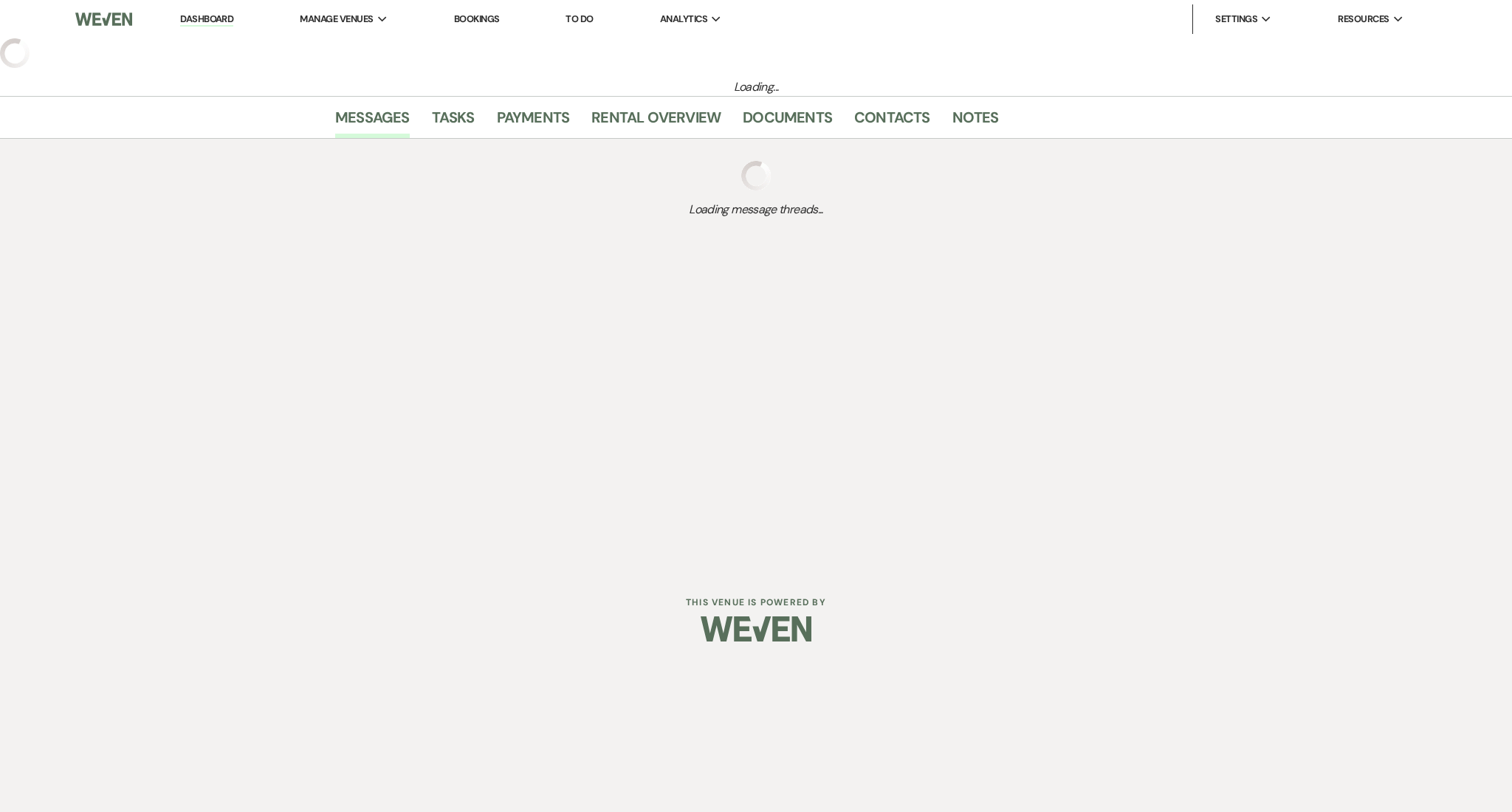
select select "5"
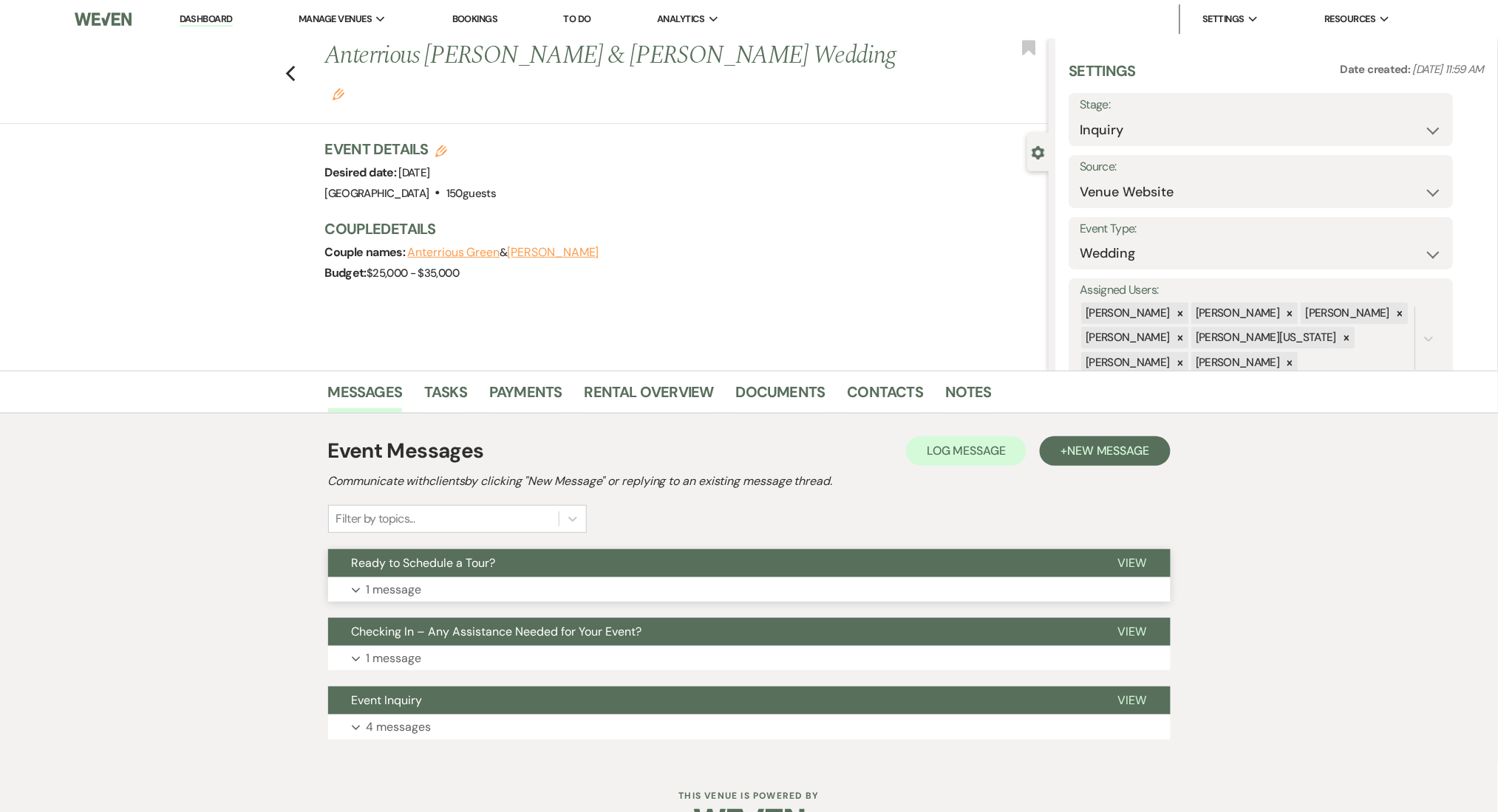
click at [665, 583] on button "Expand 1 message" at bounding box center [749, 590] width 842 height 25
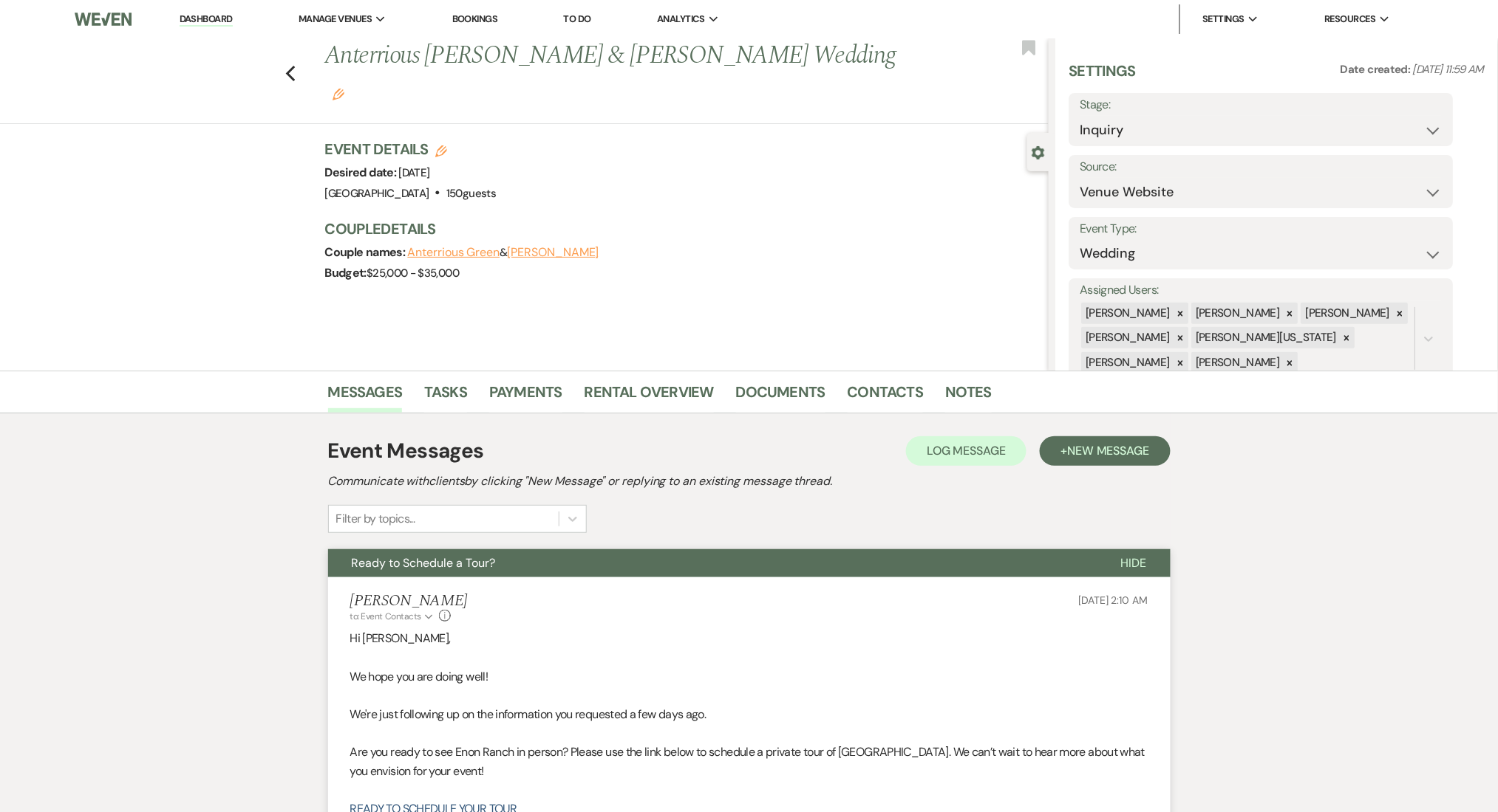
scroll to position [450, 0]
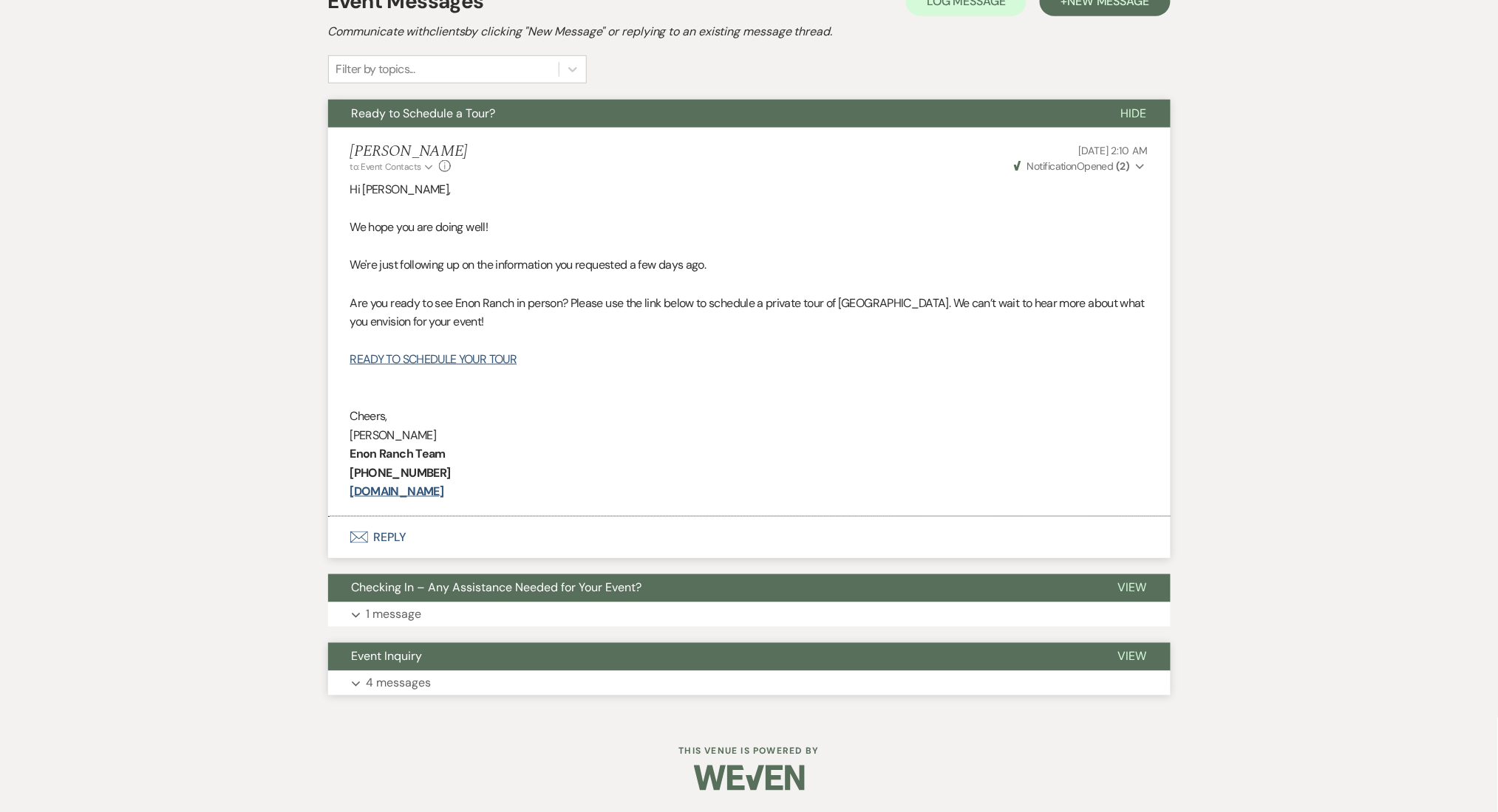
click at [669, 662] on button "Event Inquiry" at bounding box center [712, 657] width 766 height 28
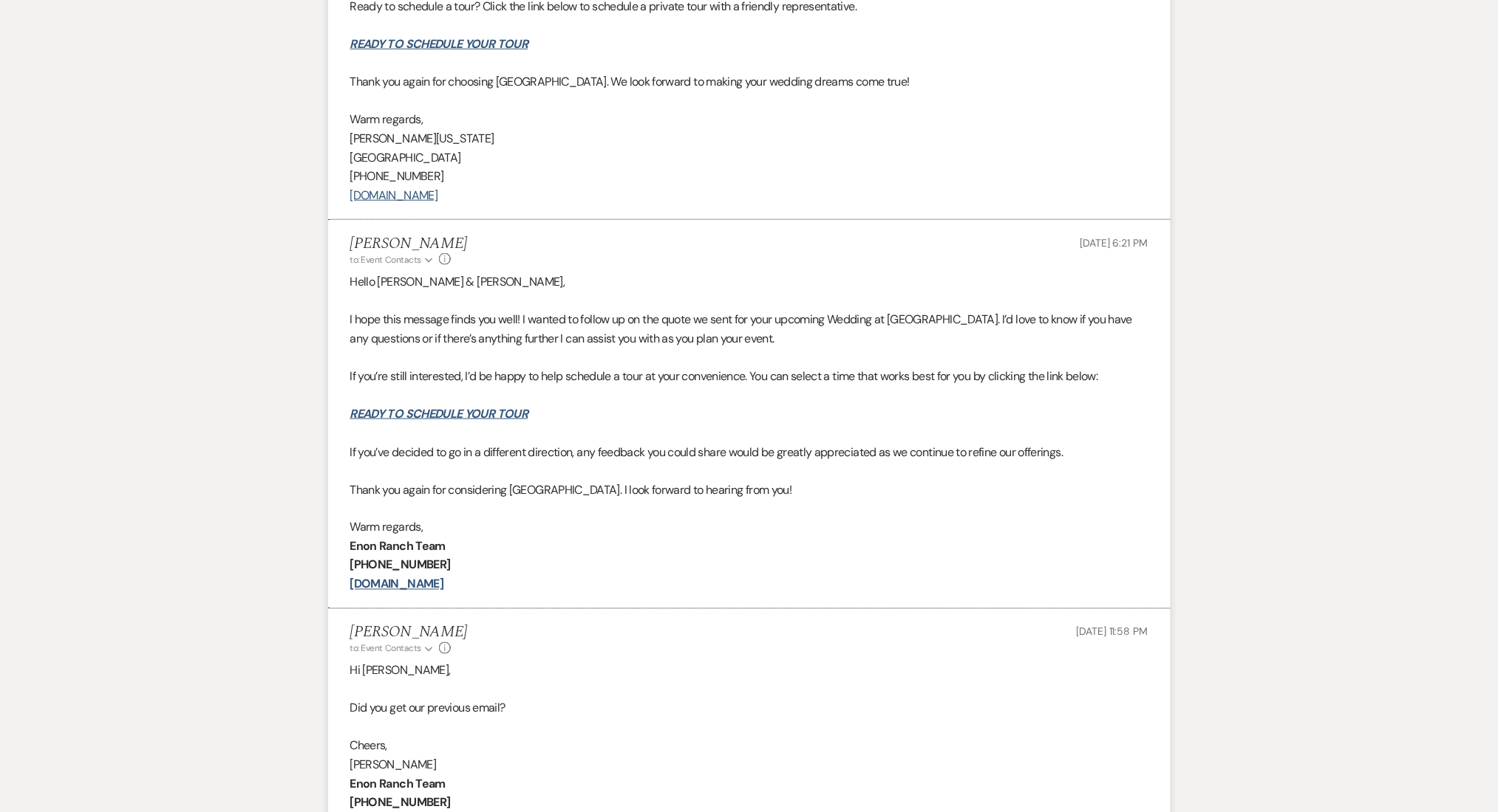
scroll to position [2748, 0]
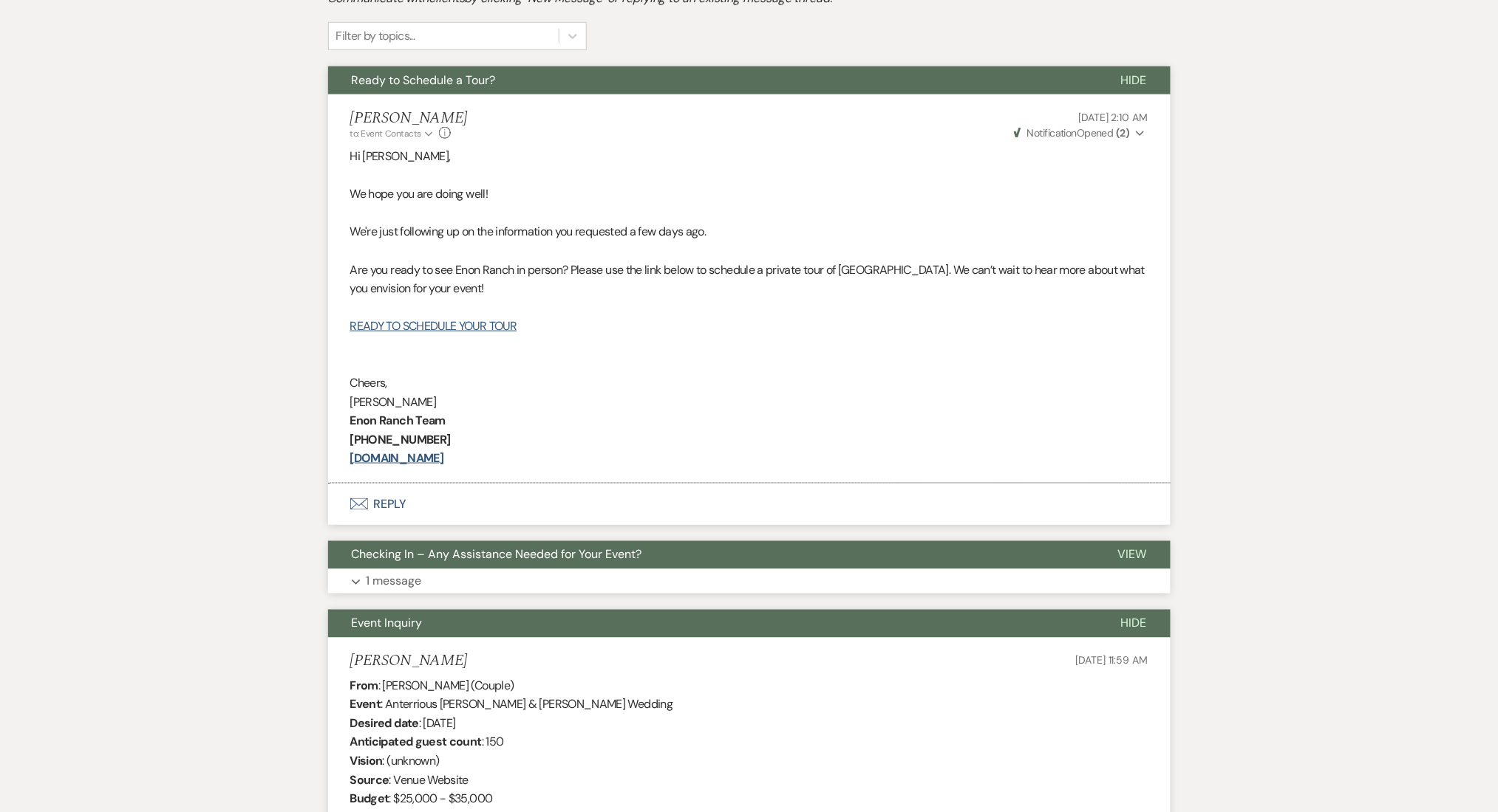
click at [533, 573] on button "Expand 1 message" at bounding box center [749, 582] width 842 height 25
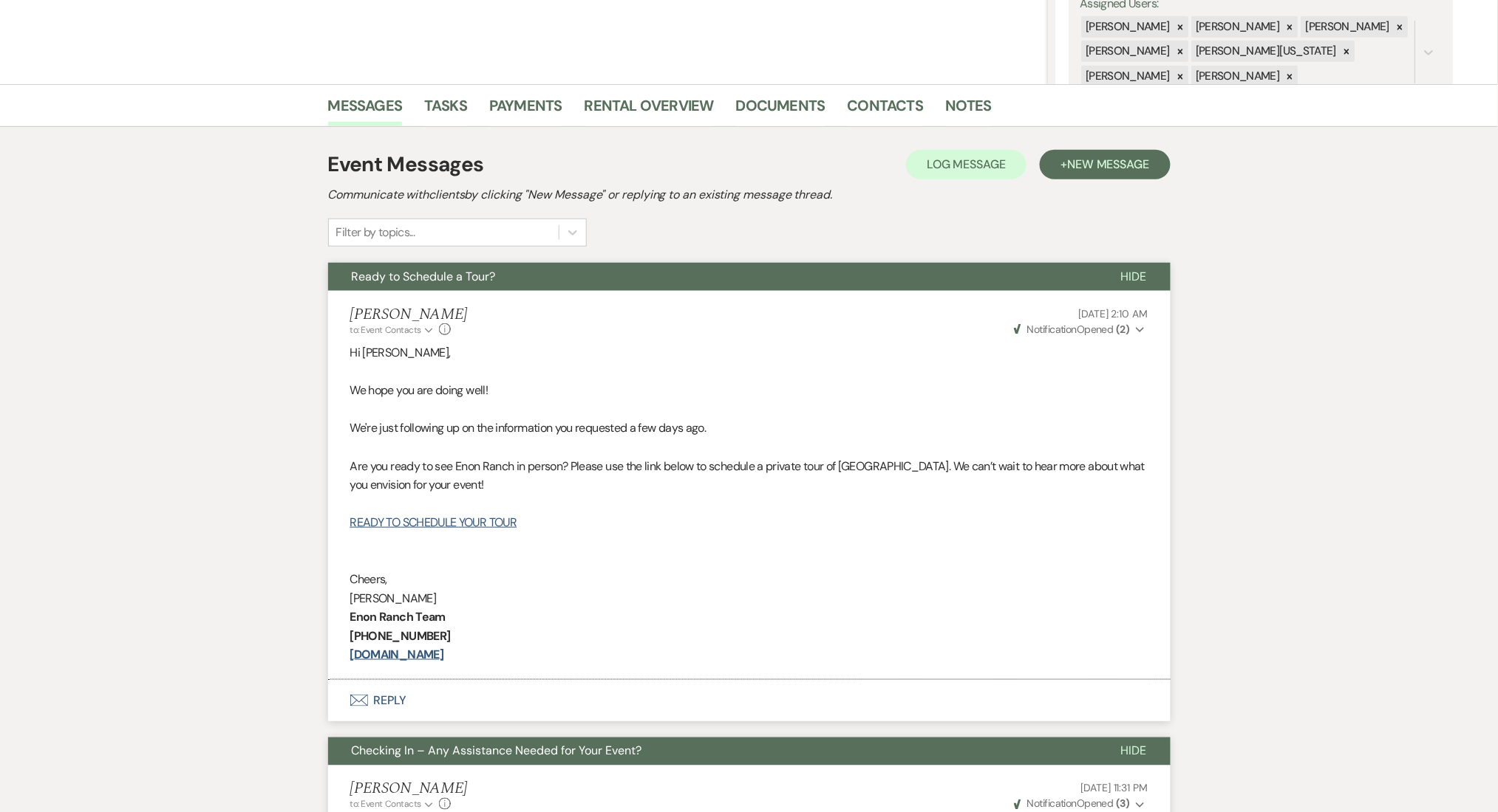
scroll to position [0, 0]
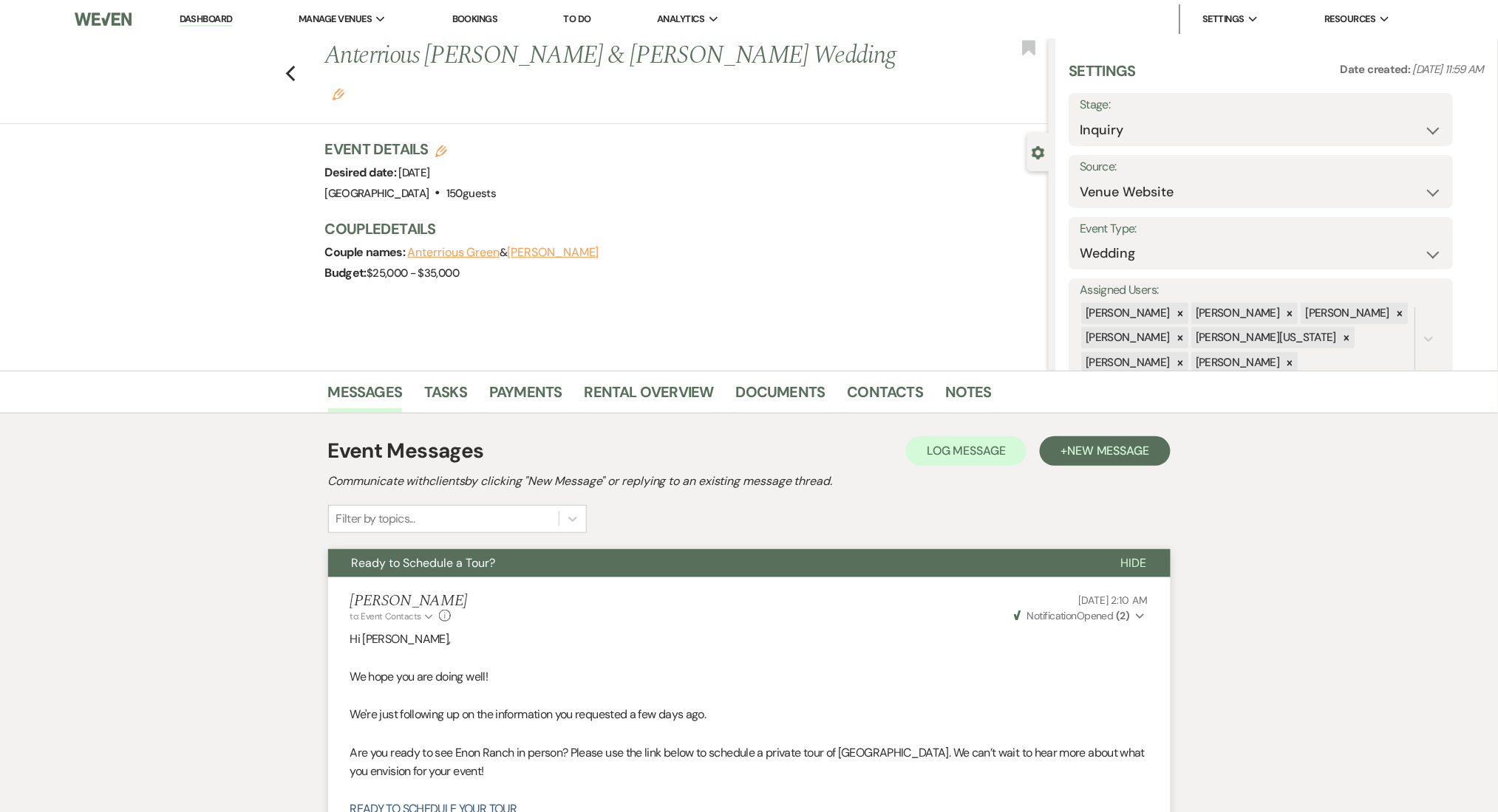
click at [1090, 436] on div "Event Messages Log Log Message + New Message" at bounding box center [749, 451] width 842 height 31
click at [1078, 447] on span "New Message" at bounding box center [1107, 451] width 82 height 15
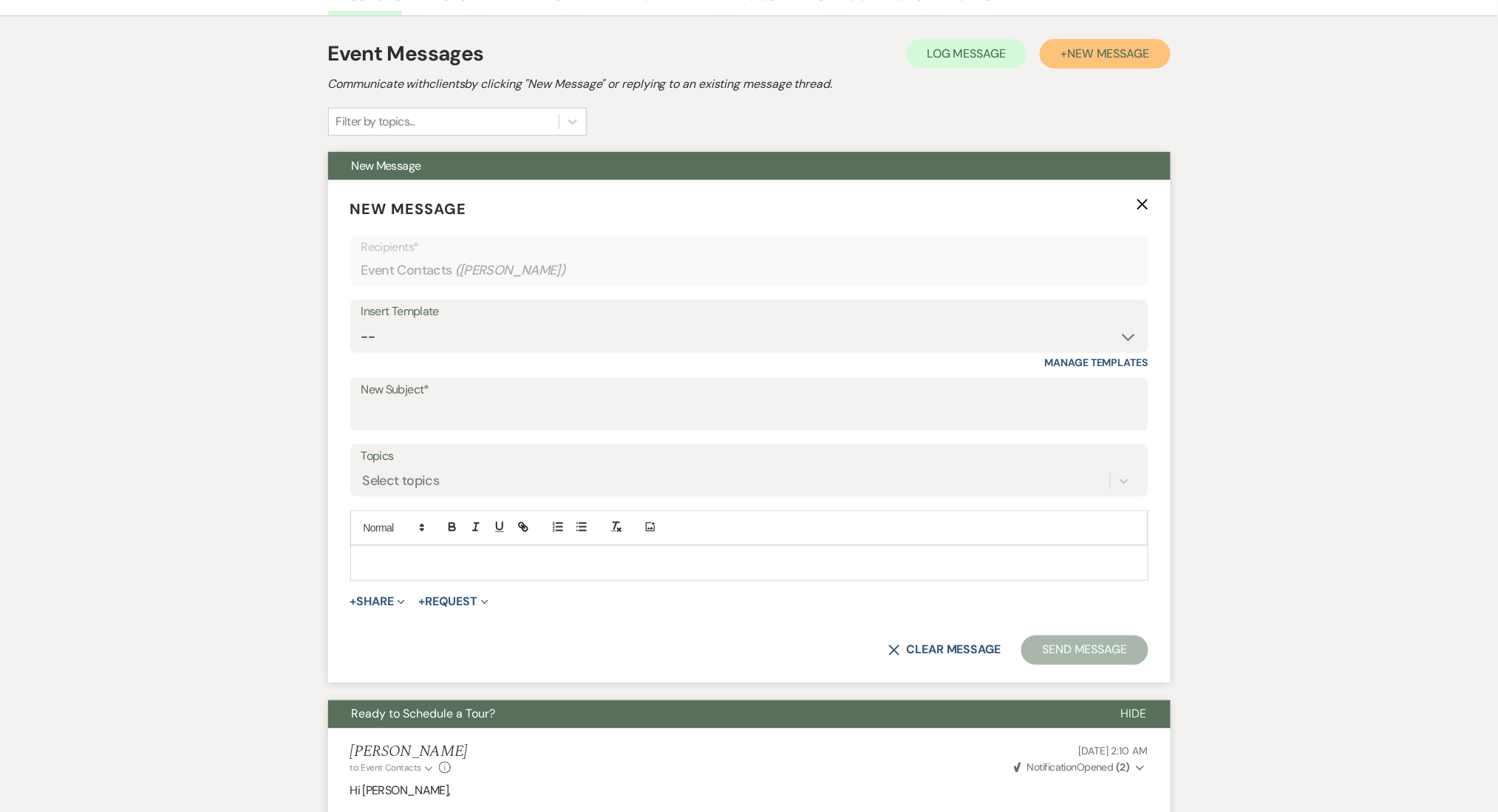
scroll to position [491, 0]
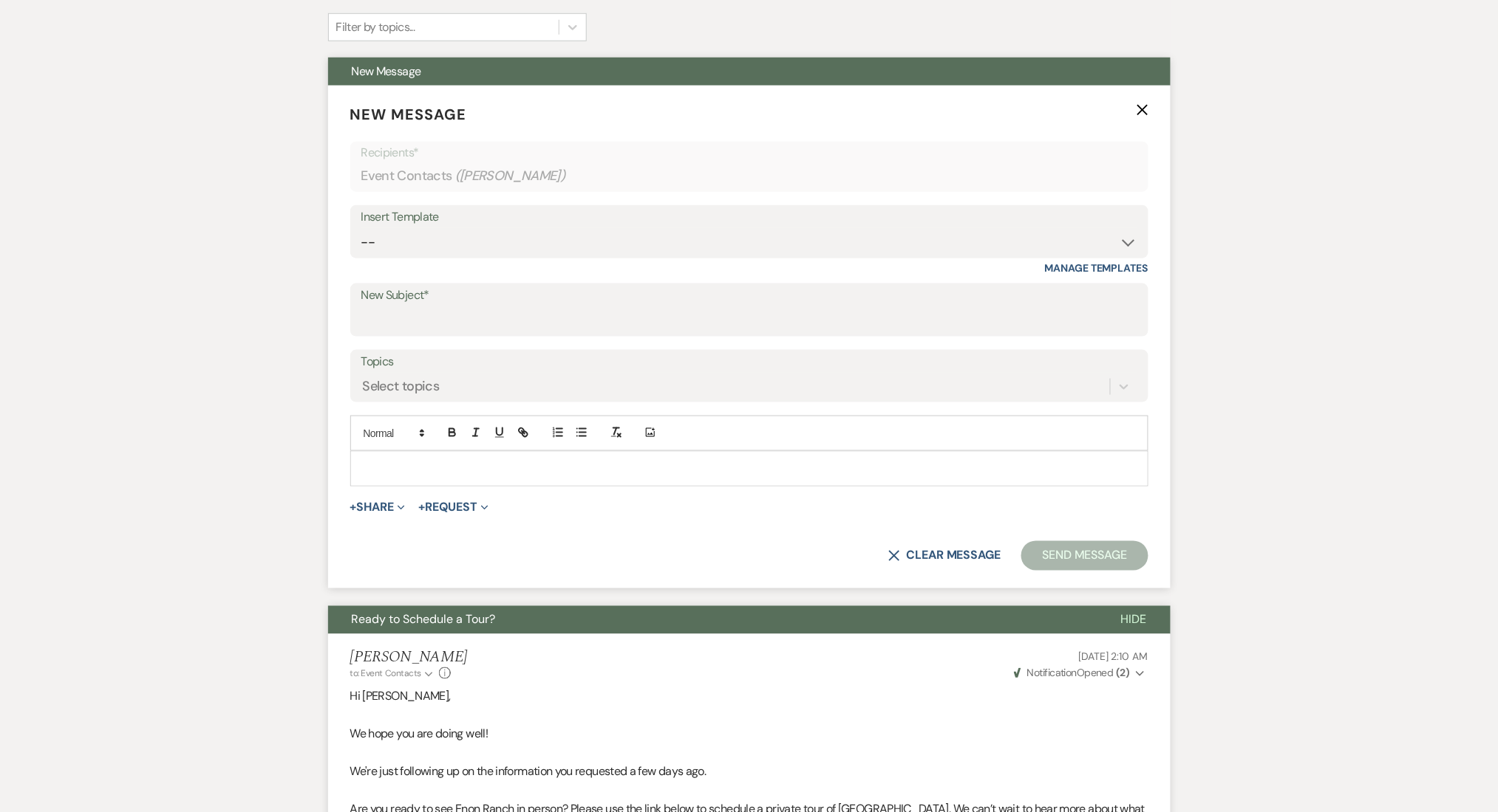
click at [607, 216] on div "Insert Template" at bounding box center [749, 217] width 776 height 21
click at [596, 242] on select "-- Inquiry Follow Up Email #2 Contract Sending Template Payment Template Rental…" at bounding box center [749, 243] width 776 height 29
select select "1711"
click at [361, 228] on select "-- Inquiry Follow Up Email #2 Contract Sending Template Payment Template Rental…" at bounding box center [749, 243] width 776 height 29
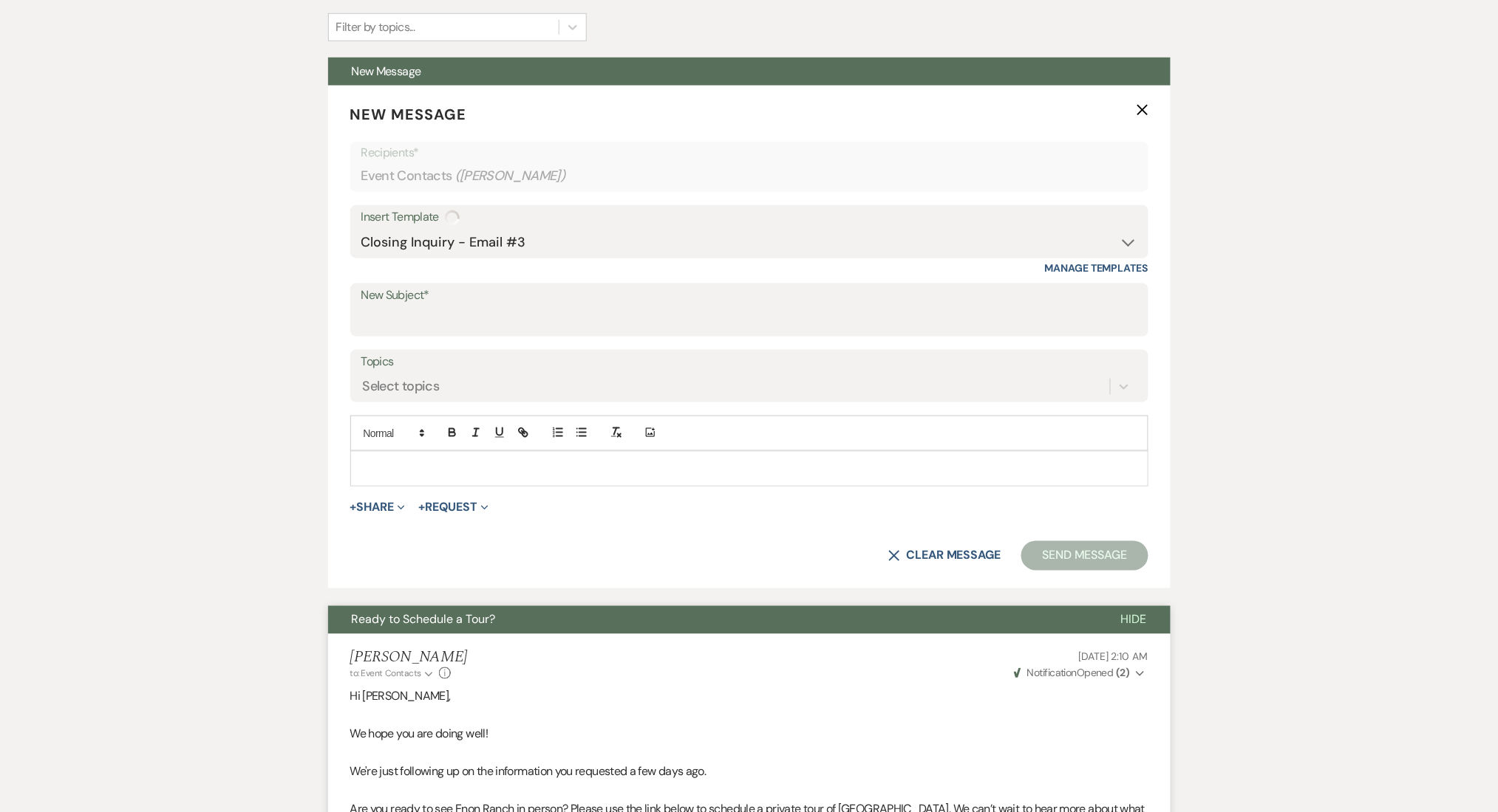
type input "Enon Ranch Inquiry Follow-Up"
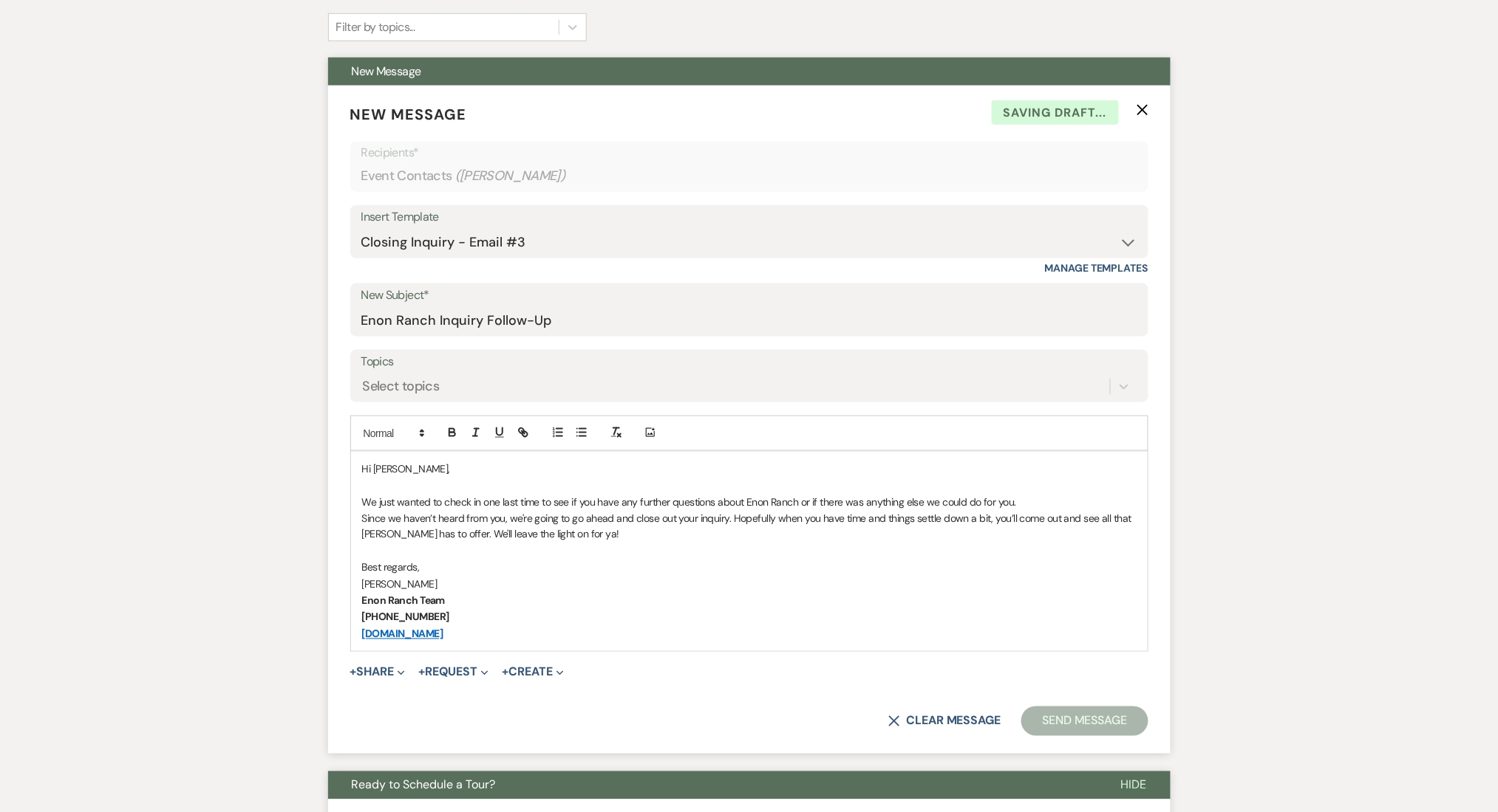
scroll to position [591, 0]
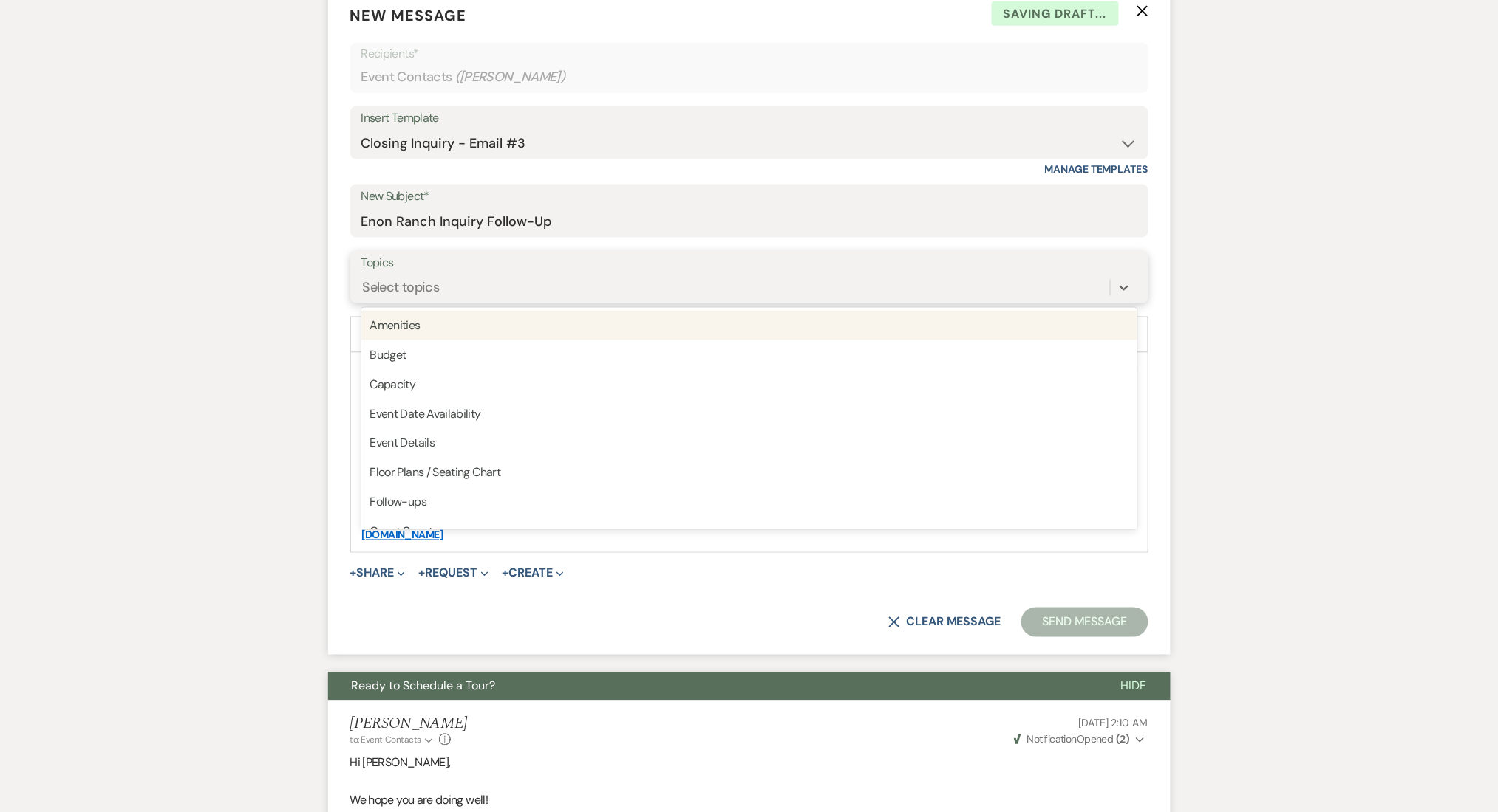
click at [431, 280] on div "Select topics" at bounding box center [401, 287] width 77 height 20
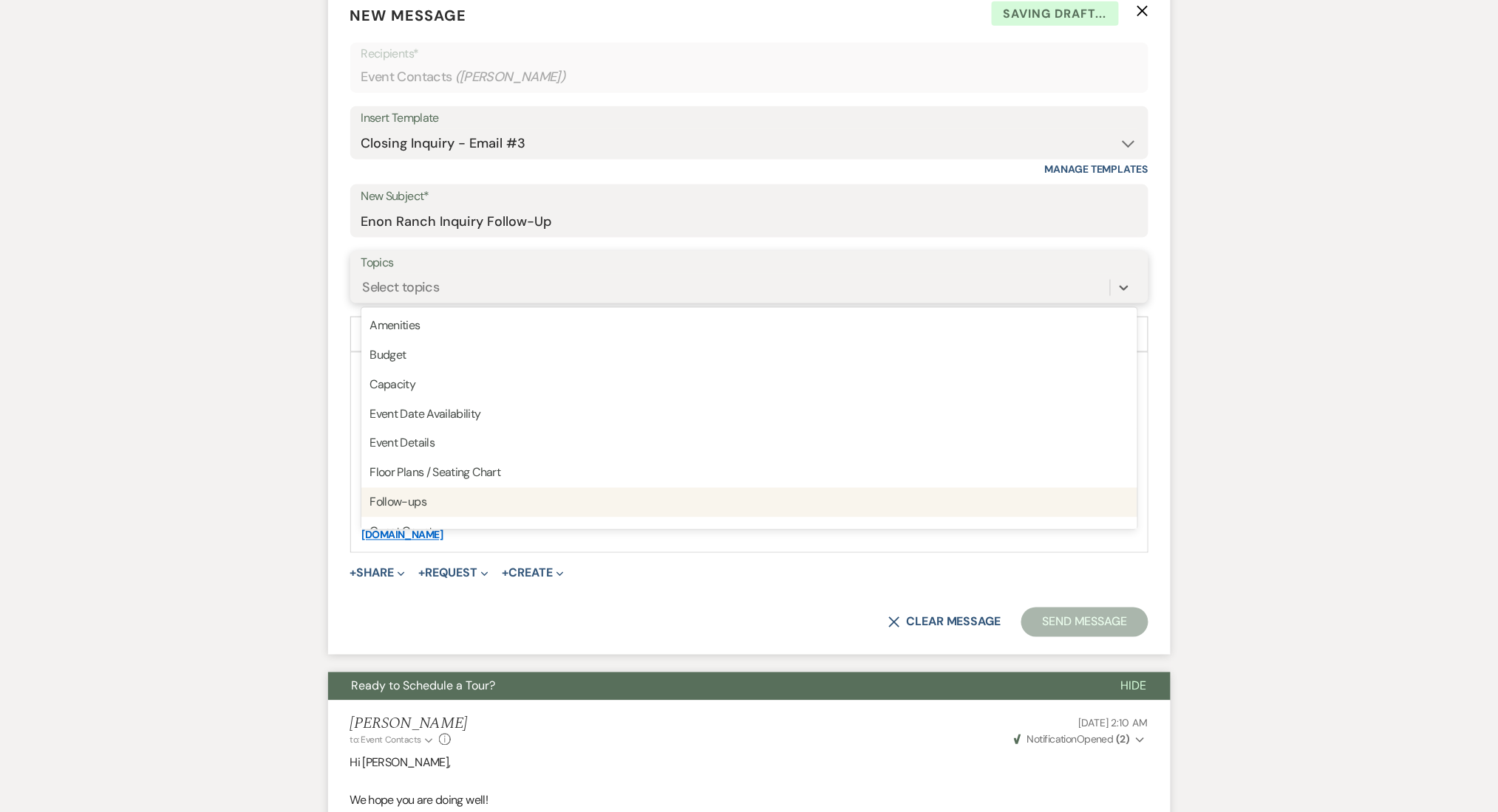
click at [438, 497] on div "Follow-ups" at bounding box center [749, 503] width 776 height 30
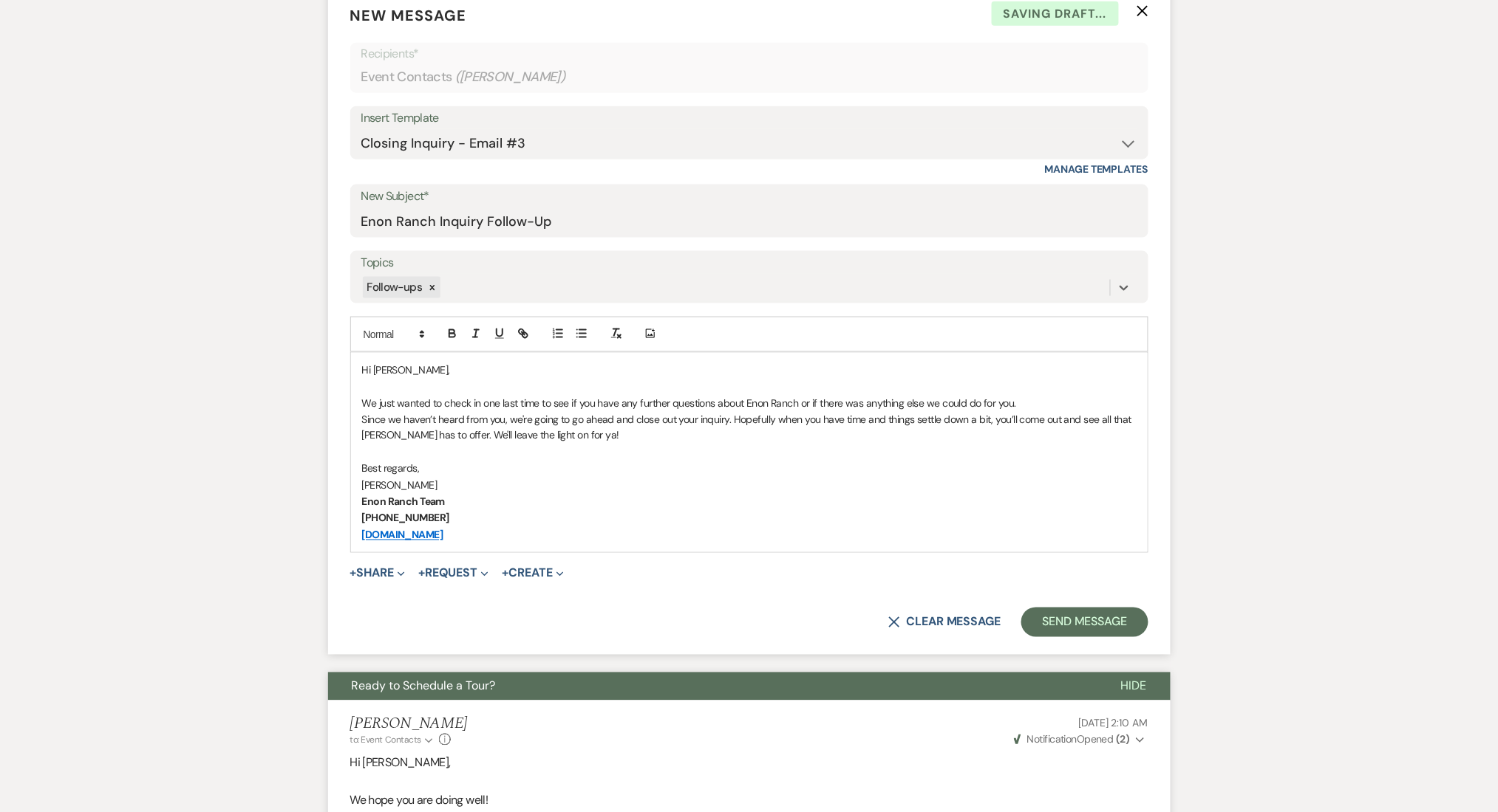
click at [1070, 611] on button "Send Message" at bounding box center [1084, 622] width 127 height 30
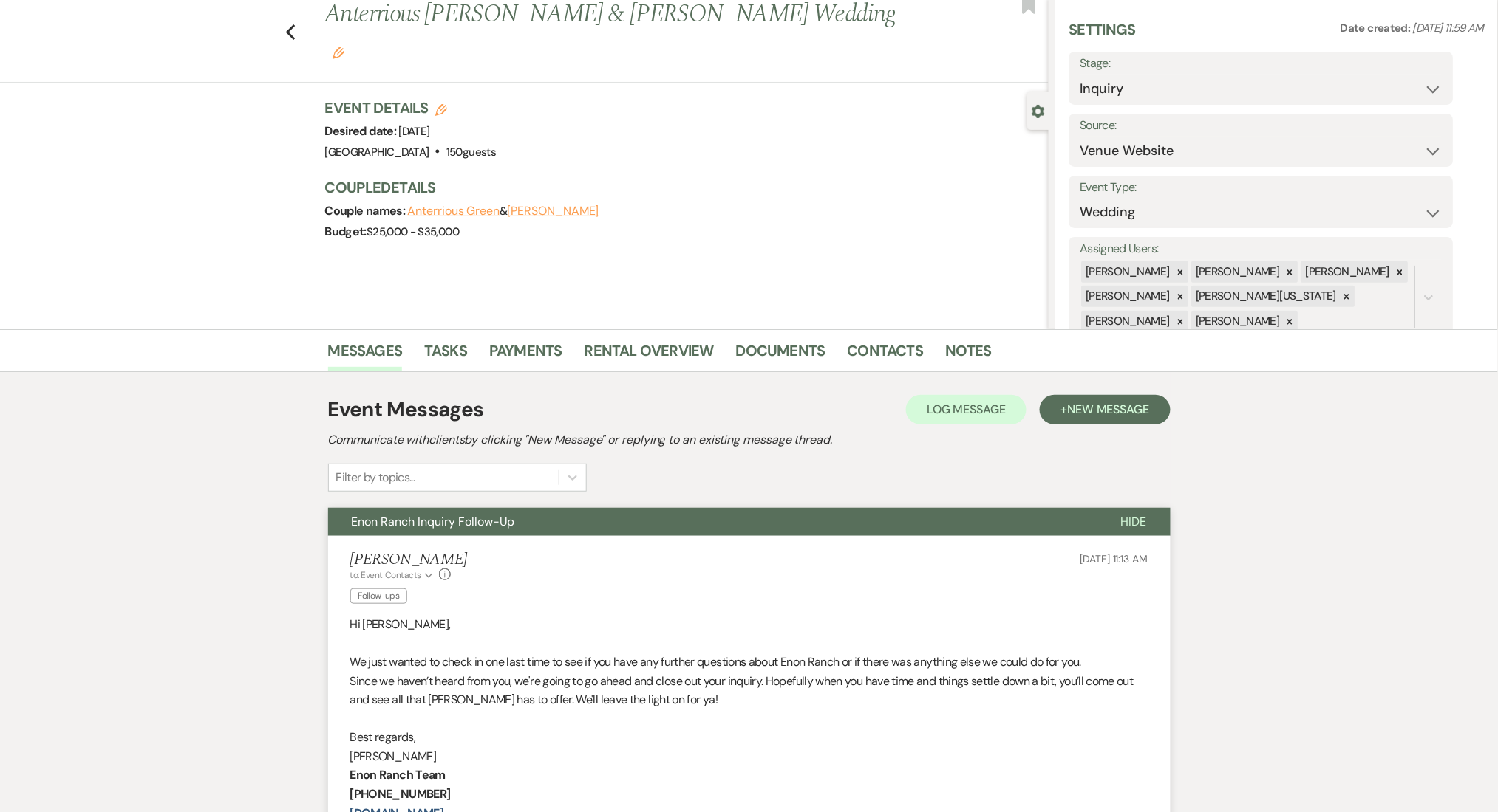
scroll to position [0, 0]
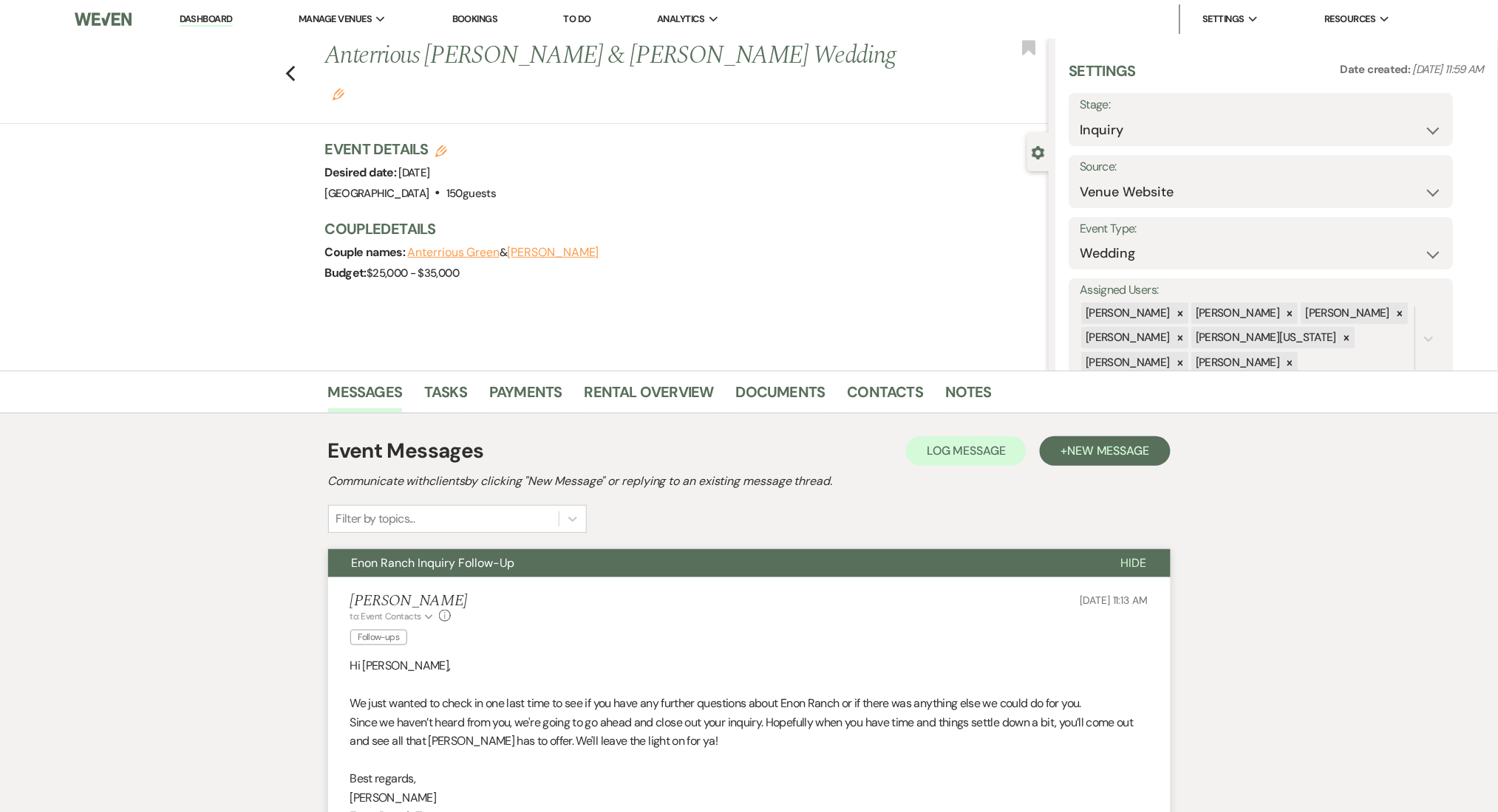
click at [302, 56] on div "Previous Anterrious Green & [PERSON_NAME] Wedding Edit Bookmark" at bounding box center [520, 81] width 1056 height 85
click at [297, 65] on icon "Previous" at bounding box center [291, 74] width 12 height 17
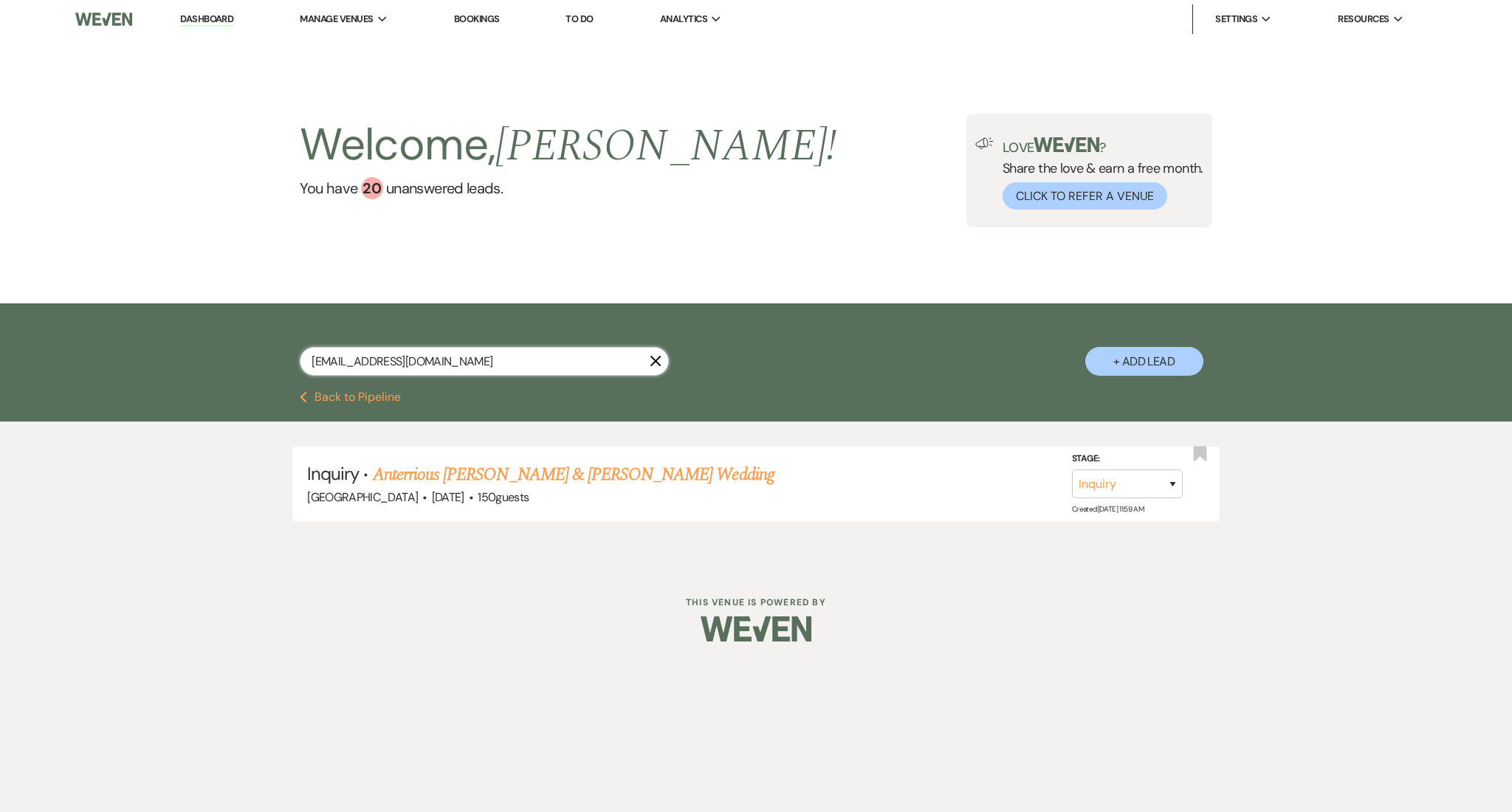
drag, startPoint x: 527, startPoint y: 360, endPoint x: 158, endPoint y: 360, distance: 369.0
click at [158, 360] on div "[EMAIL_ADDRESS][DOMAIN_NAME] X + Add Lead" at bounding box center [756, 347] width 1512 height 88
paste input "tirthp24"
type input "[EMAIL_ADDRESS][DOMAIN_NAME]"
click at [409, 476] on link "[PERSON_NAME] Wedding" at bounding box center [466, 475] width 187 height 27
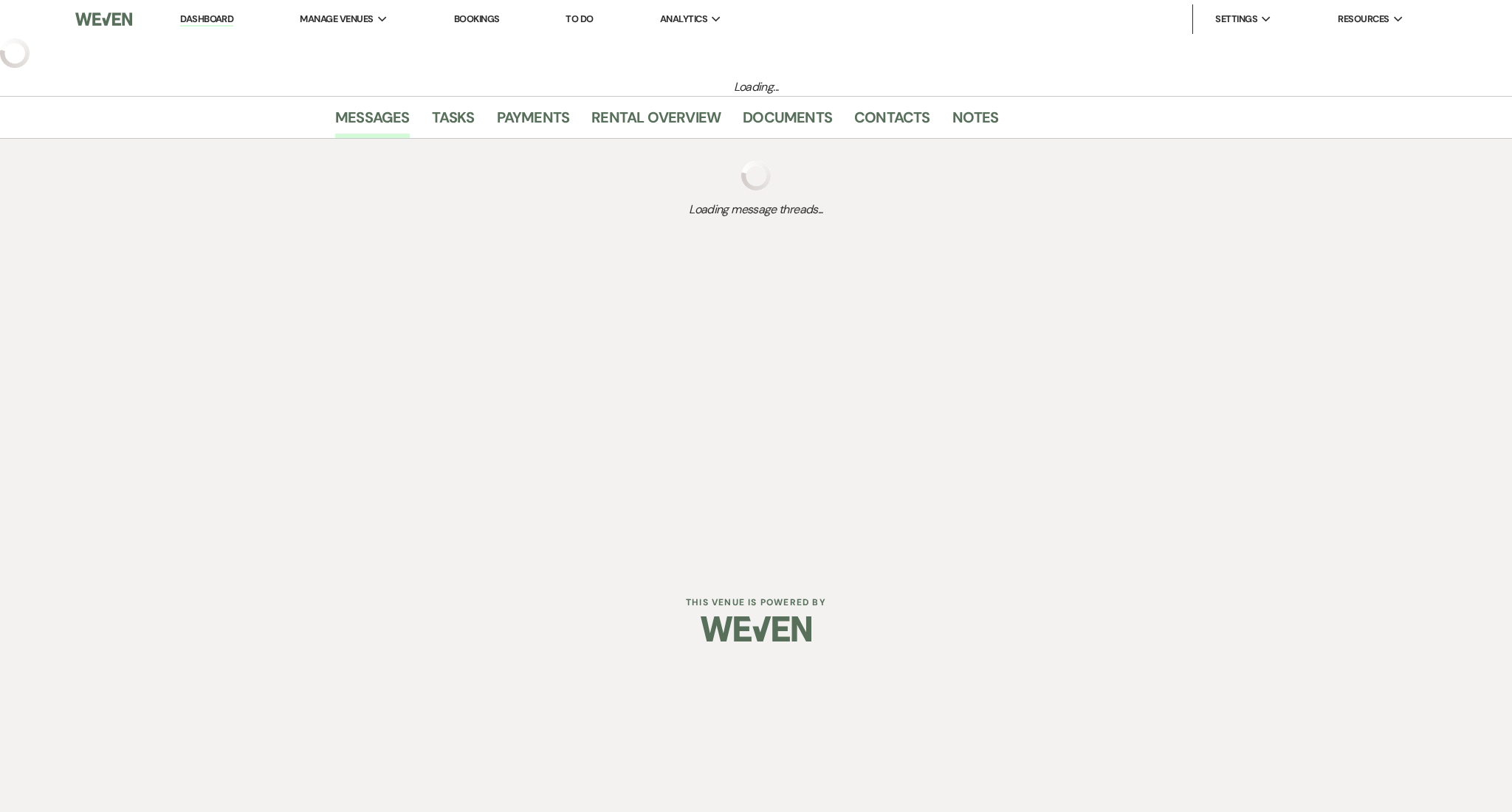
select select "2"
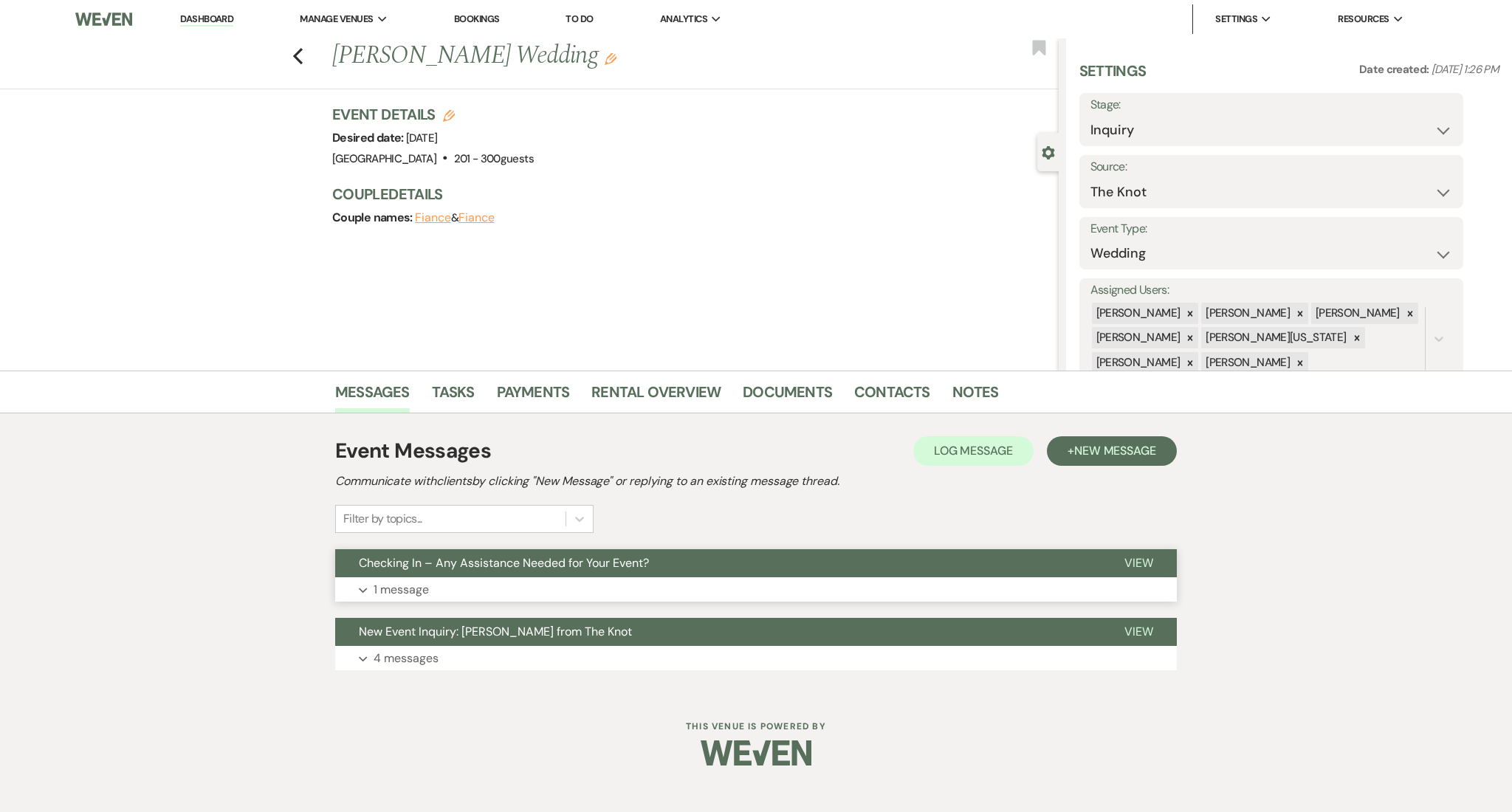
click at [440, 582] on button "Expand 1 message" at bounding box center [755, 590] width 841 height 25
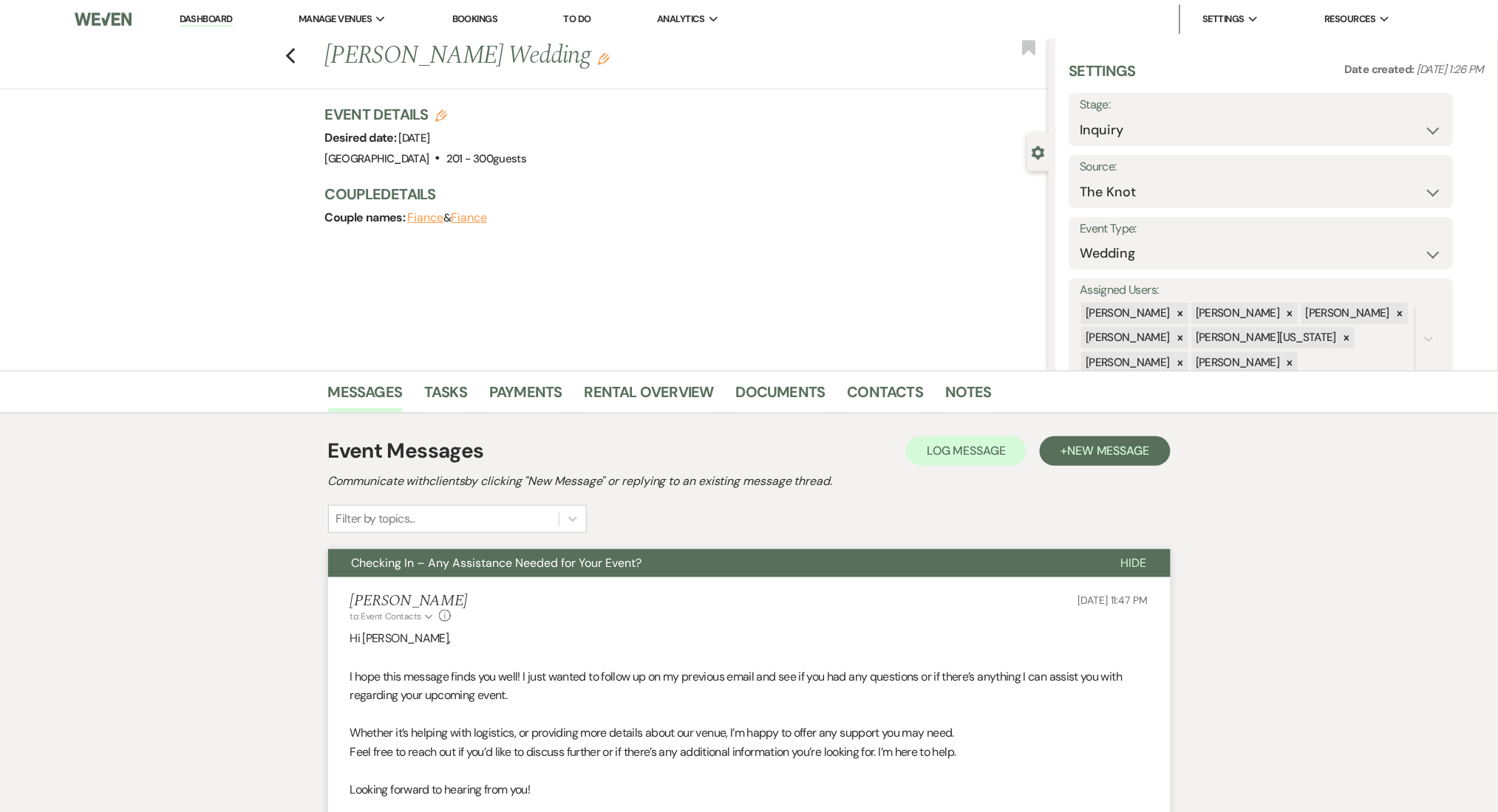
scroll to position [380, 0]
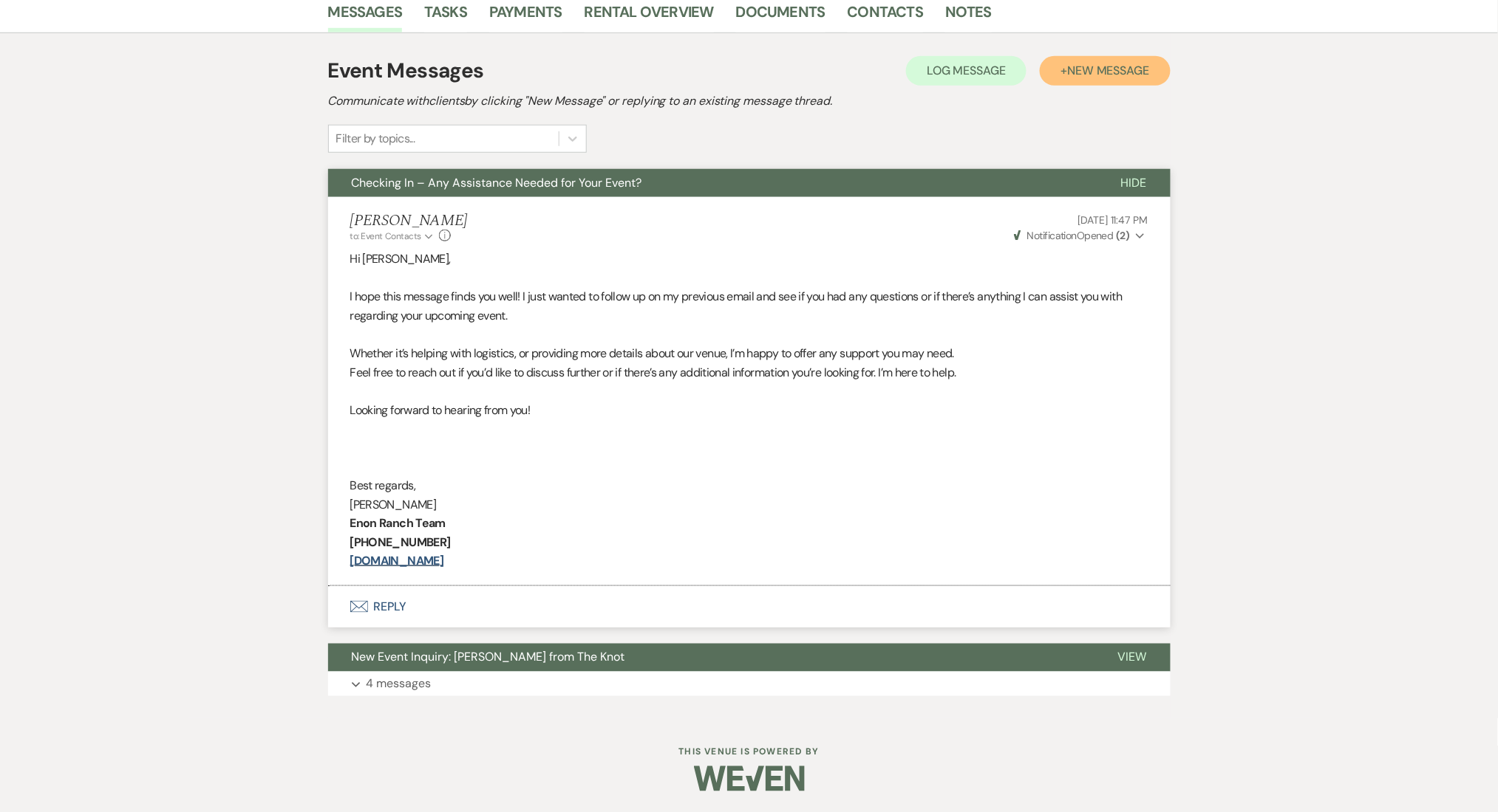
click at [1105, 75] on span "New Message" at bounding box center [1107, 70] width 82 height 15
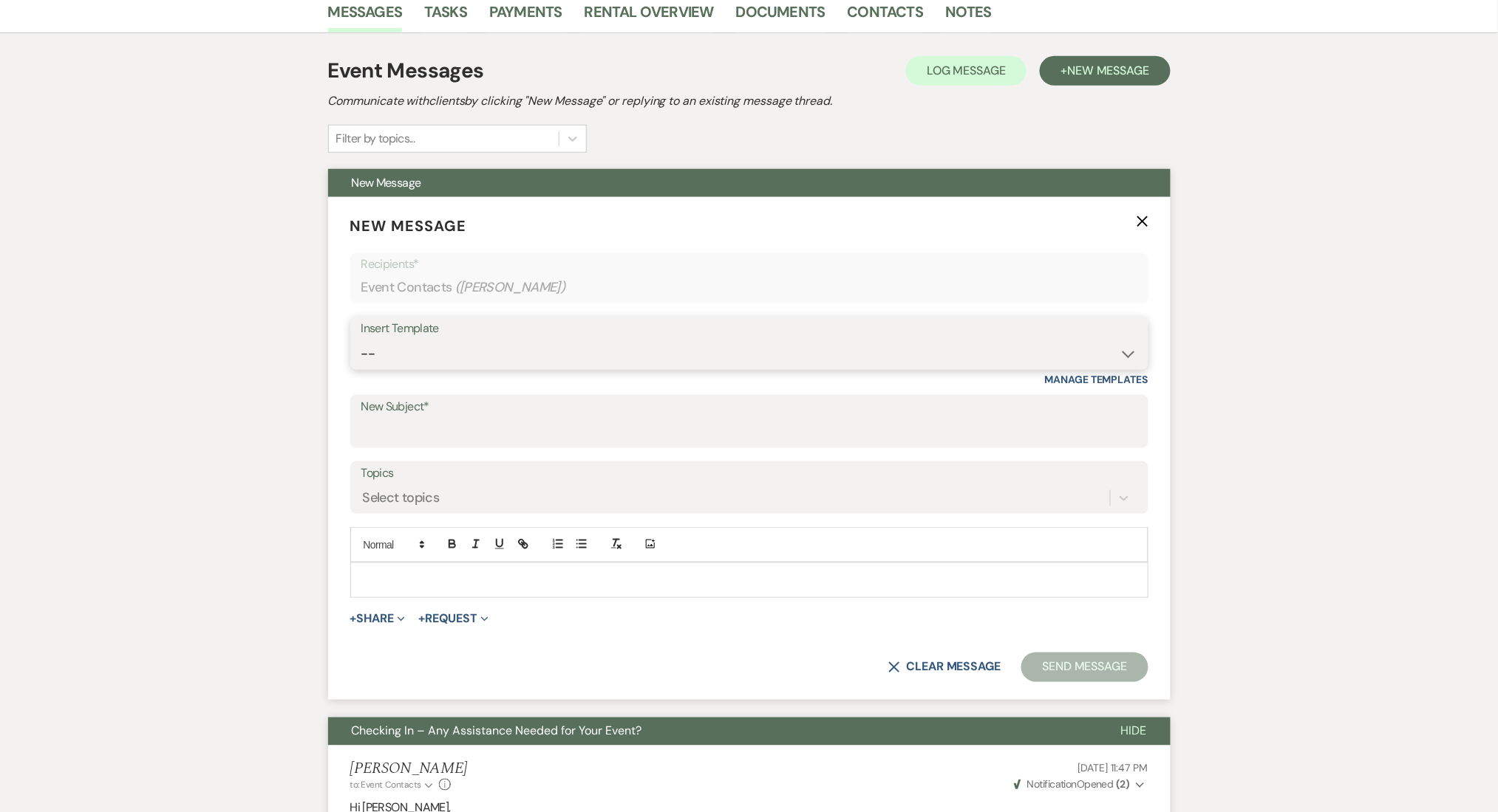
click at [515, 366] on select "-- Inquiry Follow Up Email #2 Contract Sending Template Payment Template Rental…" at bounding box center [749, 354] width 776 height 29
select select "1402"
click at [361, 340] on select "-- Inquiry Follow Up Email #2 Contract Sending Template Payment Template Rental…" at bounding box center [749, 354] width 776 height 29
click at [241, 417] on div "Messages Tasks Payments Rental Overview Documents Contacts Notes Event Messages…" at bounding box center [749, 629] width 1498 height 1278
type input "Ready to Schedule a Tour?"
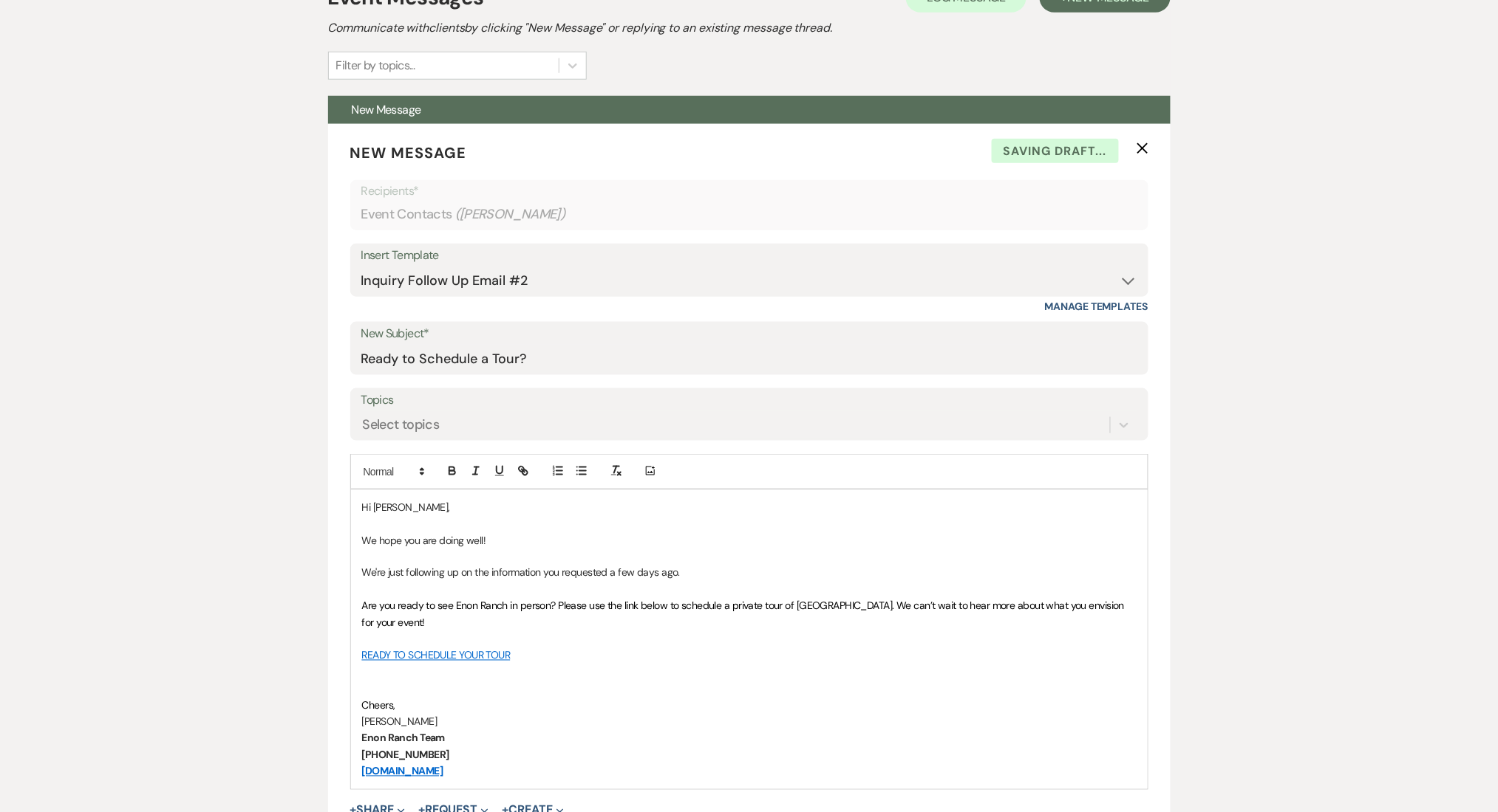
scroll to position [774, 0]
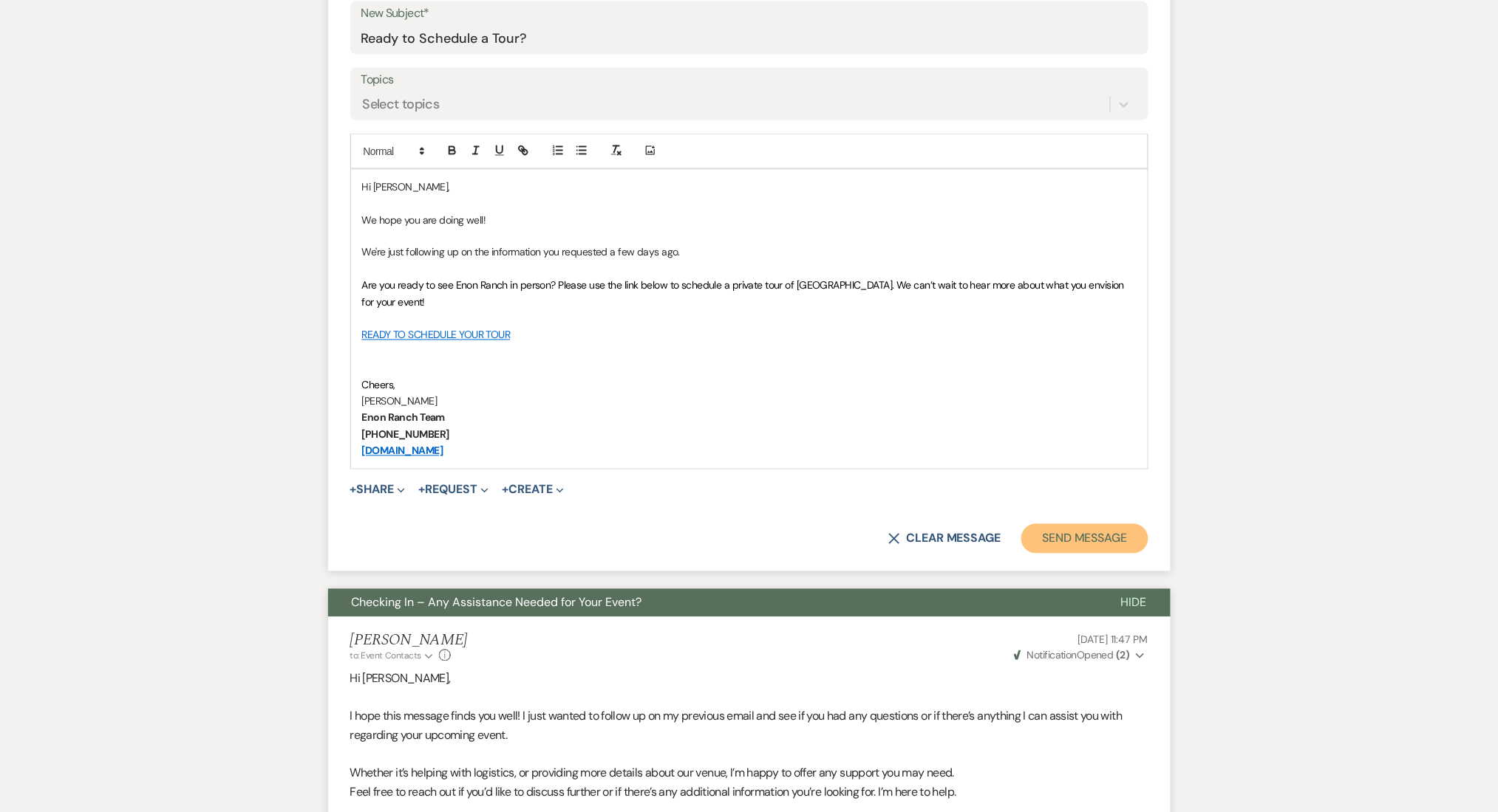
click at [1086, 540] on button "Send Message" at bounding box center [1084, 538] width 127 height 30
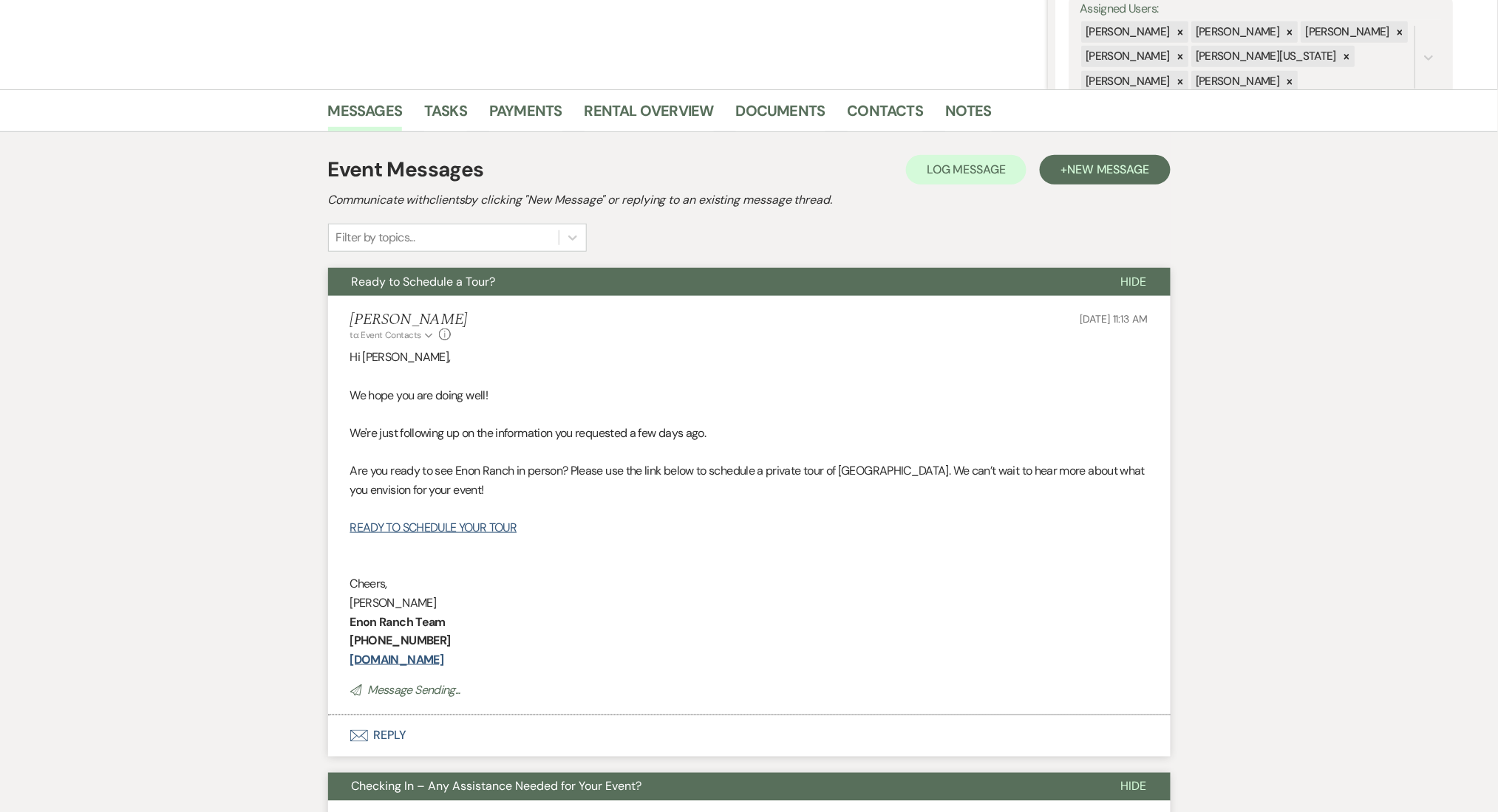
scroll to position [0, 0]
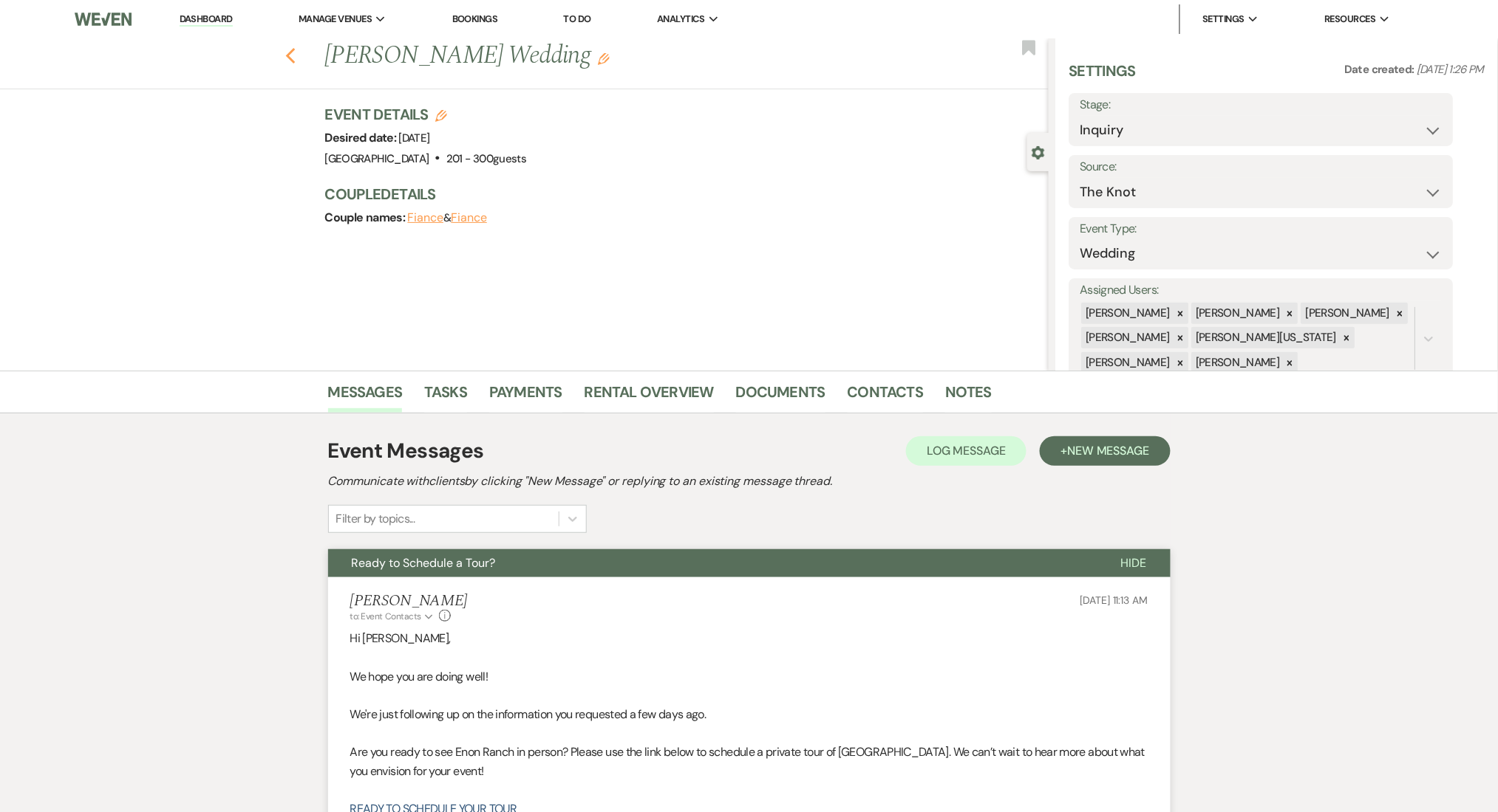
click at [297, 62] on icon "Previous" at bounding box center [291, 56] width 12 height 17
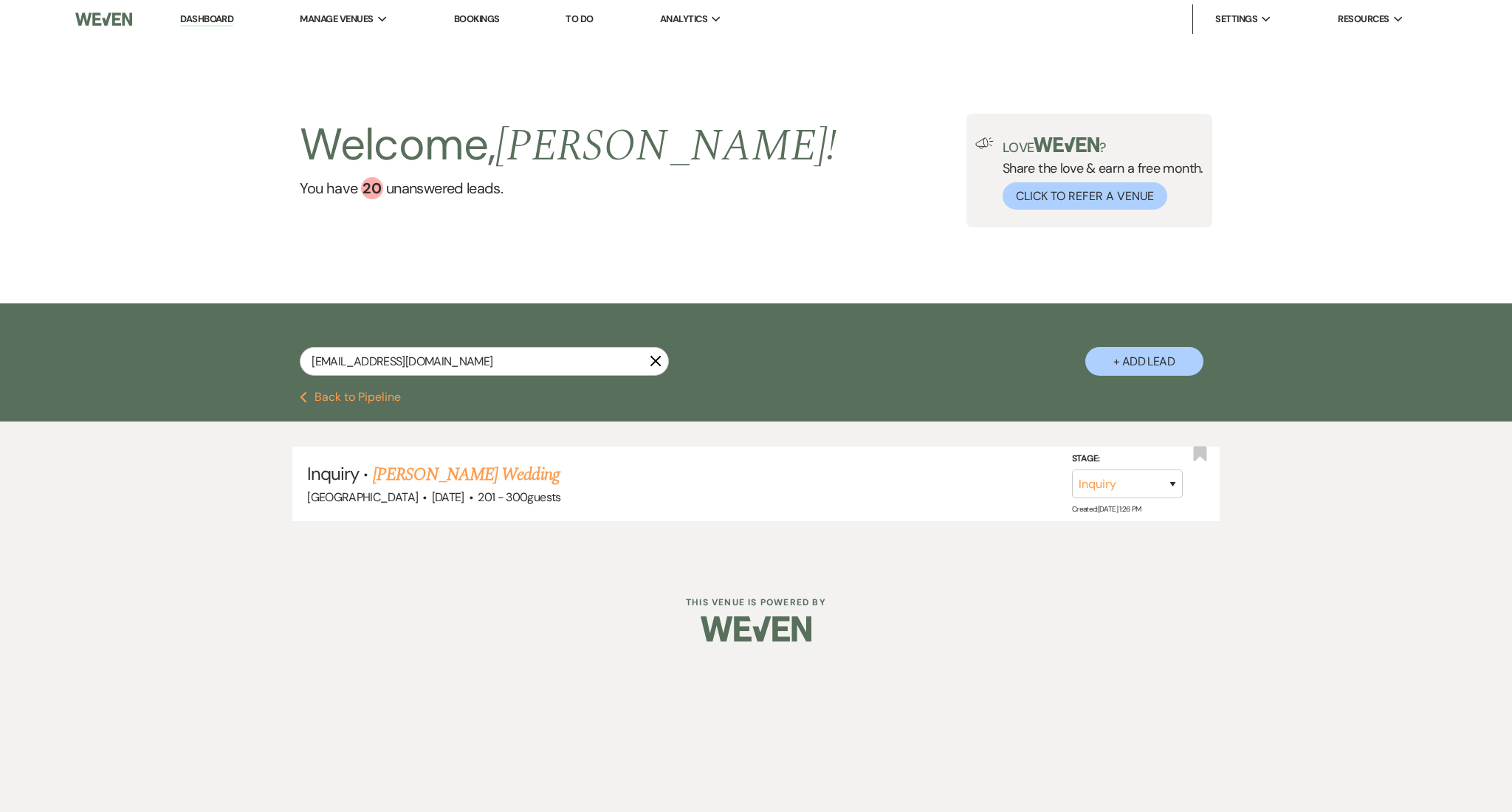
drag, startPoint x: 485, startPoint y: 342, endPoint x: 112, endPoint y: 348, distance: 373.0
click at [112, 348] on div "[EMAIL_ADDRESS][DOMAIN_NAME] X + Add Lead" at bounding box center [756, 347] width 1512 height 88
click at [419, 359] on input "[EMAIL_ADDRESS][DOMAIN_NAME]" at bounding box center [484, 362] width 369 height 29
drag, startPoint x: 450, startPoint y: 362, endPoint x: 222, endPoint y: 348, distance: 228.4
click at [222, 348] on div "[EMAIL_ADDRESS][DOMAIN_NAME] X + Add Lead" at bounding box center [756, 347] width 1512 height 88
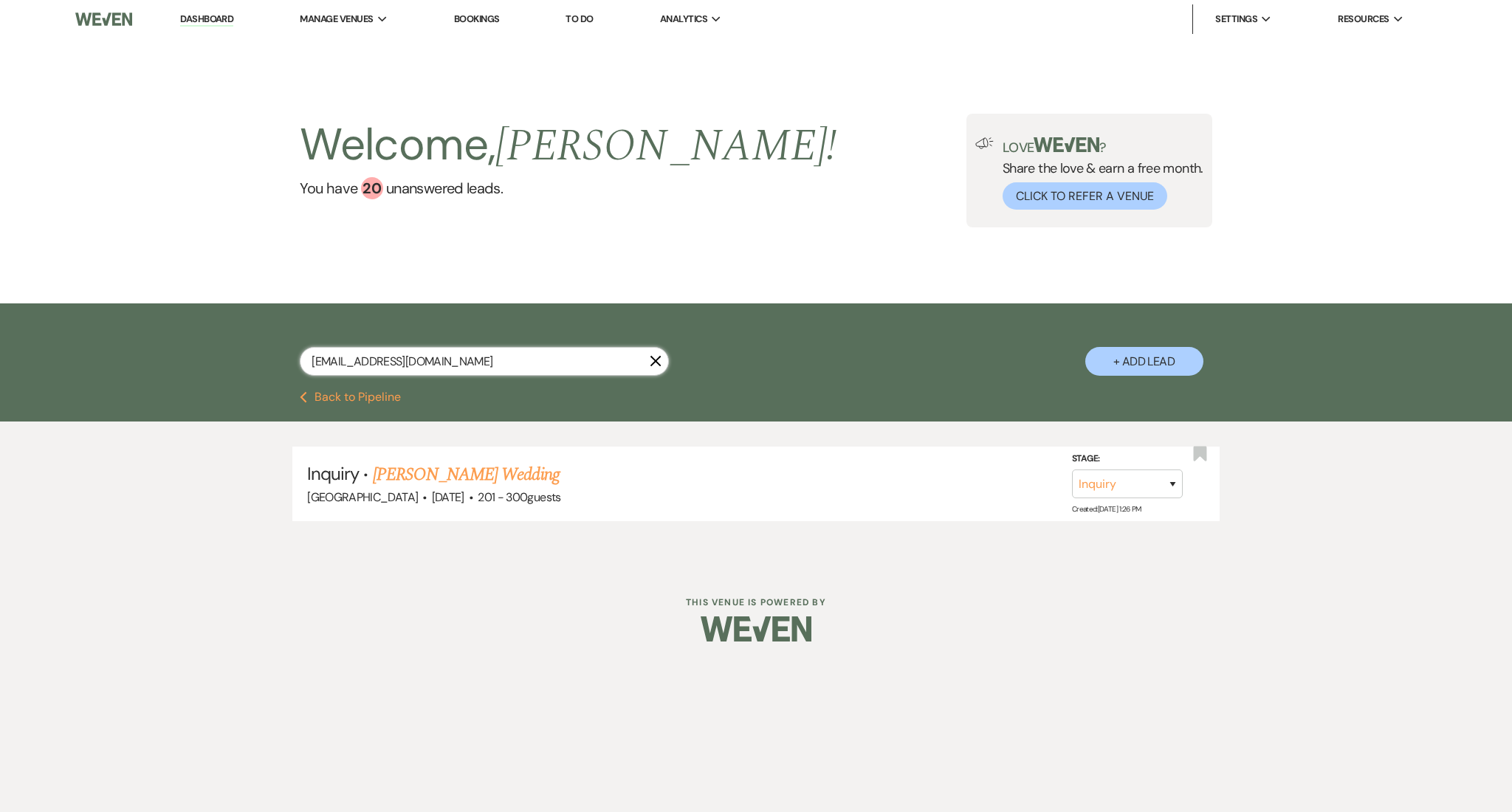
paste input "julianna.[PERSON_NAME]"
type input "[EMAIL_ADDRESS][PERSON_NAME][DOMAIN_NAME]"
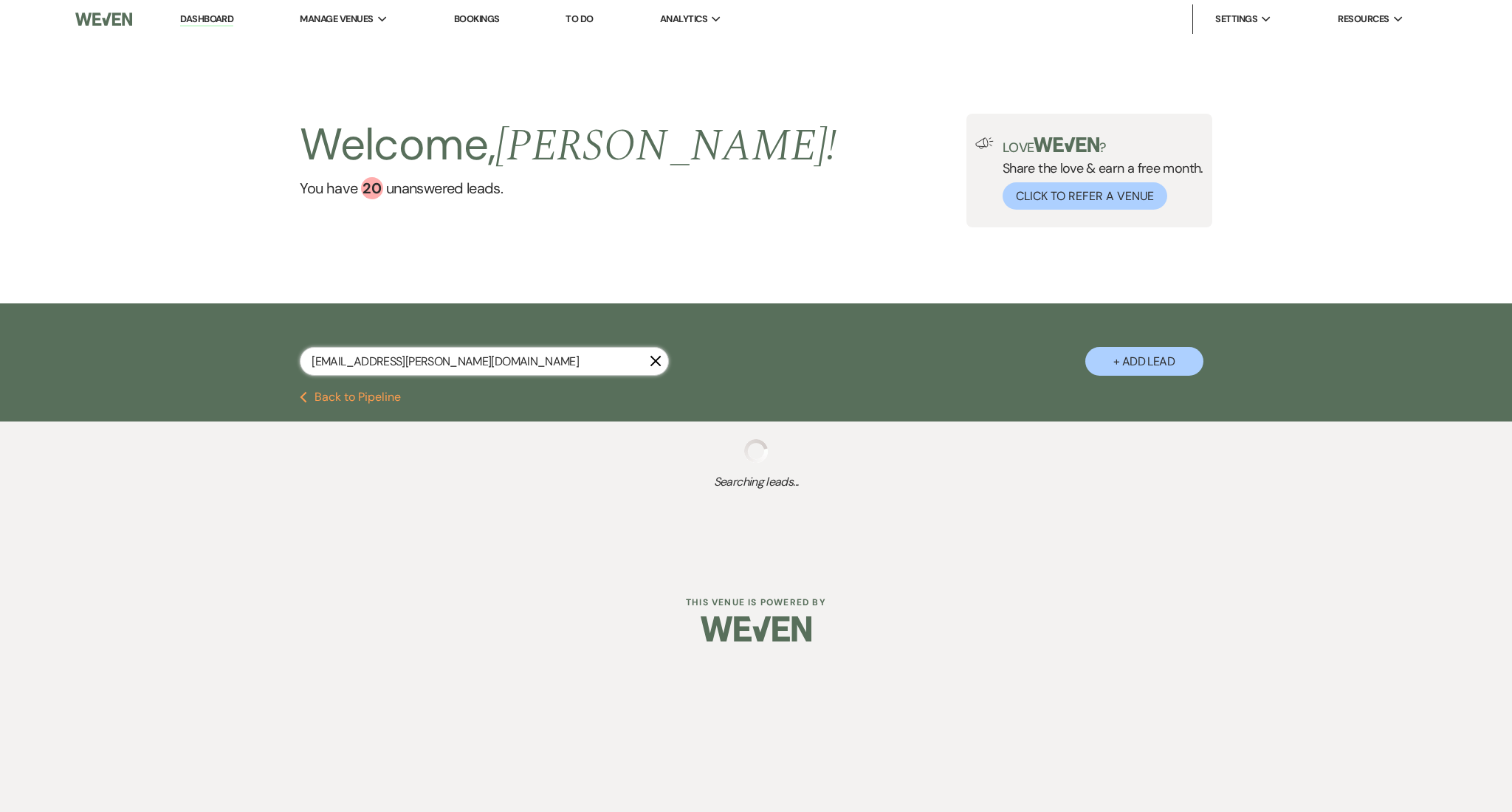
select select "8"
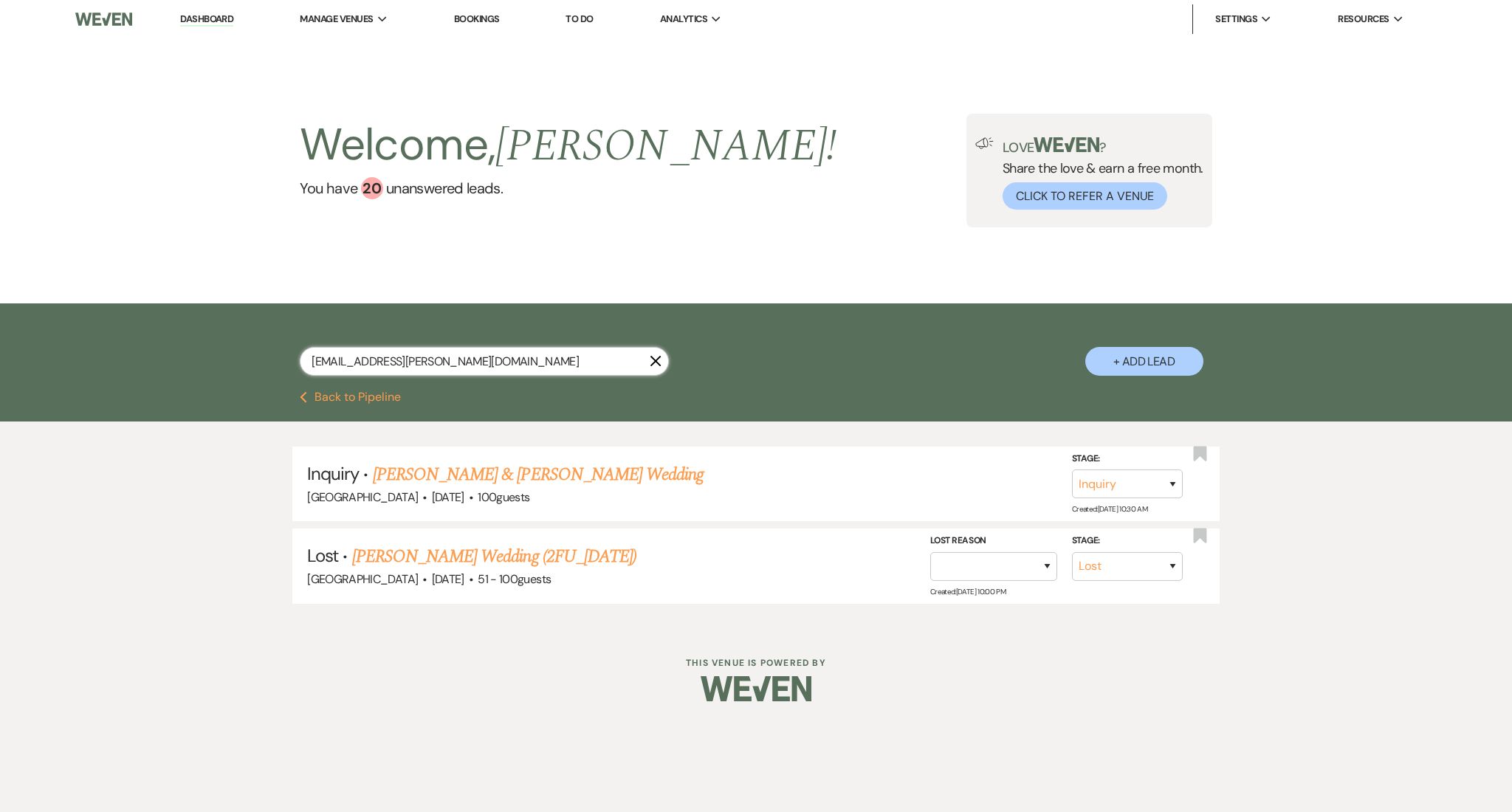
type input "[EMAIL_ADDRESS][PERSON_NAME][DOMAIN_NAME]"
click at [463, 475] on link "[PERSON_NAME] & [PERSON_NAME] Wedding" at bounding box center [538, 475] width 331 height 27
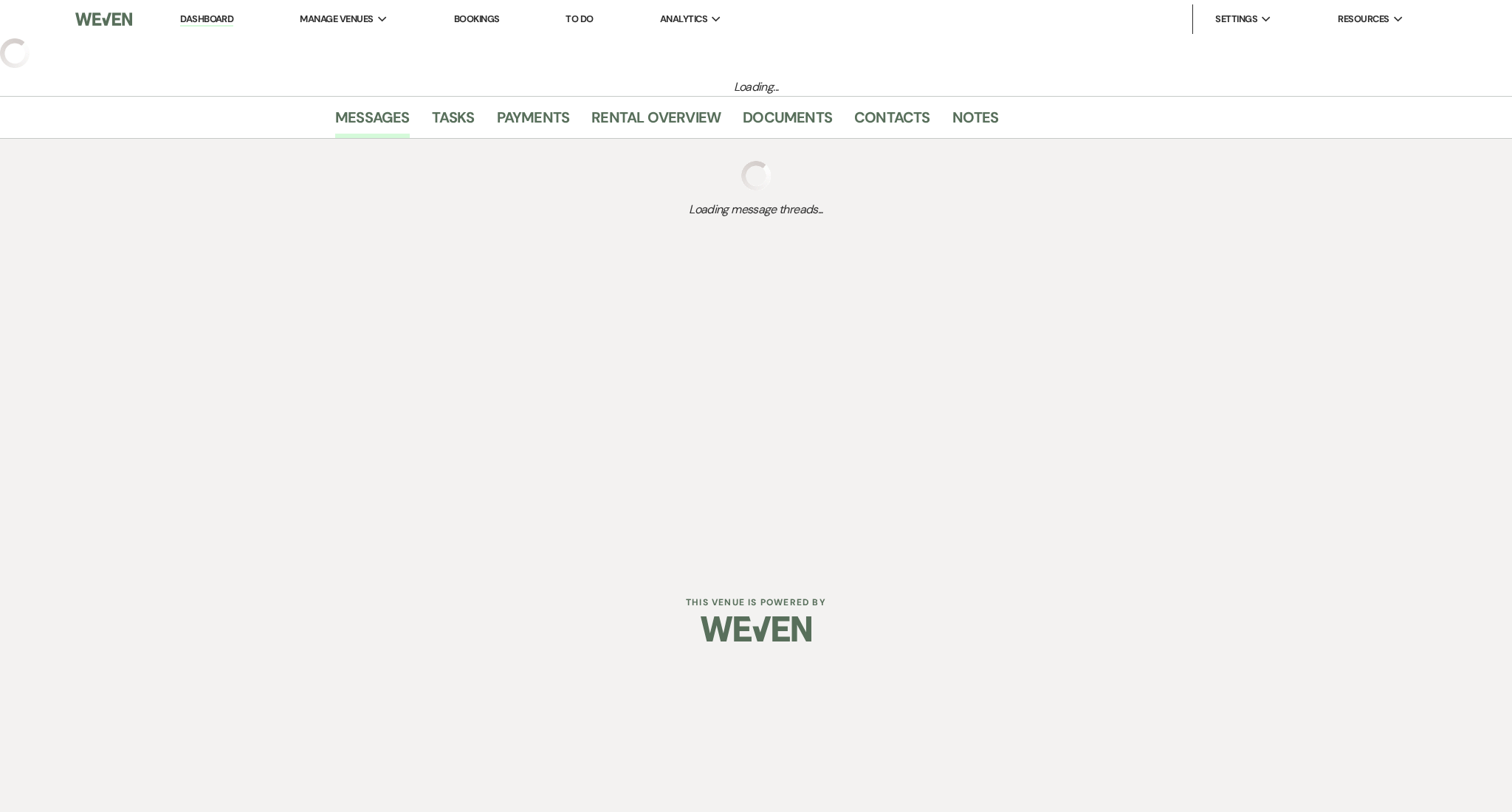
select select "5"
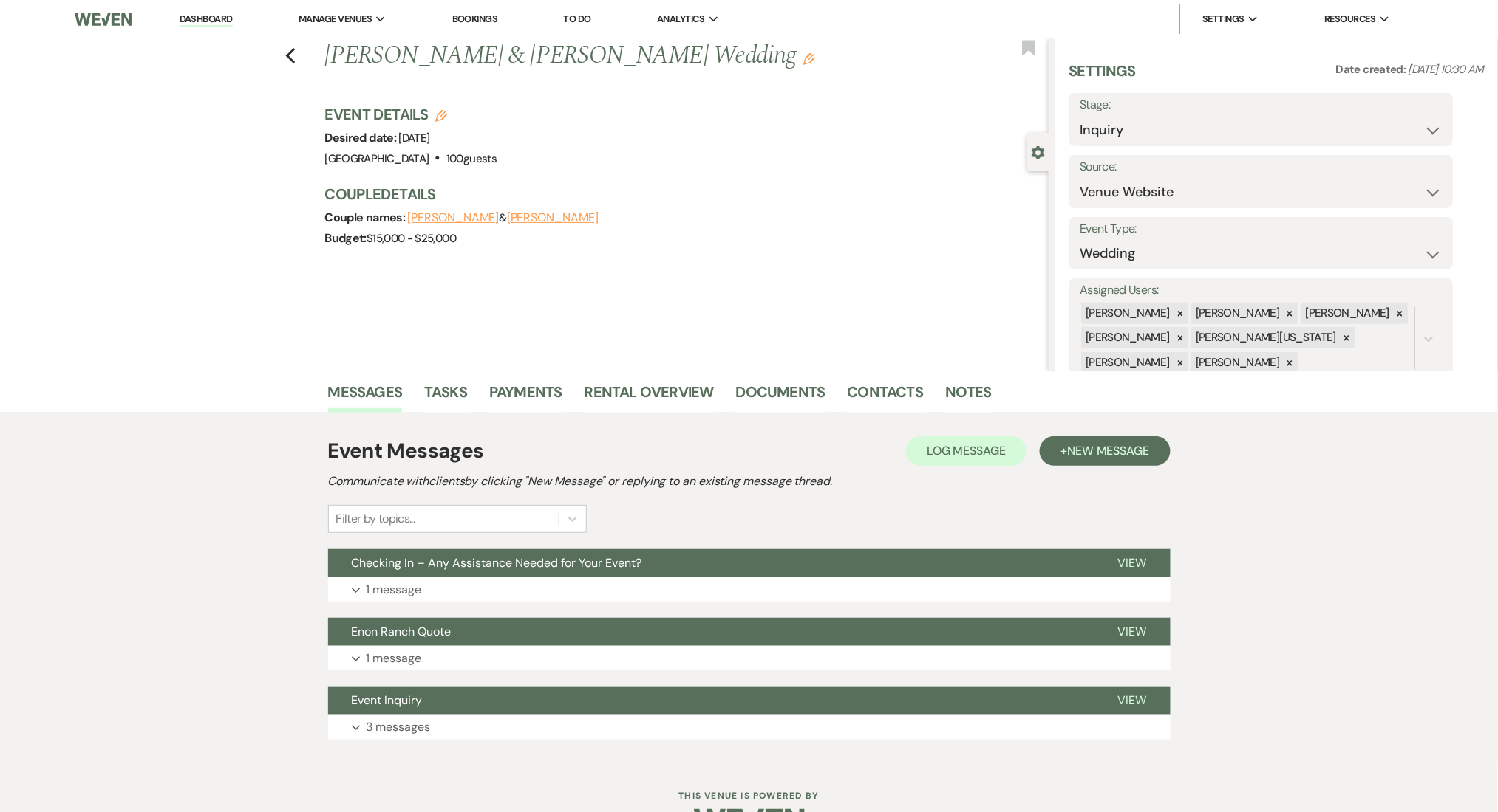
click at [315, 55] on div "Previous [PERSON_NAME] & [PERSON_NAME] Wedding Edit Bookmark" at bounding box center [520, 63] width 1056 height 51
click at [297, 55] on icon "Previous" at bounding box center [291, 56] width 12 height 17
select select "8"
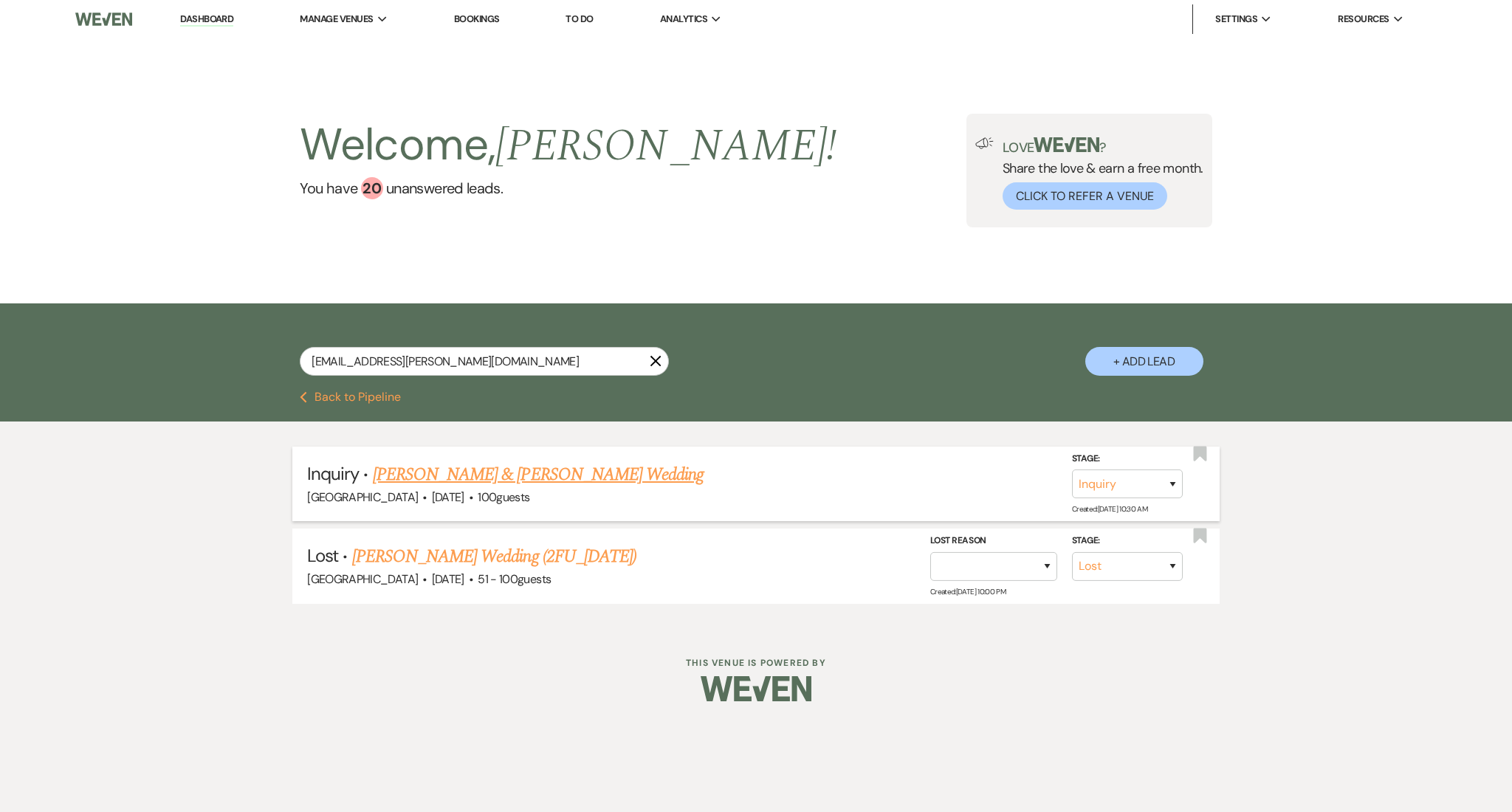
click at [488, 471] on link "[PERSON_NAME] & [PERSON_NAME] Wedding" at bounding box center [538, 475] width 331 height 27
select select "5"
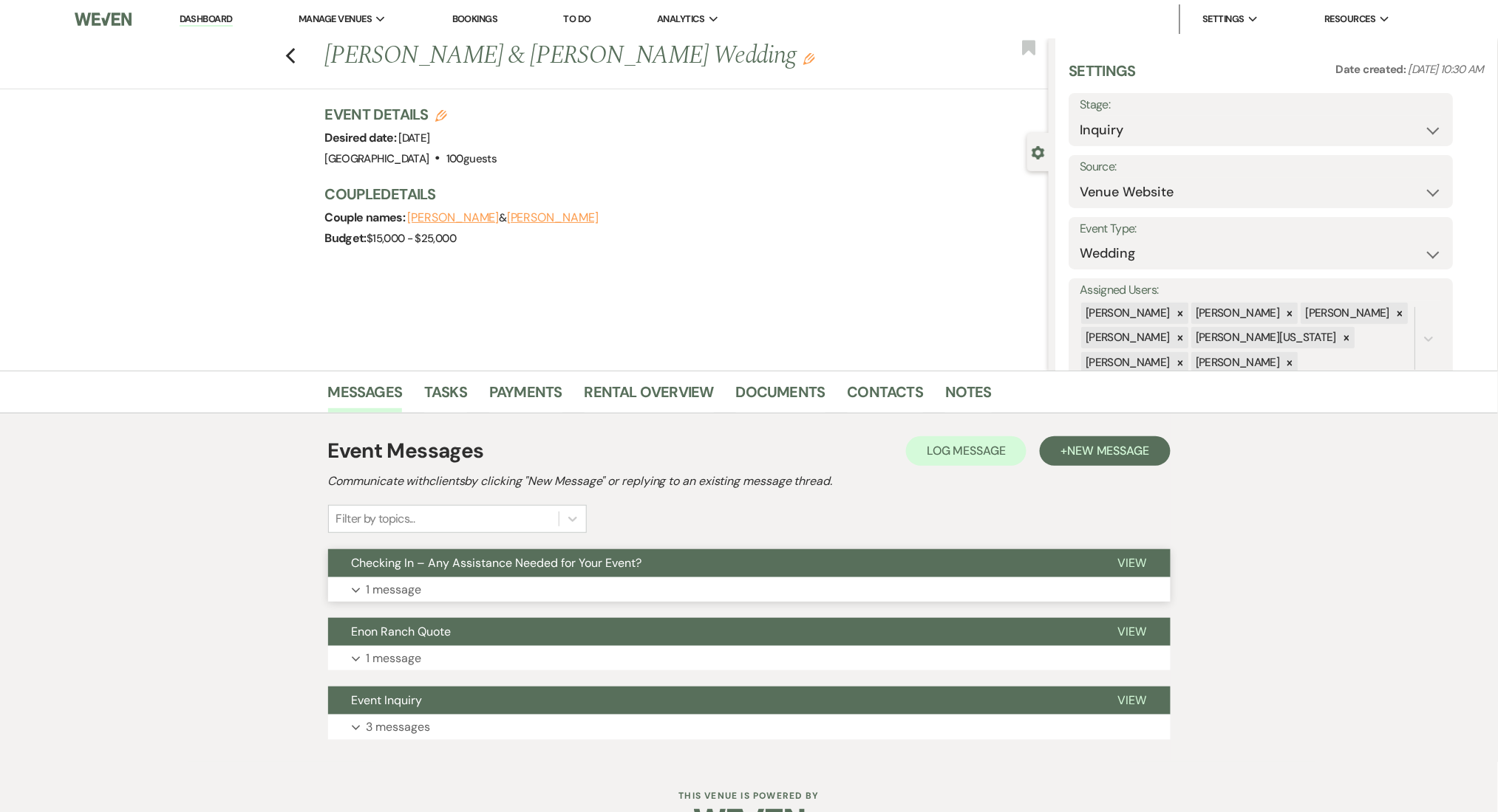
click at [604, 601] on button "Expand 1 message" at bounding box center [749, 590] width 842 height 25
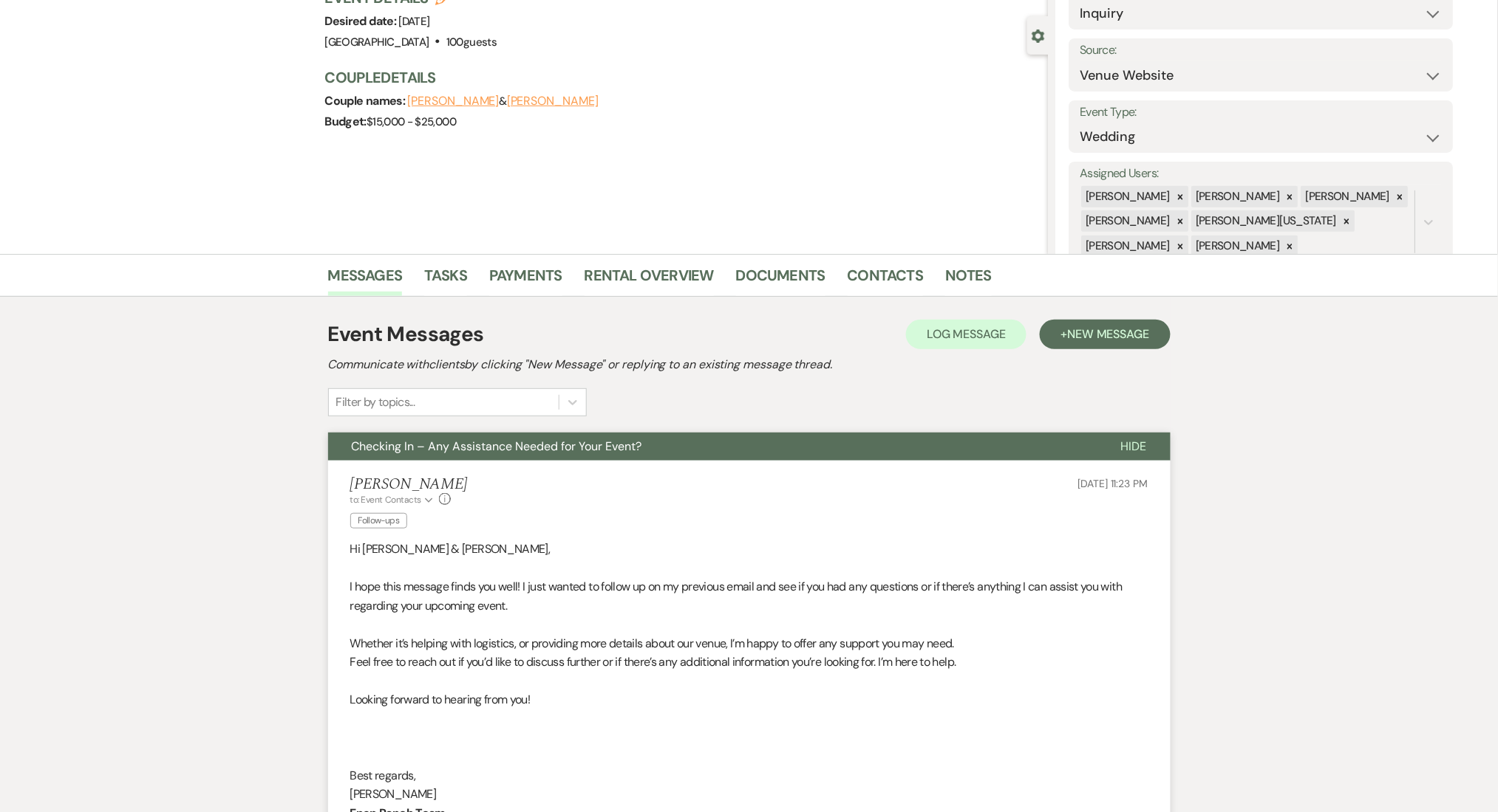
scroll to position [394, 0]
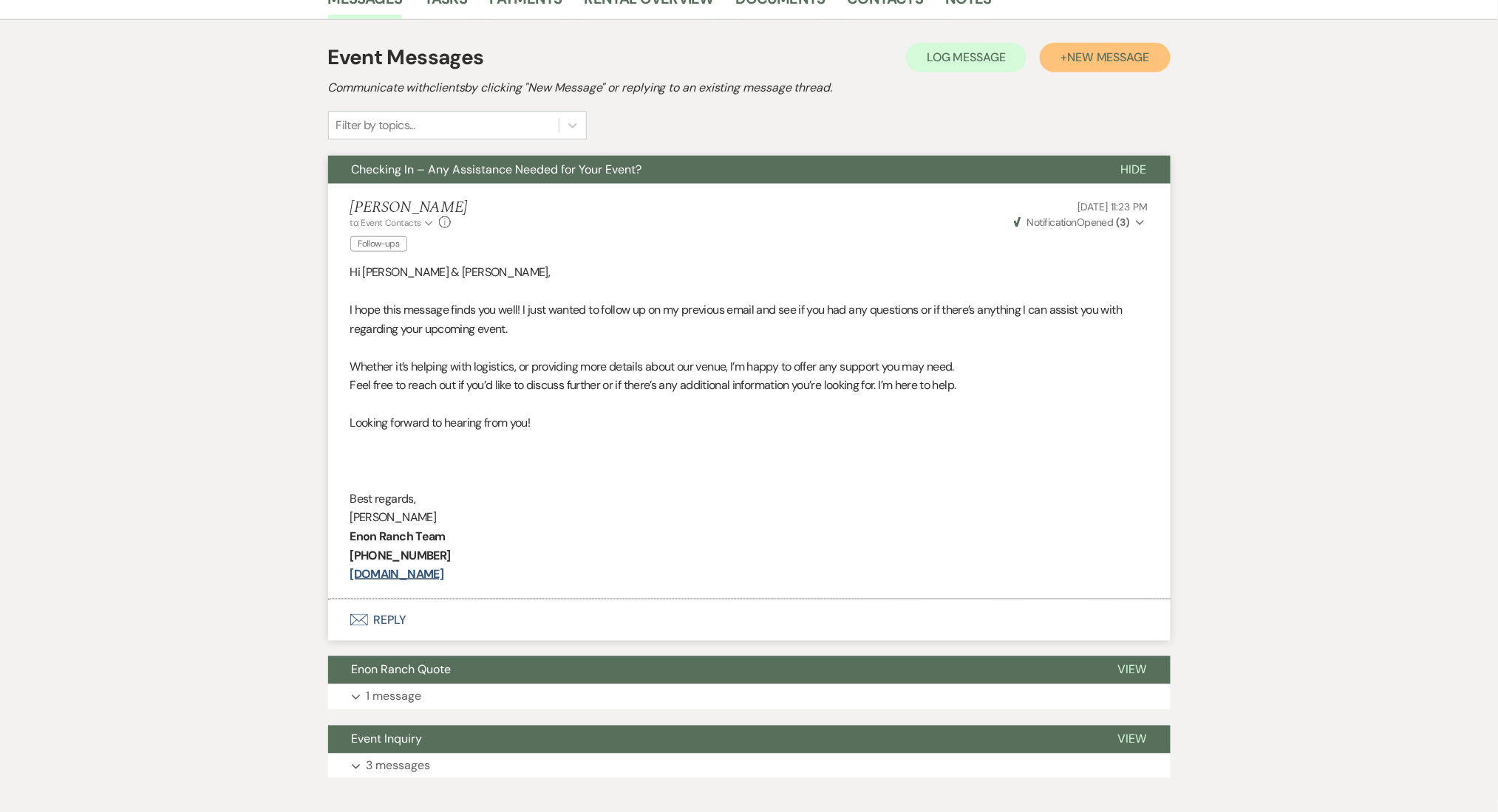
click at [1066, 43] on button "+ New Message" at bounding box center [1104, 58] width 130 height 30
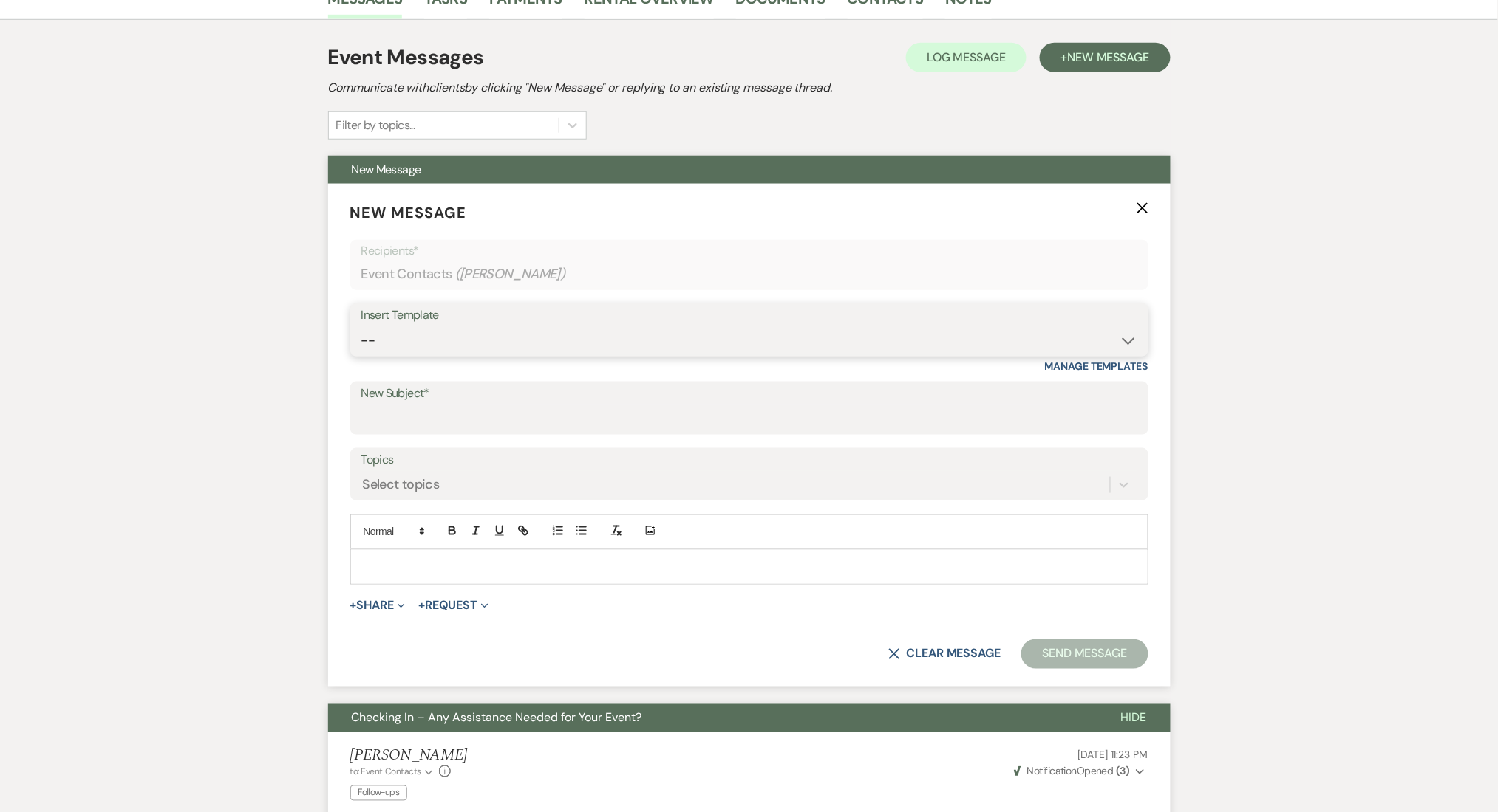
click at [504, 326] on select "-- Inquiry Follow Up Email #2 Contract Sending Template Payment Template Rental…" at bounding box center [749, 341] width 776 height 29
select select "1402"
click at [361, 326] on select "-- Inquiry Follow Up Email #2 Contract Sending Template Payment Template Rental…" at bounding box center [749, 341] width 776 height 29
type input "Ready to Schedule a Tour?"
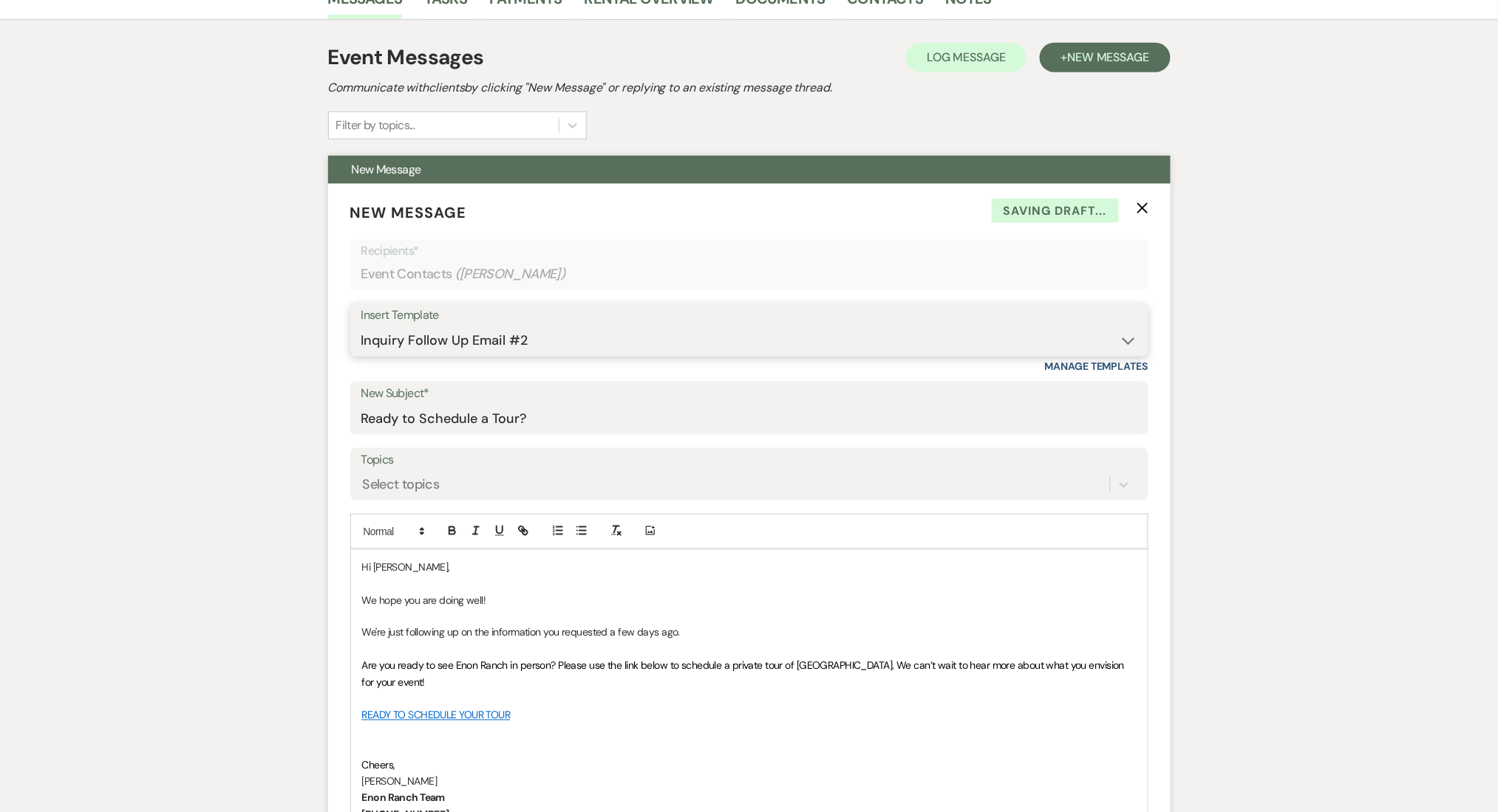
scroll to position [787, 0]
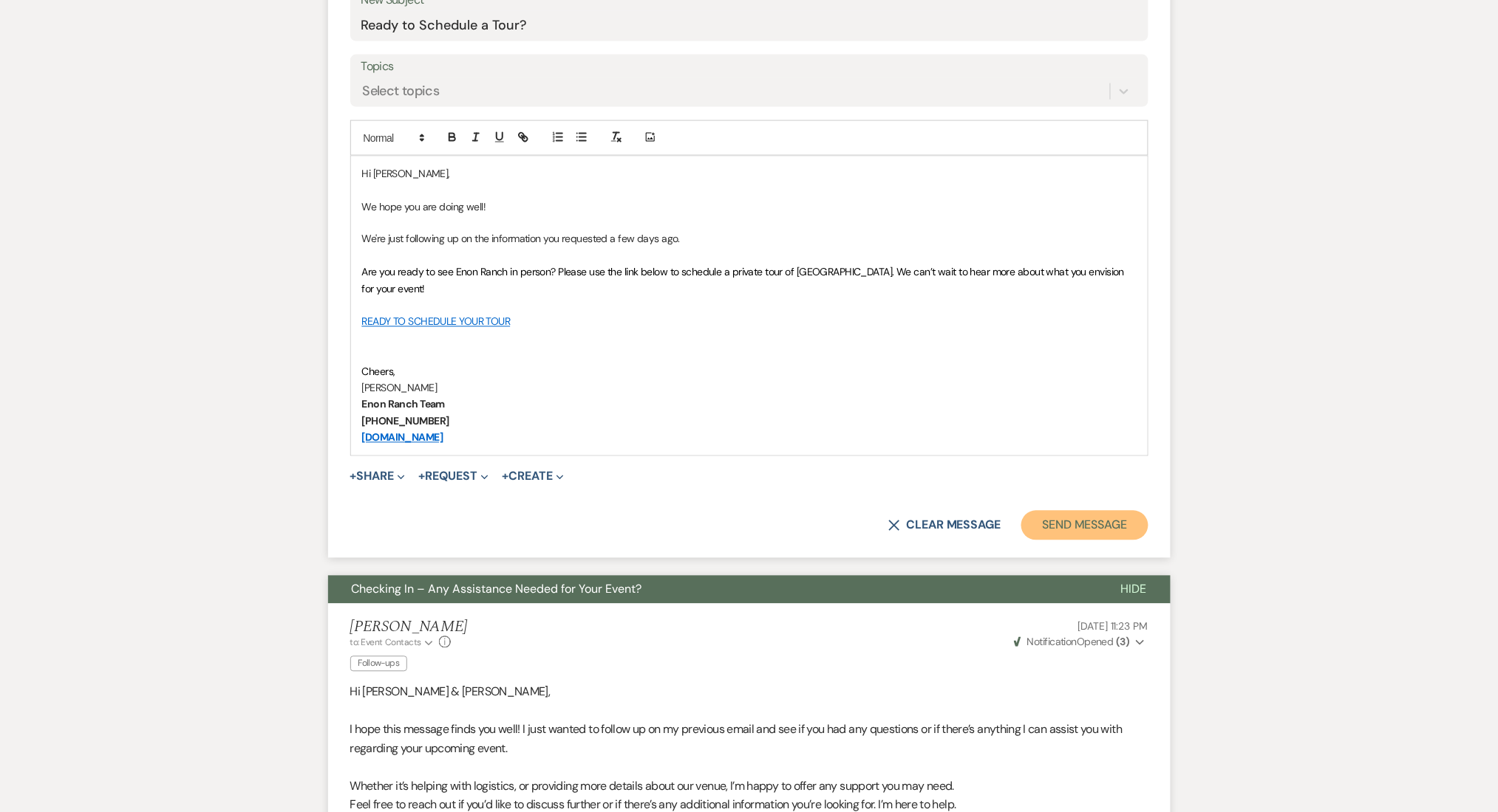
click at [1031, 512] on button "Send Message" at bounding box center [1084, 525] width 127 height 30
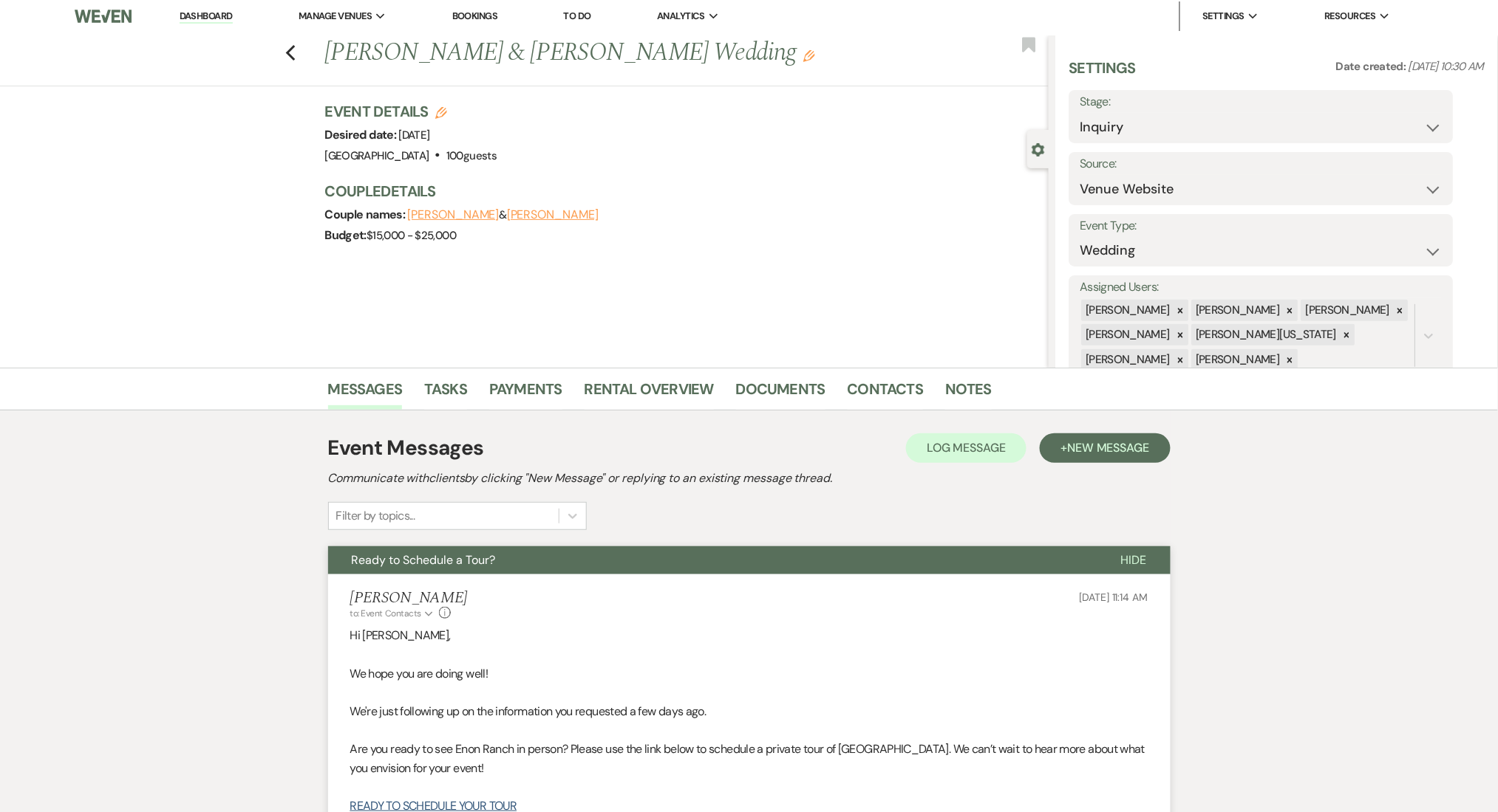
scroll to position [0, 0]
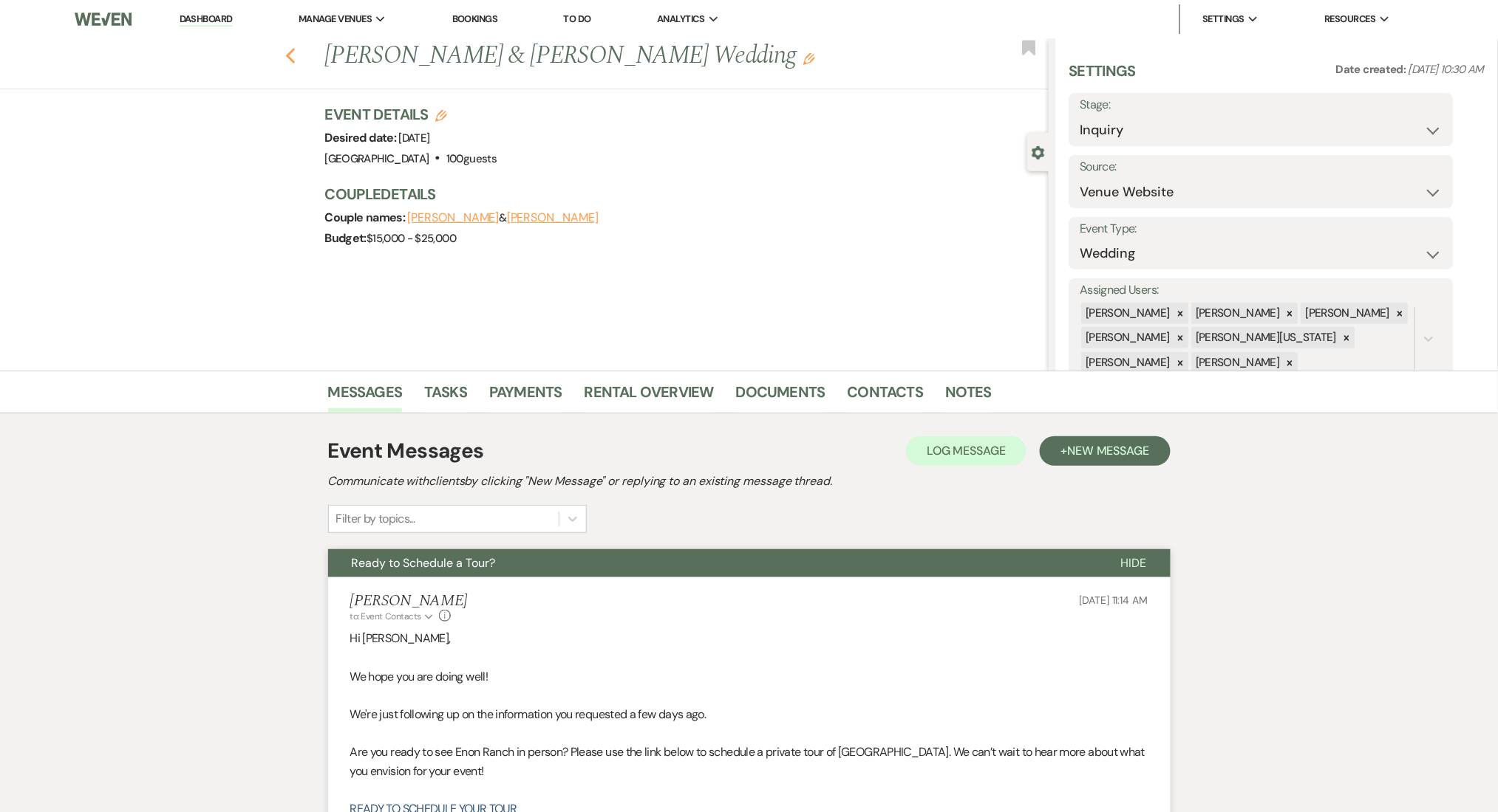
click at [297, 60] on icon "Previous" at bounding box center [291, 56] width 12 height 17
select select "8"
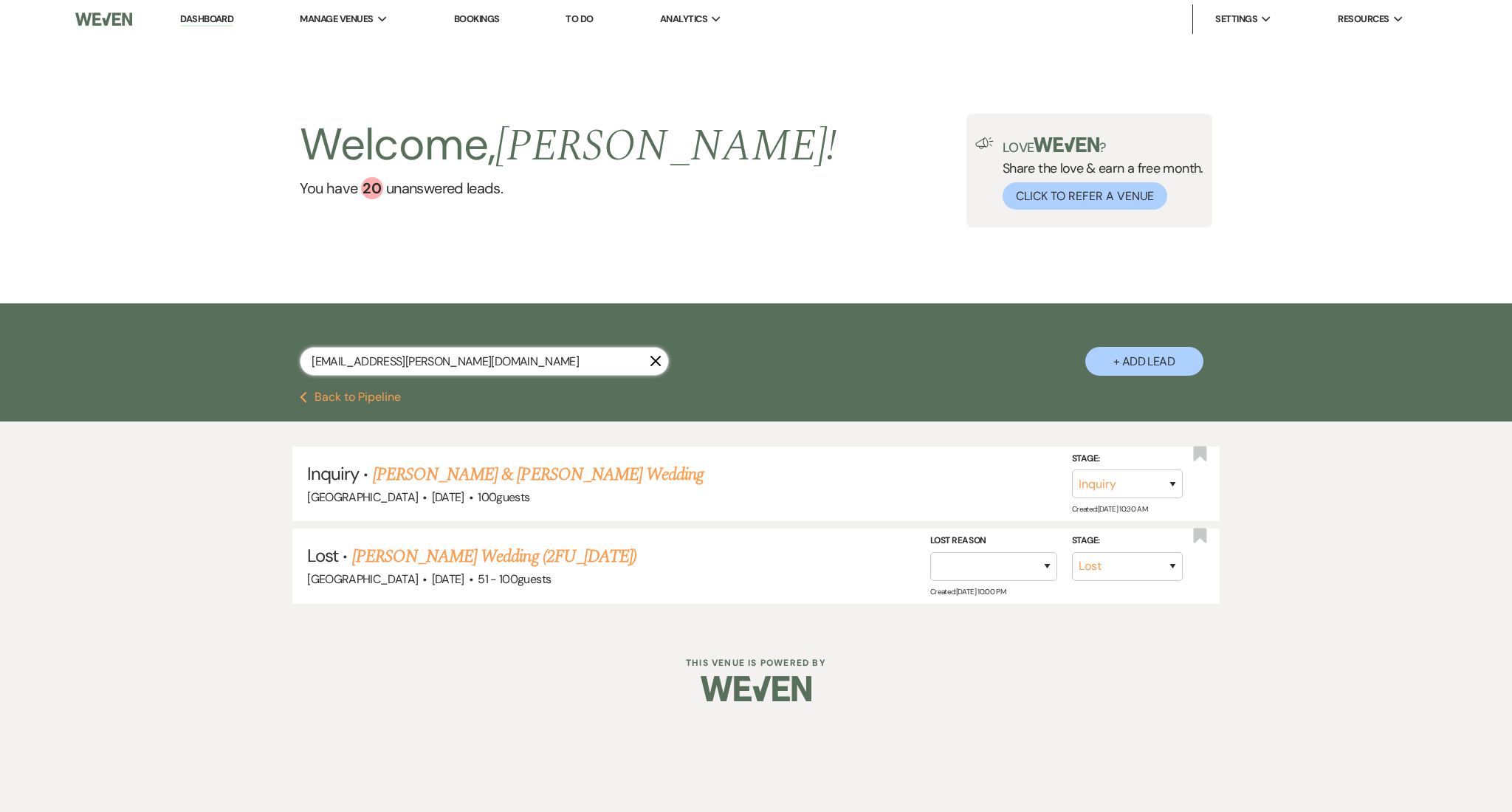
drag, startPoint x: 474, startPoint y: 365, endPoint x: 158, endPoint y: 346, distance: 316.6
click at [158, 346] on div "[EMAIL_ADDRESS][PERSON_NAME][DOMAIN_NAME] X + Add Lead" at bounding box center [756, 347] width 1512 height 88
paste input "greciatierrafria80"
type input "[EMAIL_ADDRESS][DOMAIN_NAME]"
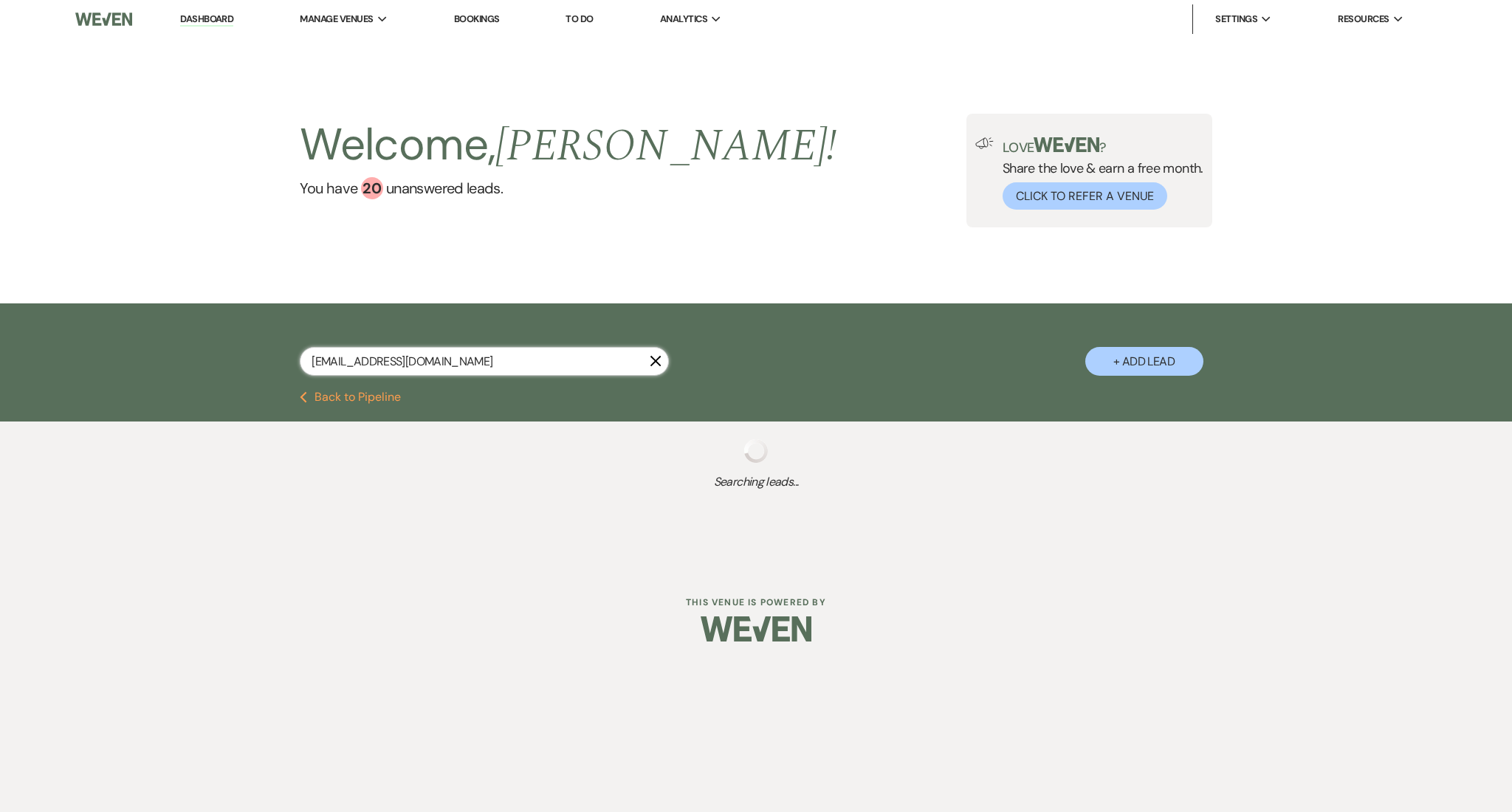
select select "8"
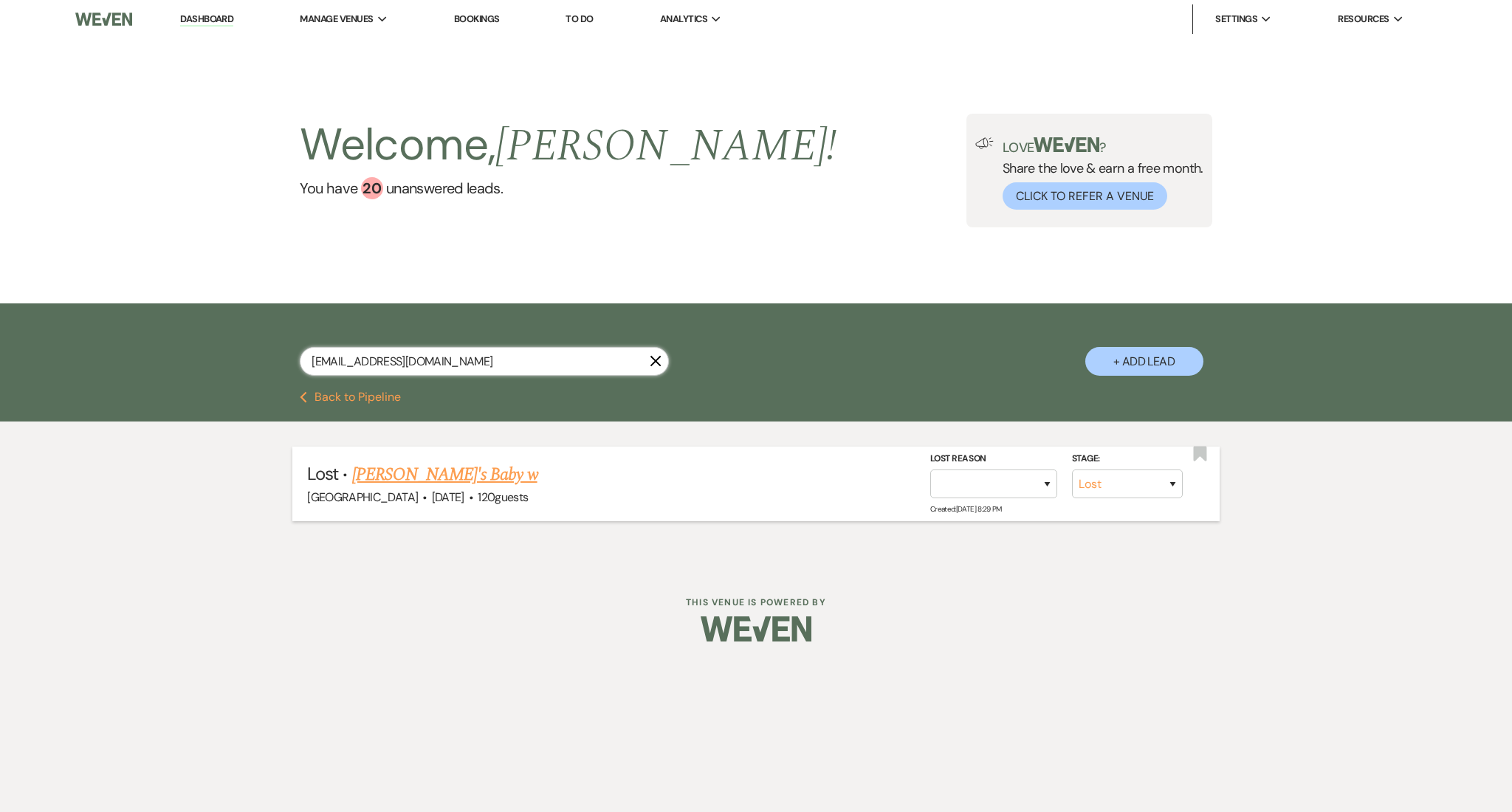
type input "[EMAIL_ADDRESS][DOMAIN_NAME]"
click at [414, 479] on link "[PERSON_NAME]'s Baby w" at bounding box center [444, 475] width 185 height 27
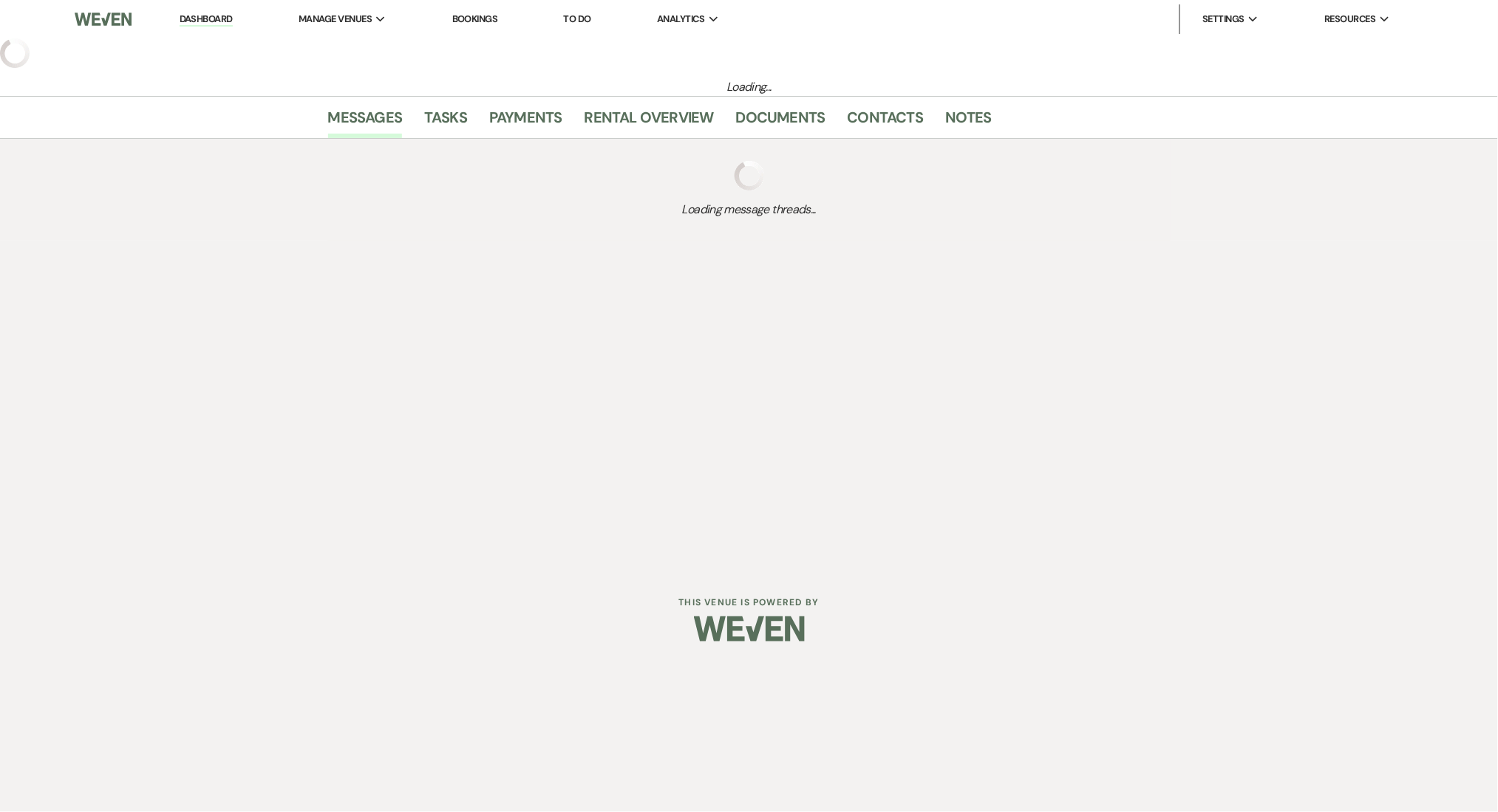
select select "8"
select select "5"
select select "13"
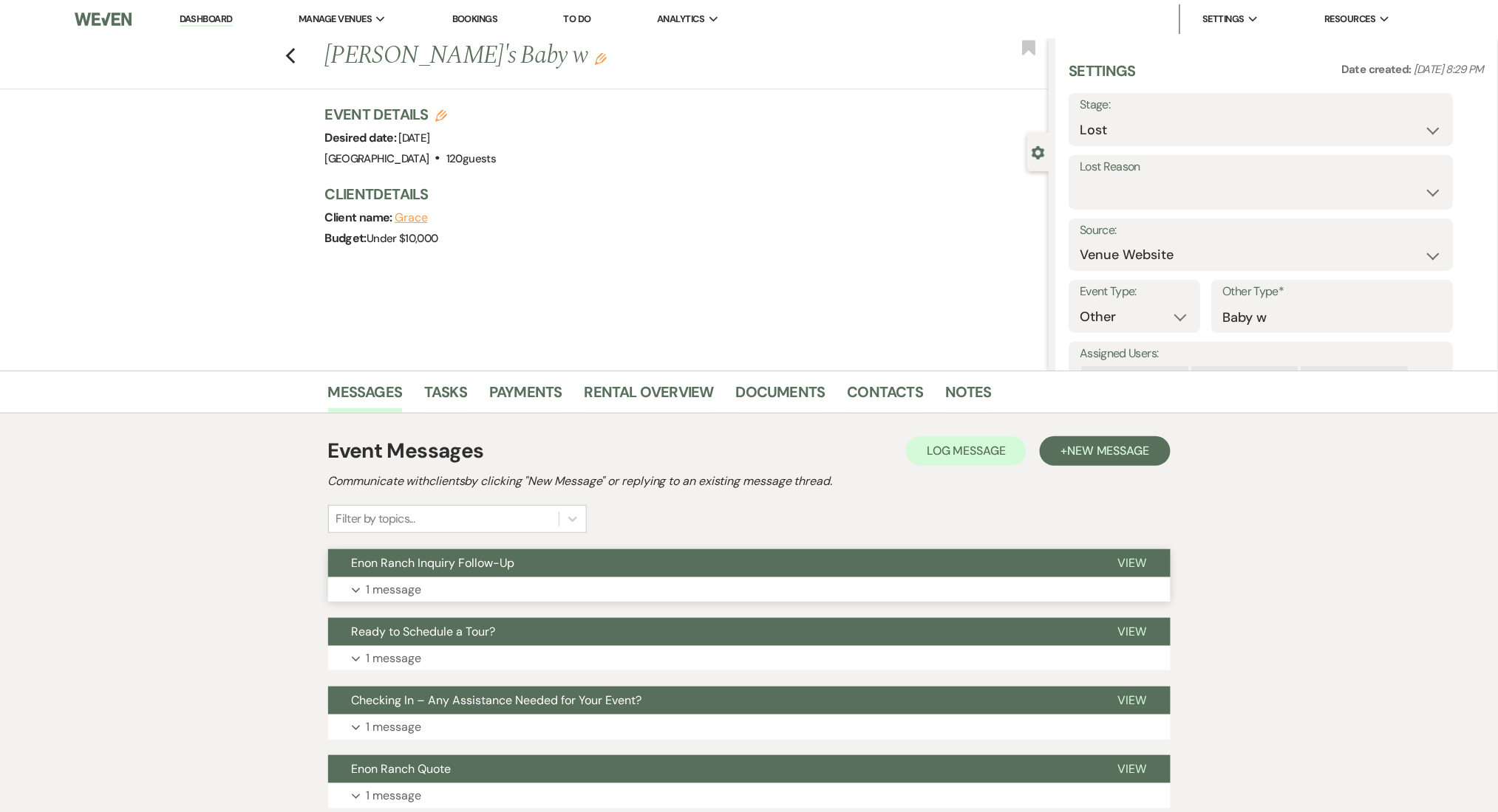
click at [646, 594] on button "Expand 1 message" at bounding box center [749, 590] width 842 height 25
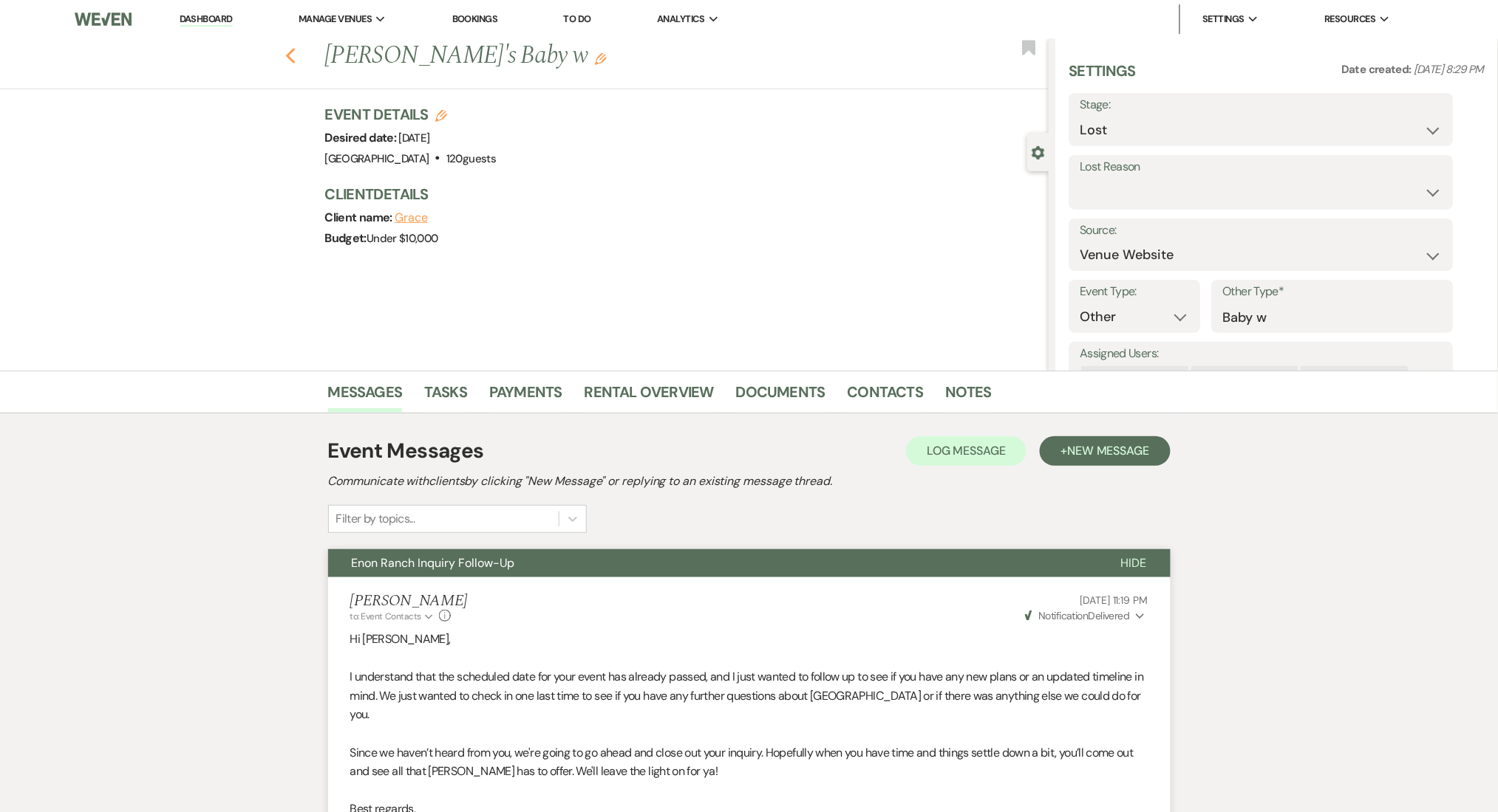
click at [295, 52] on use "button" at bounding box center [290, 56] width 10 height 16
select select "8"
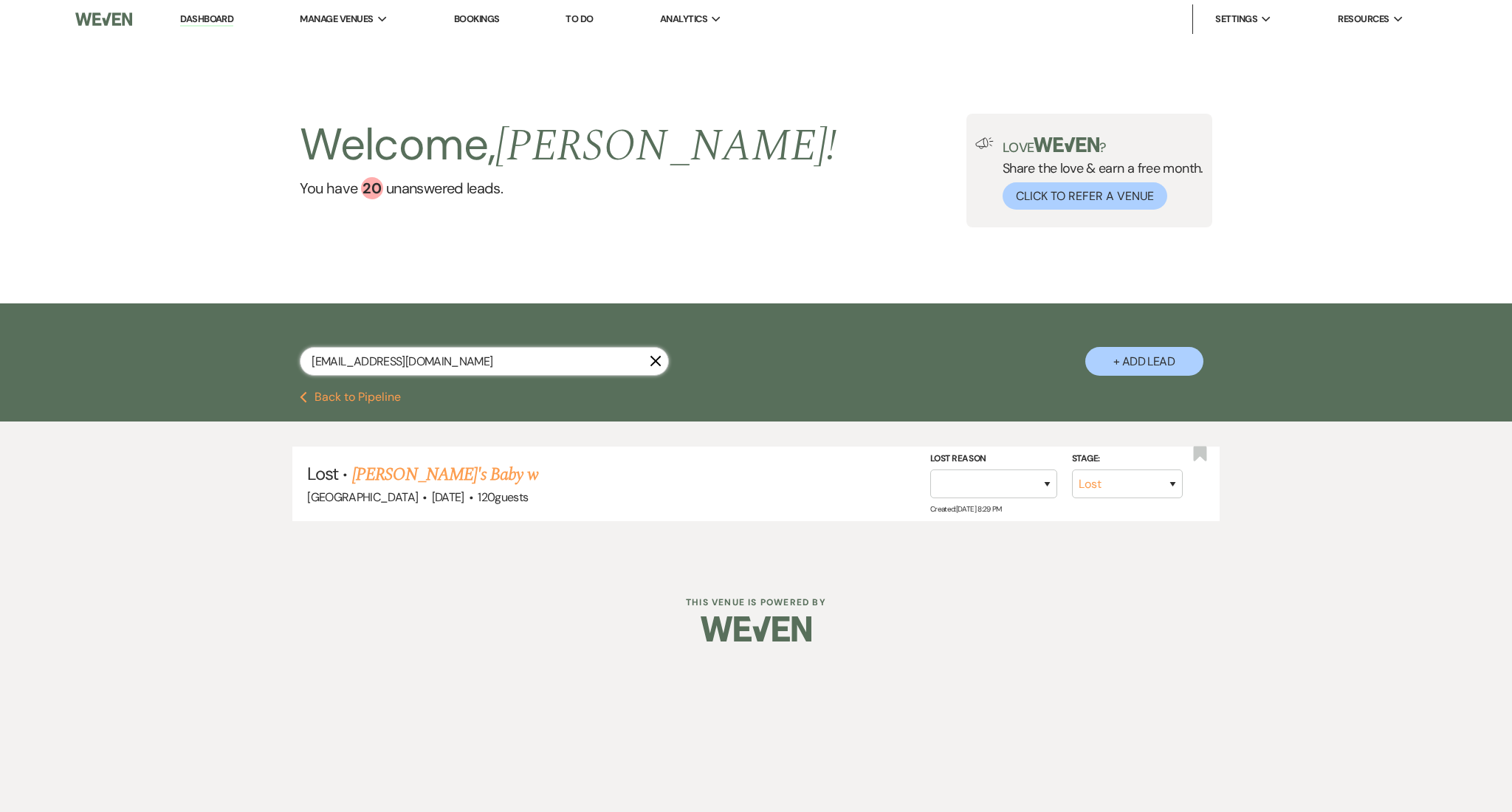
drag, startPoint x: 472, startPoint y: 354, endPoint x: 213, endPoint y: 332, distance: 259.9
click at [213, 332] on div "[EMAIL_ADDRESS][DOMAIN_NAME] X + Add Lead" at bounding box center [756, 347] width 1512 height 88
paste input "[EMAIL_ADDRESS]"
type input "[EMAIL_ADDRESS][DOMAIN_NAME]"
click at [548, 465] on link "[PERSON_NAME] Wedding" at bounding box center [466, 475] width 187 height 27
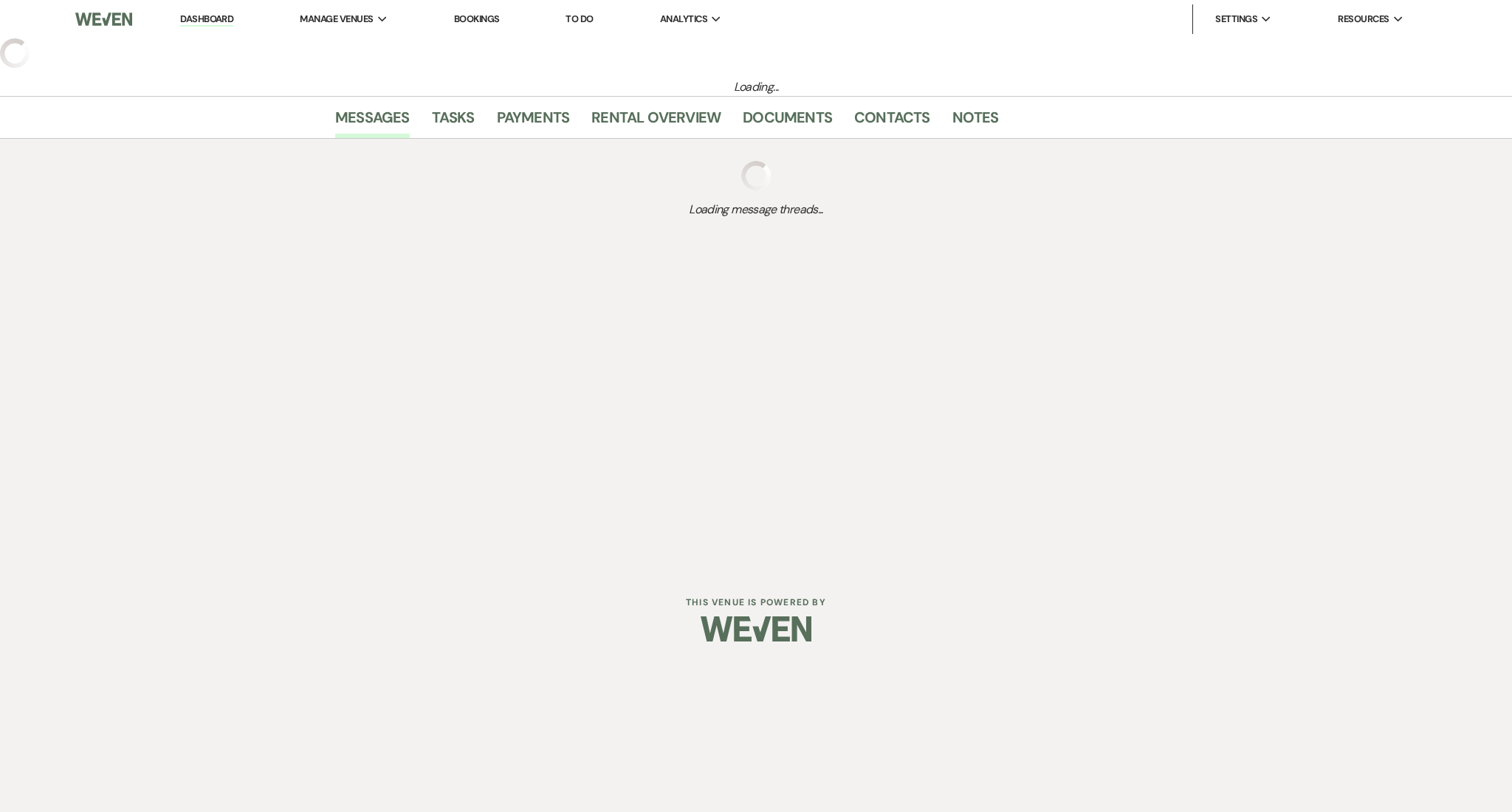
select select "3"
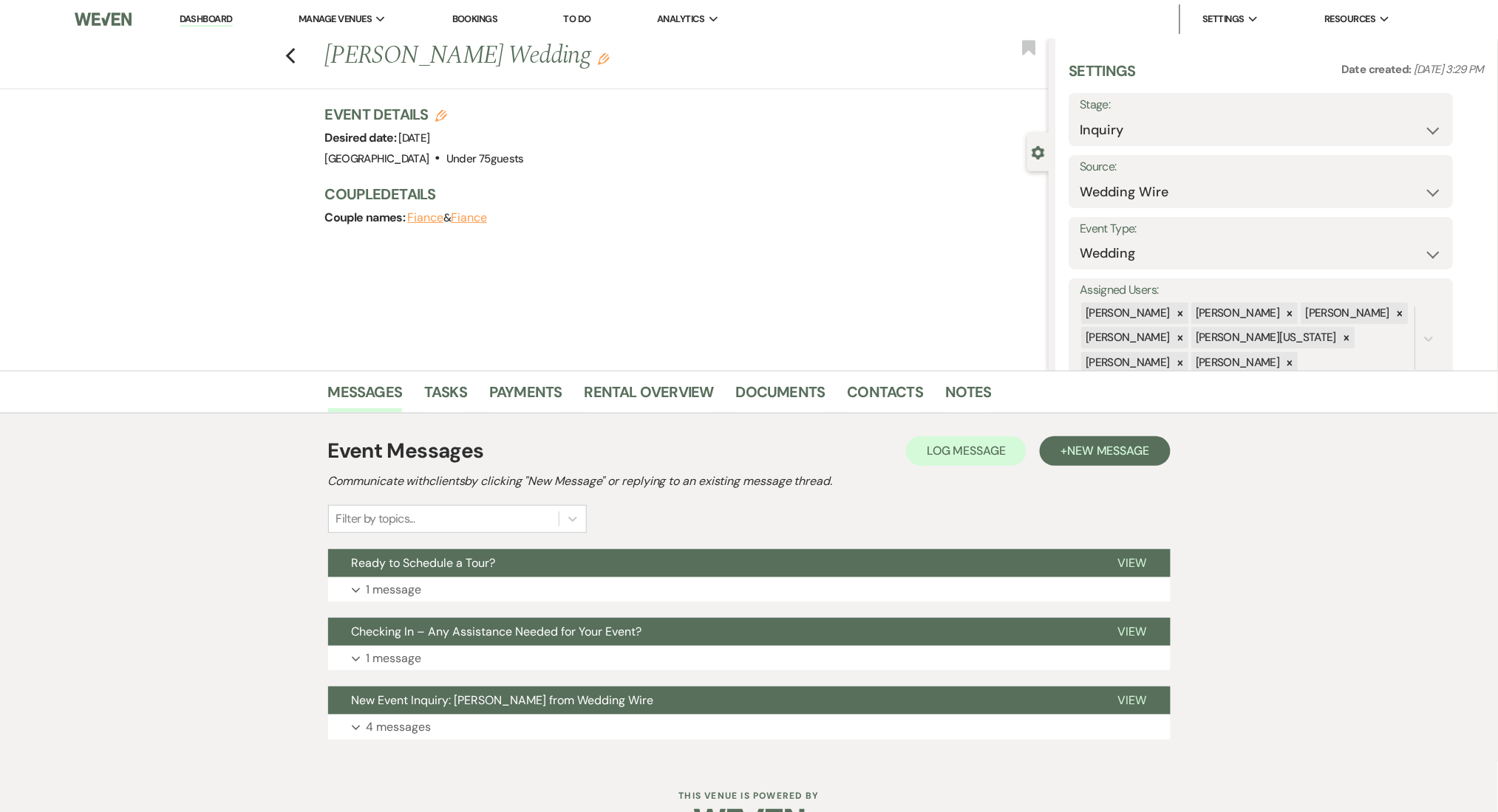
click at [408, 543] on div "Event Messages Log Log Message + New Message Communicate with clients by clicki…" at bounding box center [749, 587] width 842 height 319
click at [445, 595] on button "Expand 1 message" at bounding box center [749, 590] width 842 height 25
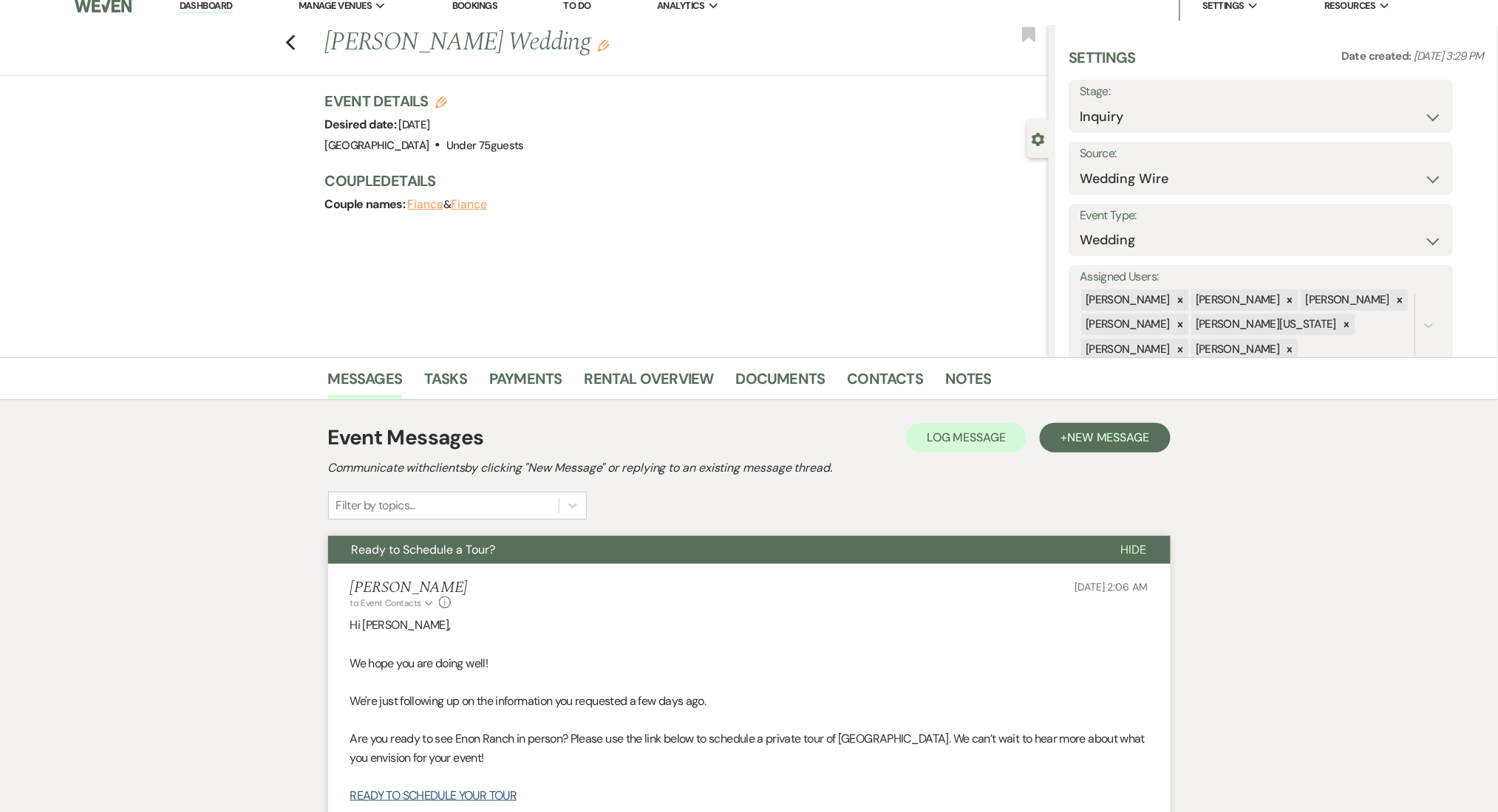
scroll to position [296, 0]
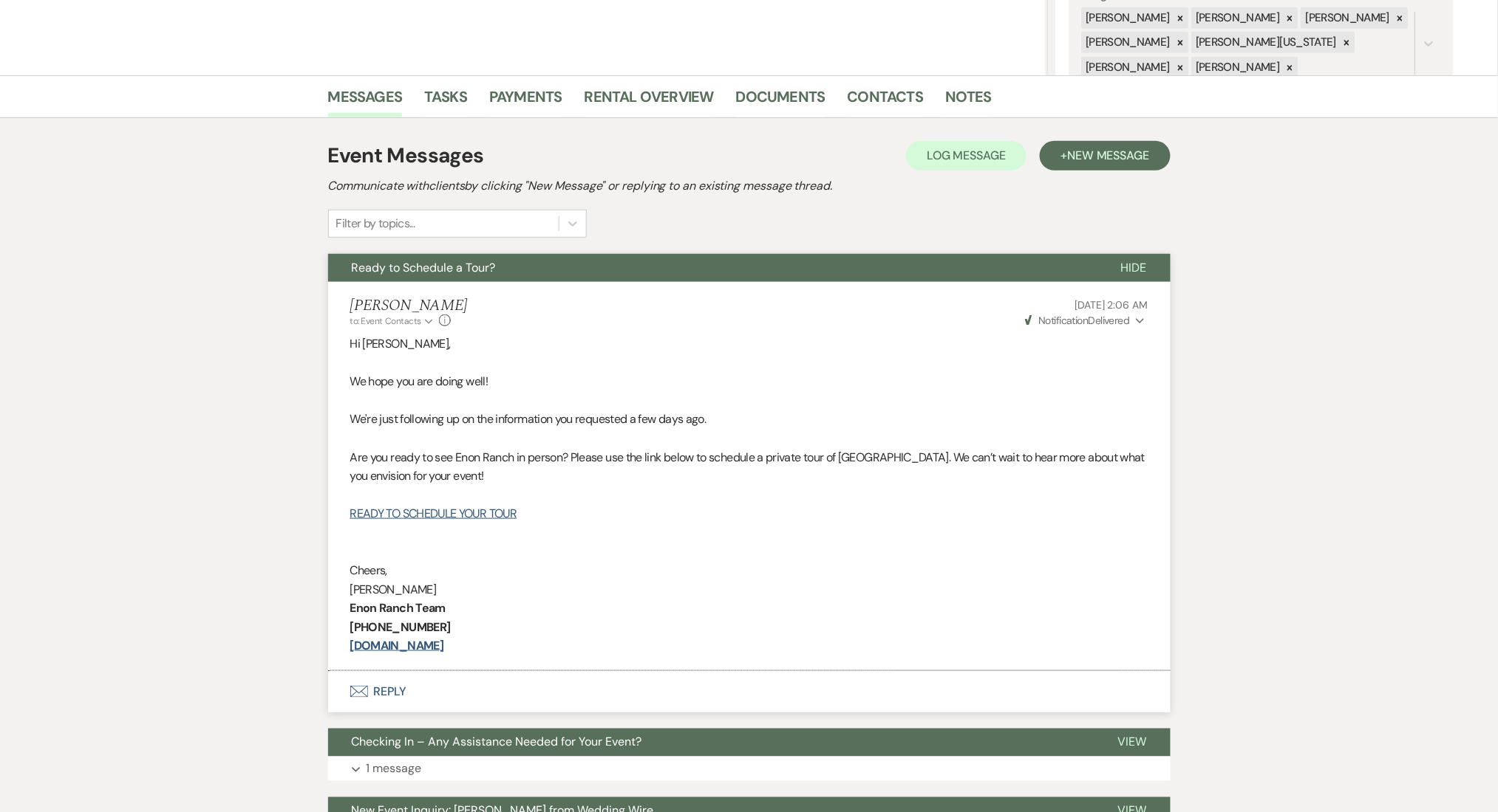
click at [1135, 123] on div "Event Messages Log Log Message + New Message Communicate with clients by clicki…" at bounding box center [749, 495] width 842 height 754
click at [1109, 155] on span "New Message" at bounding box center [1107, 155] width 82 height 15
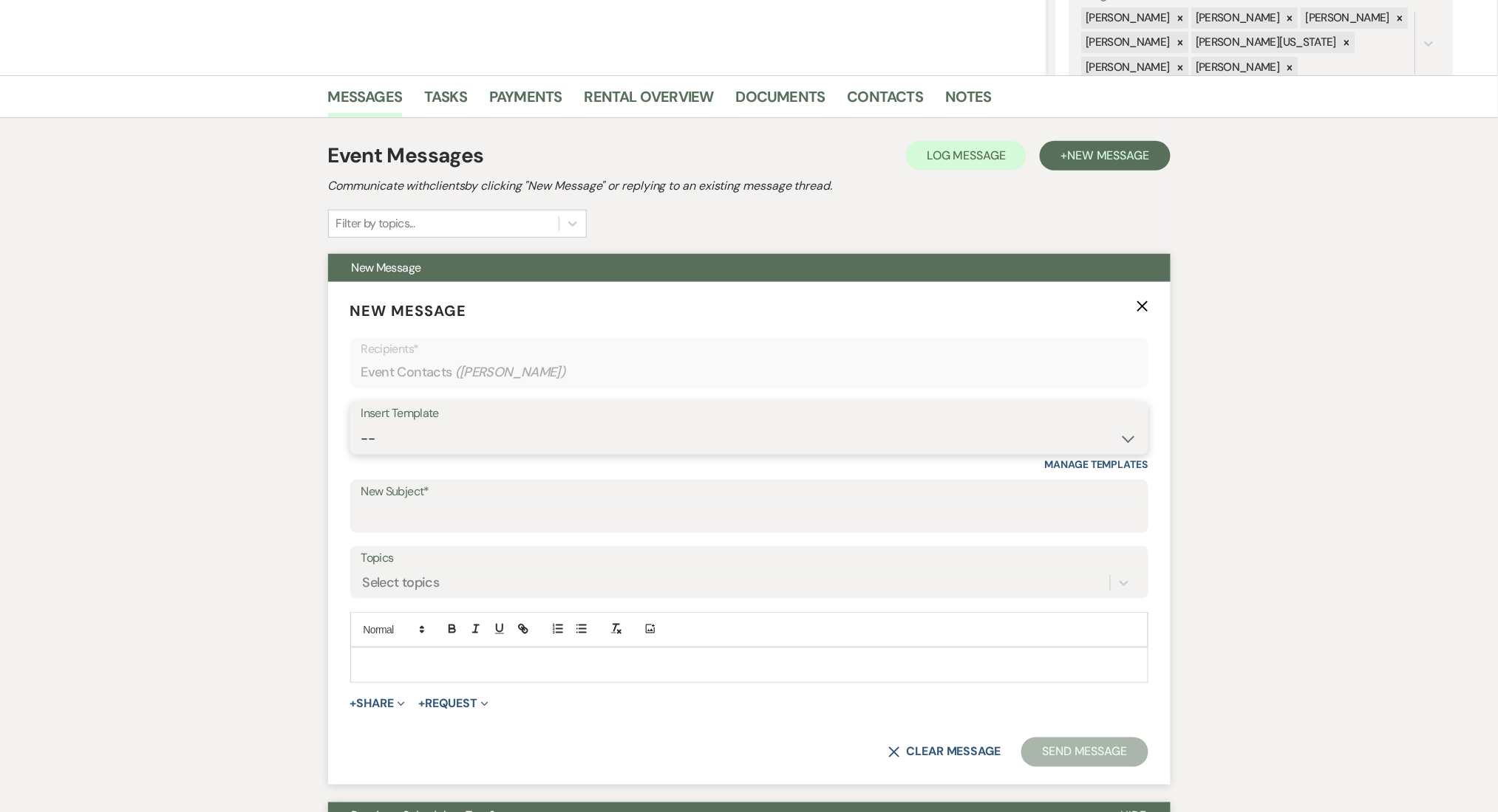
click at [501, 435] on select "-- Inquiry Follow Up Email #2 Contract Sending Template Payment Template Rental…" at bounding box center [749, 439] width 776 height 29
select select "1711"
click at [361, 424] on select "-- Inquiry Follow Up Email #2 Contract Sending Template Payment Template Rental…" at bounding box center [749, 439] width 776 height 29
type input "Enon Ranch Inquiry Follow-Up"
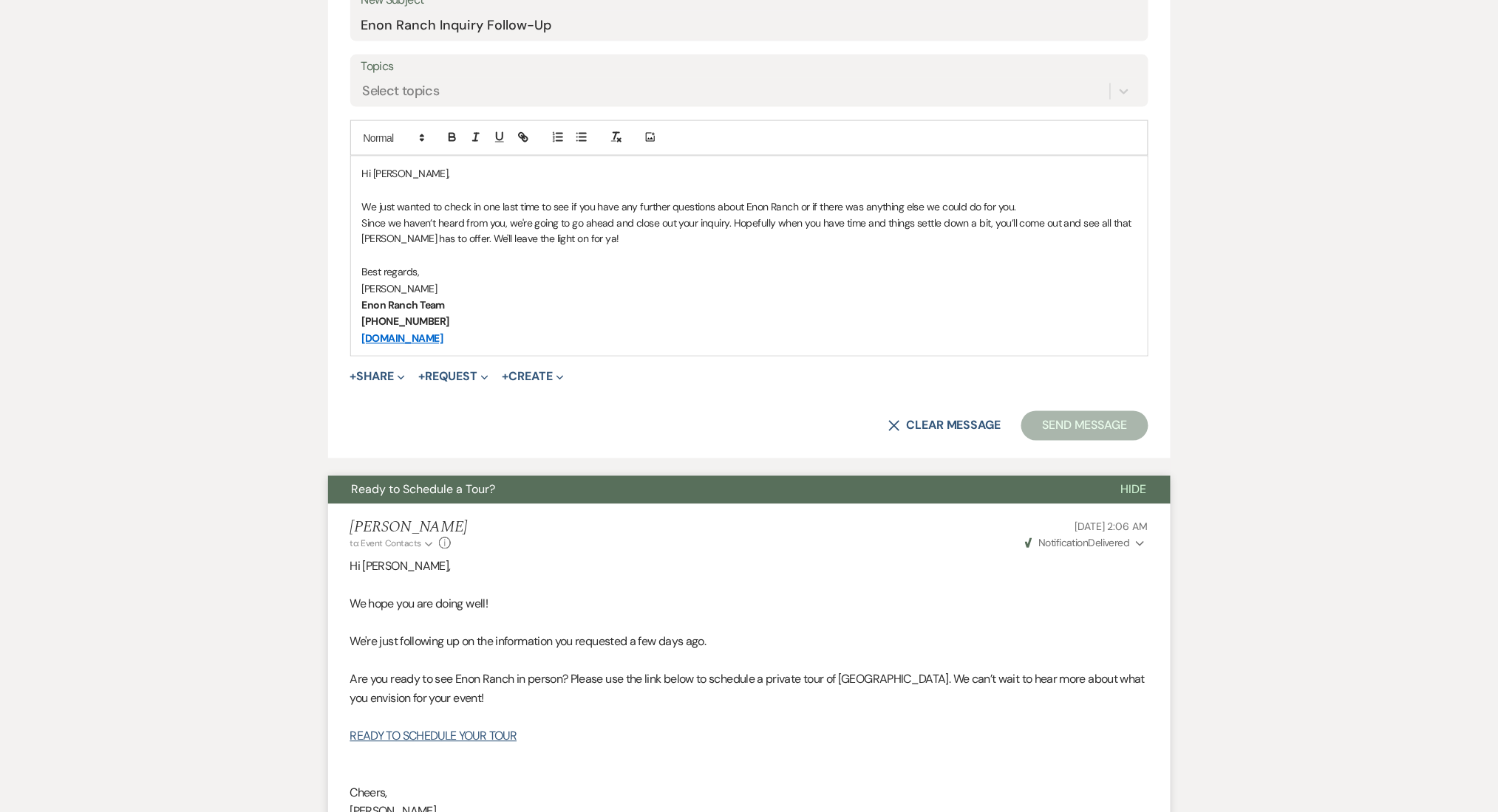
scroll to position [1164, 0]
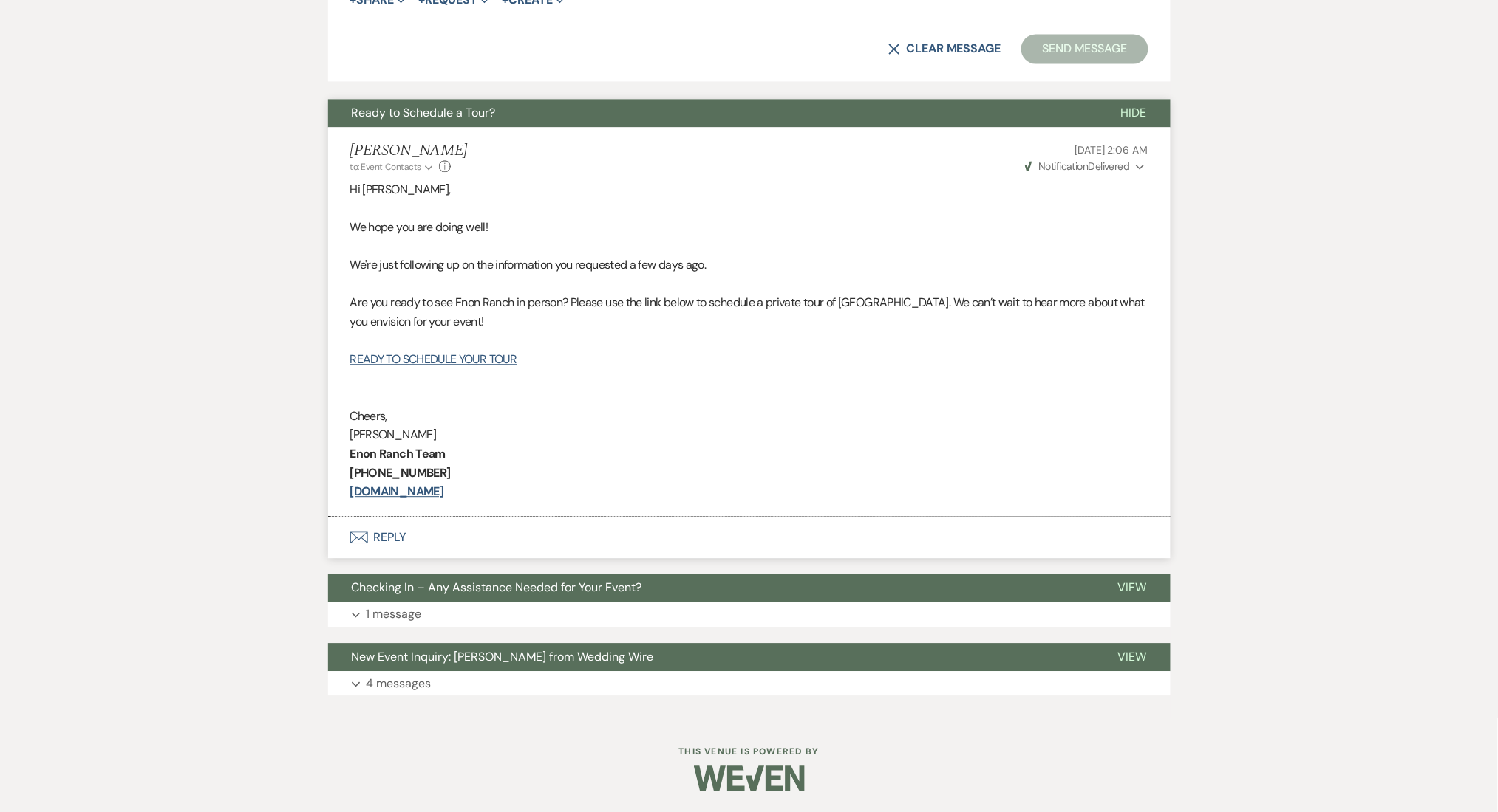
click at [423, 607] on button "Expand 1 message" at bounding box center [749, 614] width 842 height 25
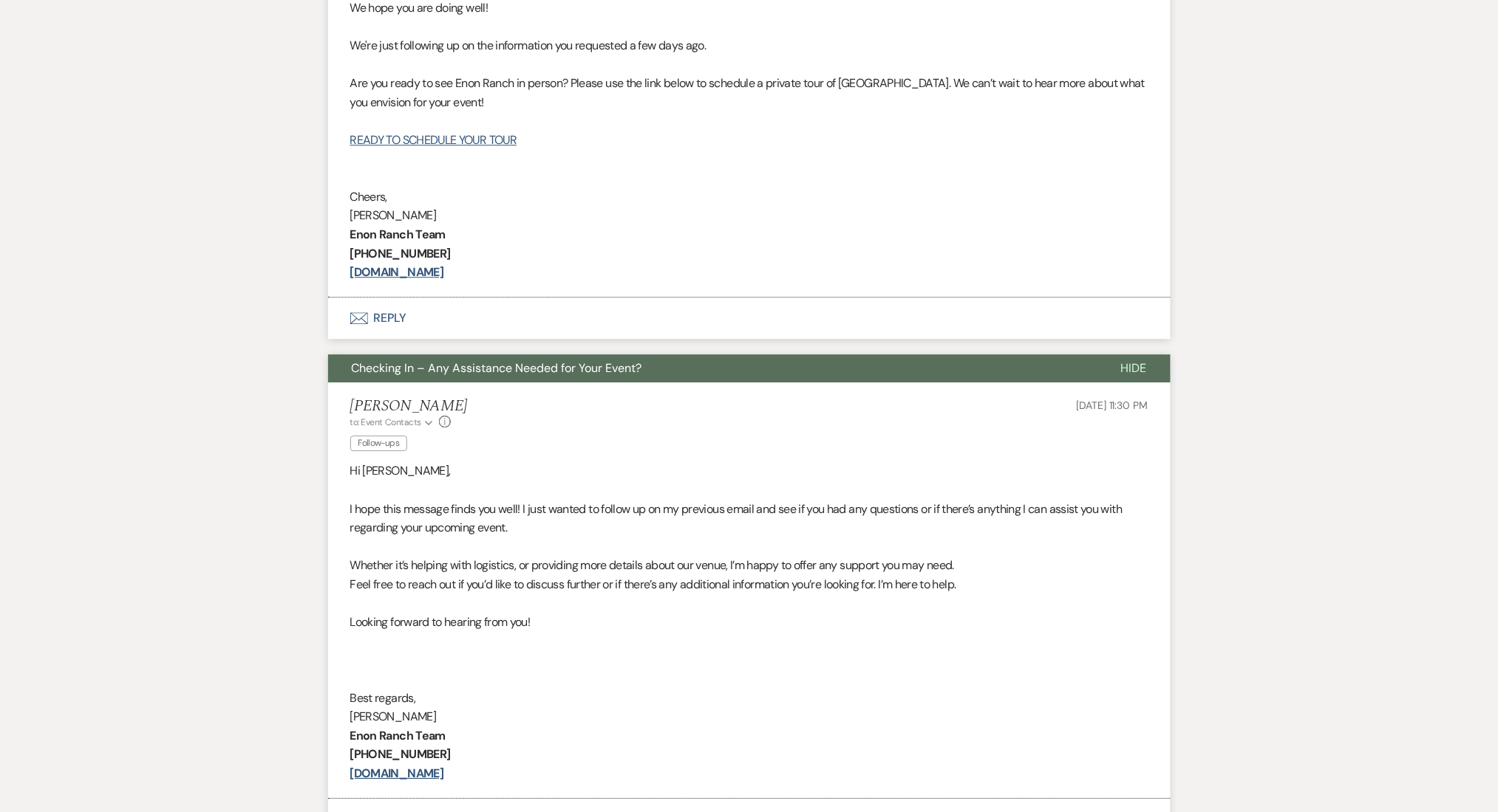
scroll to position [1597, 0]
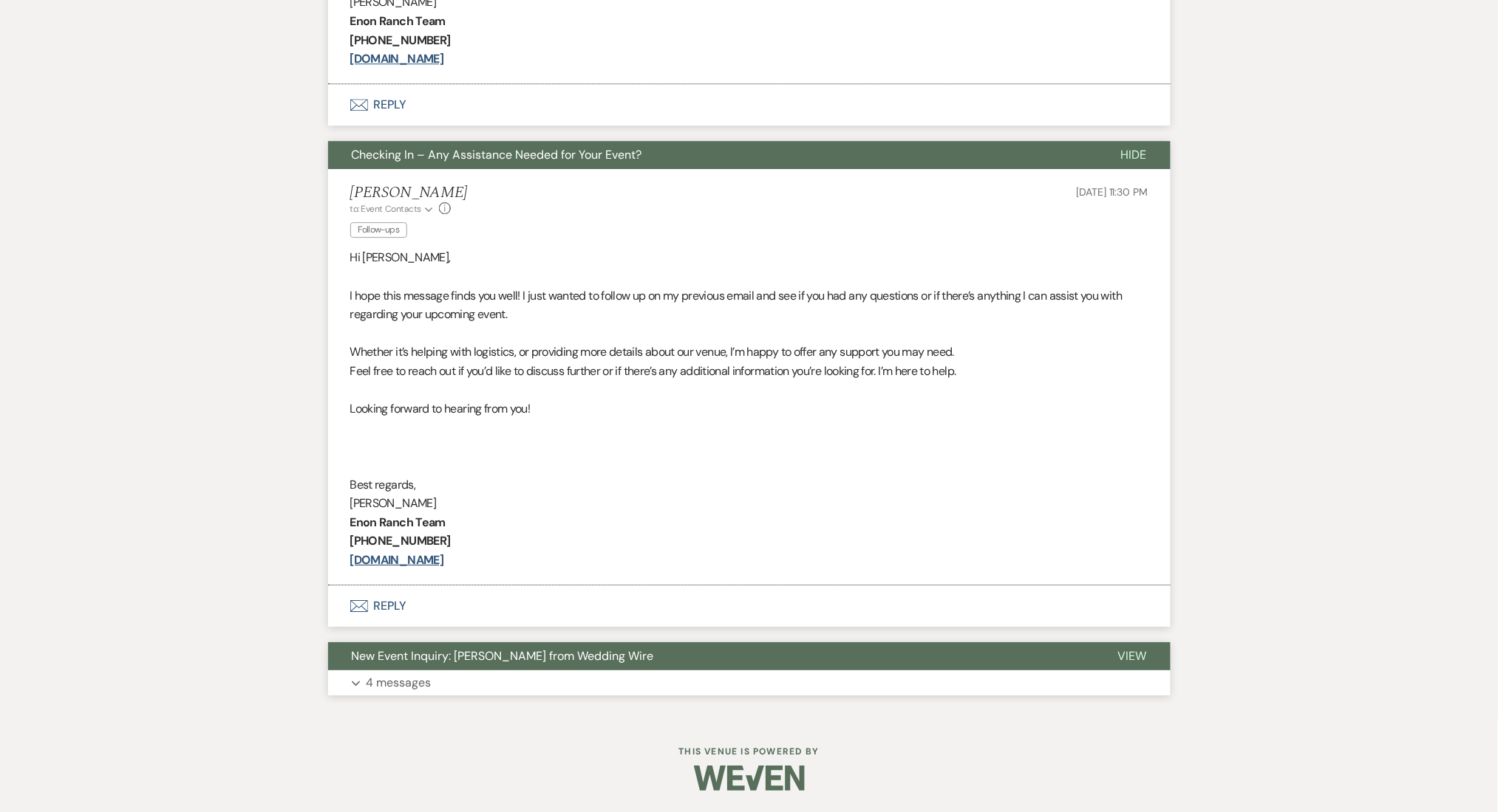
click at [492, 669] on button "New Event Inquiry: [PERSON_NAME] from Wedding Wire" at bounding box center [712, 656] width 766 height 28
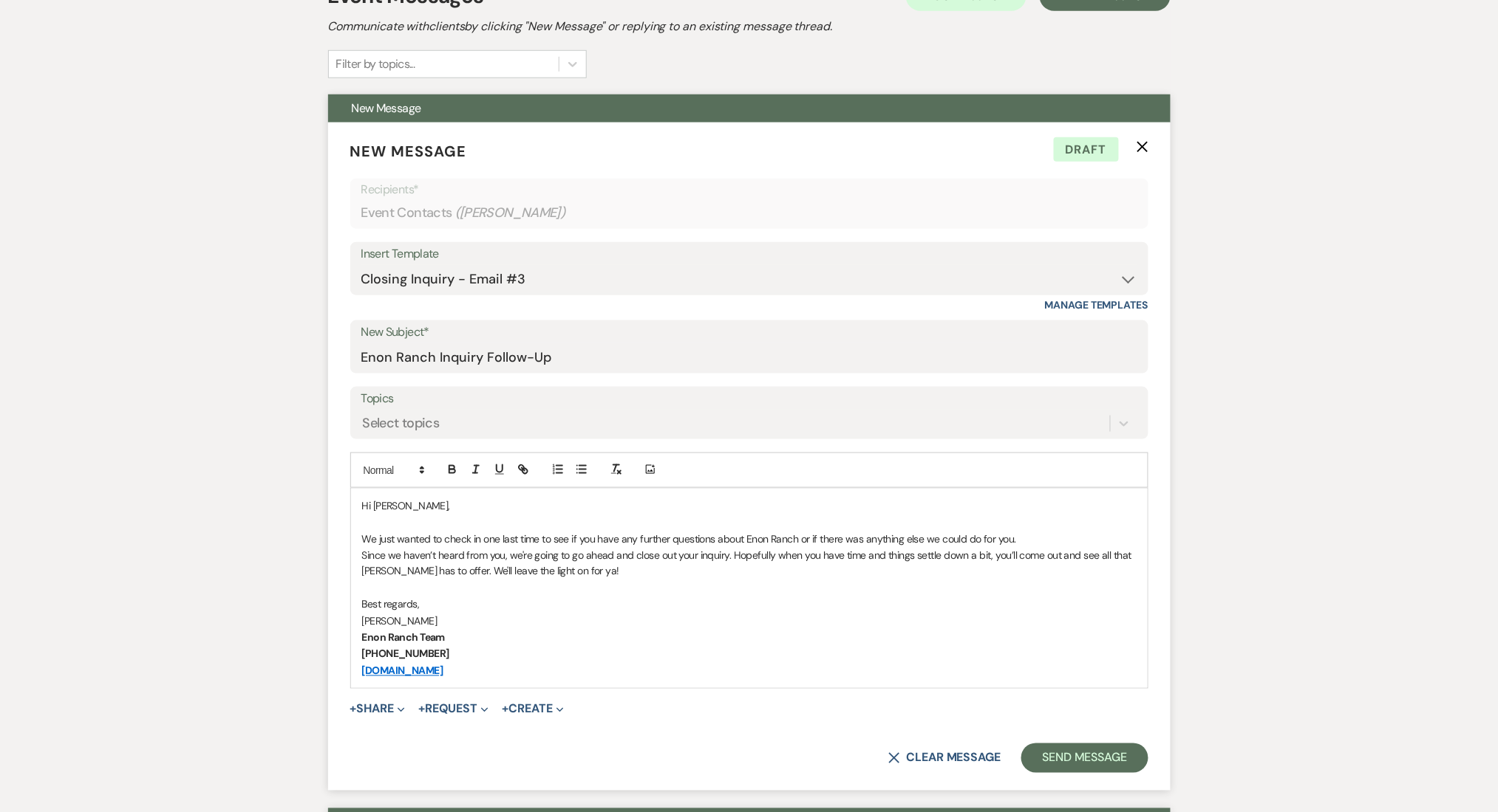
scroll to position [458, 0]
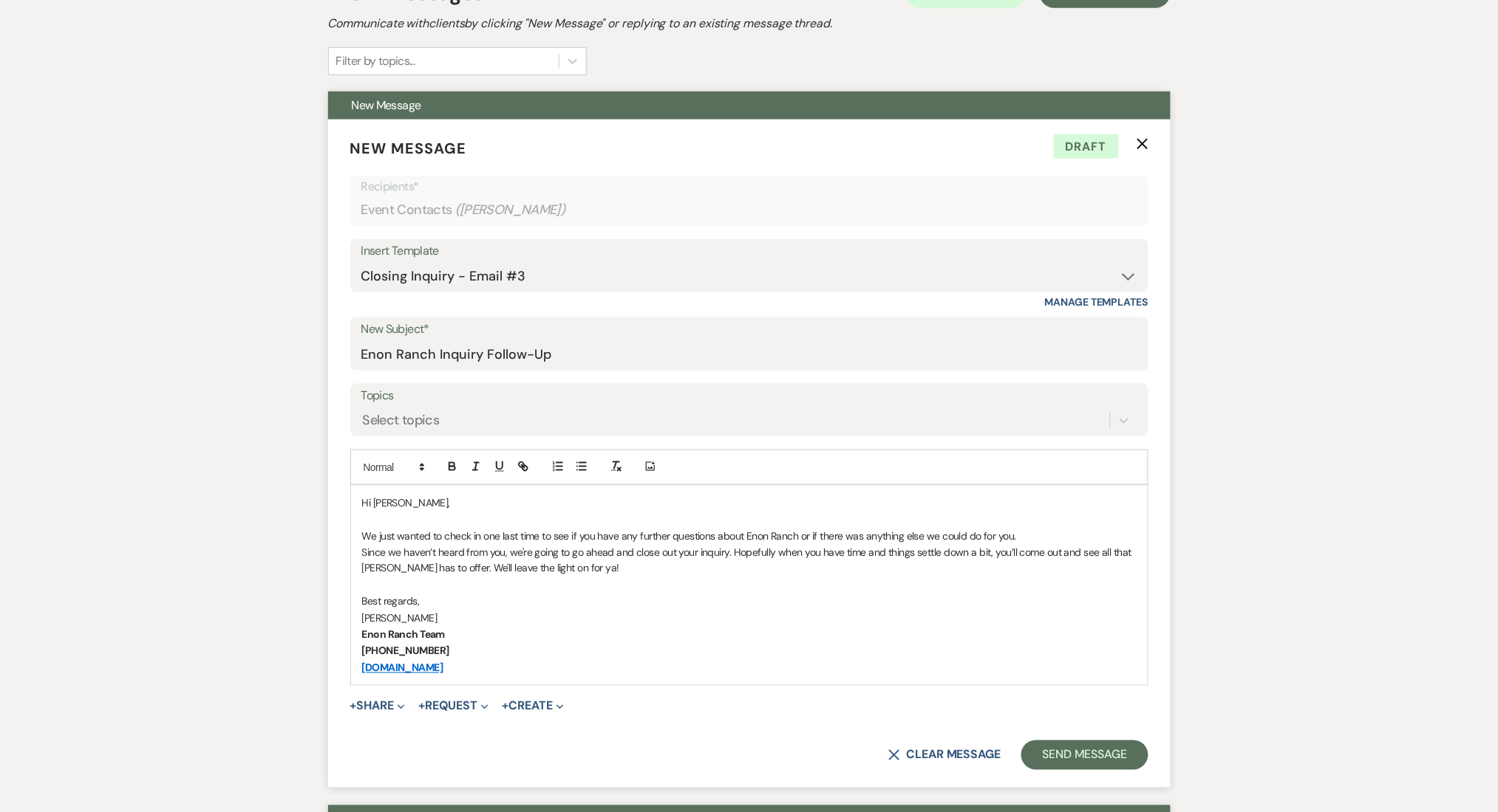
click at [1107, 727] on form "New Message X Draft Recipients* Event Contacts ( [PERSON_NAME] ) Insert Templat…" at bounding box center [749, 454] width 842 height 669
click at [1096, 749] on button "Send Message" at bounding box center [1084, 755] width 127 height 30
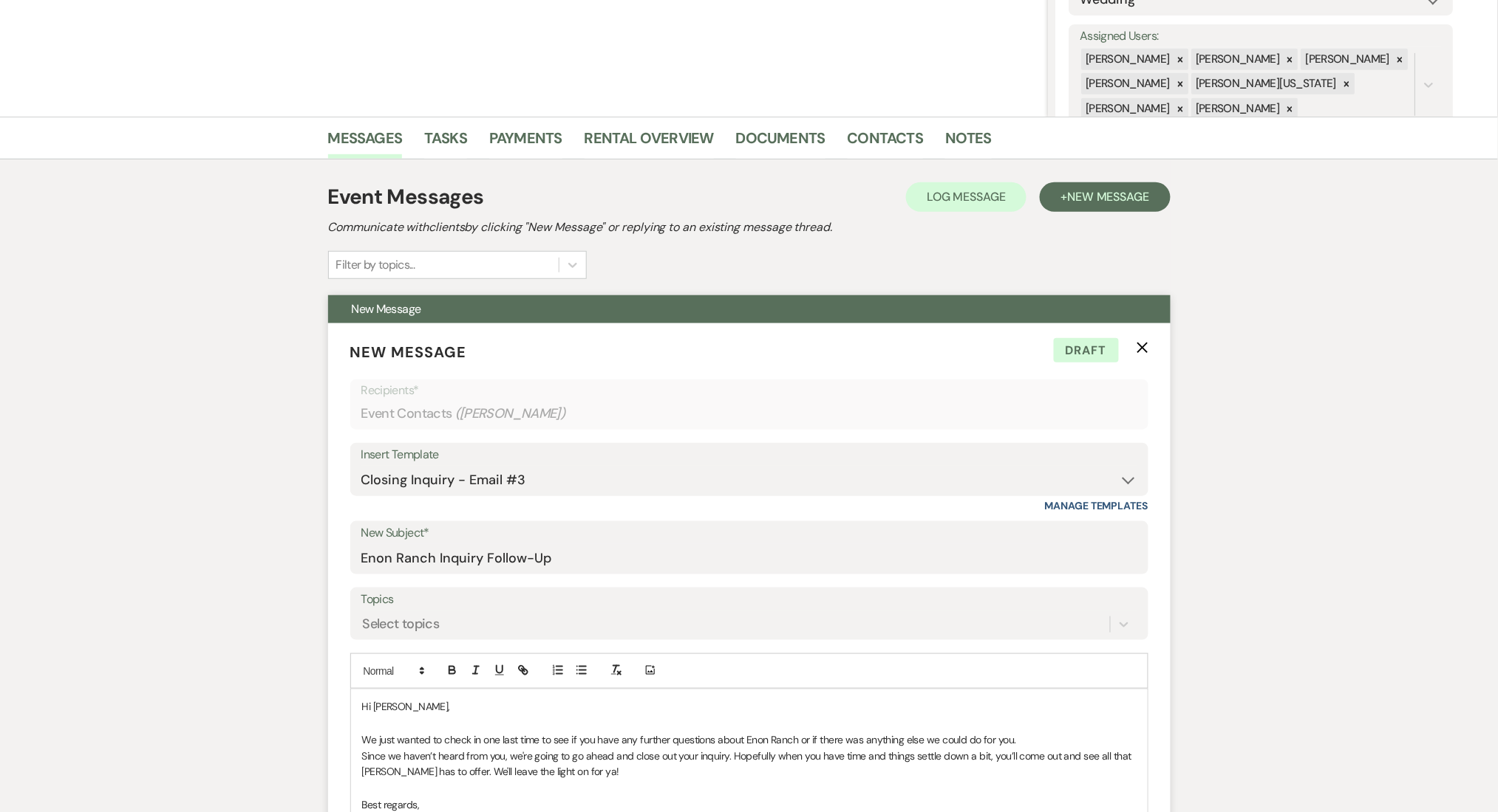
scroll to position [0, 0]
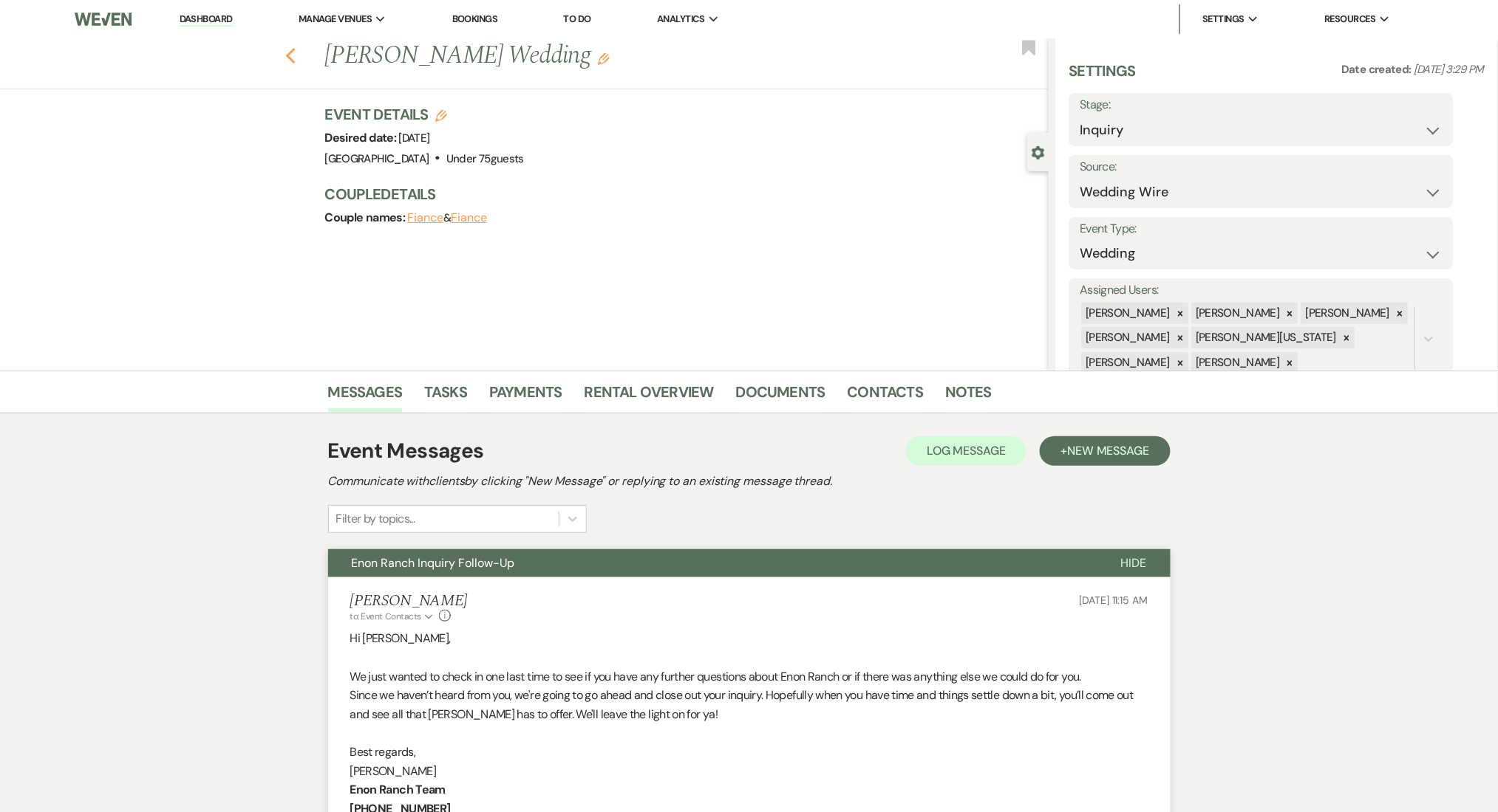
click at [295, 48] on use "button" at bounding box center [290, 56] width 10 height 16
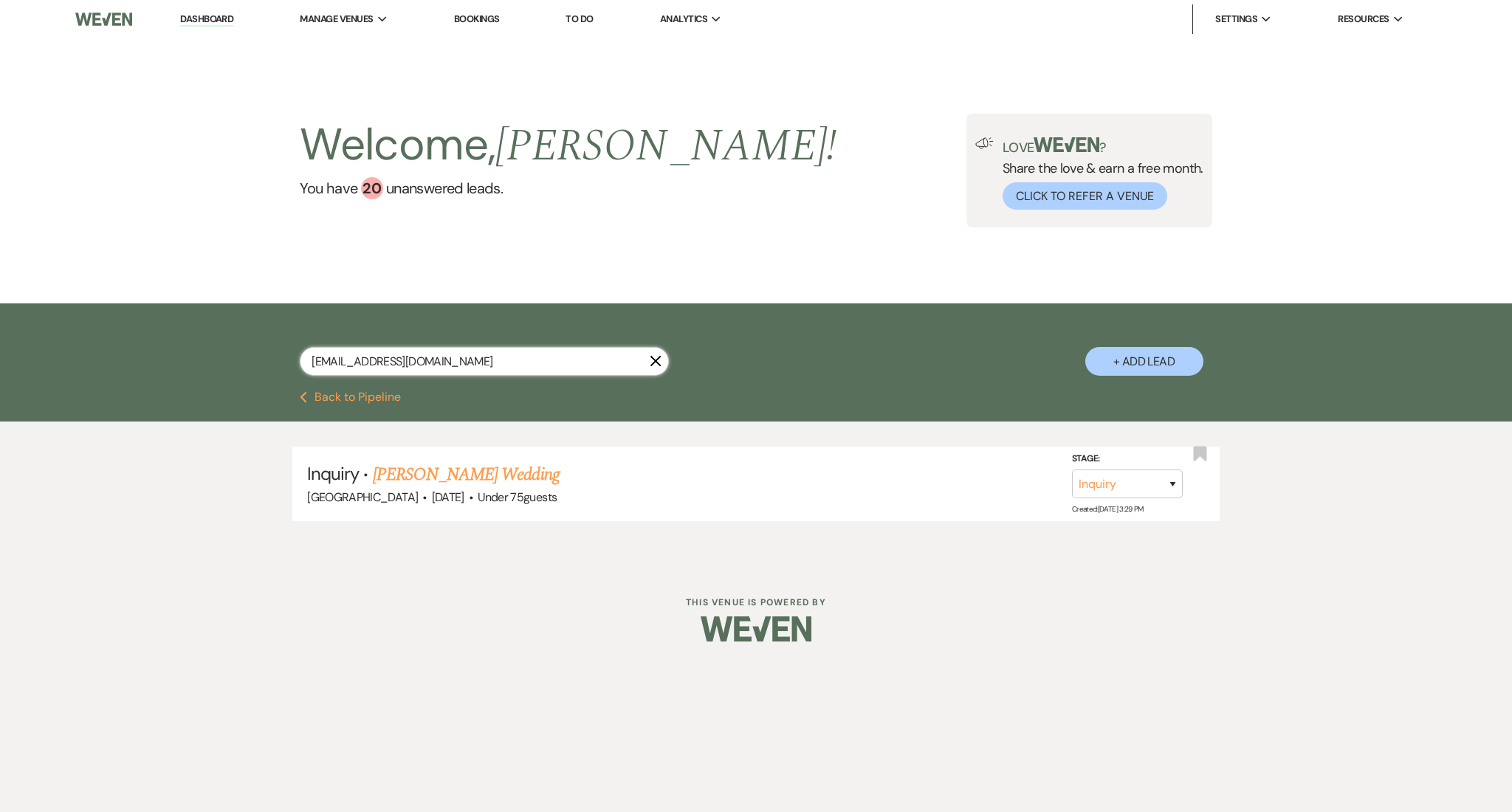
drag, startPoint x: 458, startPoint y: 359, endPoint x: 209, endPoint y: 333, distance: 250.4
click at [209, 333] on div "[EMAIL_ADDRESS][DOMAIN_NAME] X + Add Lead" at bounding box center [756, 347] width 1512 height 88
paste input "[EMAIL_ADDRESS]"
type input "[EMAIL_ADDRESS][DOMAIN_NAME]"
click at [488, 472] on link "[PERSON_NAME] & [PERSON_NAME]'s Wedding" at bounding box center [543, 475] width 341 height 27
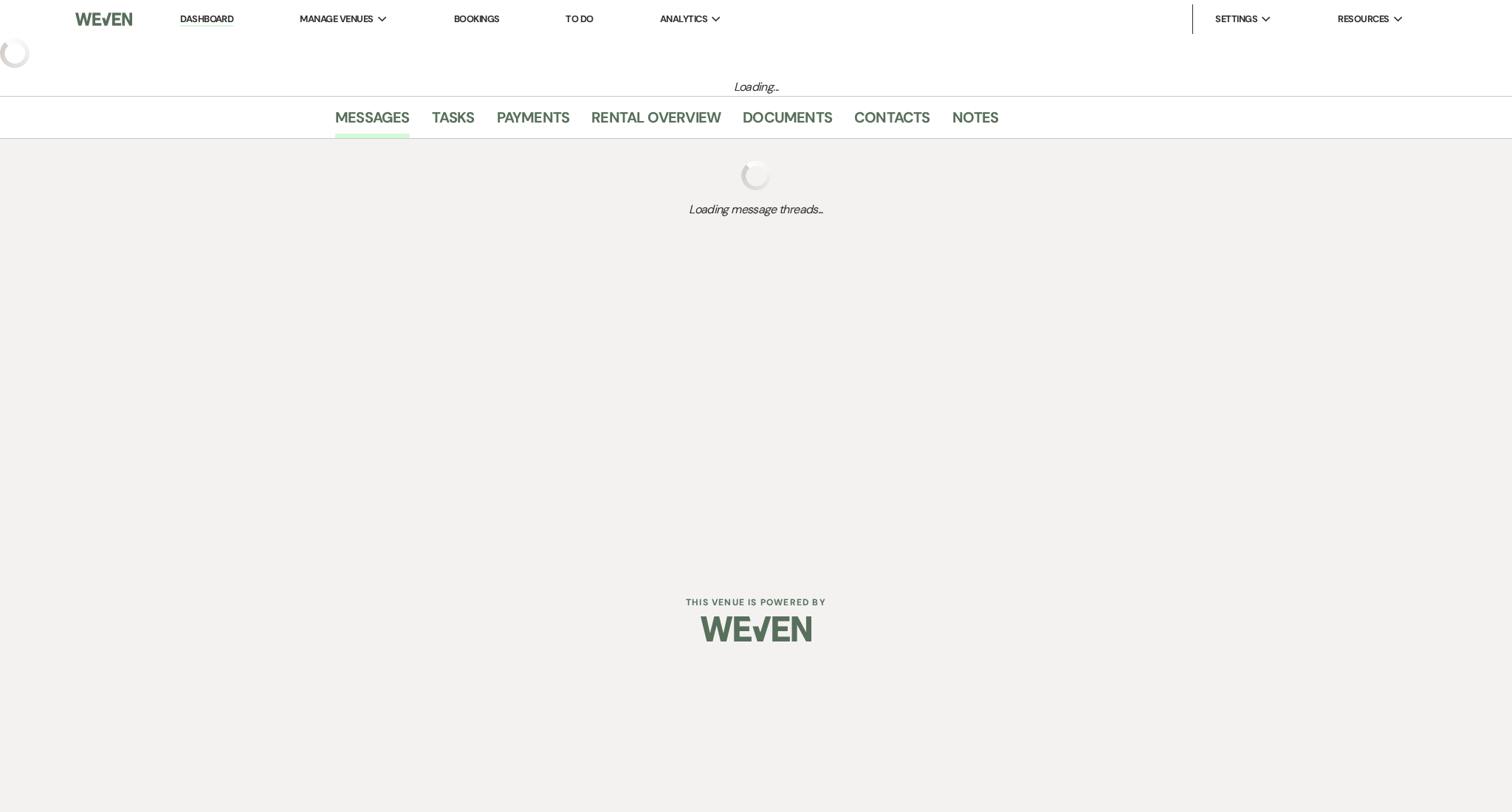
select select "5"
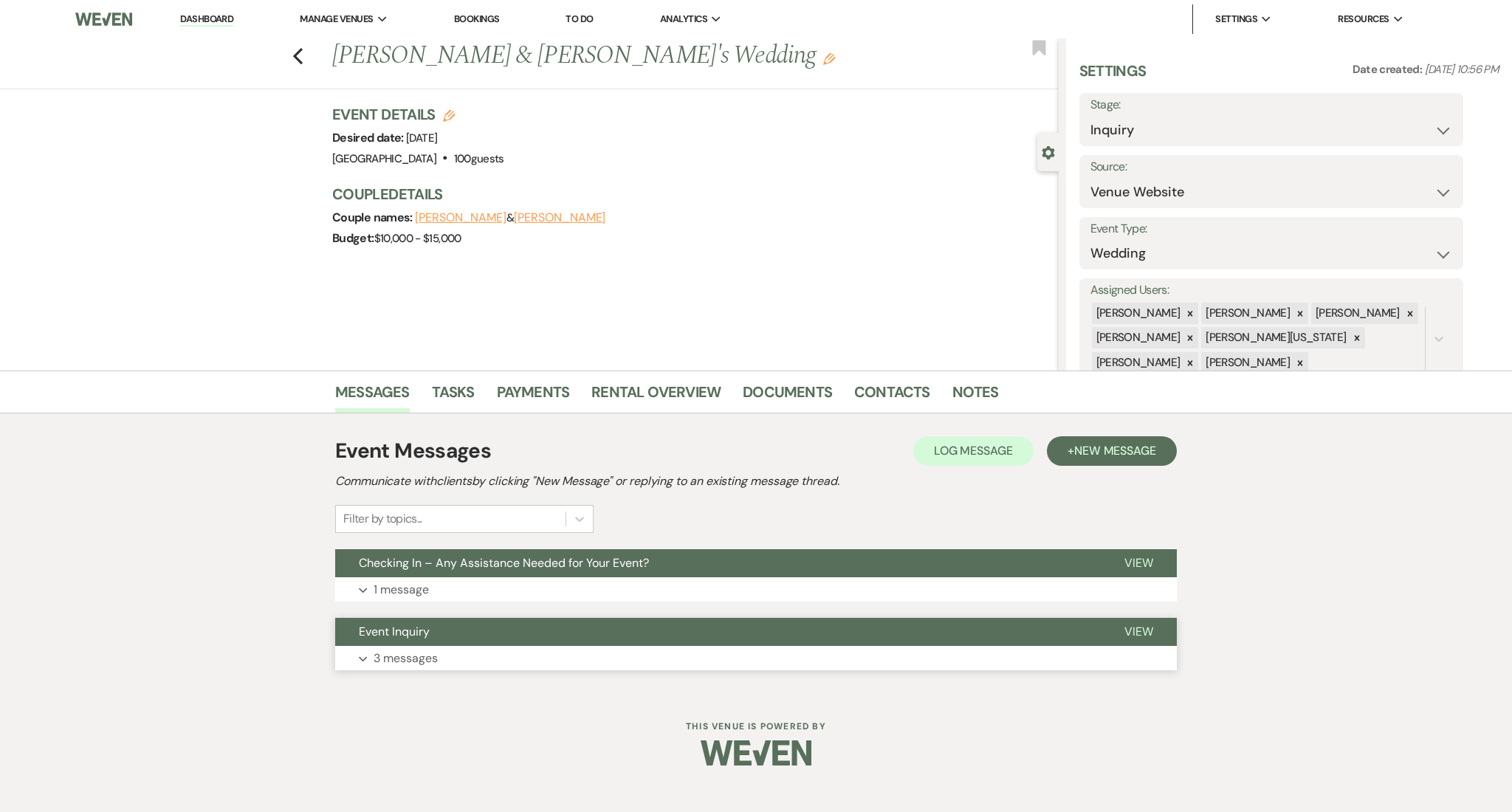
click at [400, 658] on p "3 messages" at bounding box center [405, 658] width 64 height 19
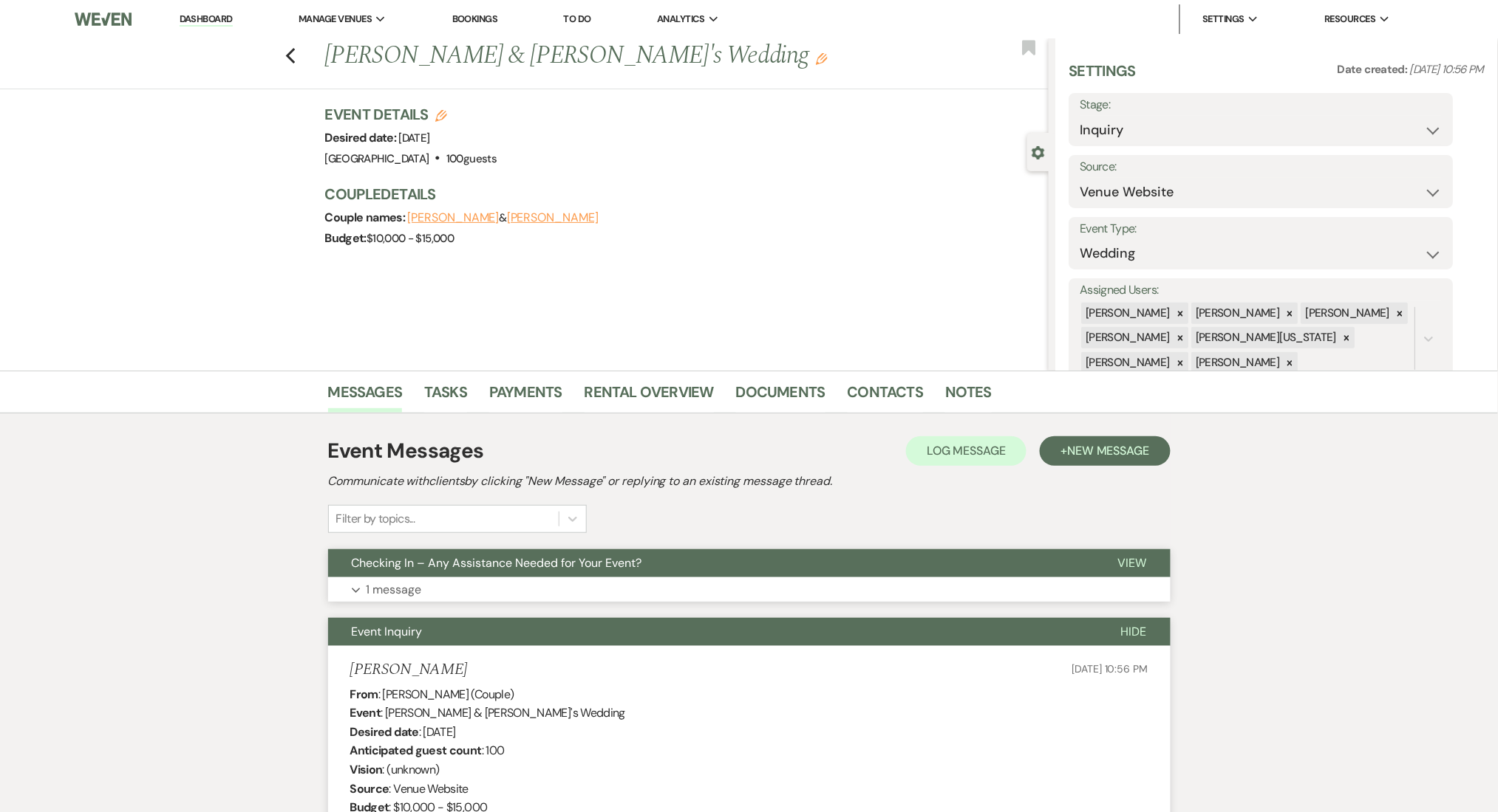
click at [405, 581] on p "1 message" at bounding box center [395, 590] width 56 height 19
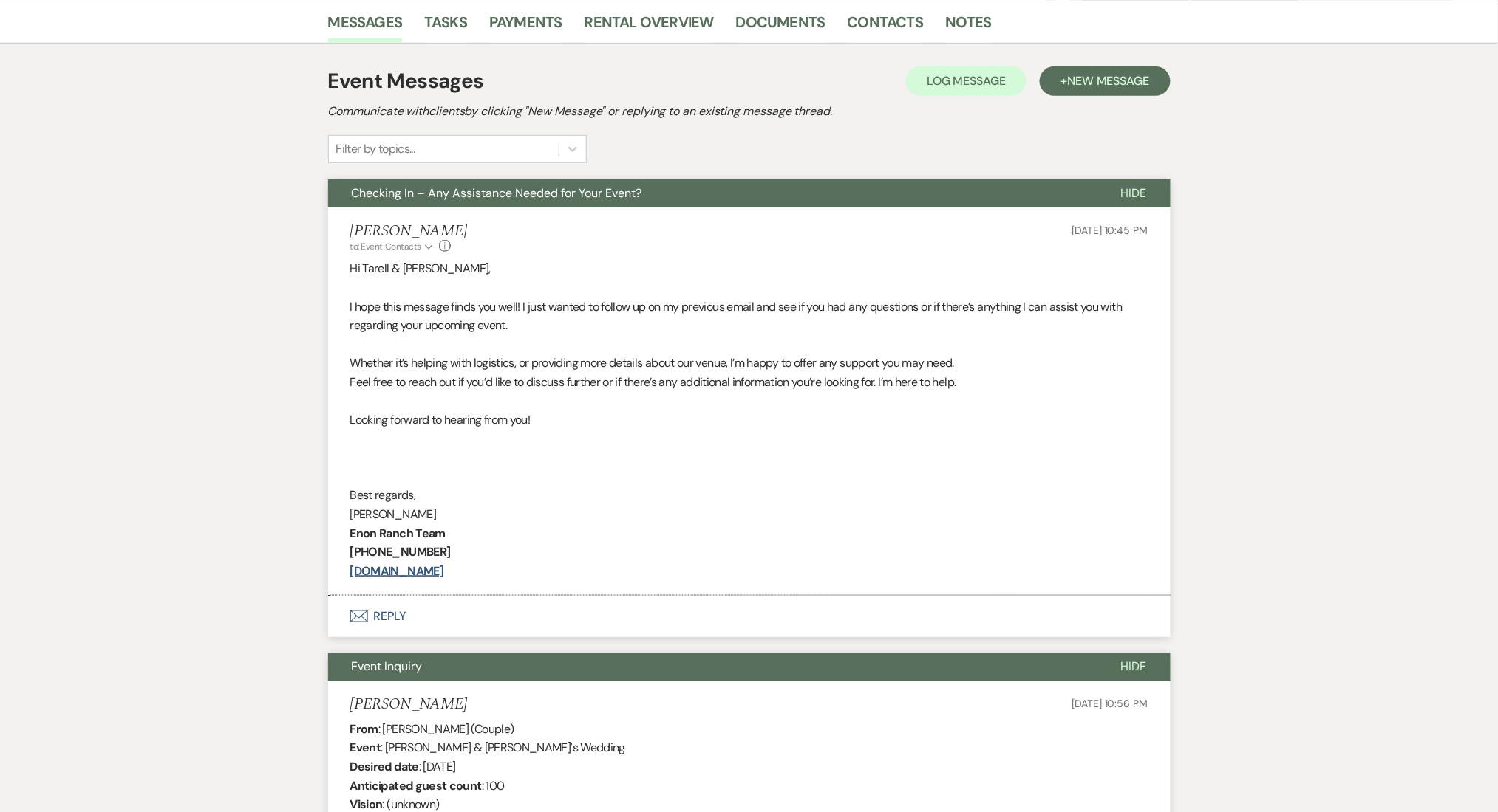
scroll to position [296, 0]
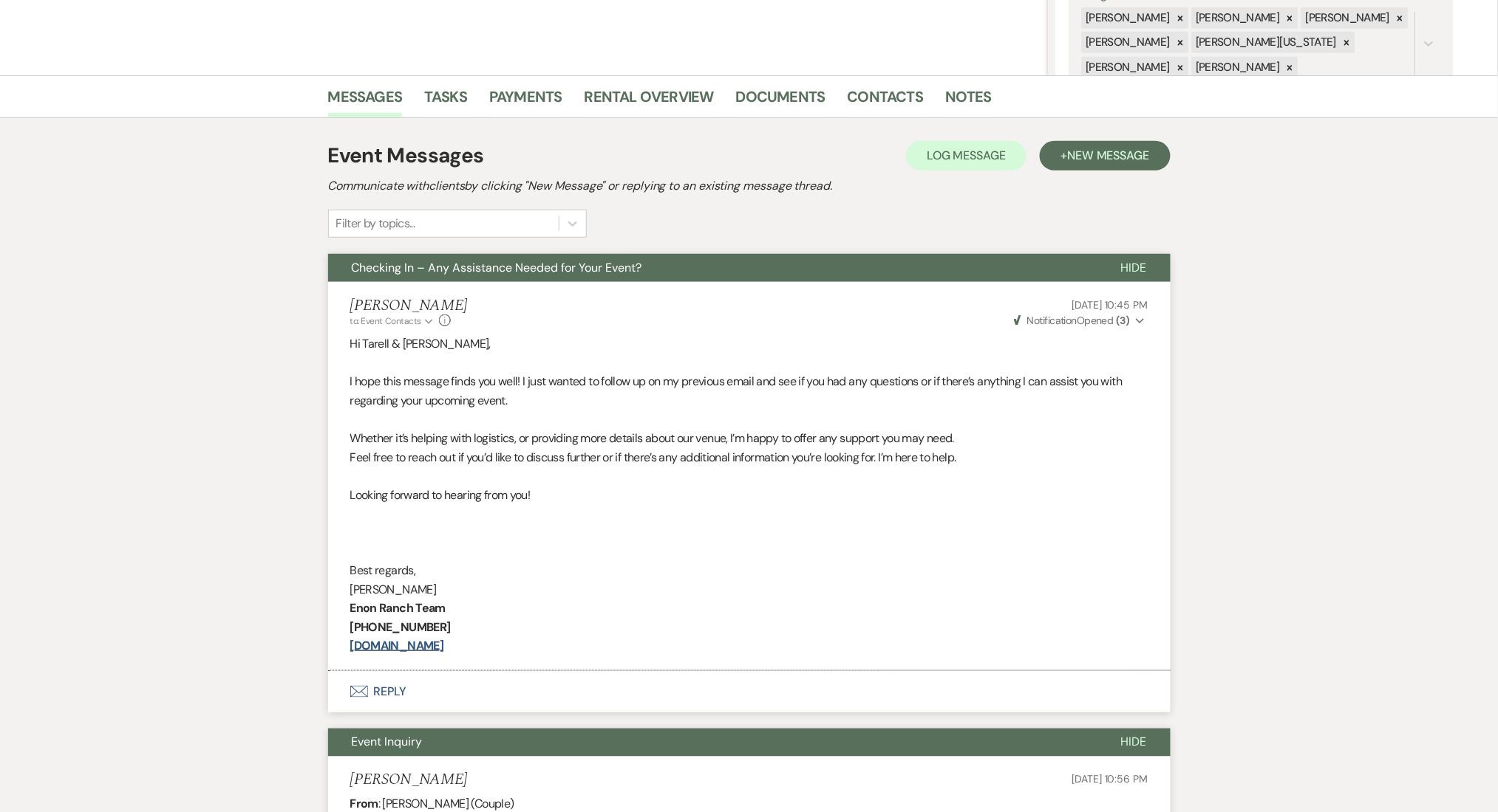
click at [1092, 149] on span "New Message" at bounding box center [1107, 155] width 82 height 15
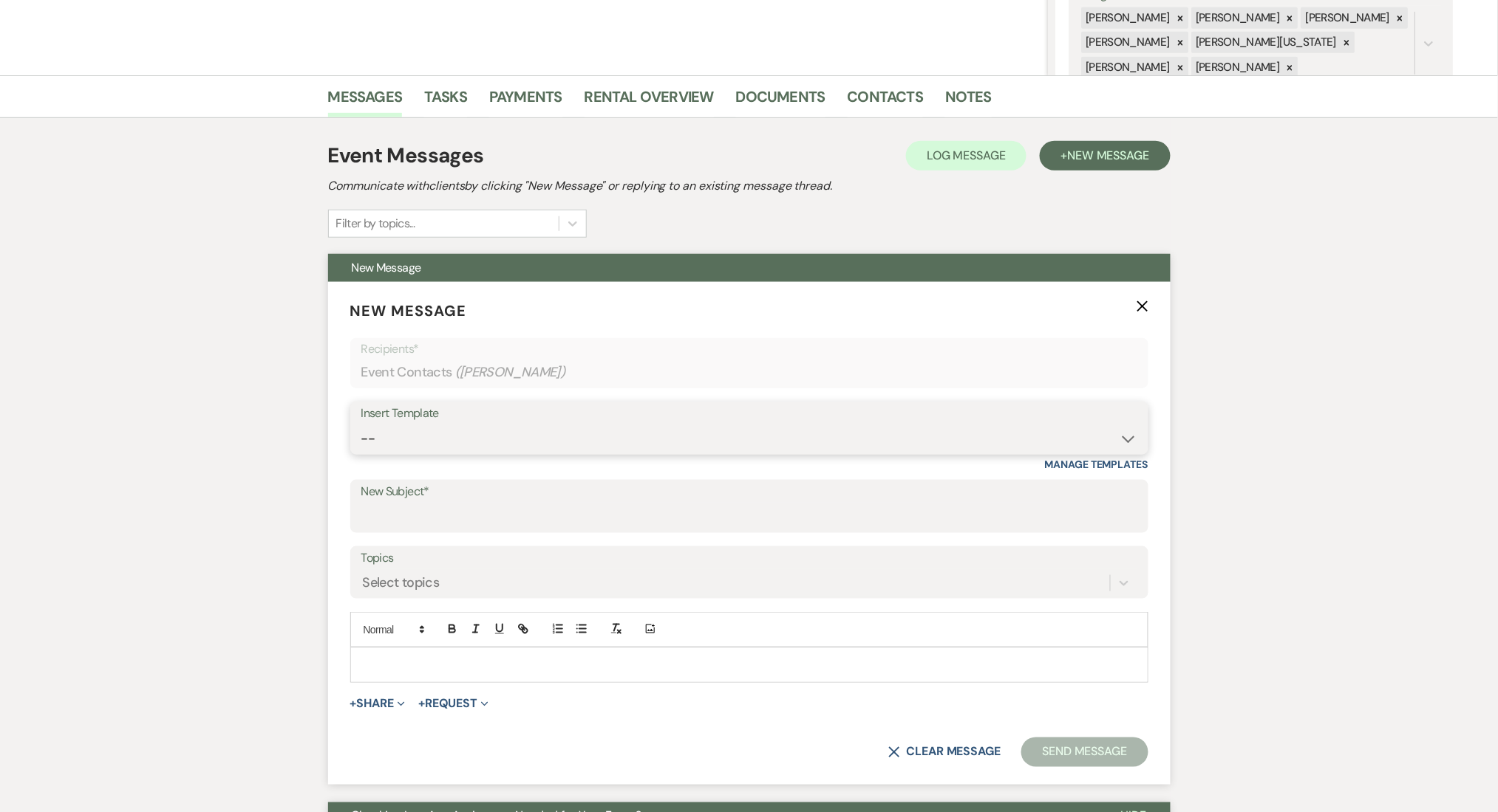
click at [506, 438] on select "-- Inquiry Follow Up Email #2 Contract Sending Template Payment Template Rental…" at bounding box center [749, 439] width 776 height 29
select select "1402"
click at [361, 424] on select "-- Inquiry Follow Up Email #2 Contract Sending Template Payment Template Rental…" at bounding box center [749, 439] width 776 height 29
type input "Ready to Schedule a Tour?"
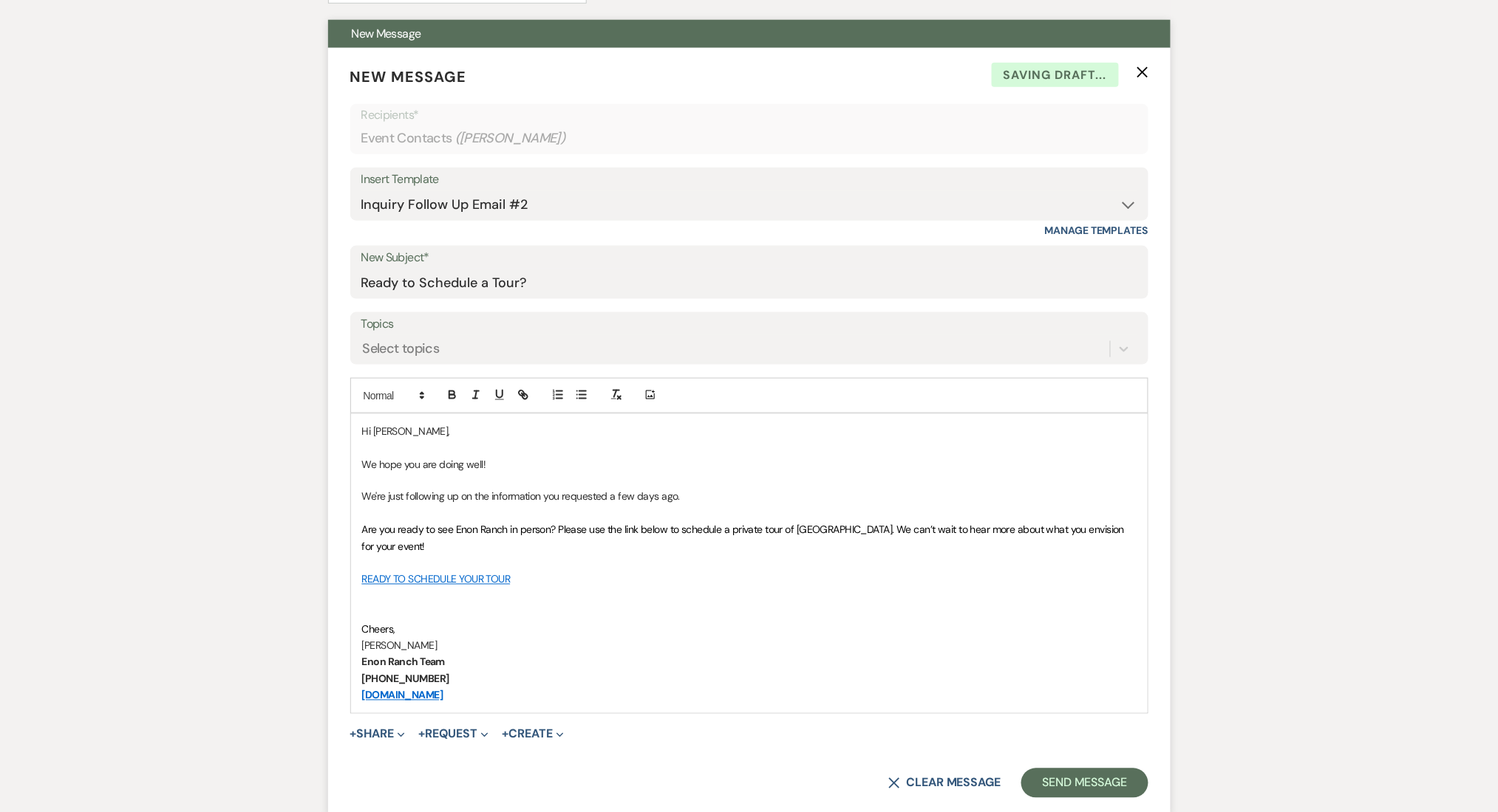
scroll to position [689, 0]
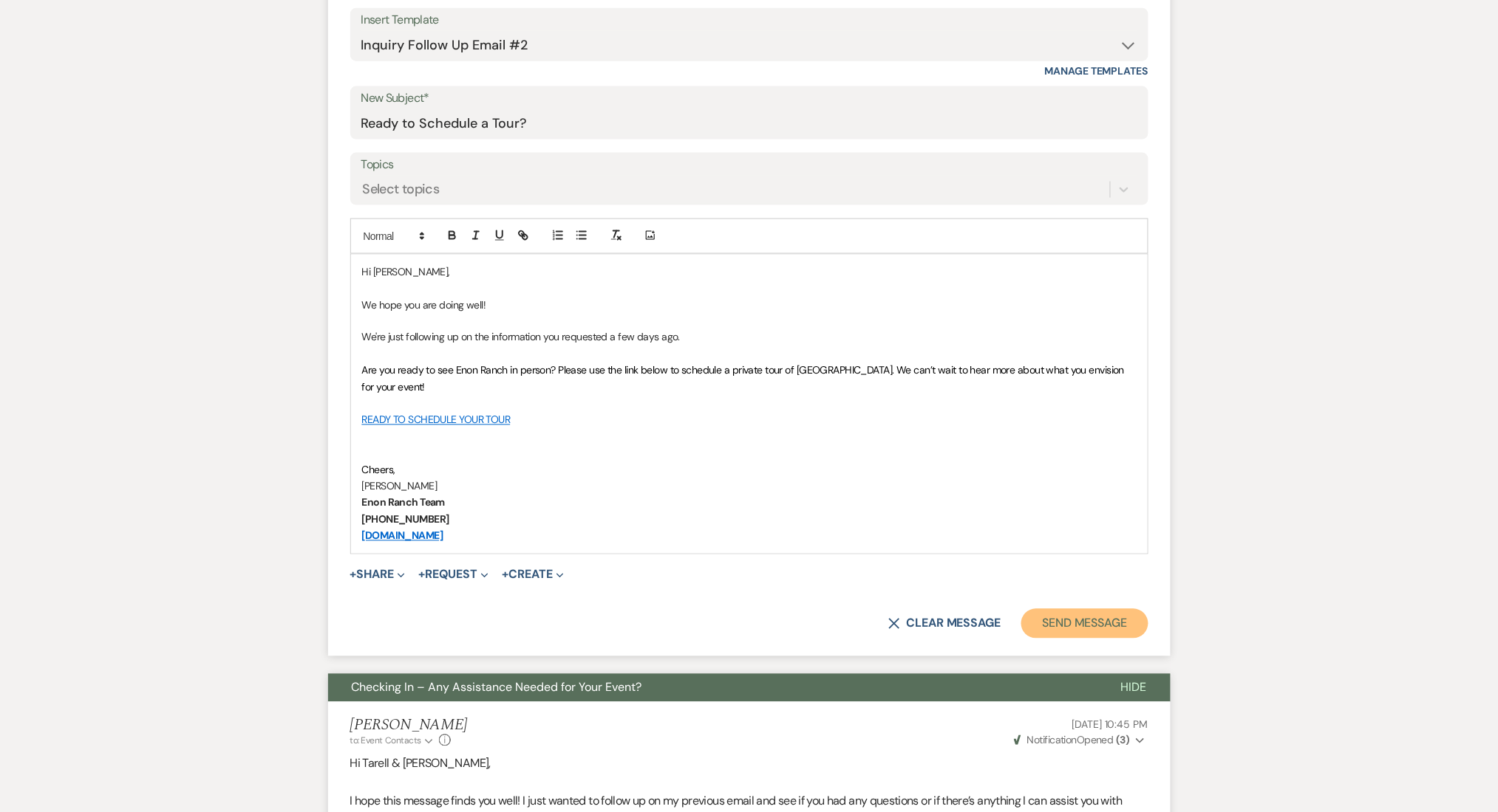
click at [1052, 628] on button "Send Message" at bounding box center [1084, 624] width 127 height 30
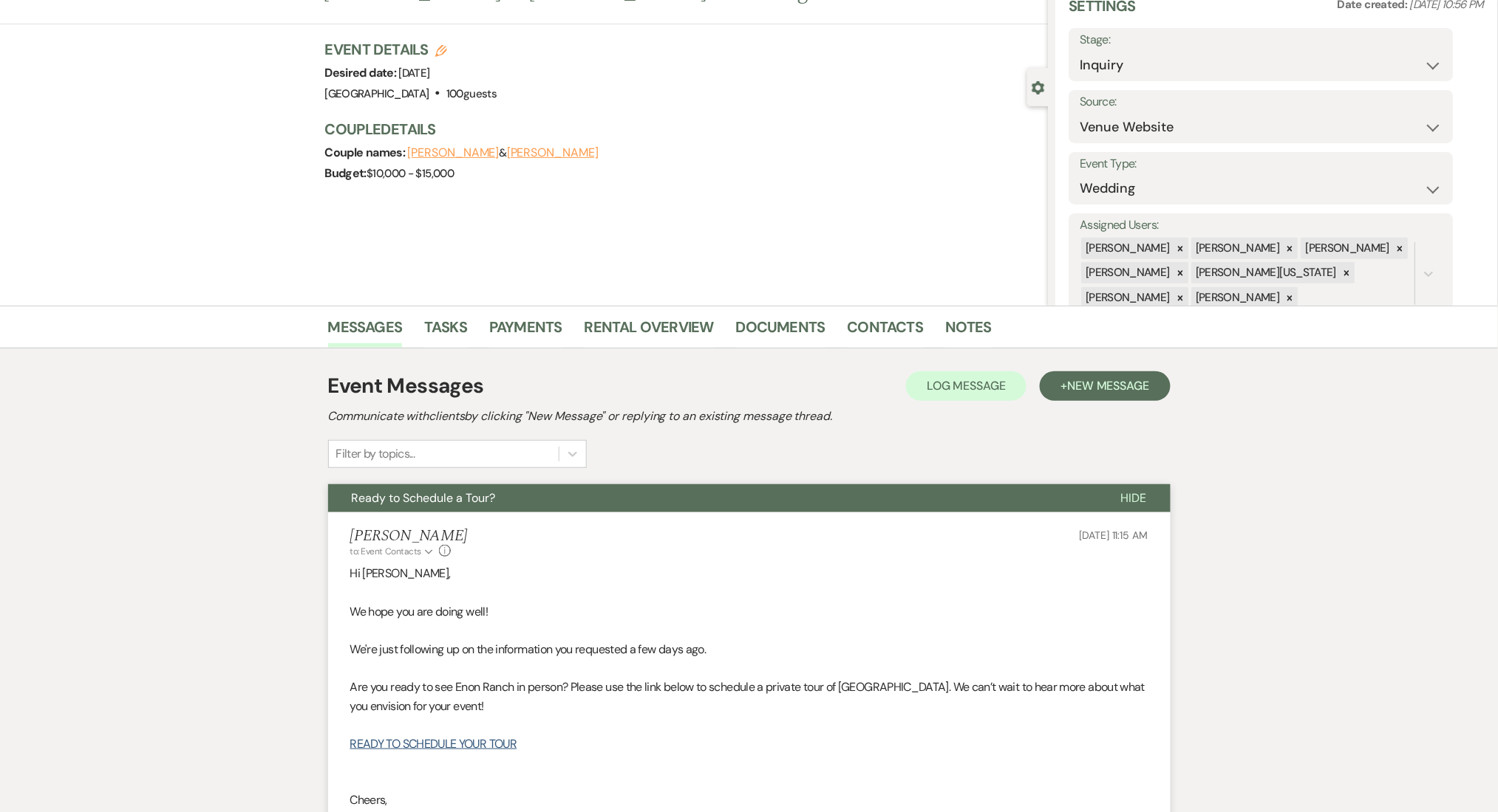
scroll to position [0, 0]
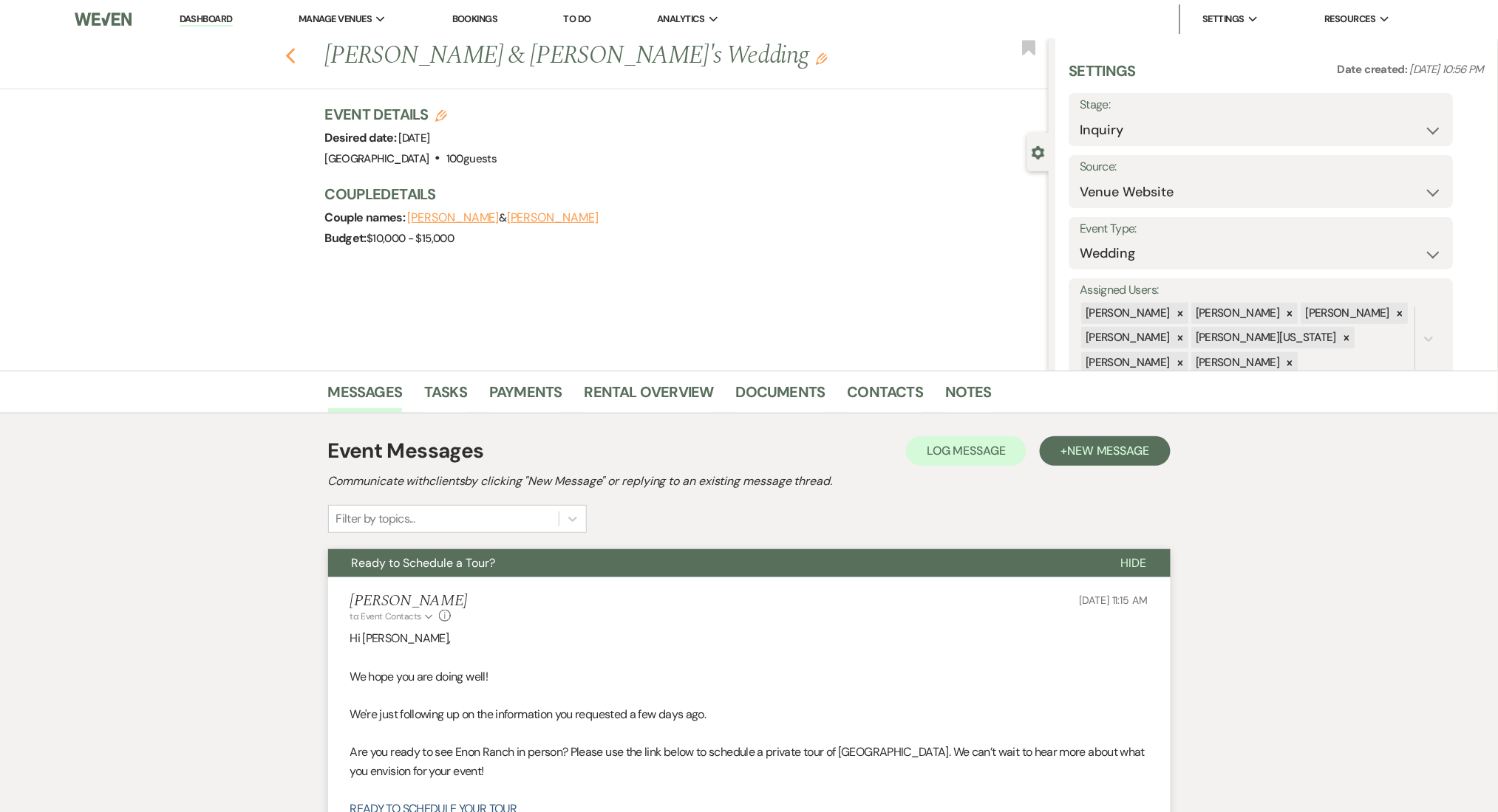
click at [295, 60] on use "button" at bounding box center [290, 56] width 10 height 16
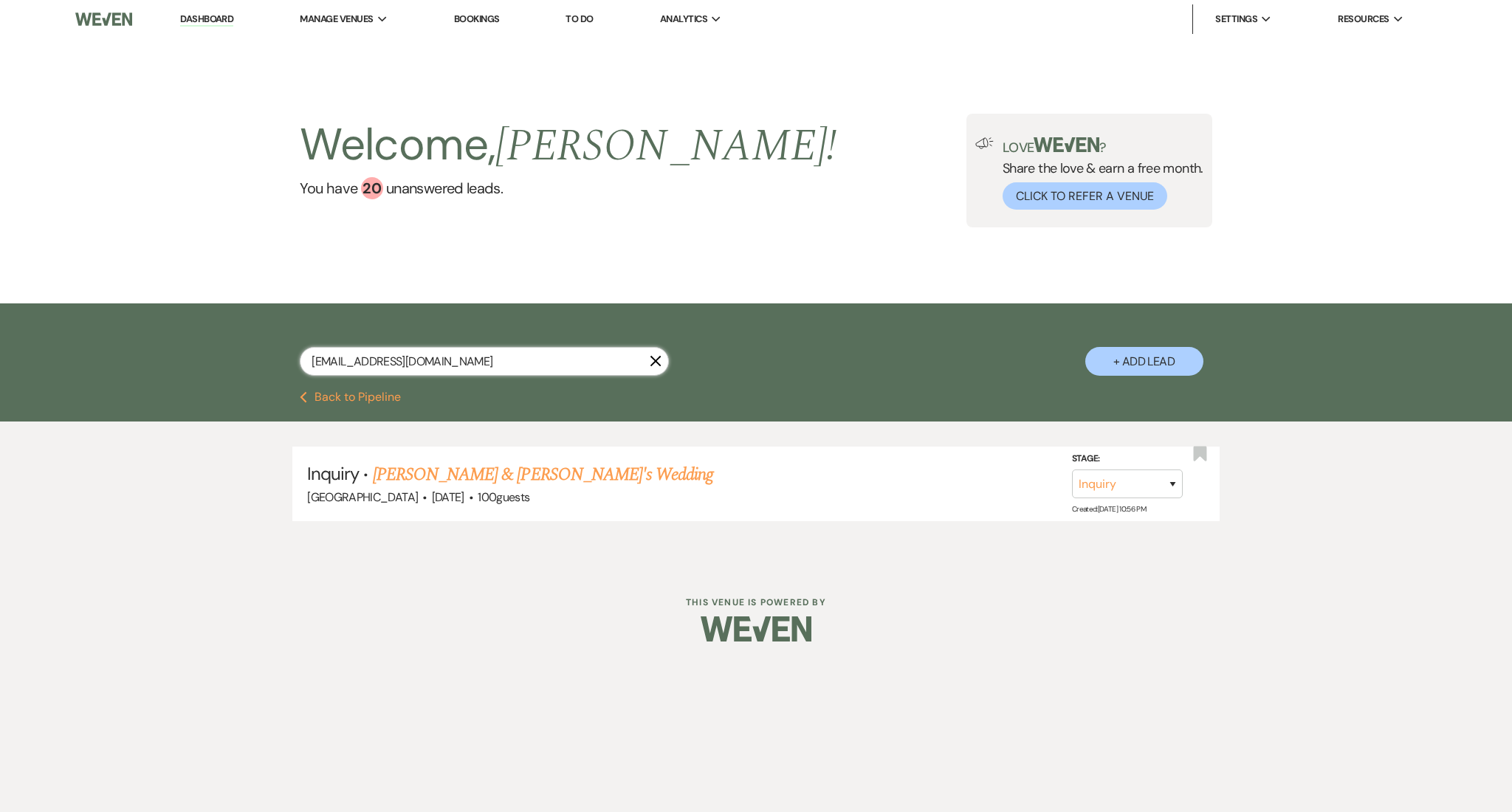
drag, startPoint x: 475, startPoint y: 351, endPoint x: 155, endPoint y: 298, distance: 324.4
click at [155, 298] on main "Welcome, [PERSON_NAME] ! You have 20 unanswered lead s . Love ? Share the love …" at bounding box center [756, 292] width 1512 height 508
paste input "lyon.taku"
click at [469, 475] on link "Lyon Muswere's Wedding" at bounding box center [456, 475] width 165 height 27
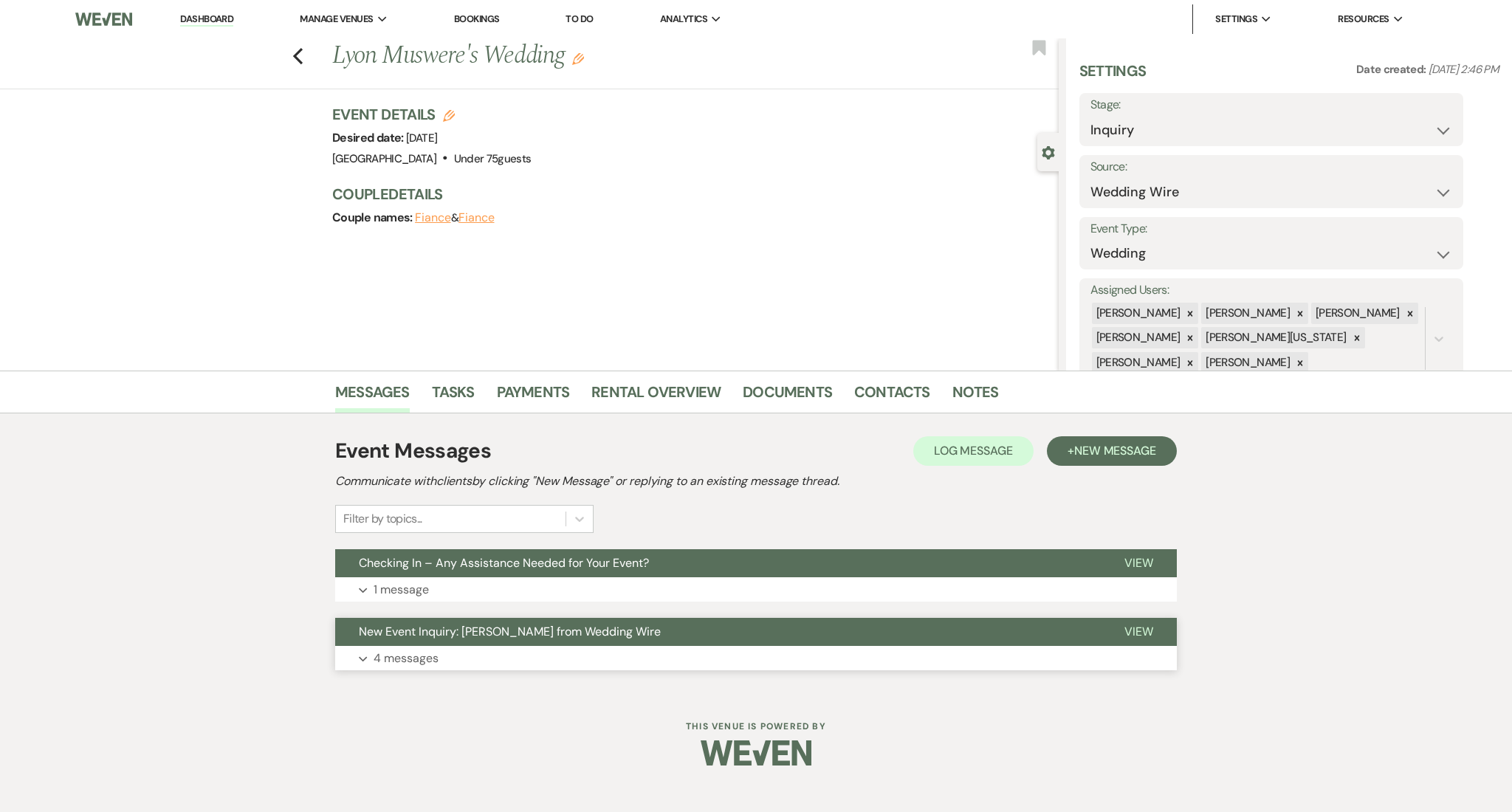
click at [545, 654] on button "Expand 4 messages" at bounding box center [755, 658] width 841 height 25
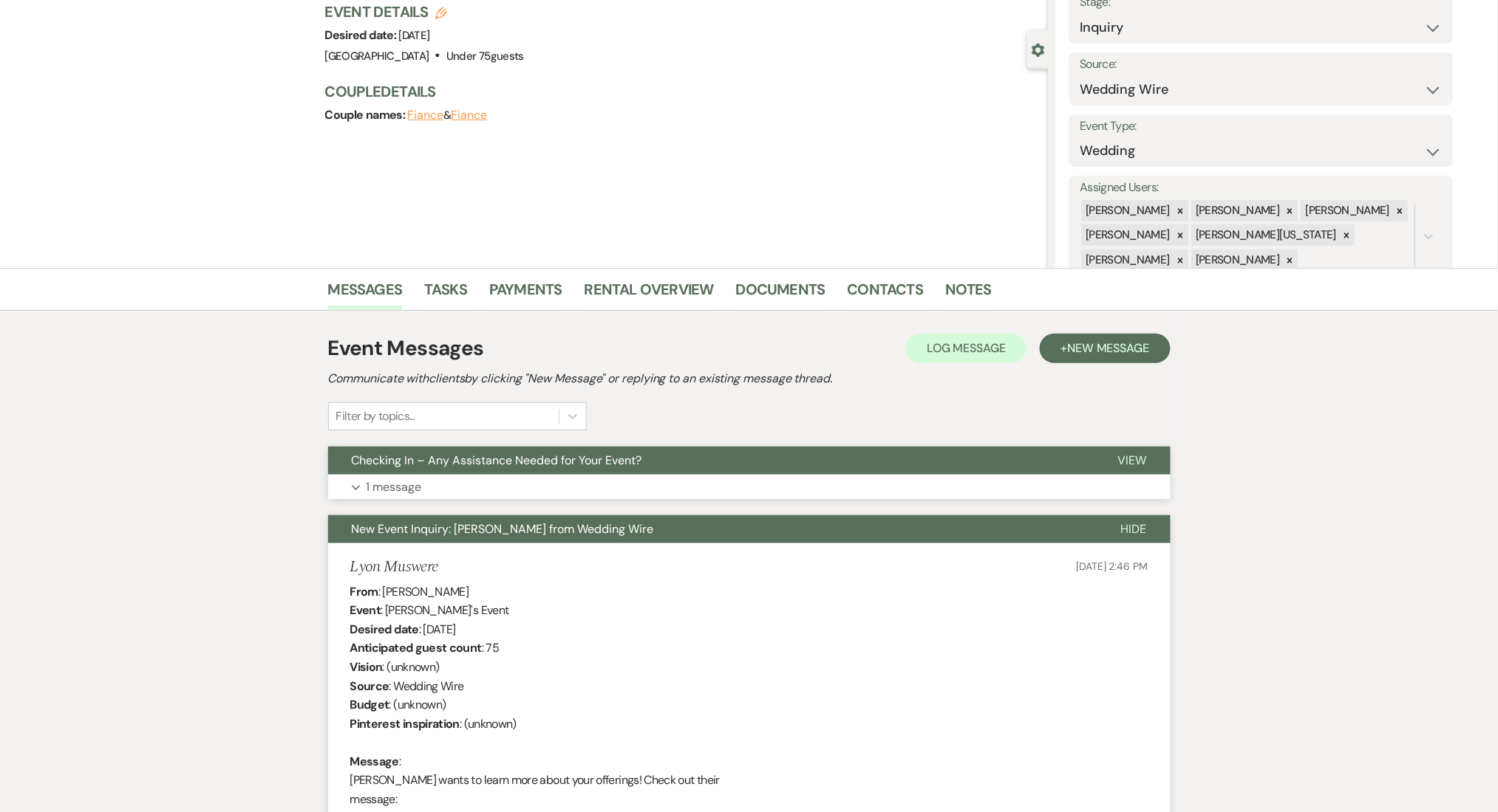
click at [488, 476] on button "Expand 1 message" at bounding box center [749, 488] width 842 height 25
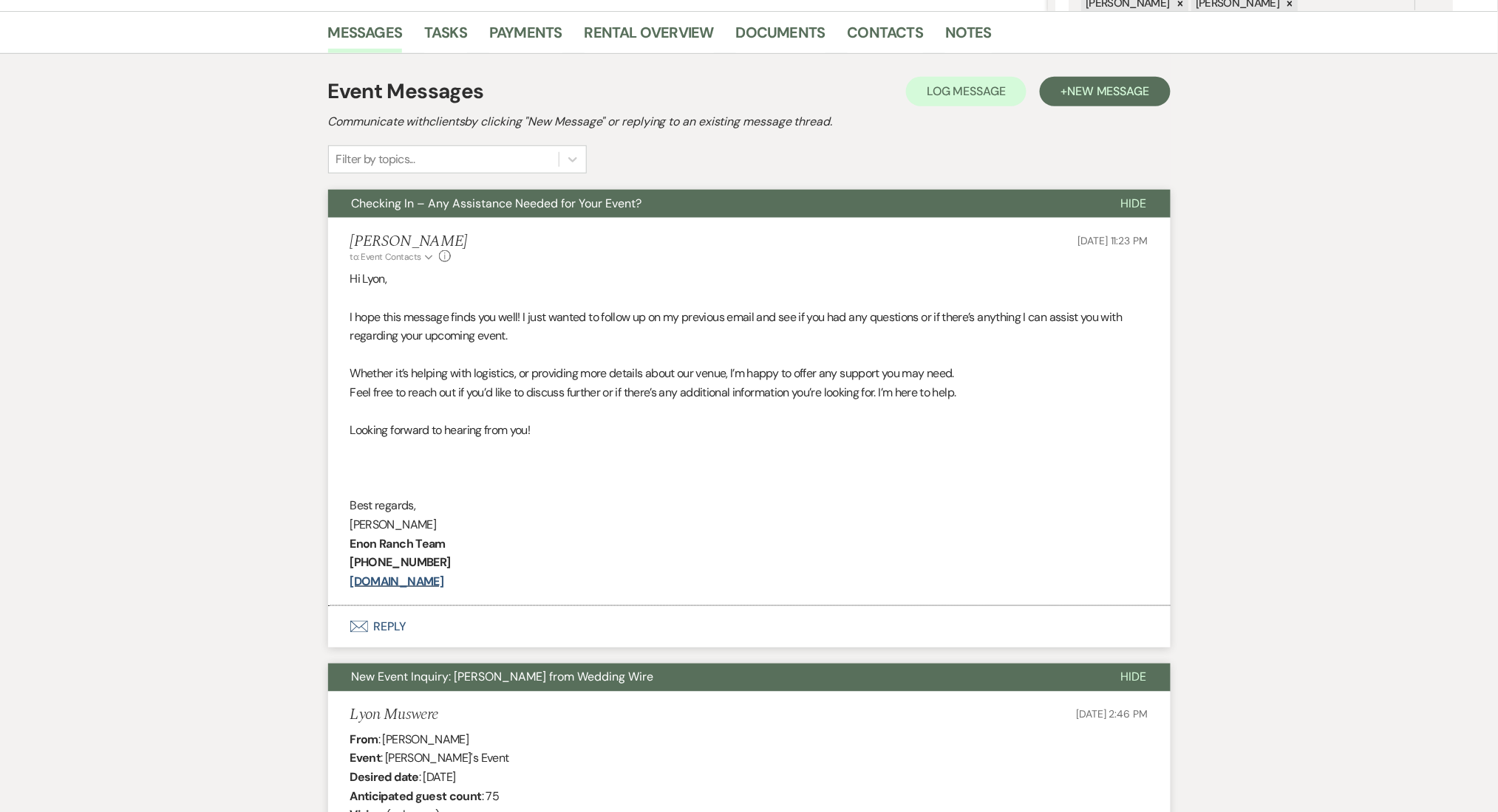
scroll to position [398, 0]
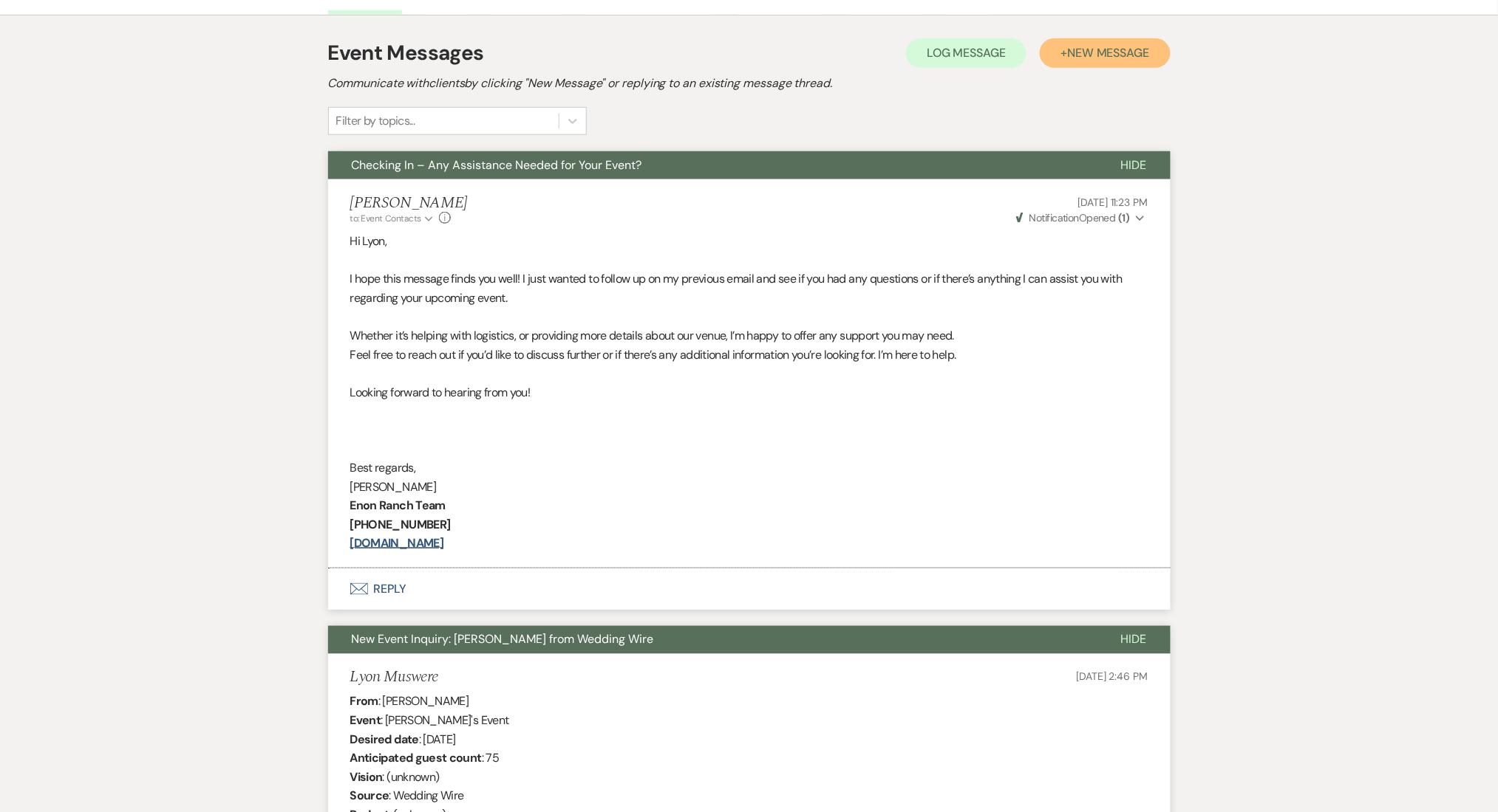
click at [1082, 57] on span "New Message" at bounding box center [1107, 53] width 82 height 15
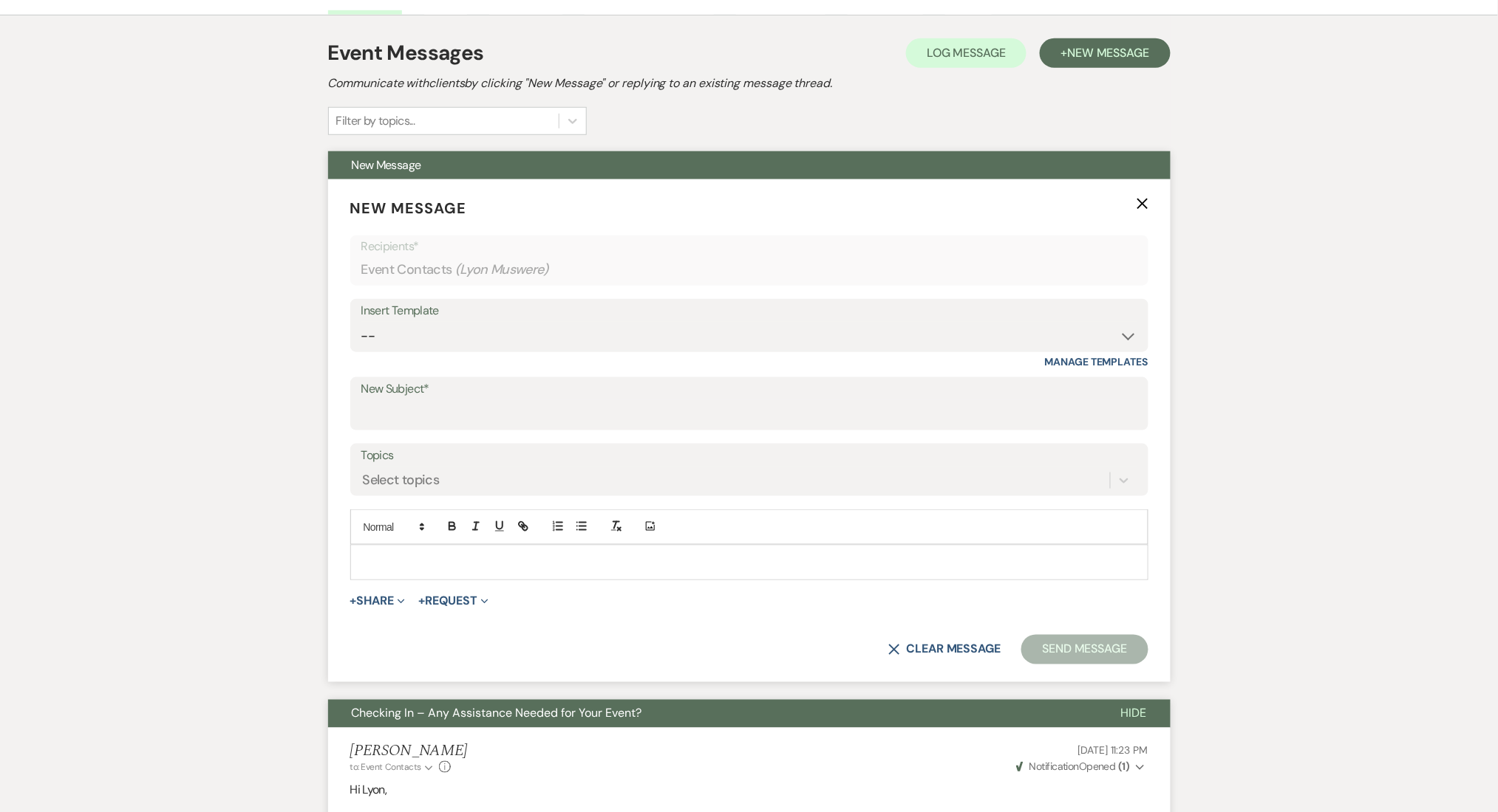
click at [662, 351] on div "Insert Template -- Inquiry Follow Up Email #2 Contract Sending Template Payment…" at bounding box center [749, 334] width 798 height 69
click at [646, 341] on select "-- Inquiry Follow Up Email #2 Contract Sending Template Payment Template Rental…" at bounding box center [749, 336] width 776 height 29
click at [361, 322] on select "-- Inquiry Follow Up Email #2 Contract Sending Template Payment Template Rental…" at bounding box center [749, 336] width 776 height 29
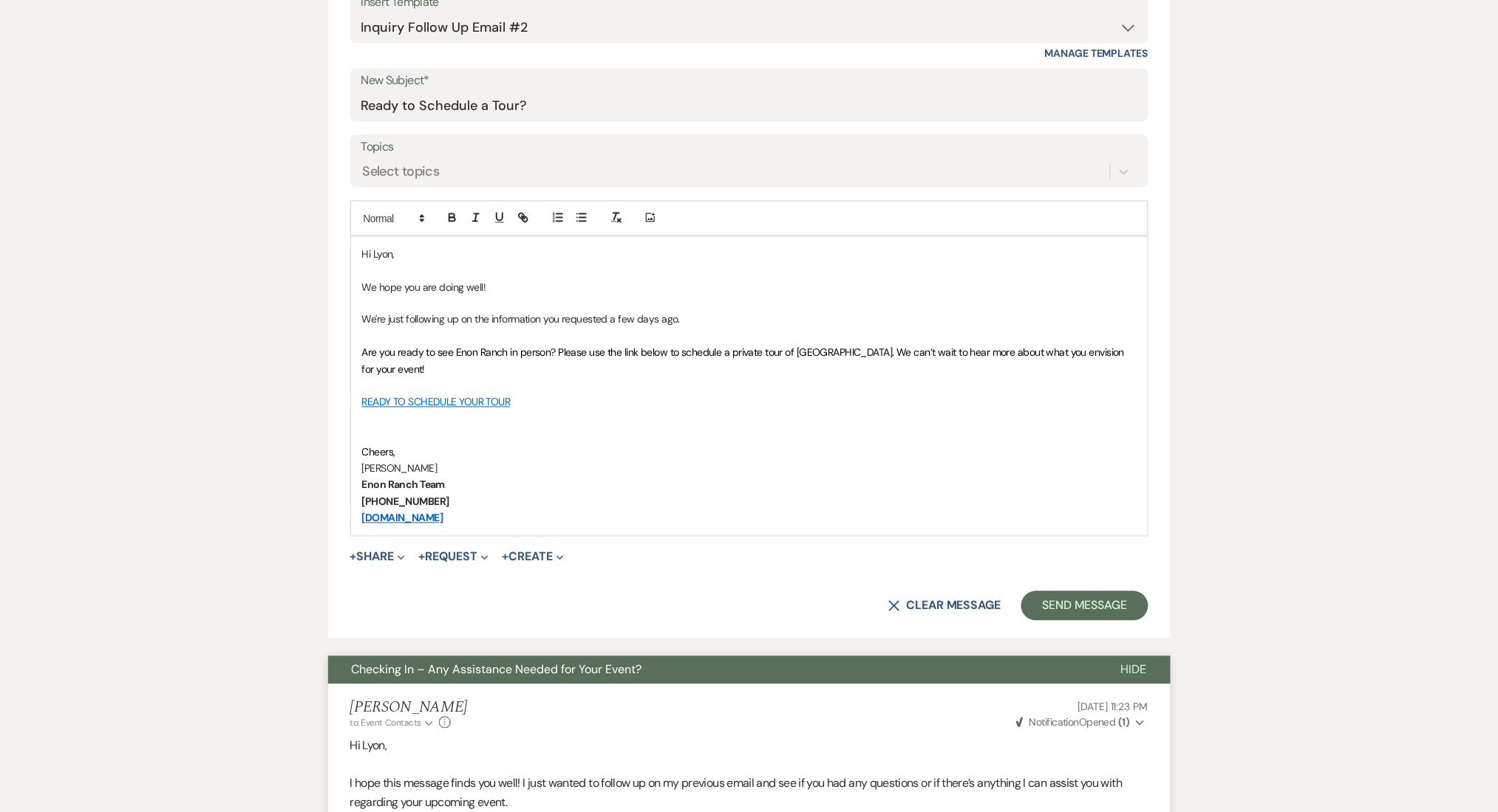
scroll to position [793, 0]
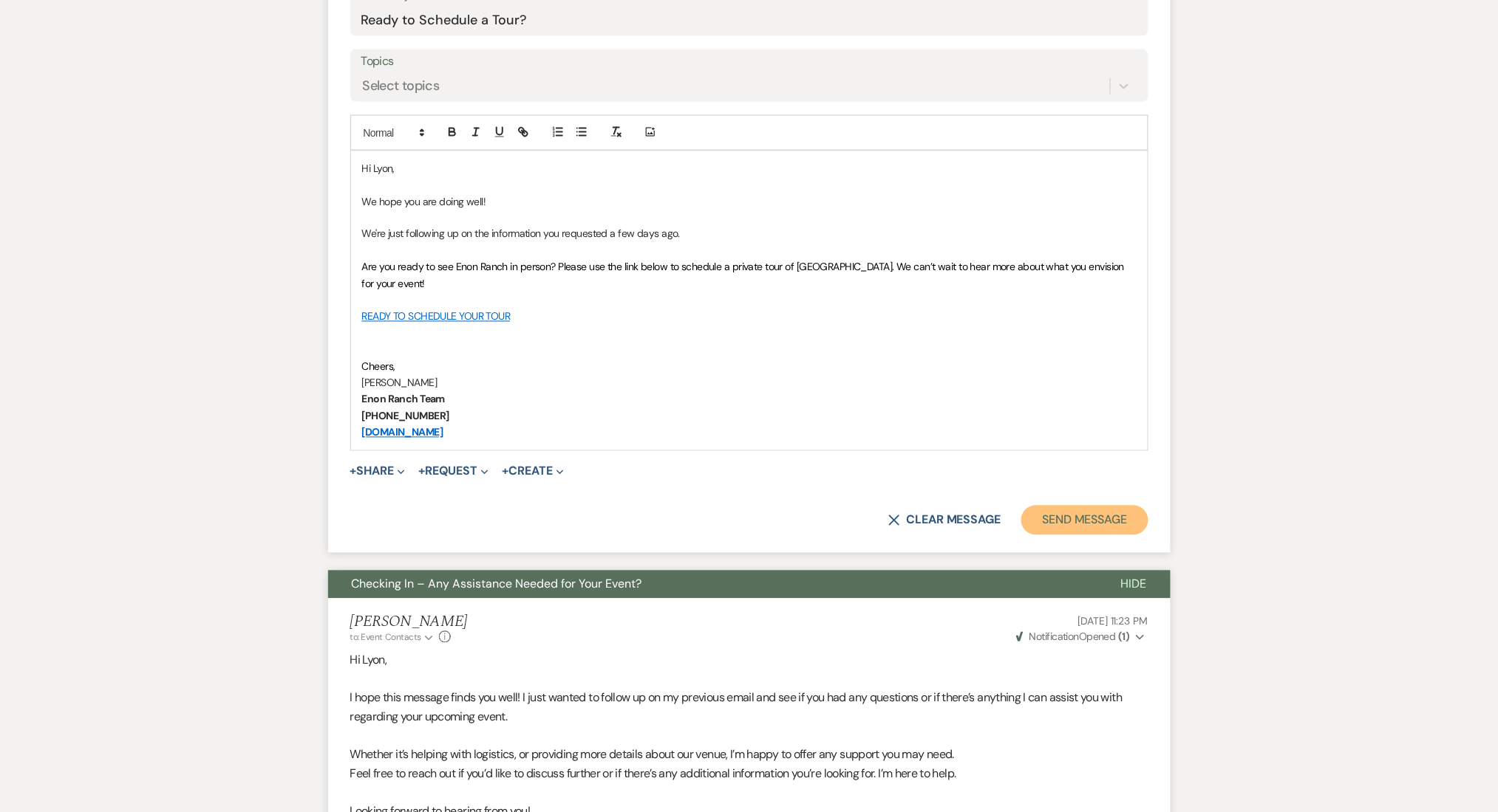
click at [1071, 518] on button "Send Message" at bounding box center [1084, 520] width 127 height 30
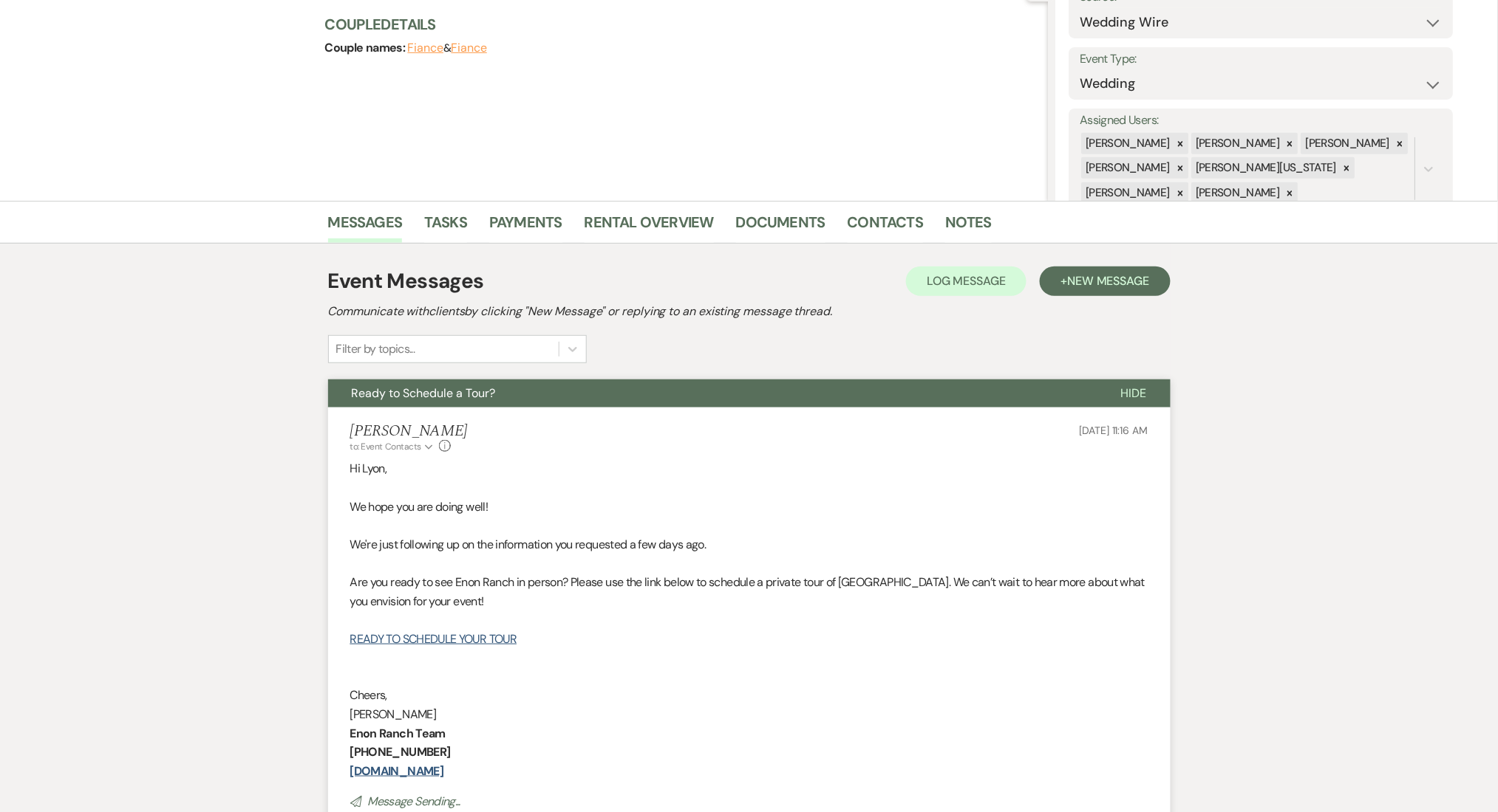
scroll to position [0, 0]
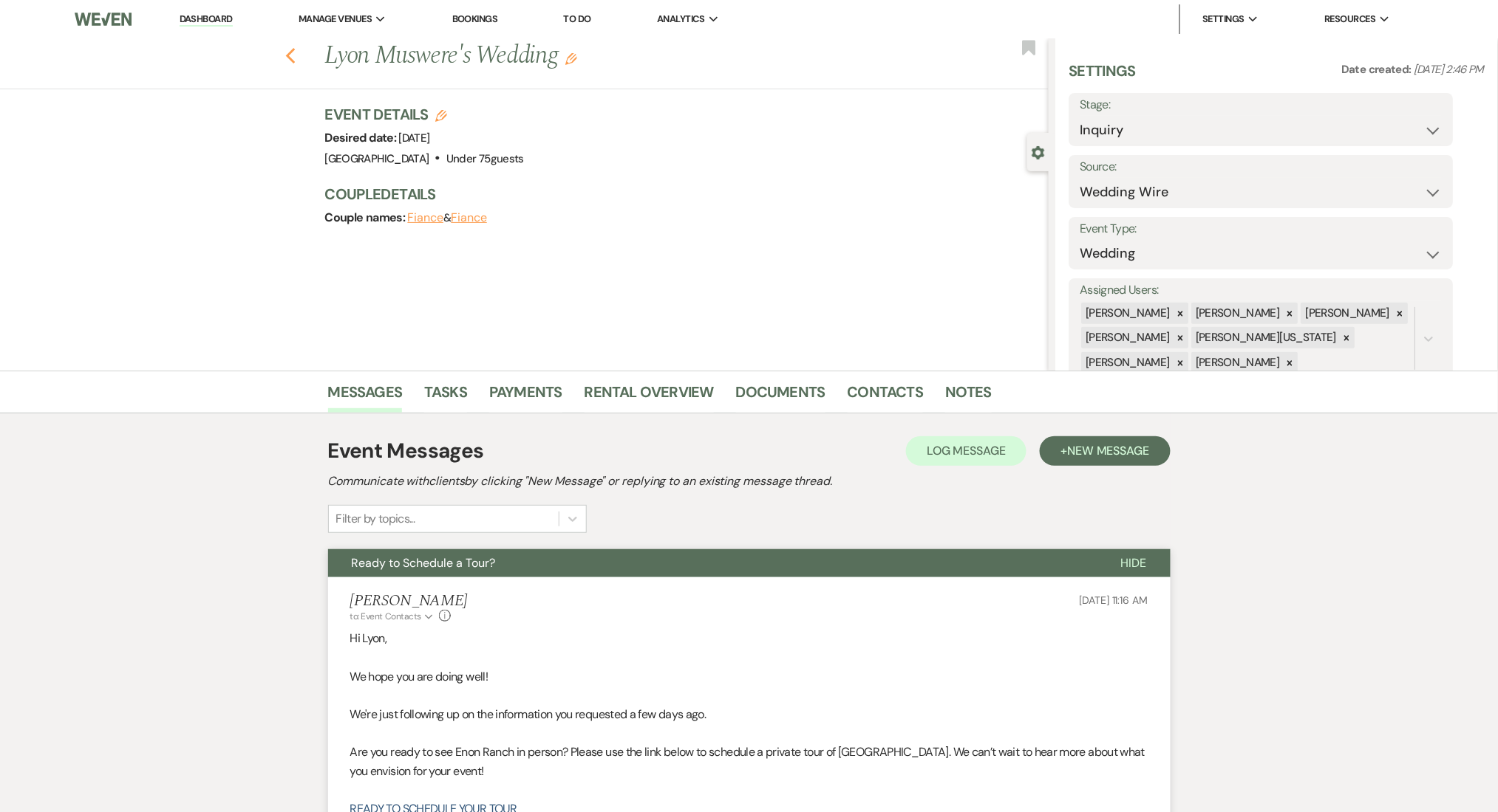
click at [297, 47] on icon "Previous" at bounding box center [291, 56] width 12 height 17
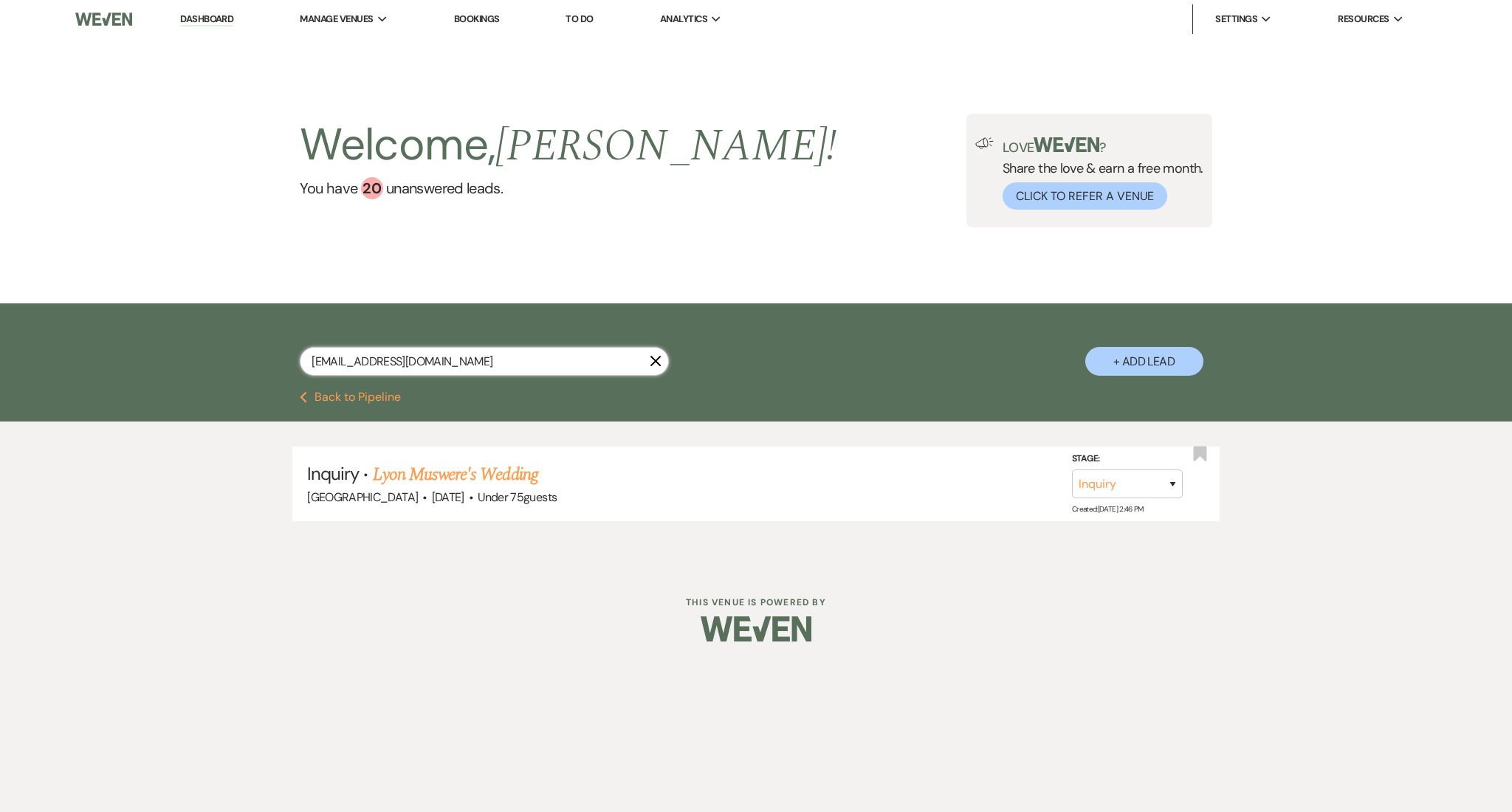
drag, startPoint x: 457, startPoint y: 353, endPoint x: 79, endPoint y: 345, distance: 378.1
click at [79, 345] on div "[EMAIL_ADDRESS][DOMAIN_NAME] X + Add Lead" at bounding box center [756, 347] width 1512 height 88
paste input "[PERSON_NAME].[PERSON_NAME]@ao"
click at [489, 473] on link "[PERSON_NAME] Wedding" at bounding box center [466, 475] width 187 height 27
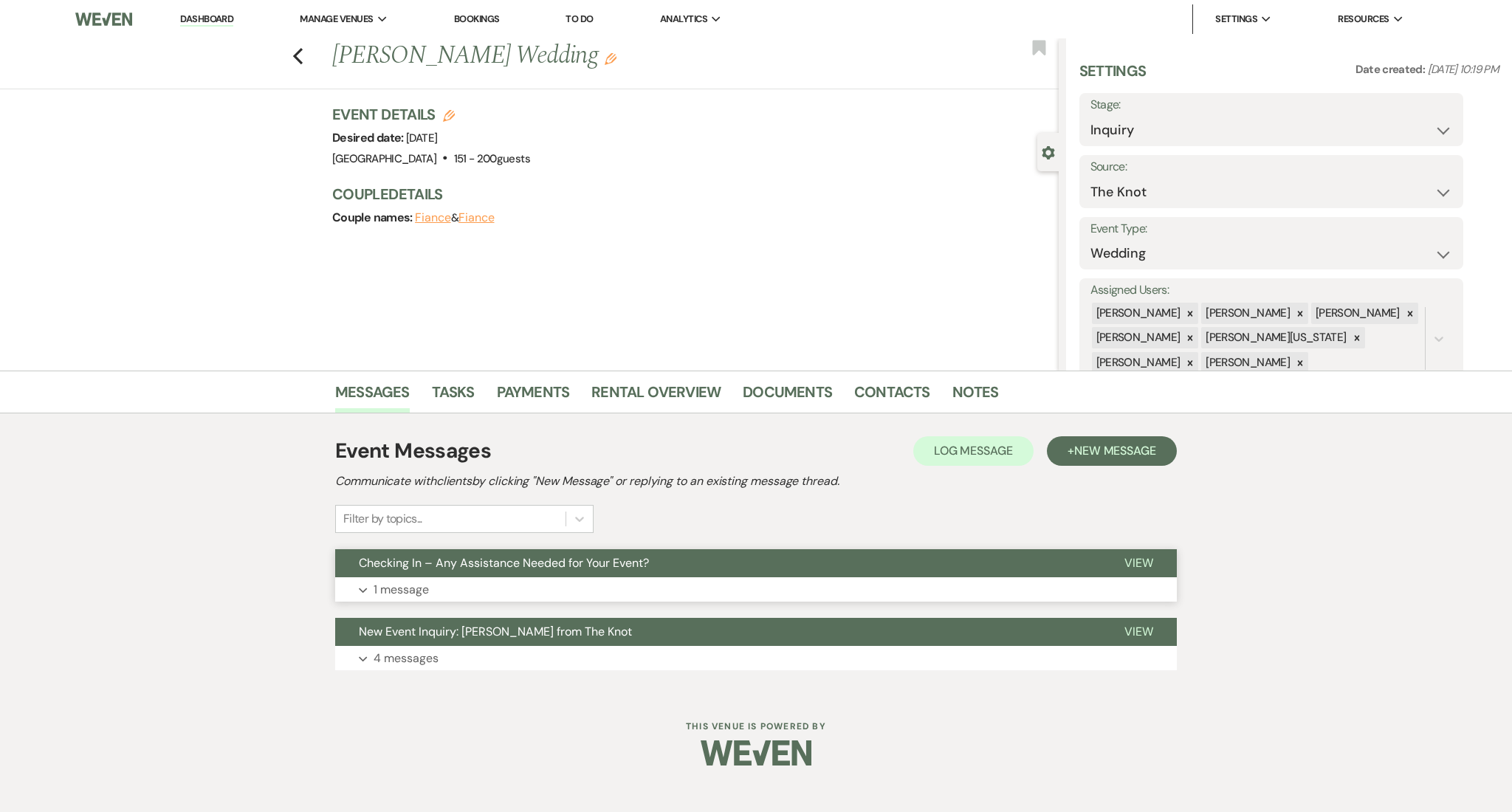
click at [674, 598] on button "Expand 1 message" at bounding box center [755, 590] width 841 height 25
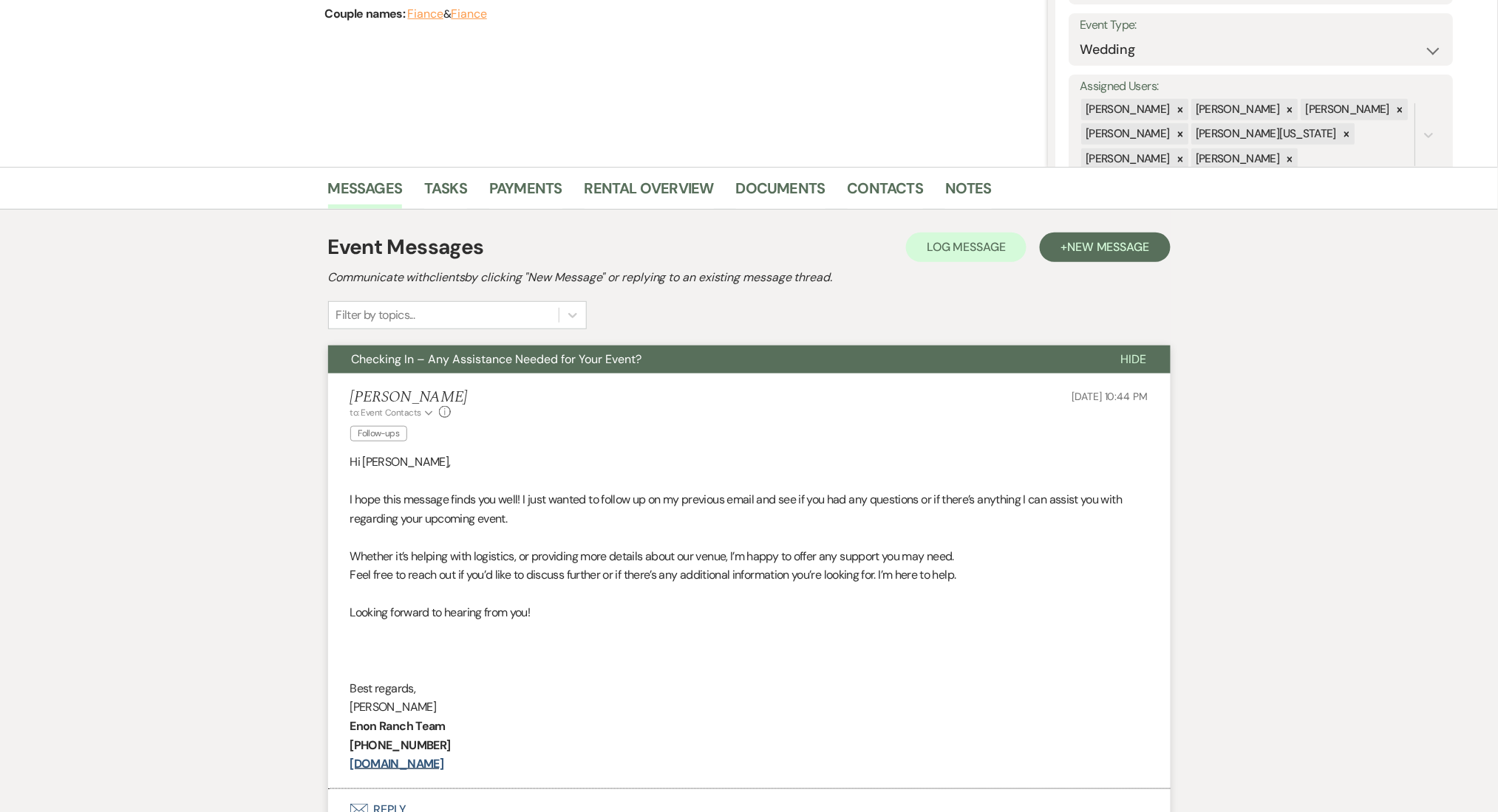
scroll to position [394, 0]
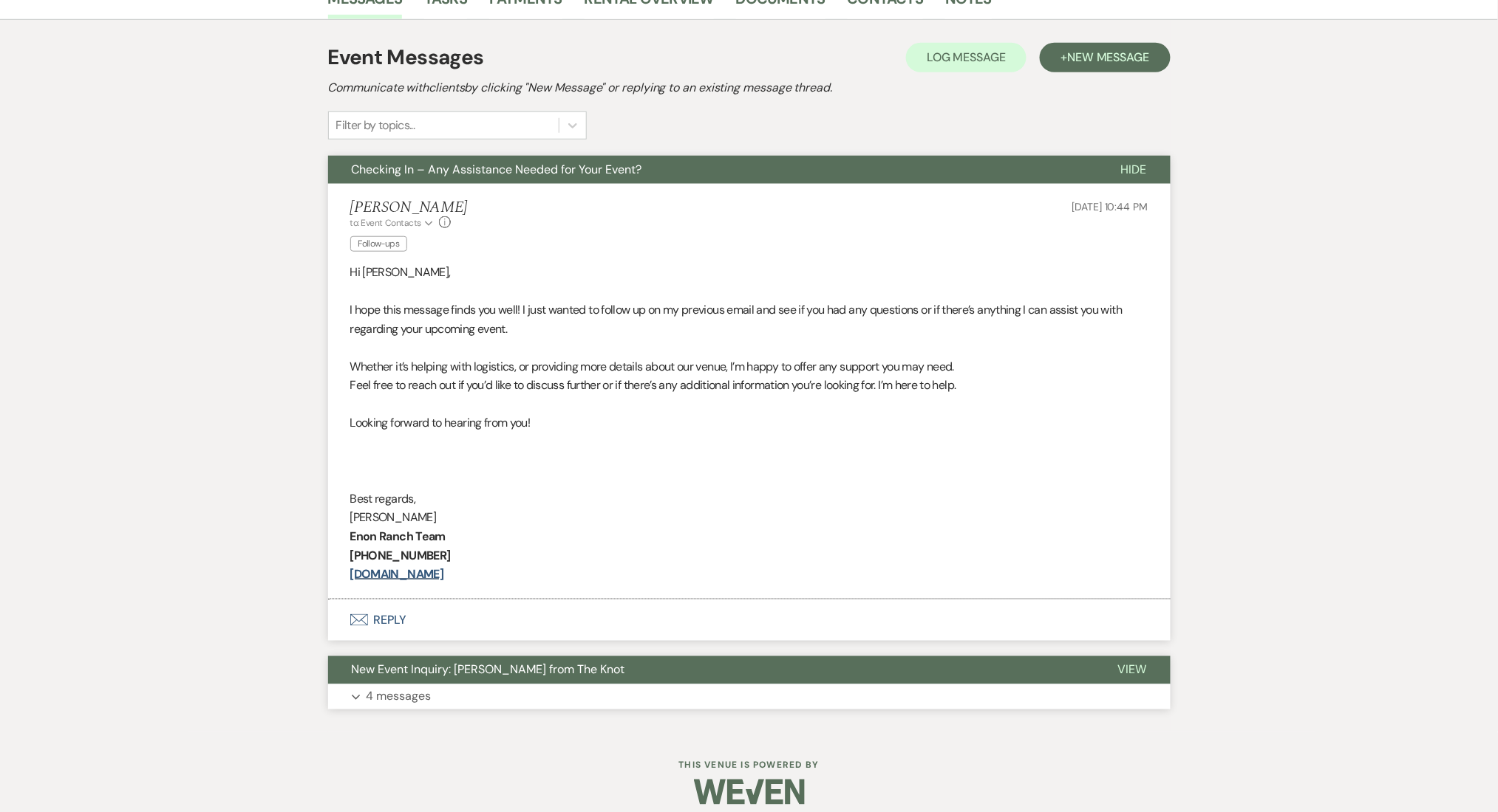
click at [694, 688] on button "Expand 4 messages" at bounding box center [749, 697] width 842 height 25
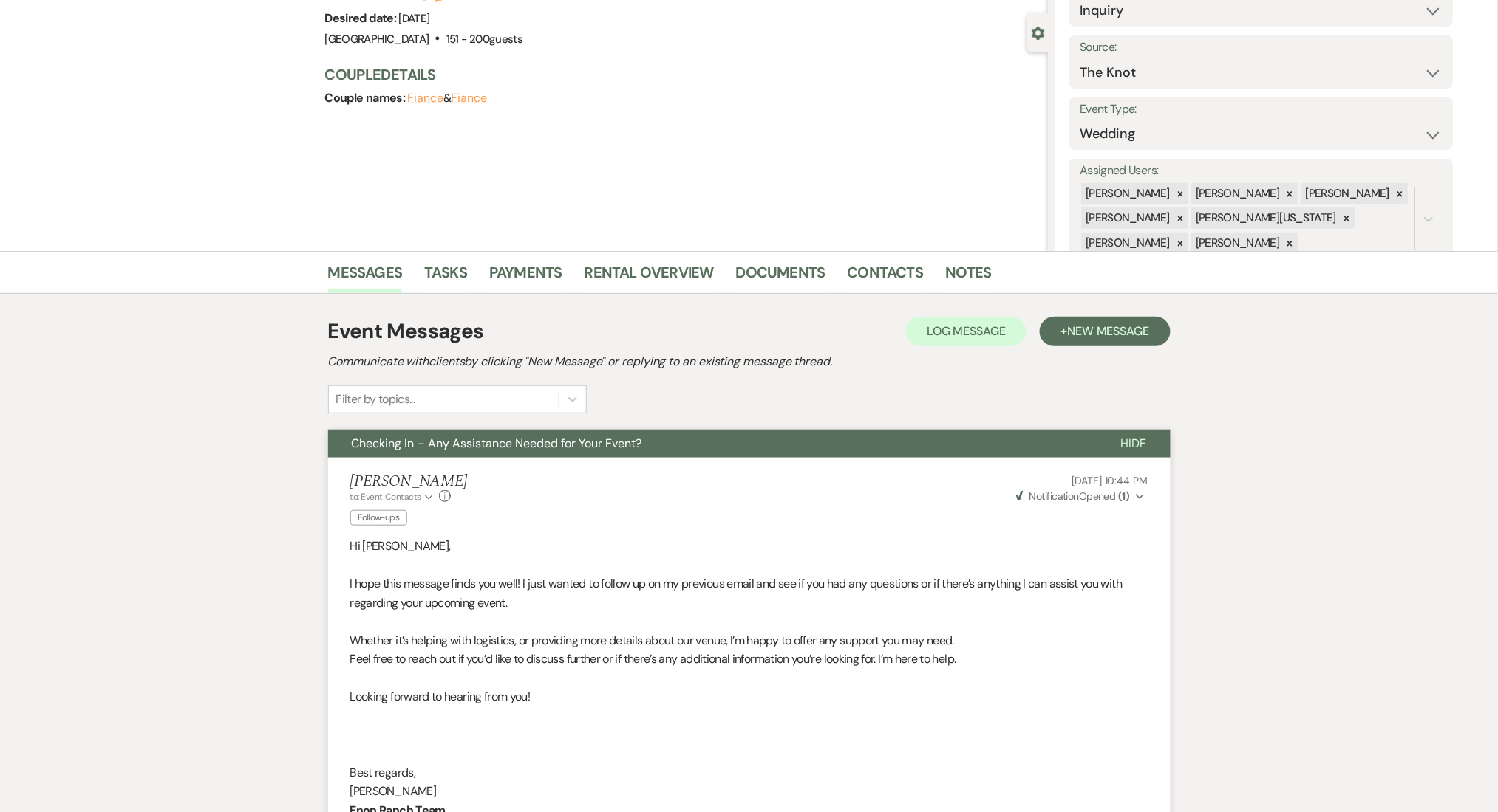
scroll to position [98, 0]
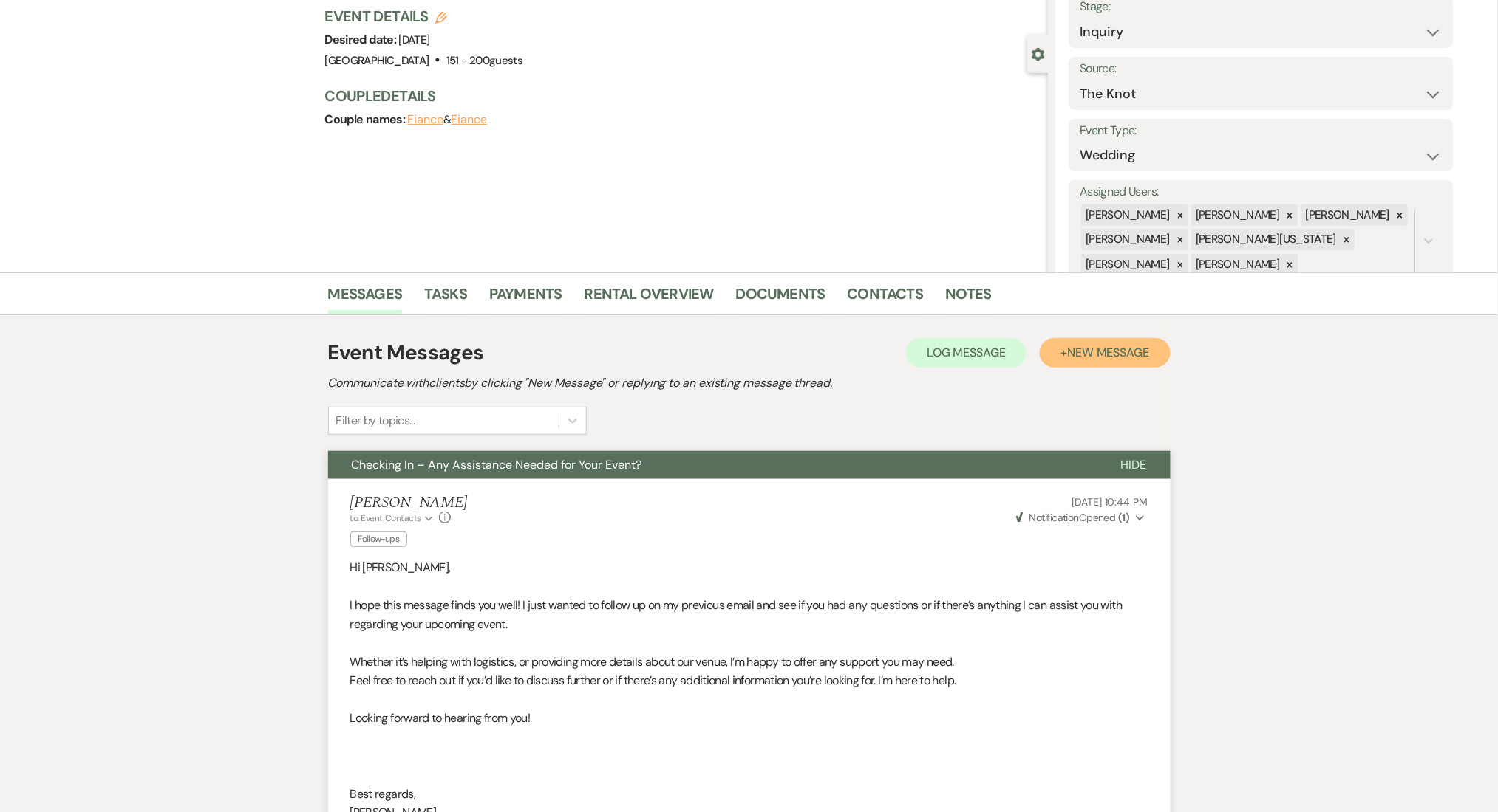
click at [1088, 357] on span "New Message" at bounding box center [1107, 352] width 82 height 15
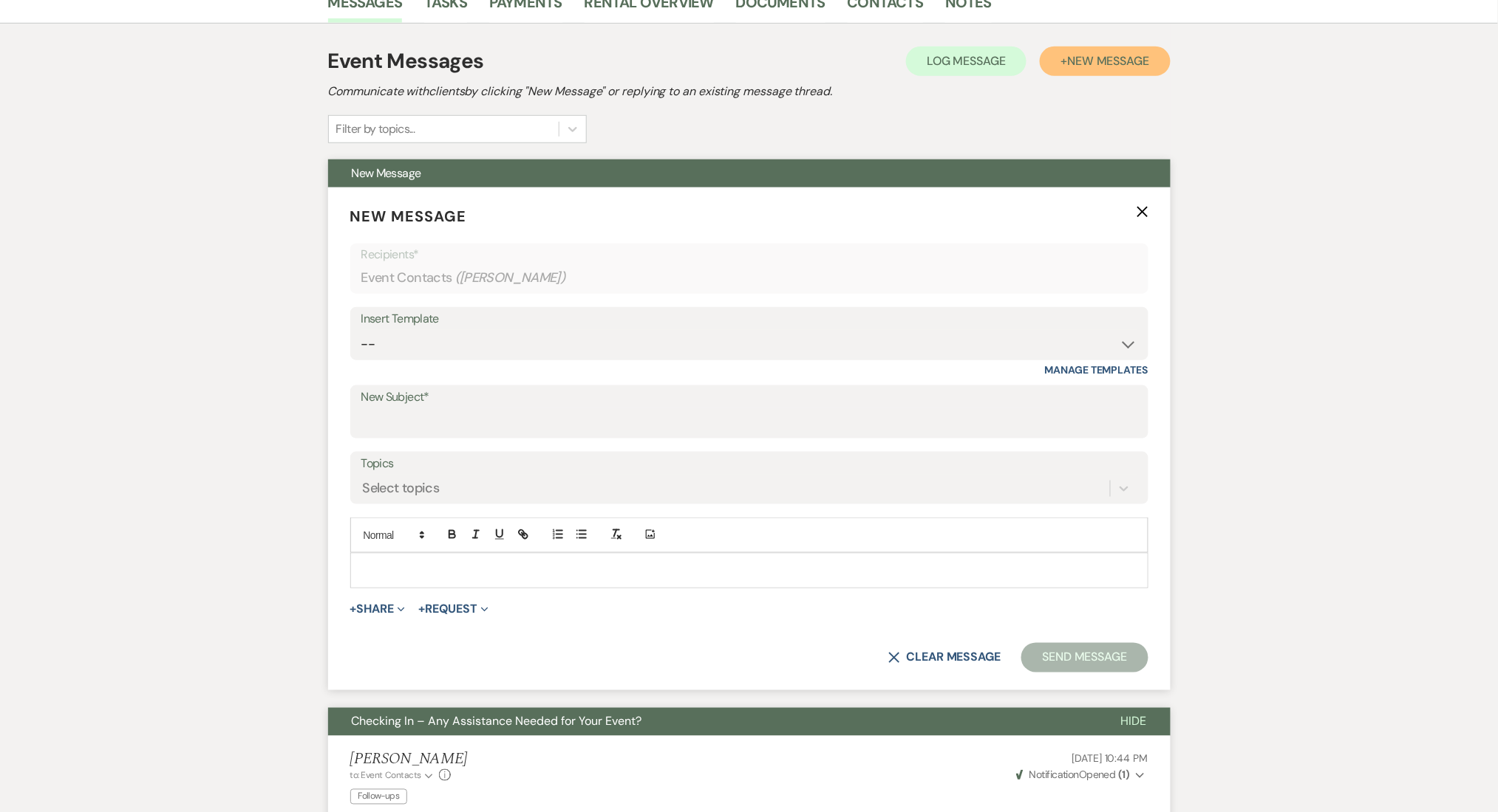
scroll to position [394, 0]
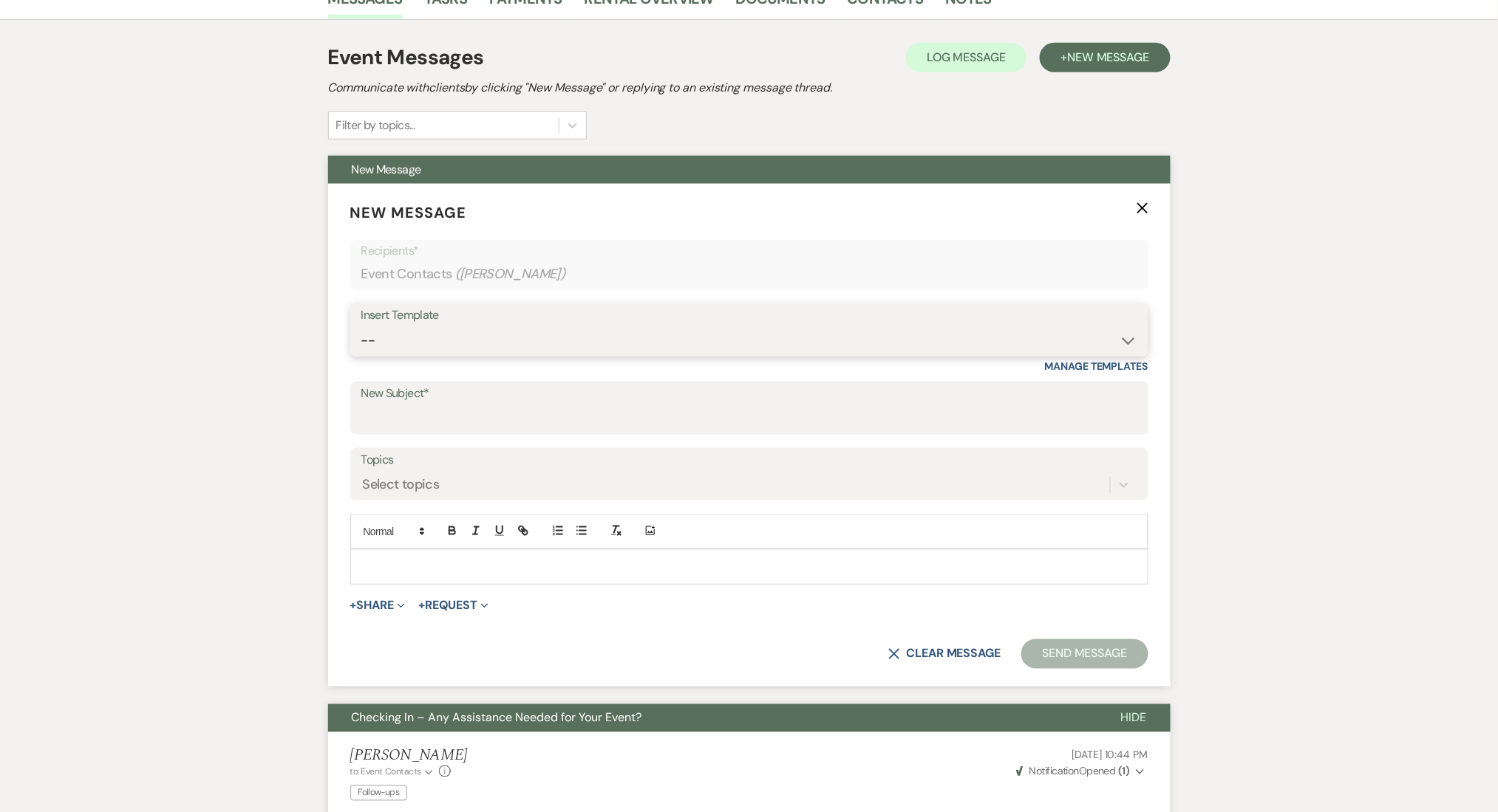
click at [471, 334] on select "-- Inquiry Follow Up Email #2 Contract Sending Template Payment Template Rental…" at bounding box center [749, 341] width 776 height 29
click at [361, 326] on select "-- Inquiry Follow Up Email #2 Contract Sending Template Payment Template Rental…" at bounding box center [749, 341] width 776 height 29
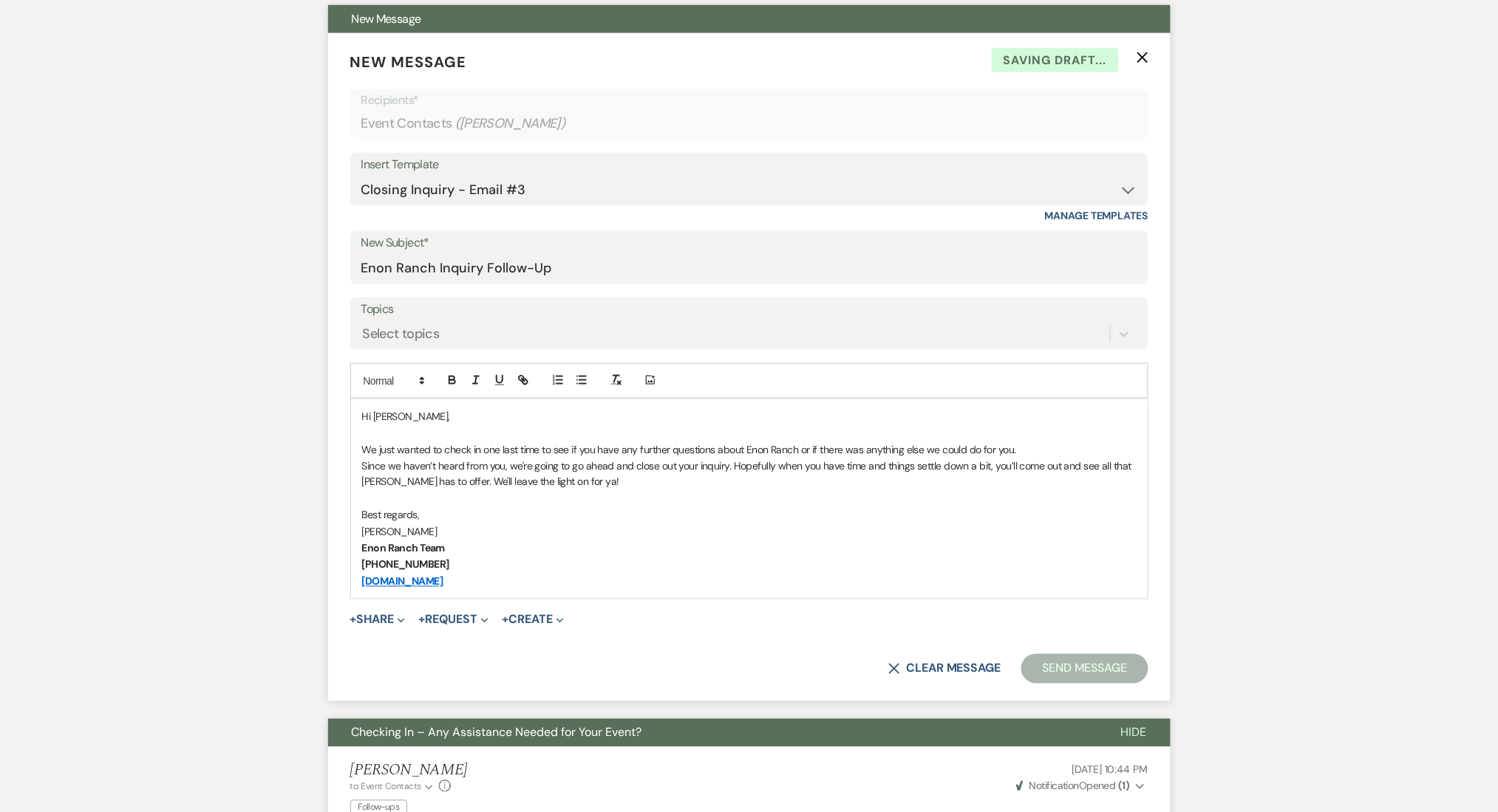
scroll to position [787, 0]
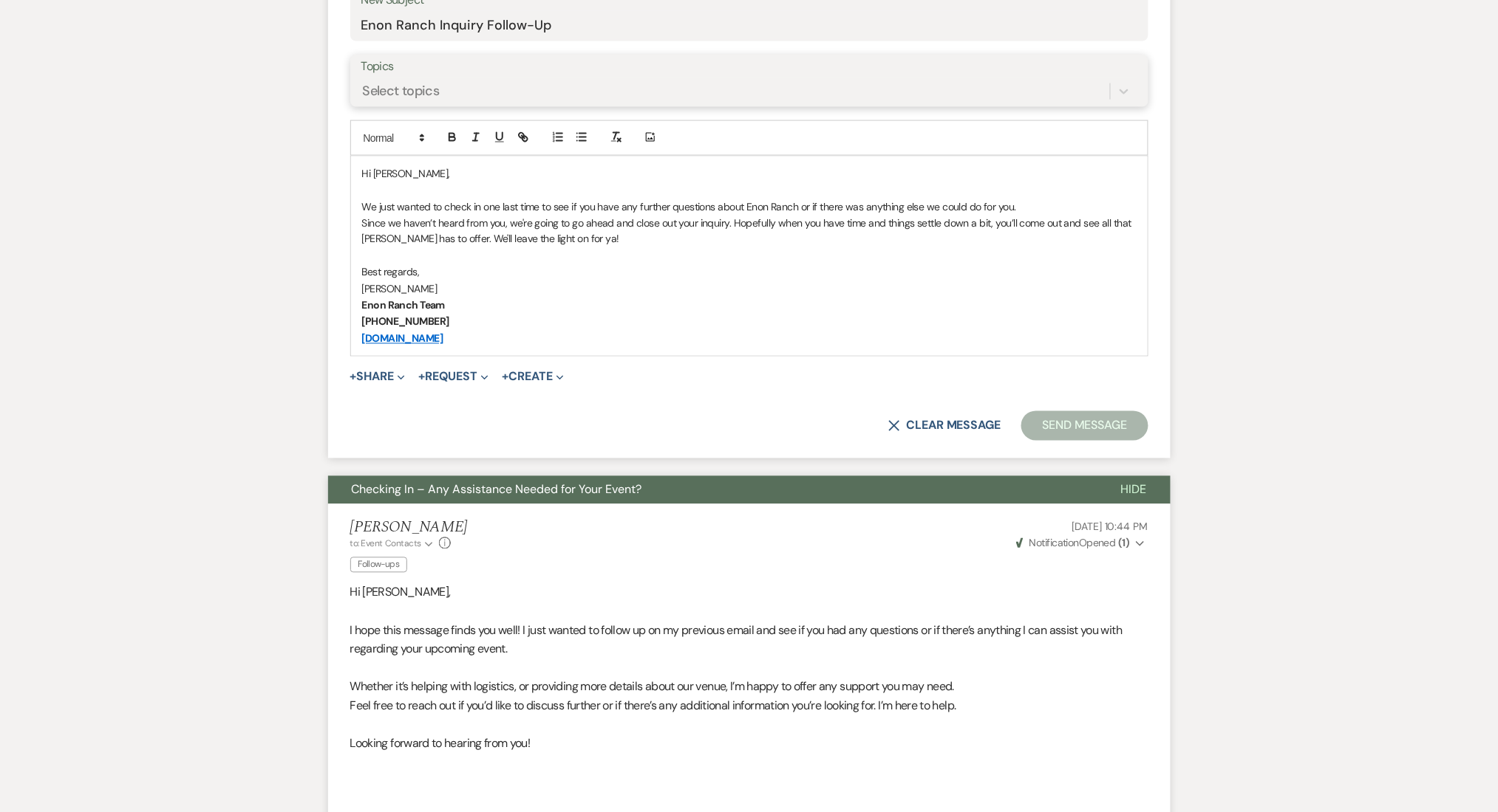
click at [447, 87] on div "Select topics" at bounding box center [735, 91] width 748 height 26
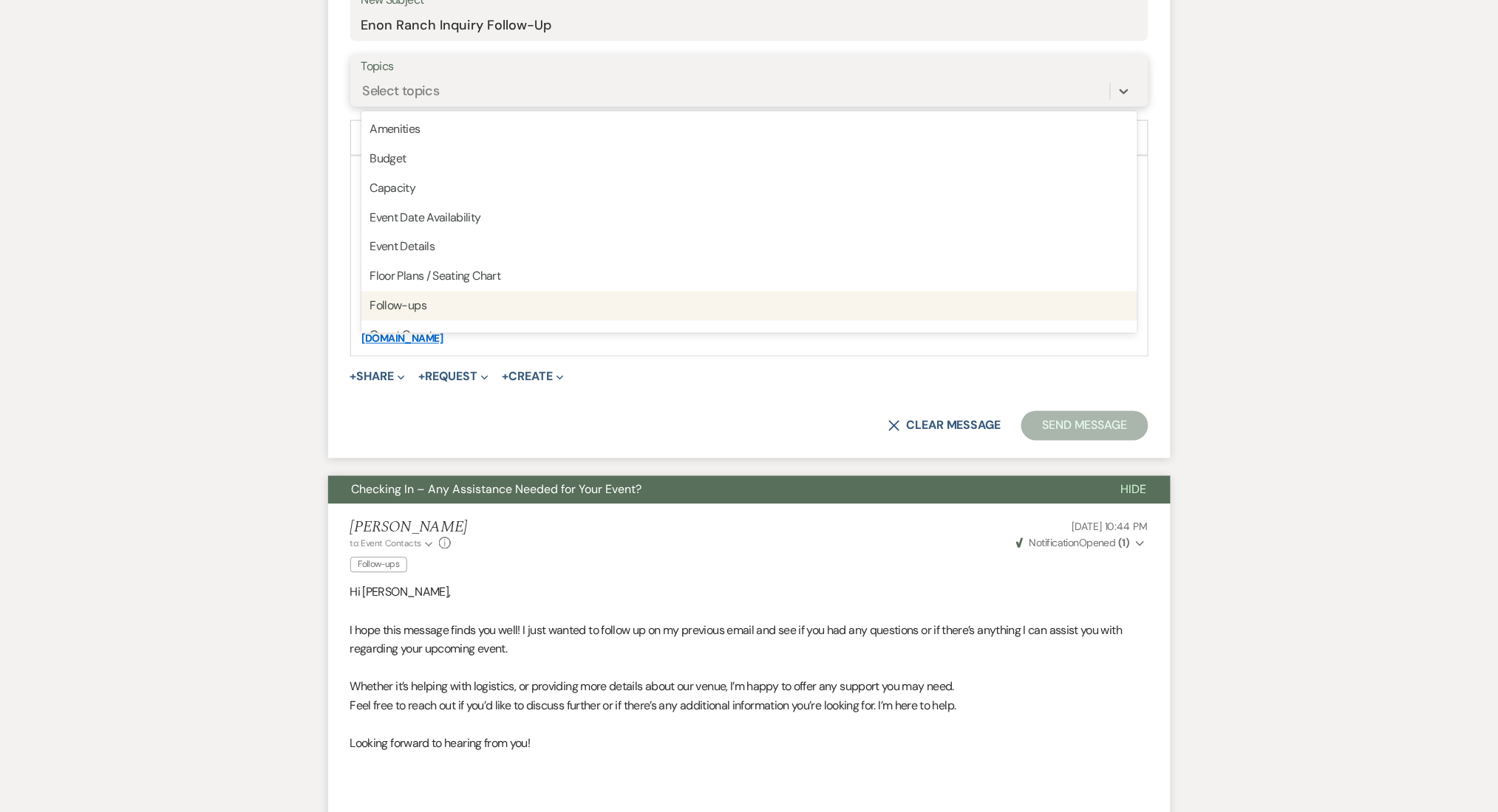
click at [418, 293] on div "Follow-ups" at bounding box center [749, 306] width 776 height 30
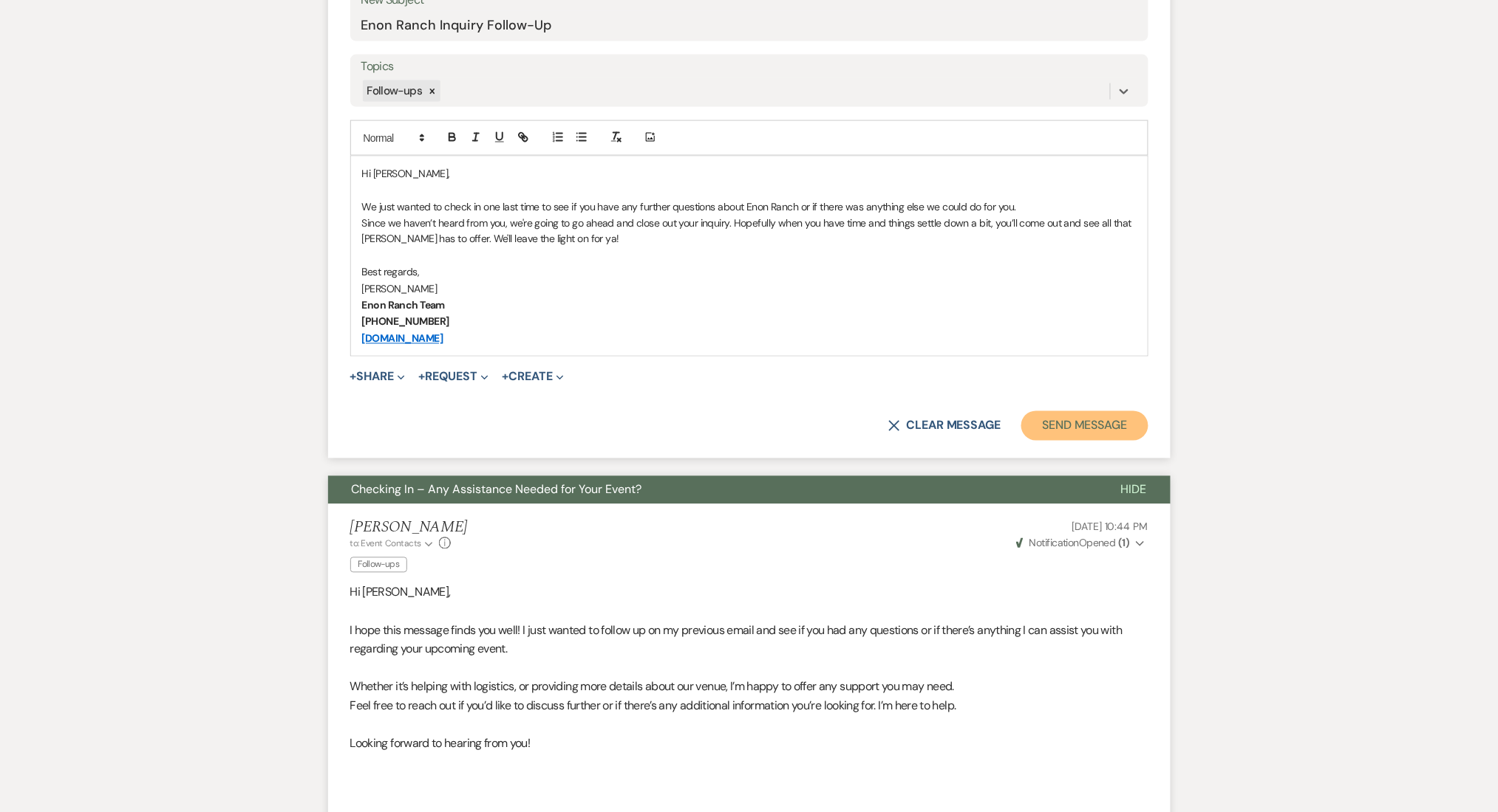
click at [1059, 424] on button "Send Message" at bounding box center [1084, 426] width 127 height 30
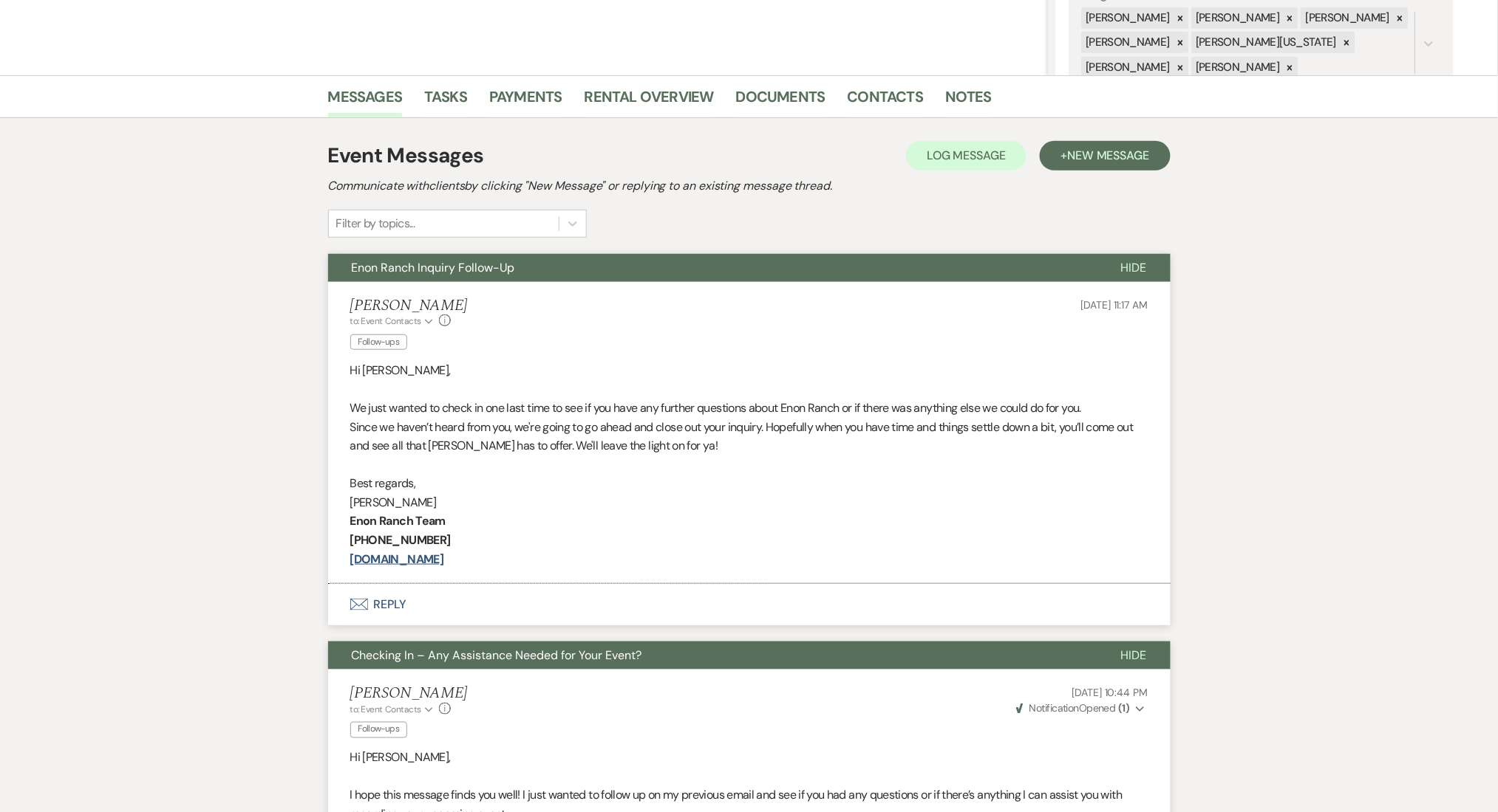
scroll to position [0, 0]
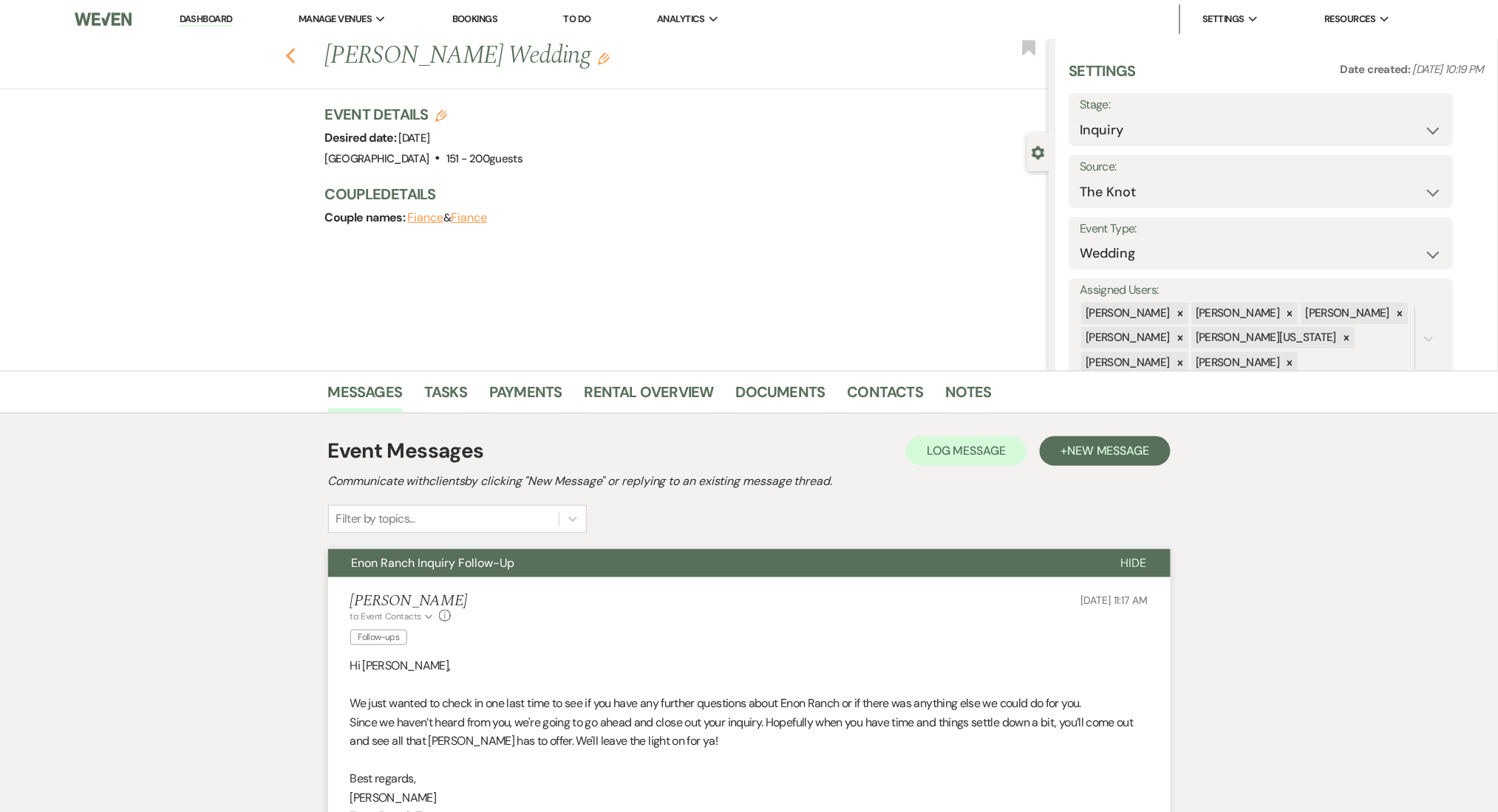
click at [297, 54] on icon "Previous" at bounding box center [291, 56] width 12 height 17
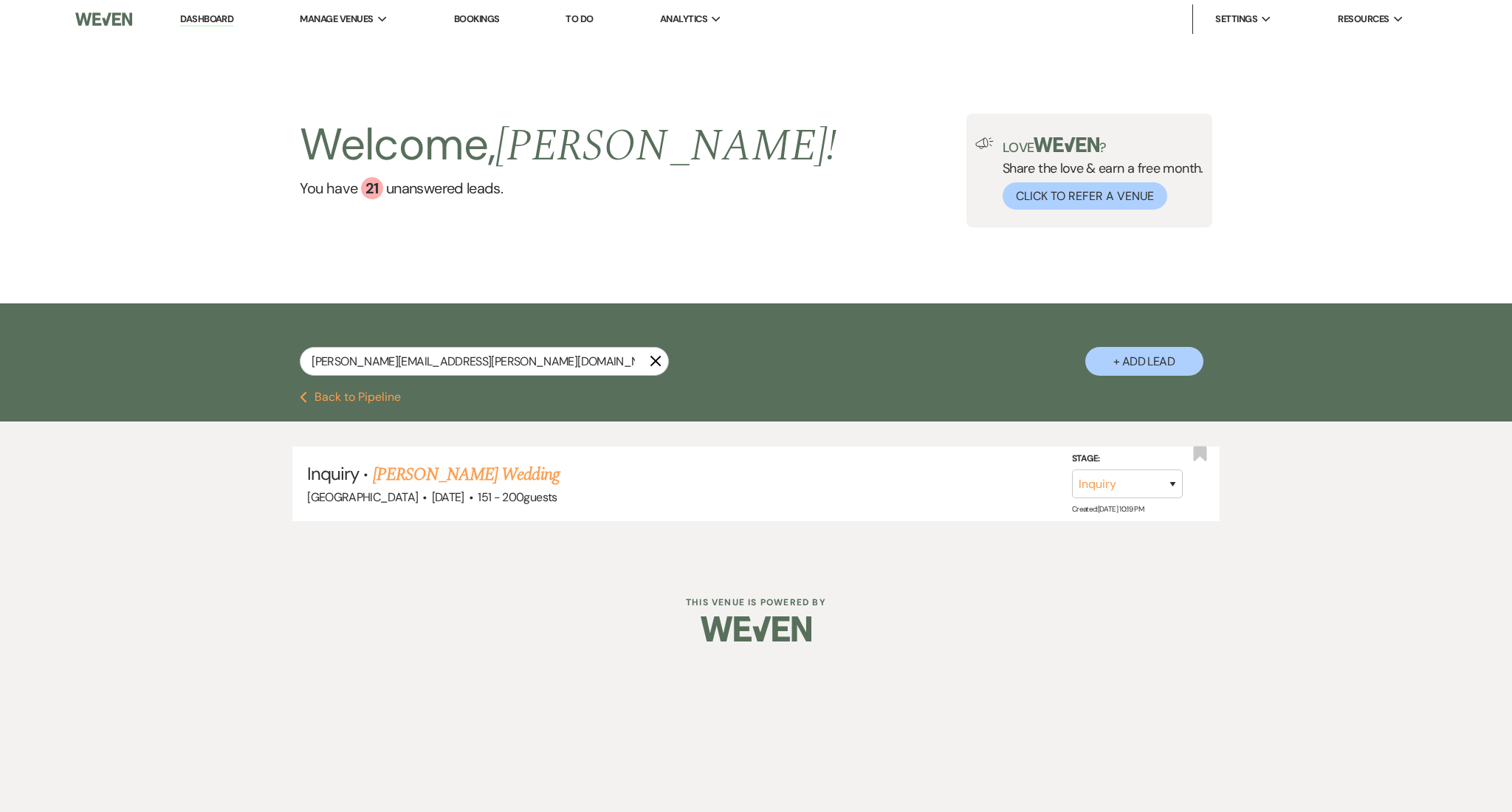
click at [478, 354] on div "[PERSON_NAME][EMAIL_ADDRESS][PERSON_NAME][DOMAIN_NAME] X + Add Lead" at bounding box center [756, 349] width 1063 height 77
drag, startPoint x: 473, startPoint y: 359, endPoint x: 86, endPoint y: 328, distance: 388.2
click at [86, 328] on div "[PERSON_NAME][EMAIL_ADDRESS][PERSON_NAME][DOMAIN_NAME] X + Add Lead" at bounding box center [756, 347] width 1512 height 88
paste input "[PERSON_NAME].franklin07@gmai"
click at [469, 466] on link "[PERSON_NAME] Wedding" at bounding box center [466, 475] width 187 height 27
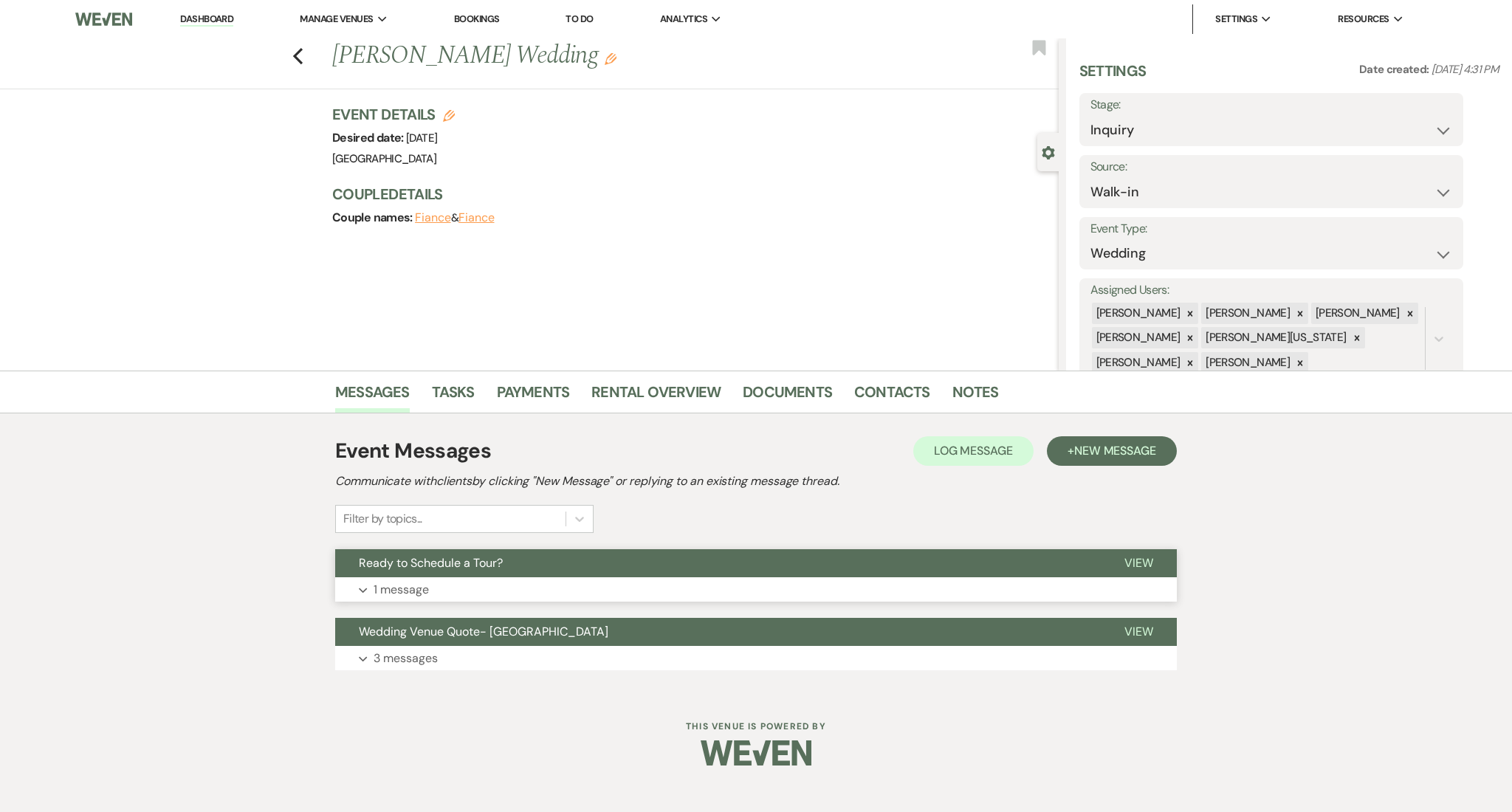
click at [718, 589] on button "Expand 1 message" at bounding box center [755, 590] width 841 height 25
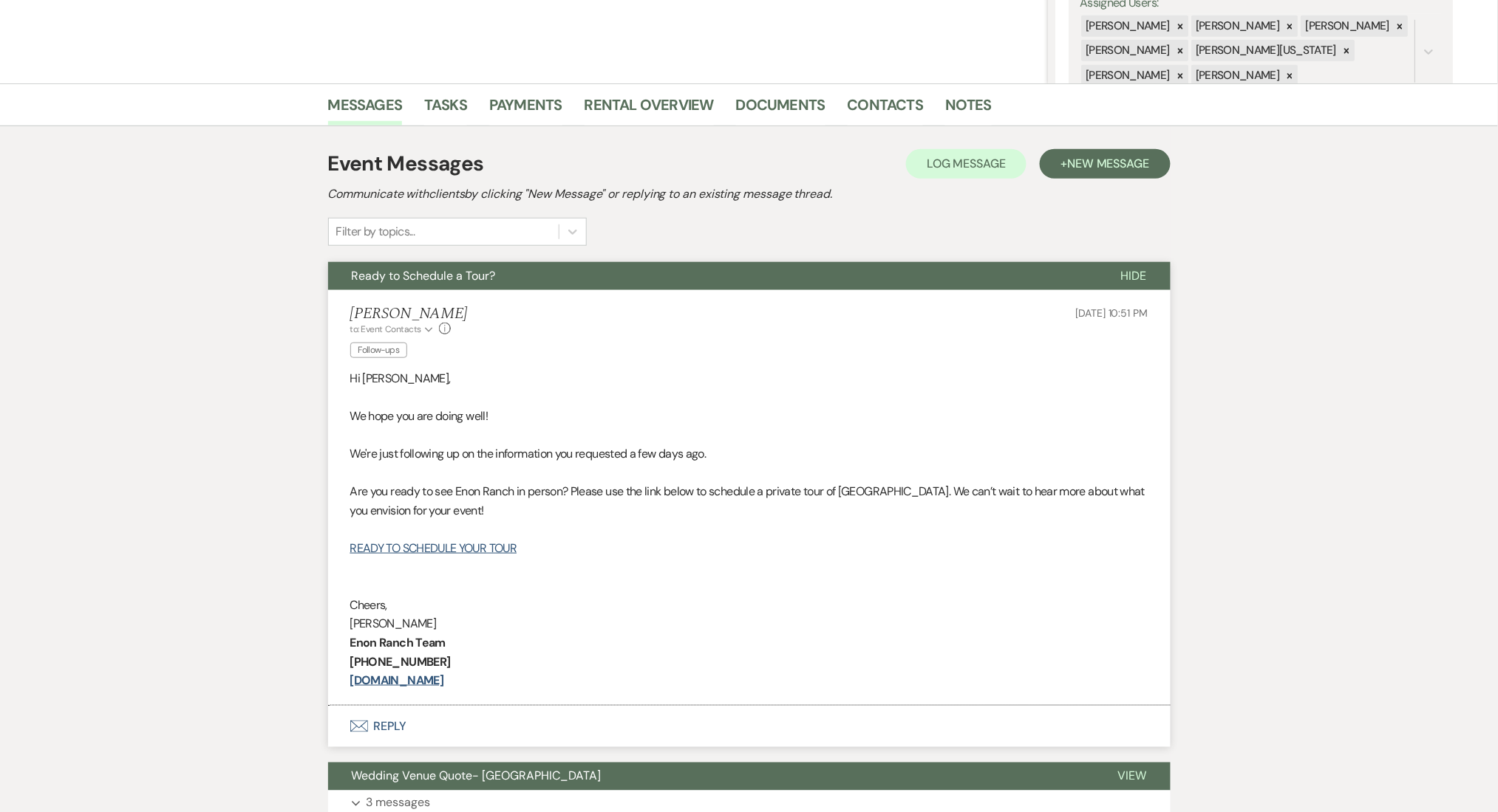
scroll to position [407, 0]
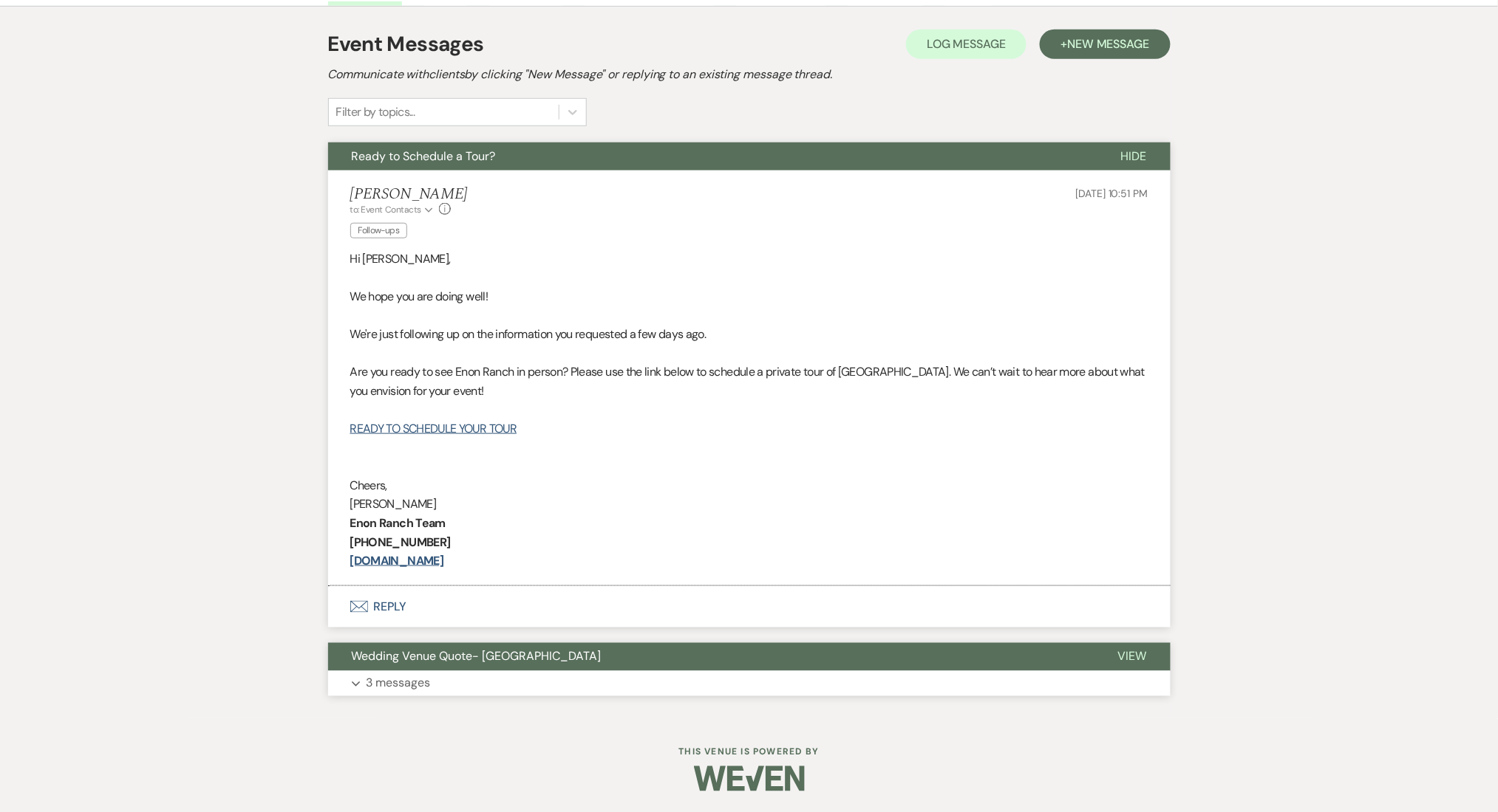
click at [736, 675] on button "Expand 3 messages" at bounding box center [749, 683] width 842 height 25
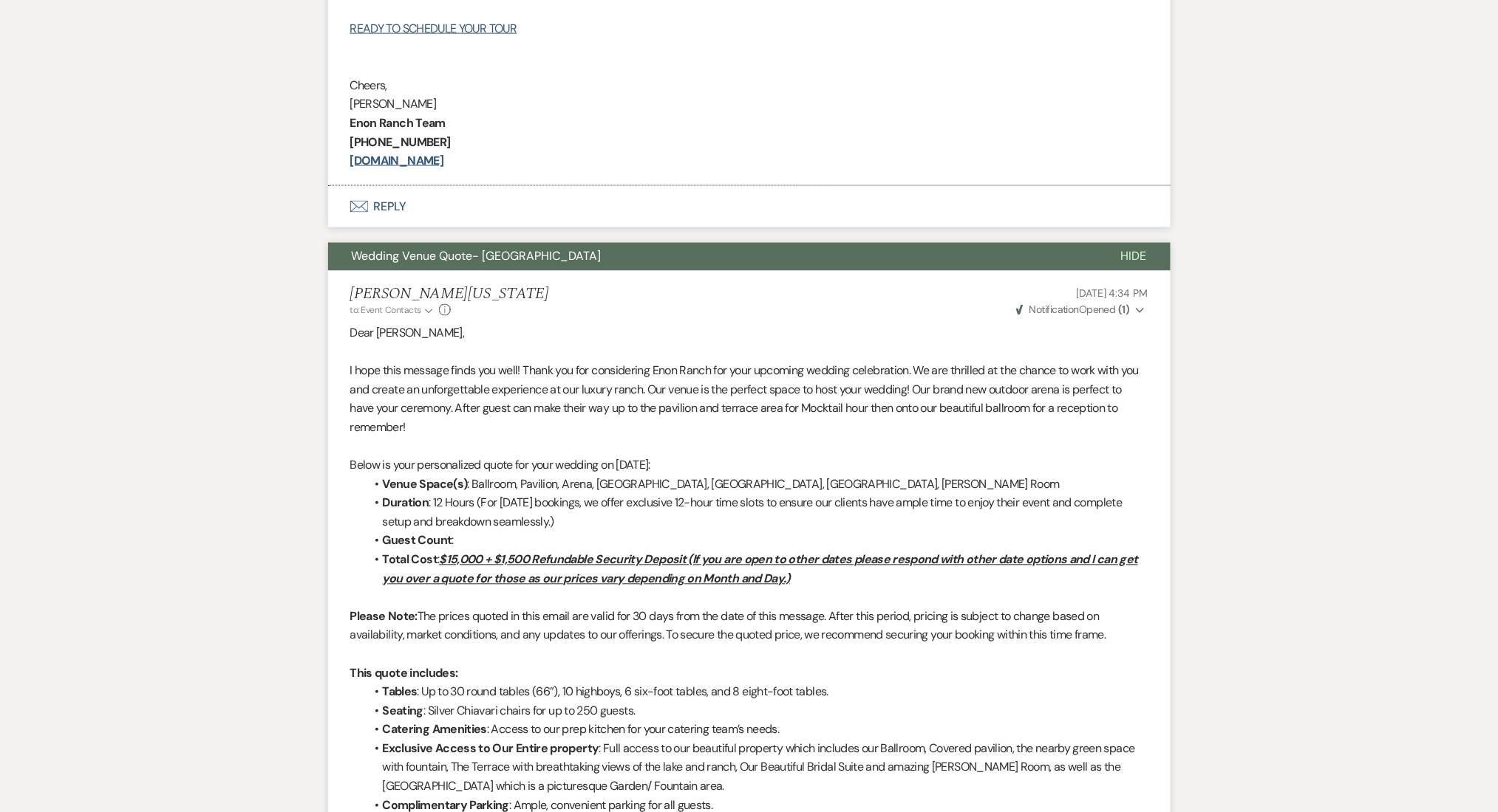
scroll to position [220, 0]
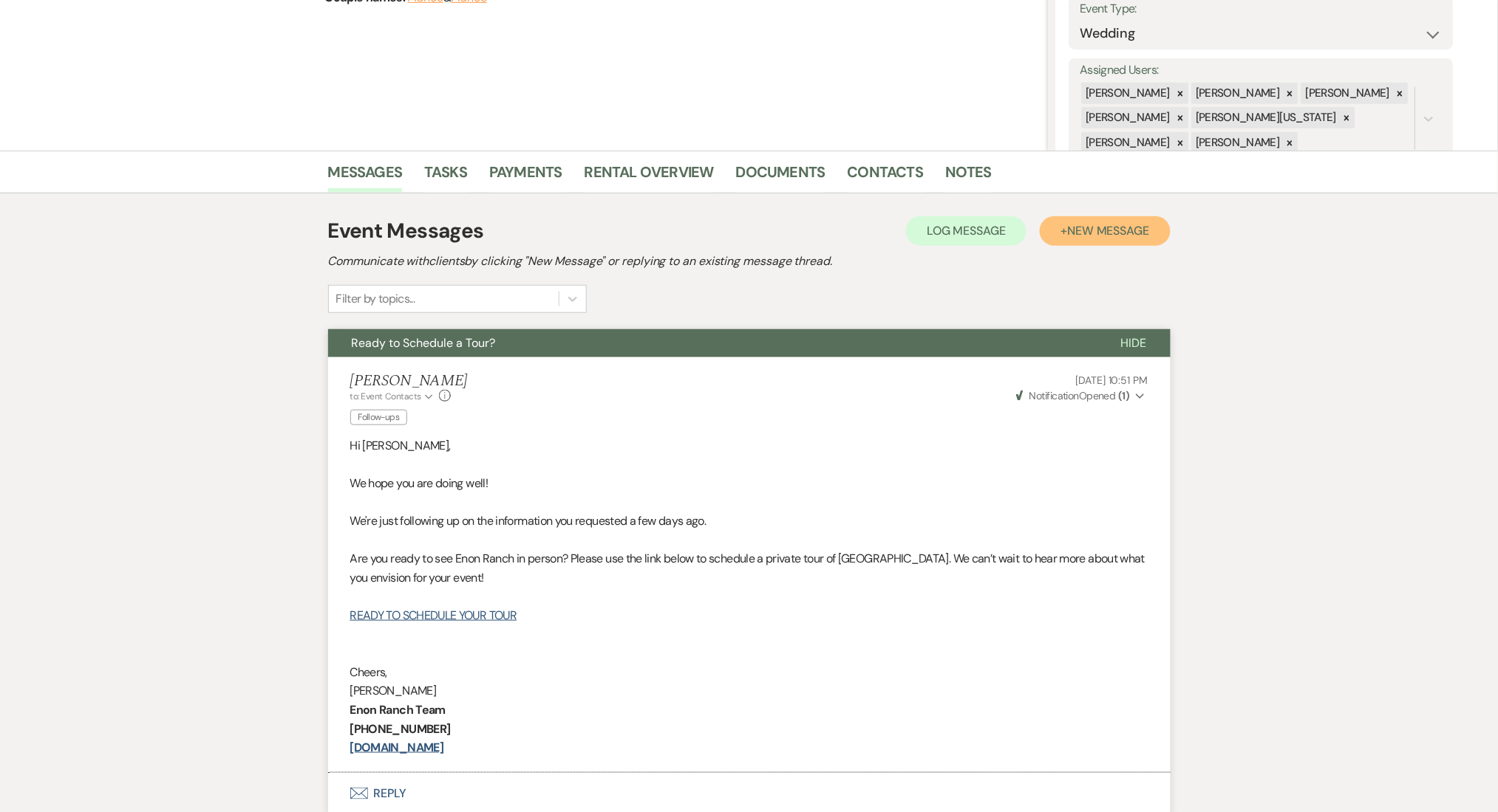
click at [1114, 233] on span "New Message" at bounding box center [1107, 230] width 82 height 15
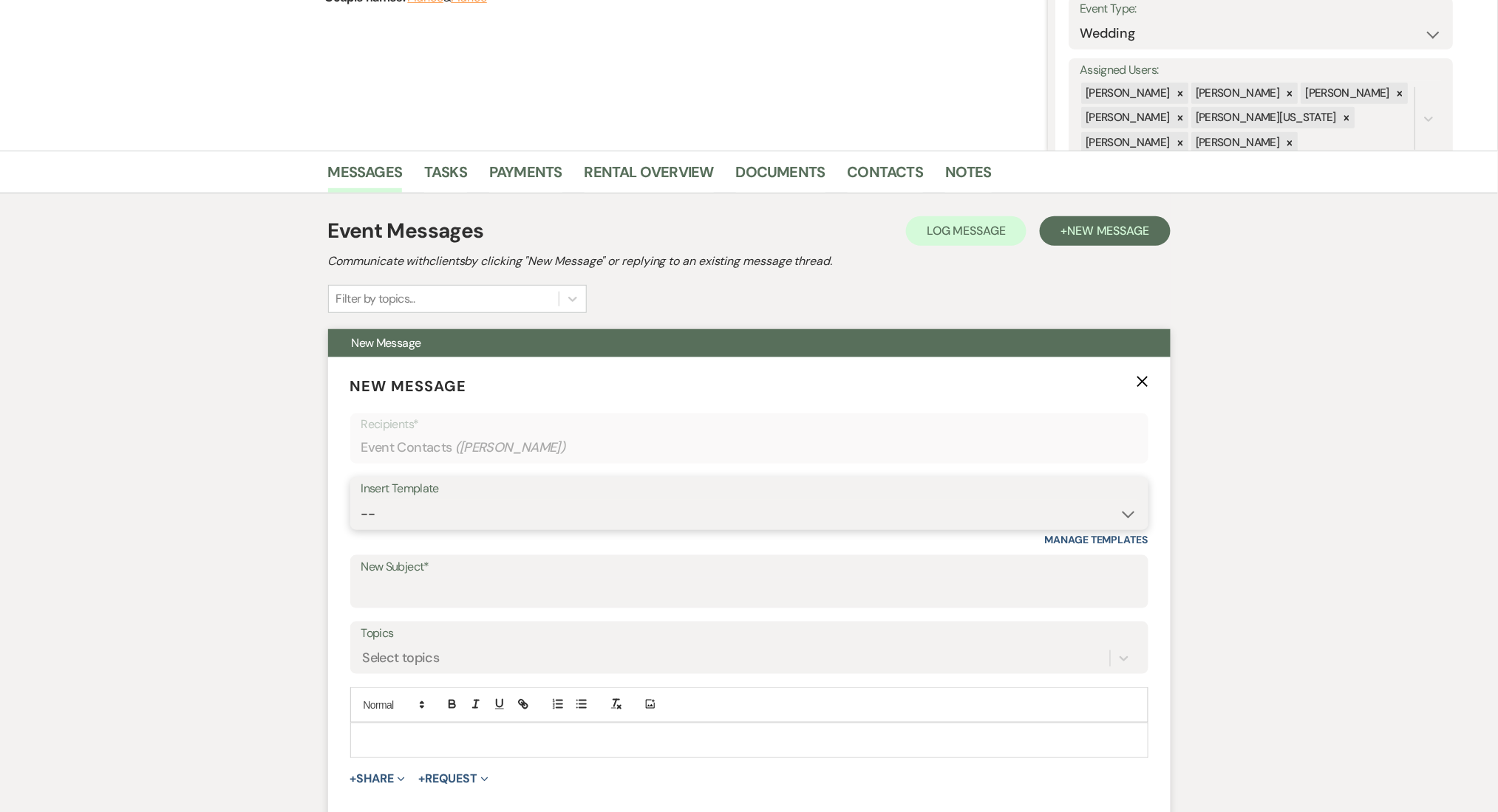
click at [647, 514] on select "-- Inquiry Follow Up Email #2 Contract Sending Template Payment Template Rental…" at bounding box center [749, 514] width 776 height 29
click at [361, 500] on select "-- Inquiry Follow Up Email #2 Contract Sending Template Payment Template Rental…" at bounding box center [749, 514] width 776 height 29
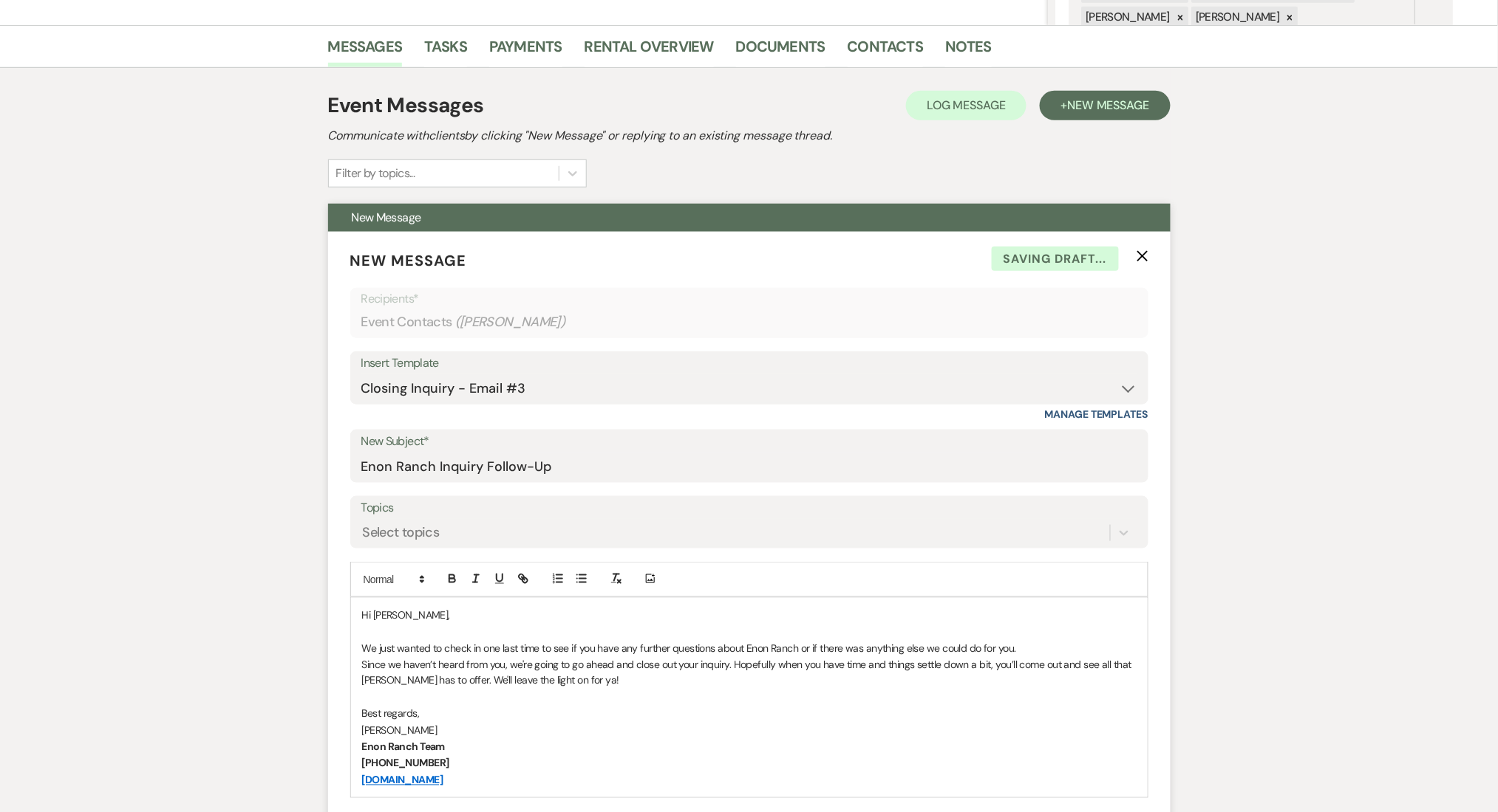
scroll to position [614, 0]
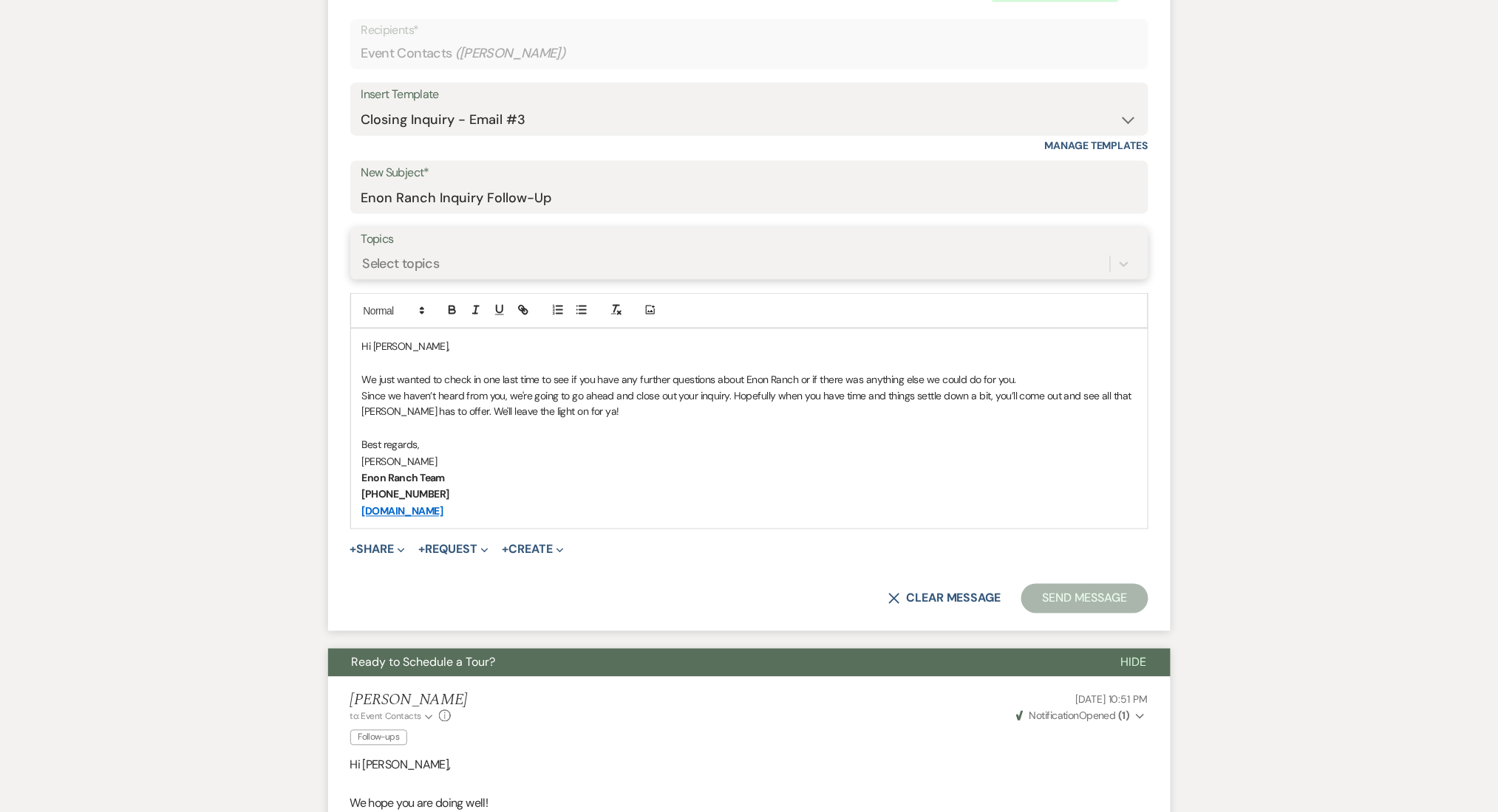
click at [421, 262] on div "Select topics" at bounding box center [401, 264] width 77 height 20
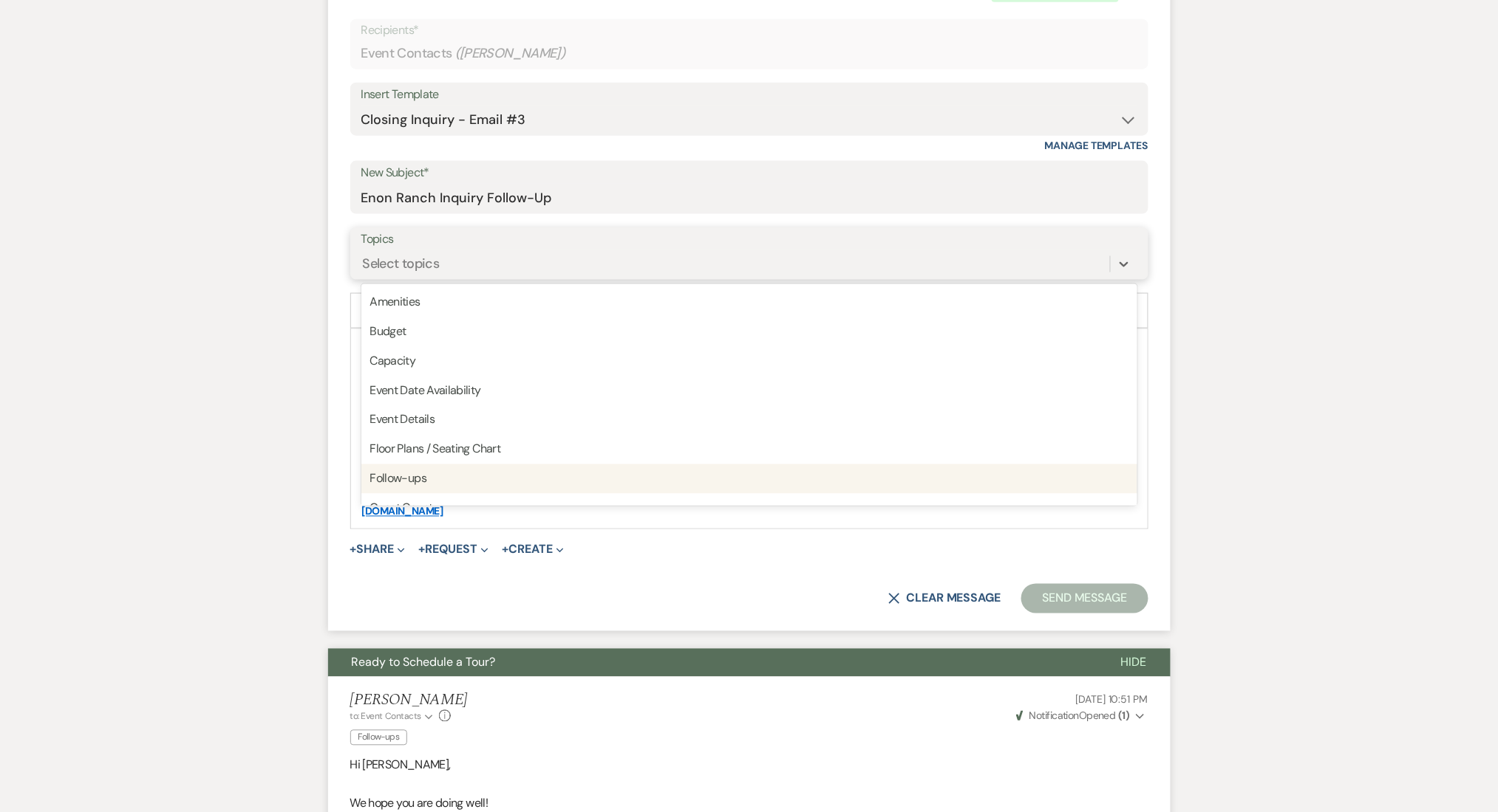
click at [434, 470] on div "Follow-ups" at bounding box center [749, 479] width 776 height 30
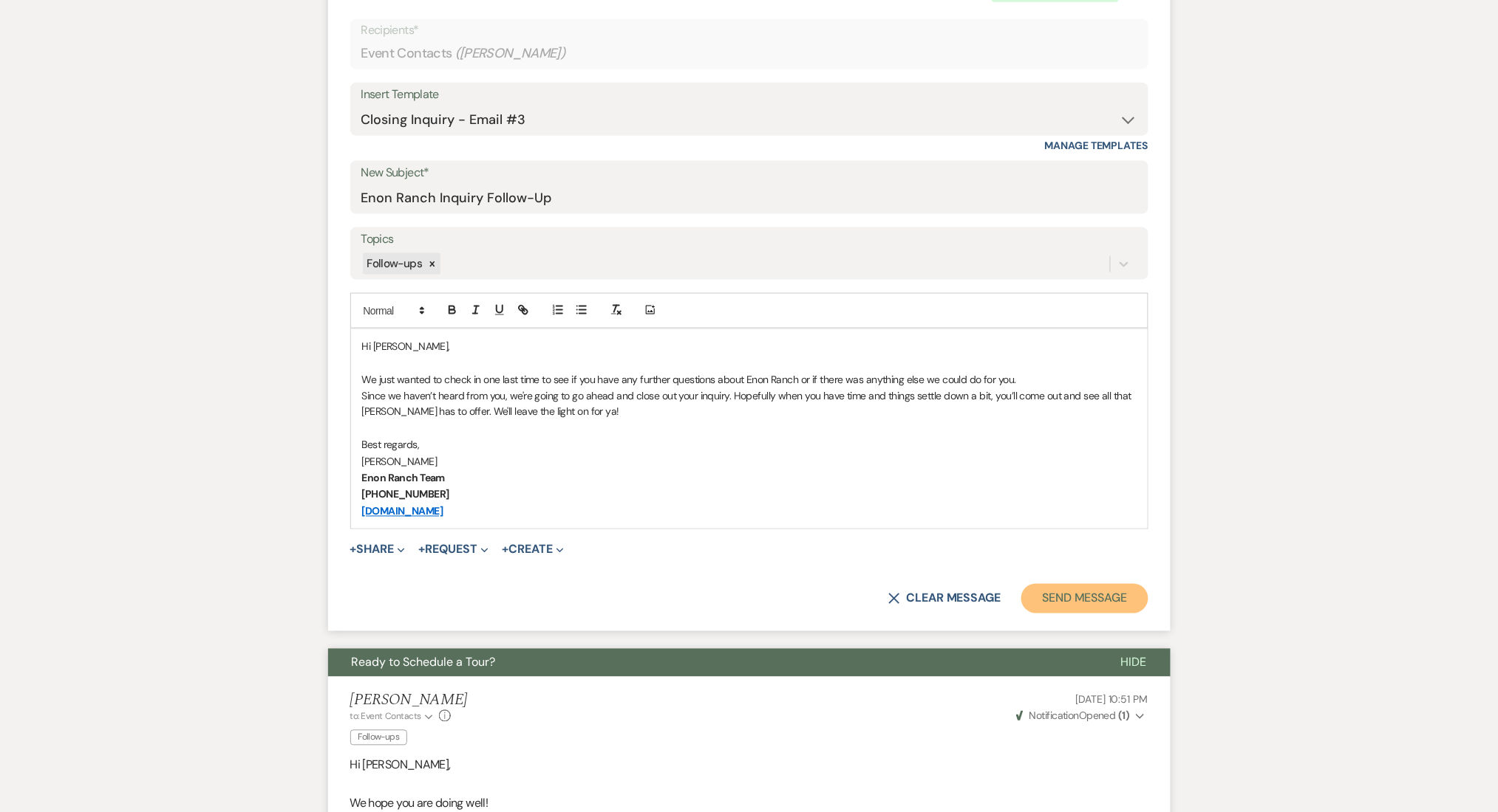
click at [1113, 601] on button "Send Message" at bounding box center [1084, 599] width 127 height 30
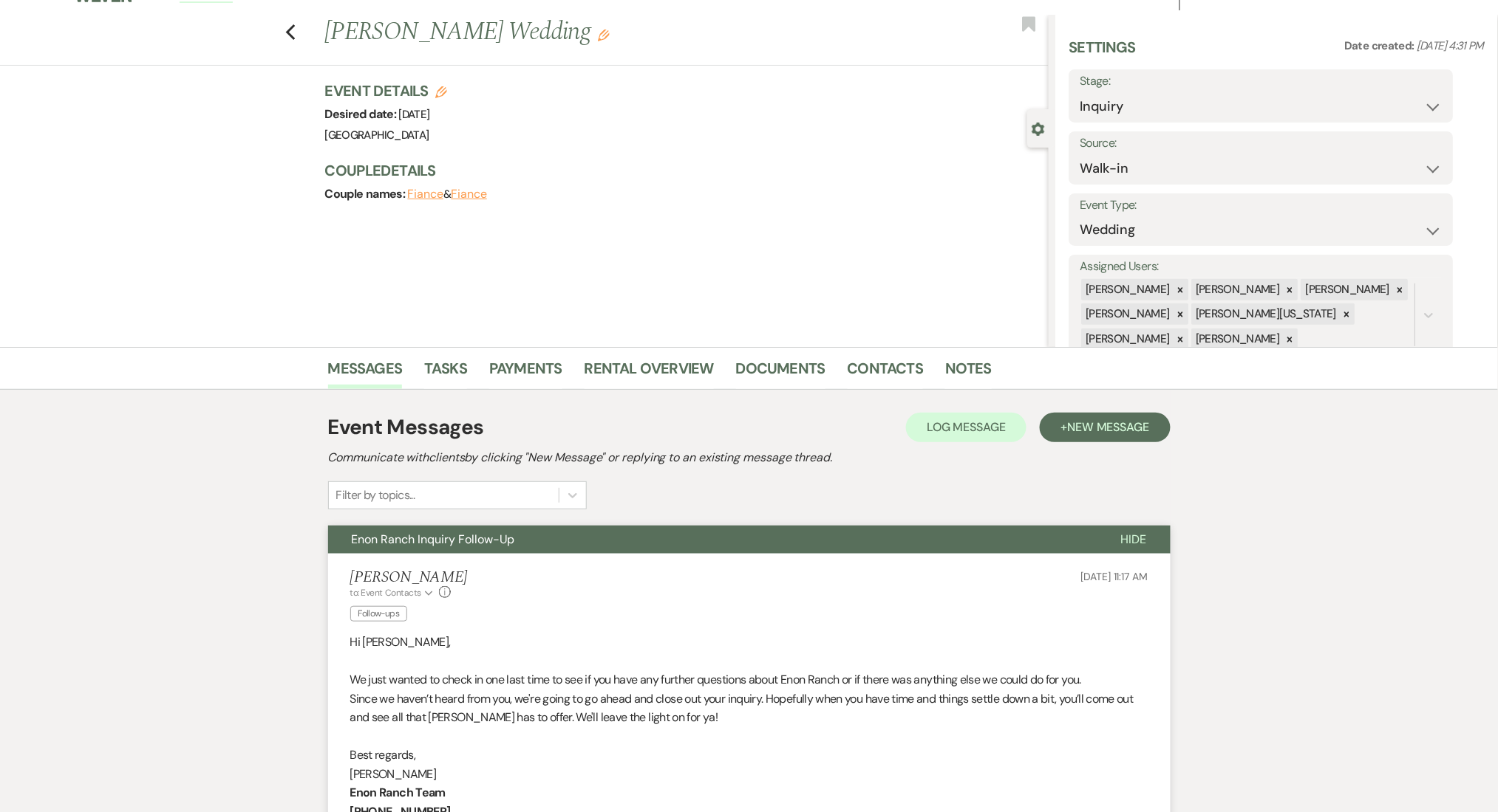
scroll to position [0, 0]
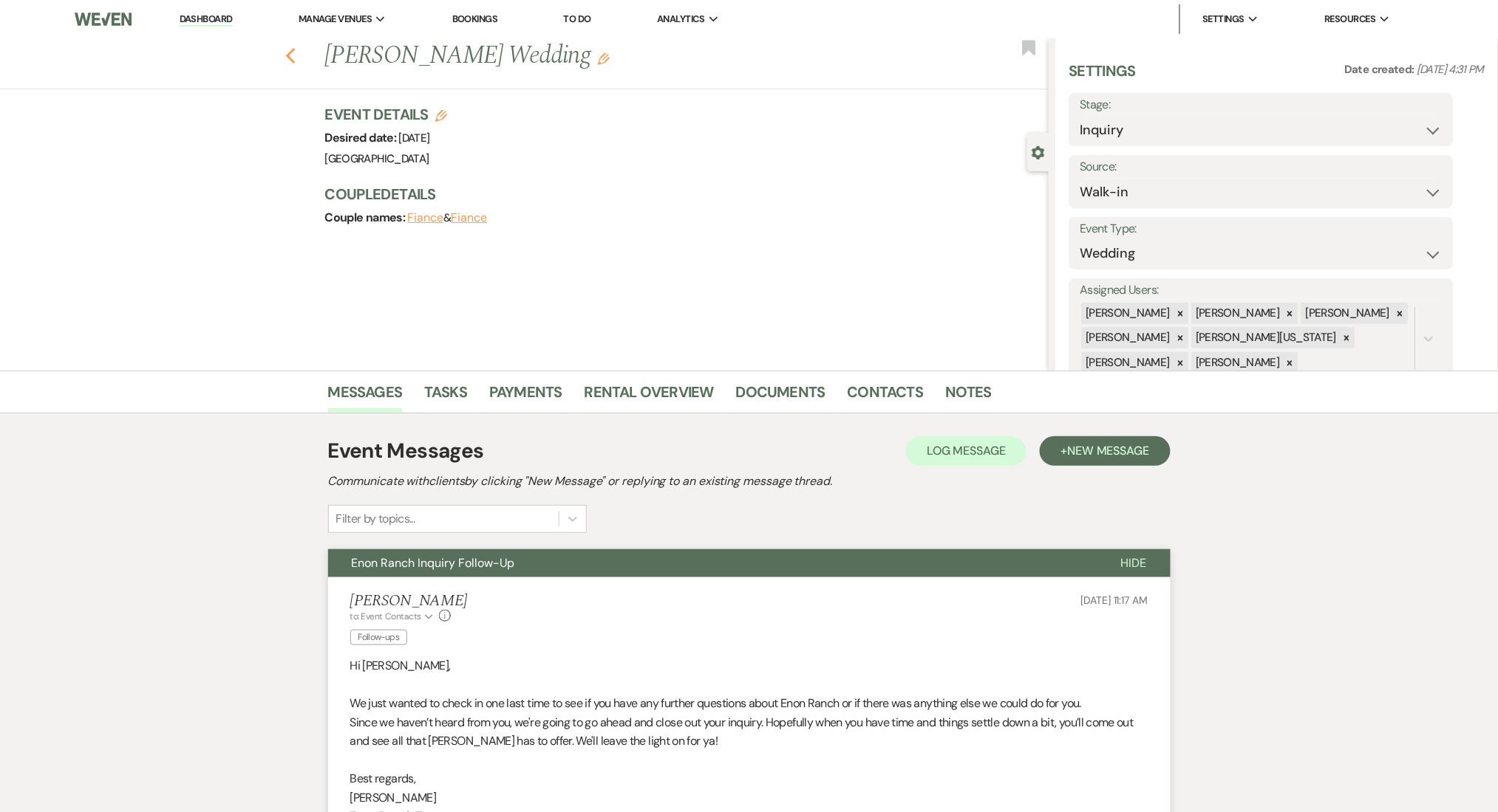
click at [295, 51] on use "button" at bounding box center [290, 56] width 10 height 16
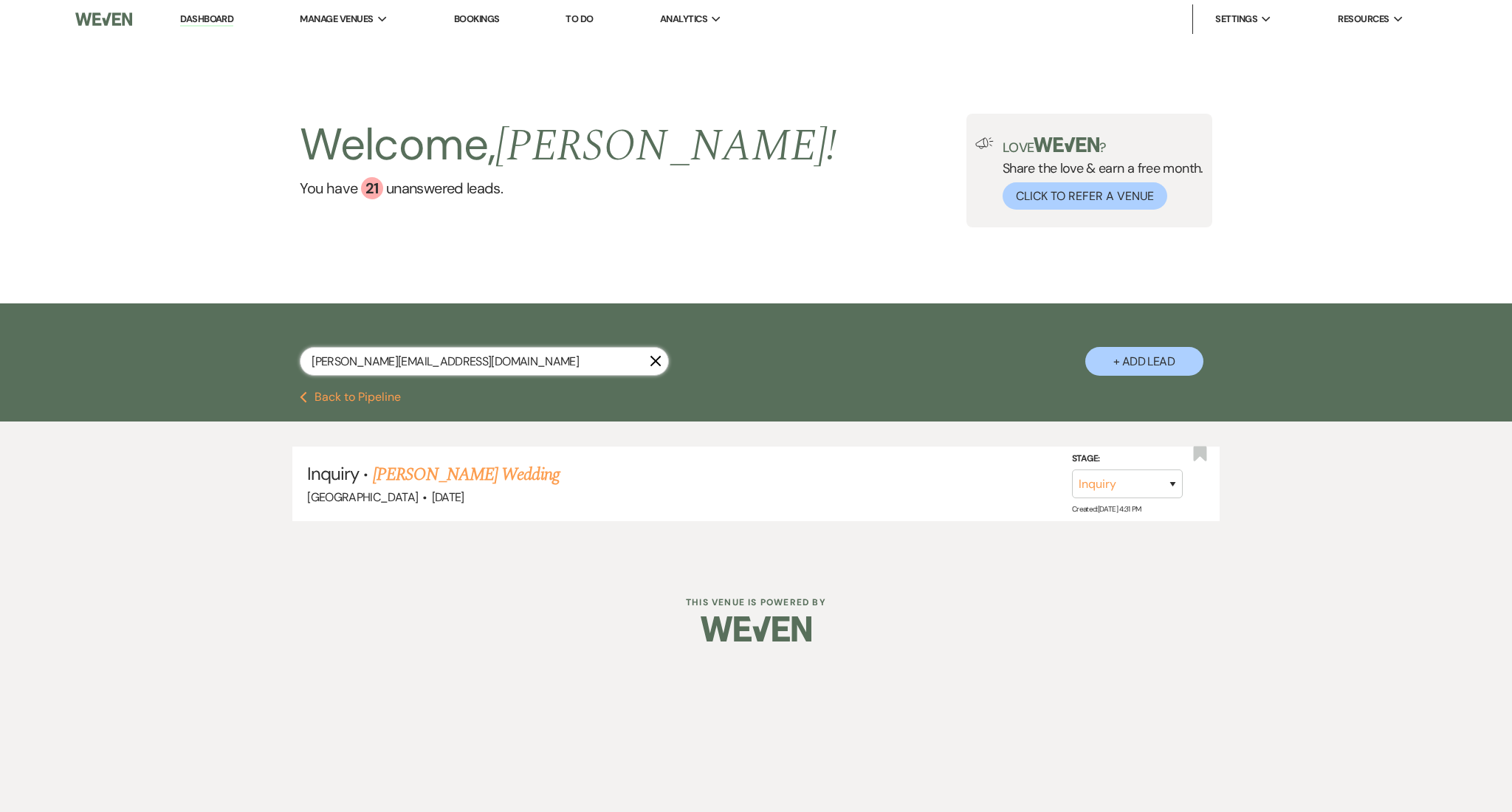
drag, startPoint x: 421, startPoint y: 365, endPoint x: 136, endPoint y: 325, distance: 287.8
click at [136, 325] on div "[PERSON_NAME][EMAIL_ADDRESS][DOMAIN_NAME] X + Add Lead" at bounding box center [756, 347] width 1512 height 88
paste input "haleycodron"
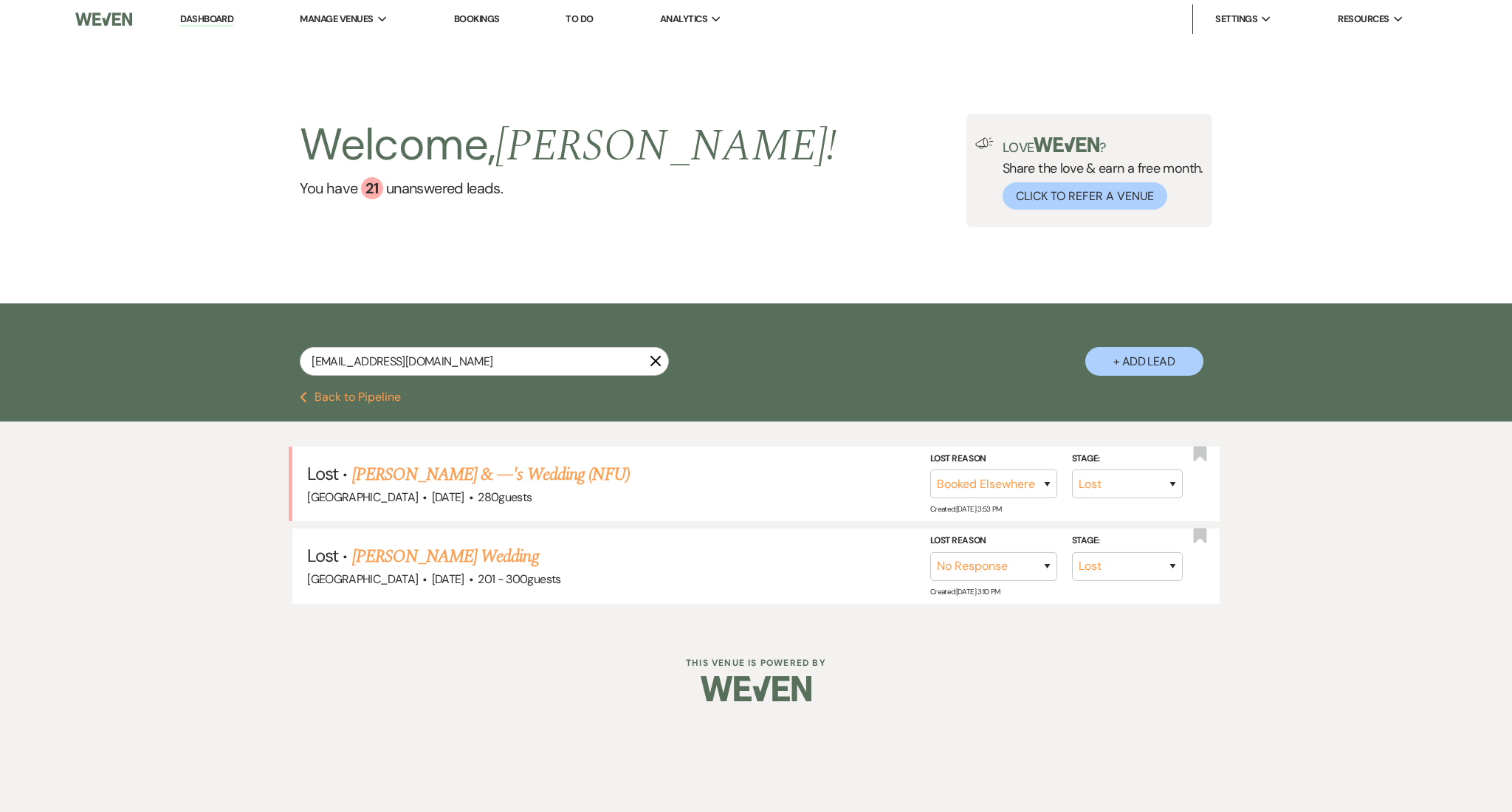
click at [216, 15] on link "Dashboard" at bounding box center [206, 19] width 53 height 14
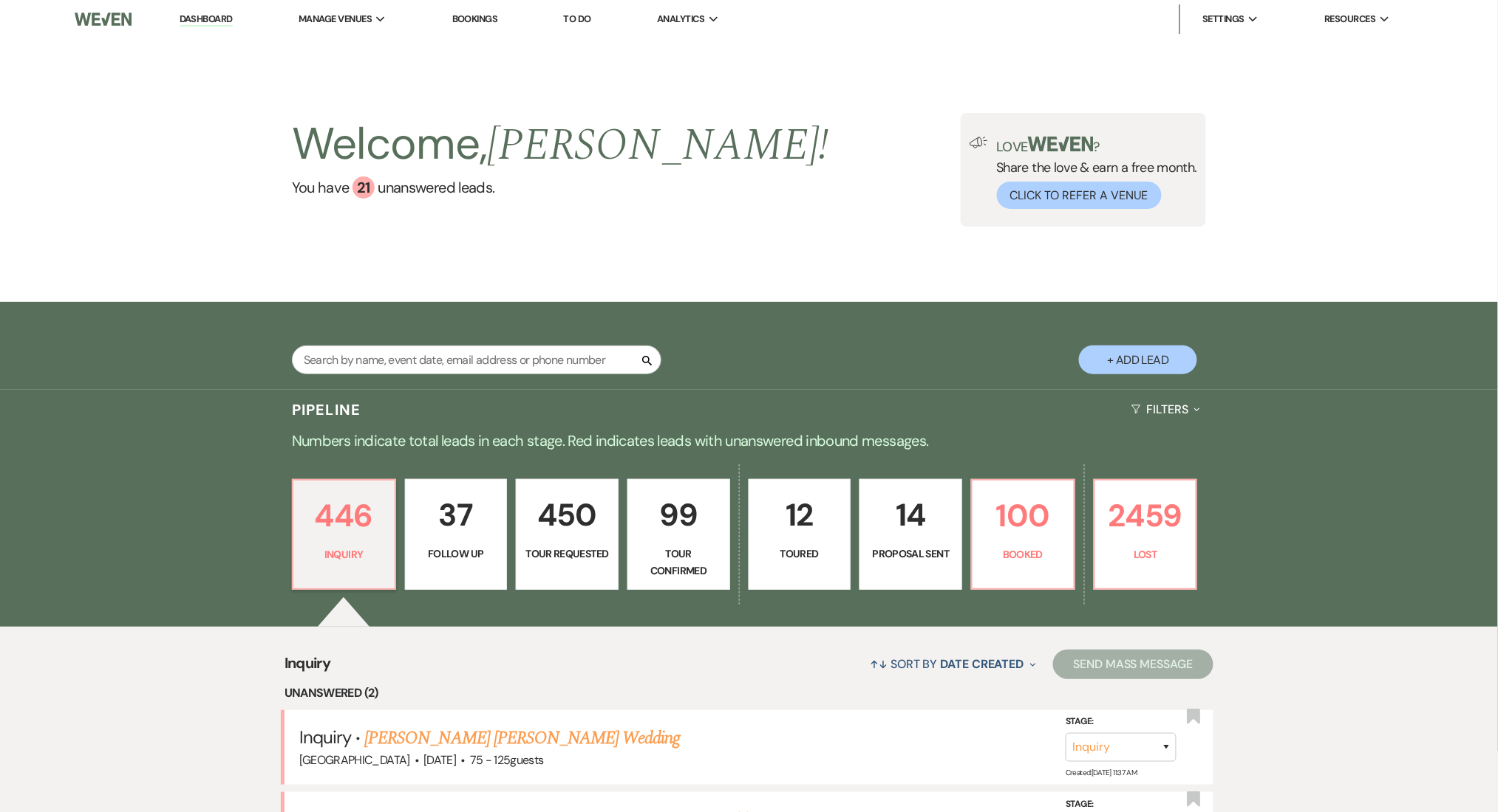
scroll to position [296, 0]
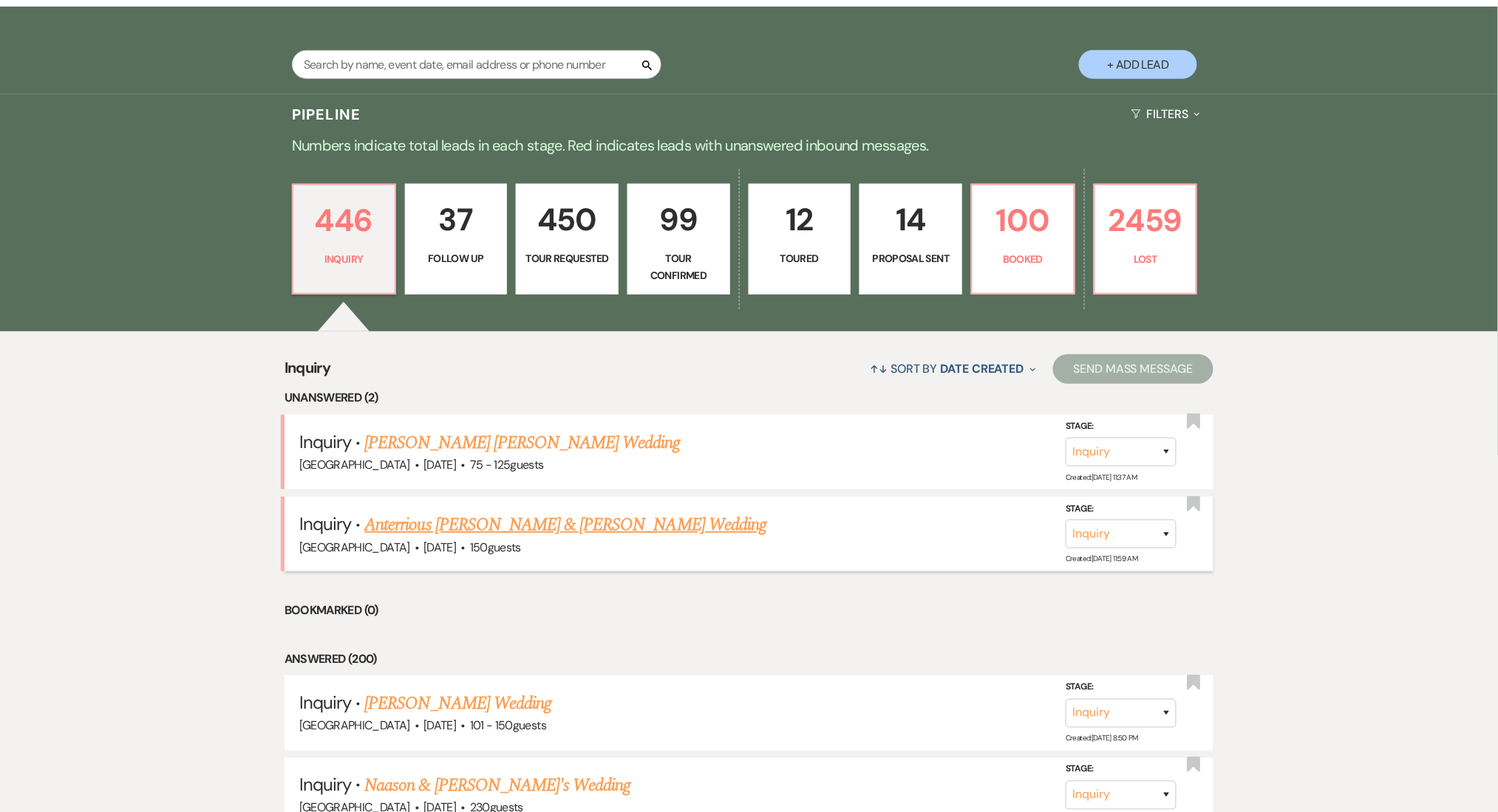
click at [516, 522] on link "Anterrious [PERSON_NAME] & [PERSON_NAME] Wedding" at bounding box center [565, 525] width 402 height 27
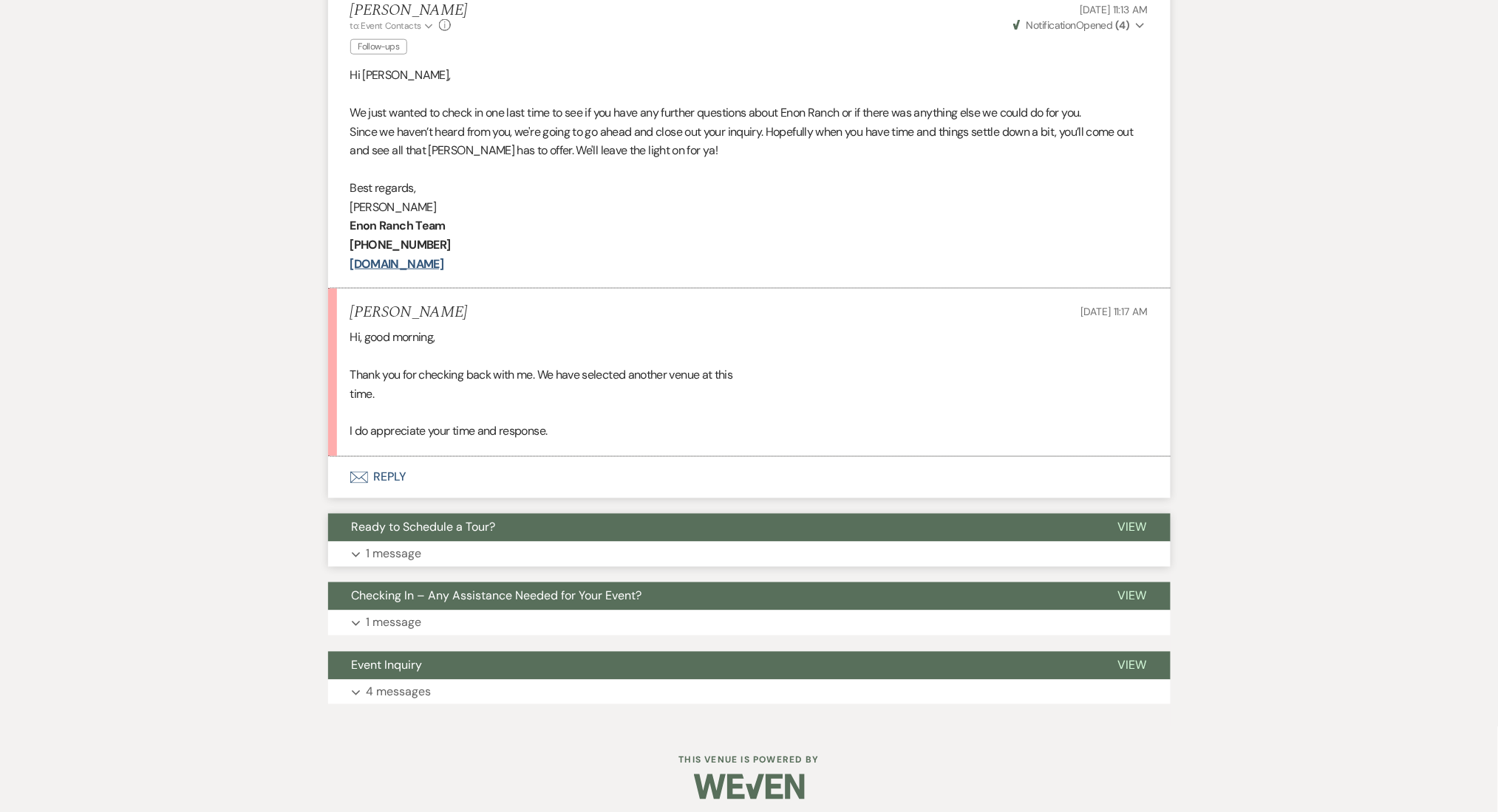
scroll to position [98, 0]
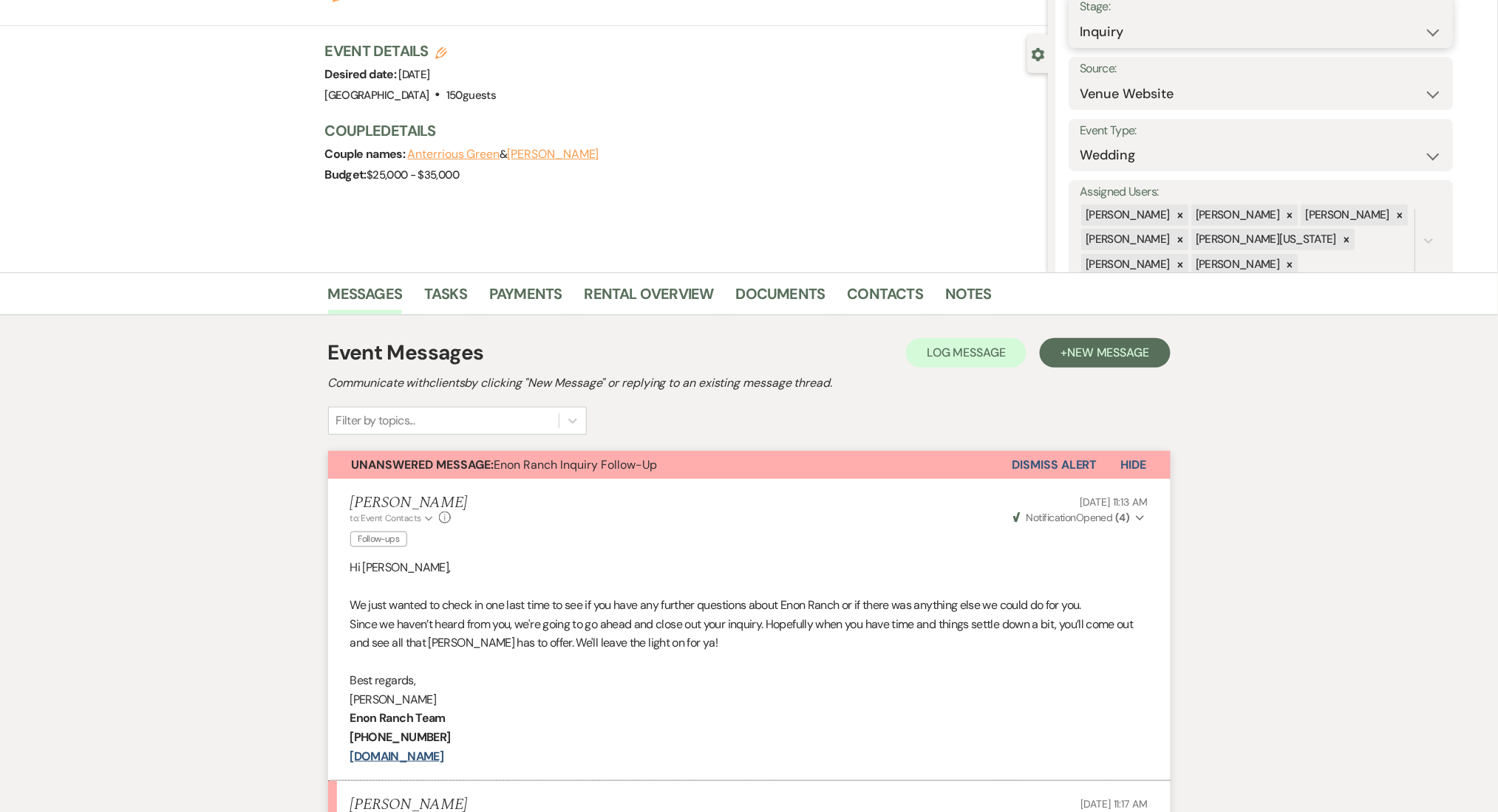
click at [1160, 26] on select "Inquiry Follow Up Tour Requested Tour Confirmed Toured Proposal Sent Booked Lost" at bounding box center [1261, 32] width 362 height 29
click at [1080, 17] on select "Inquiry Follow Up Tour Requested Tour Confirmed Toured Proposal Sent Booked Lost" at bounding box center [1261, 32] width 362 height 29
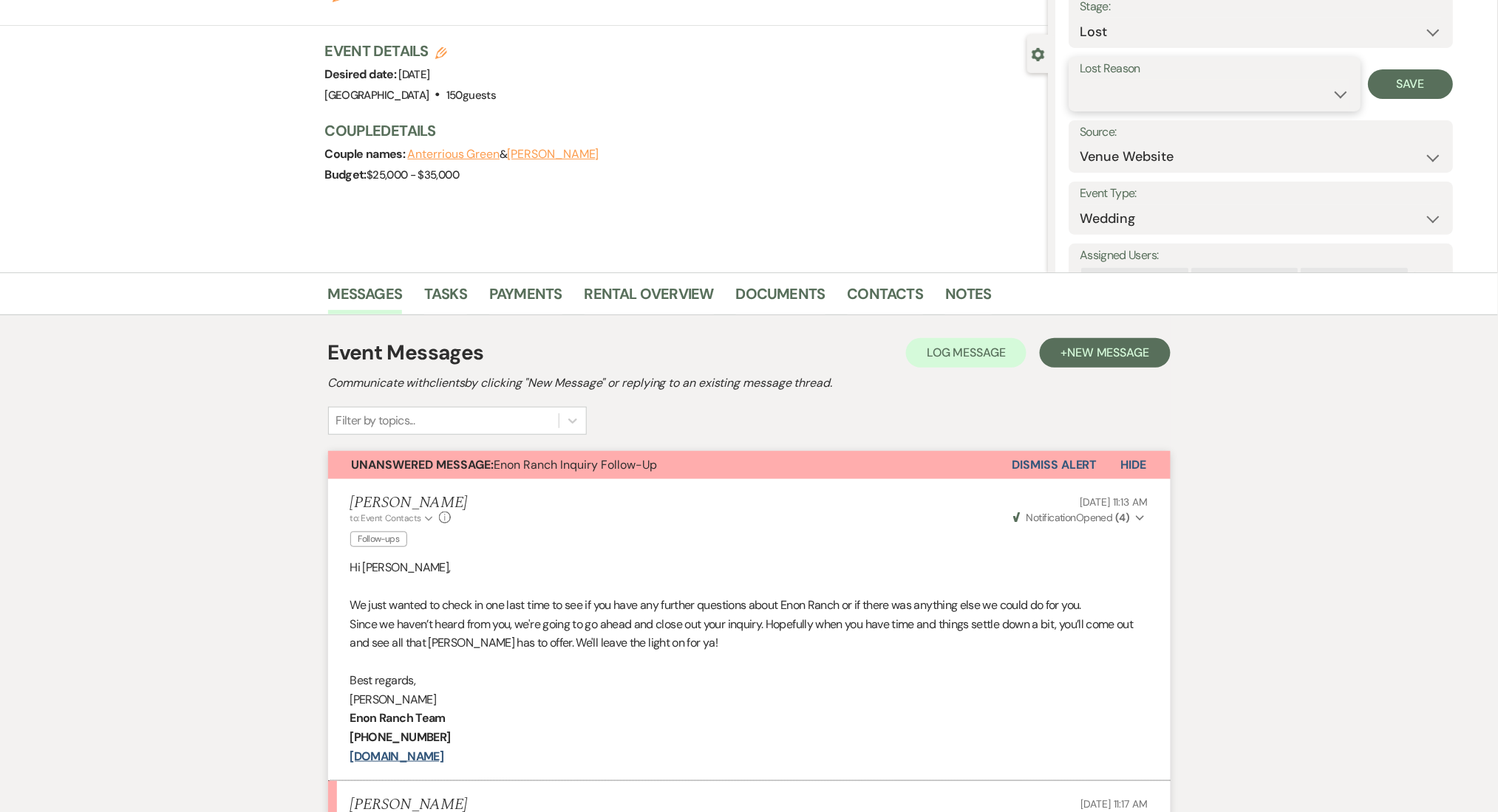
click at [1295, 98] on select "Booked Elsewhere Budget Date Unavailable No Response Not a Good Match Capacity …" at bounding box center [1215, 94] width 270 height 29
click at [1080, 80] on select "Booked Elsewhere Budget Date Unavailable No Response Not a Good Match Capacity …" at bounding box center [1215, 94] width 270 height 29
click at [1425, 79] on button "Save" at bounding box center [1411, 84] width 85 height 30
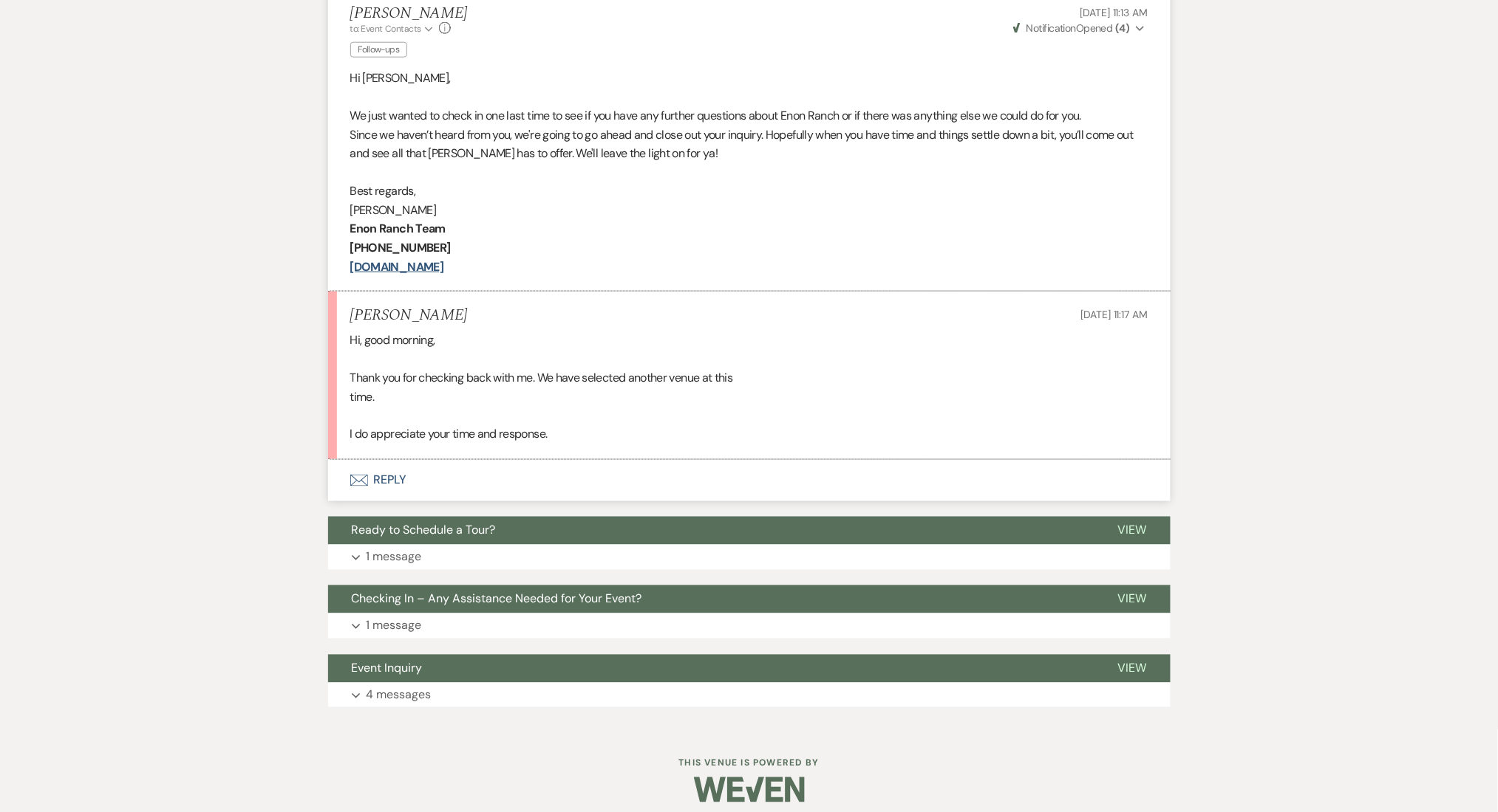
scroll to position [591, 0]
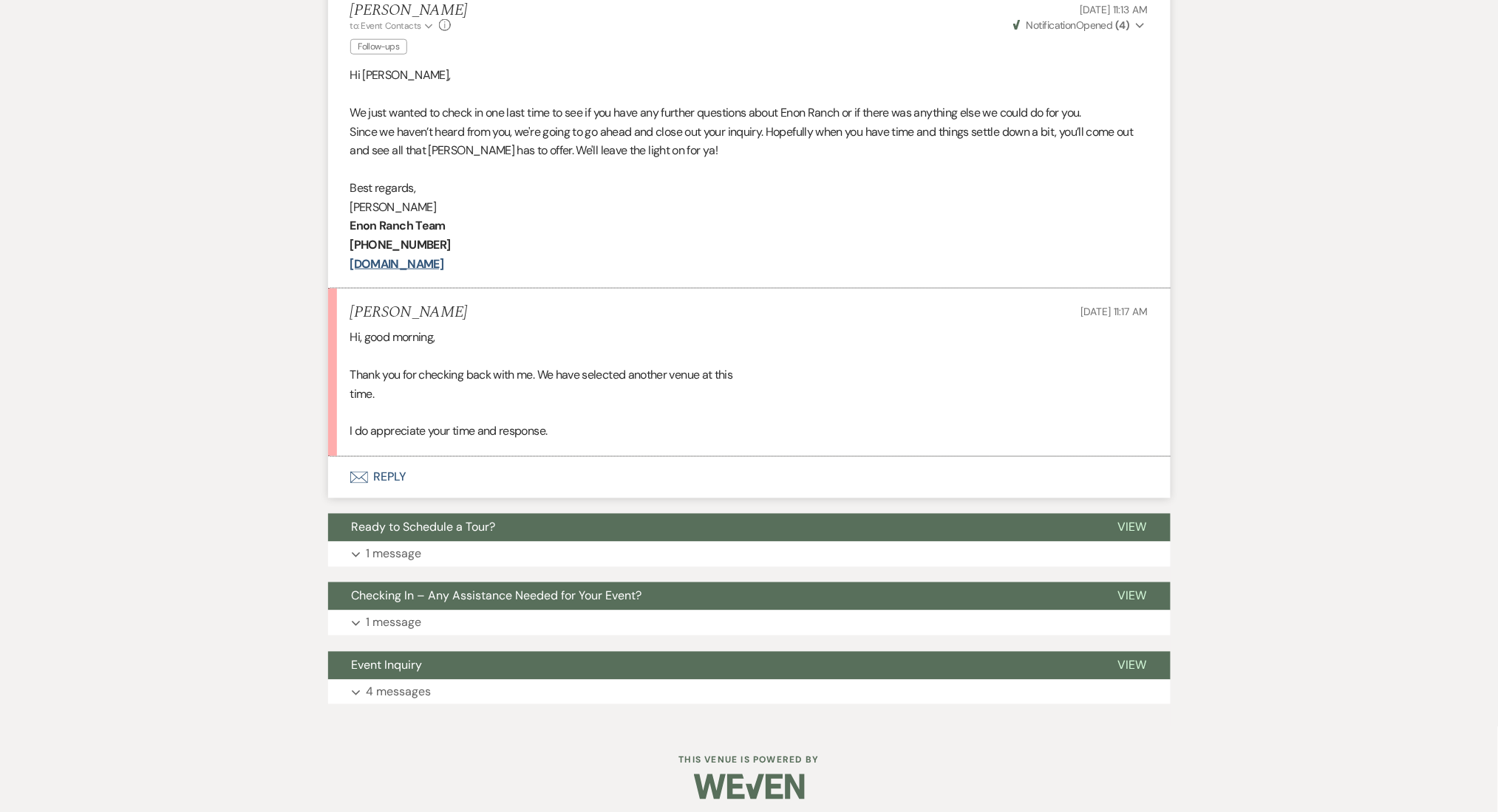
click at [215, 425] on div "Messages Tasks Payments Rental Overview Documents Contacts Notes Event Messages…" at bounding box center [749, 253] width 1498 height 946
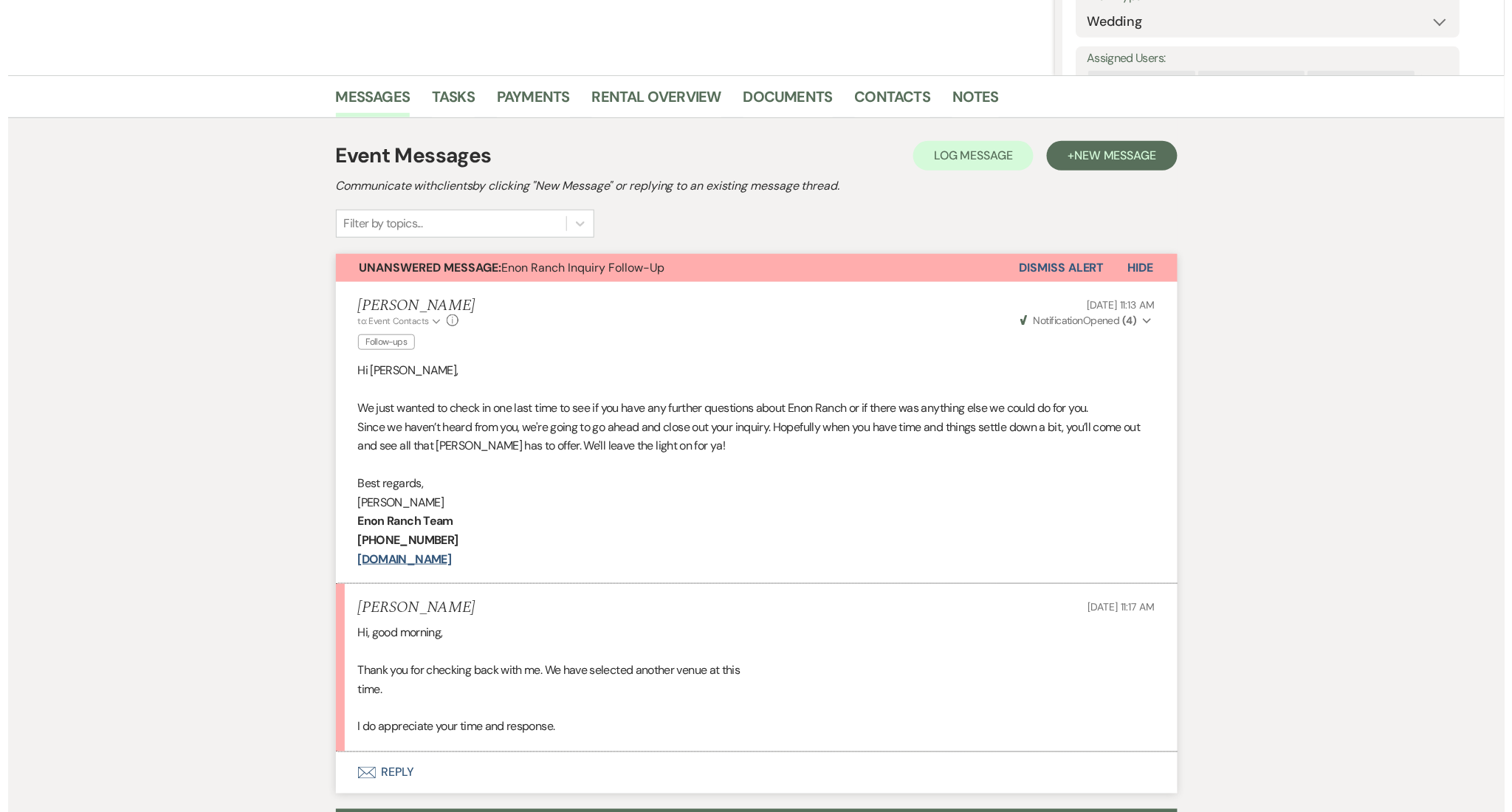
scroll to position [0, 0]
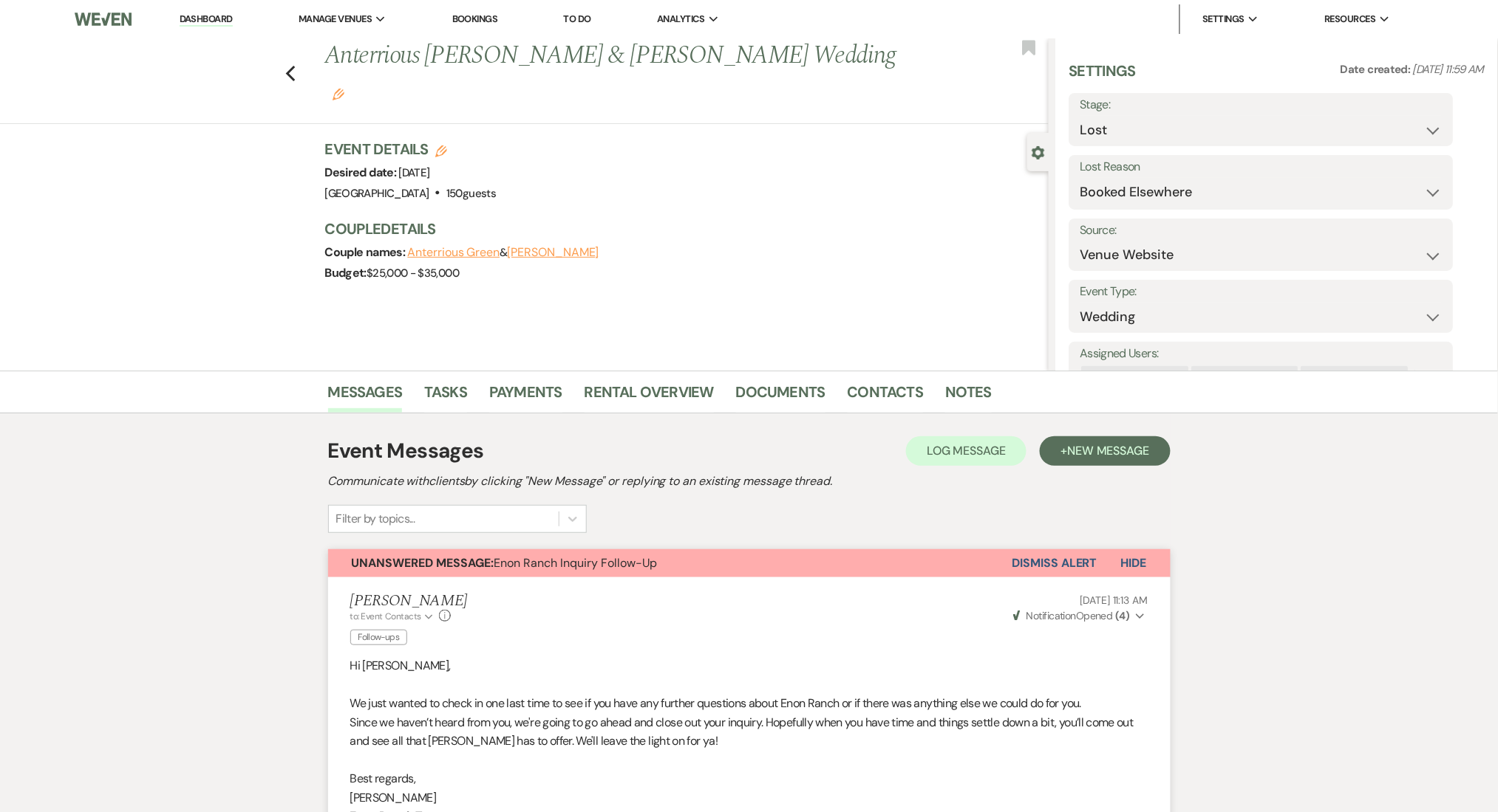
click at [897, 378] on li "Contacts" at bounding box center [897, 394] width 98 height 36
click at [888, 394] on link "Contacts" at bounding box center [885, 396] width 76 height 33
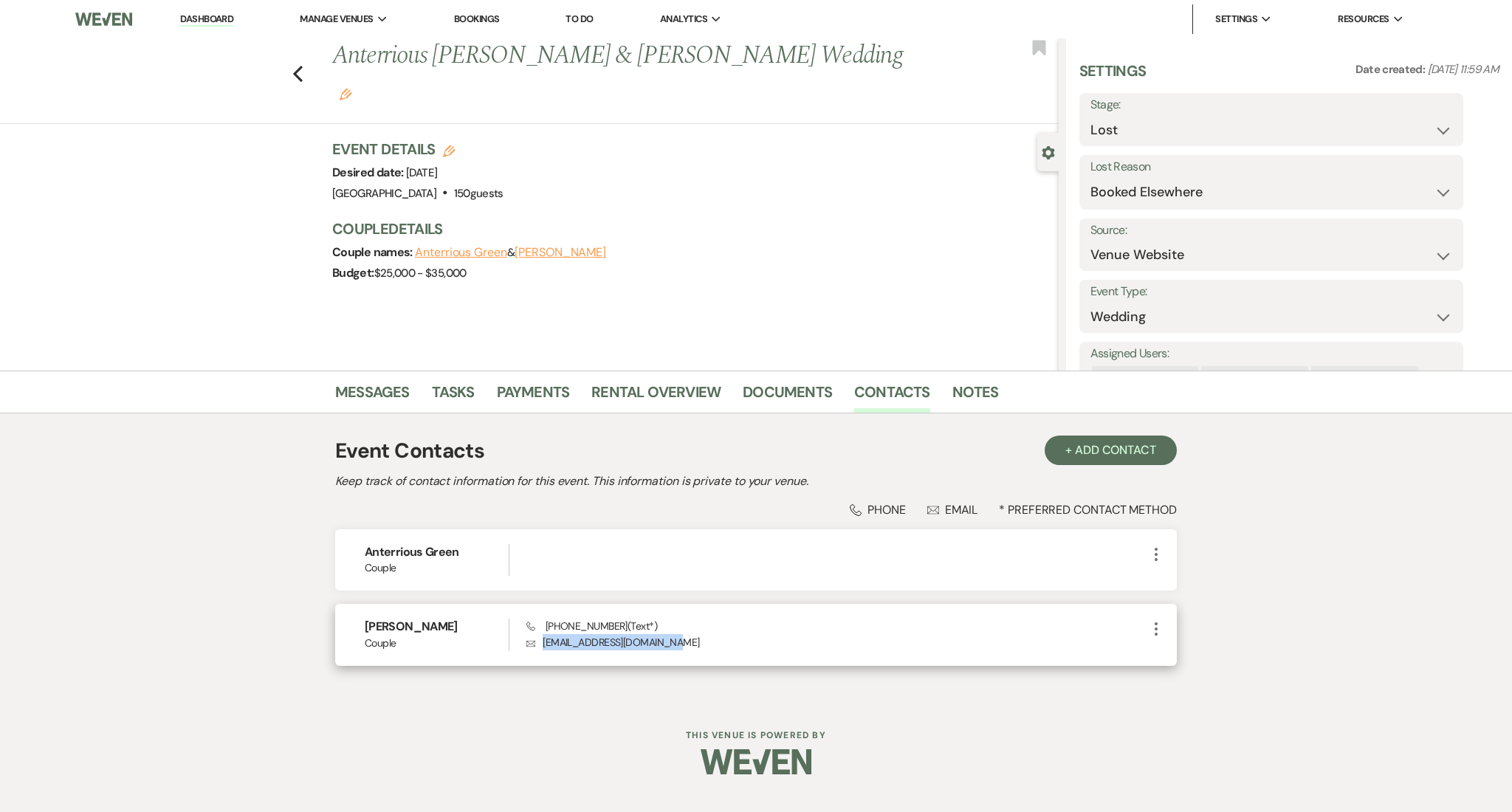
drag, startPoint x: 671, startPoint y: 651, endPoint x: 529, endPoint y: 653, distance: 142.0
click at [529, 653] on div "[PERSON_NAME] Couple Phone [PHONE_NUMBER] (Text*) Envelope [EMAIL_ADDRESS][DOMA…" at bounding box center [755, 634] width 841 height 61
copy p "[EMAIL_ADDRESS][DOMAIN_NAME]"
